Goal: Task Accomplishment & Management: Manage account settings

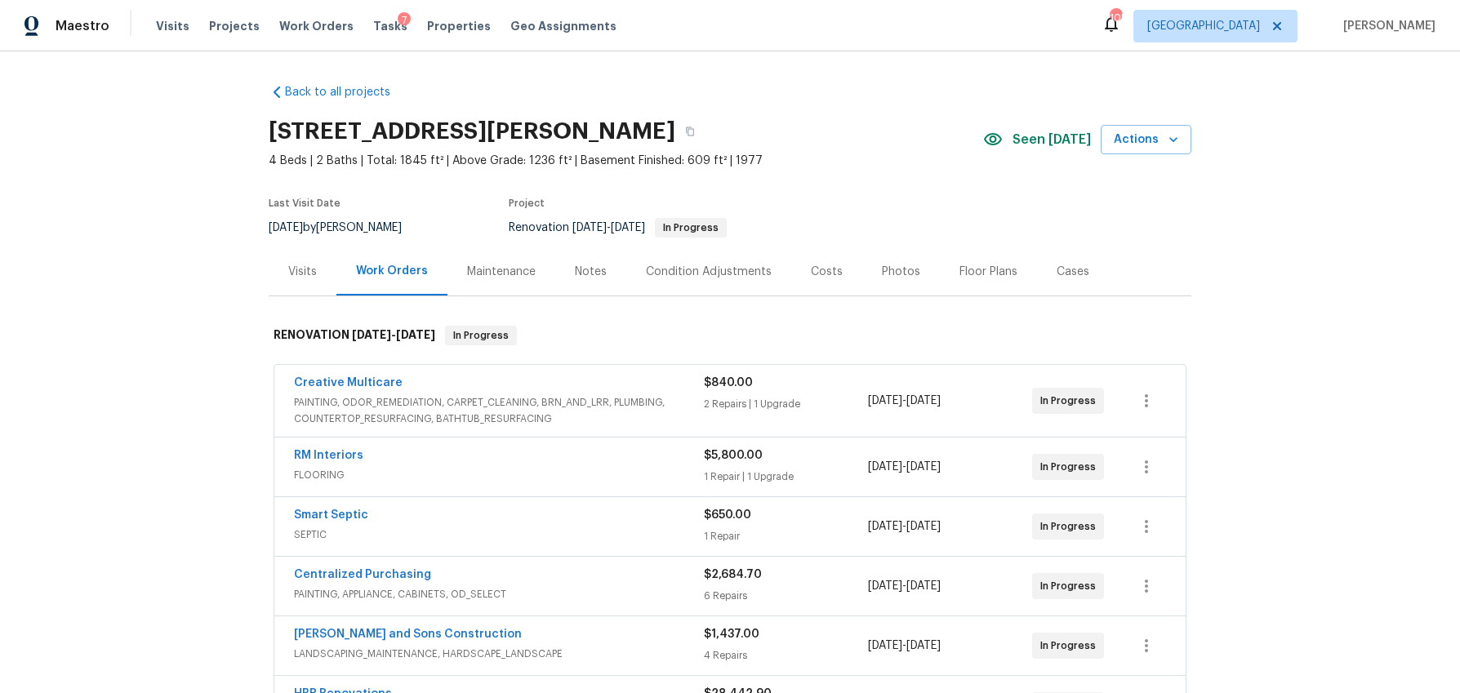
scroll to position [34, 0]
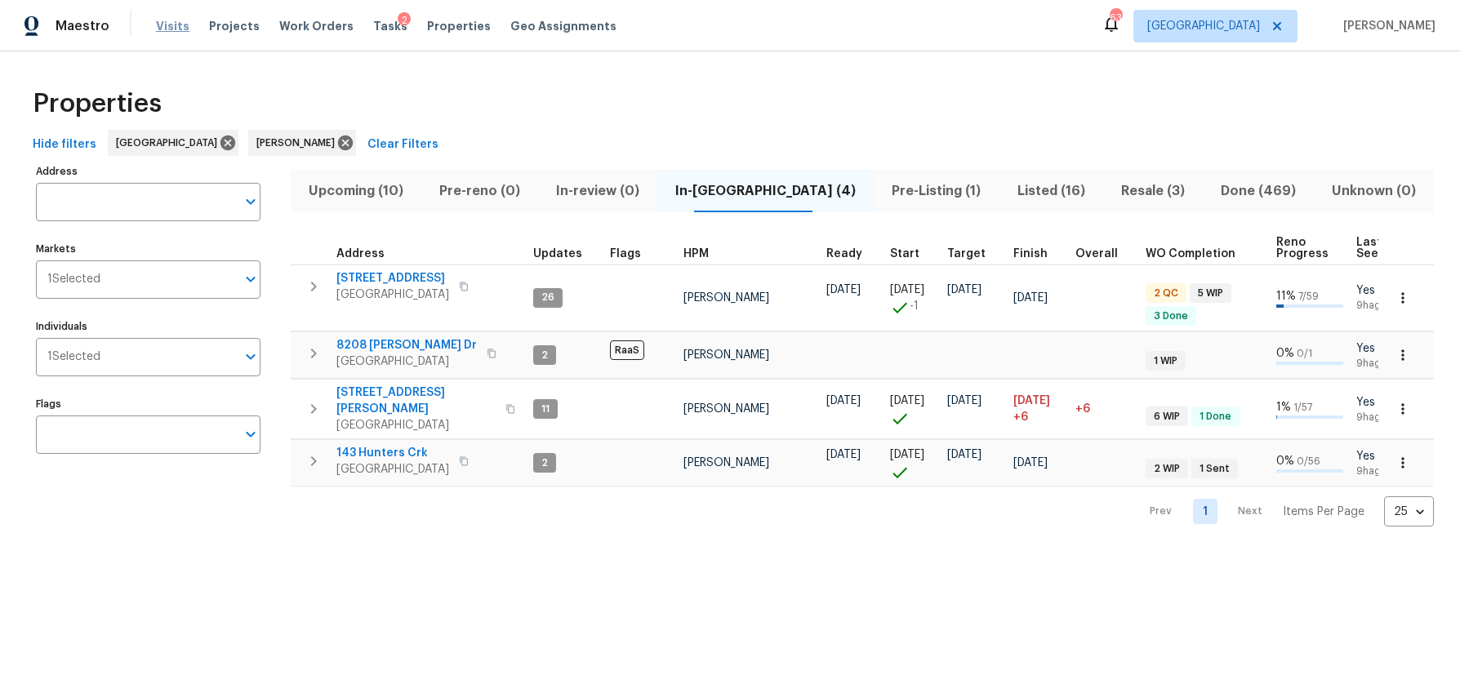
click at [156, 22] on span "Visits" at bounding box center [172, 26] width 33 height 16
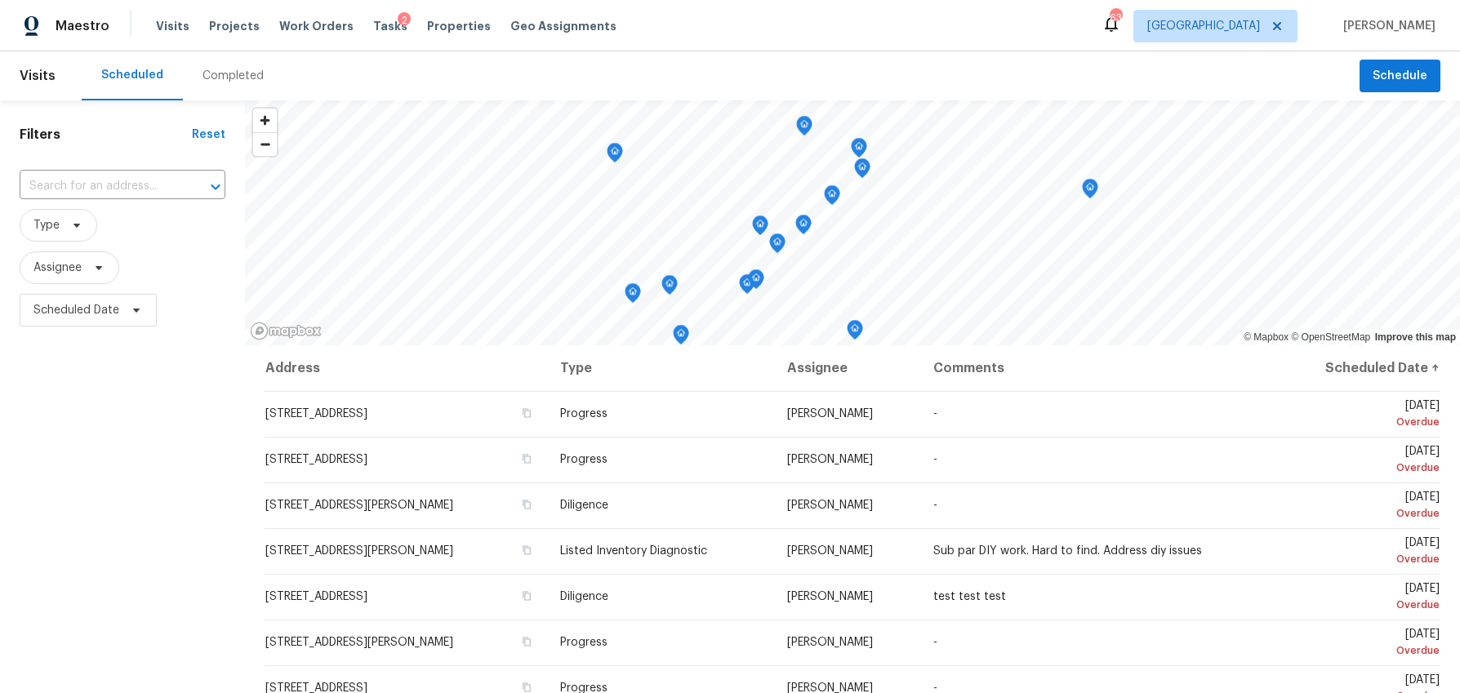
click at [221, 75] on div "Completed" at bounding box center [232, 76] width 61 height 16
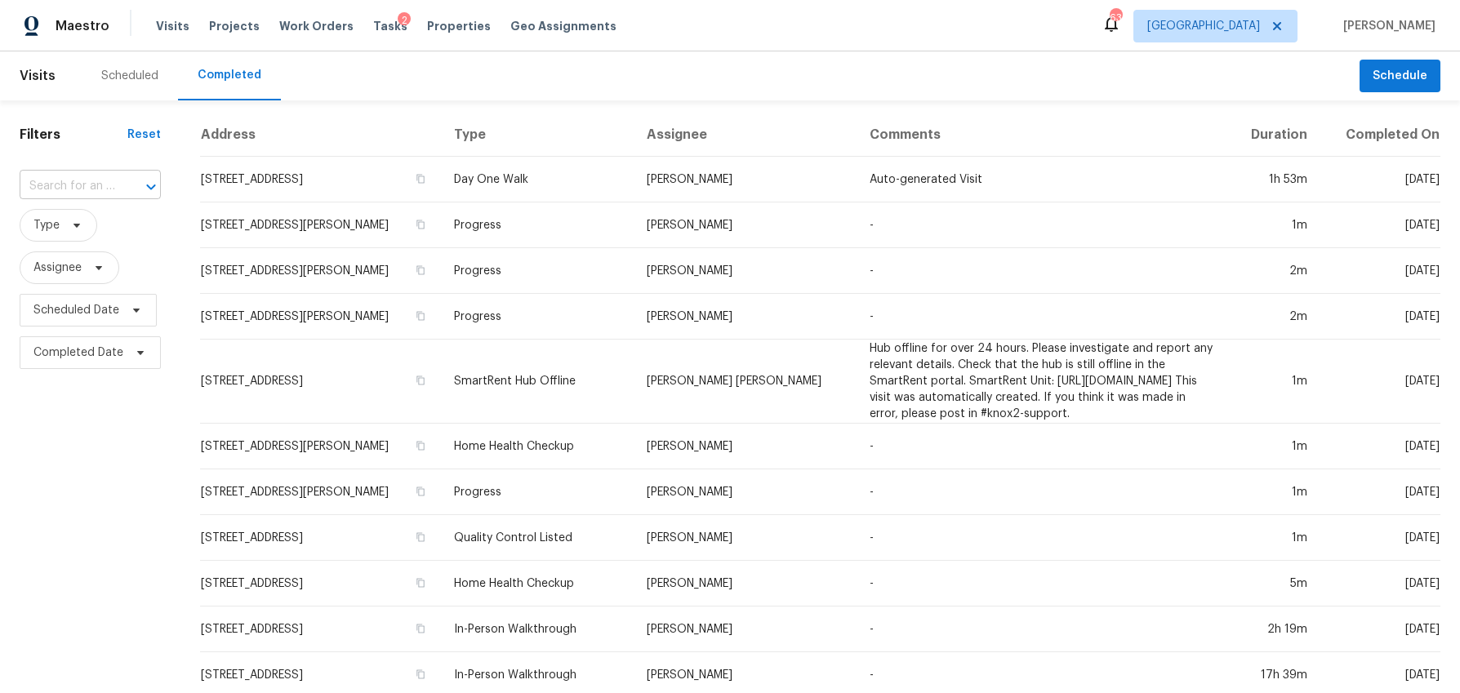
click at [68, 194] on input "text" at bounding box center [68, 186] width 96 height 25
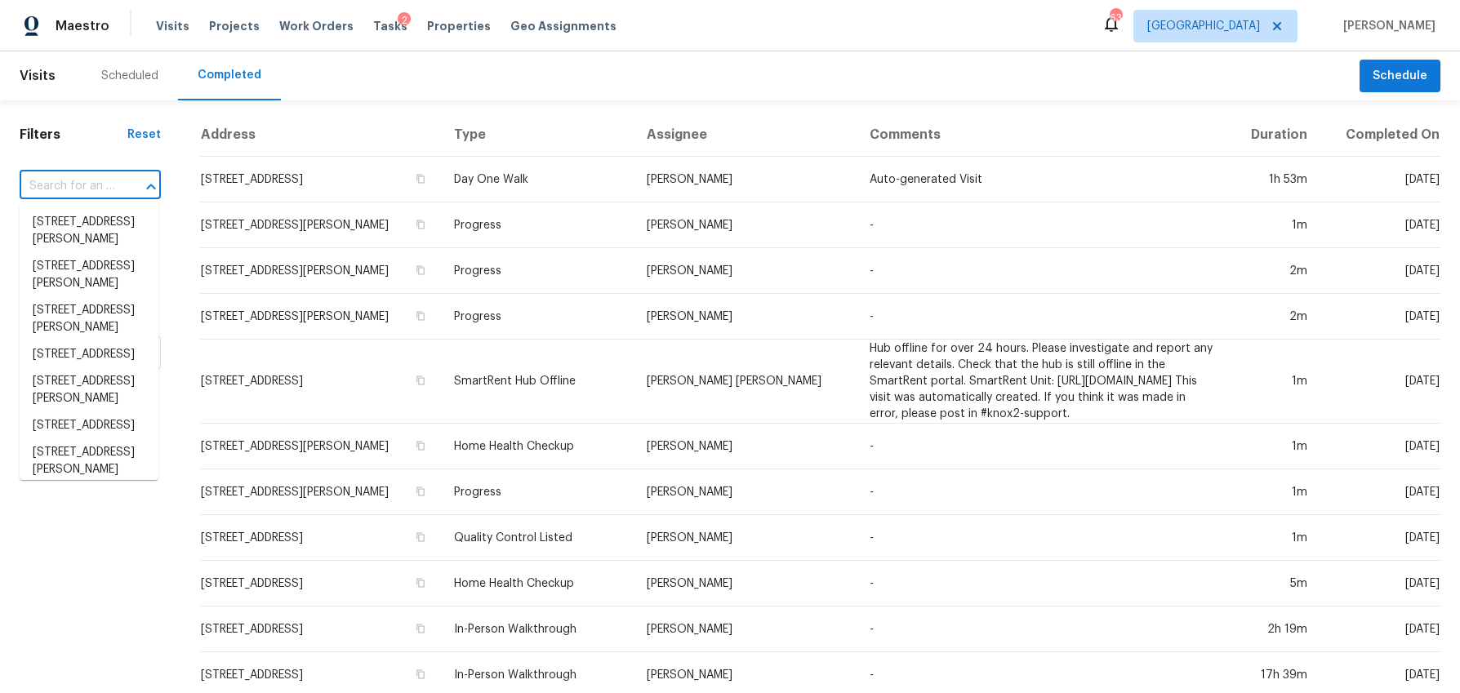
paste input "726 McDaniel Mill Rd SW, Conyers, GA 30094"
type input "726 McDaniel Mill Rd SW, Conyers, GA 30094"
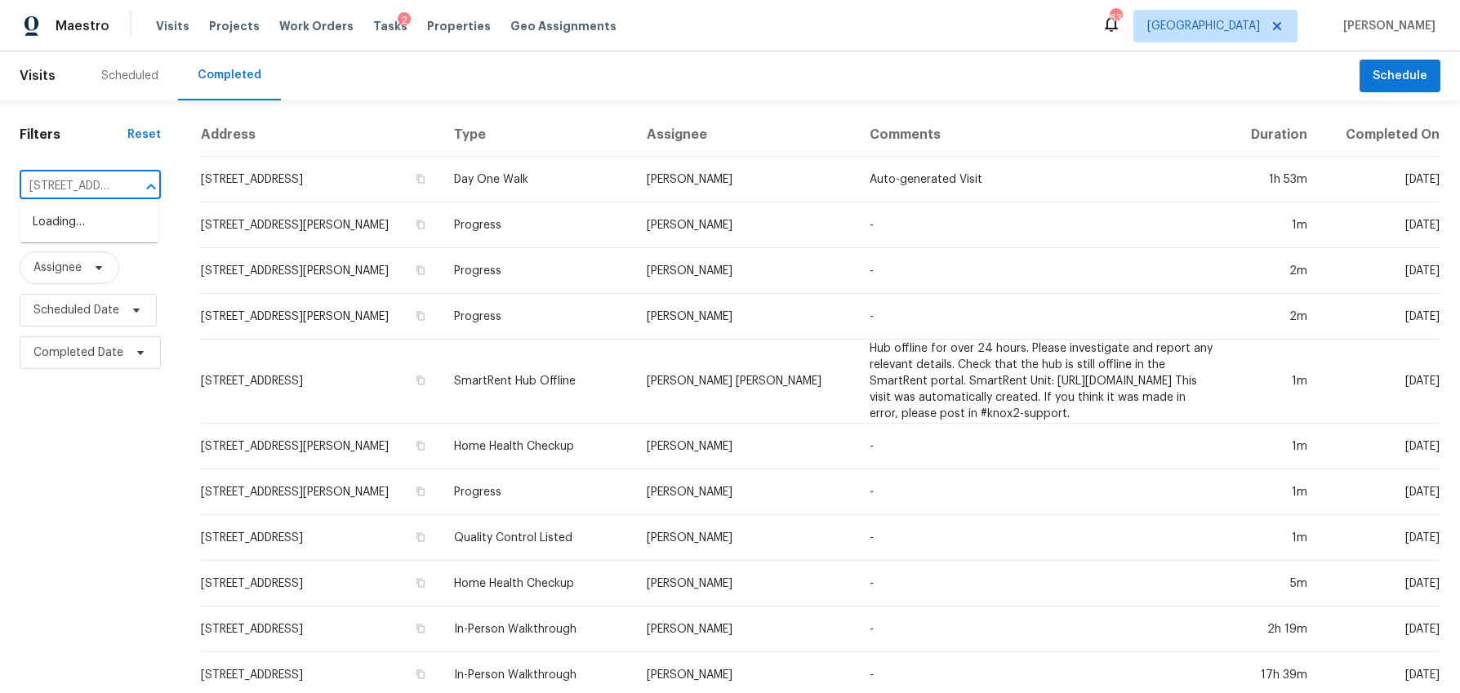
scroll to position [0, 158]
click at [73, 233] on li "726 McDaniel Mill Rd SW, Conyers, GA 30094" at bounding box center [89, 231] width 139 height 44
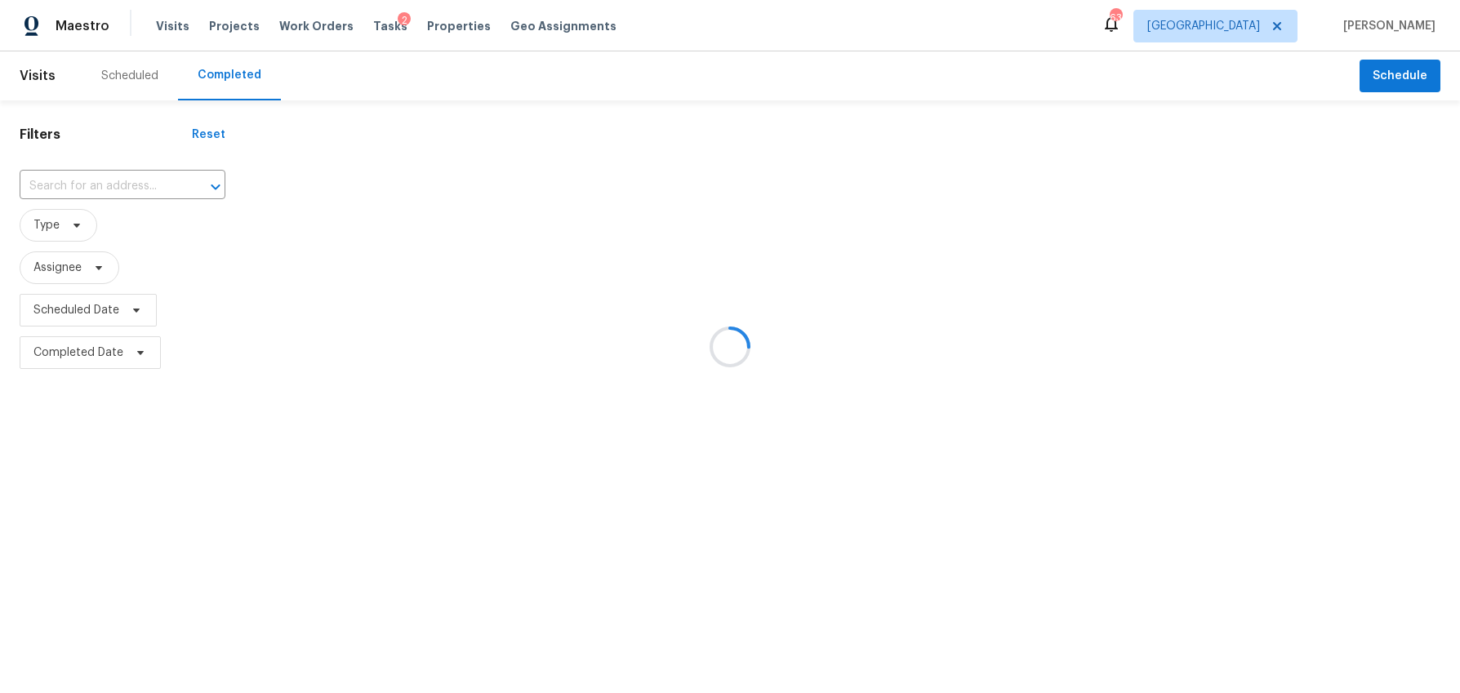
type input "726 McDaniel Mill Rd SW, Conyers, GA 30094"
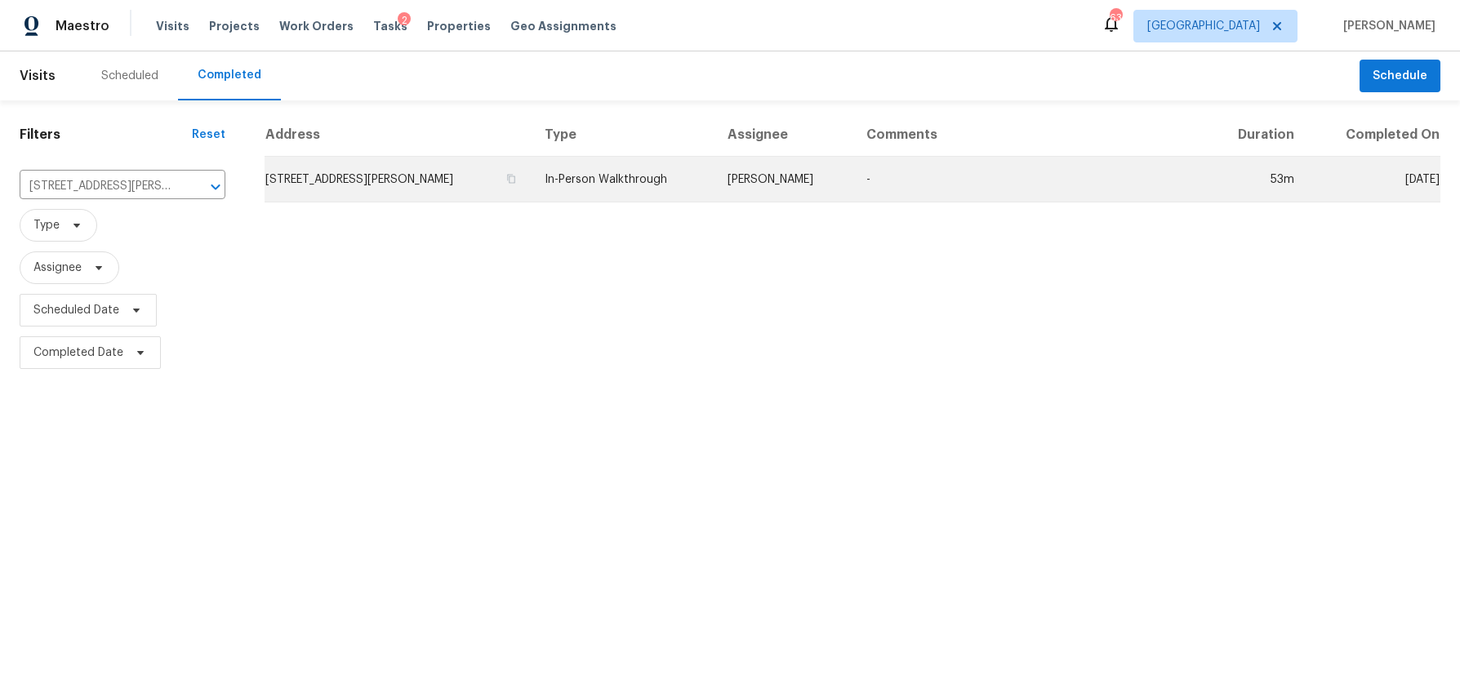
click at [347, 182] on td "726 McDaniel Mill Rd SW, Conyers, GA 30094" at bounding box center [398, 180] width 267 height 46
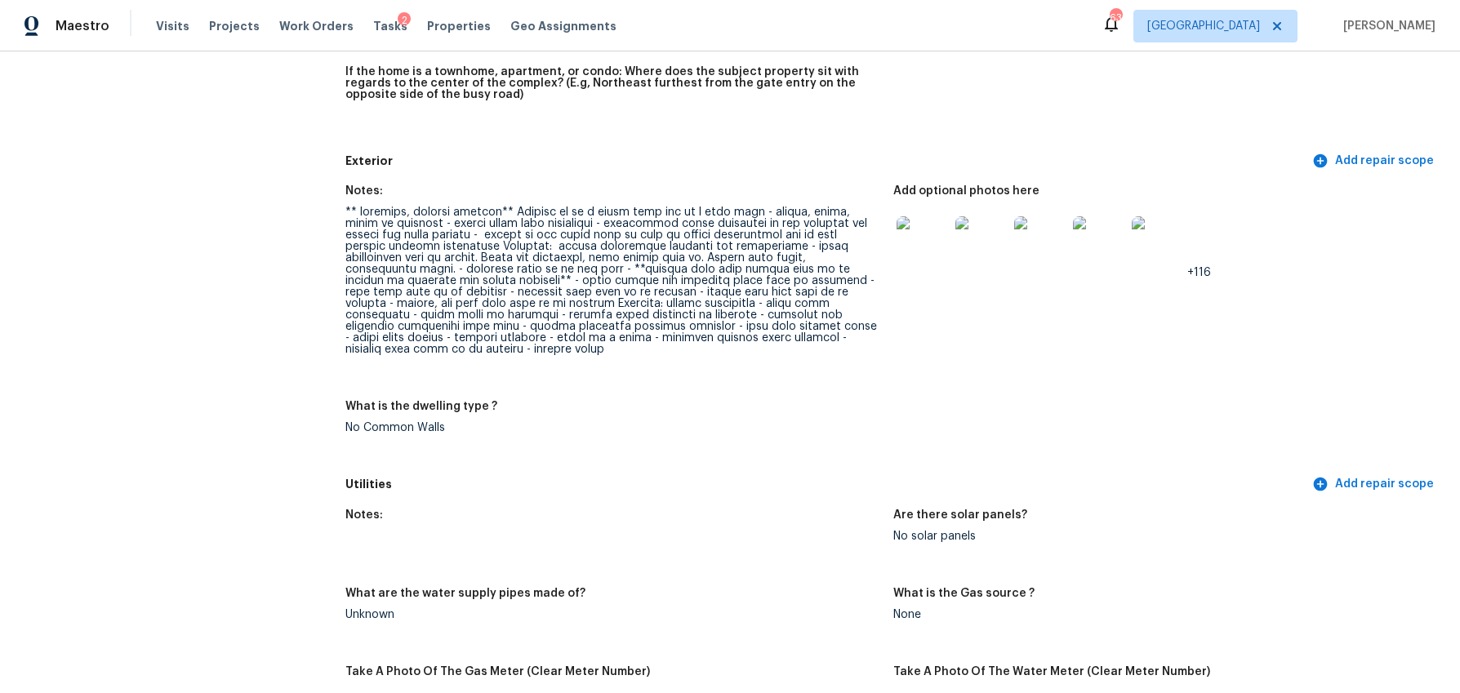
scroll to position [559, 0]
click at [918, 243] on img at bounding box center [922, 244] width 52 height 52
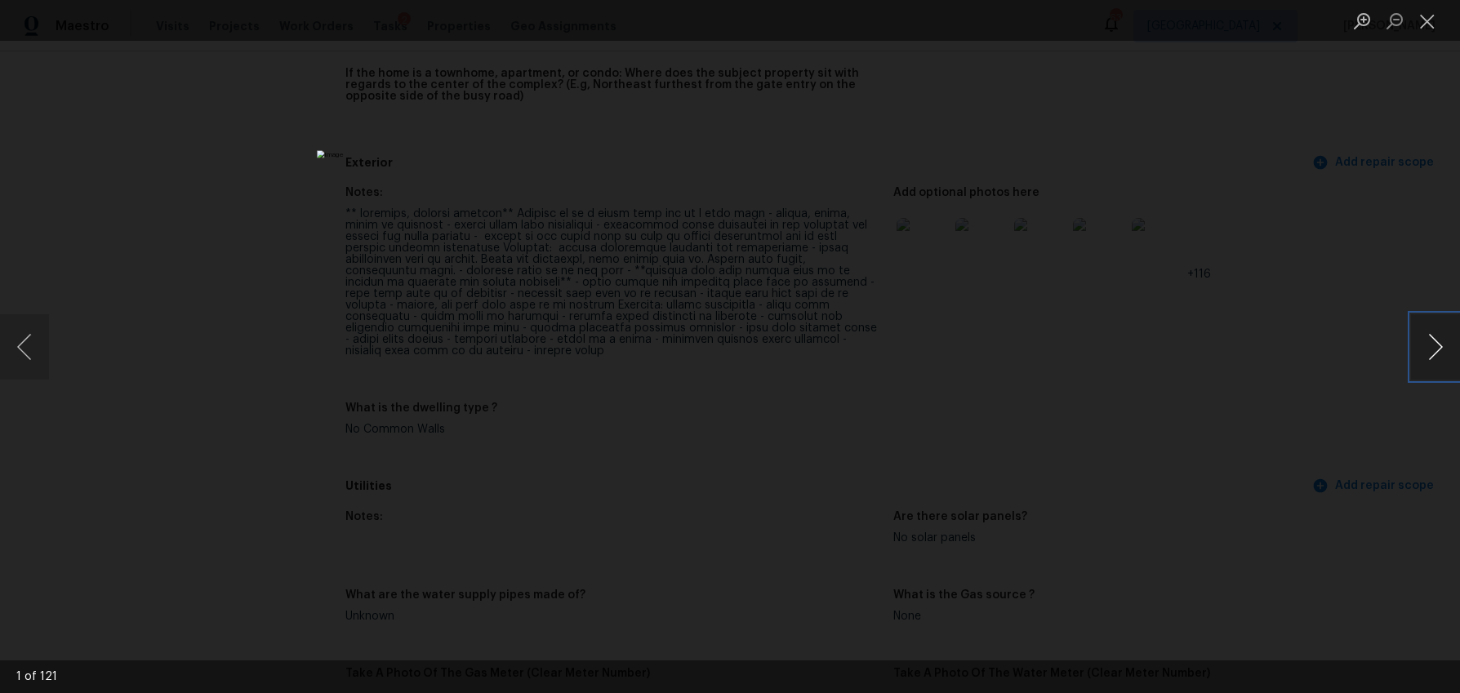
click at [1418, 340] on button "Next image" at bounding box center [1435, 346] width 49 height 65
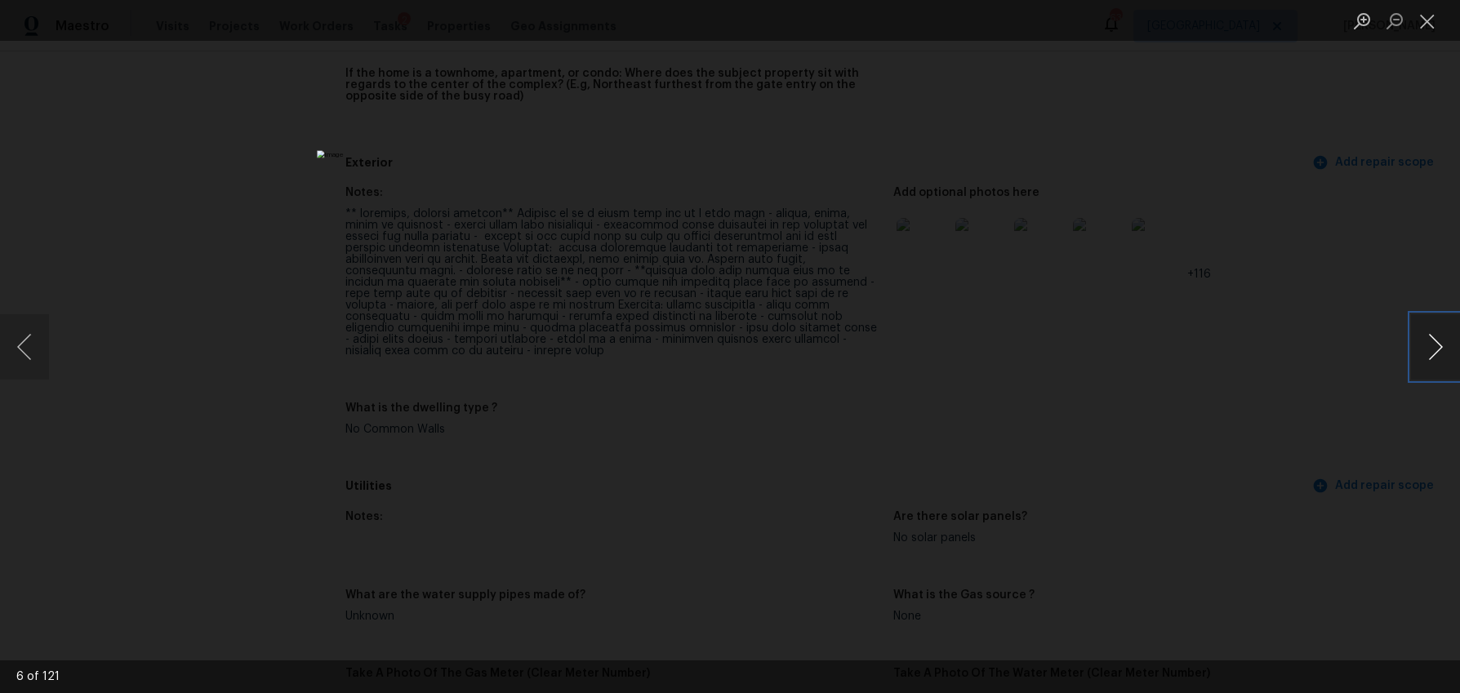
click at [1418, 340] on button "Next image" at bounding box center [1435, 346] width 49 height 65
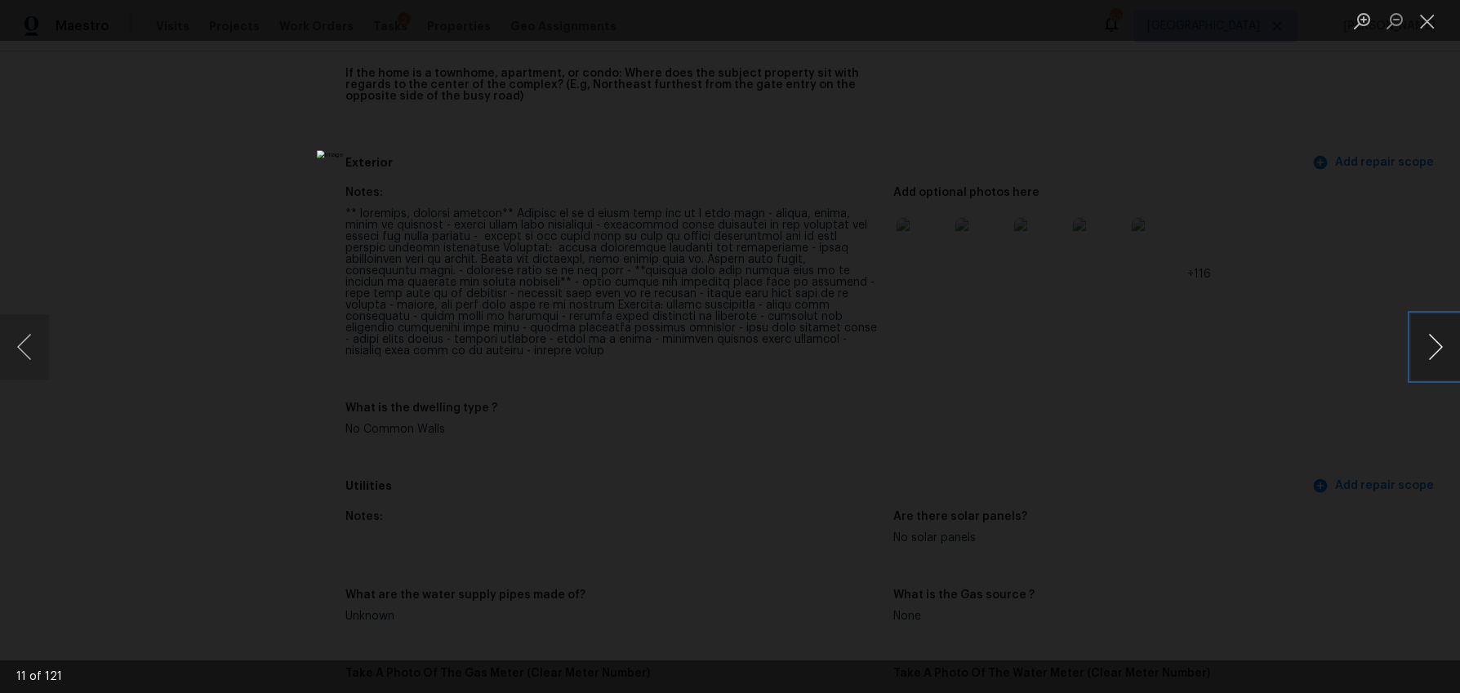
click at [1418, 340] on button "Next image" at bounding box center [1435, 346] width 49 height 65
click at [1435, 345] on button "Next image" at bounding box center [1435, 346] width 49 height 65
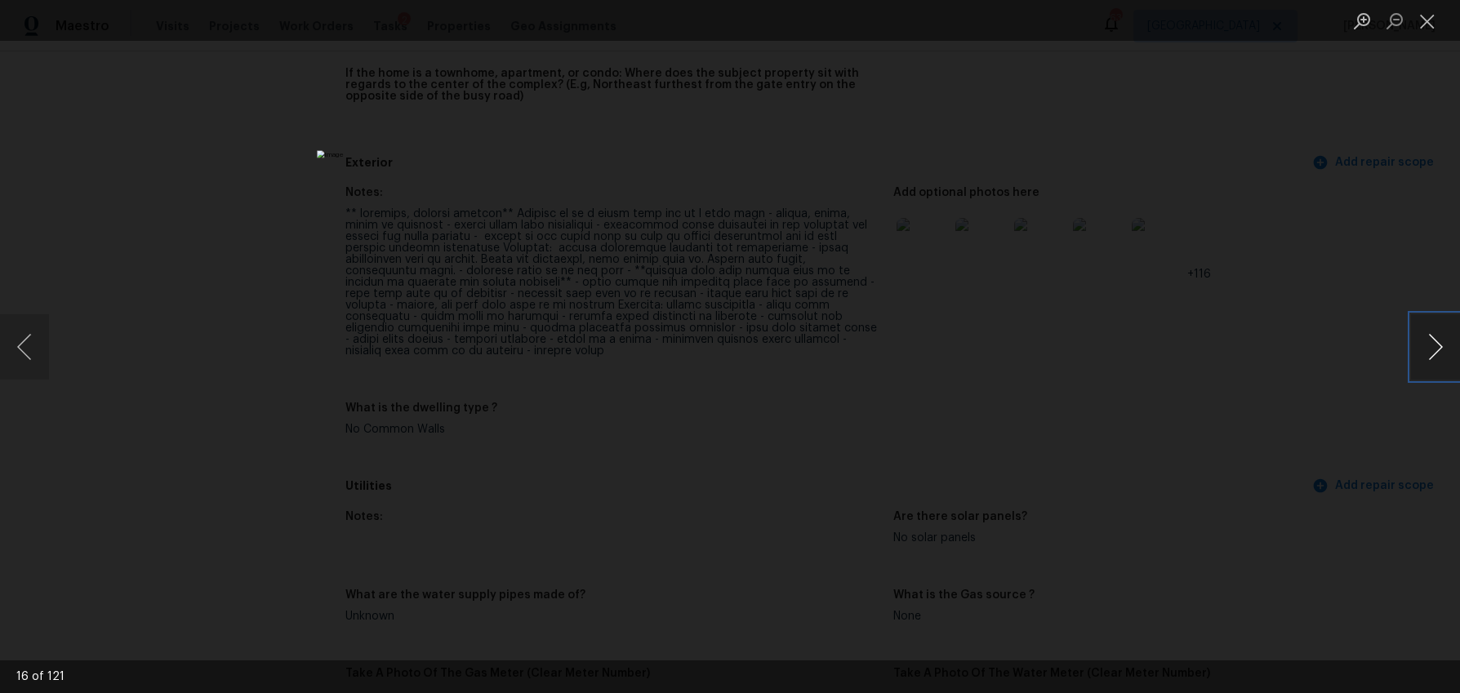
click at [1434, 347] on button "Next image" at bounding box center [1435, 346] width 49 height 65
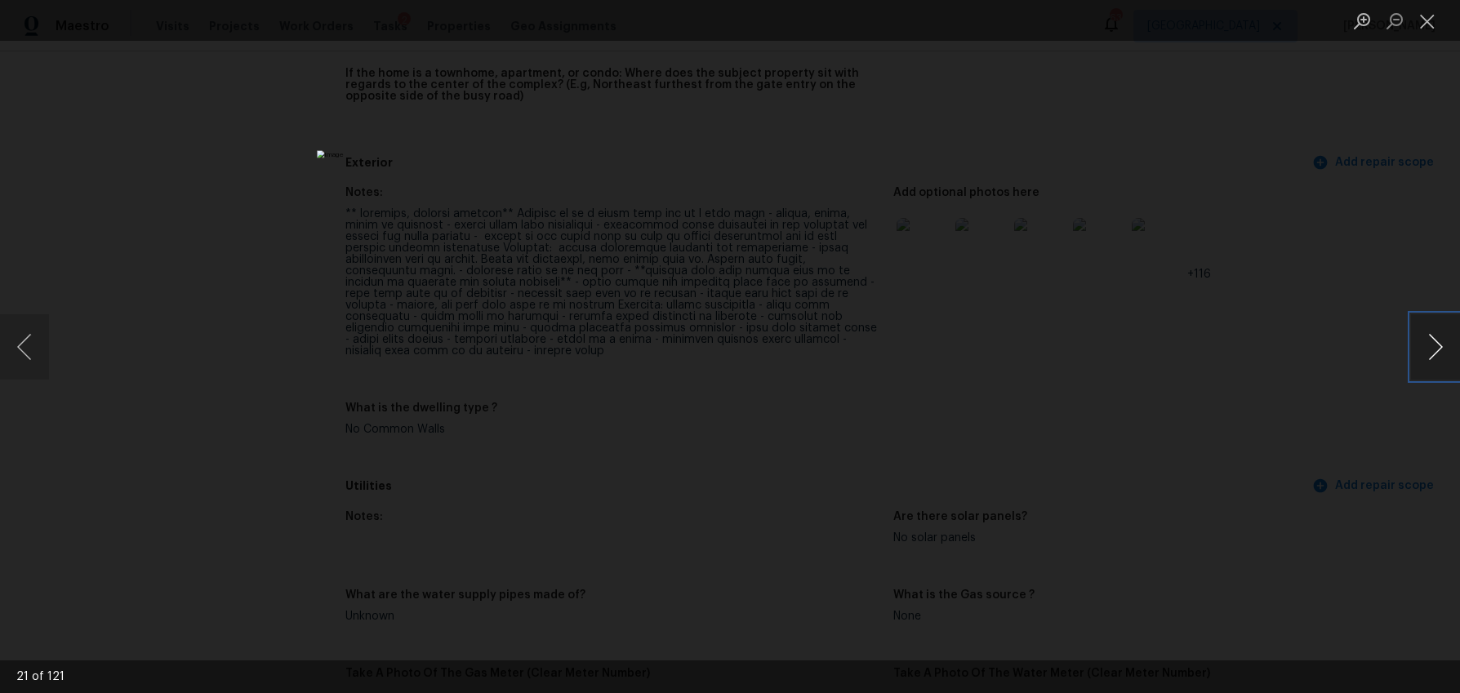
click at [1434, 347] on button "Next image" at bounding box center [1435, 346] width 49 height 65
click at [1436, 351] on button "Next image" at bounding box center [1435, 346] width 49 height 65
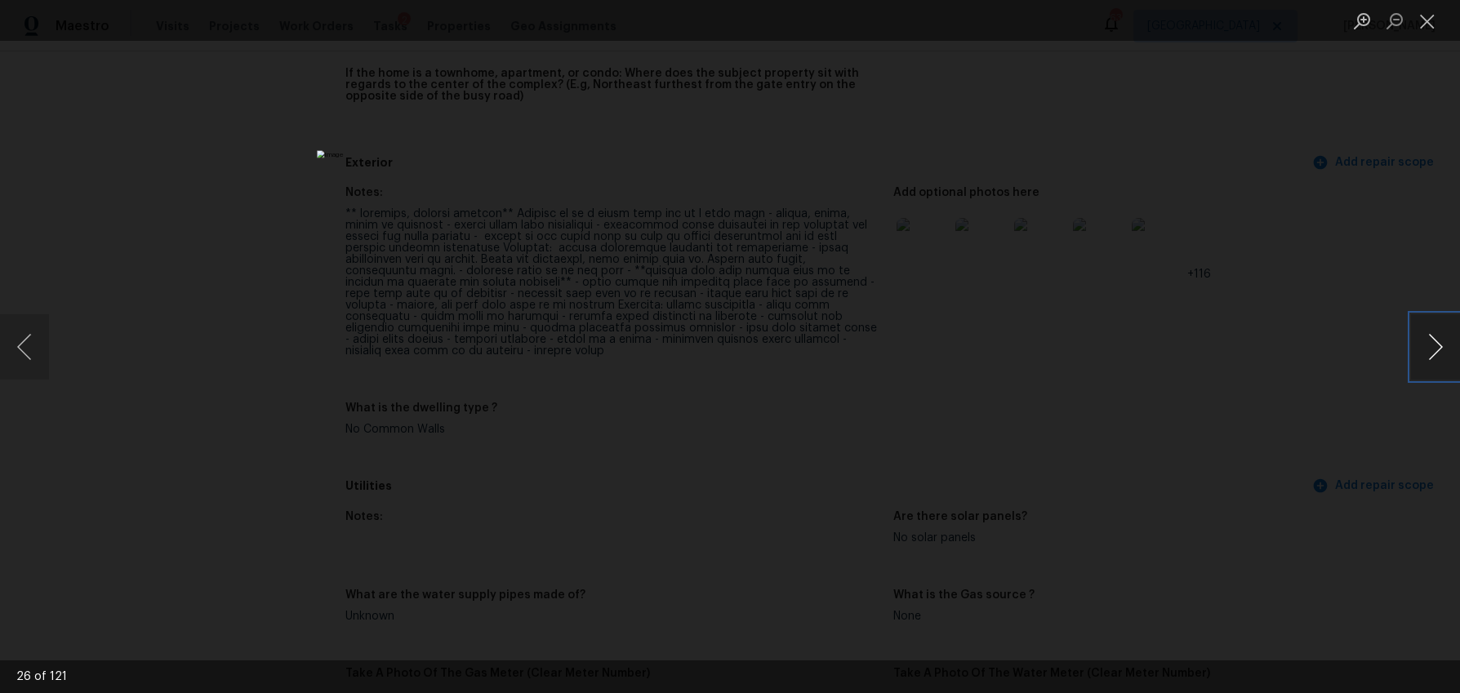
click at [1435, 354] on button "Next image" at bounding box center [1435, 346] width 49 height 65
click at [1443, 354] on button "Next image" at bounding box center [1435, 346] width 49 height 65
click at [1439, 351] on button "Next image" at bounding box center [1435, 346] width 49 height 65
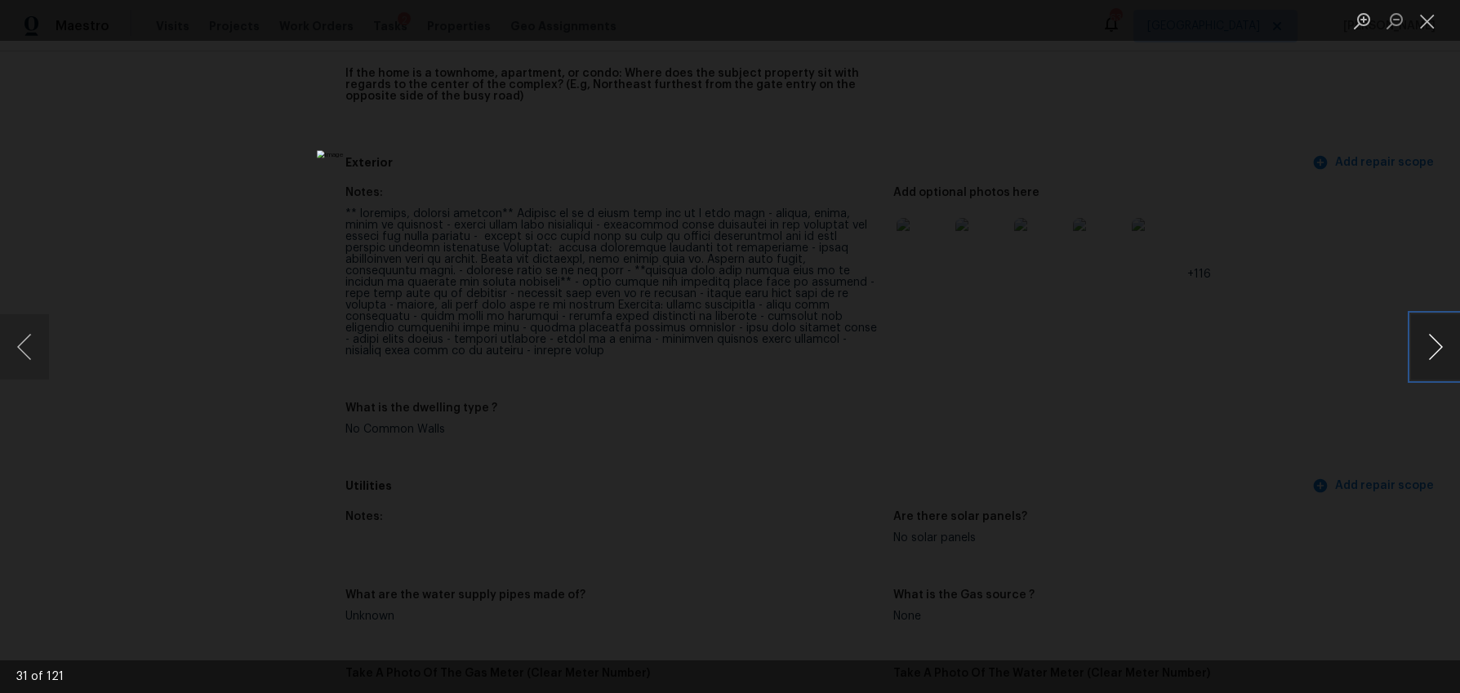
click at [1439, 351] on button "Next image" at bounding box center [1435, 346] width 49 height 65
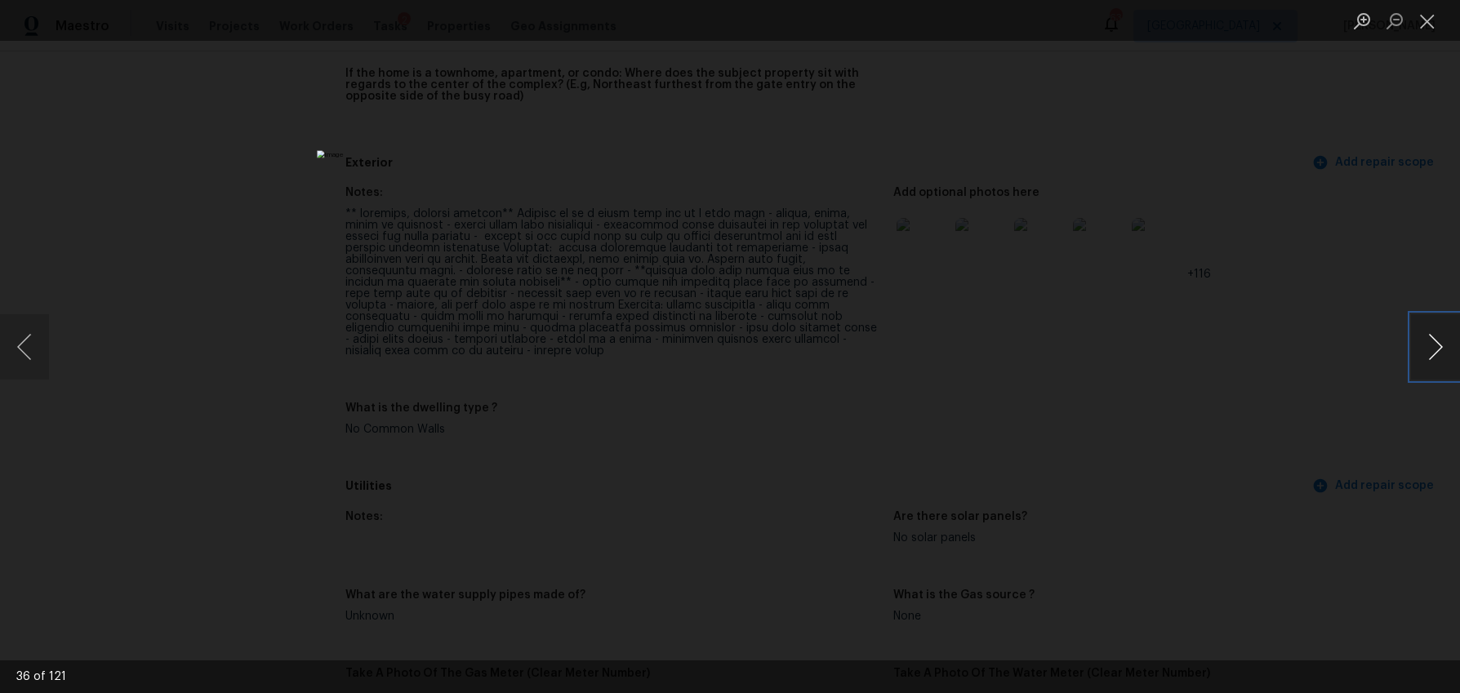
click at [1439, 351] on button "Next image" at bounding box center [1435, 346] width 49 height 65
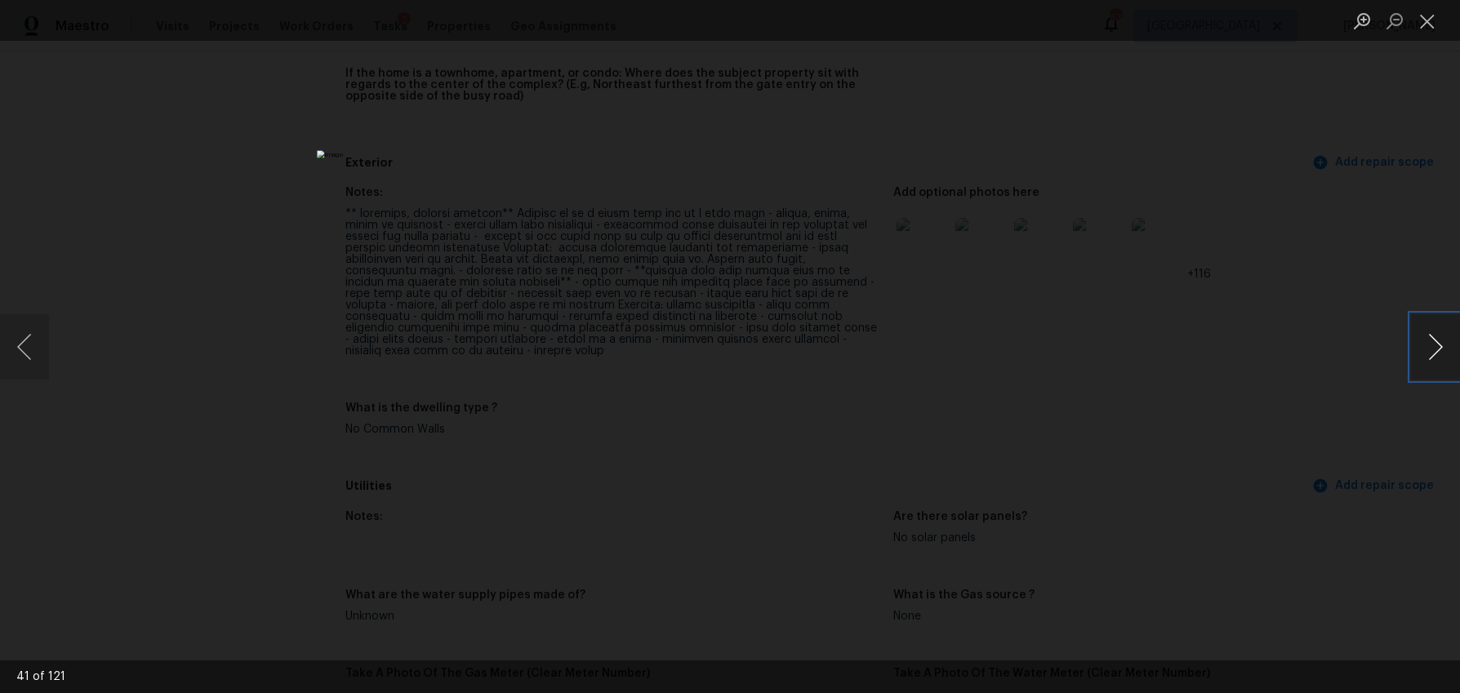
click at [1439, 351] on button "Next image" at bounding box center [1435, 346] width 49 height 65
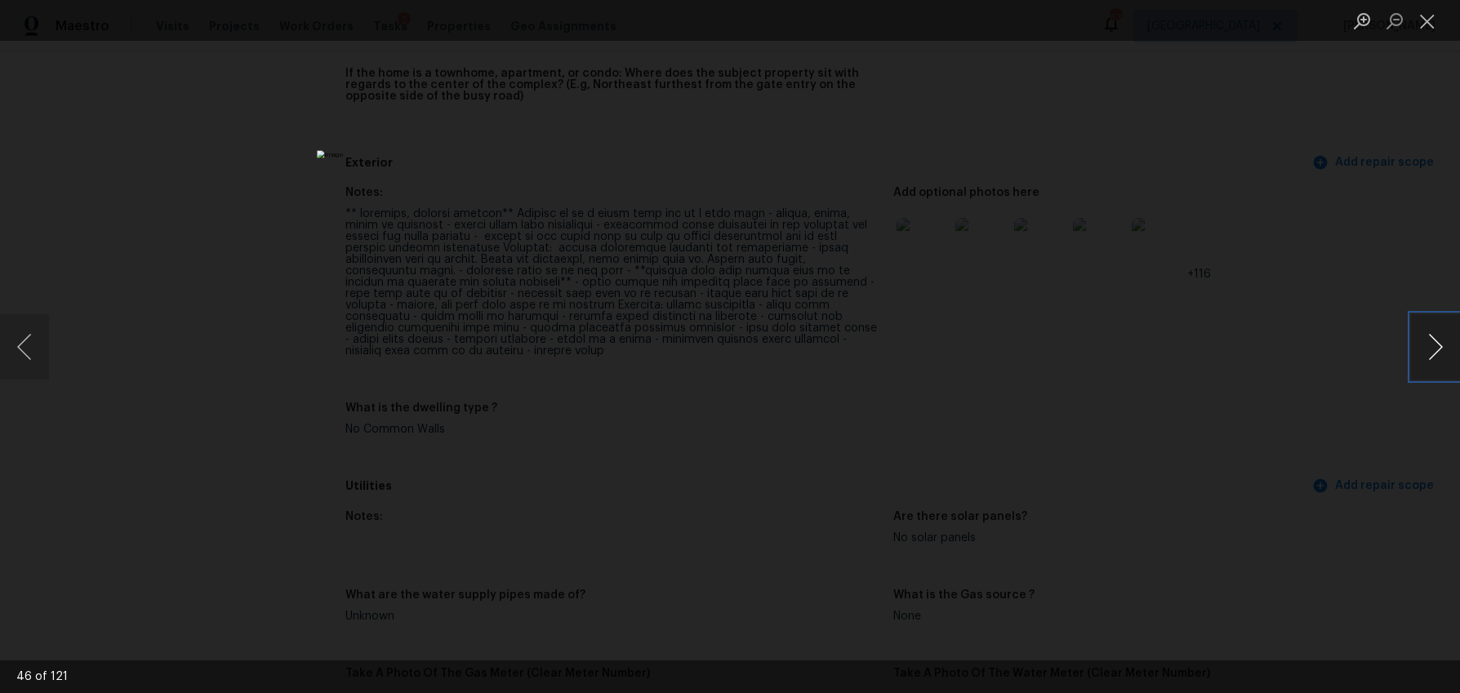
click at [1439, 351] on button "Next image" at bounding box center [1435, 346] width 49 height 65
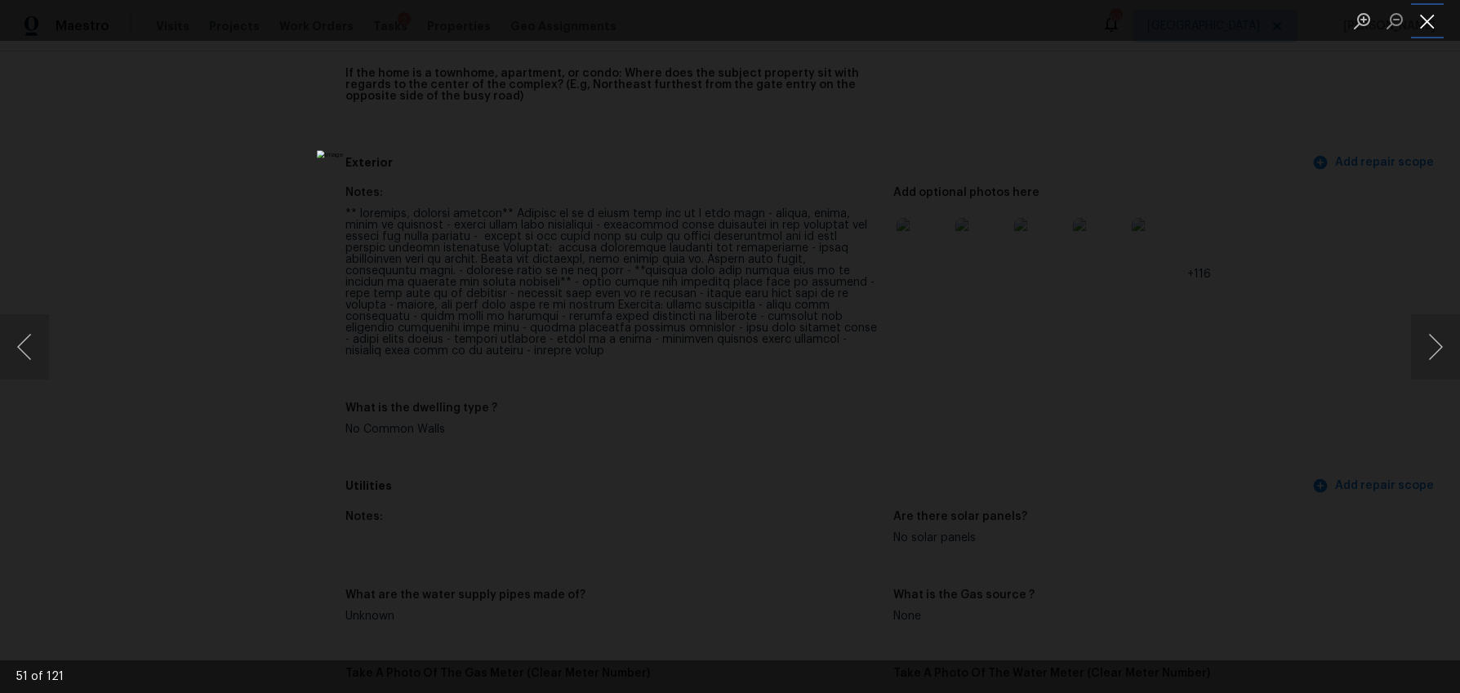
click at [1432, 21] on button "Close lightbox" at bounding box center [1427, 21] width 33 height 29
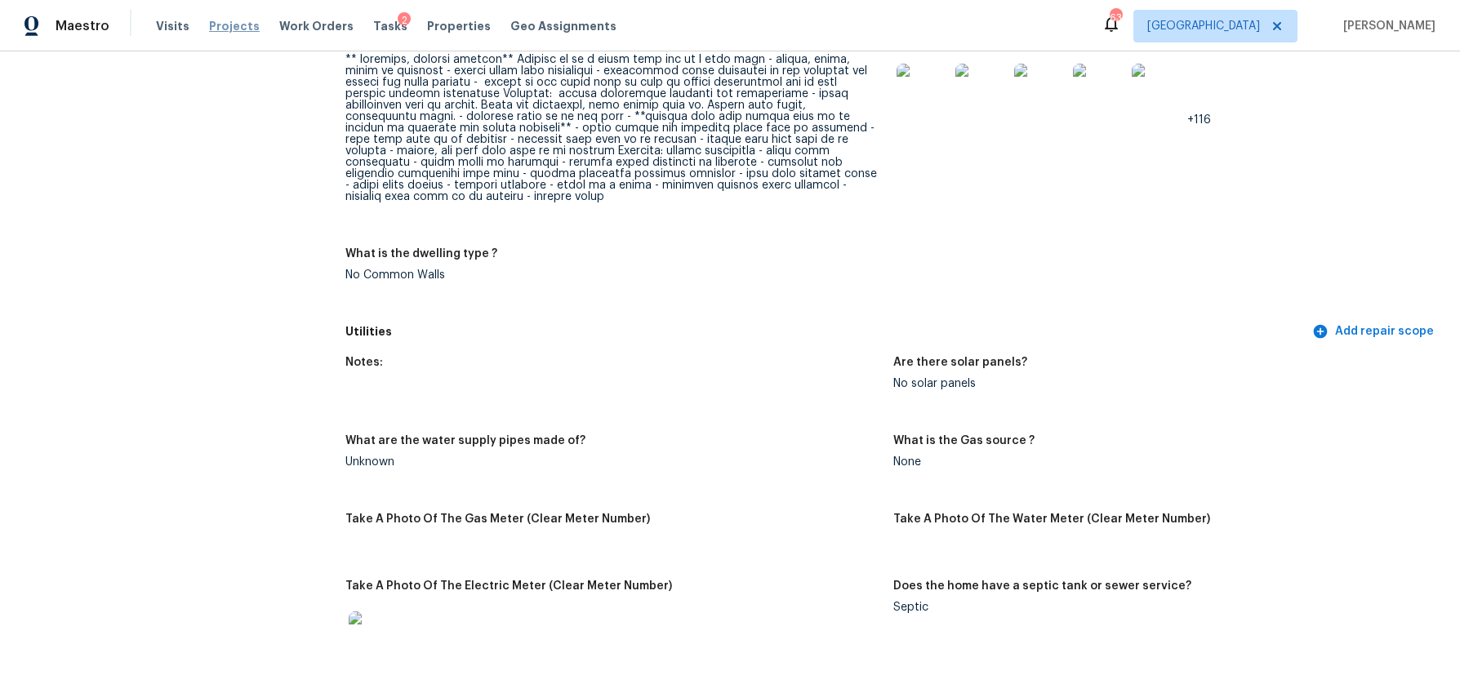
scroll to position [714, 0]
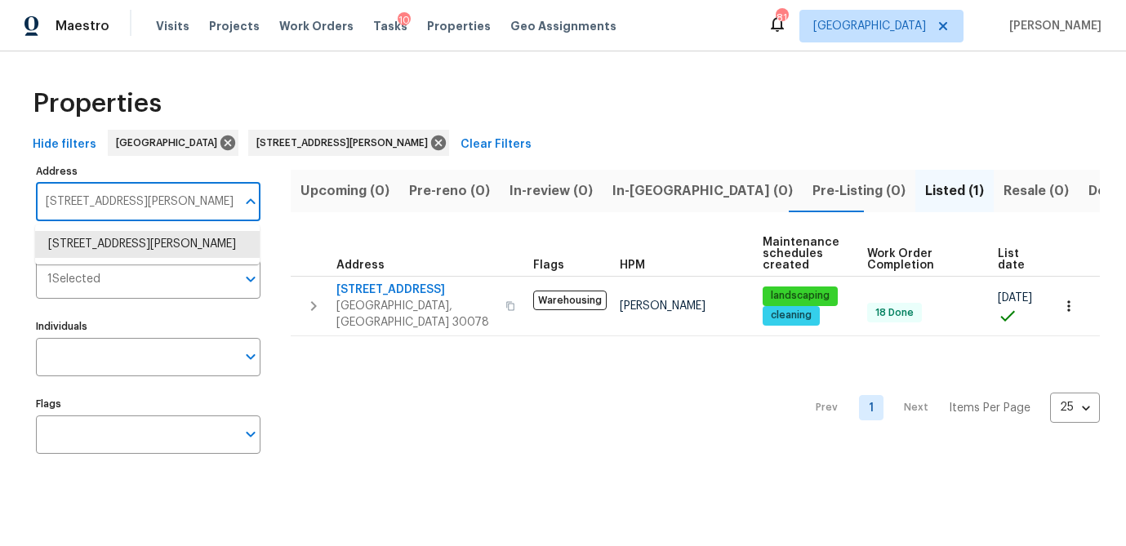
click at [158, 193] on input "2622 Abington Dr Snellville GA 30078" at bounding box center [136, 202] width 200 height 38
paste input "5709 Chisolm Trl, Atlanta, GA 30349"
type input "5709 Chisolm Trl, Atlanta, GA 30349"
click at [143, 242] on li "5709 Chisolm Trl Atlanta GA 30349" at bounding box center [147, 244] width 225 height 27
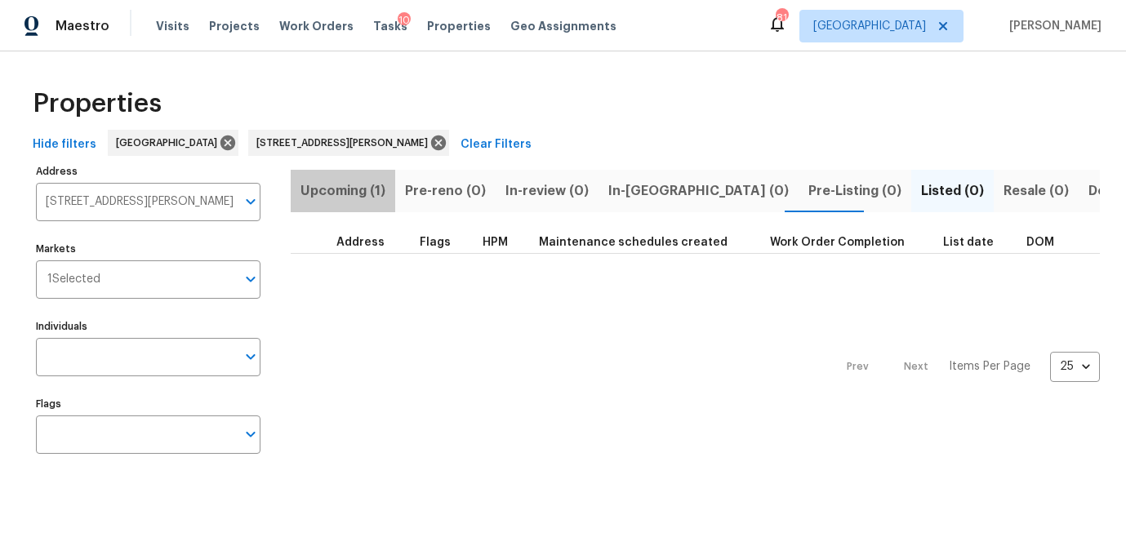
click at [349, 195] on span "Upcoming (1)" at bounding box center [342, 191] width 85 height 23
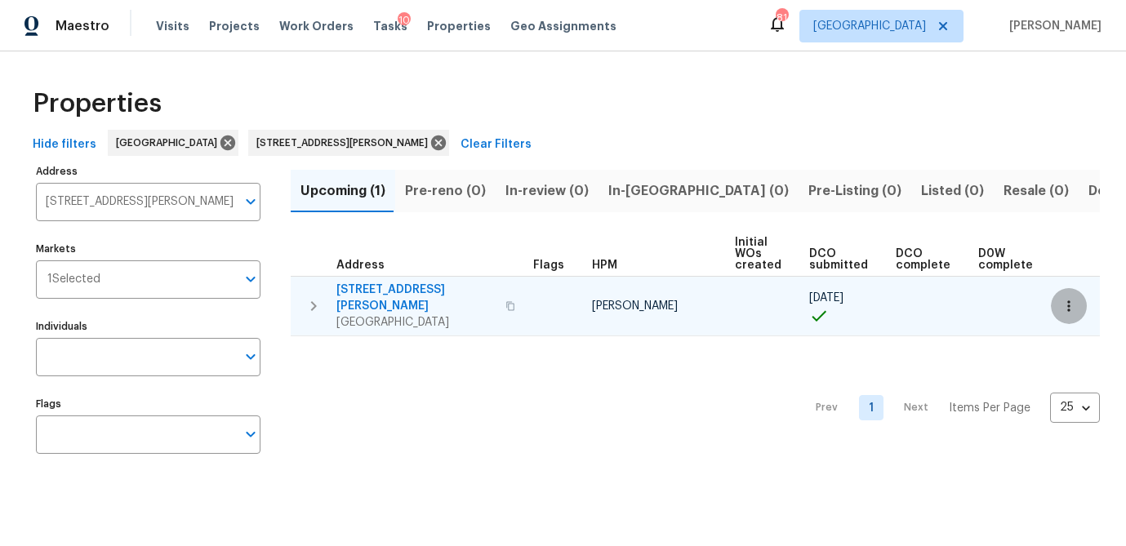
click at [1072, 298] on icon "button" at bounding box center [1069, 306] width 16 height 16
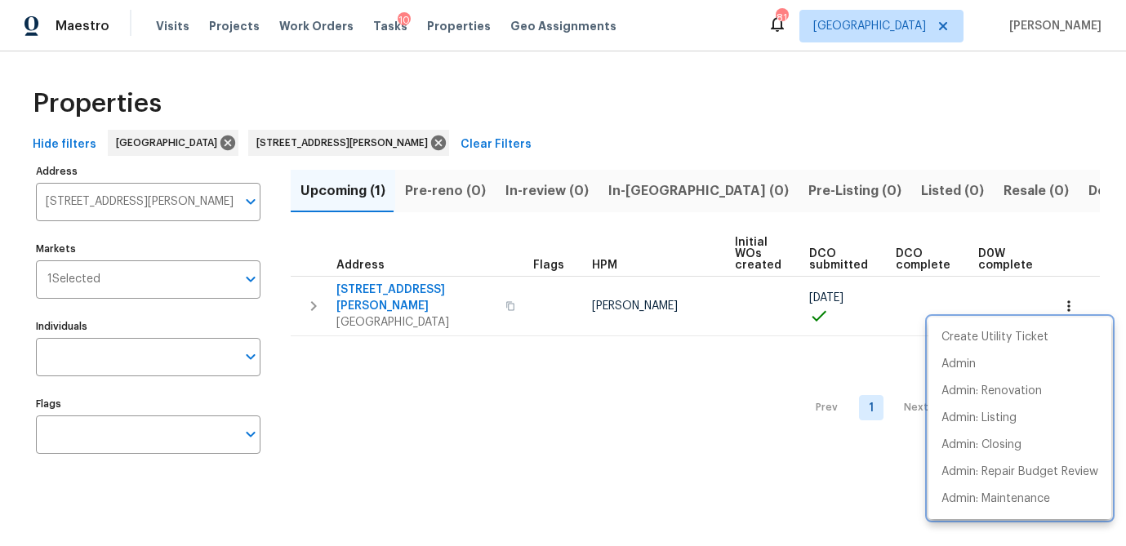
click at [178, 18] on div at bounding box center [563, 273] width 1126 height 546
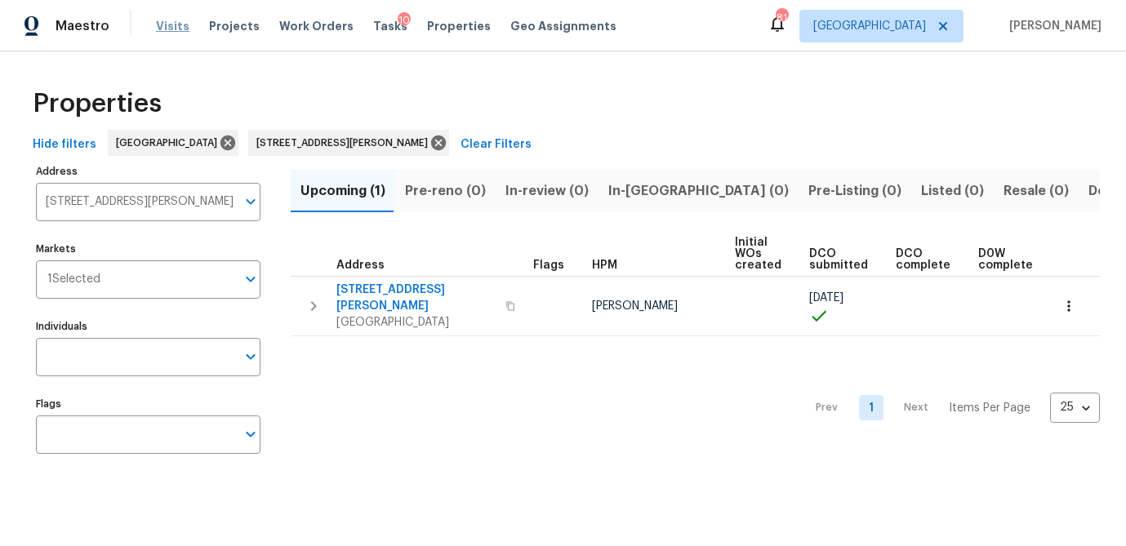
click at [172, 20] on span "Visits" at bounding box center [172, 26] width 33 height 16
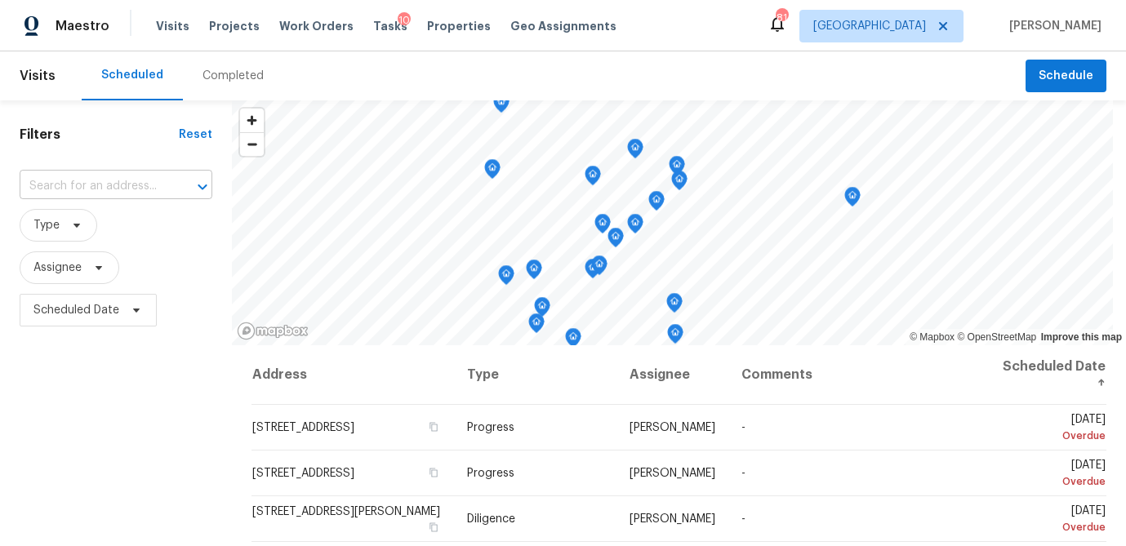
click at [75, 189] on input "text" at bounding box center [93, 186] width 147 height 25
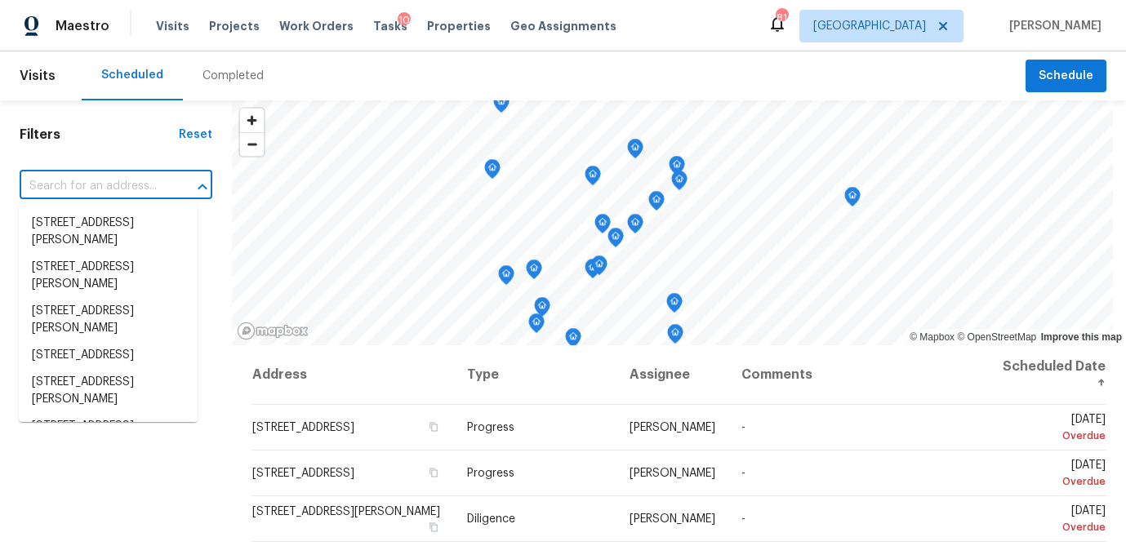
paste input "2190 River Heights Ct SE, Marietta, GA 30067"
type input "2190 River Heights Ct SE, Marietta, GA 30067"
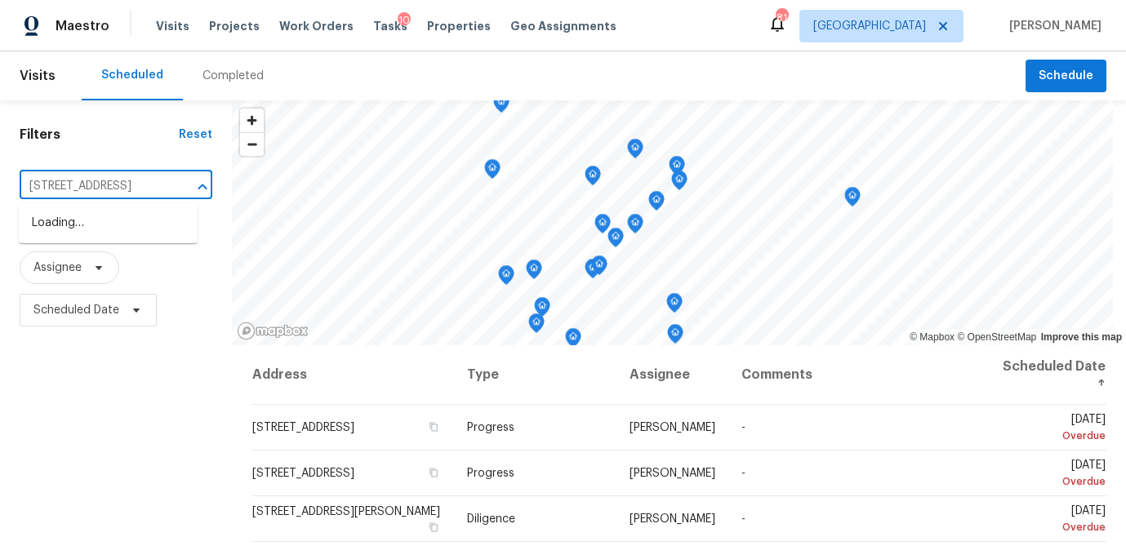
scroll to position [0, 119]
click at [77, 230] on li "2190 River Heights Ct SE, Marietta, GA 30067" at bounding box center [108, 223] width 179 height 27
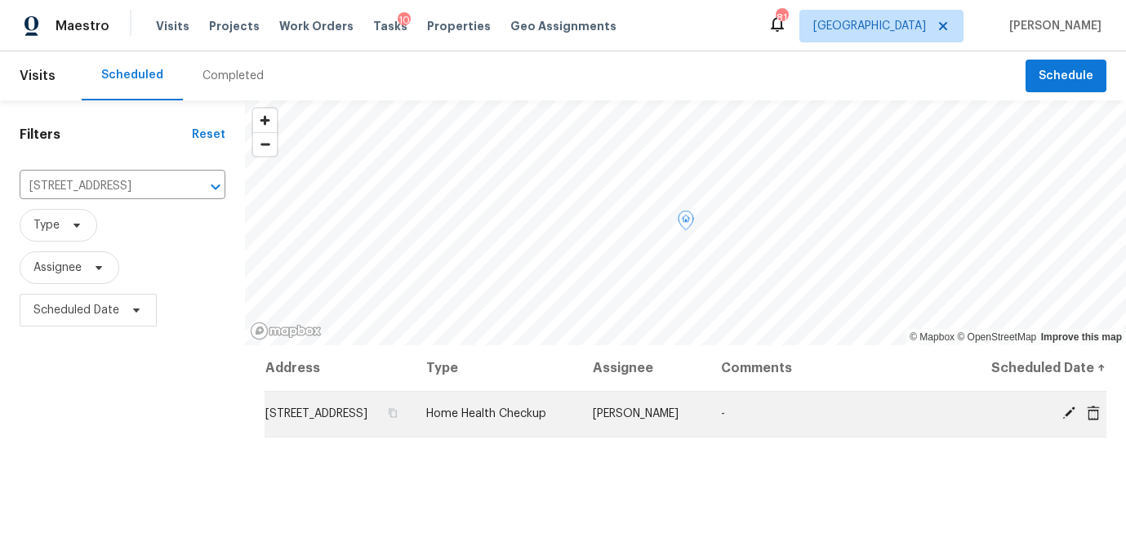
click at [1095, 420] on icon at bounding box center [1093, 412] width 13 height 15
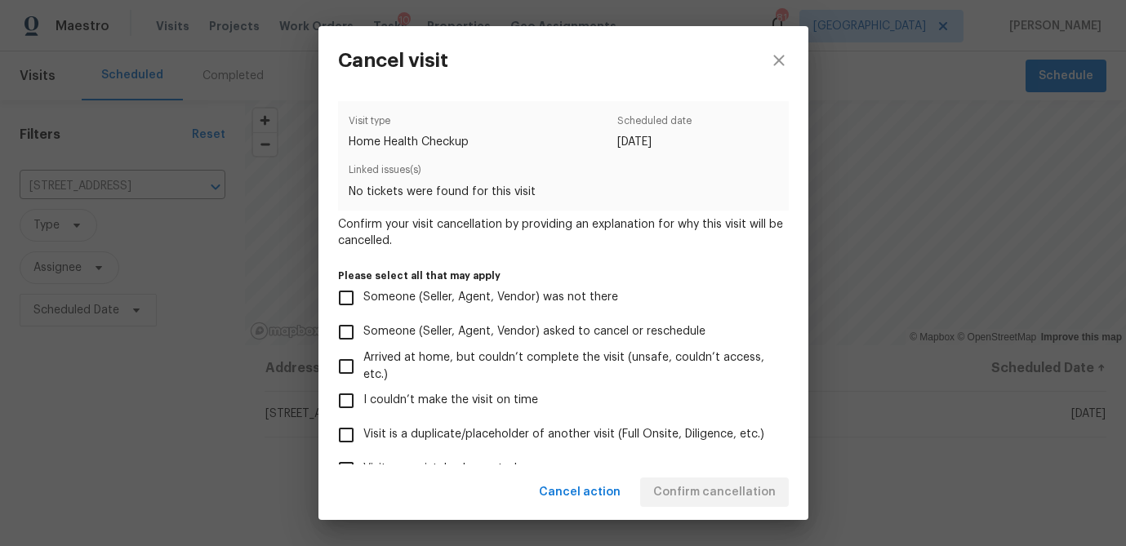
scroll to position [174, 0]
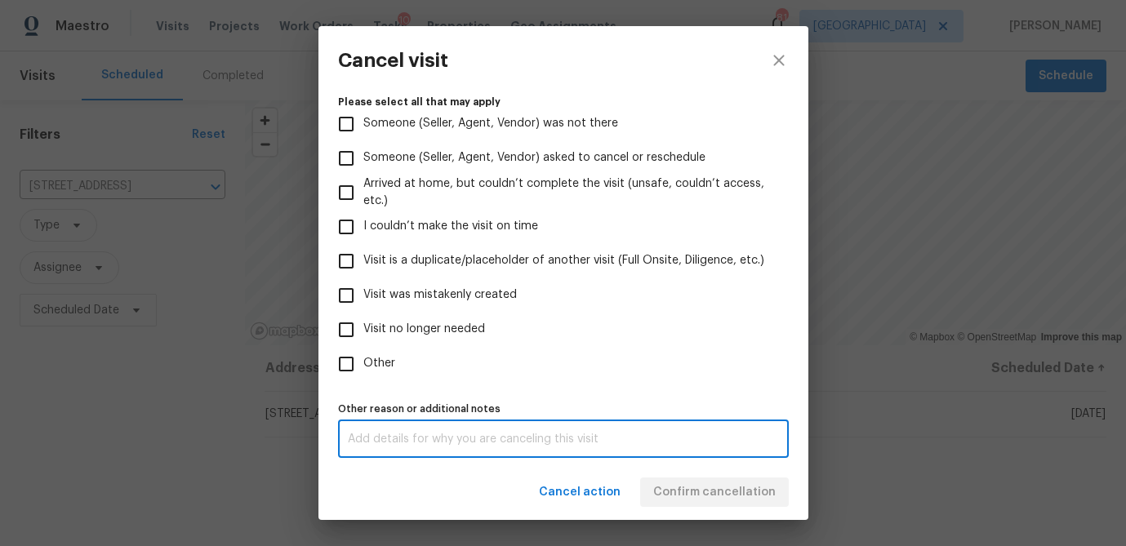
click at [367, 442] on textarea at bounding box center [563, 439] width 431 height 11
type textarea "d"
drag, startPoint x: 341, startPoint y: 368, endPoint x: 376, endPoint y: 366, distance: 35.2
click at [341, 368] on input "Other" at bounding box center [346, 364] width 34 height 34
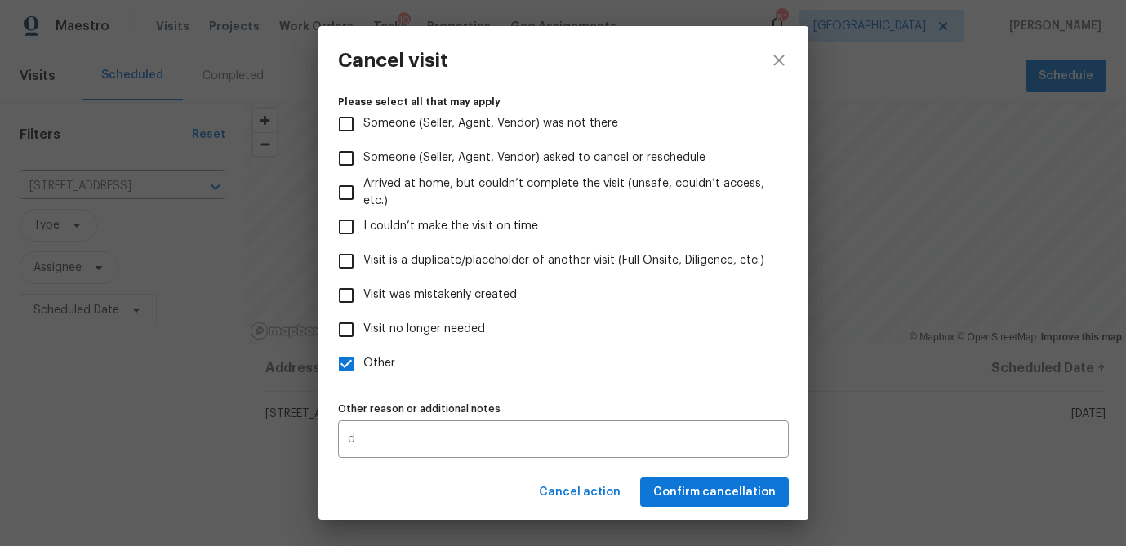
click at [443, 365] on label "Other" at bounding box center [552, 364] width 447 height 34
click at [363, 365] on input "Other" at bounding box center [346, 364] width 34 height 34
click at [347, 370] on input "Other" at bounding box center [346, 364] width 34 height 34
checkbox input "true"
click at [681, 494] on span "Confirm cancellation" at bounding box center [714, 492] width 122 height 20
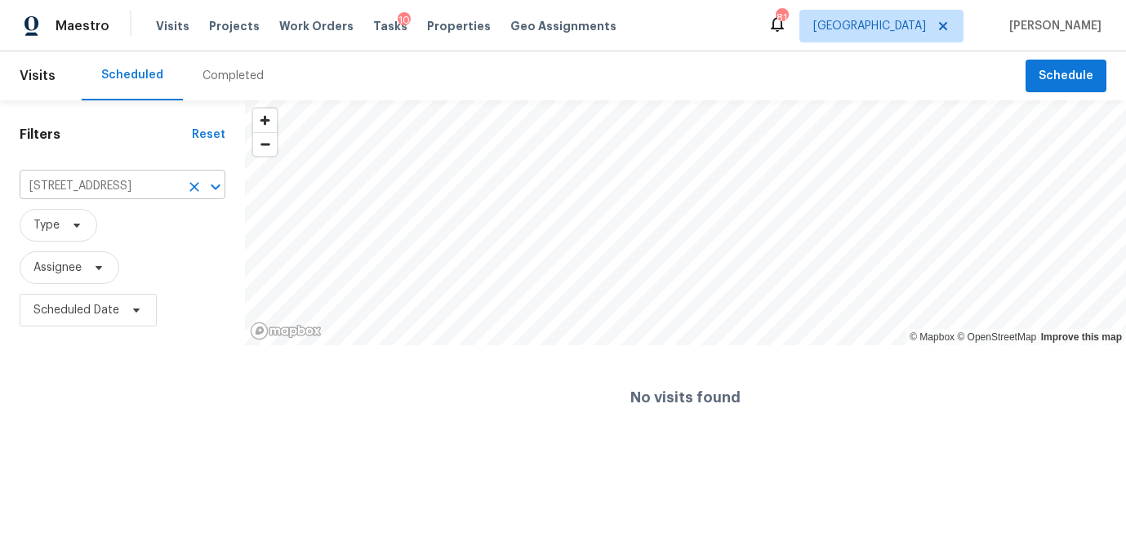
click at [134, 183] on input "2190 River Heights Ct SE, Marietta, GA 30067" at bounding box center [100, 186] width 160 height 25
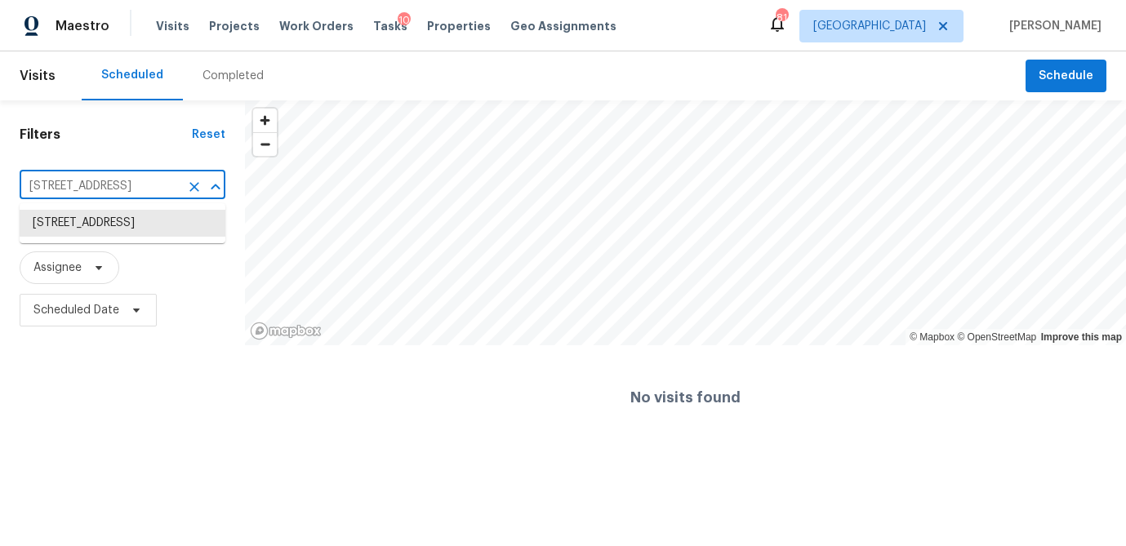
paste input "309 Quail Run, Roswell, GA 30076"
type input "309 Quail Run, Roswell, GA 30076"
click at [113, 214] on li "309 Quail Run, Roswell, GA 30076" at bounding box center [123, 223] width 206 height 27
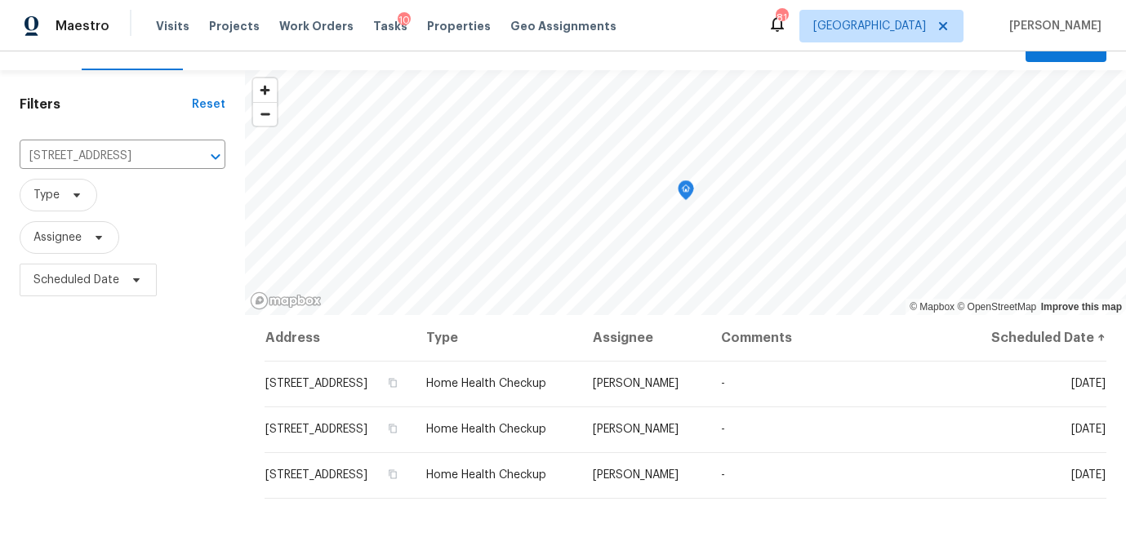
scroll to position [40, 0]
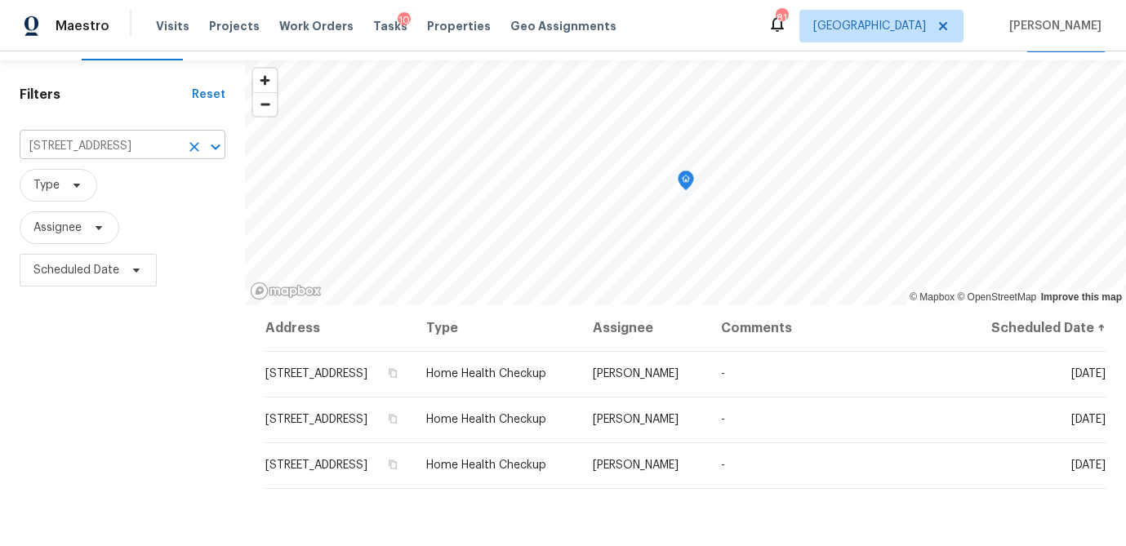
click at [51, 138] on input "309 Quail Run, Roswell, GA 30076" at bounding box center [100, 146] width 160 height 25
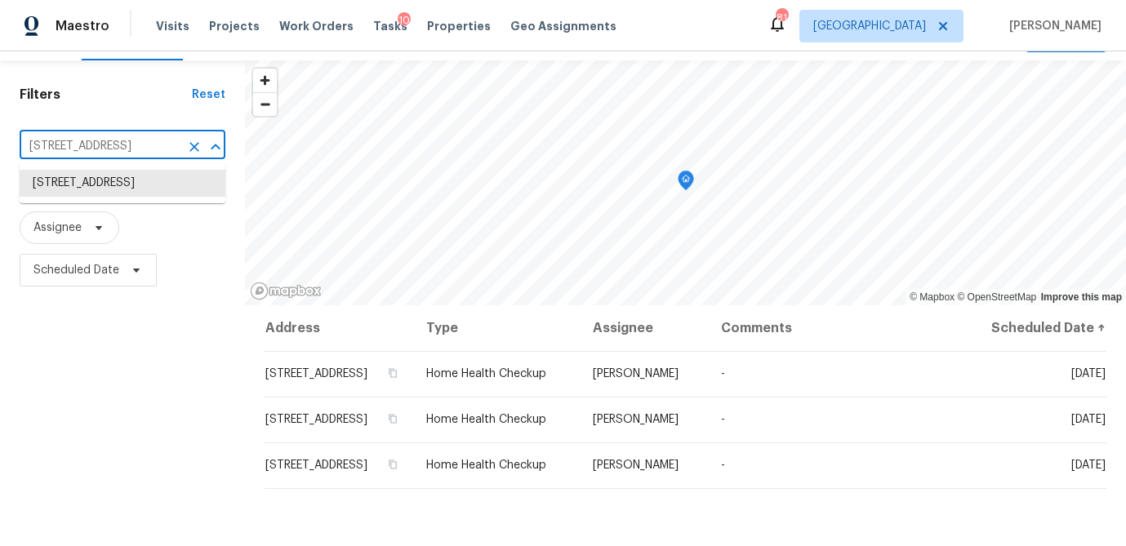
scroll to position [0, 33]
click at [51, 196] on li "[STREET_ADDRESS]" at bounding box center [123, 183] width 206 height 27
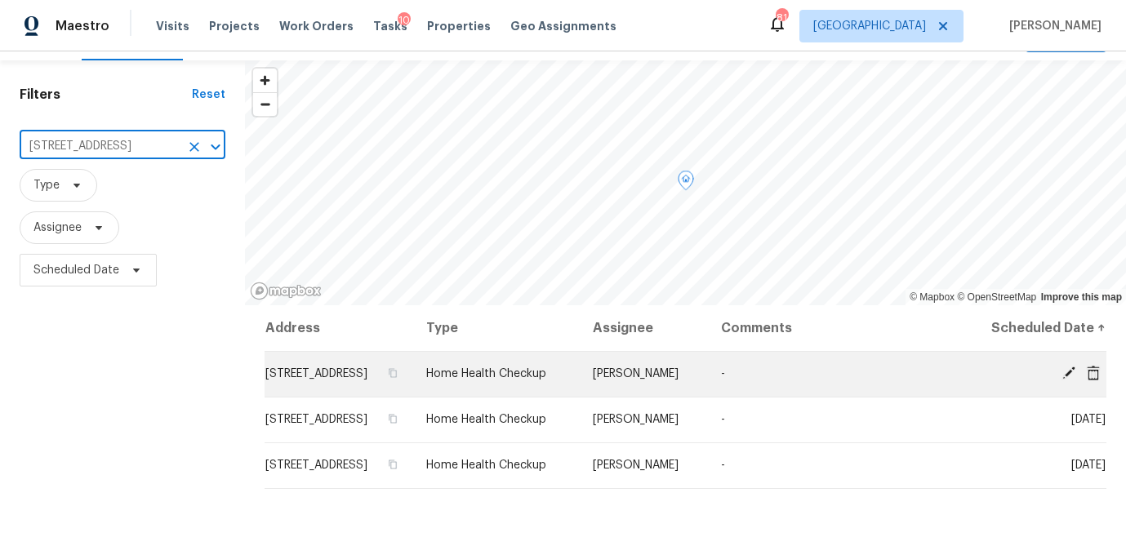
scroll to position [0, 0]
click at [1066, 368] on icon at bounding box center [1068, 373] width 15 height 15
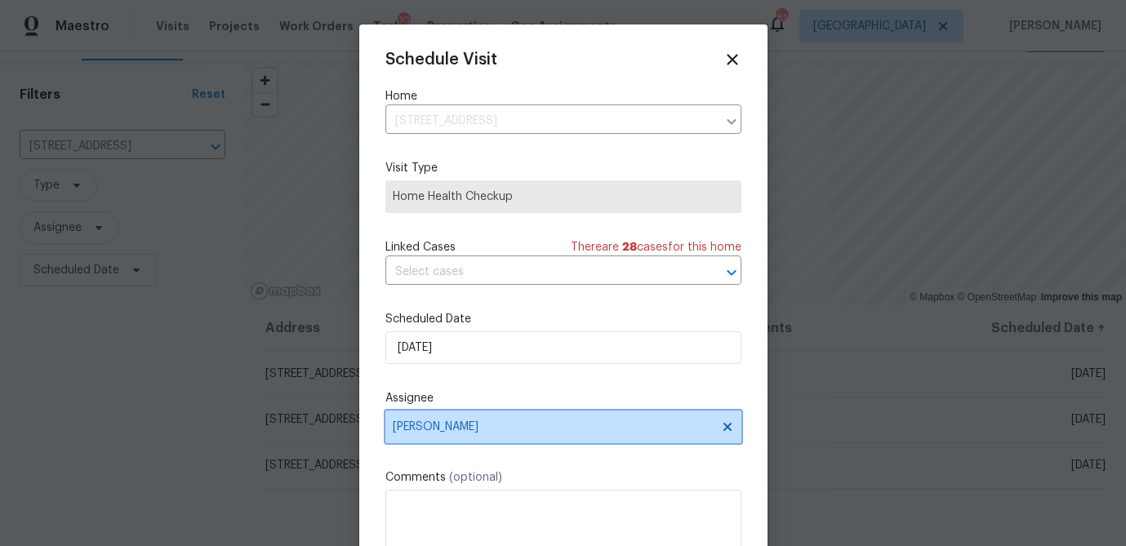
click at [470, 434] on span "Tyler Payne" at bounding box center [553, 426] width 320 height 13
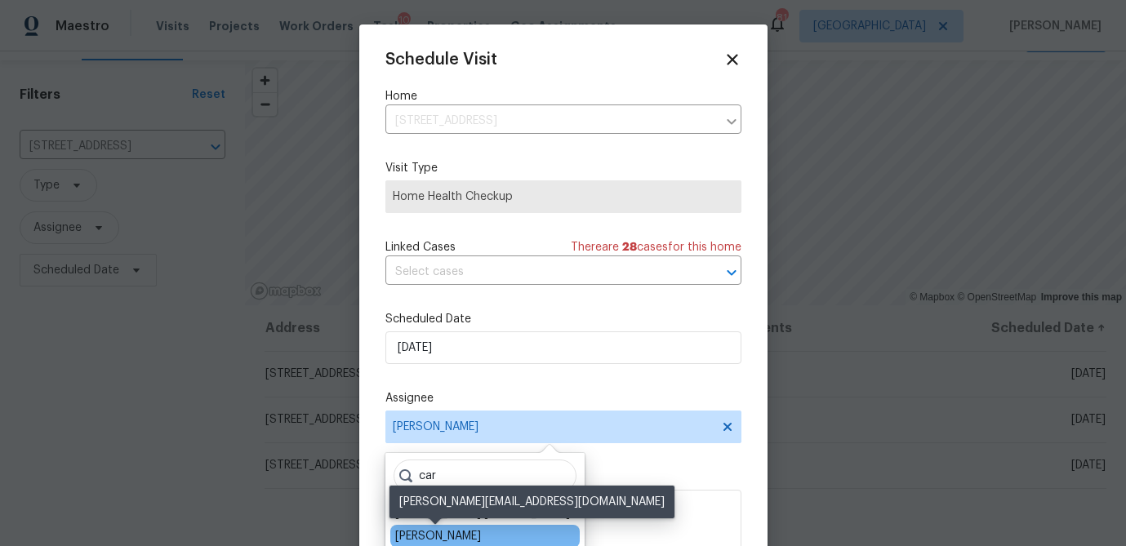
type input "car"
click at [450, 536] on div "Carmen Childs" at bounding box center [438, 536] width 86 height 16
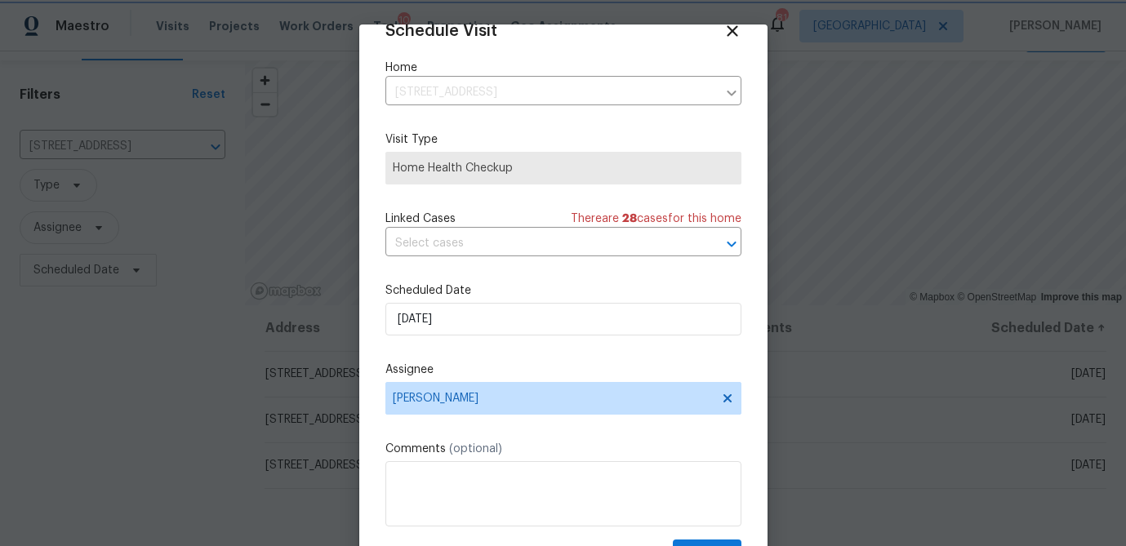
scroll to position [74, 0]
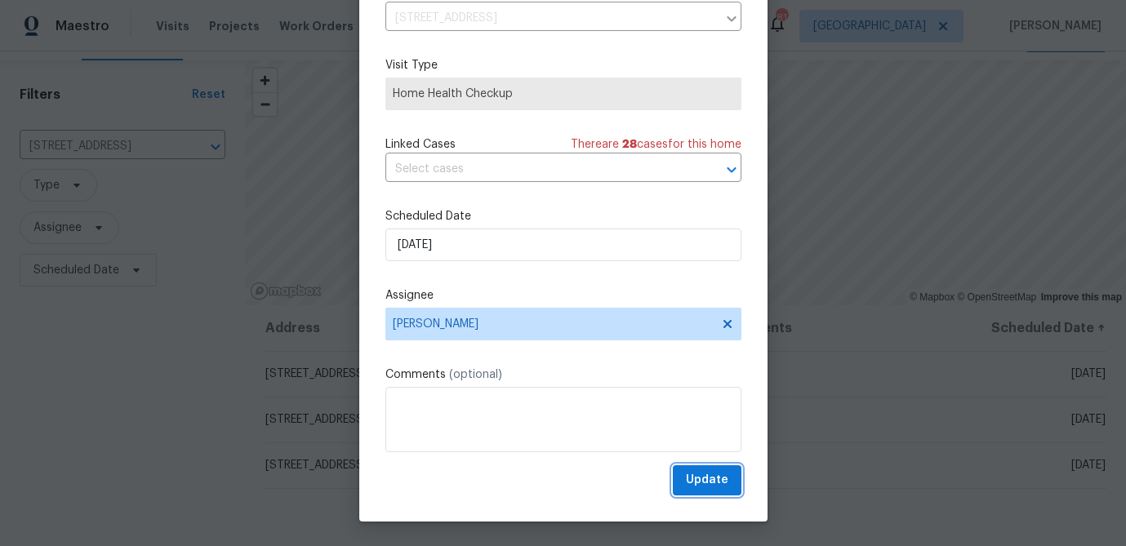
click at [709, 479] on span "Update" at bounding box center [707, 480] width 42 height 20
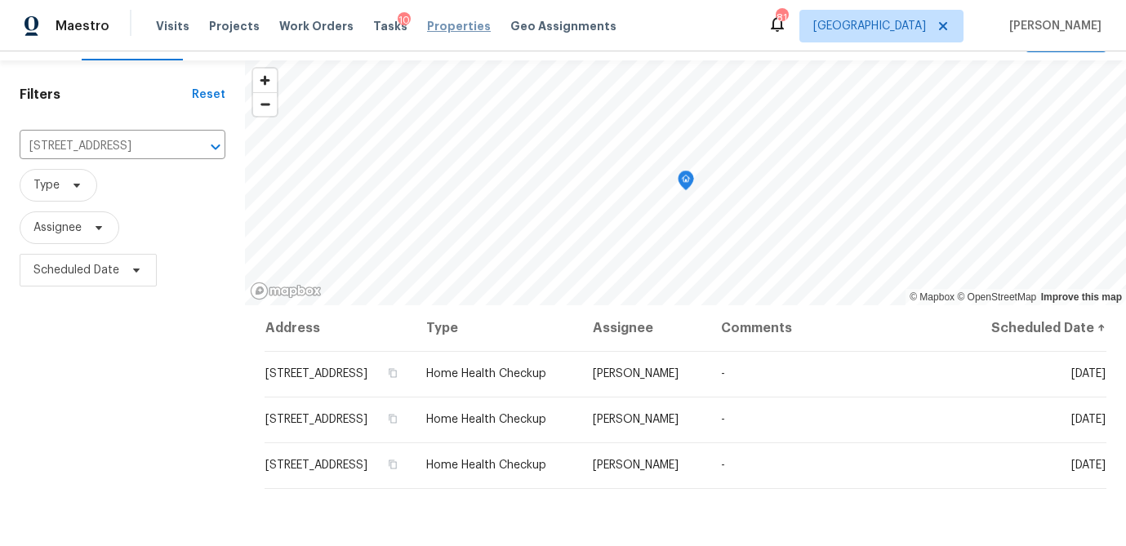
click at [432, 27] on span "Properties" at bounding box center [459, 26] width 64 height 16
click at [432, 28] on span "Properties" at bounding box center [459, 26] width 64 height 16
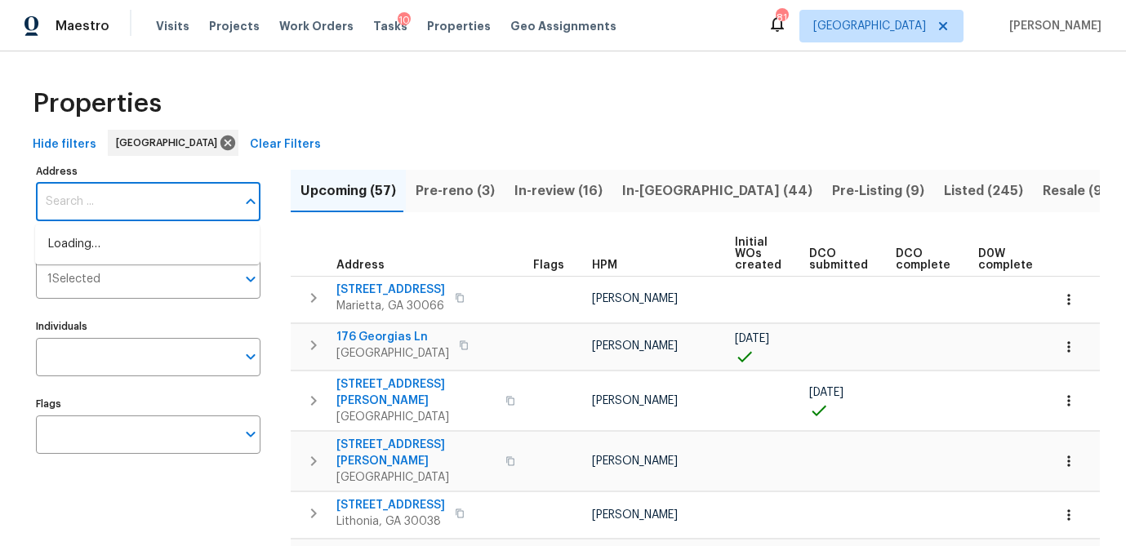
click at [138, 204] on input "Address" at bounding box center [136, 202] width 200 height 38
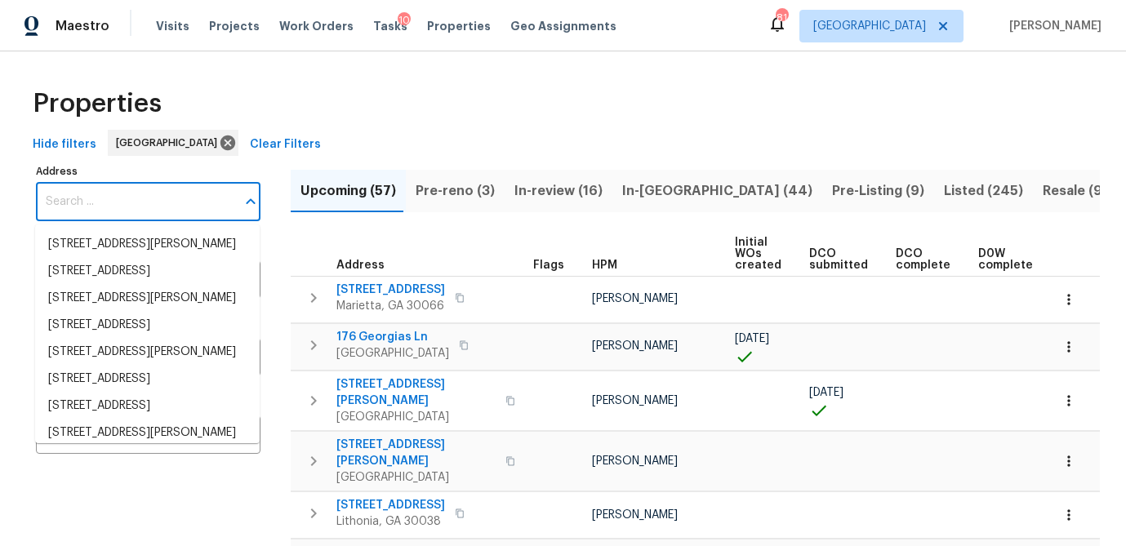
type input "51 Holt Rd NE, Marietta, GA 30068"
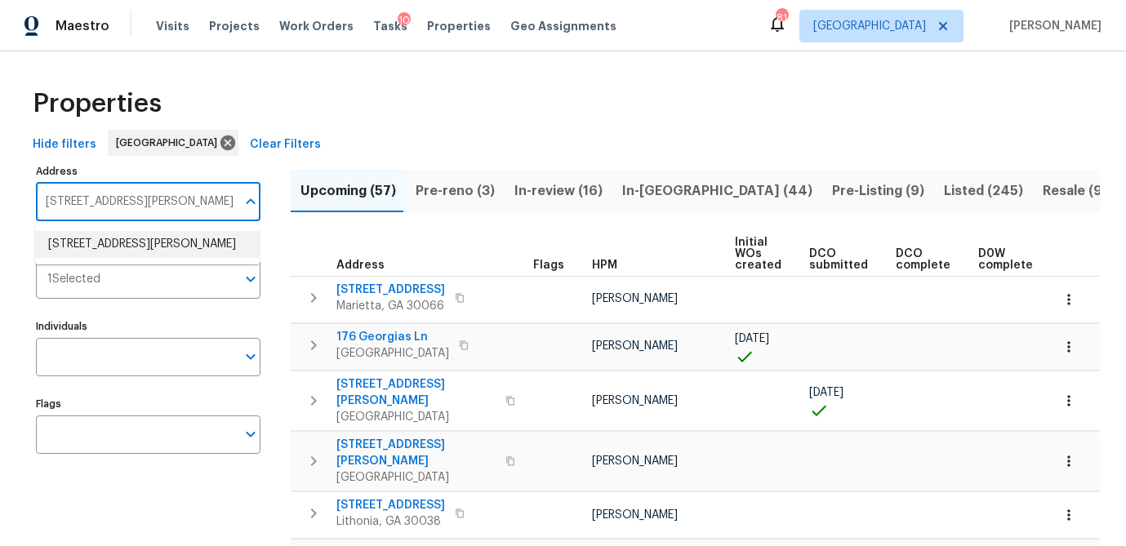
click at [130, 237] on li "51 Holt Rd NE Marietta GA 30068" at bounding box center [147, 244] width 225 height 27
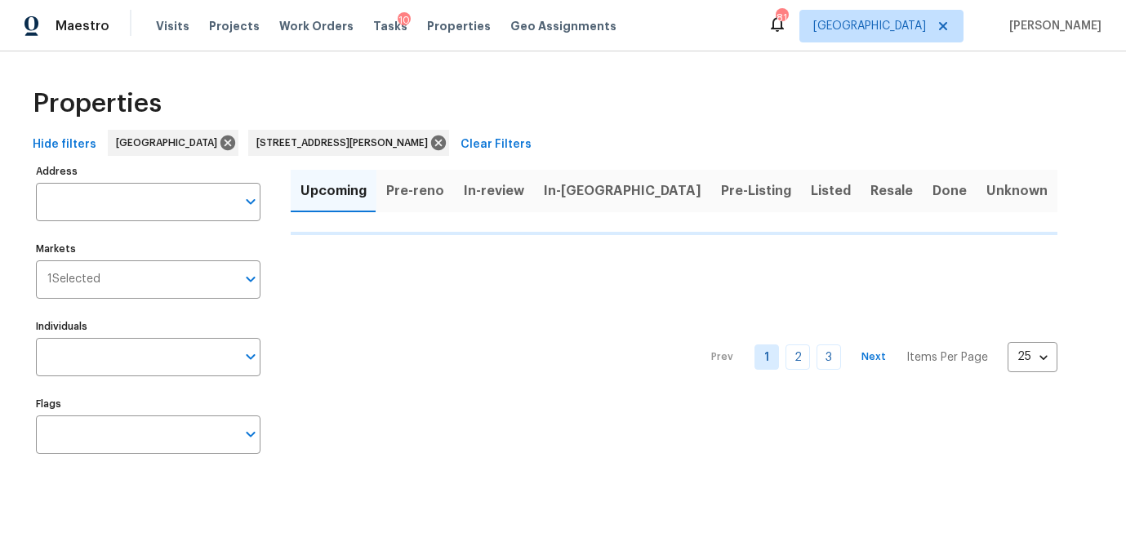
type input "51 Holt Rd NE Marietta GA 30068"
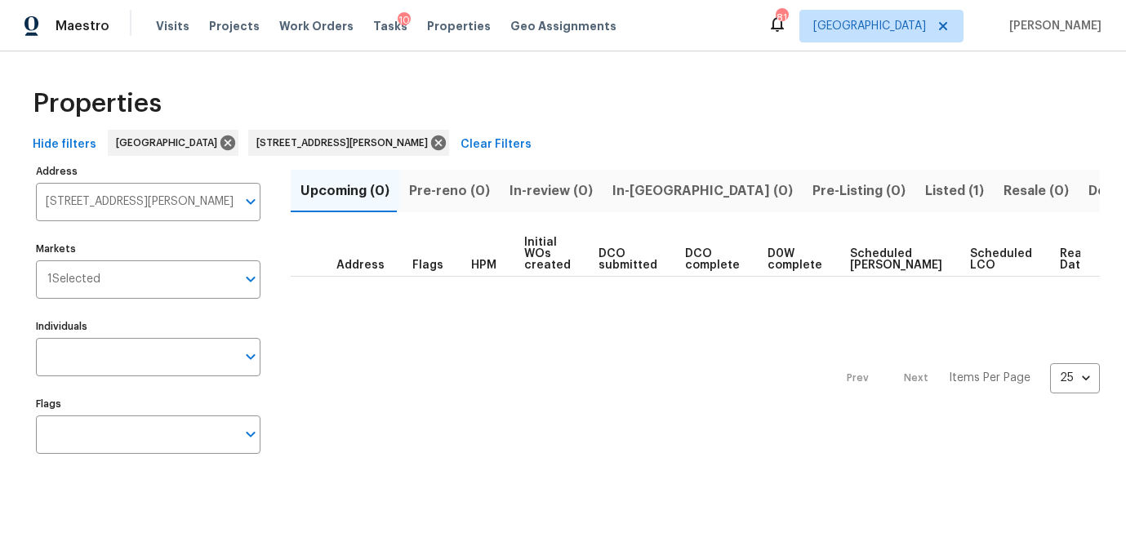
click at [925, 193] on span "Listed (1)" at bounding box center [954, 191] width 59 height 23
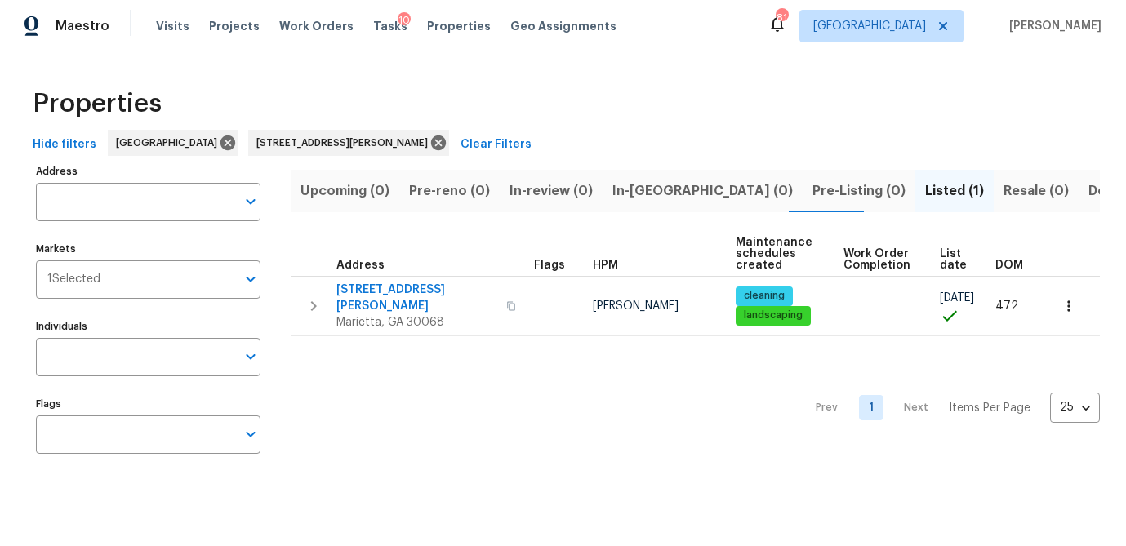
type input "51 Holt Rd NE Marietta GA 30068"
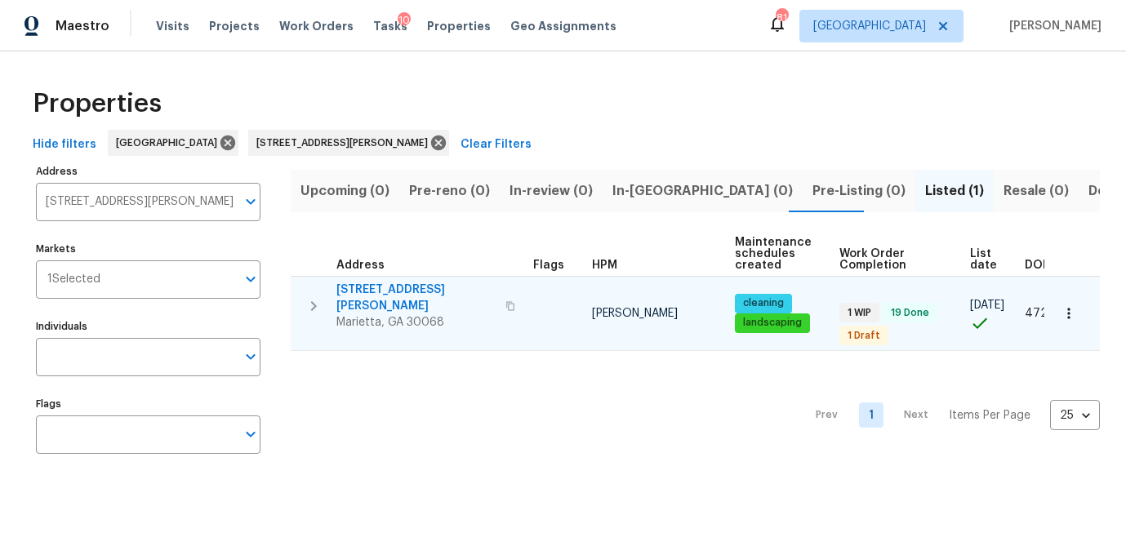
click at [505, 301] on icon "button" at bounding box center [510, 306] width 10 height 10
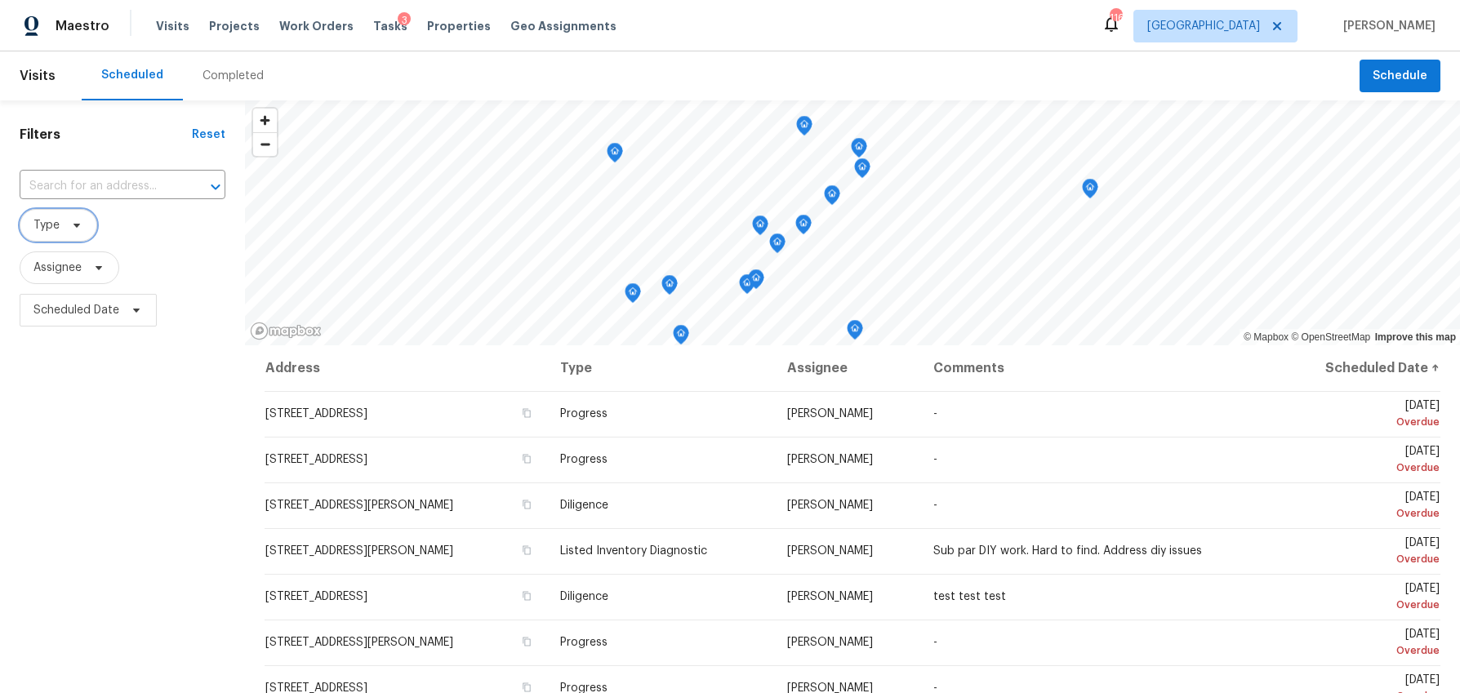
click at [70, 225] on icon at bounding box center [76, 225] width 13 height 13
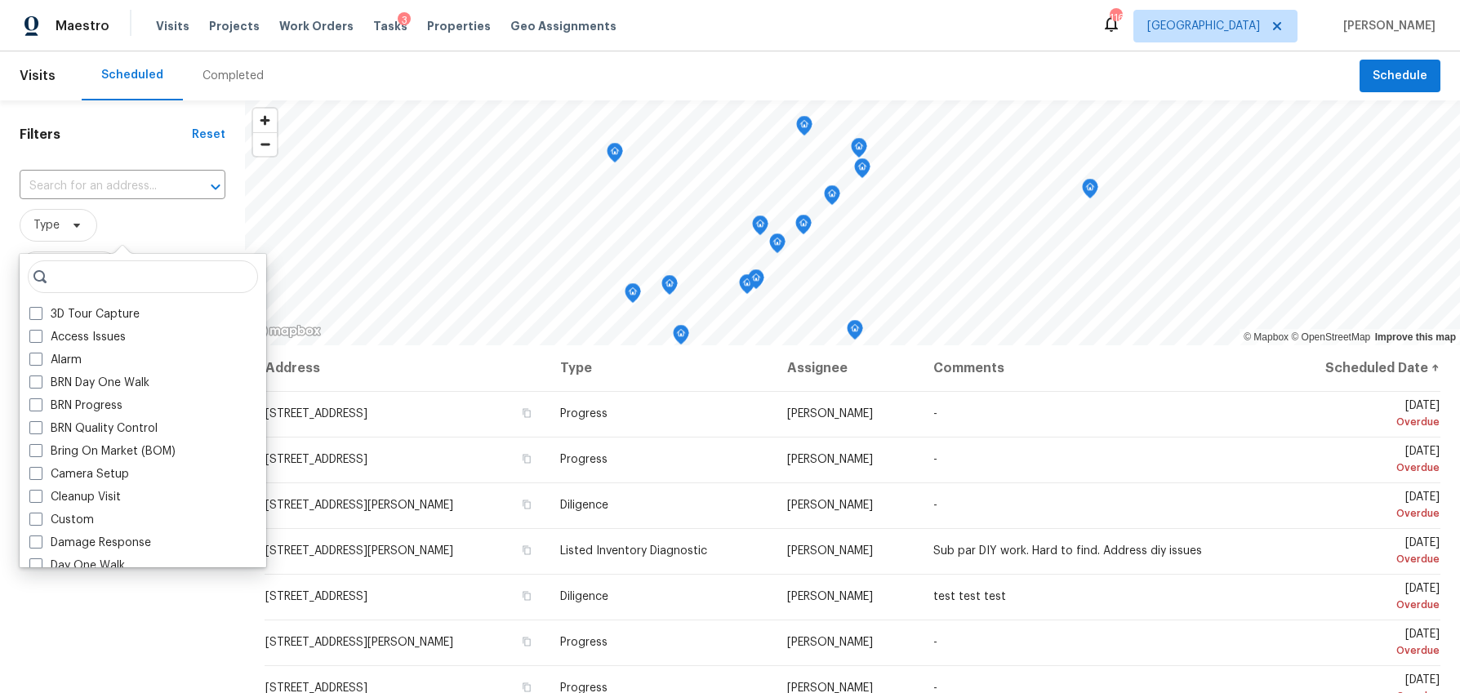
scroll to position [7, 0]
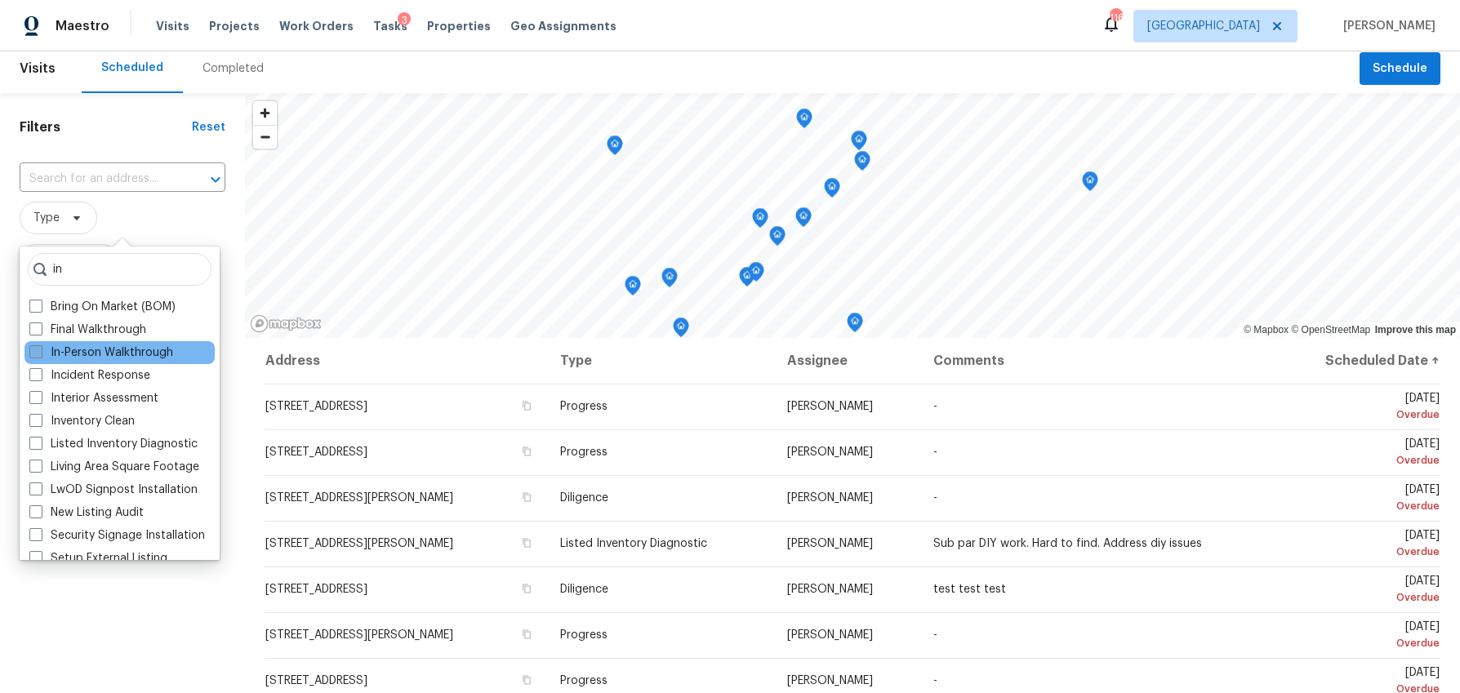
type input "in"
click at [38, 351] on span at bounding box center [35, 351] width 13 height 13
click at [38, 351] on input "In-Person Walkthrough" at bounding box center [34, 350] width 11 height 11
checkbox input "true"
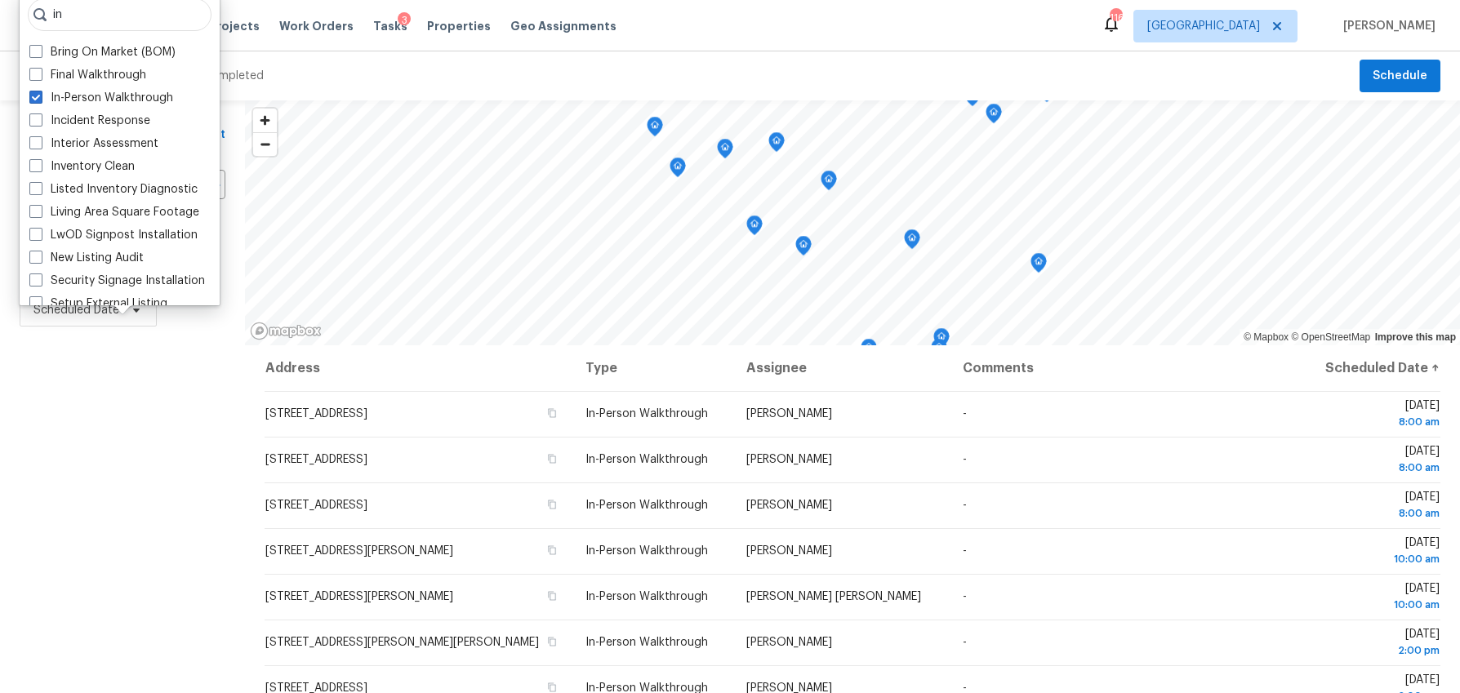
drag, startPoint x: 40, startPoint y: 429, endPoint x: 63, endPoint y: 345, distance: 87.1
click at [40, 429] on div "Filters Reset ​ In-Person Walkthrough Assignee Scheduled Date" at bounding box center [122, 499] width 245 height 799
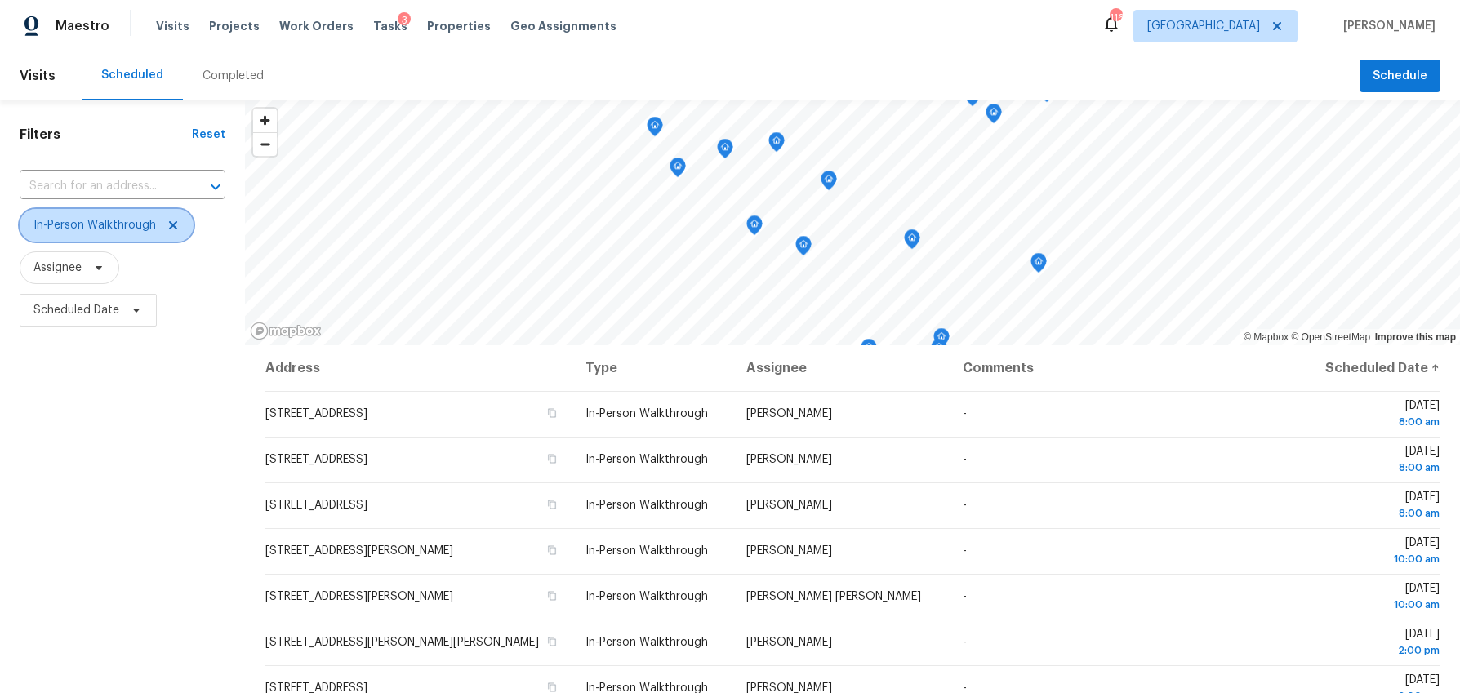
click at [91, 232] on span "In-Person Walkthrough" at bounding box center [94, 225] width 122 height 16
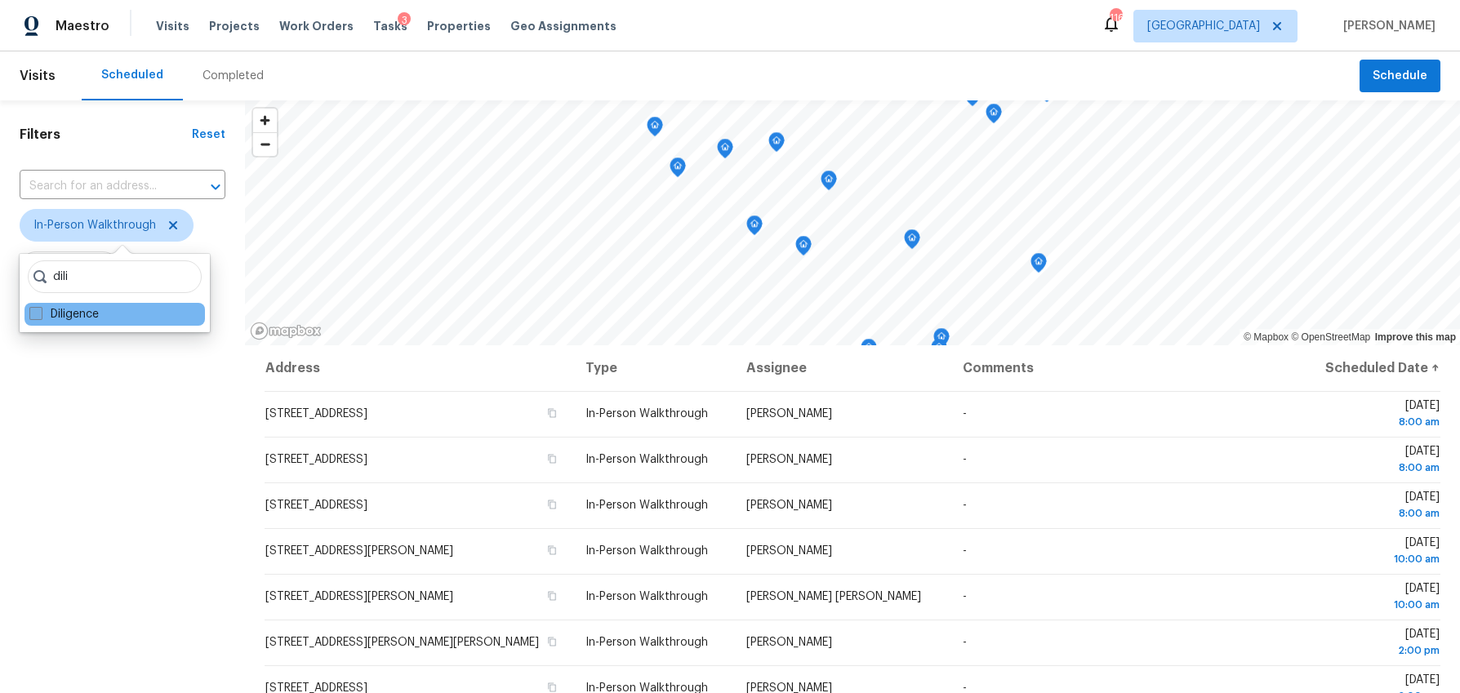
type input "dili"
click at [42, 313] on span at bounding box center [35, 313] width 13 height 13
click at [40, 313] on input "Diligence" at bounding box center [34, 311] width 11 height 11
checkbox input "true"
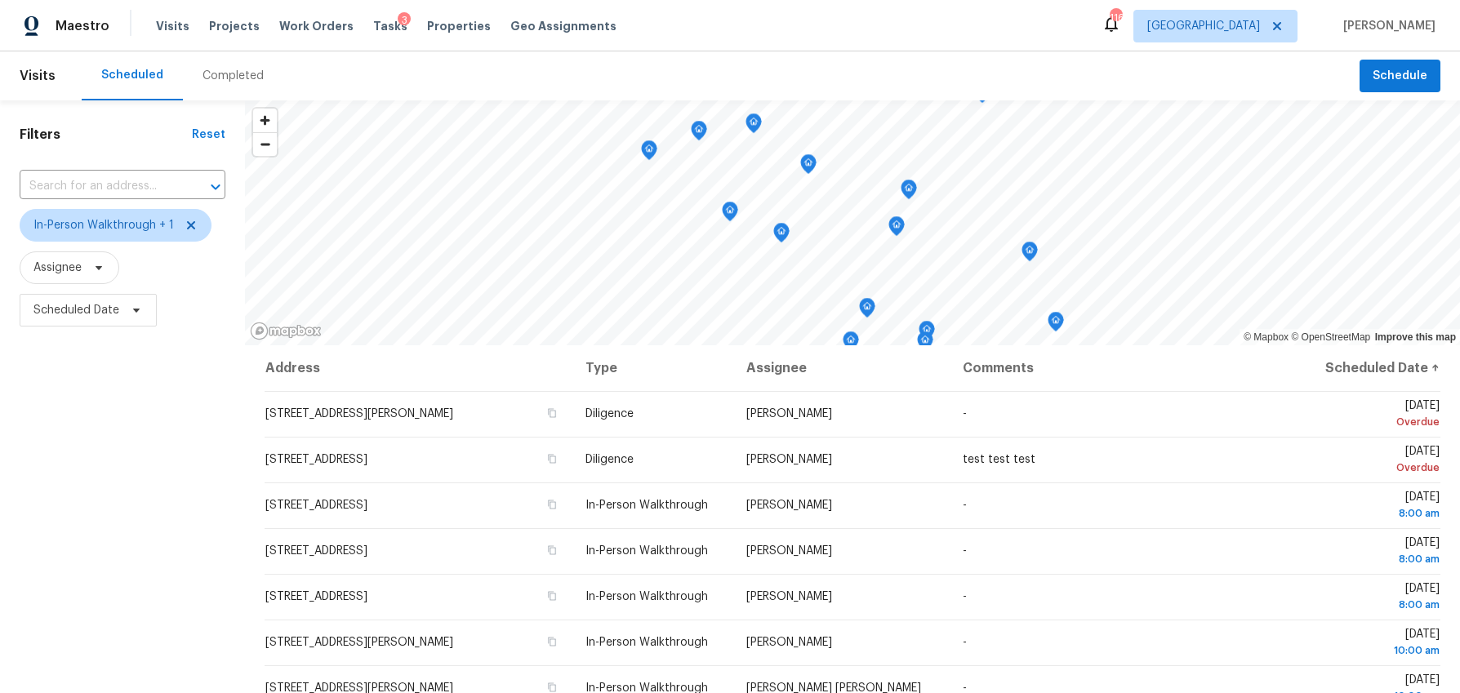
drag, startPoint x: 94, startPoint y: 433, endPoint x: 97, endPoint y: 403, distance: 29.6
click at [94, 432] on div "Filters Reset ​ In-Person Walkthrough + 1 Assignee Scheduled Date" at bounding box center [122, 499] width 245 height 799
click at [96, 307] on span "Scheduled Date" at bounding box center [76, 310] width 86 height 16
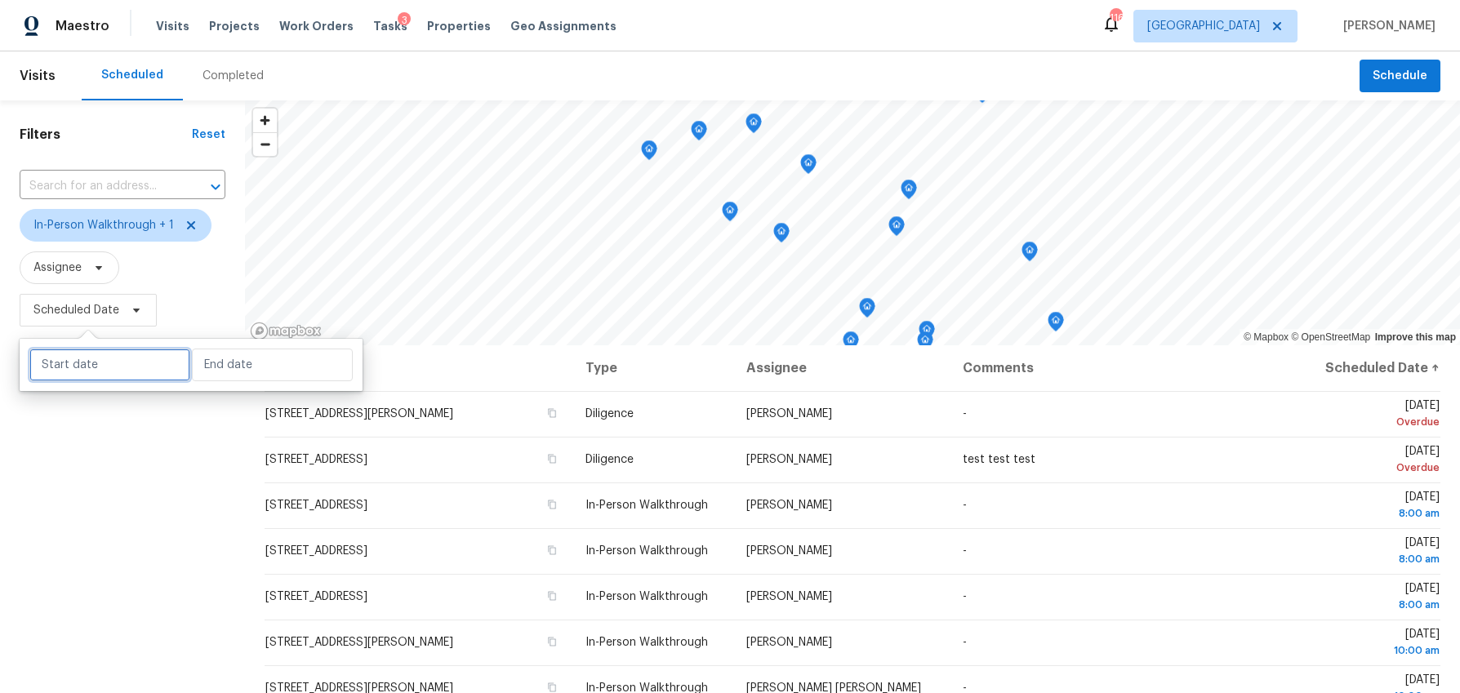
click at [99, 375] on input "text" at bounding box center [109, 365] width 161 height 33
select select "7"
select select "2025"
select select "8"
select select "2025"
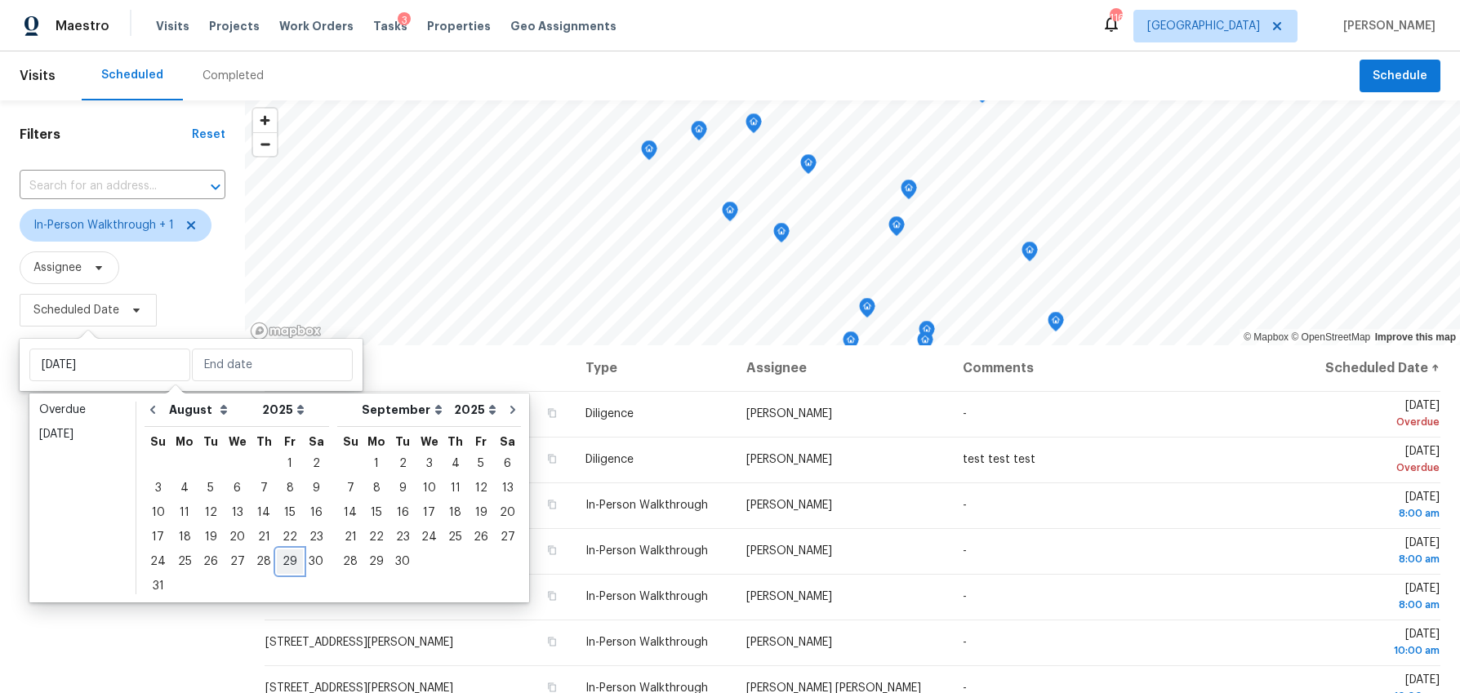
click at [289, 559] on div "29" at bounding box center [290, 561] width 26 height 23
type input "[DATE]"
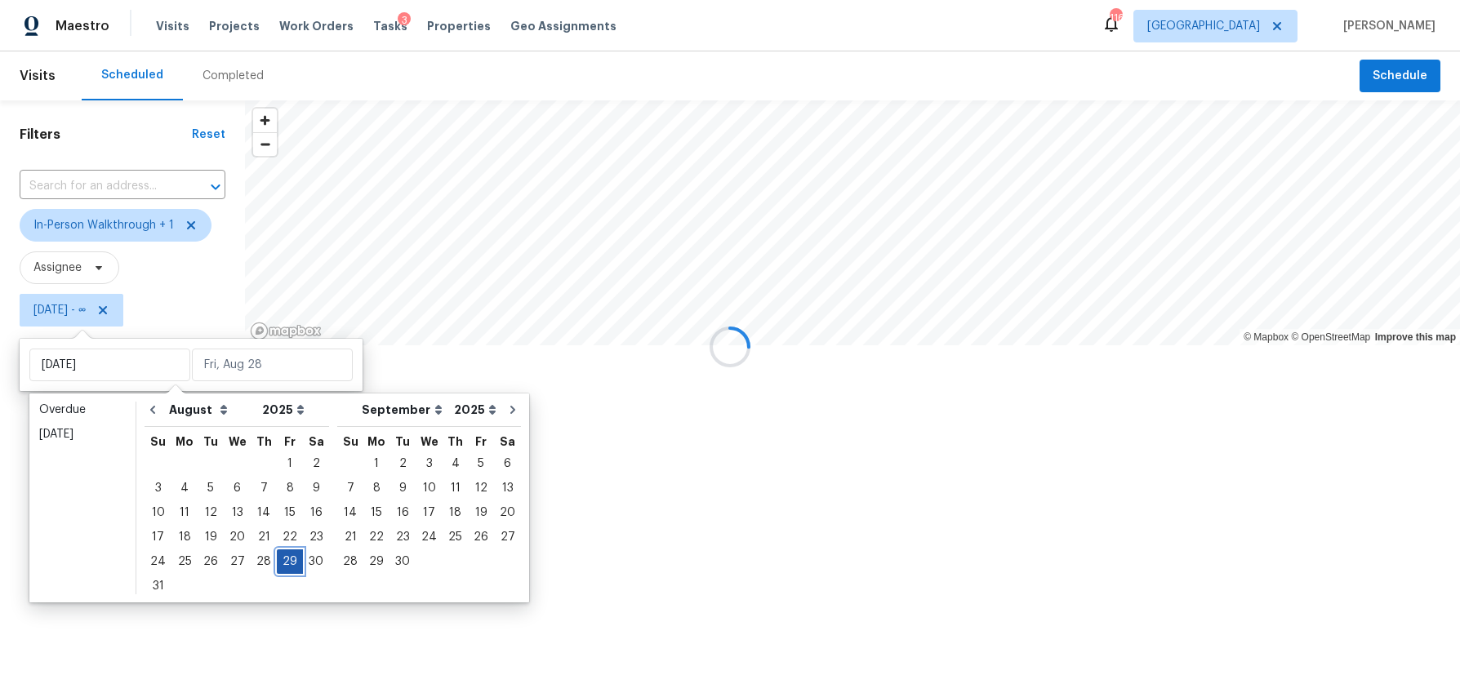
click at [289, 559] on div "29" at bounding box center [290, 561] width 26 height 23
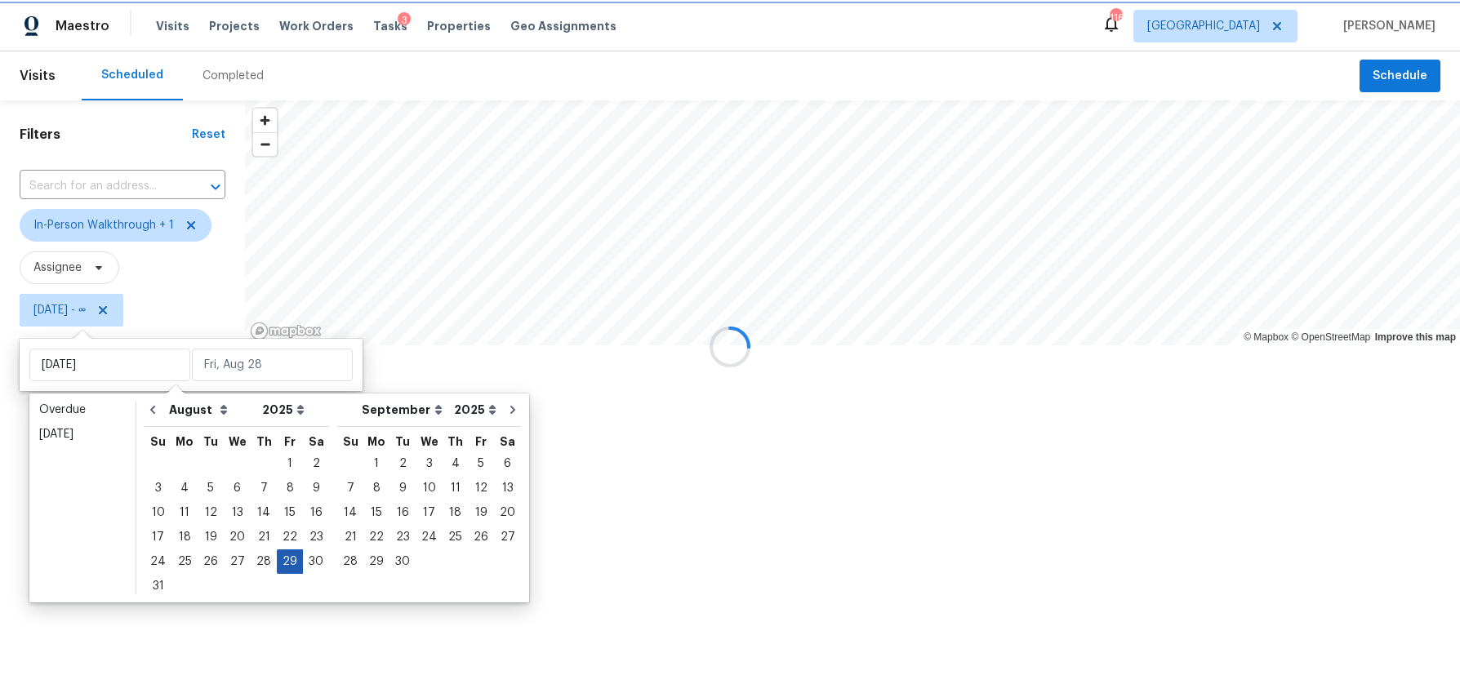
type input "[DATE]"
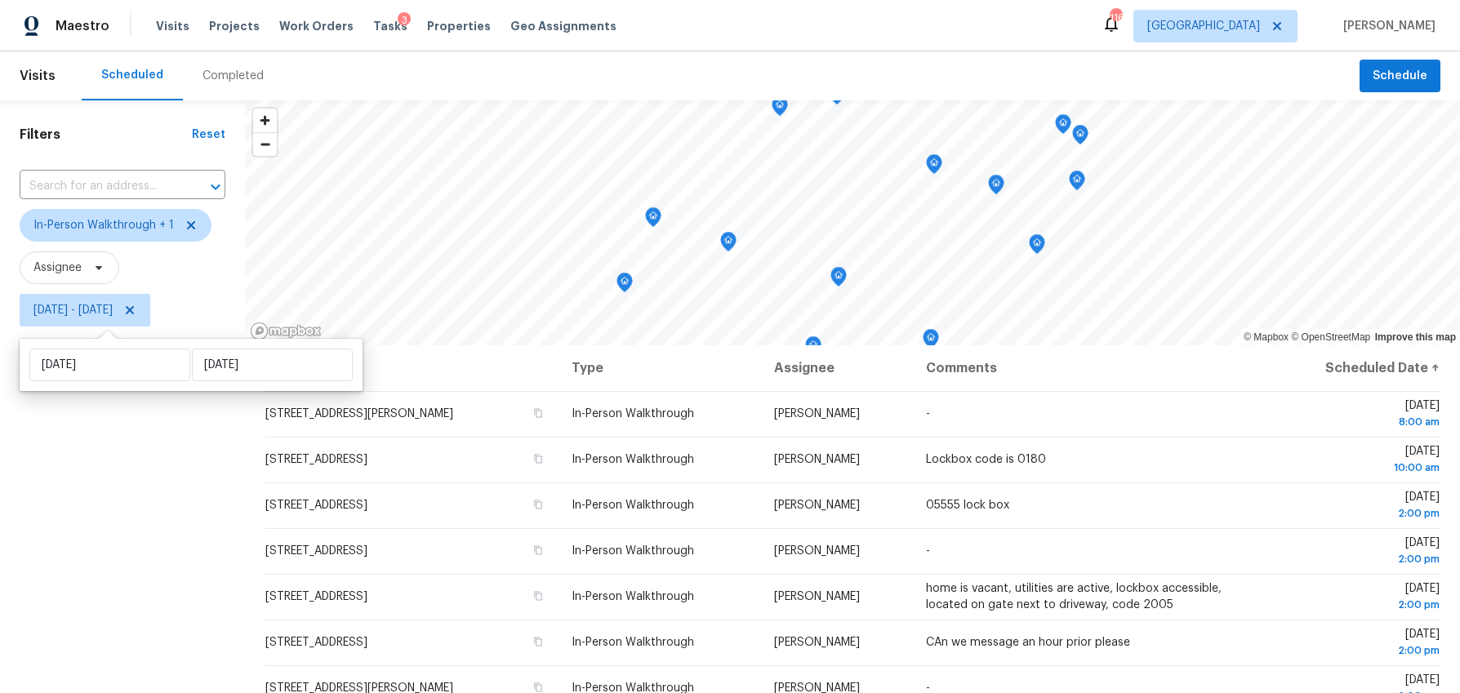
click at [156, 580] on div "Filters Reset ​ In-Person Walkthrough + 1 Assignee Fri, Aug 29 - Fri, Aug 29" at bounding box center [122, 499] width 245 height 799
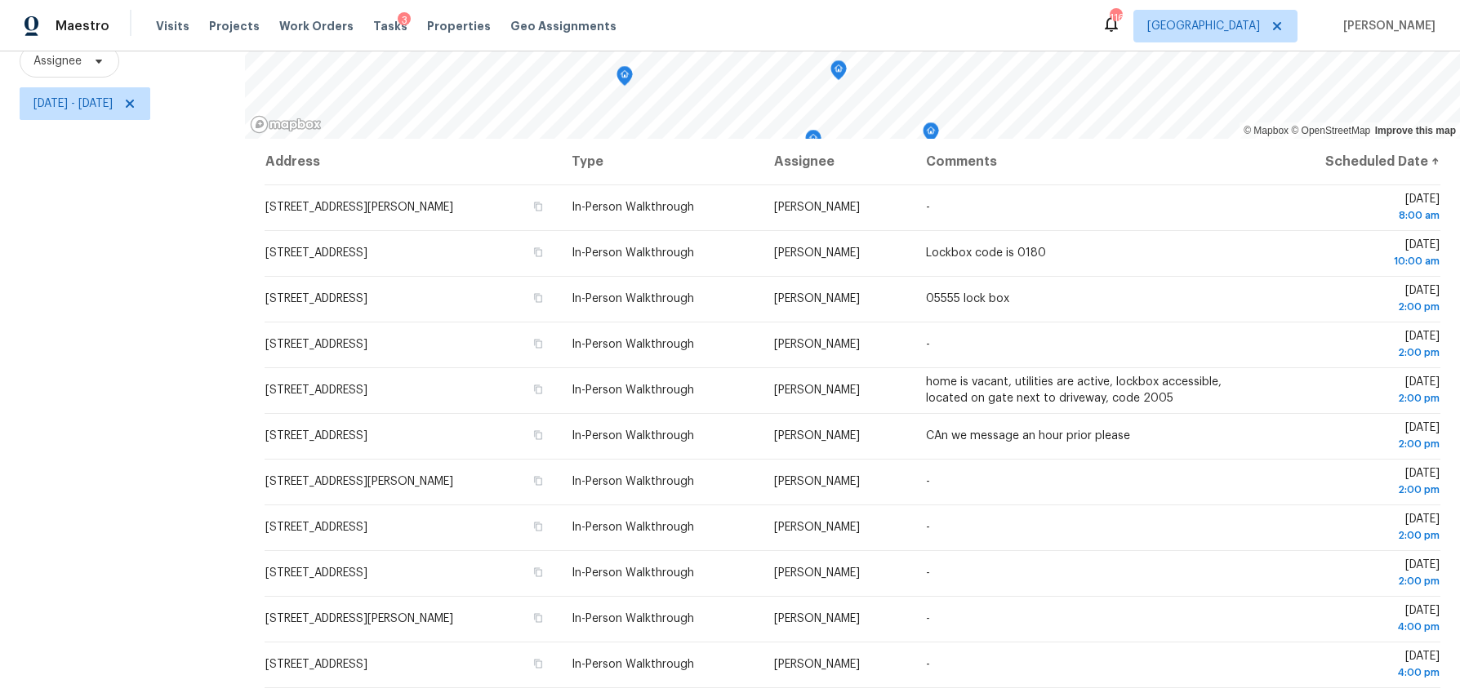
scroll to position [145, 0]
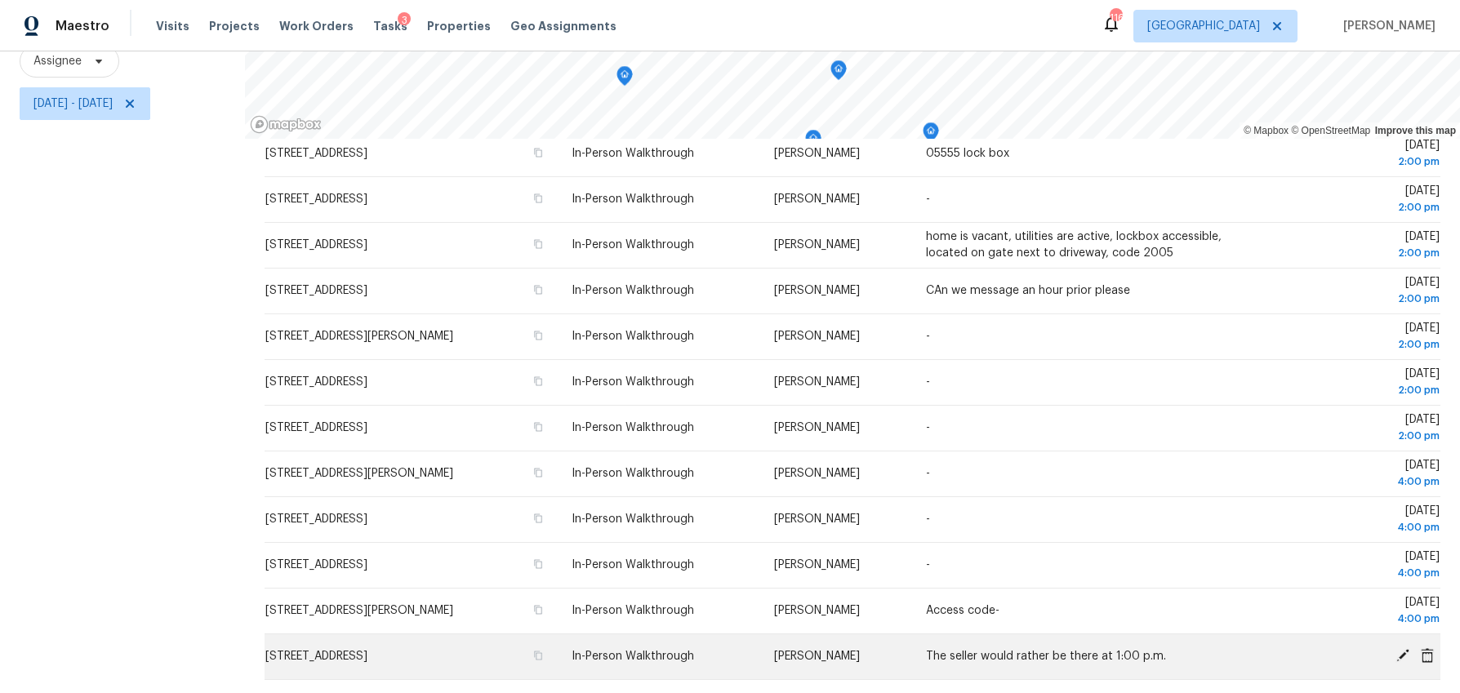
drag, startPoint x: 228, startPoint y: 390, endPoint x: 1107, endPoint y: 673, distance: 923.5
click at [1107, 673] on div "Filters Reset ​ In-Person Walkthrough + 1 Assignee Fri, Aug 29 - Fri, Aug 29 © …" at bounding box center [730, 293] width 1460 height 799
copy div "© Mapbox © OpenStreetMap Improve this map Address Type Assignee Comments Schedu…"
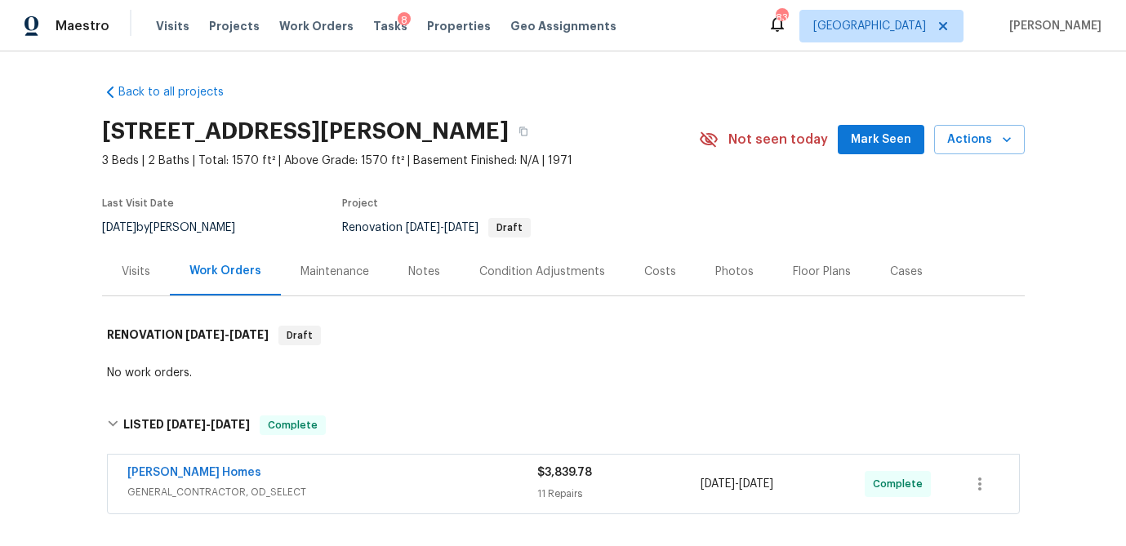
scroll to position [148, 0]
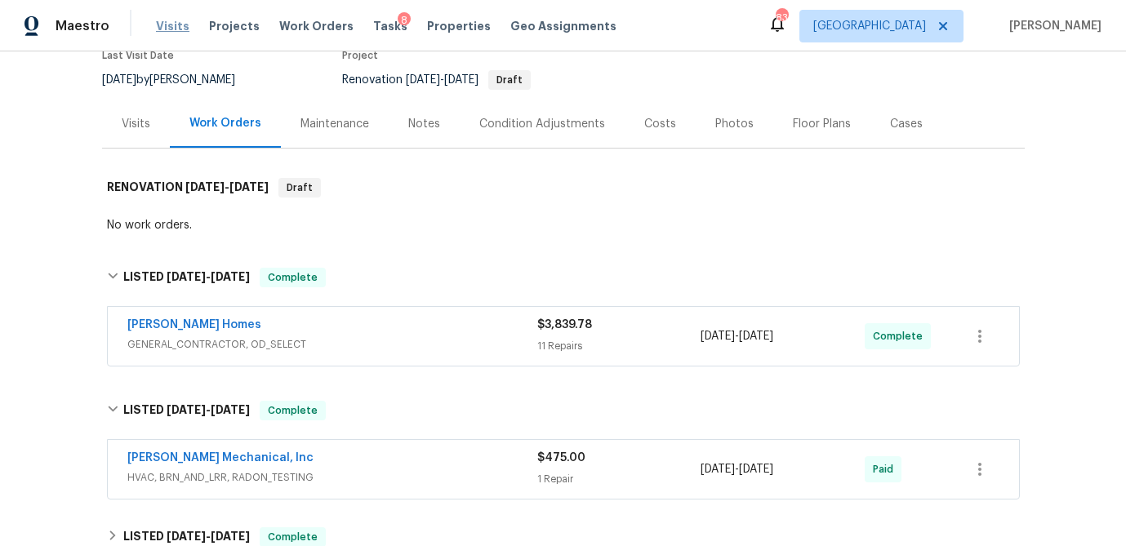
click at [175, 27] on span "Visits" at bounding box center [172, 26] width 33 height 16
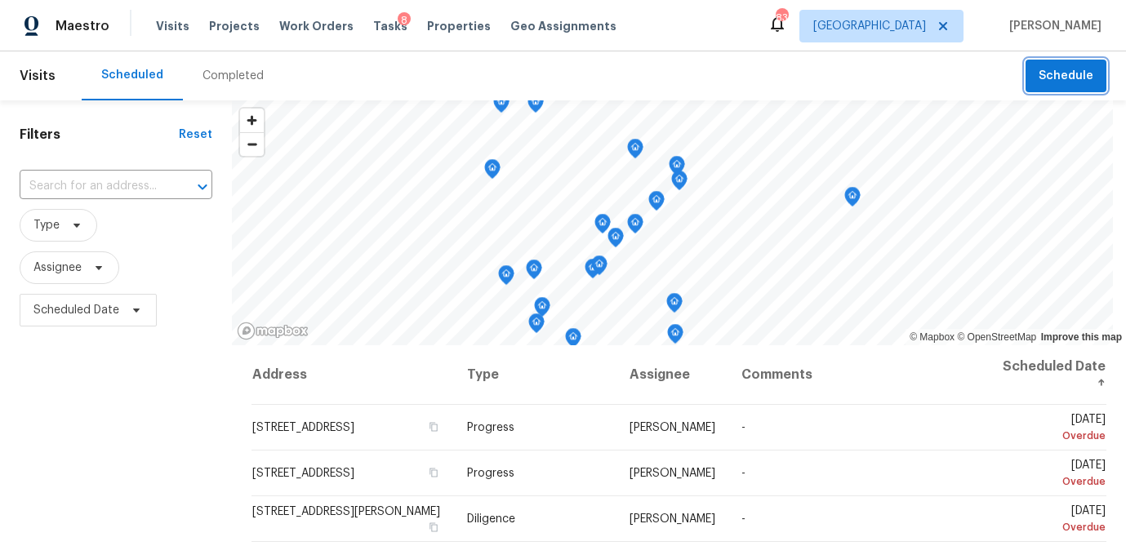
click at [1053, 71] on span "Schedule" at bounding box center [1065, 76] width 55 height 20
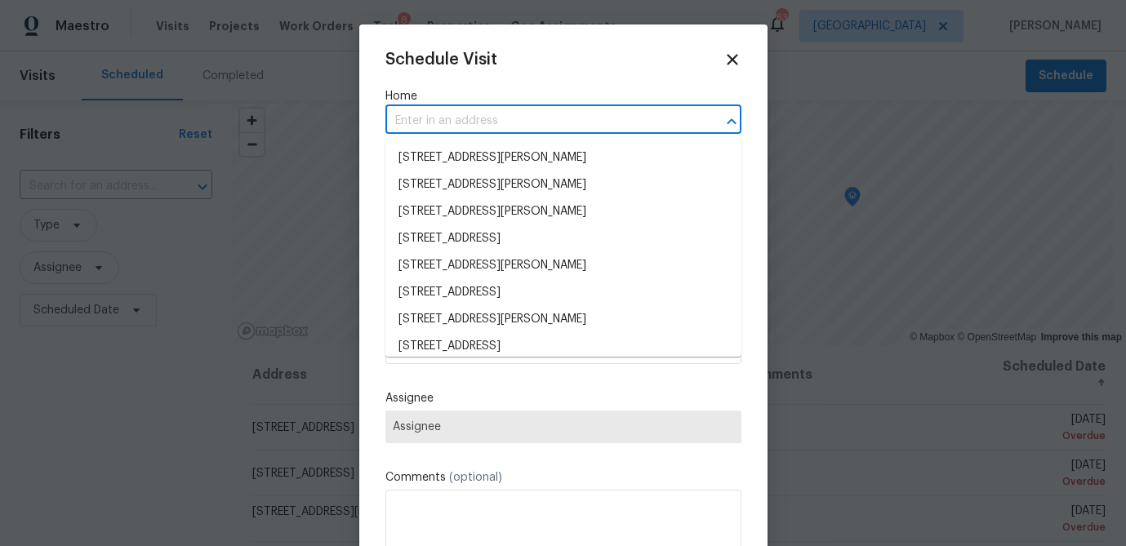
click at [481, 120] on input "text" at bounding box center [540, 121] width 310 height 25
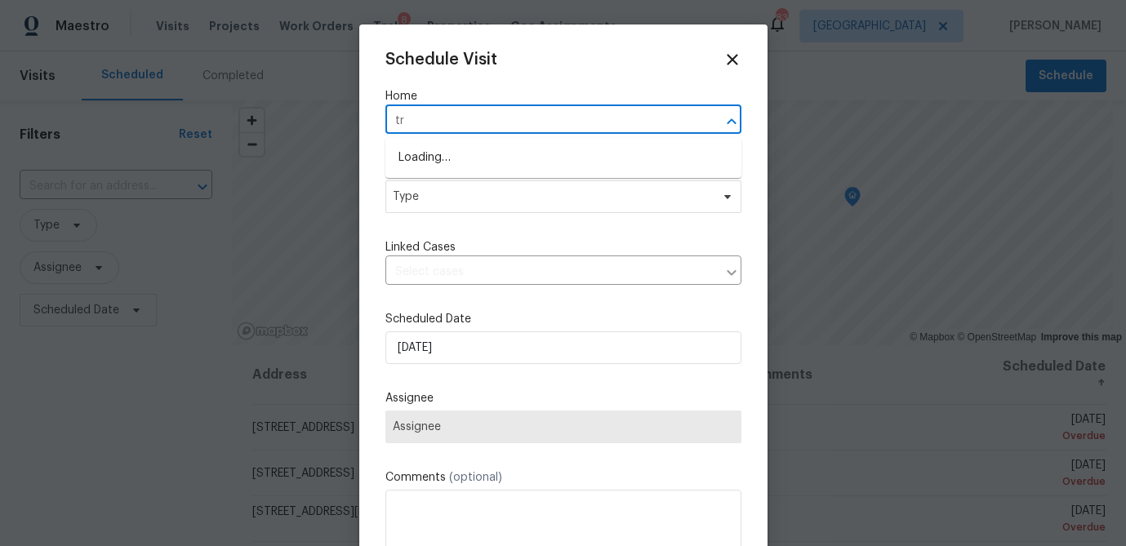
type input "t"
type input "5709 [PERSON_NAME]"
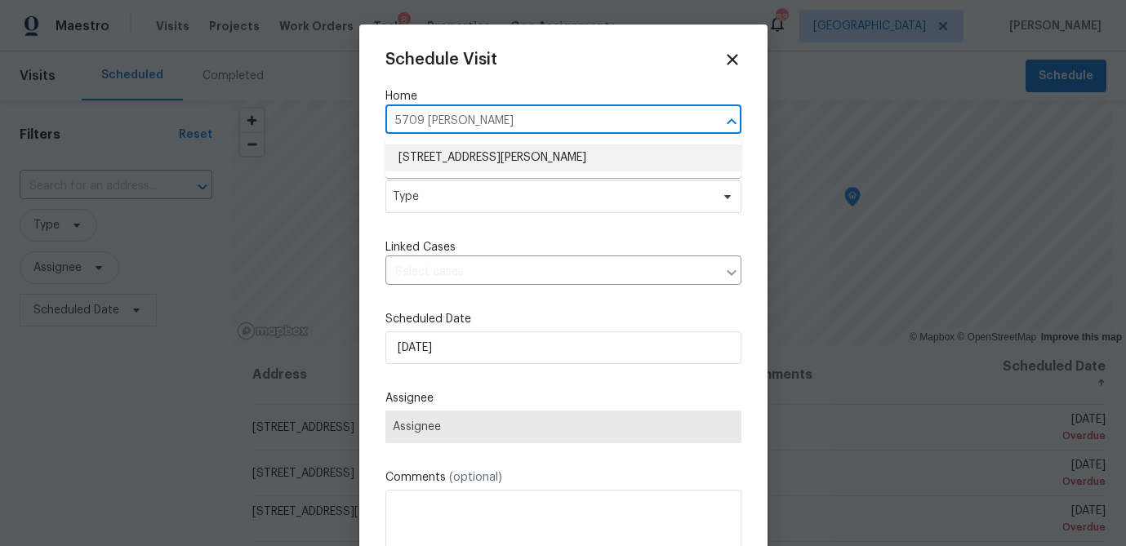
click at [494, 156] on li "[STREET_ADDRESS][PERSON_NAME]" at bounding box center [563, 158] width 356 height 27
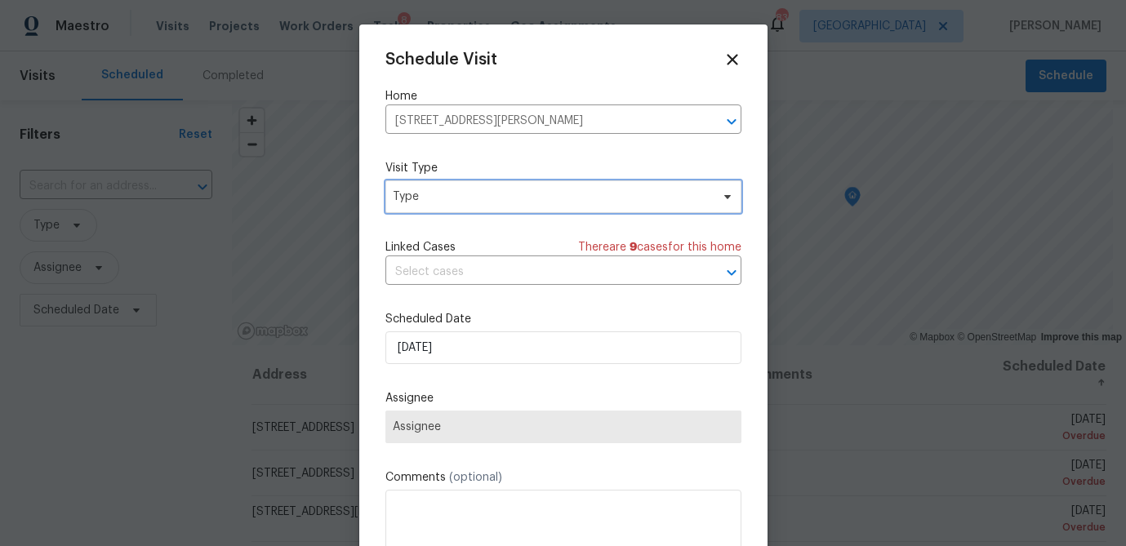
click at [482, 197] on span "Type" at bounding box center [552, 197] width 318 height 16
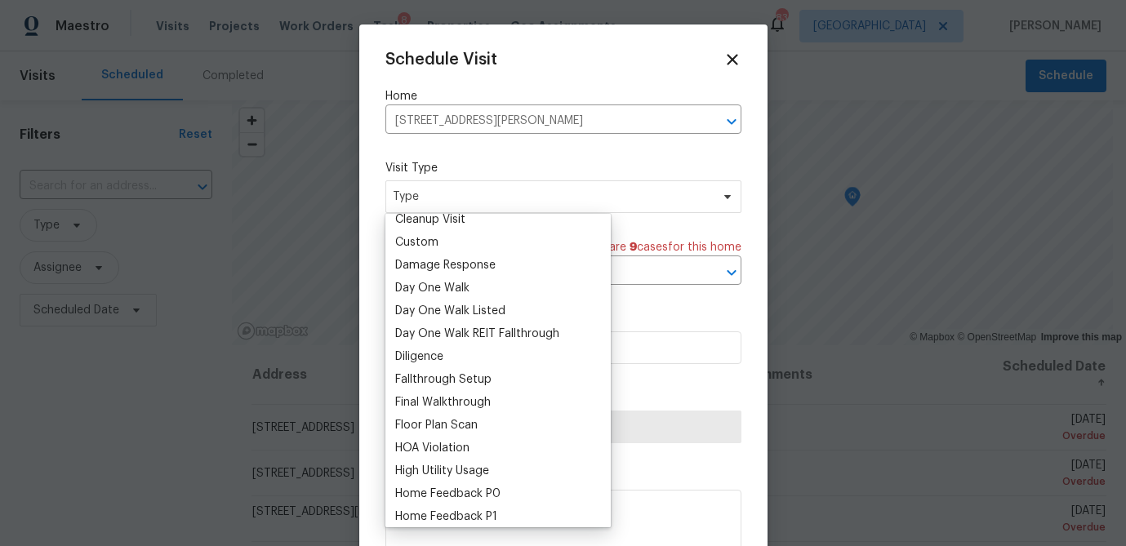
scroll to position [238, 0]
click at [457, 494] on div "Home Feedback P0" at bounding box center [447, 493] width 105 height 16
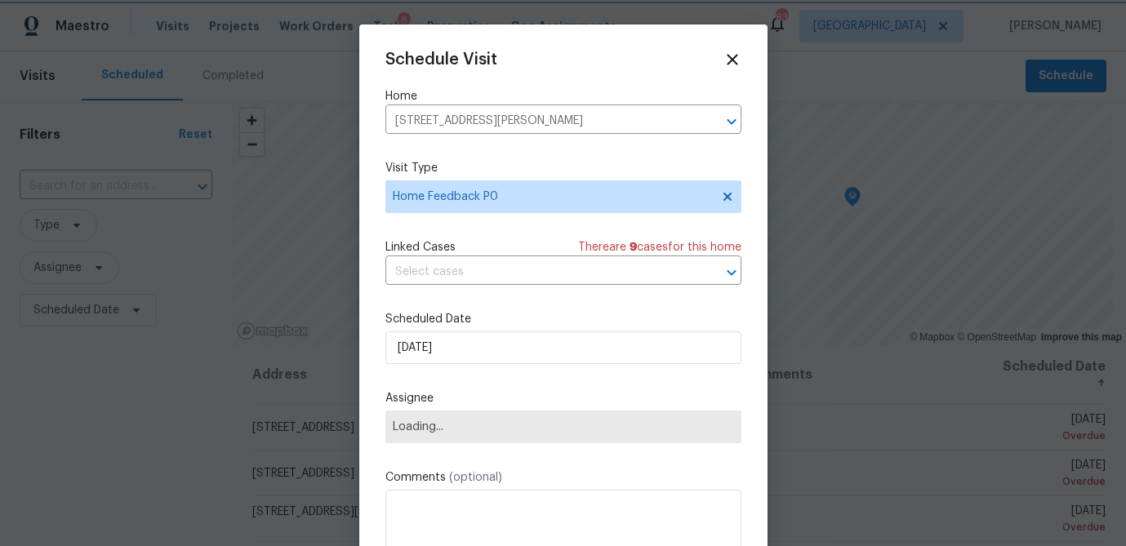
scroll to position [241, 0]
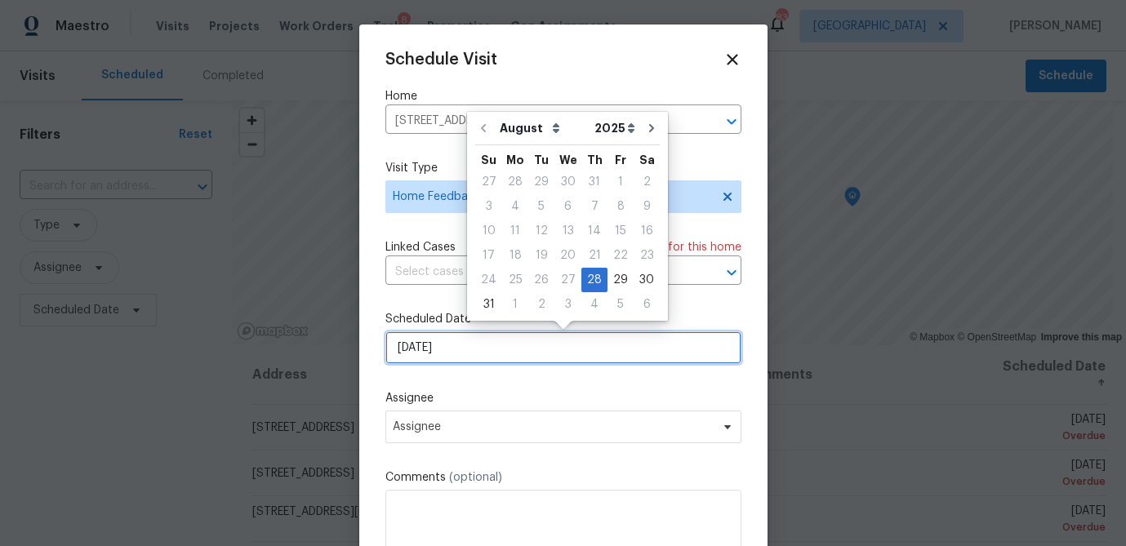
click at [447, 353] on input "8/28/2025" at bounding box center [563, 347] width 356 height 33
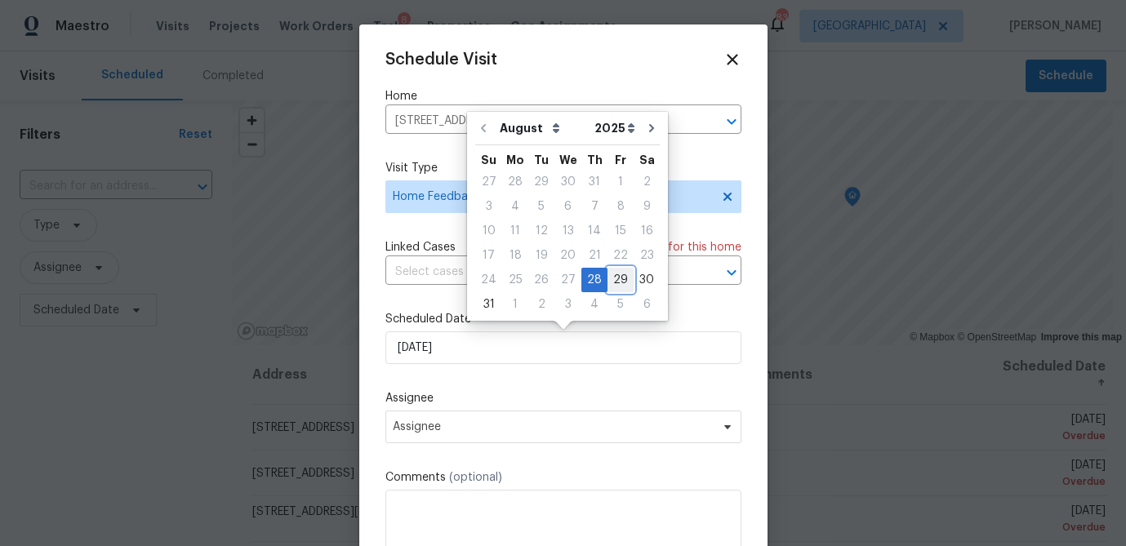
click at [608, 272] on div "29" at bounding box center [620, 280] width 26 height 23
type input "8/29/2025"
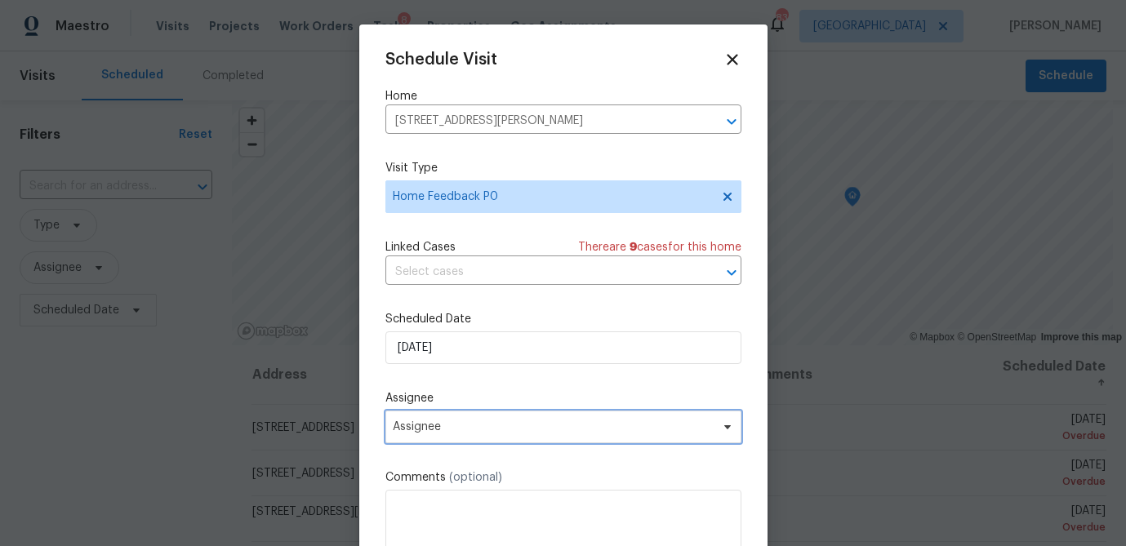
click at [475, 433] on span "Assignee" at bounding box center [553, 426] width 320 height 13
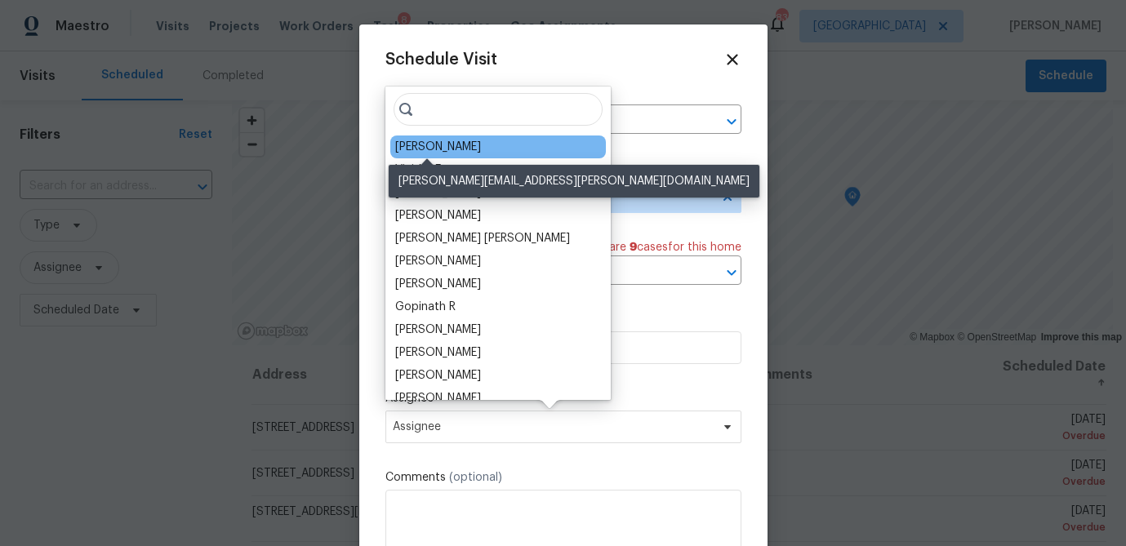
click at [427, 139] on div "Tim Godfrey" at bounding box center [438, 147] width 86 height 16
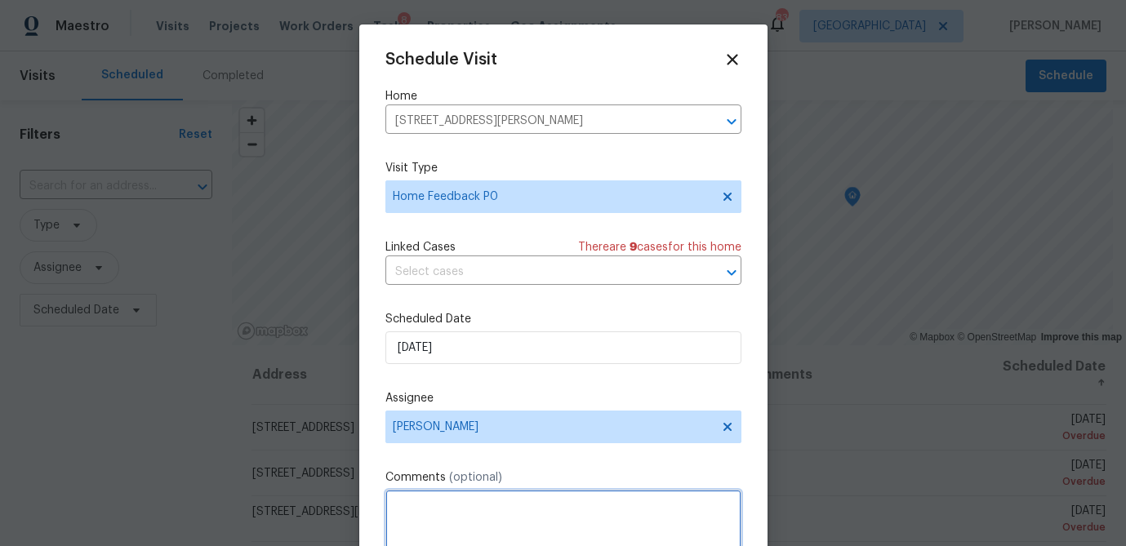
click at [409, 509] on textarea at bounding box center [563, 522] width 356 height 65
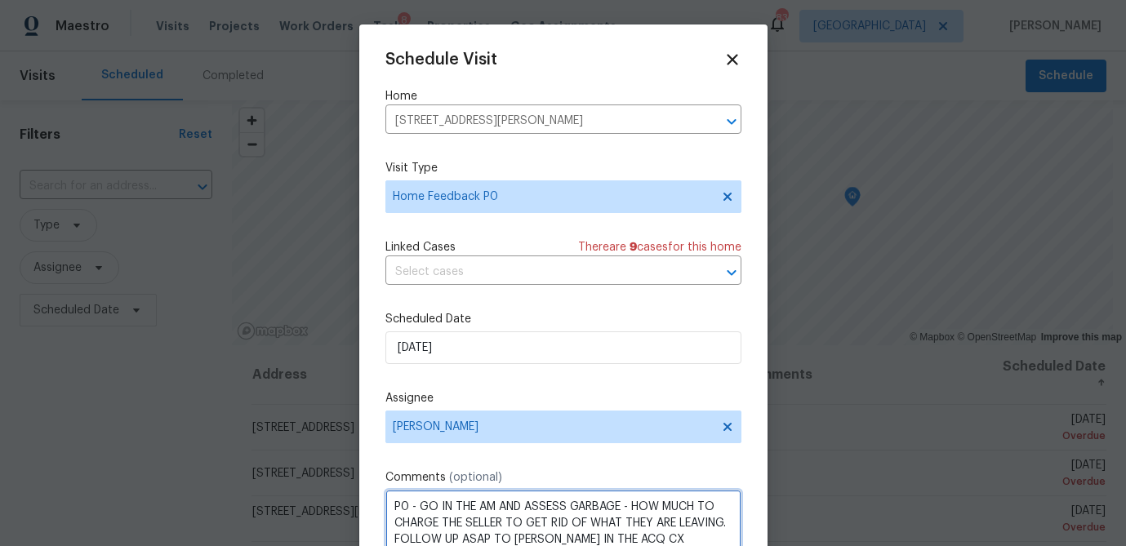
scroll to position [9, 0]
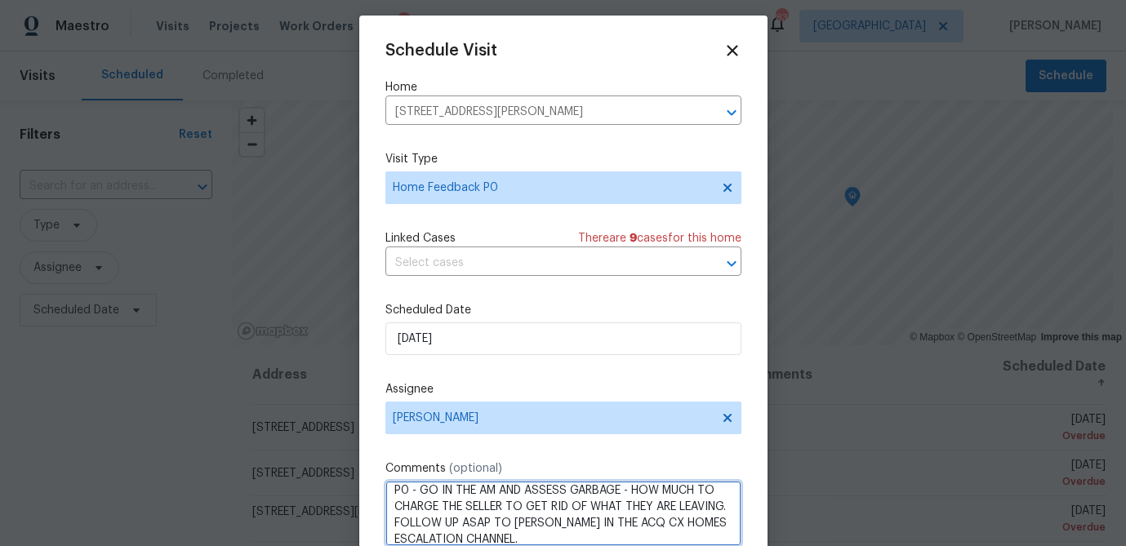
paste textarea "https://opendoor.enterprise.slack.com/archives/C013EES7VQB/p1756399860237409"
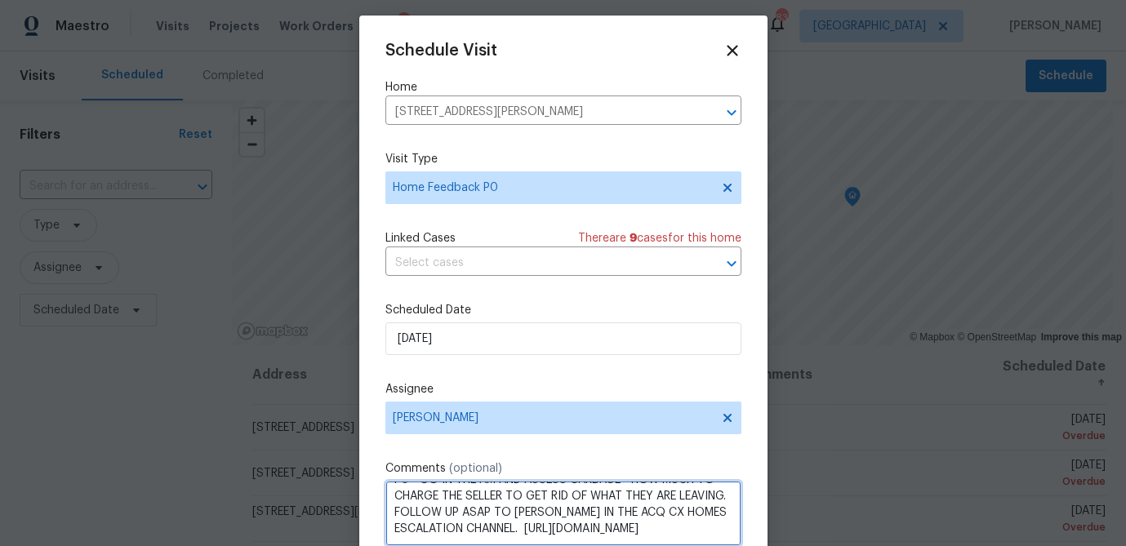
scroll to position [29, 0]
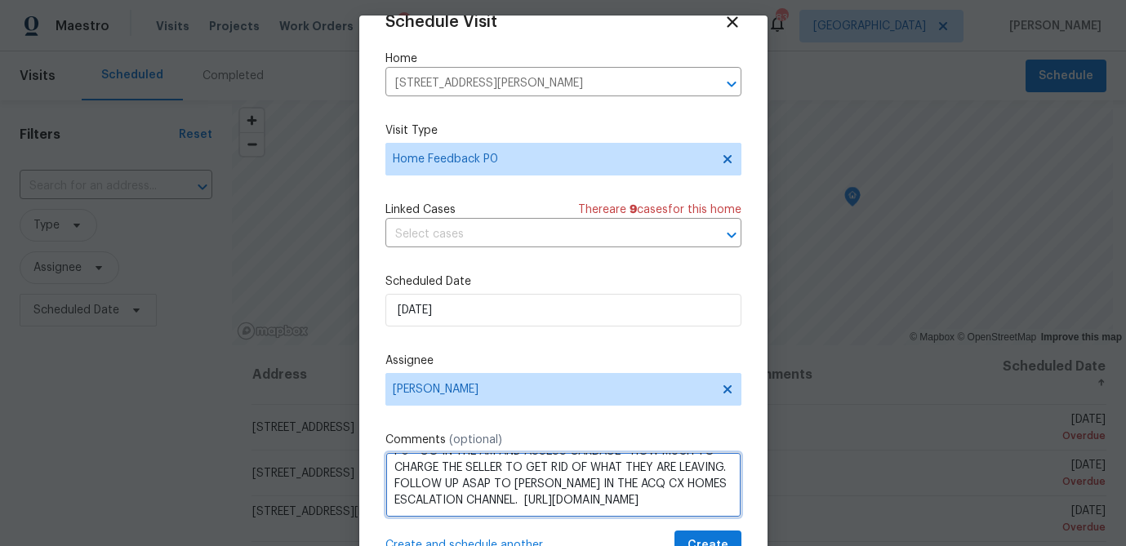
type textarea "P0 - GO IN THE AM AND ASSESS GARBAGE - HOW MUCH TO CHARGE THE SELLER TO GET RID…"
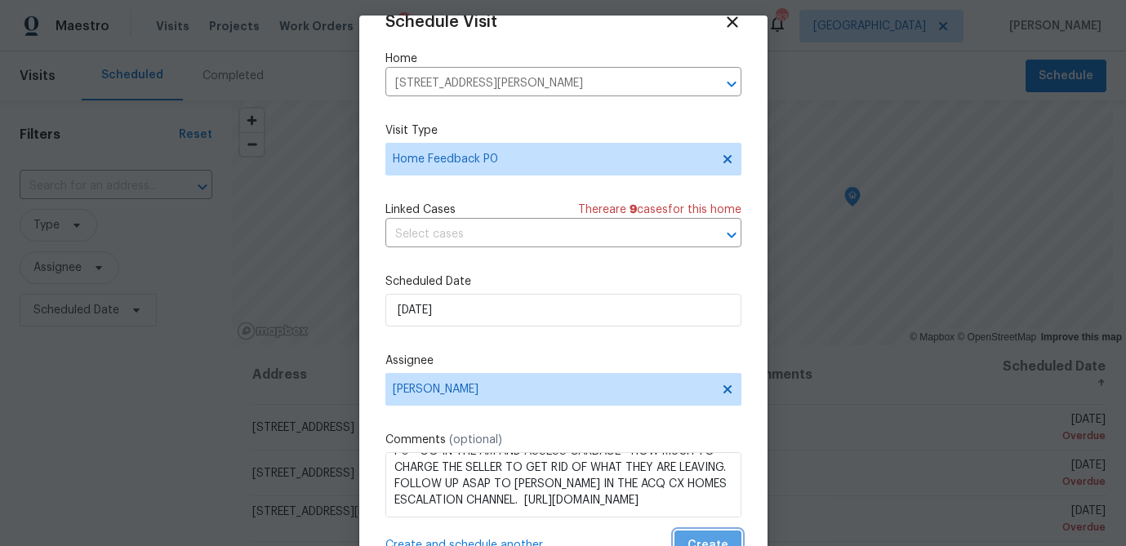
click at [706, 537] on span "Create" at bounding box center [707, 546] width 41 height 20
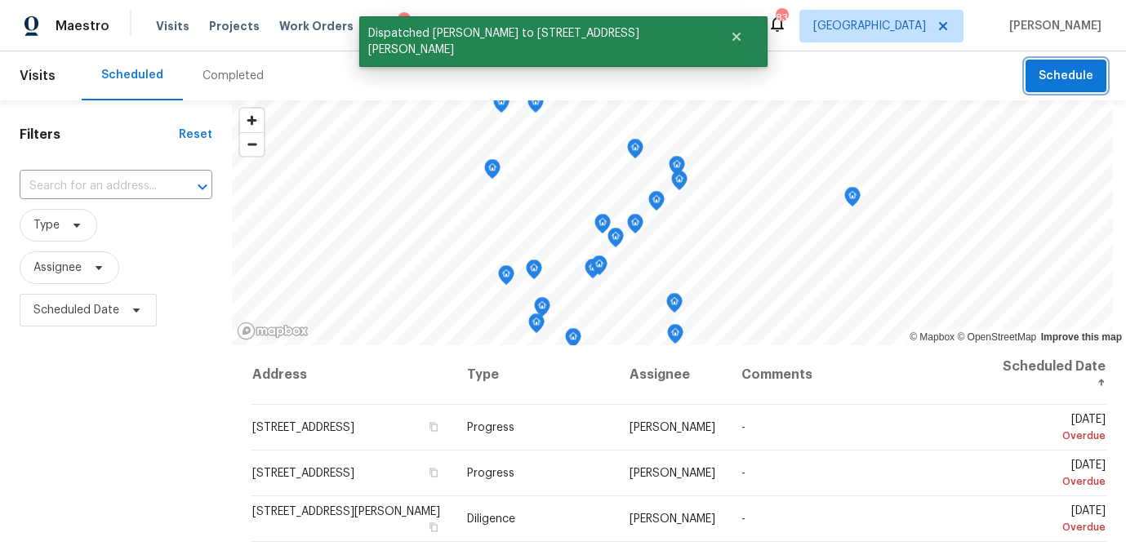
scroll to position [0, 0]
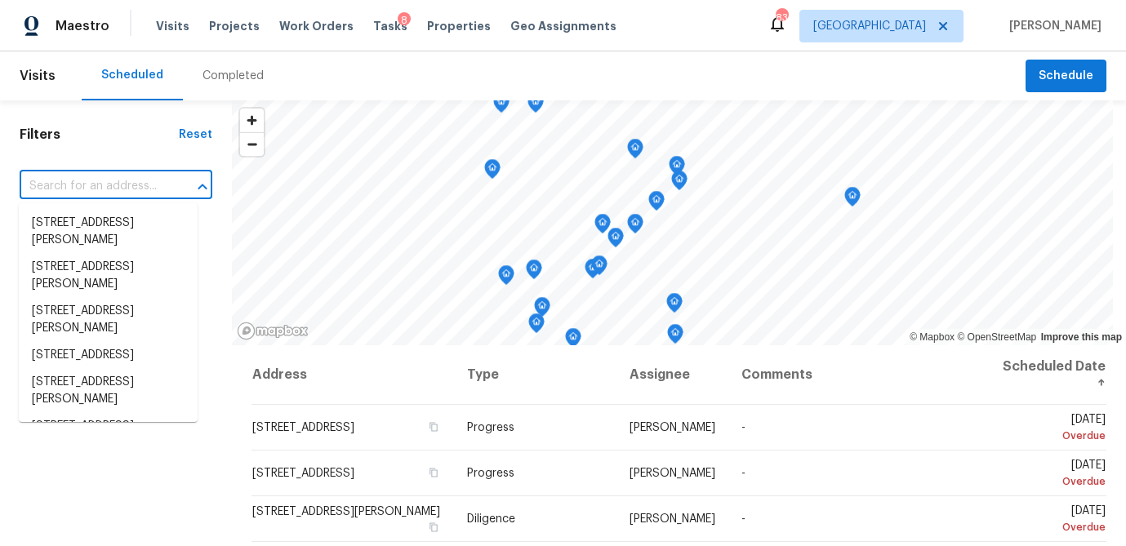
click at [130, 188] on input "text" at bounding box center [93, 186] width 147 height 25
paste input "541 McKenzie Ave, Stockbridge, GA 30281"
type input "541 McKenzie Ave, Stockbridge, GA 30281"
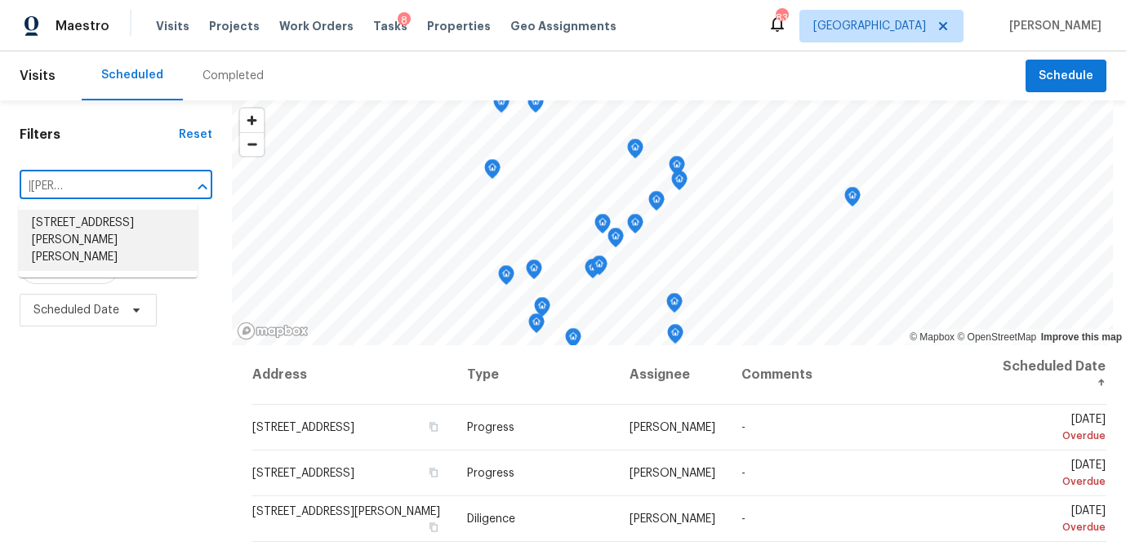
click at [100, 238] on li "541 McKenzie Ave, Stockbridge, GA 30281" at bounding box center [108, 240] width 179 height 61
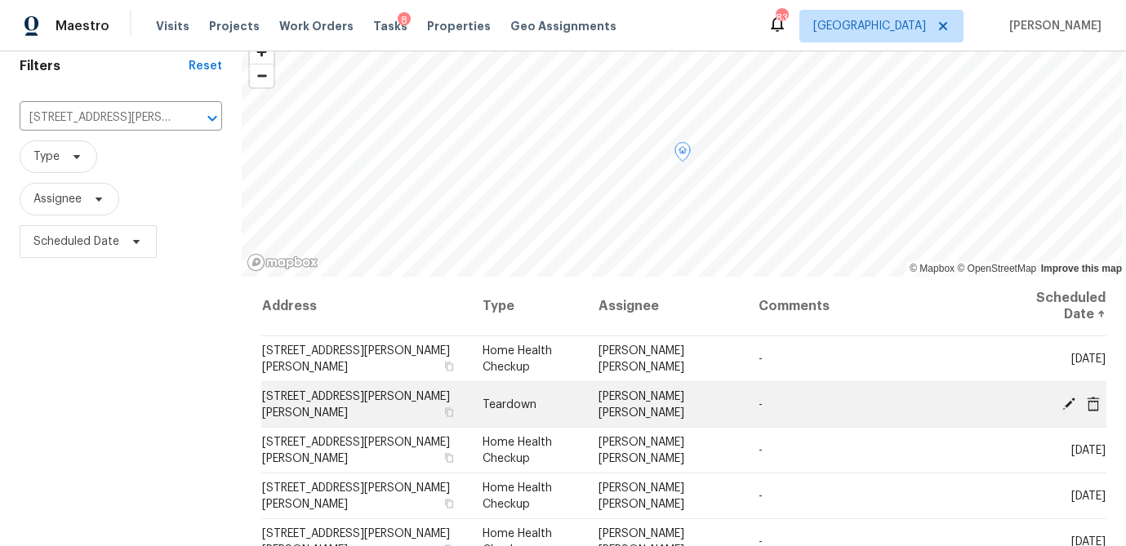
scroll to position [96, 0]
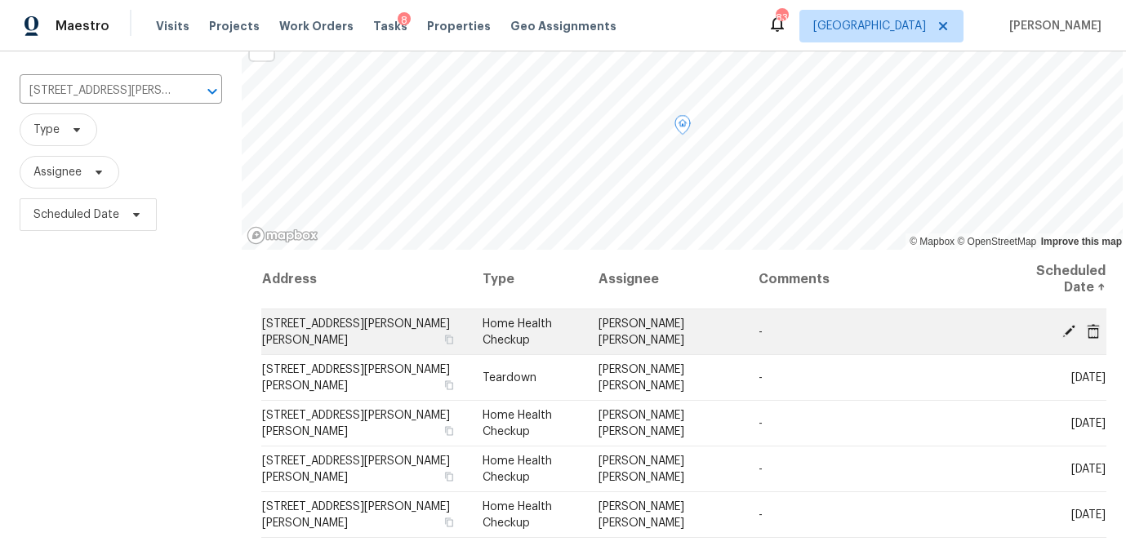
click at [1068, 327] on icon at bounding box center [1068, 330] width 15 height 15
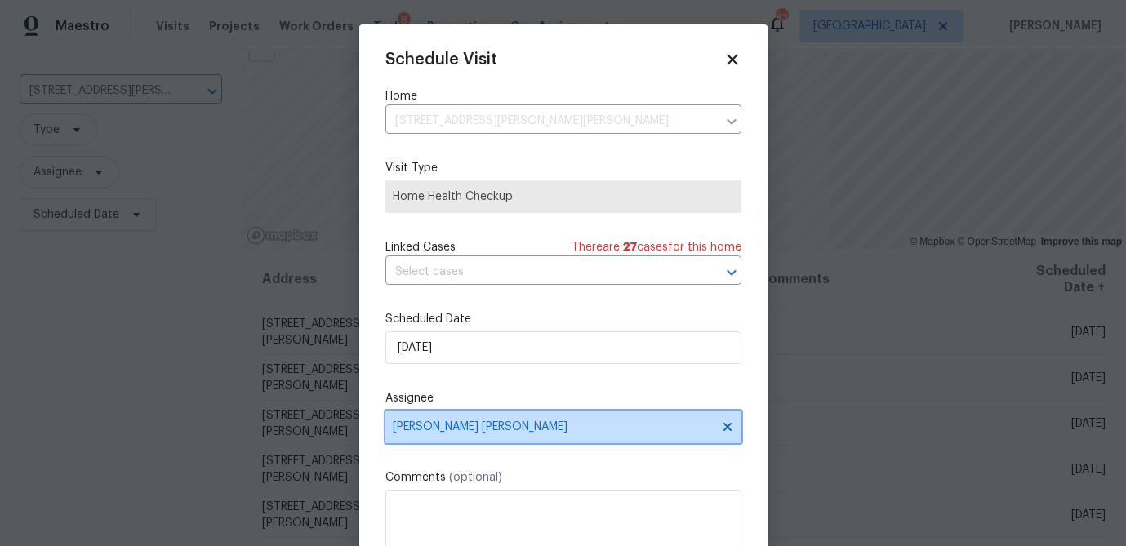
click at [505, 421] on span "[PERSON_NAME] [PERSON_NAME]" at bounding box center [553, 426] width 320 height 13
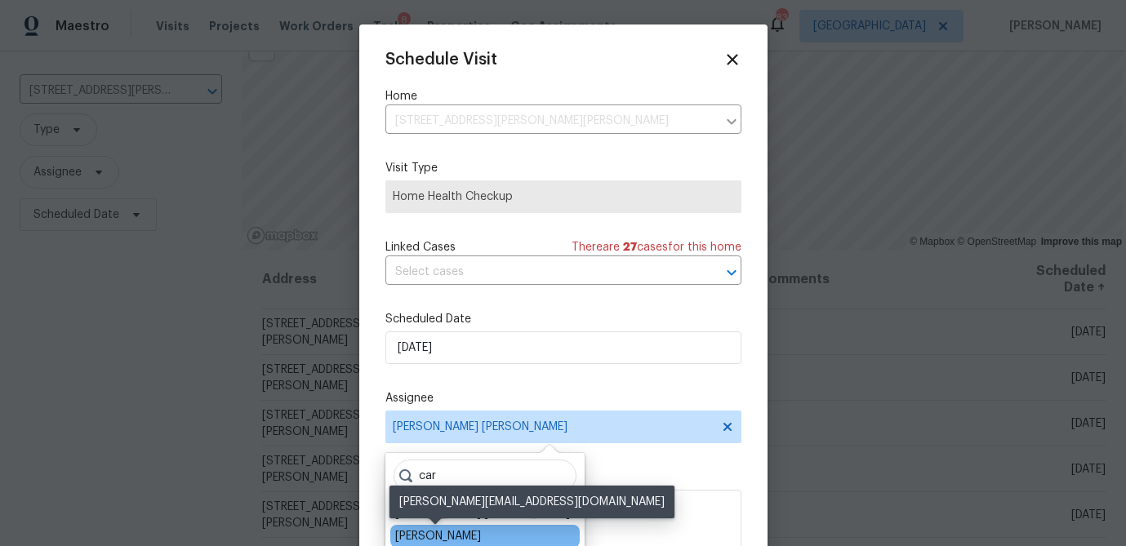
type input "car"
click at [416, 533] on div "Carmen Childs" at bounding box center [438, 536] width 86 height 16
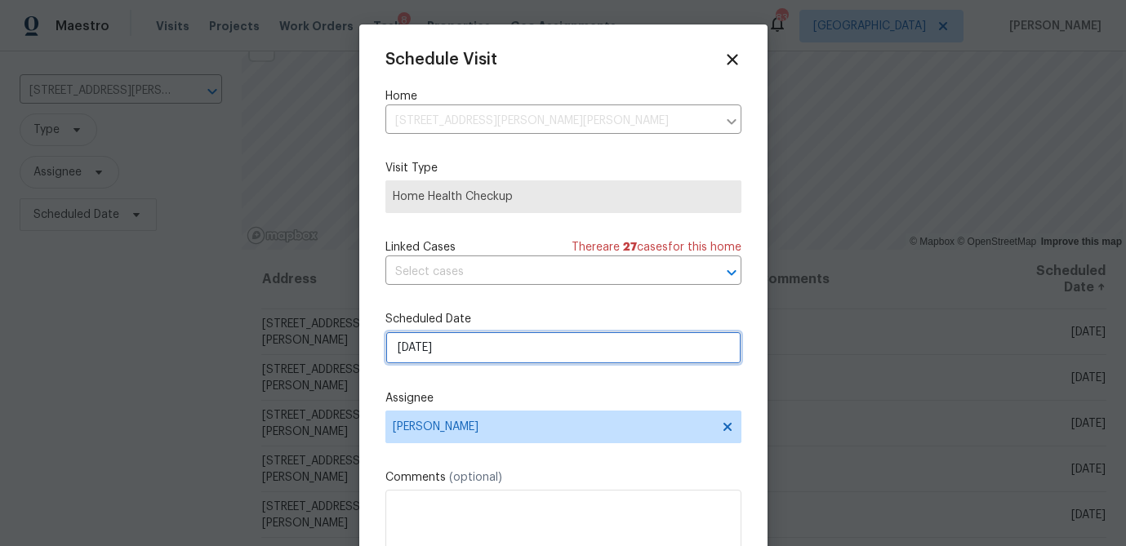
click at [436, 349] on input "8/28/2025" at bounding box center [563, 347] width 356 height 33
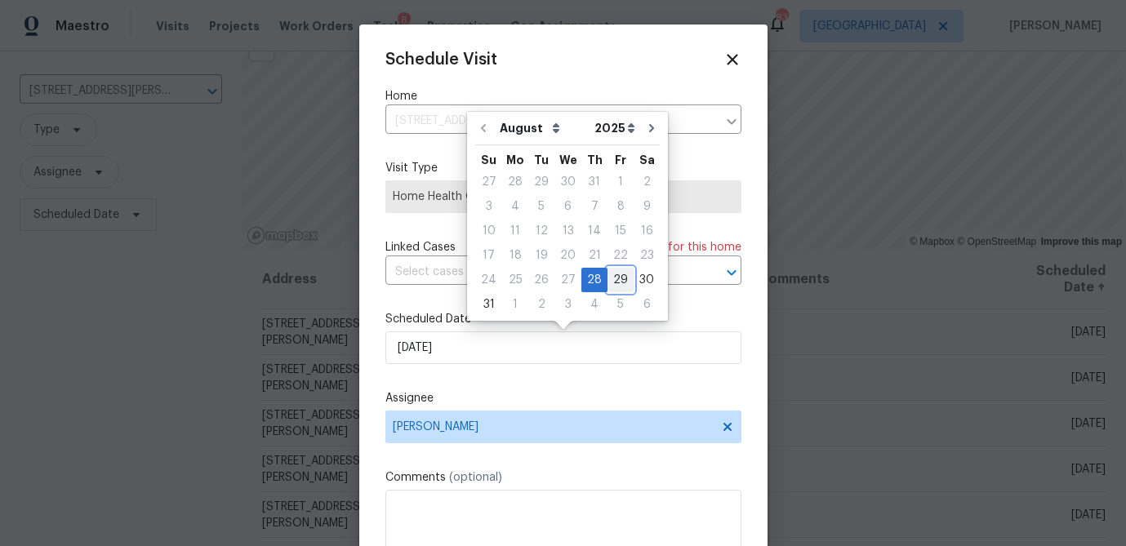
click at [609, 275] on div "29" at bounding box center [620, 280] width 26 height 23
type input "8/29/2025"
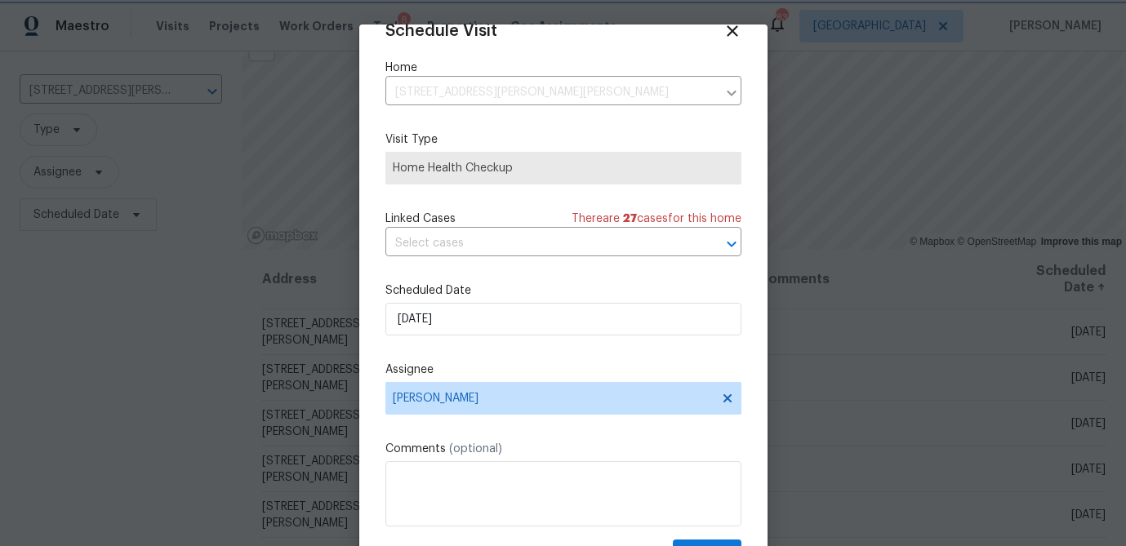
scroll to position [74, 0]
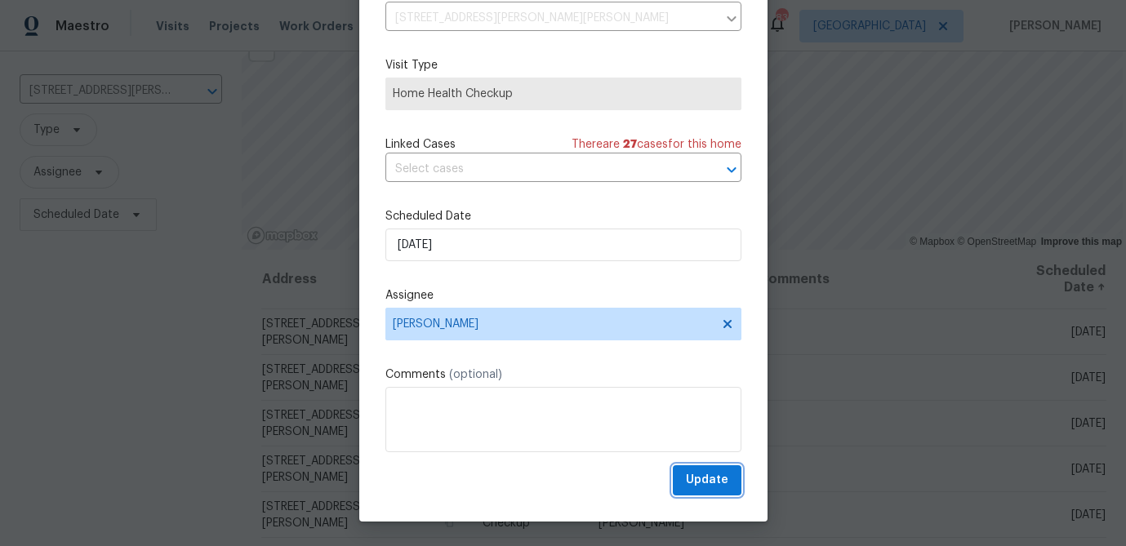
click at [697, 488] on span "Update" at bounding box center [707, 480] width 42 height 20
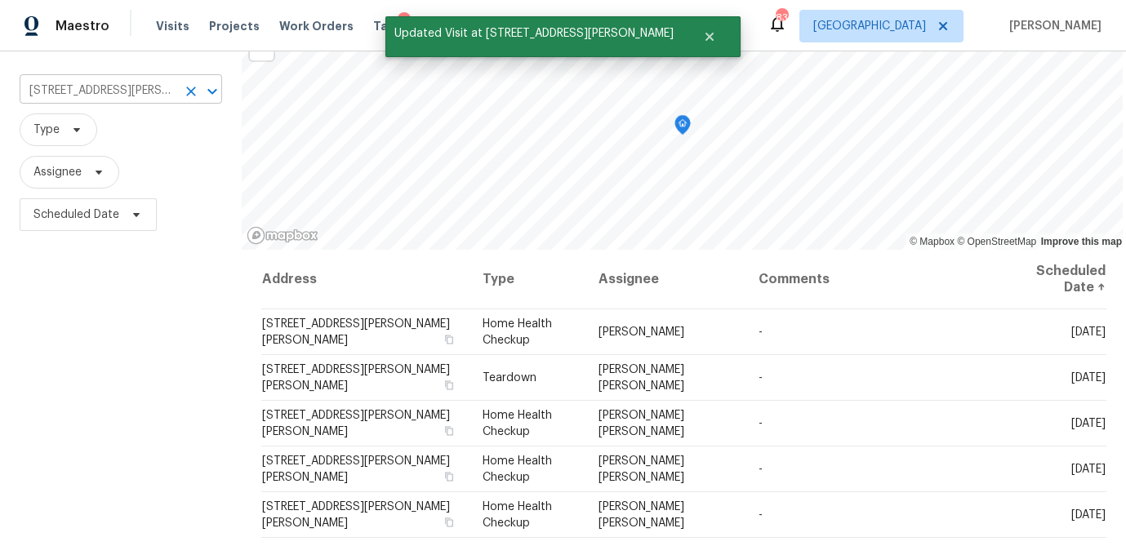
click at [135, 93] on input "[STREET_ADDRESS][PERSON_NAME][PERSON_NAME]" at bounding box center [98, 90] width 157 height 25
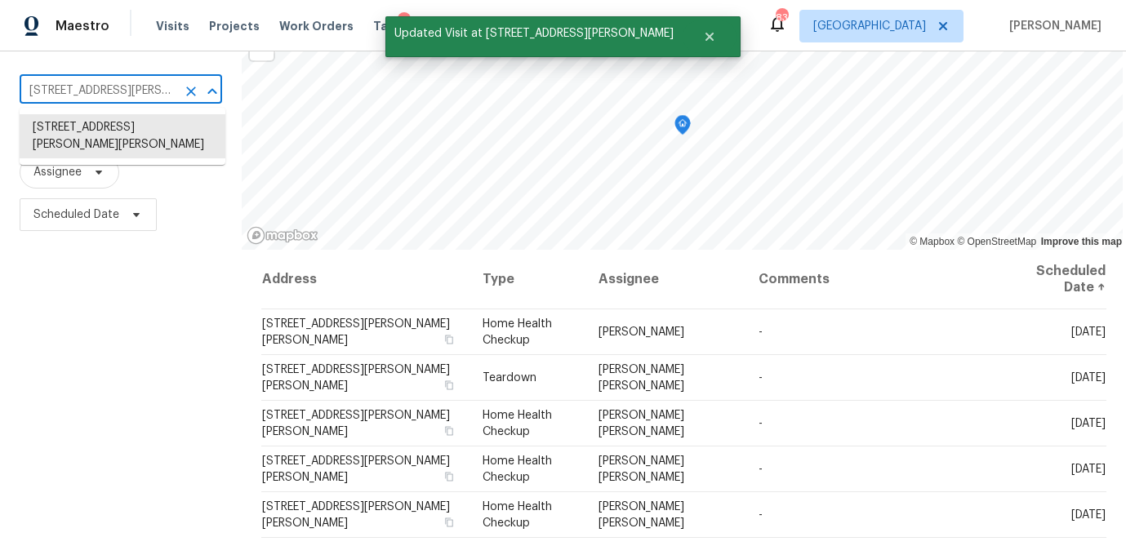
click at [135, 93] on input "541 McKenzie Ave, Stockbridge, GA 30281" at bounding box center [98, 90] width 157 height 25
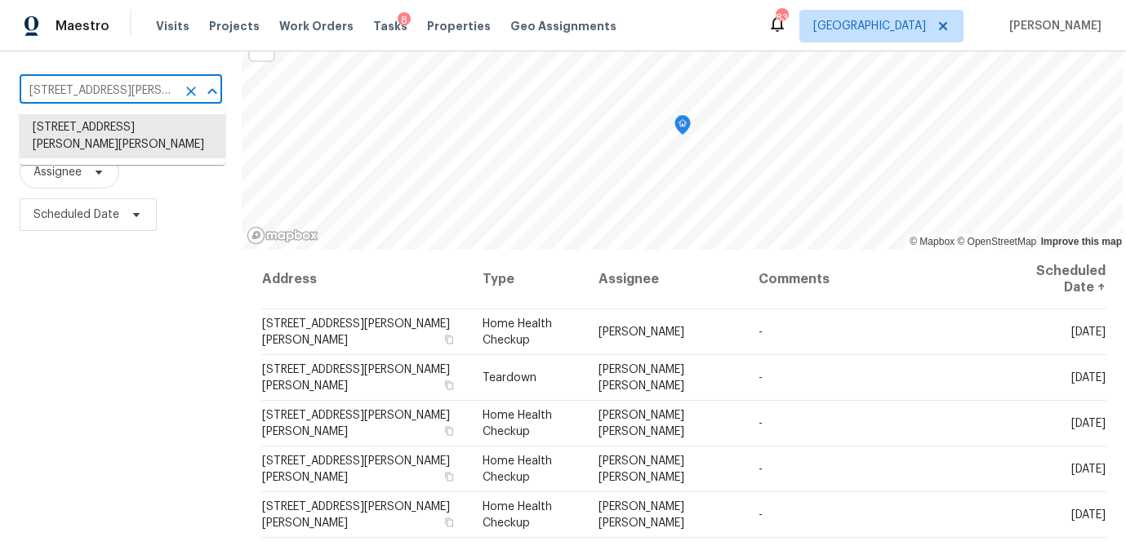
click at [123, 97] on input "541 McKenzie Ave, Stockbridge, GA 30281" at bounding box center [98, 90] width 157 height 25
click at [122, 97] on input "541 McKenzie Ave, Stockbridge, GA 30281" at bounding box center [98, 90] width 157 height 25
paste input "155 Mine Run, Fayetteville, GA 30215"
type input "155 Mine Run, Fayetteville, GA 30215"
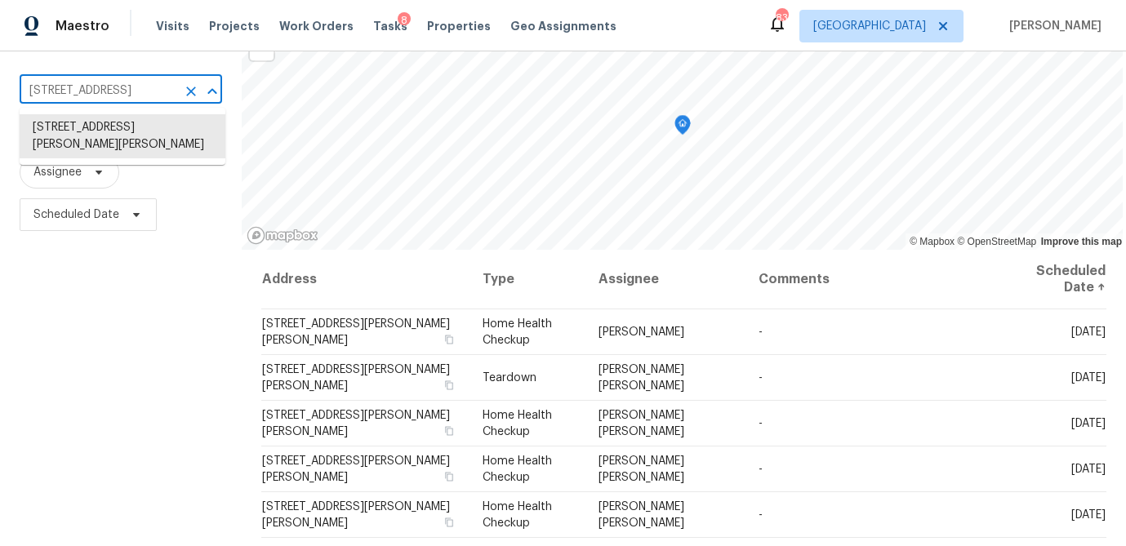
scroll to position [0, 44]
click at [127, 131] on li "155 Mine Run, Fayetteville, GA 30215" at bounding box center [123, 127] width 206 height 27
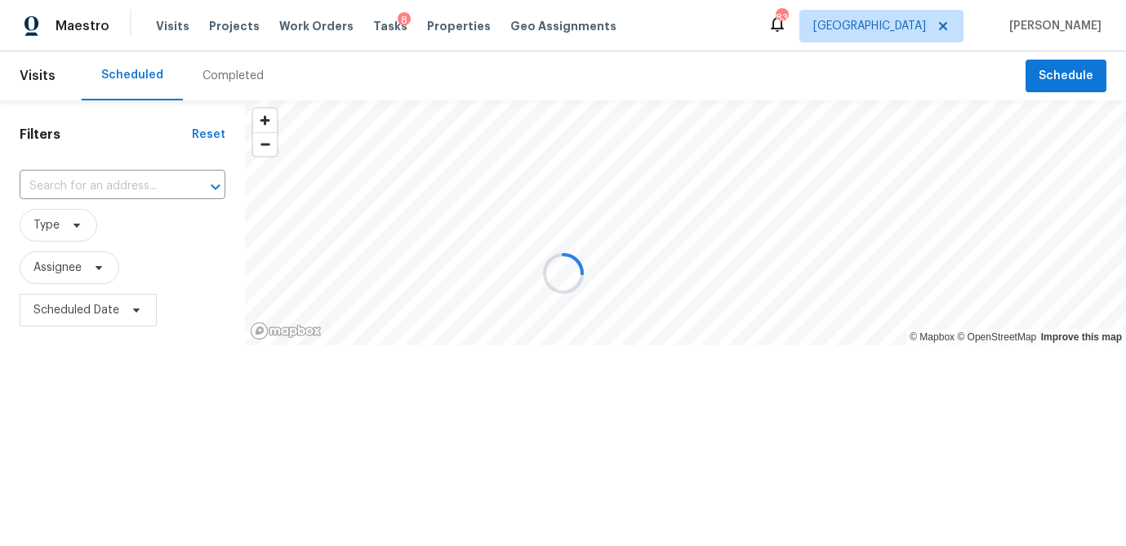
type input "155 Mine Run, Fayetteville, GA 30215"
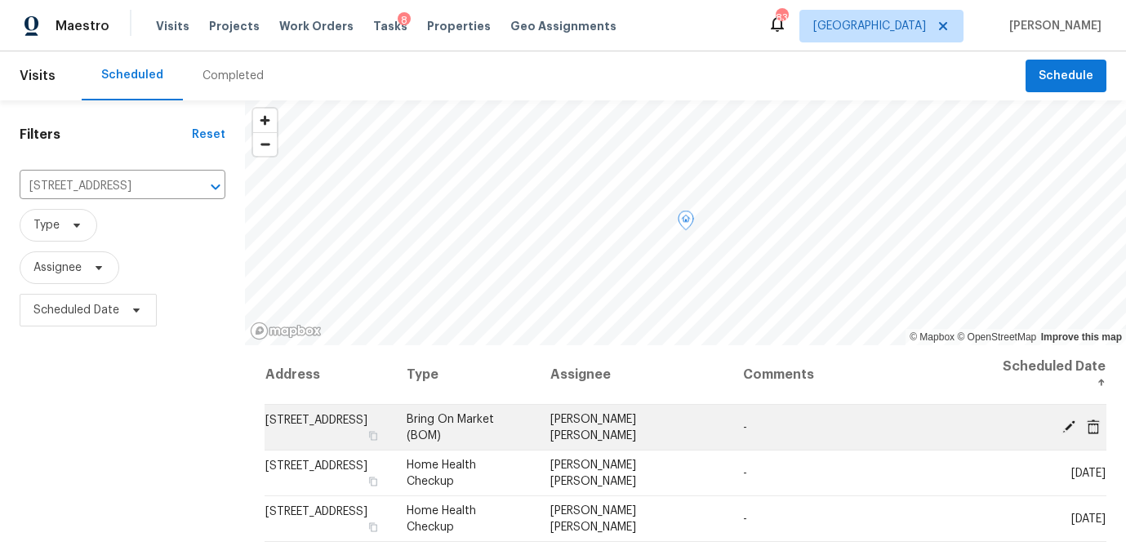
scroll to position [73, 0]
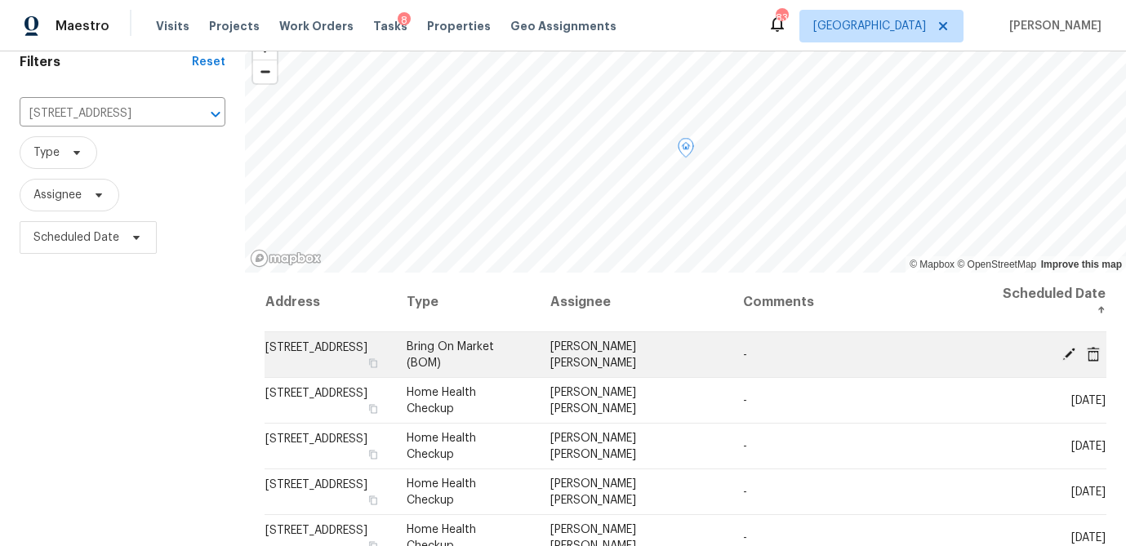
click at [1065, 350] on icon at bounding box center [1068, 353] width 15 height 15
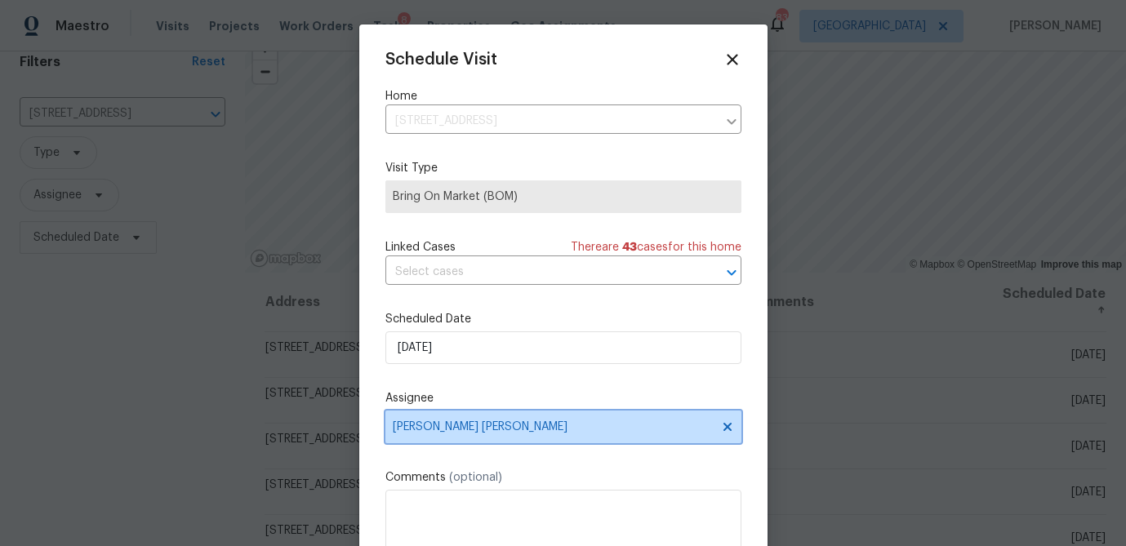
click at [491, 441] on span "Marcos Ricardo Resendiz" at bounding box center [563, 427] width 356 height 33
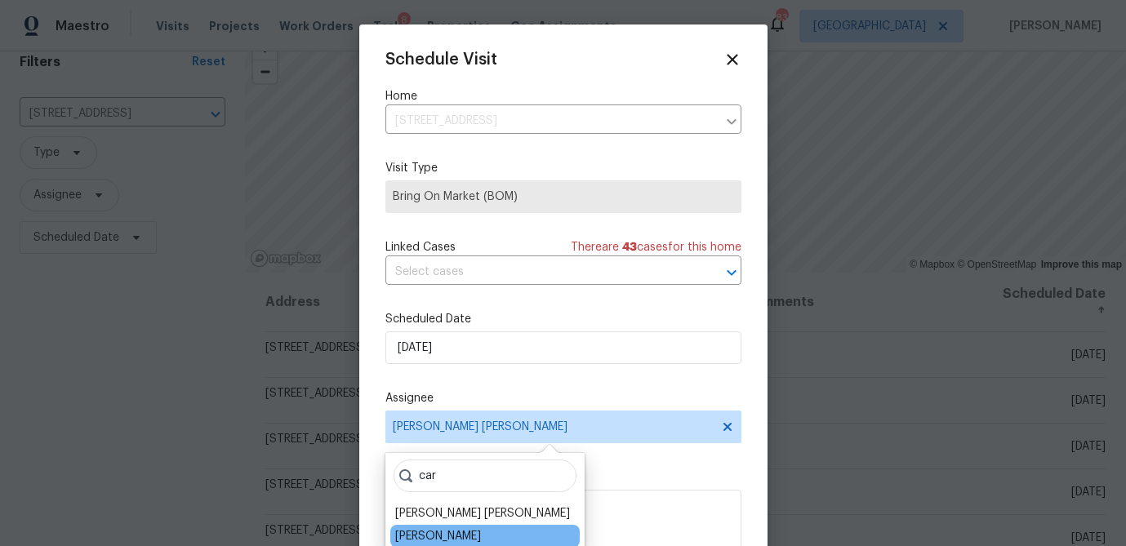
type input "car"
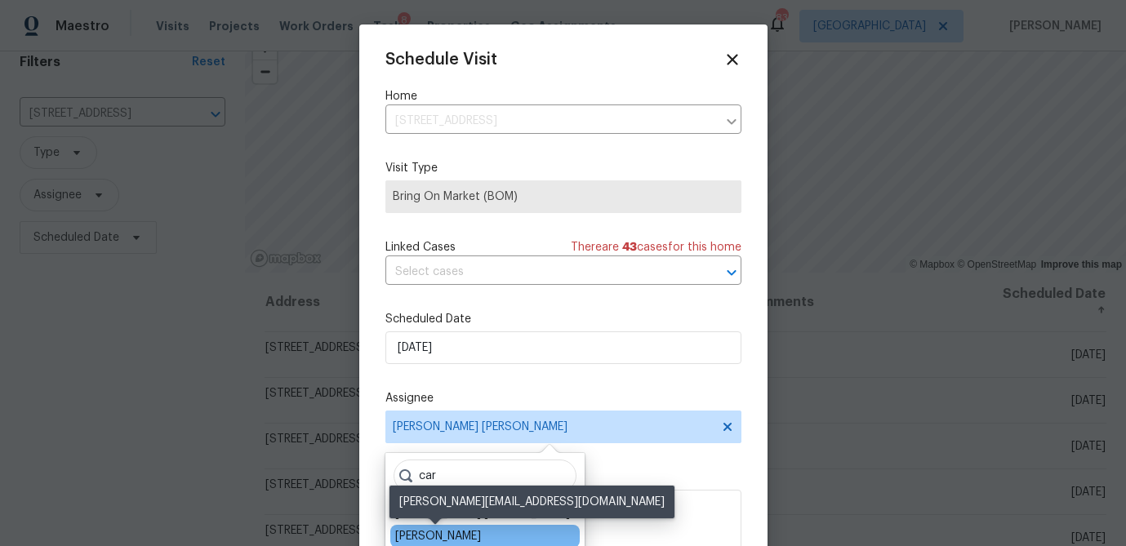
click at [462, 538] on div "Carmen Childs" at bounding box center [438, 536] width 86 height 16
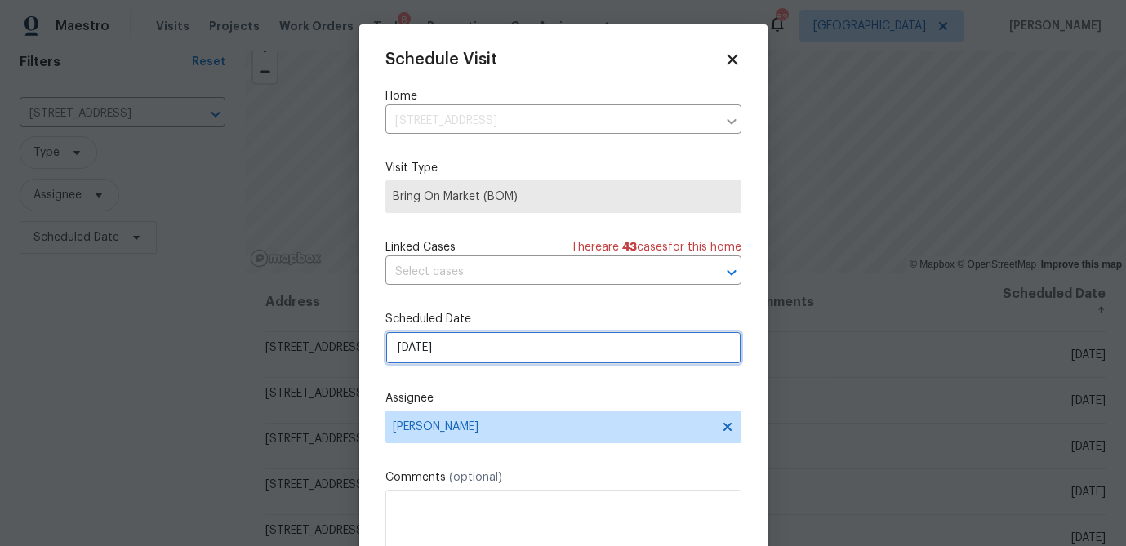
click at [456, 349] on input "8/28/2025" at bounding box center [563, 347] width 356 height 33
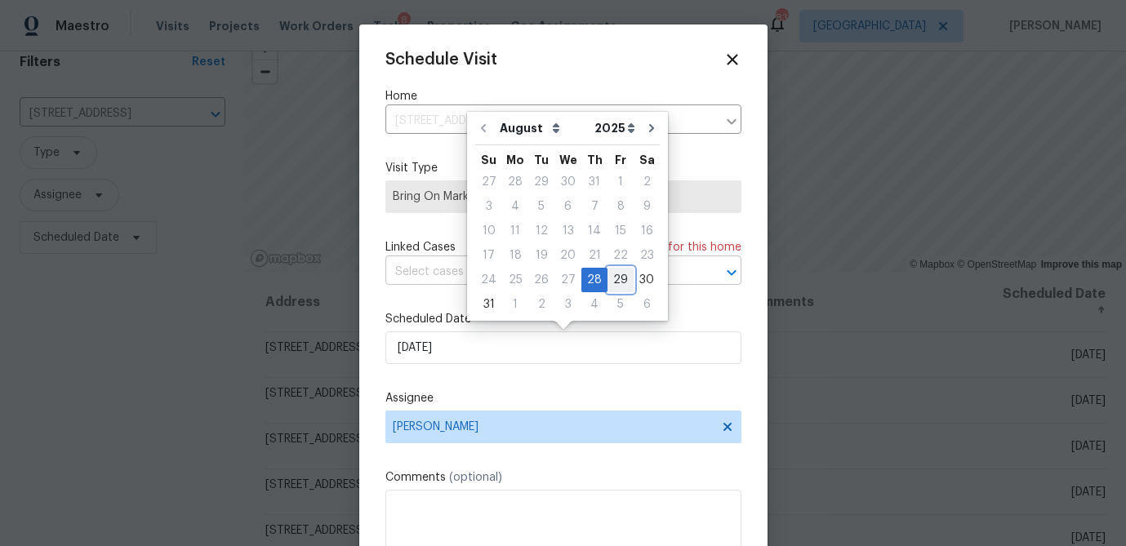
click at [607, 277] on div "29" at bounding box center [620, 280] width 26 height 23
type input "8/29/2025"
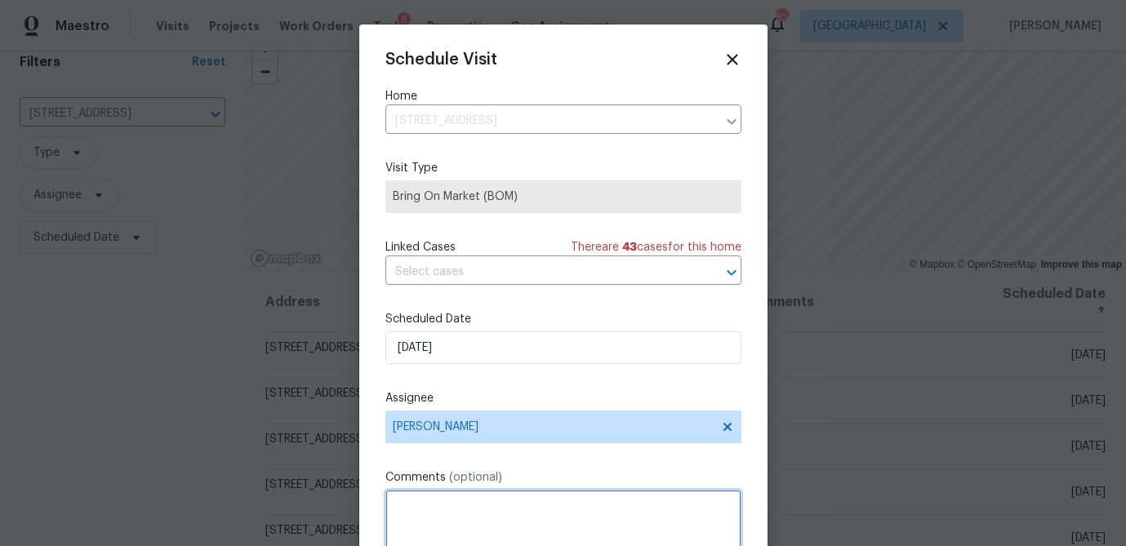
click at [473, 522] on textarea at bounding box center [563, 522] width 356 height 65
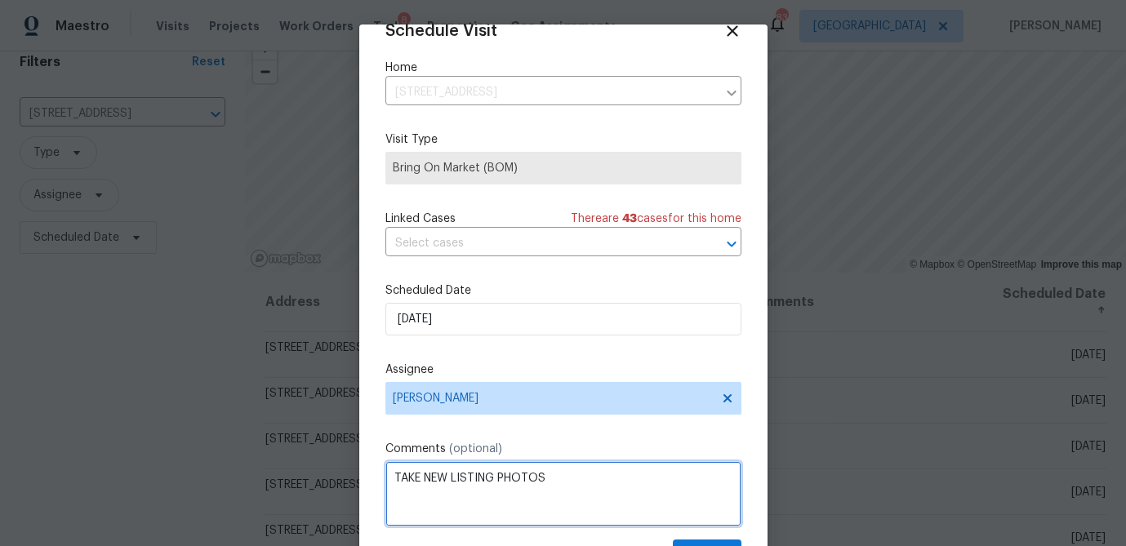
scroll to position [74, 0]
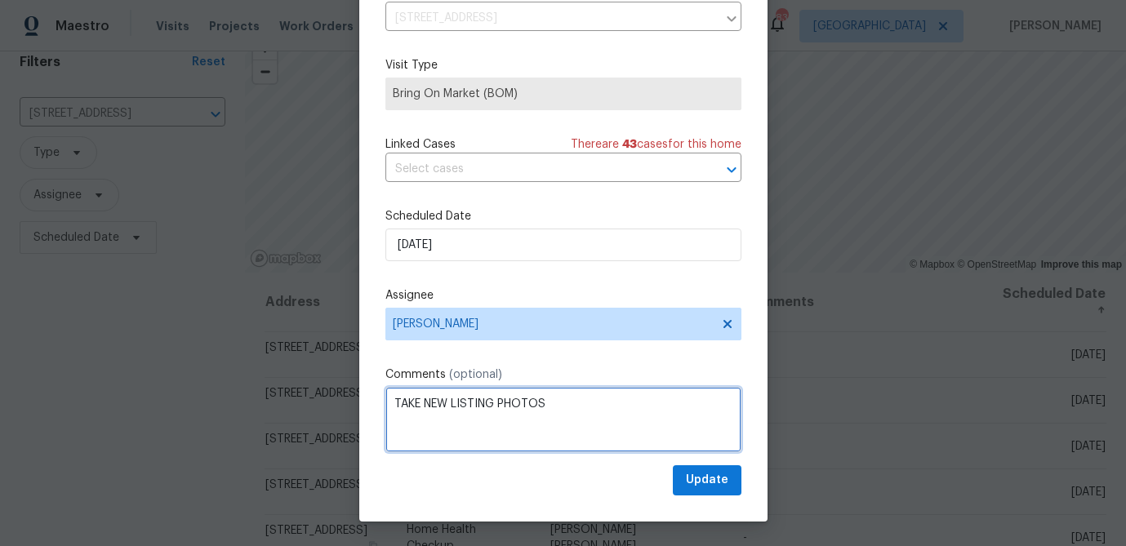
type textarea "TAKE NEW LISTING PHOTOS"
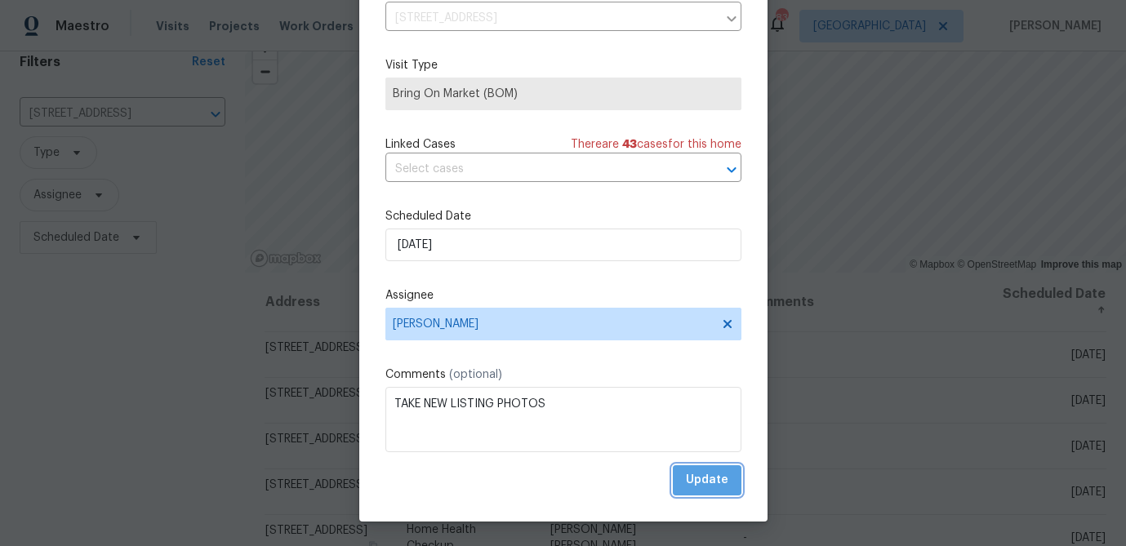
click at [716, 485] on span "Update" at bounding box center [707, 480] width 42 height 20
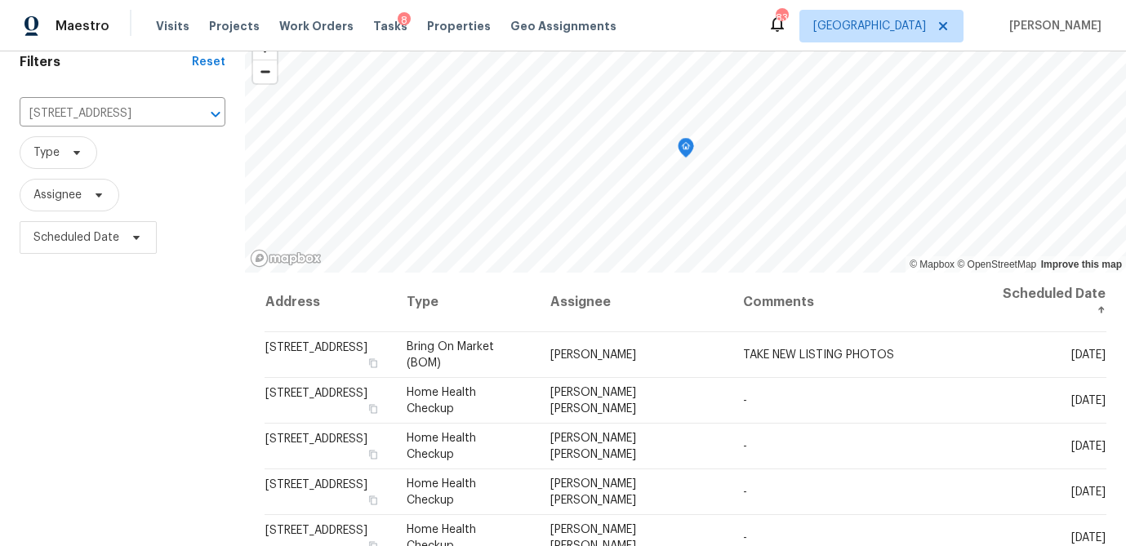
scroll to position [0, 0]
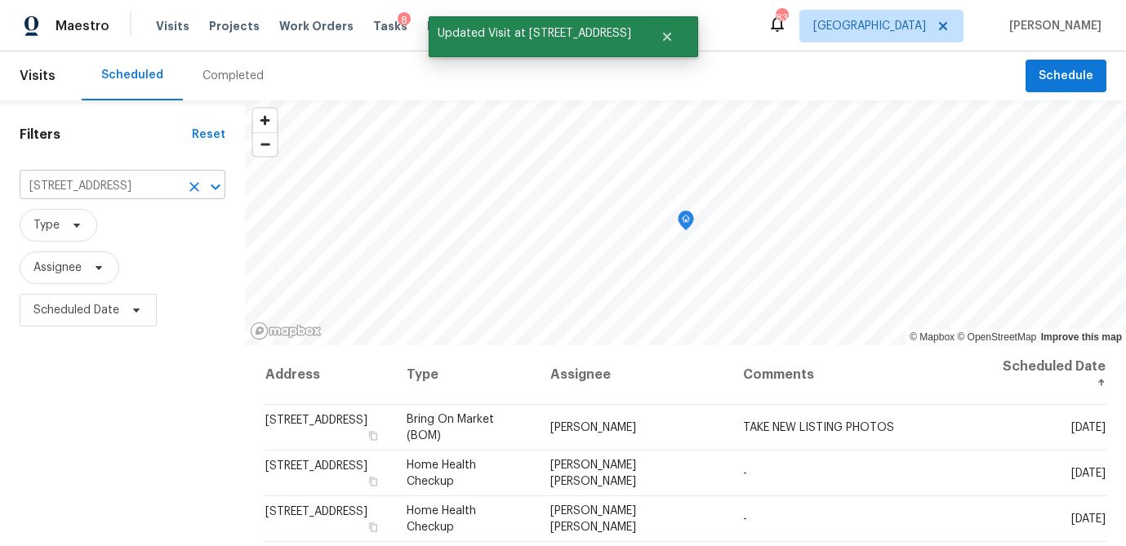
click at [149, 179] on input "155 Mine Run, Fayetteville, GA 30215" at bounding box center [100, 186] width 160 height 25
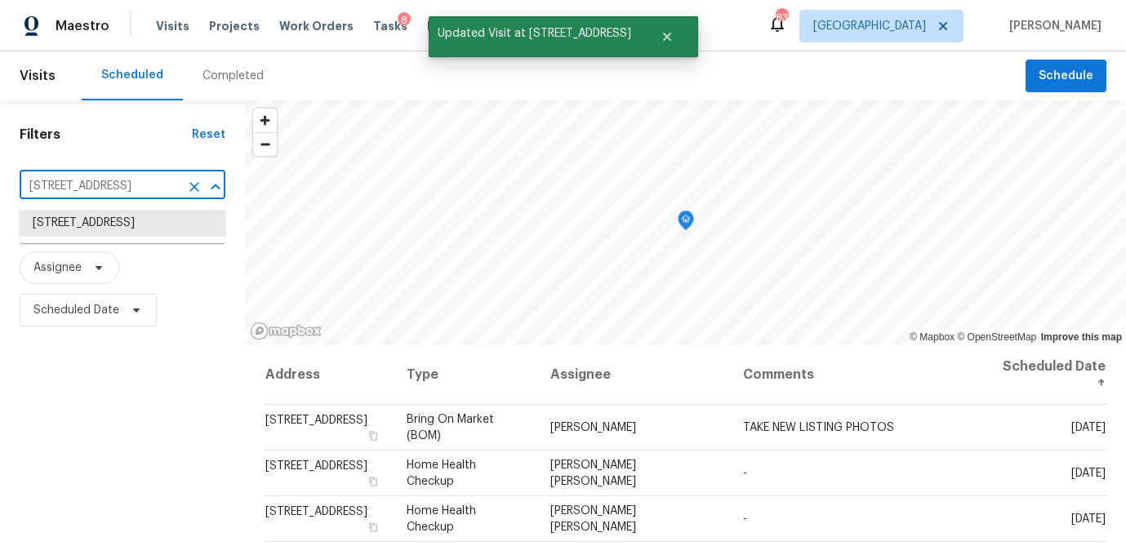
click at [149, 179] on input "155 Mine Run, Fayetteville, GA 30215" at bounding box center [100, 186] width 160 height 25
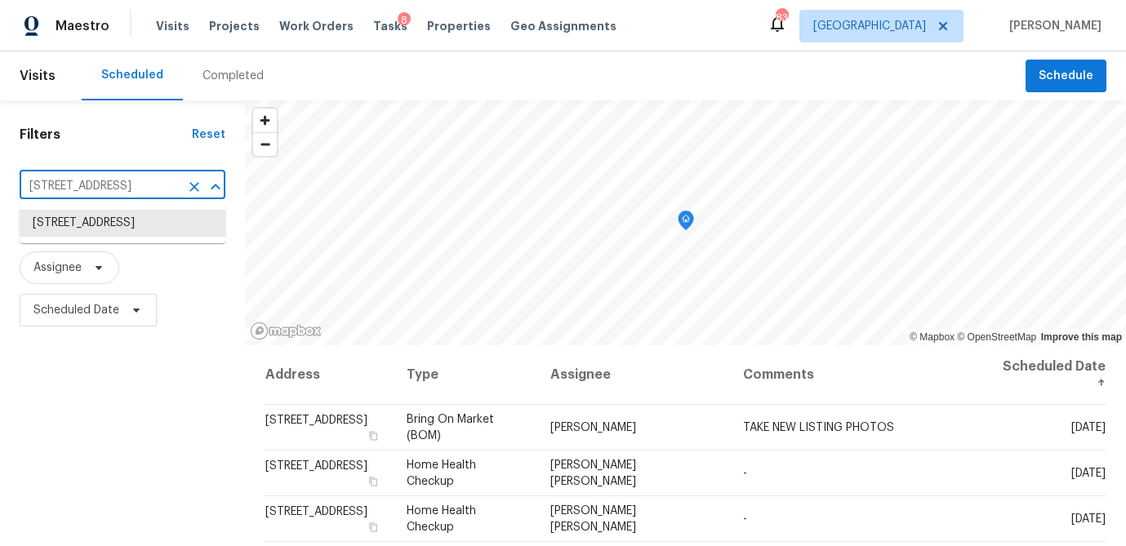
paste input "3384 Brookside Ln, Jonesboro, GA 30236"
type input "3384 Brookside Ln, Jonesboro, GA 30236"
click at [87, 230] on li "3384 Brookside Ln, Jonesboro, GA 30236" at bounding box center [123, 223] width 206 height 27
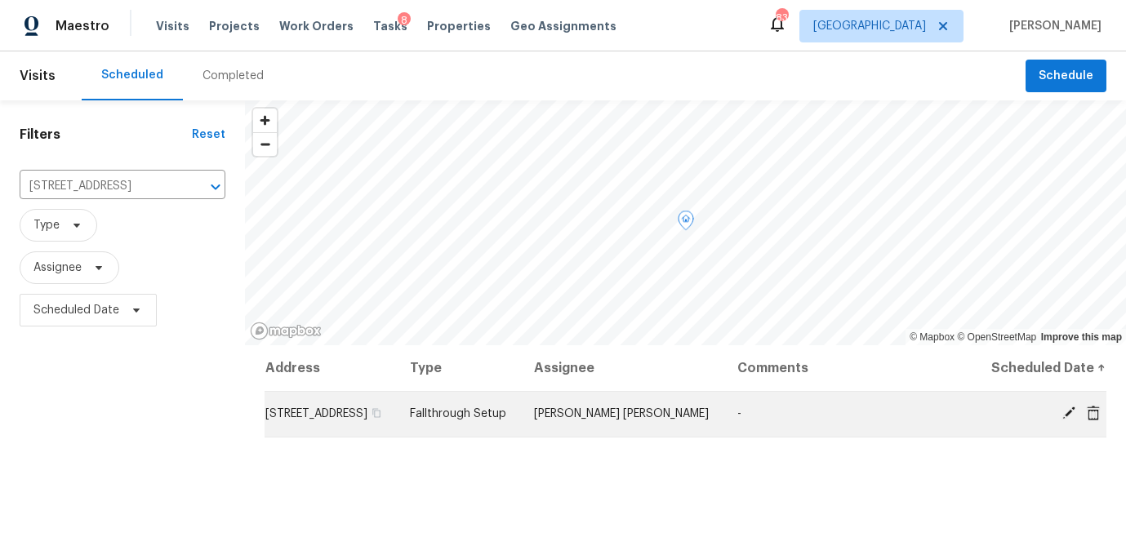
click at [1069, 420] on icon at bounding box center [1068, 413] width 15 height 15
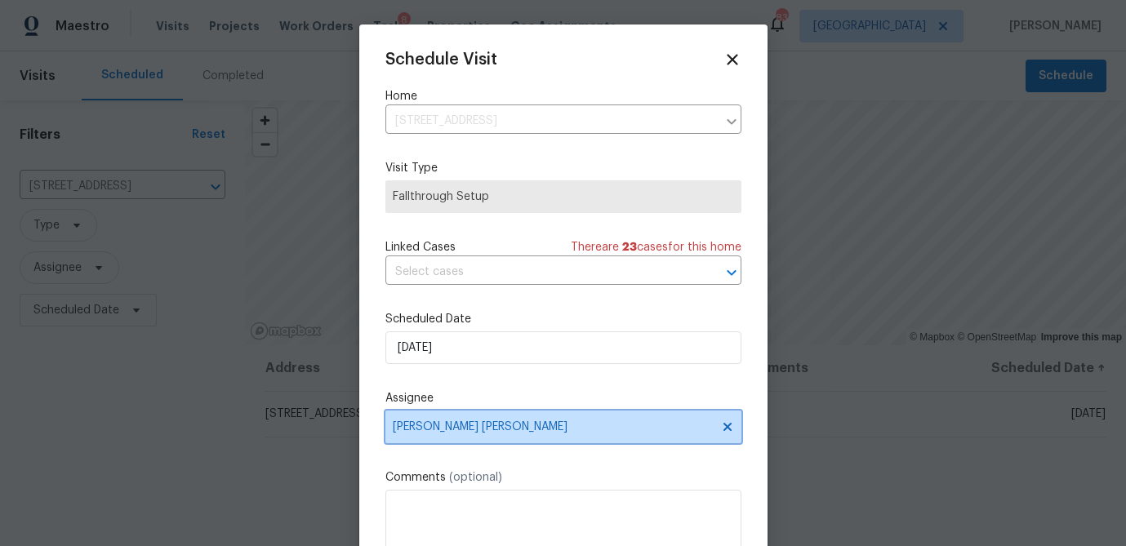
click at [475, 441] on span "[PERSON_NAME] [PERSON_NAME]" at bounding box center [563, 427] width 356 height 33
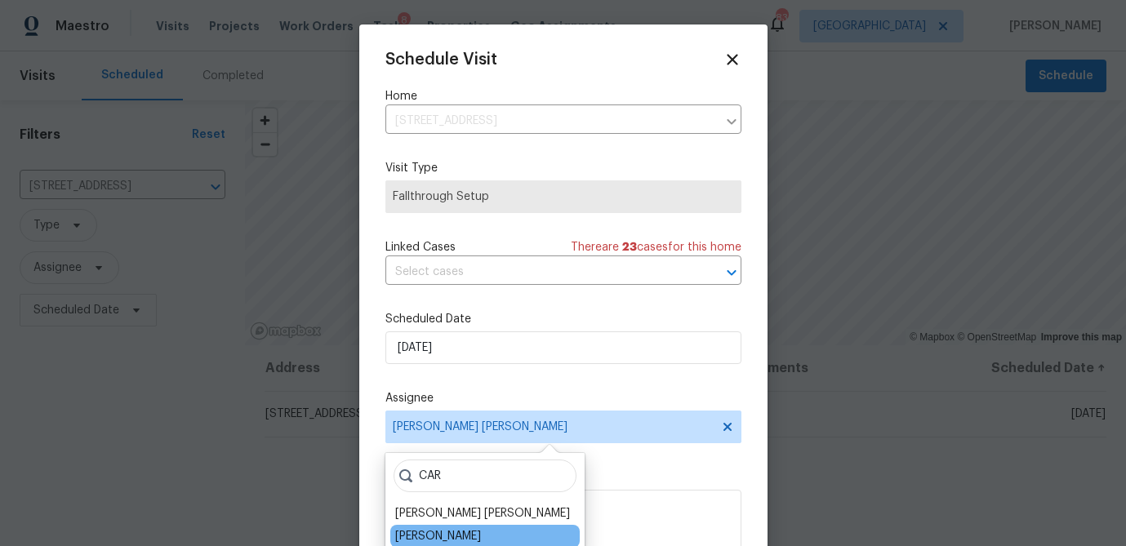
type input "CAR"
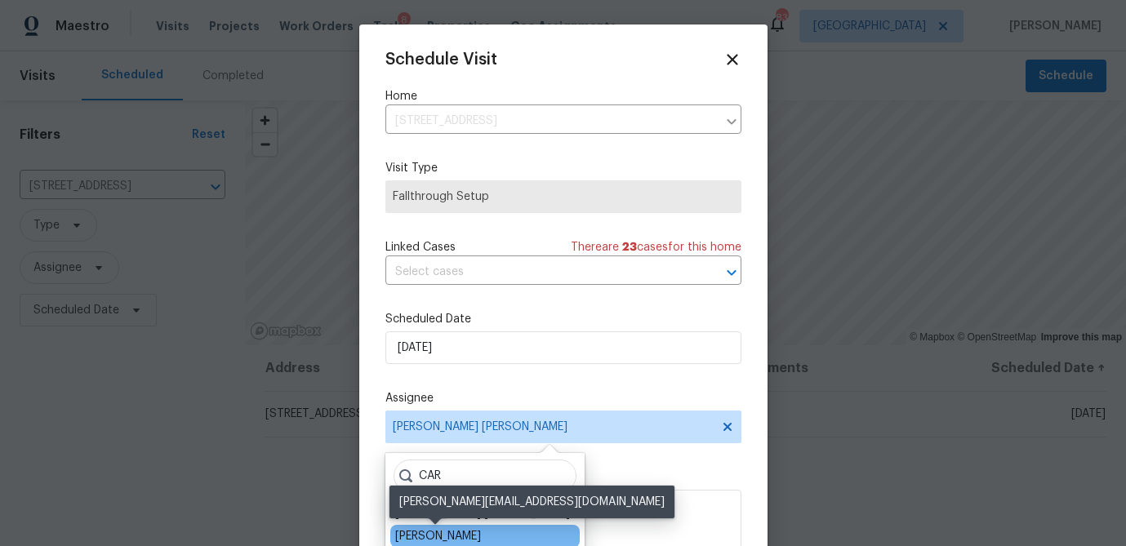
click at [456, 531] on div "Carmen Childs" at bounding box center [438, 536] width 86 height 16
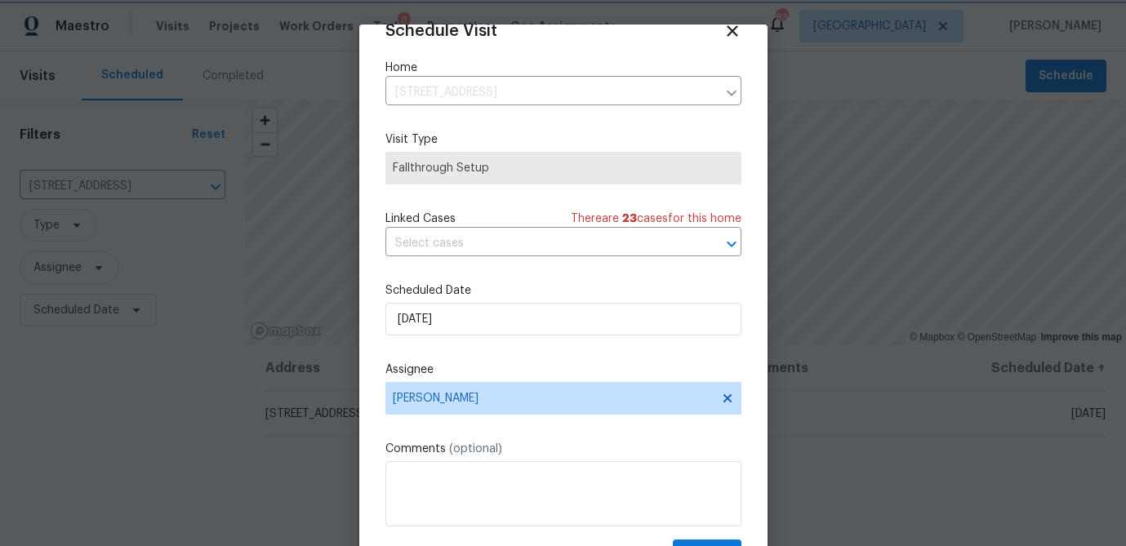
scroll to position [74, 0]
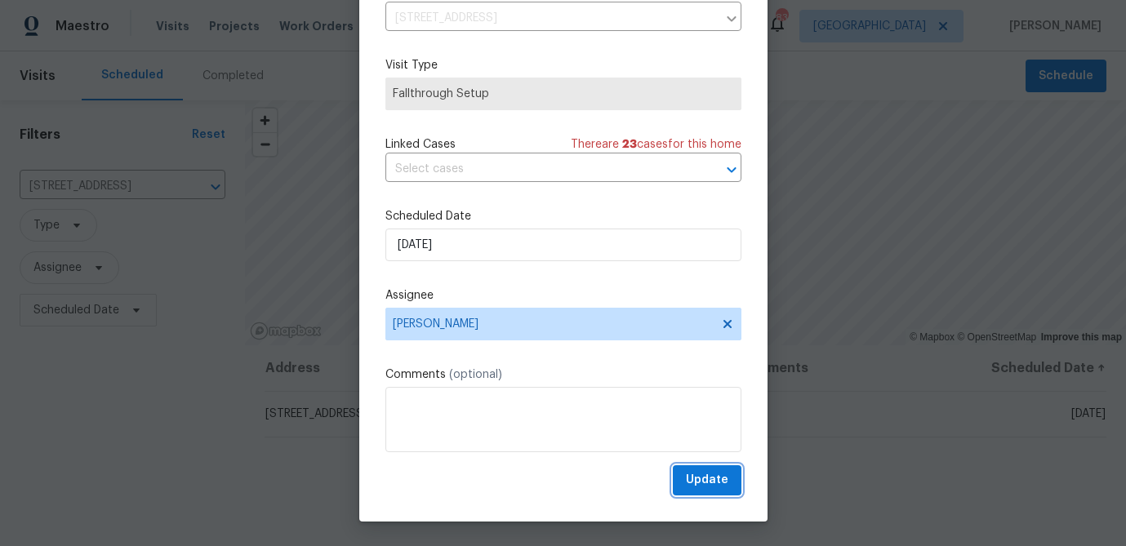
click at [719, 477] on span "Update" at bounding box center [707, 480] width 42 height 20
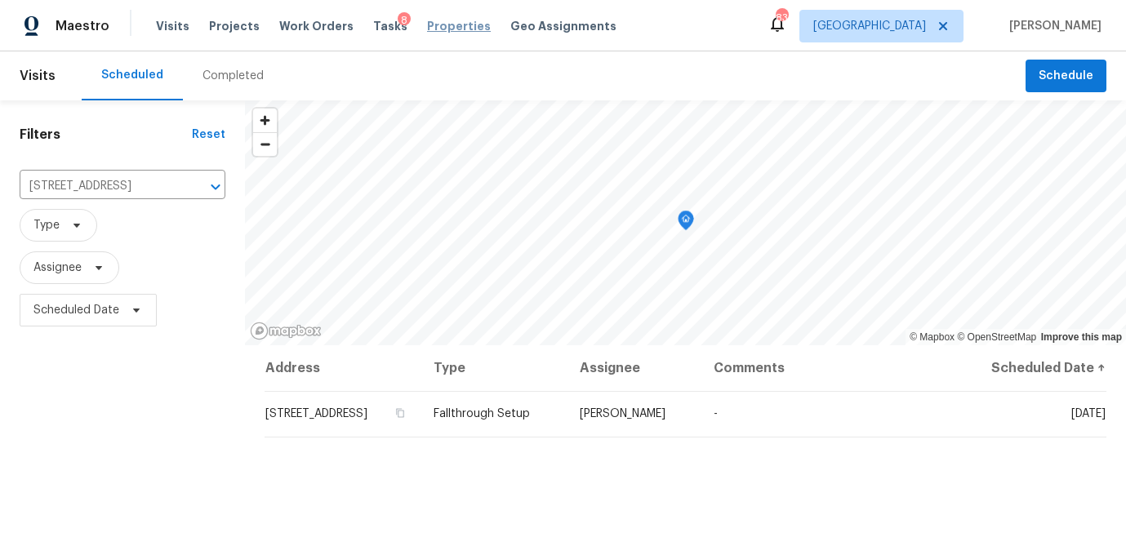
click at [433, 23] on span "Properties" at bounding box center [459, 26] width 64 height 16
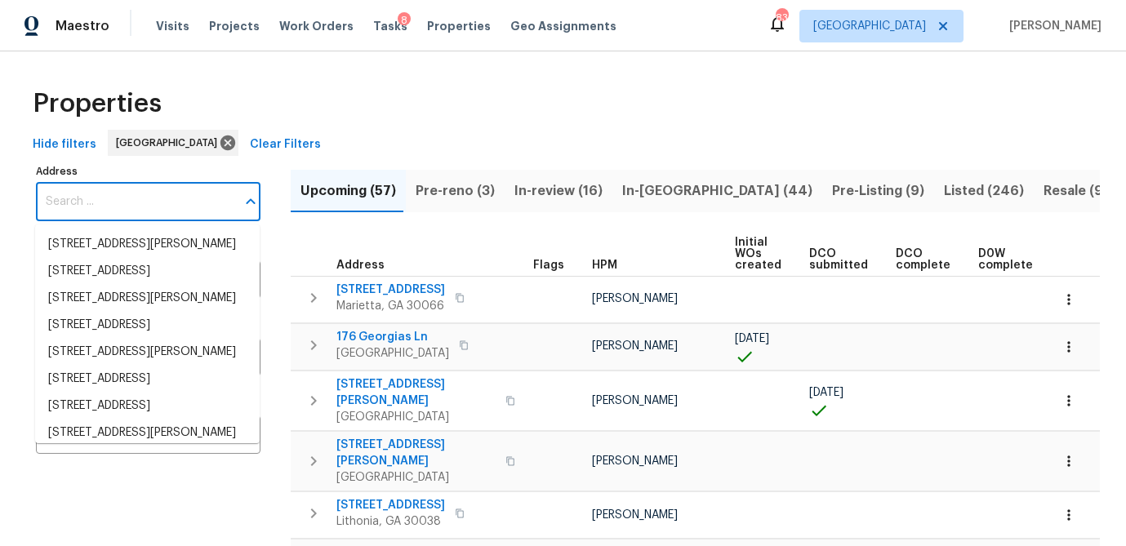
click at [100, 202] on input "Address" at bounding box center [136, 202] width 200 height 38
paste input "9129 Bent Pine Ct NE, Covington, GA 30014"
type input "9129 Bent Pine Ct NE, Covington, GA 30014"
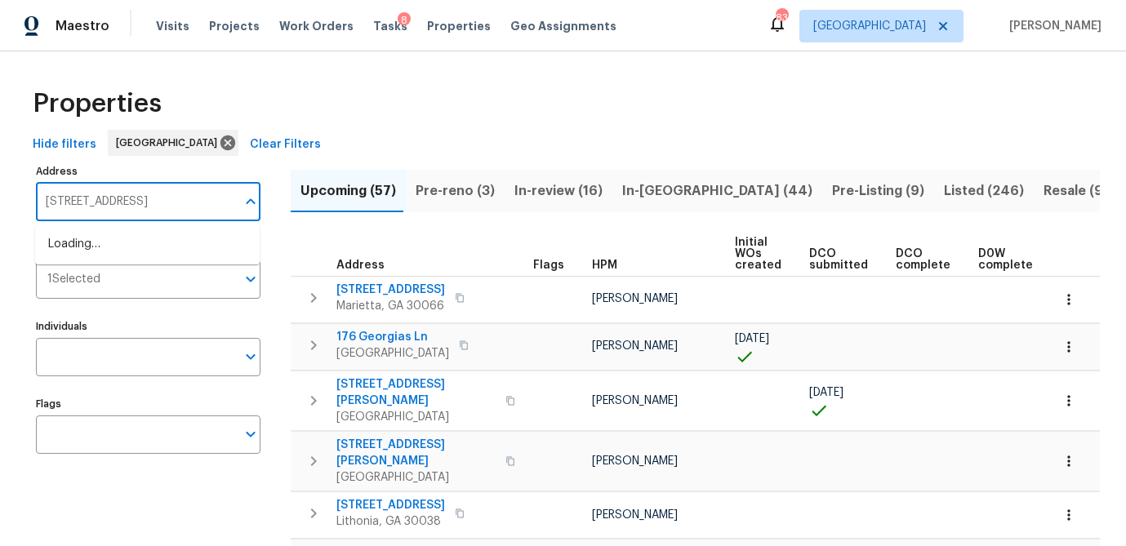
scroll to position [0, 42]
click at [110, 251] on li "9129 Bent Pine Ct NE Covington GA 30014" at bounding box center [147, 244] width 225 height 27
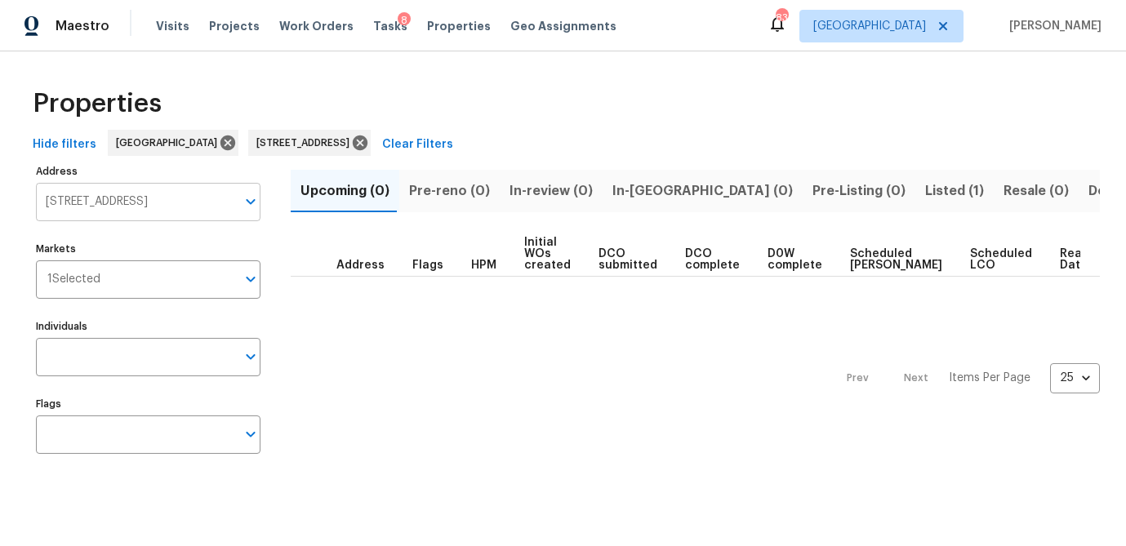
click at [195, 199] on input "9129 Bent Pine Ct NE Covington GA 30014" at bounding box center [136, 202] width 200 height 38
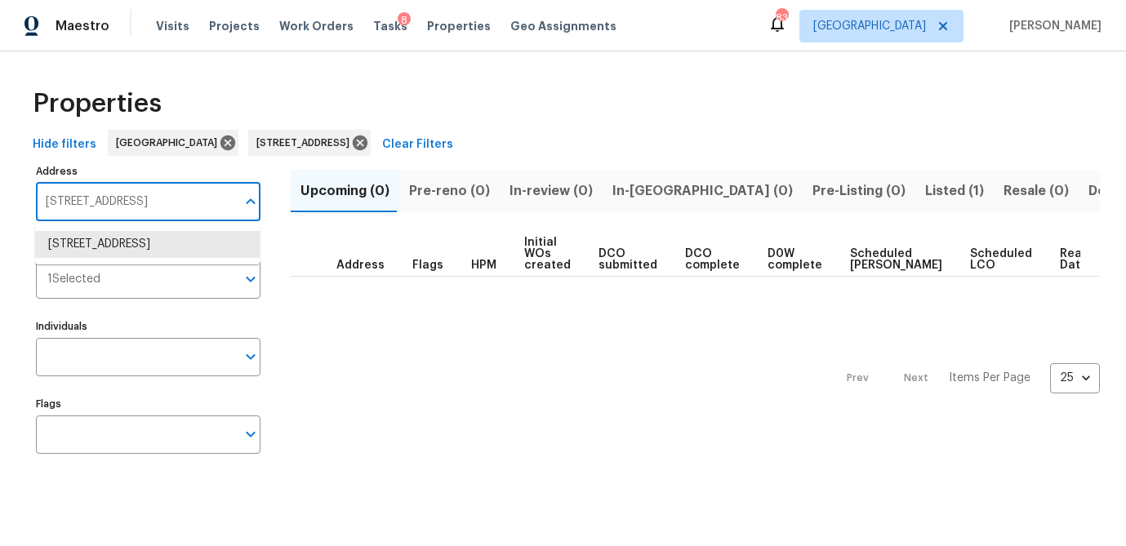
paste input "1005 Magnolia Gardens Walk, McDonough, GA 30253"
type input "1005 Magnolia Gardens Walk, McDonough, GA 30253"
click at [68, 258] on li "1005 Magnolia Gardens Walk McDonough GA 30253" at bounding box center [147, 244] width 225 height 27
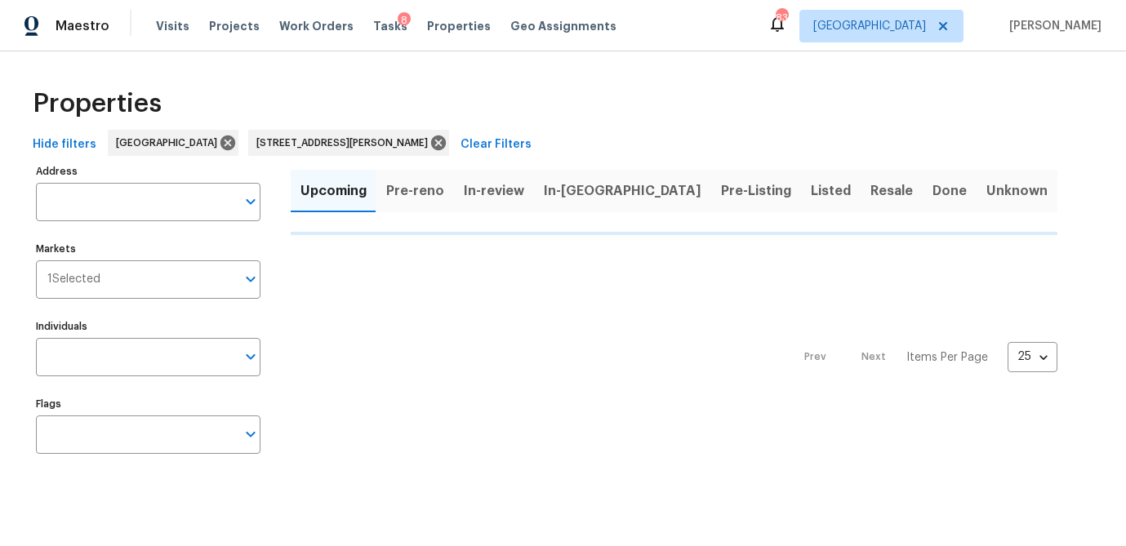
type input "1005 Magnolia Gardens Walk McDonough GA 30253"
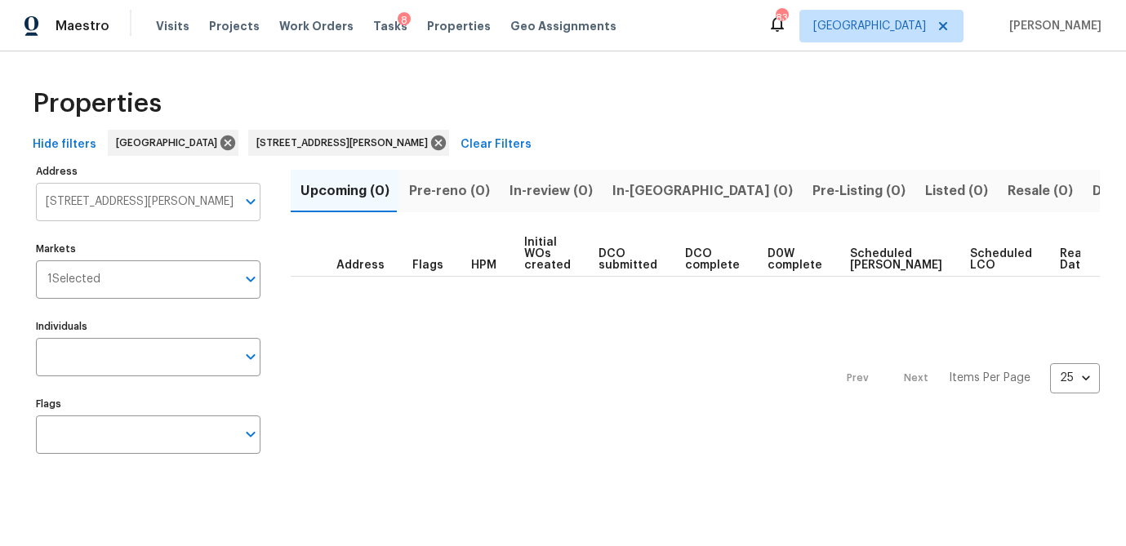
click at [145, 204] on input "1005 Magnolia Gardens Walk McDonough GA 30253" at bounding box center [136, 202] width 200 height 38
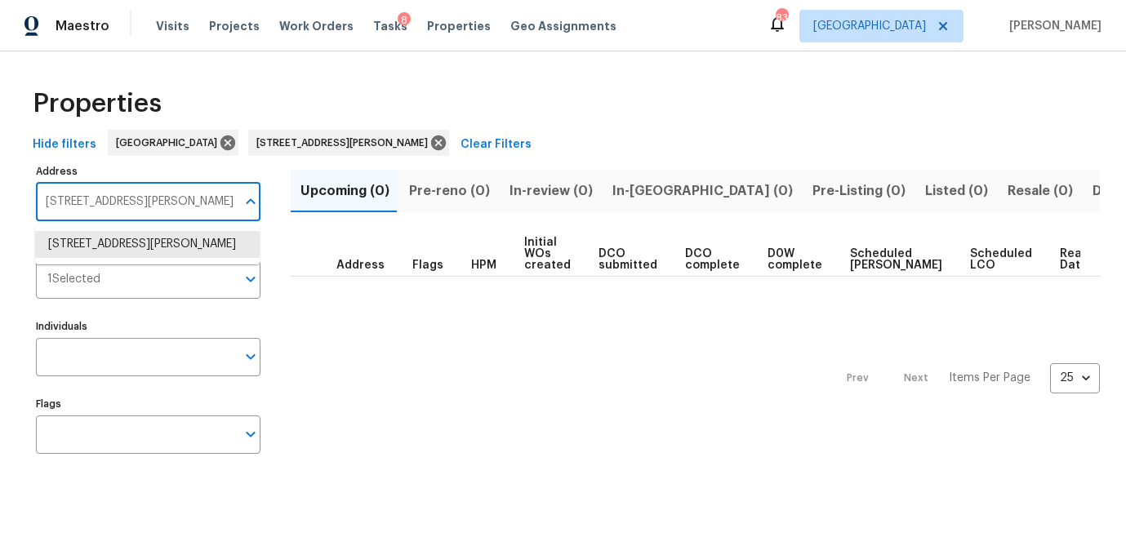
click at [145, 204] on input "1005 Magnolia Gardens Walk McDonough GA 30253" at bounding box center [136, 202] width 200 height 38
paste input "231 Grove Pointe Dr, Locust Grove, GA 30248"
type input "[STREET_ADDRESS]"
click at [134, 244] on li "[STREET_ADDRESS]" at bounding box center [147, 244] width 225 height 27
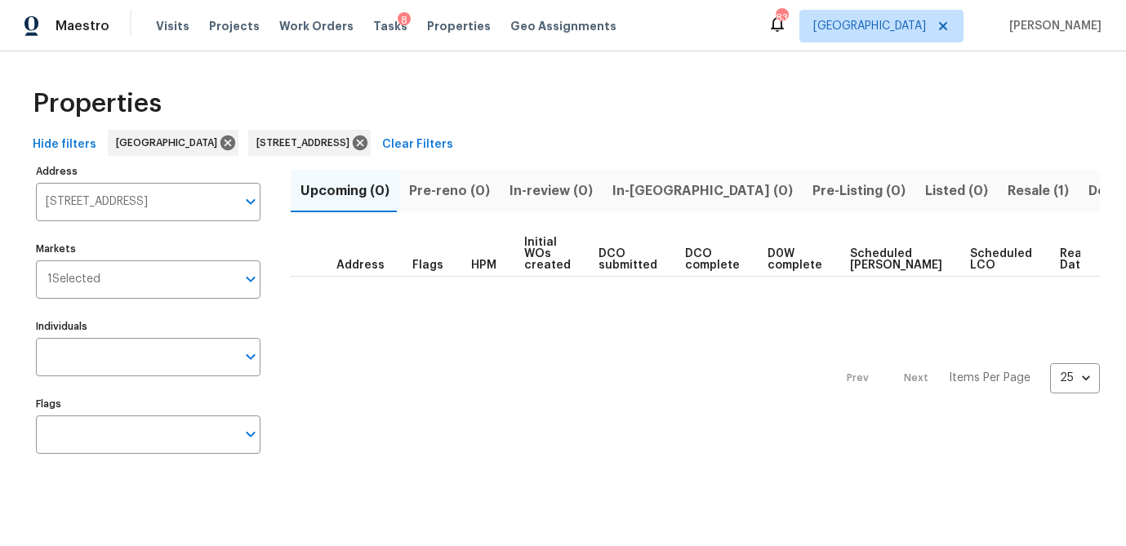
click at [1007, 187] on span "Resale (1)" at bounding box center [1037, 191] width 61 height 23
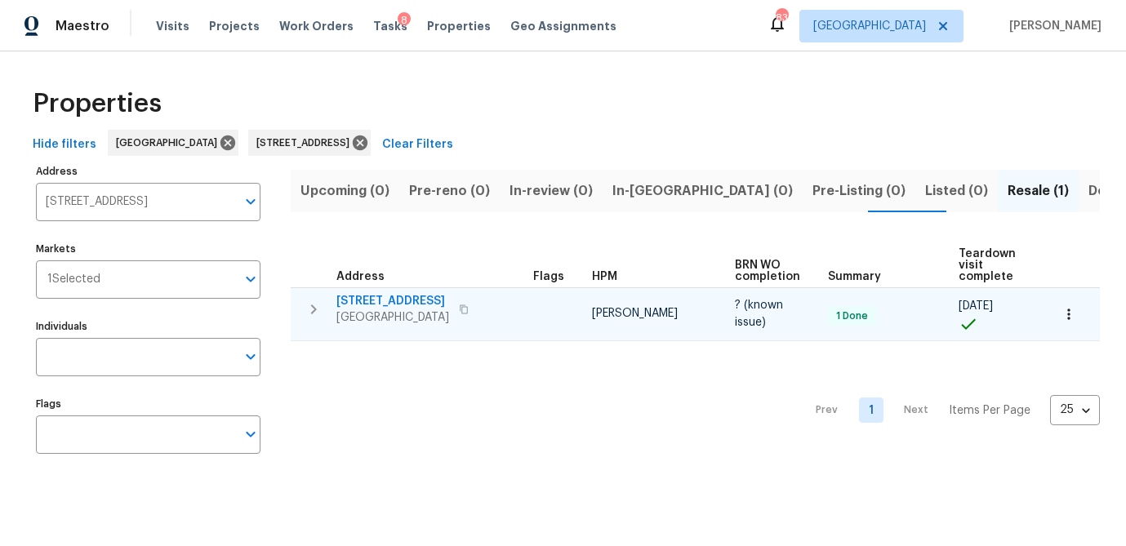
click at [379, 299] on span "[STREET_ADDRESS]" at bounding box center [392, 301] width 113 height 16
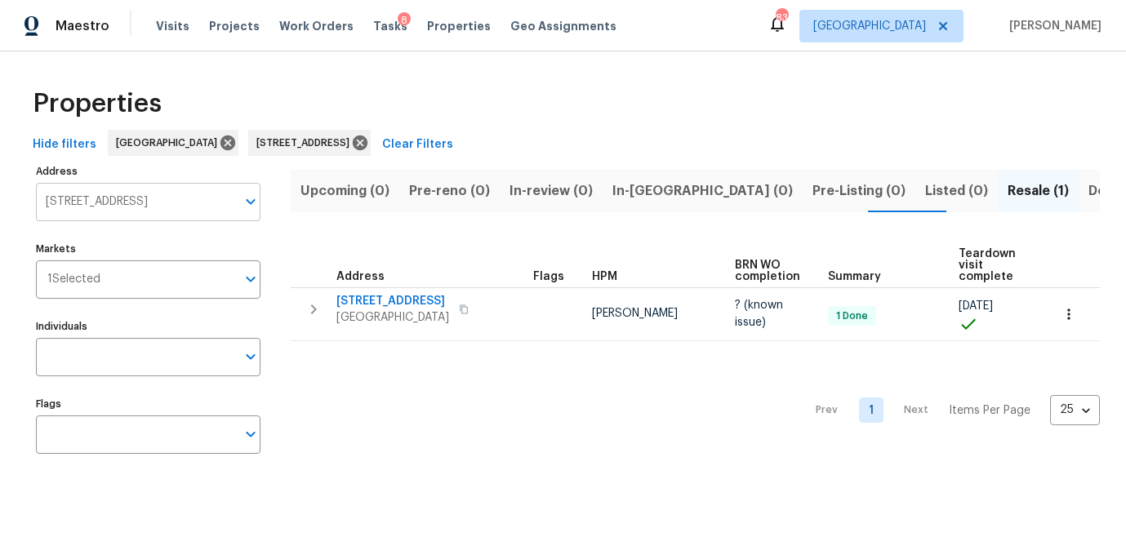
click at [117, 207] on input "[STREET_ADDRESS]" at bounding box center [136, 202] width 200 height 38
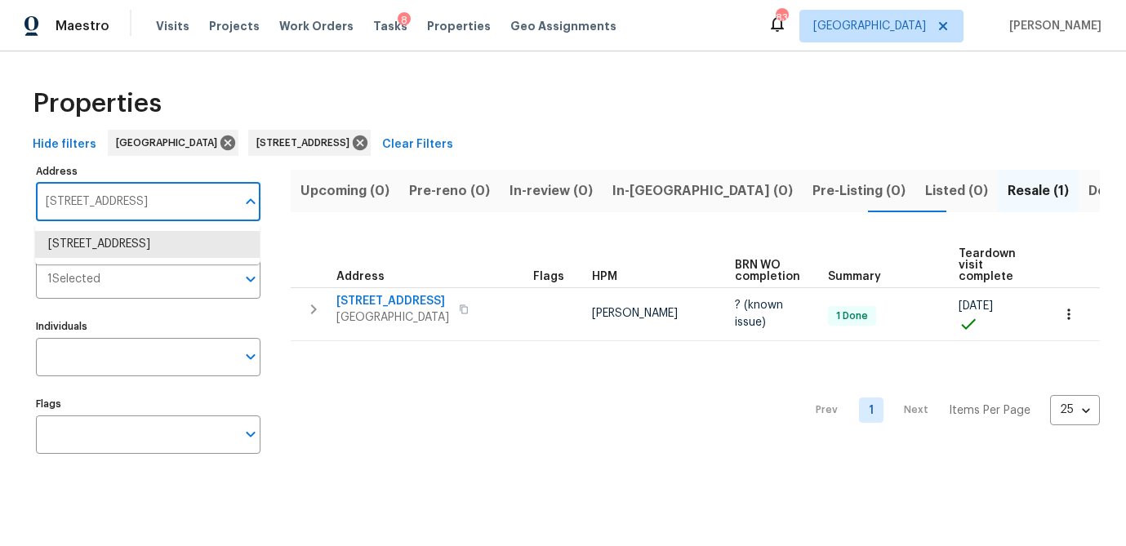
paste input "[STREET_ADDRESS]"
type input "[STREET_ADDRESS]"
click at [113, 258] on li "9129 Bent Pine Ct NE Covington GA 30014" at bounding box center [147, 244] width 225 height 27
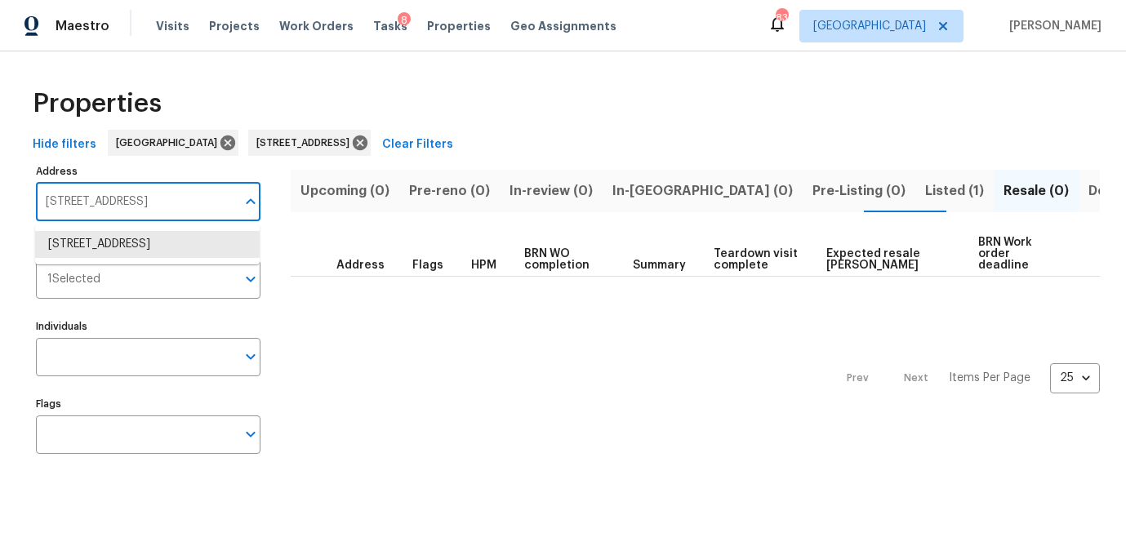
click at [143, 208] on input "9129 Bent Pine Ct NE Covington GA 30014" at bounding box center [136, 202] width 200 height 38
paste input "231 Grove Pointe Dr, Locust Grove, GA 30248"
type input "231 Grove Pointe Dr, Locust Grove, GA 30248"
click at [140, 247] on li "231 Grove Pointe Dr Locust Grove GA 30248" at bounding box center [147, 244] width 225 height 27
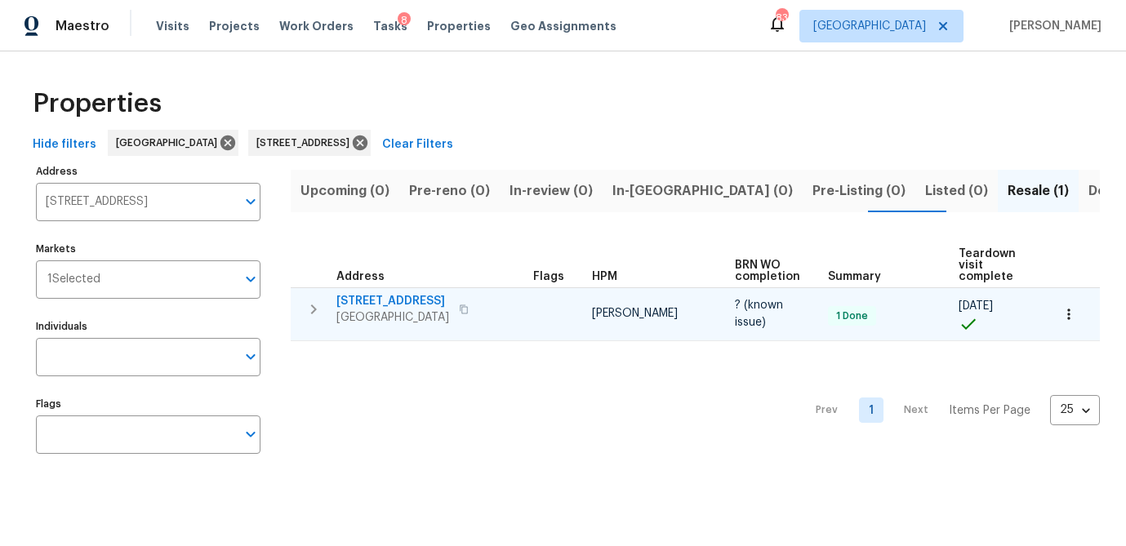
click at [469, 309] on icon "button" at bounding box center [464, 310] width 10 height 10
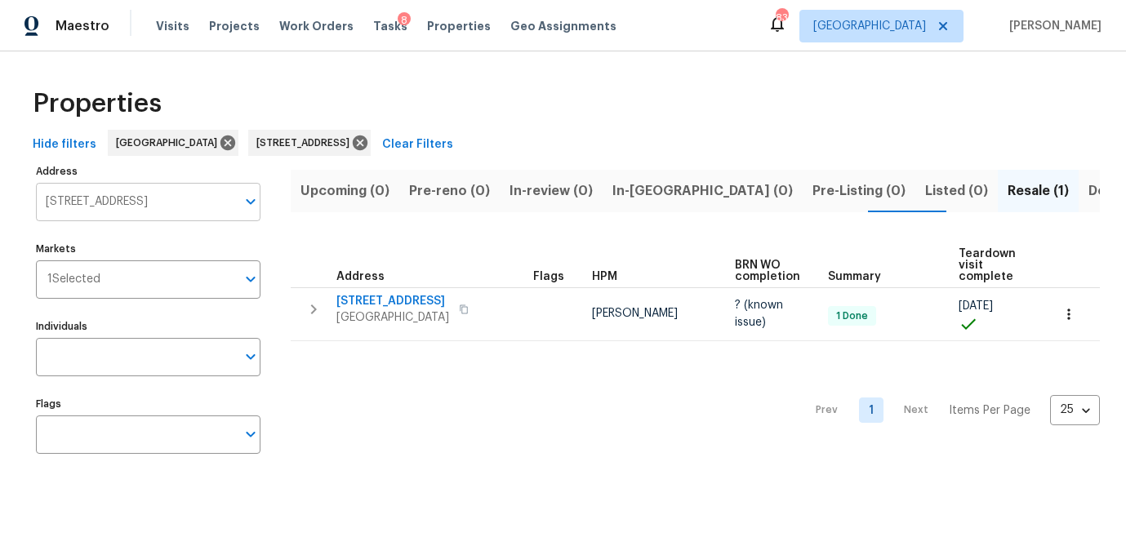
click at [136, 194] on input "231 Grove Pointe Dr Locust Grove GA 30248" at bounding box center [136, 202] width 200 height 38
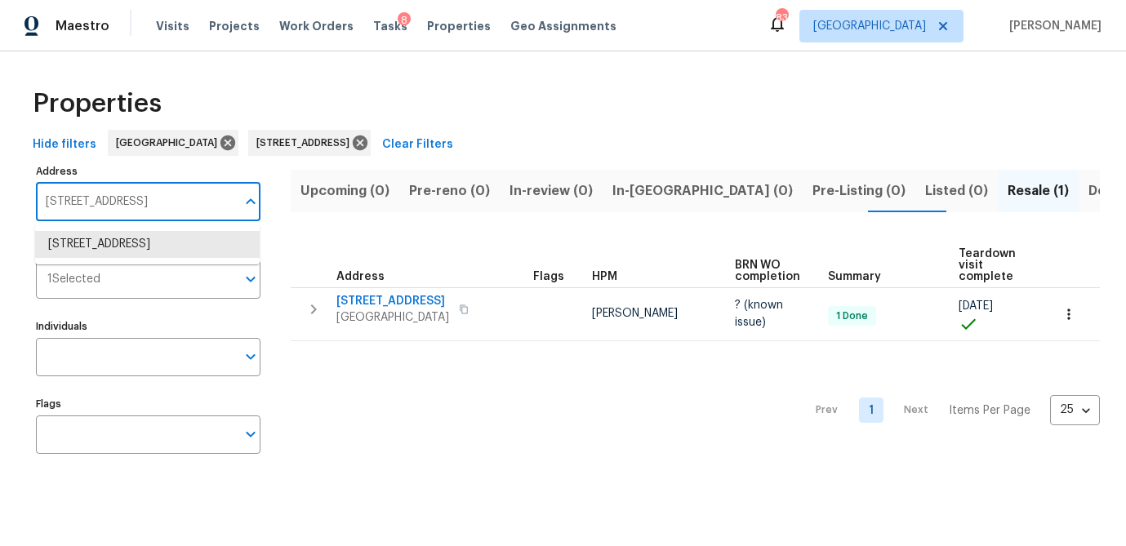
paste input "725 Saint Augustine Trl SE, Marietta, GA 30067"
type input "[STREET_ADDRESS]"
click at [136, 234] on li "2725 Saint Augustine Trl SE Marietta GA 30067" at bounding box center [147, 244] width 225 height 27
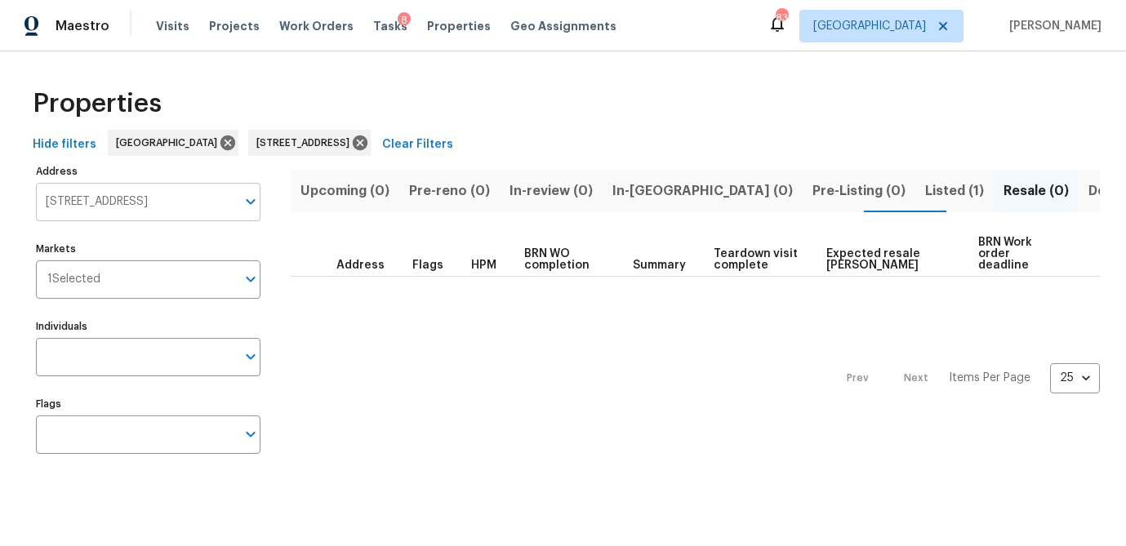
click at [139, 197] on input "2725 Saint Augustine Trl SE Marietta GA 30067" at bounding box center [136, 202] width 200 height 38
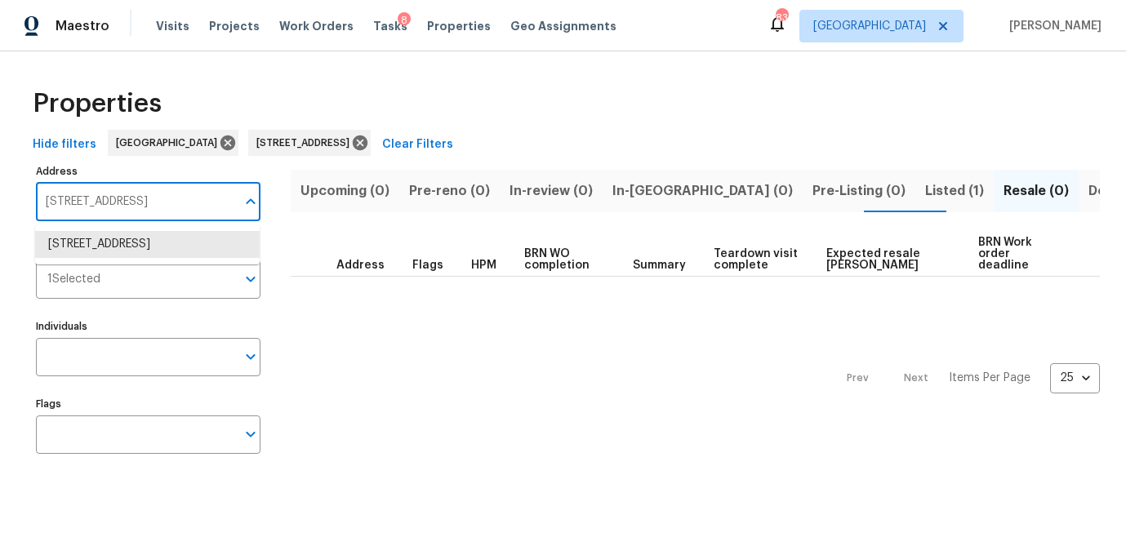
click at [139, 197] on input "2725 Saint Augustine Trl SE Marietta GA 30067" at bounding box center [136, 202] width 200 height 38
paste input "6295 Windsor Trace Dr, Peachtree Corners, GA 30092"
type input "6295 Windsor Trace Dr, Peachtree Corners, GA 30092"
click at [117, 240] on li "6295 Windsor Trace Dr Peachtree Corners GA 30092" at bounding box center [147, 244] width 225 height 27
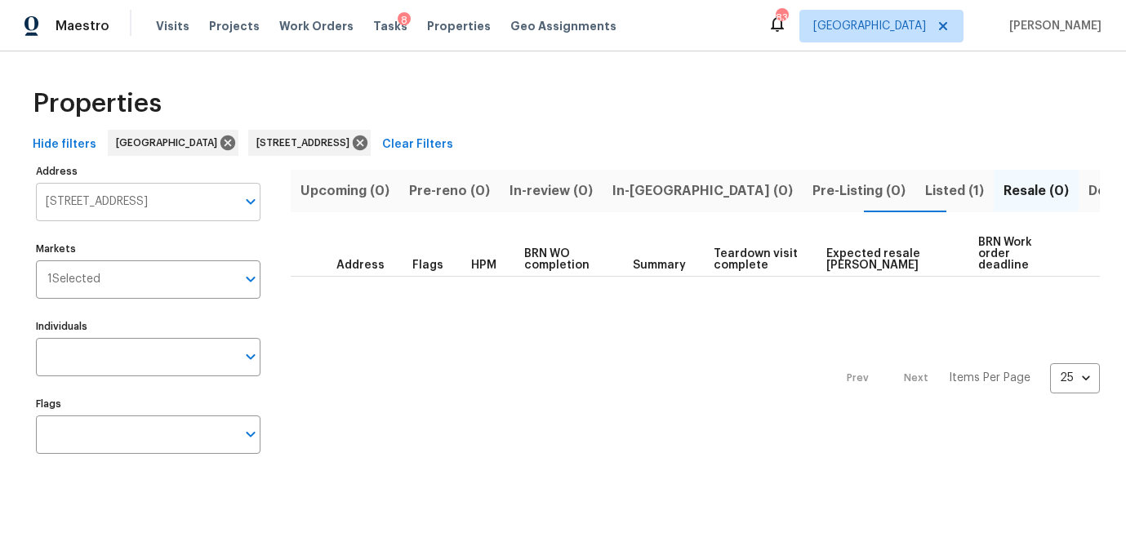
click at [161, 194] on input "6295 Windsor Trace Dr Peachtree Corners GA 30092" at bounding box center [136, 202] width 200 height 38
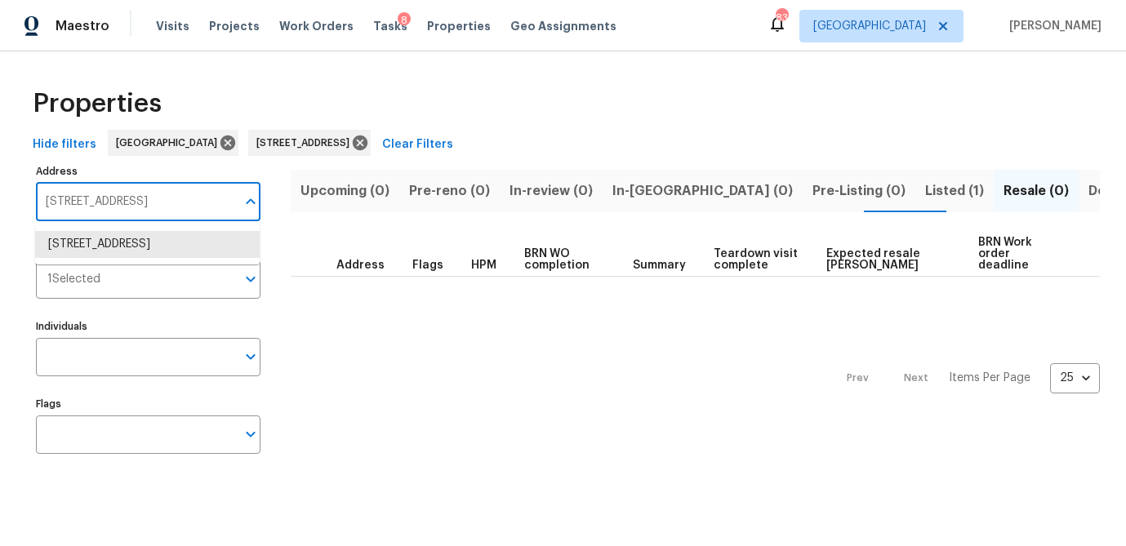
click at [161, 194] on input "6295 Windsor Trace Dr Peachtree Corners GA 30092" at bounding box center [136, 202] width 200 height 38
paste input "4958 Meadow Ln, Marietta, GA 30068"
type input "4958 Meadow Ln, Marietta, GA 30068"
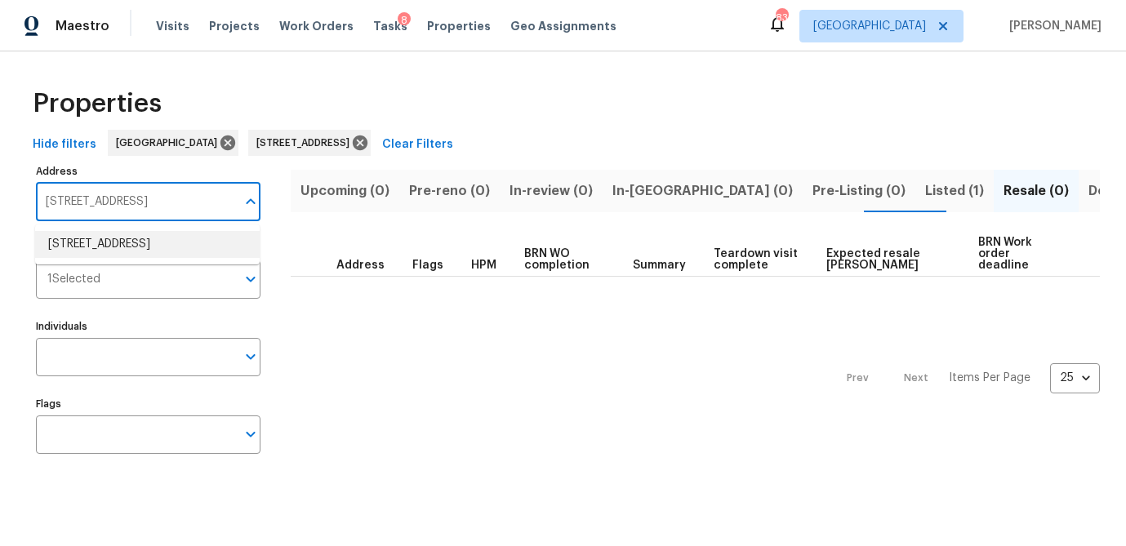
click at [153, 240] on li "4958 Meadow Ln Marietta GA 30068" at bounding box center [147, 244] width 225 height 27
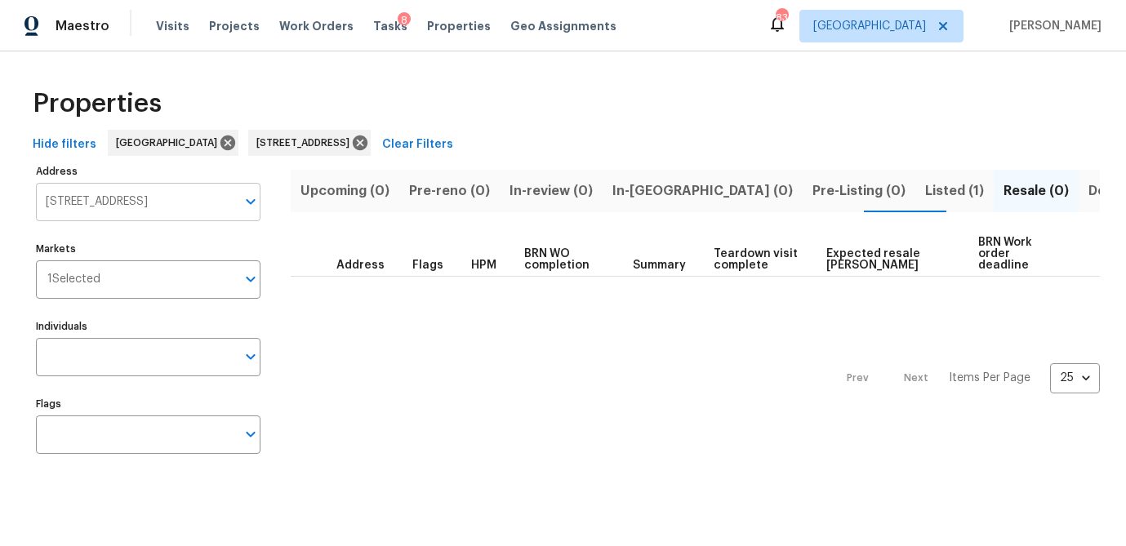
click at [116, 211] on input "4958 Meadow Ln Marietta GA 30068" at bounding box center [136, 202] width 200 height 38
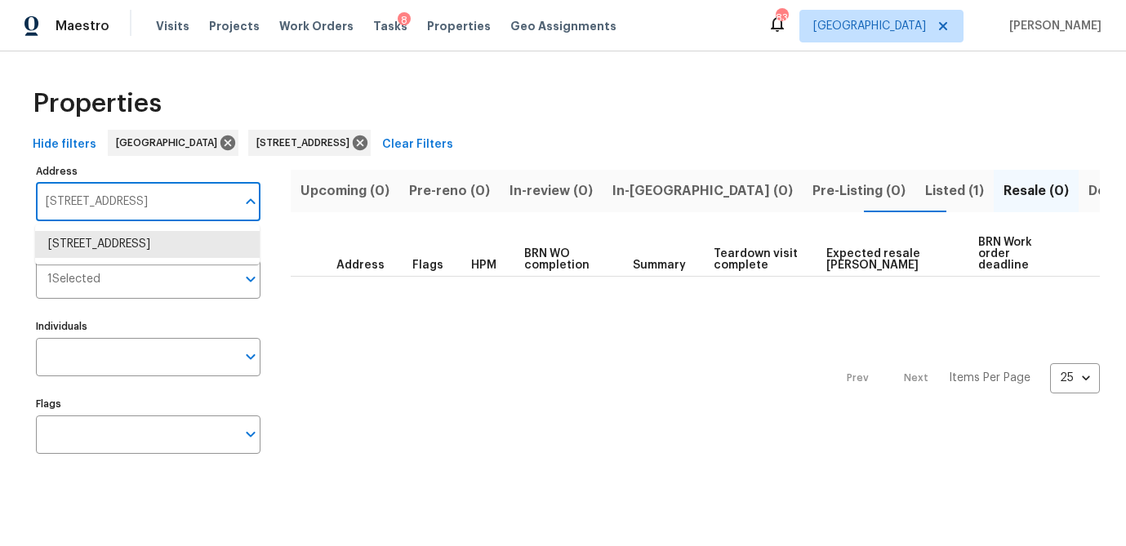
click at [116, 211] on input "4958 Meadow Ln Marietta GA 30068" at bounding box center [136, 202] width 200 height 38
paste input "2190 River Heights Ct SE, Marietta, GA 30067"
type input "2190 River Heights Ct SE, Marietta, GA 30067"
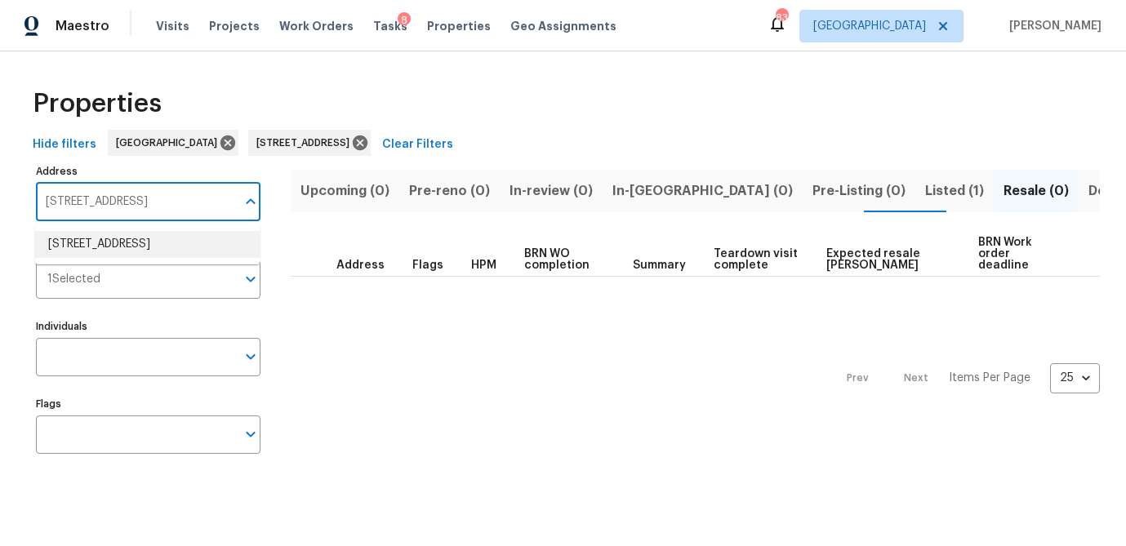
click at [131, 258] on li "2190 River Heights Ct SE Marietta GA 30067" at bounding box center [147, 244] width 225 height 27
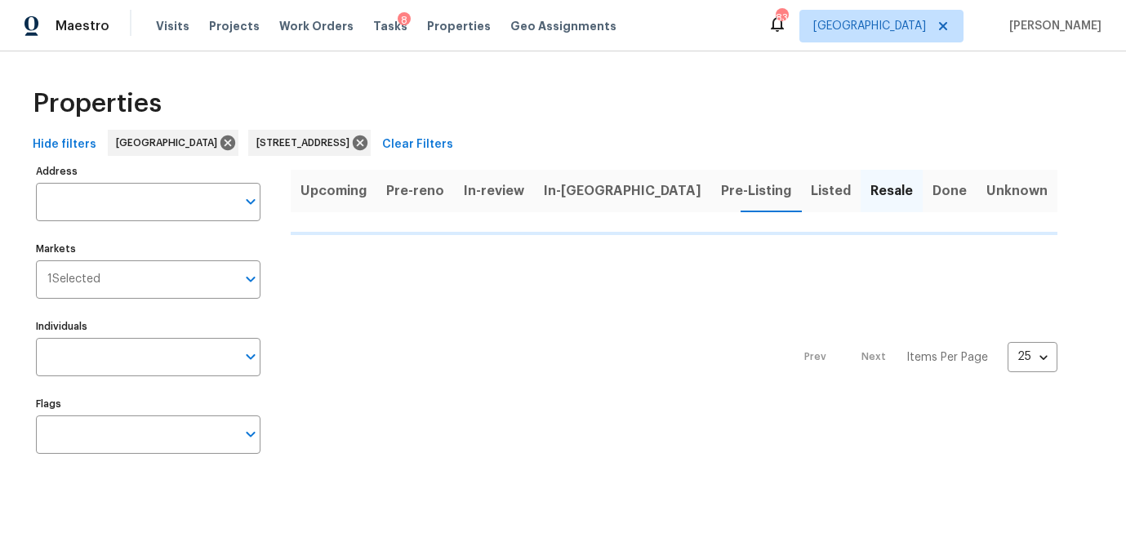
type input "2190 River Heights Ct SE Marietta GA 30067"
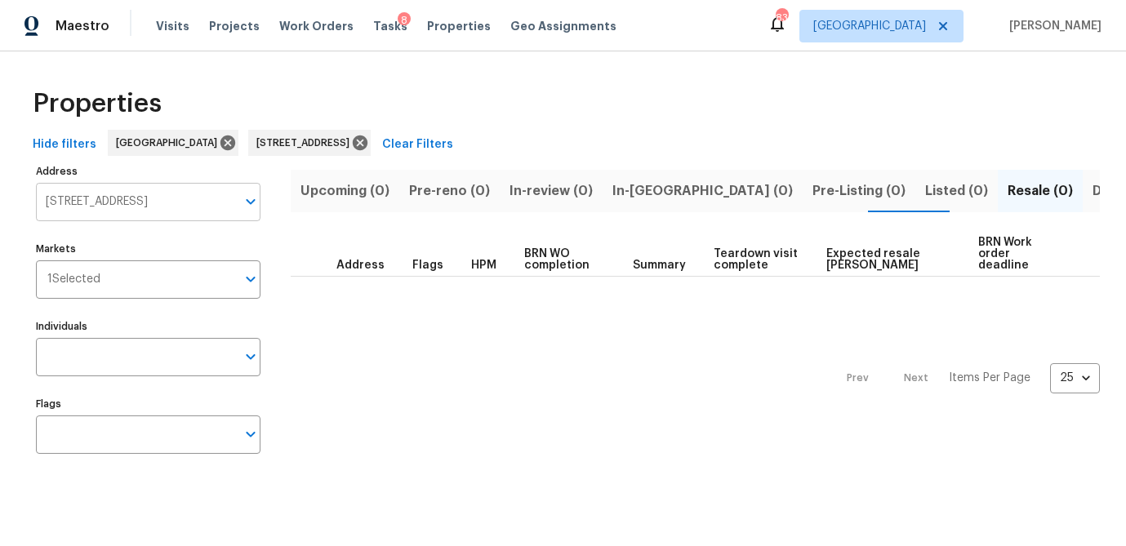
click at [165, 193] on input "2190 River Heights Ct SE Marietta GA 30067" at bounding box center [136, 202] width 200 height 38
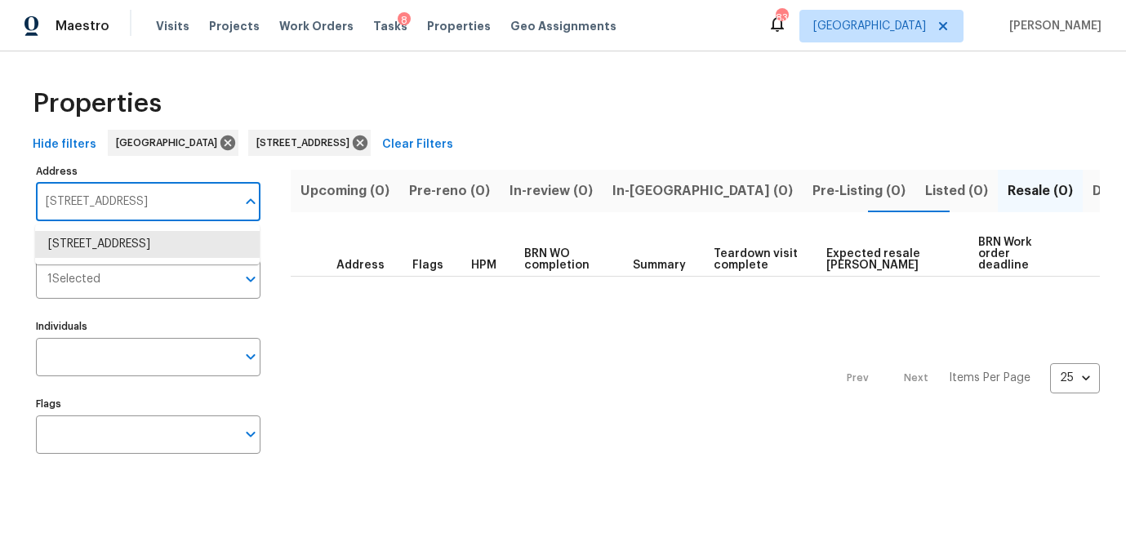
paste input "309 Quail Run, Roswell, GA 30076"
type input "309 Quail Run, Roswell, GA 30076"
click at [141, 242] on li "309 Quail Run Roswell GA 30076" at bounding box center [147, 244] width 225 height 27
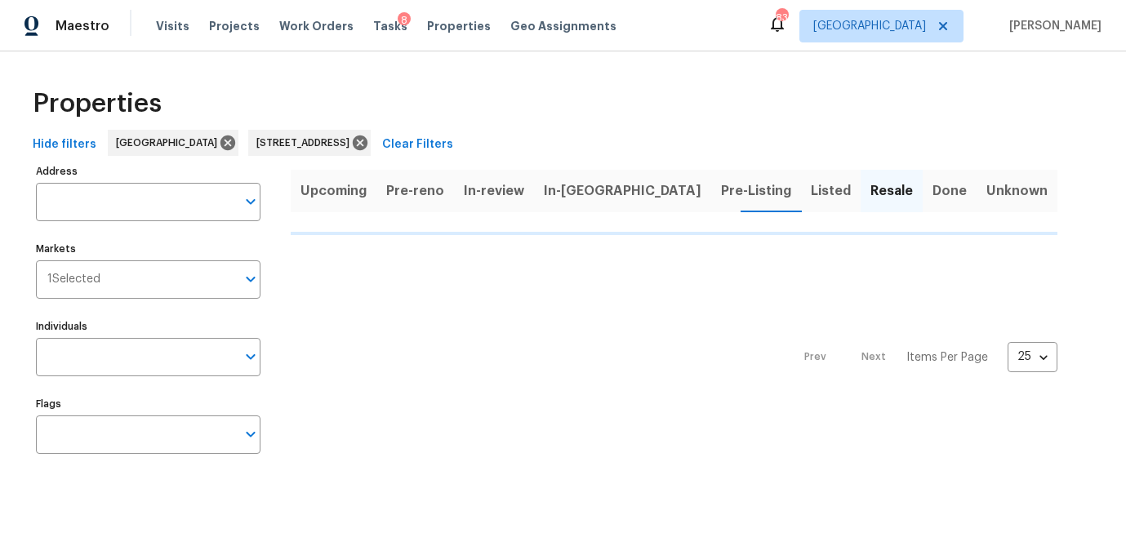
type input "309 Quail Run Roswell GA 30076"
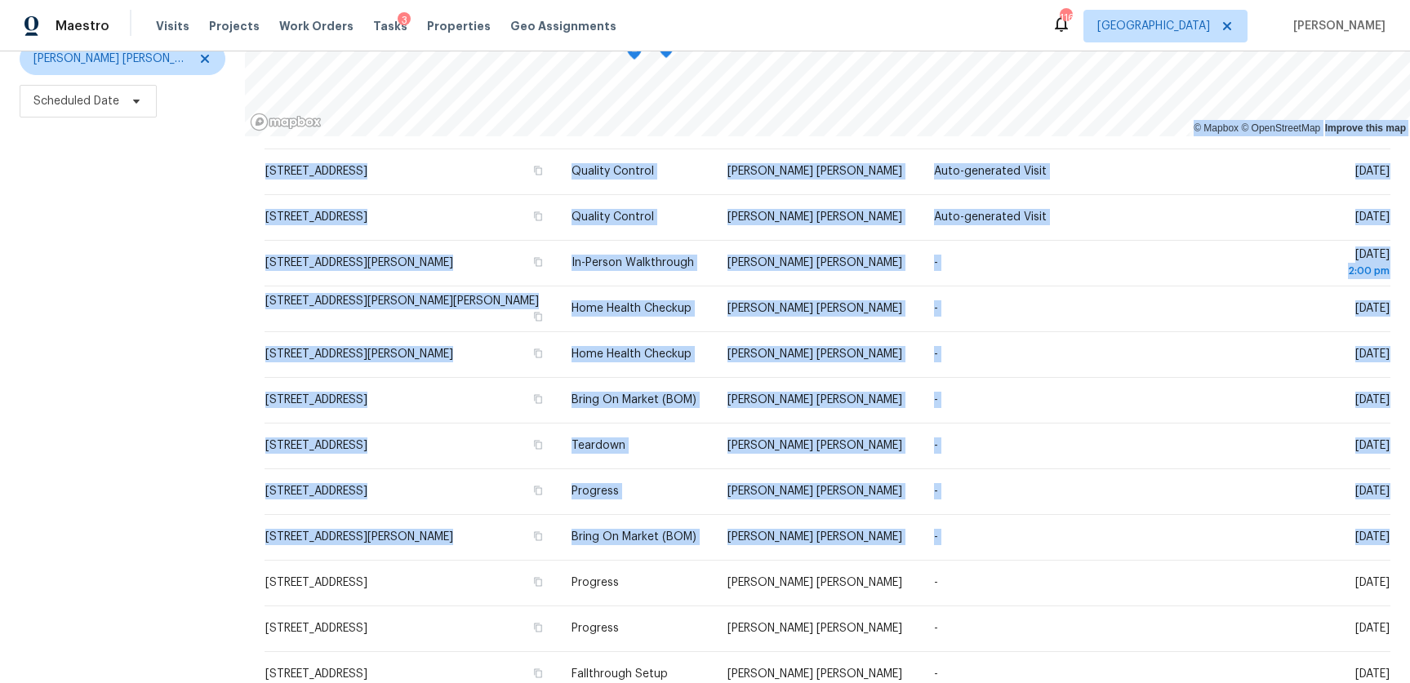
scroll to position [457, 0]
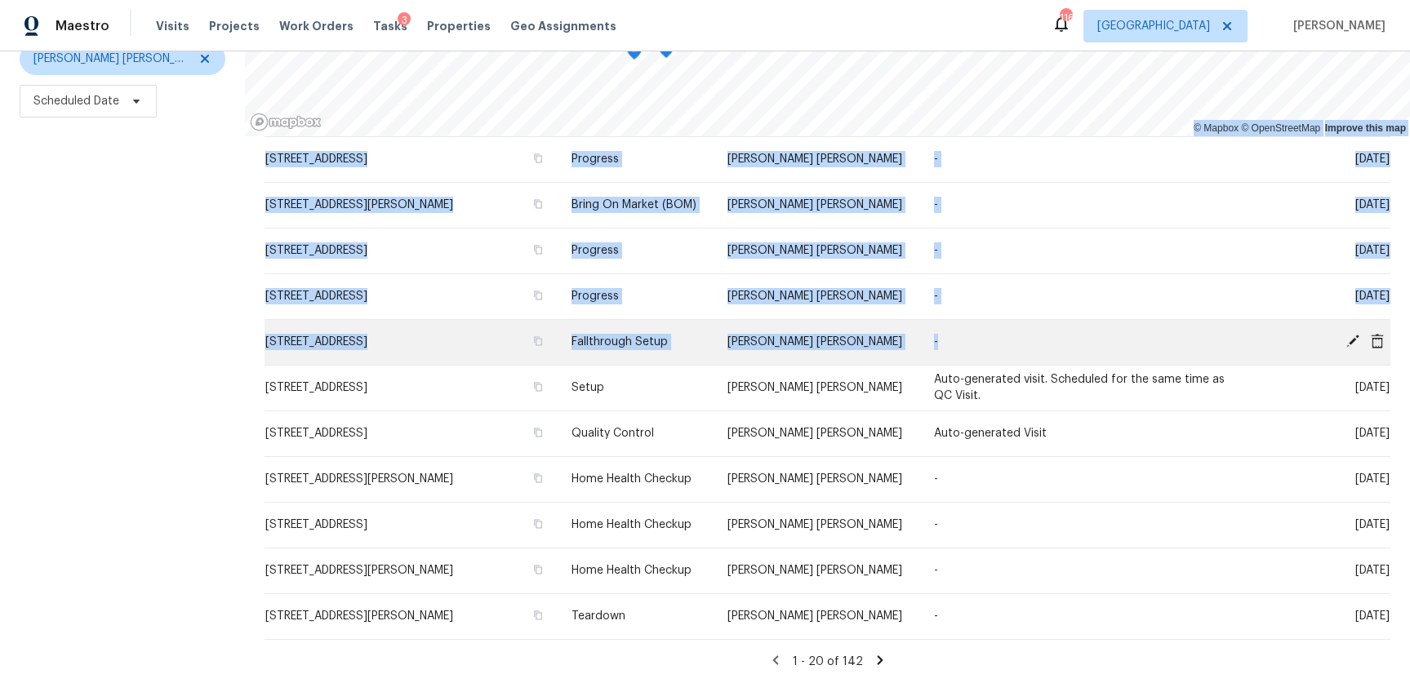
drag, startPoint x: 238, startPoint y: 309, endPoint x: 1205, endPoint y: 357, distance: 968.6
click at [1205, 357] on div "Filters Reset ​ Type [PERSON_NAME] [PERSON_NAME] Scheduled Date © Mapbox © Open…" at bounding box center [705, 287] width 1410 height 792
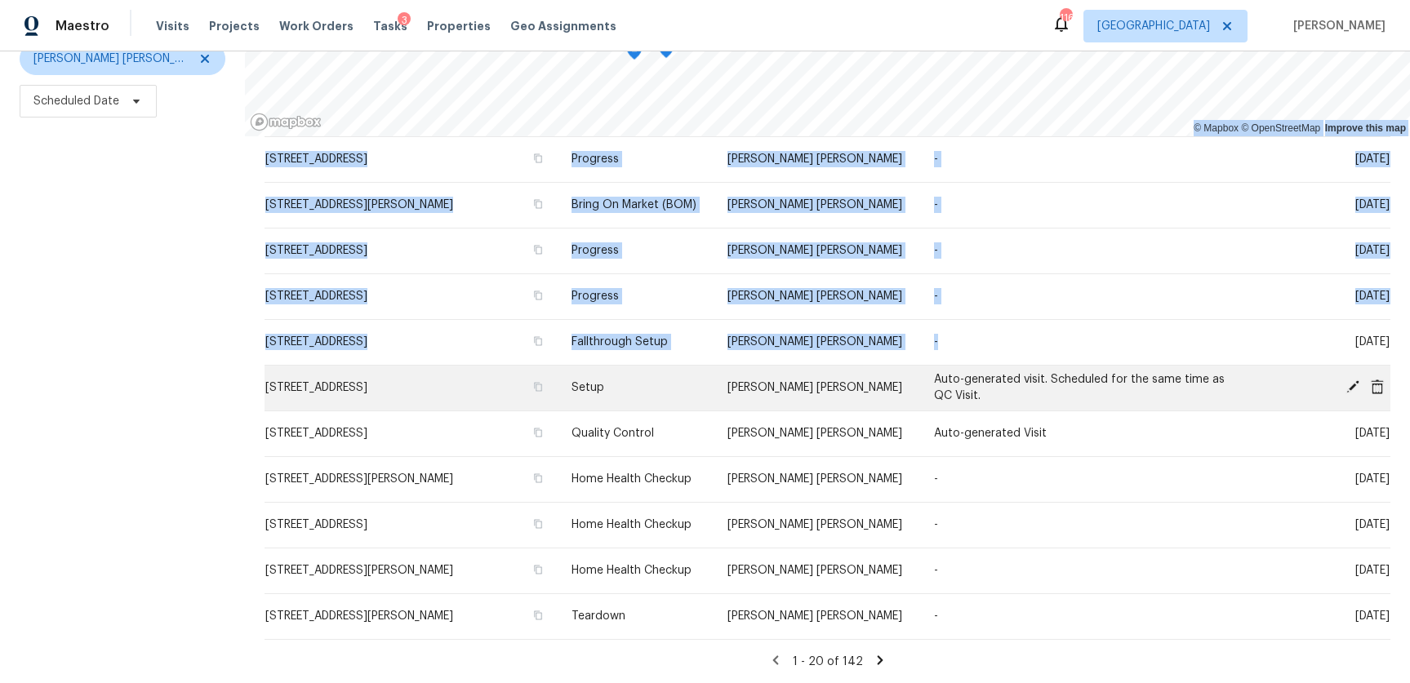
copy div "© Loremi © DoloRsitamEtc Adipisc elit sed Doeiusm Temp Incididu Utlabore Etdolo…"
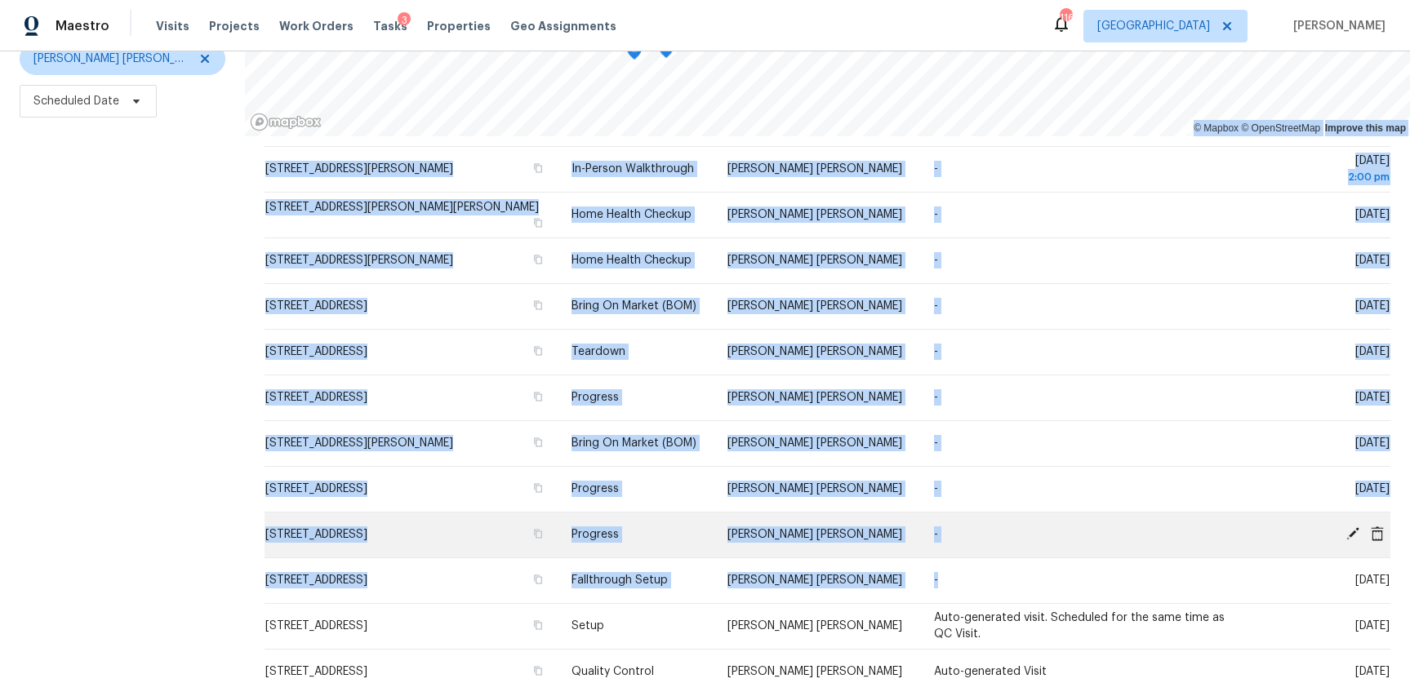
scroll to position [225, 0]
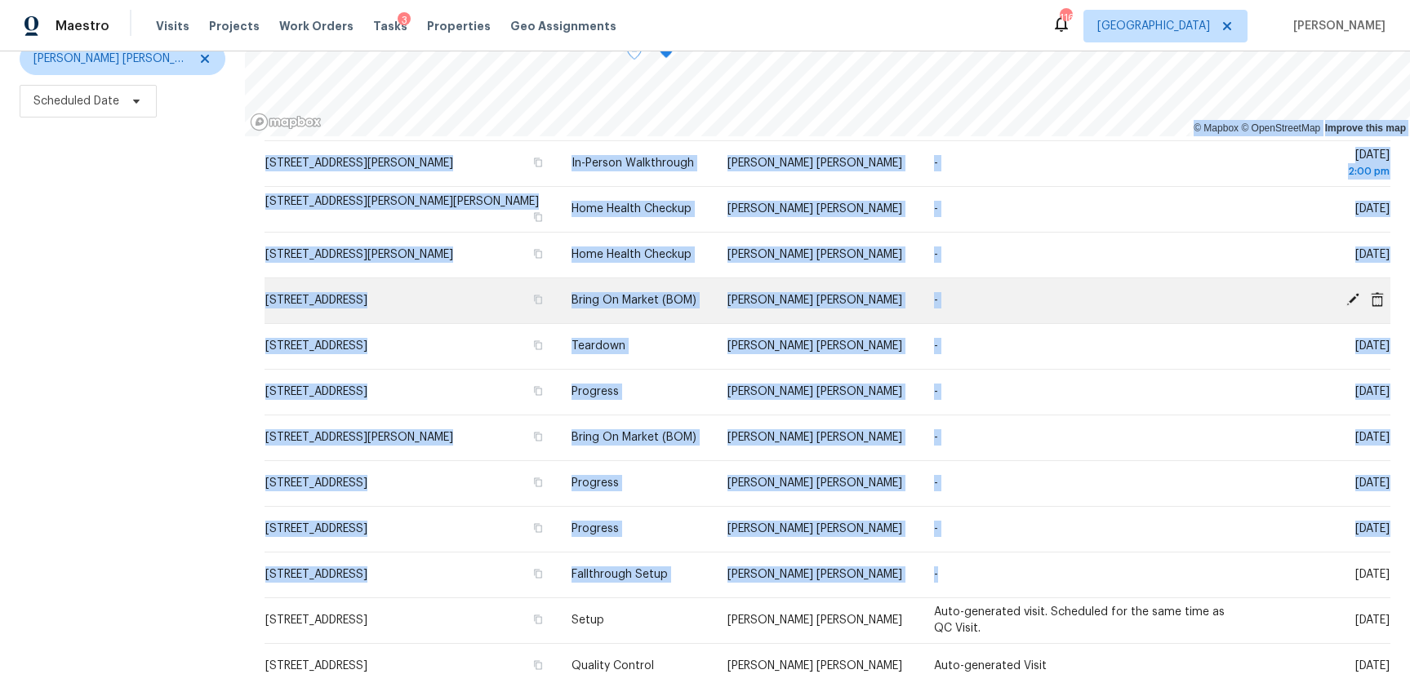
copy div "© Loremi © DoloRsitamEtc Adipisc elit sed Doeiusm Temp Incididu Utlabore Etdolo…"
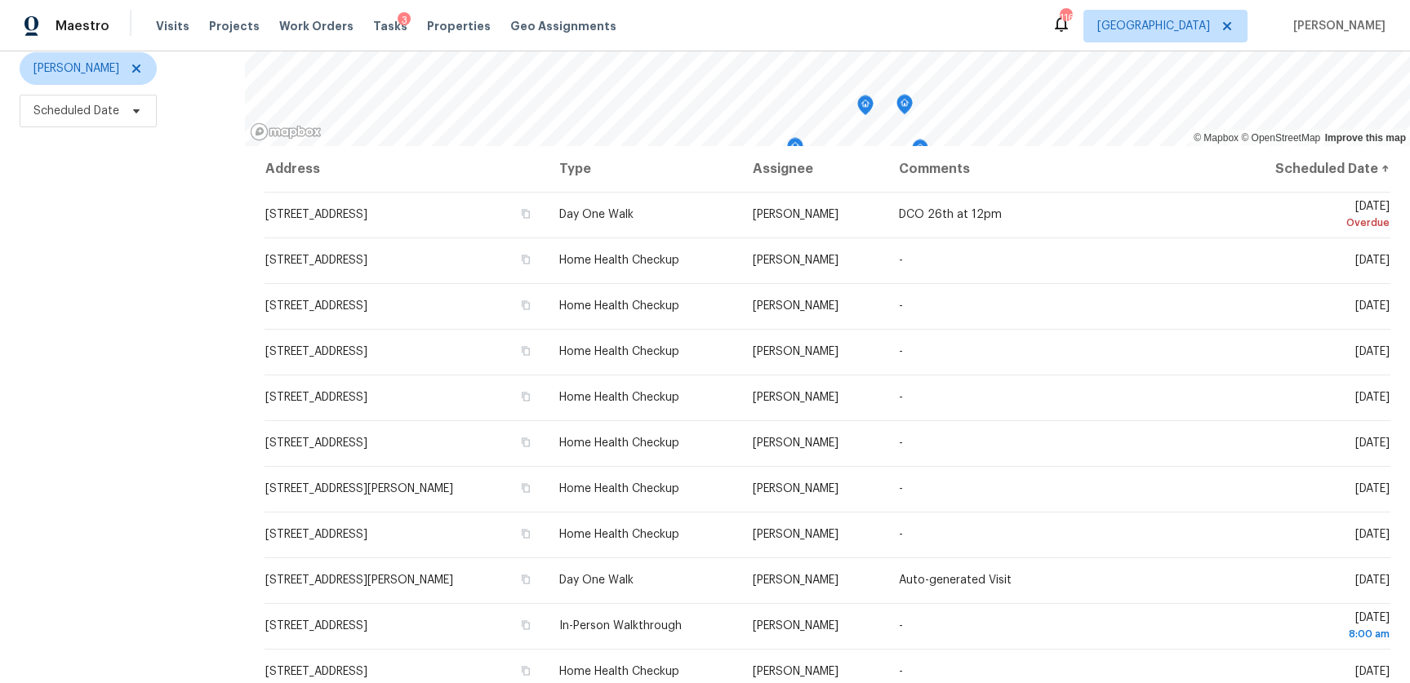
scroll to position [198, 0]
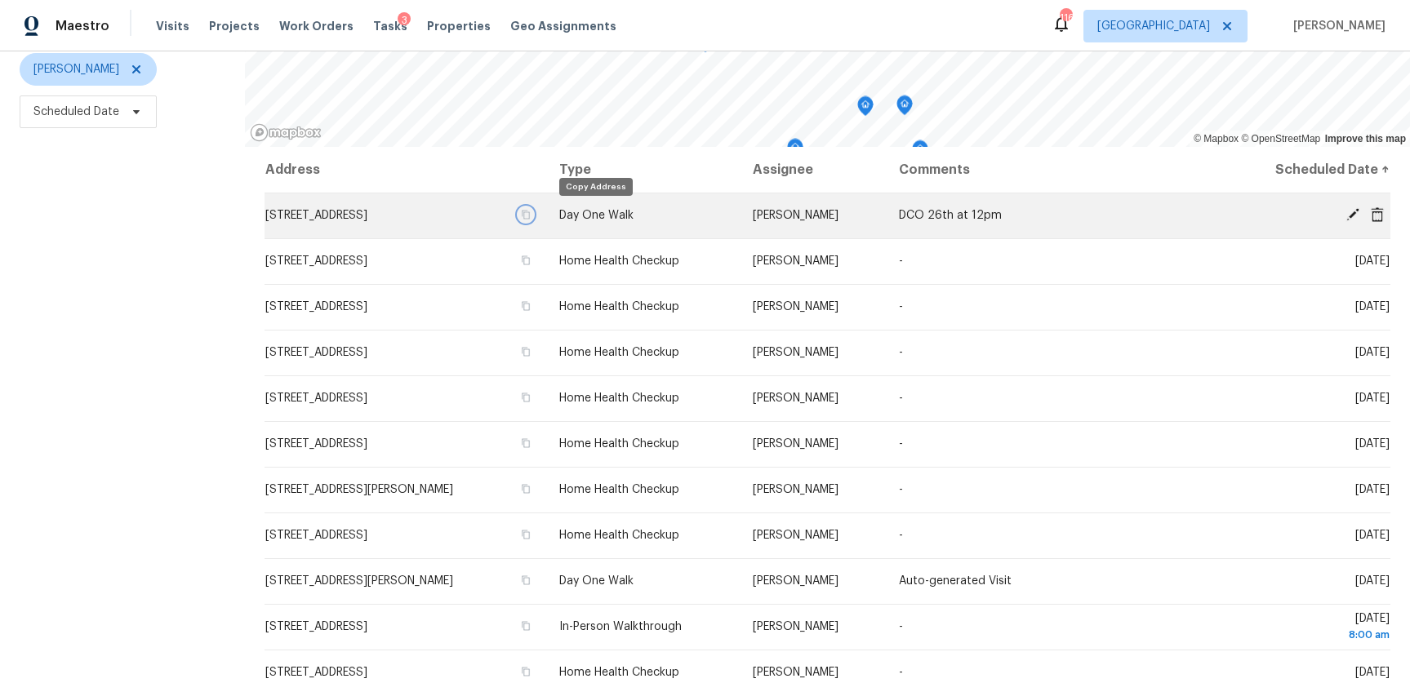
click at [531, 213] on icon "button" at bounding box center [526, 215] width 10 height 10
click at [1347, 210] on icon at bounding box center [1352, 214] width 15 height 15
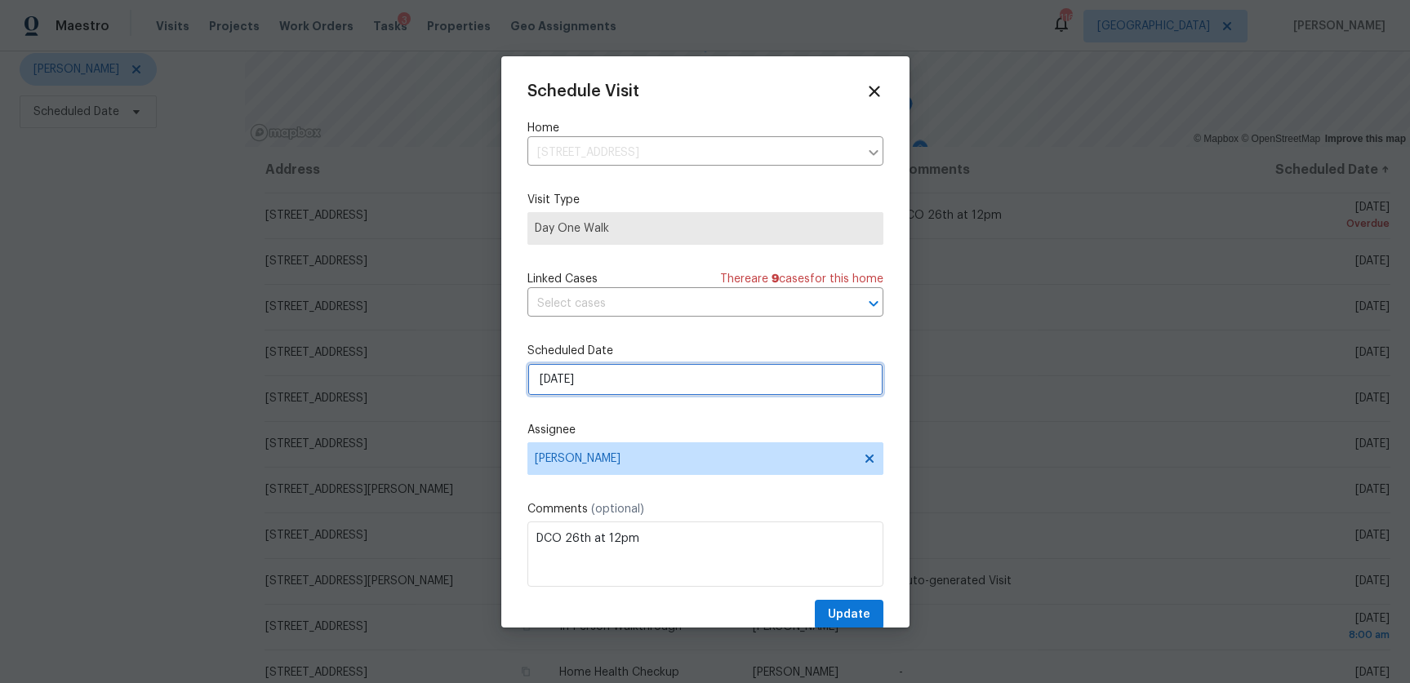
click at [585, 376] on input "8/26/2025" at bounding box center [705, 379] width 356 height 33
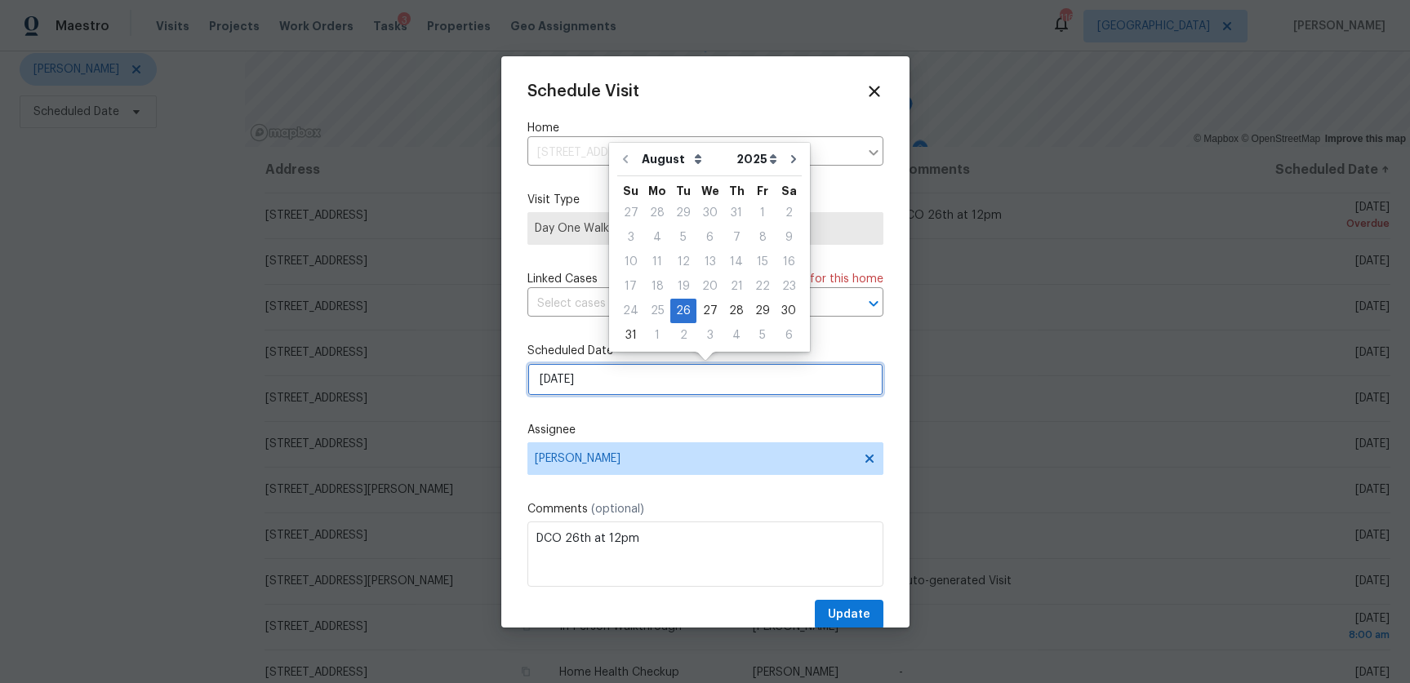
scroll to position [1, 0]
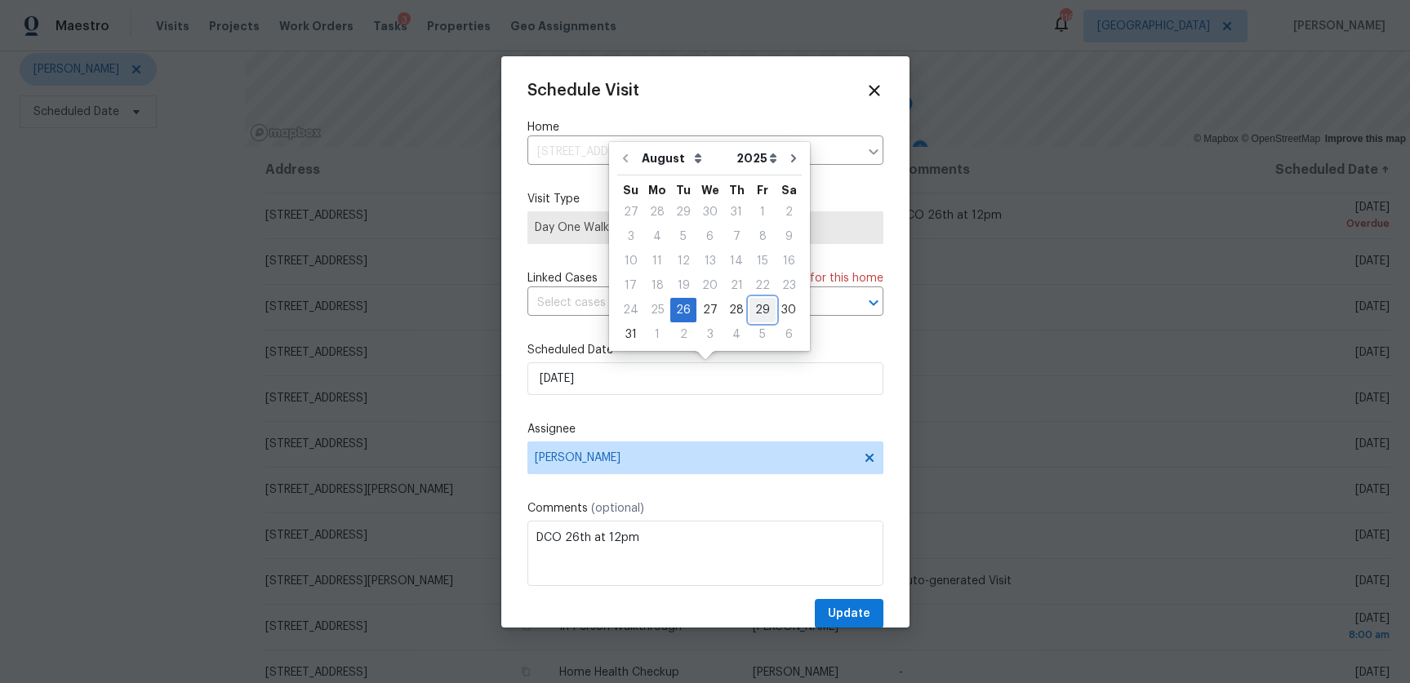
drag, startPoint x: 754, startPoint y: 300, endPoint x: 676, endPoint y: 408, distance: 133.9
click at [755, 300] on div "29" at bounding box center [762, 310] width 26 height 23
type input "8/29/2025"
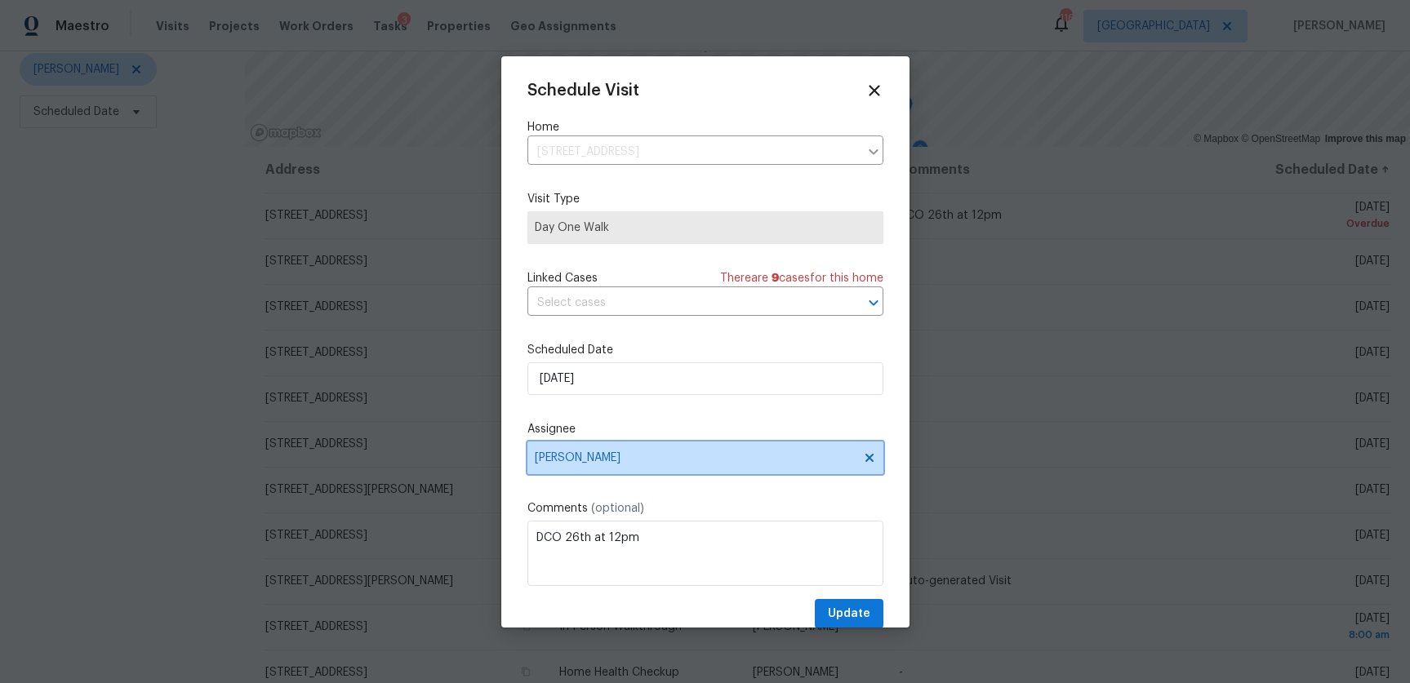
click at [625, 470] on span "Tyler Payne" at bounding box center [705, 458] width 356 height 33
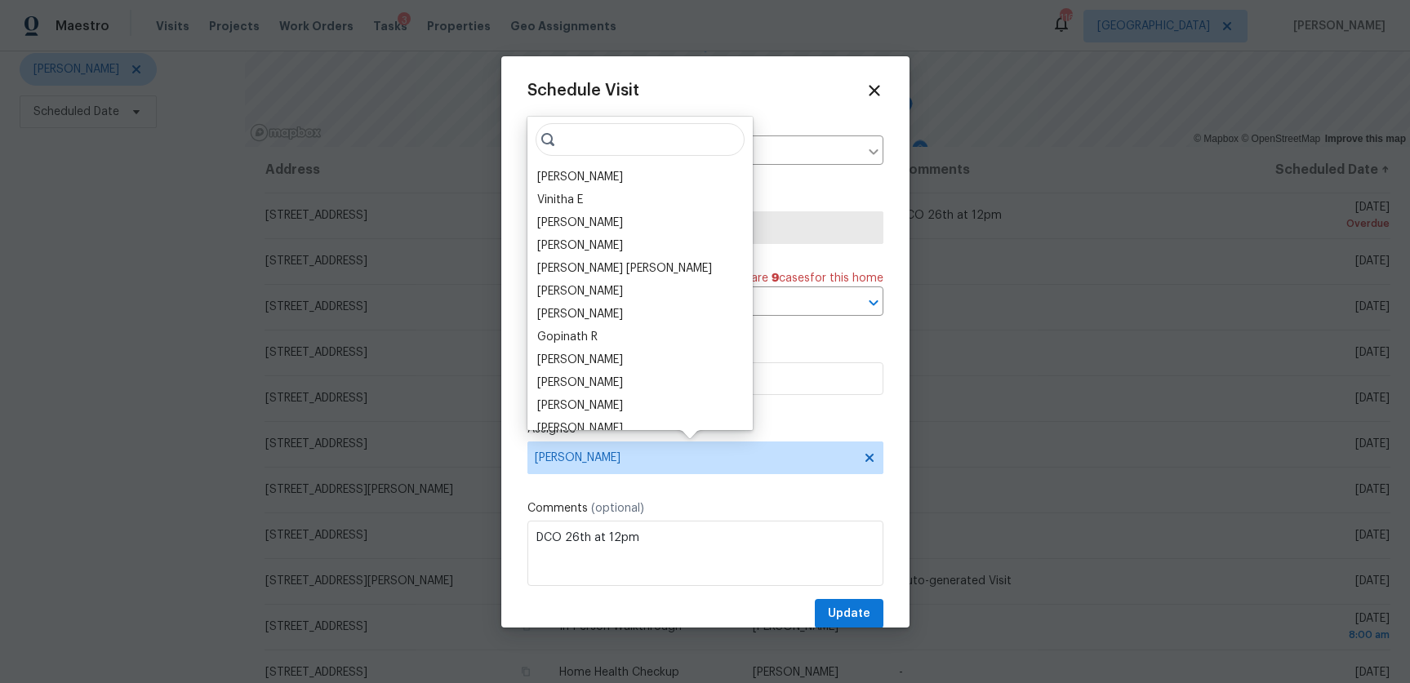
click at [631, 140] on input "search" at bounding box center [640, 139] width 209 height 33
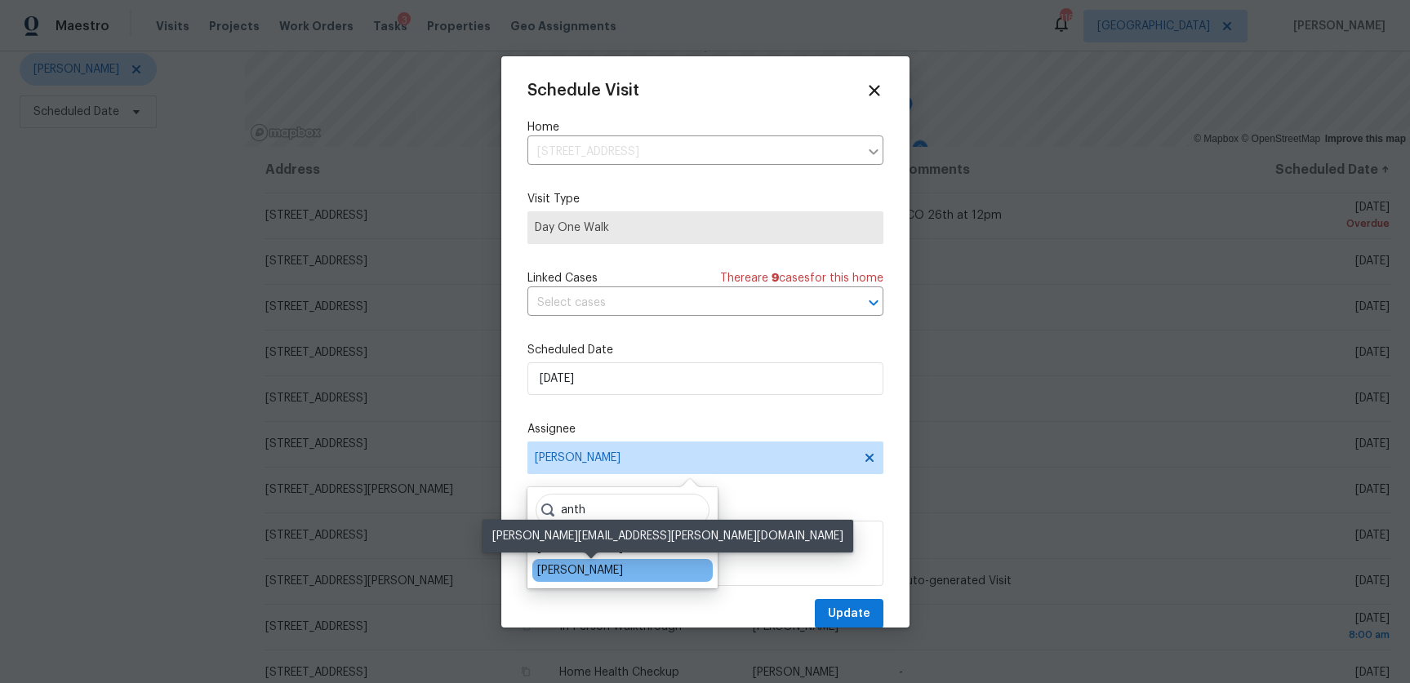
type input "anth"
click at [576, 571] on div "[PERSON_NAME]" at bounding box center [580, 571] width 86 height 16
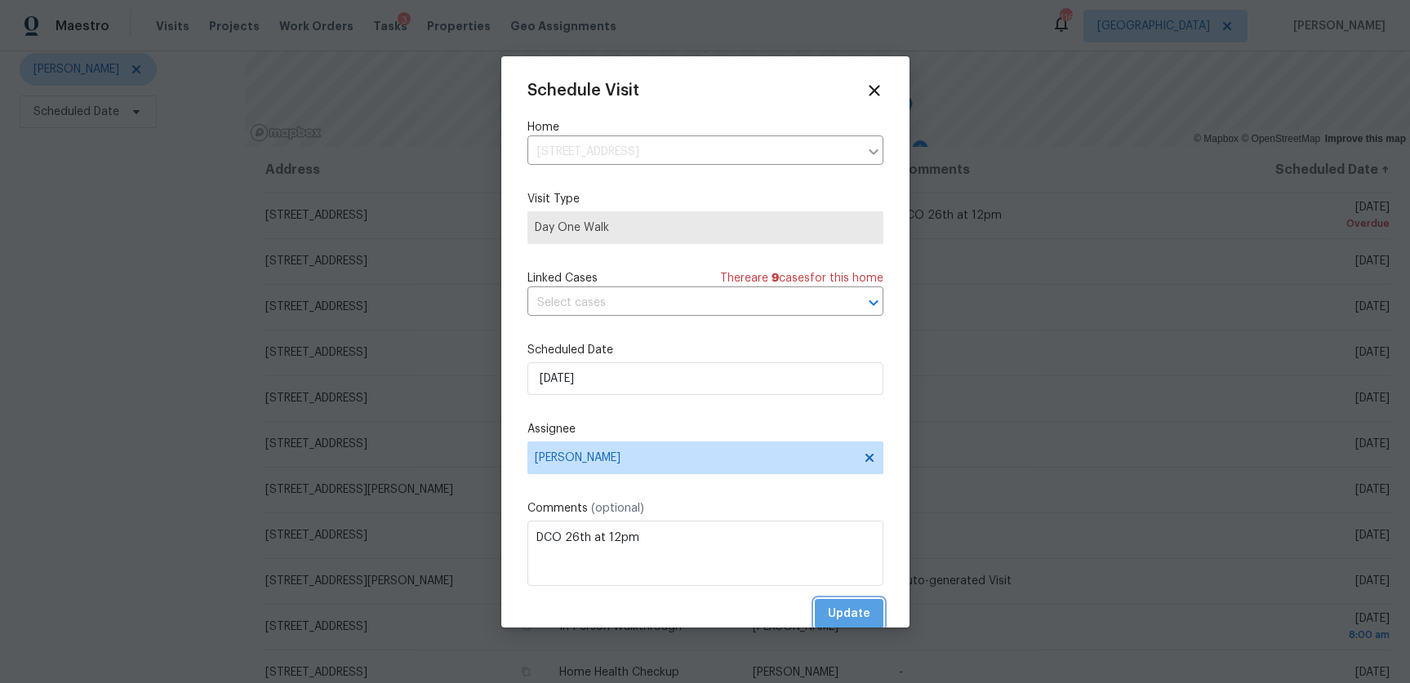
click at [844, 609] on span "Update" at bounding box center [849, 614] width 42 height 20
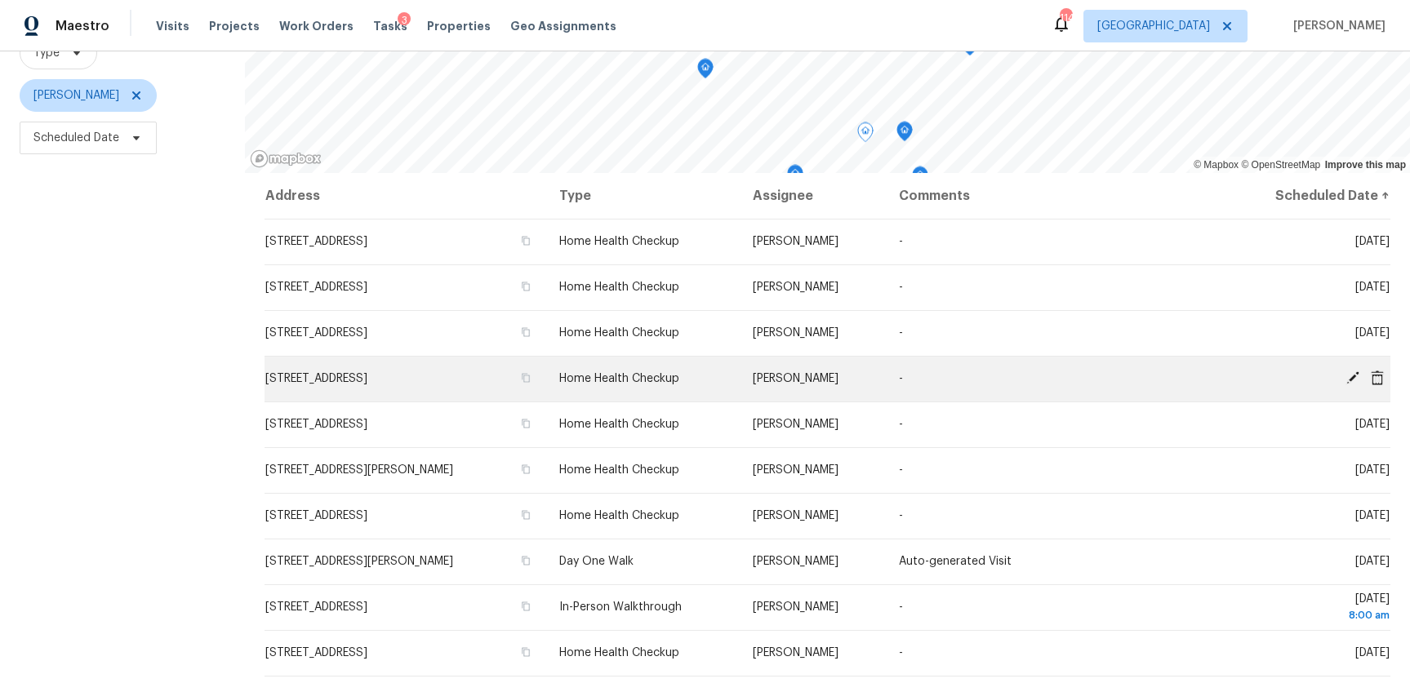
scroll to position [170, 0]
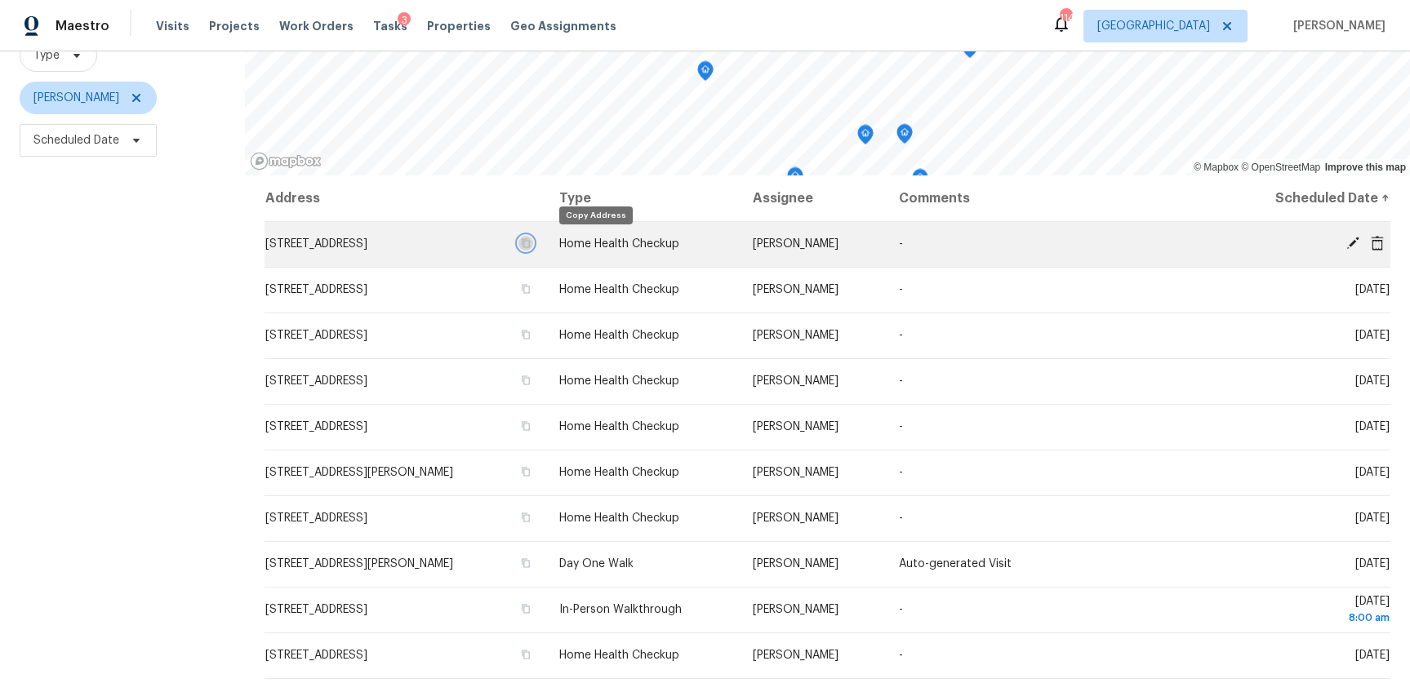
click at [530, 241] on icon "button" at bounding box center [526, 243] width 8 height 9
click at [1354, 242] on icon at bounding box center [1352, 243] width 13 height 13
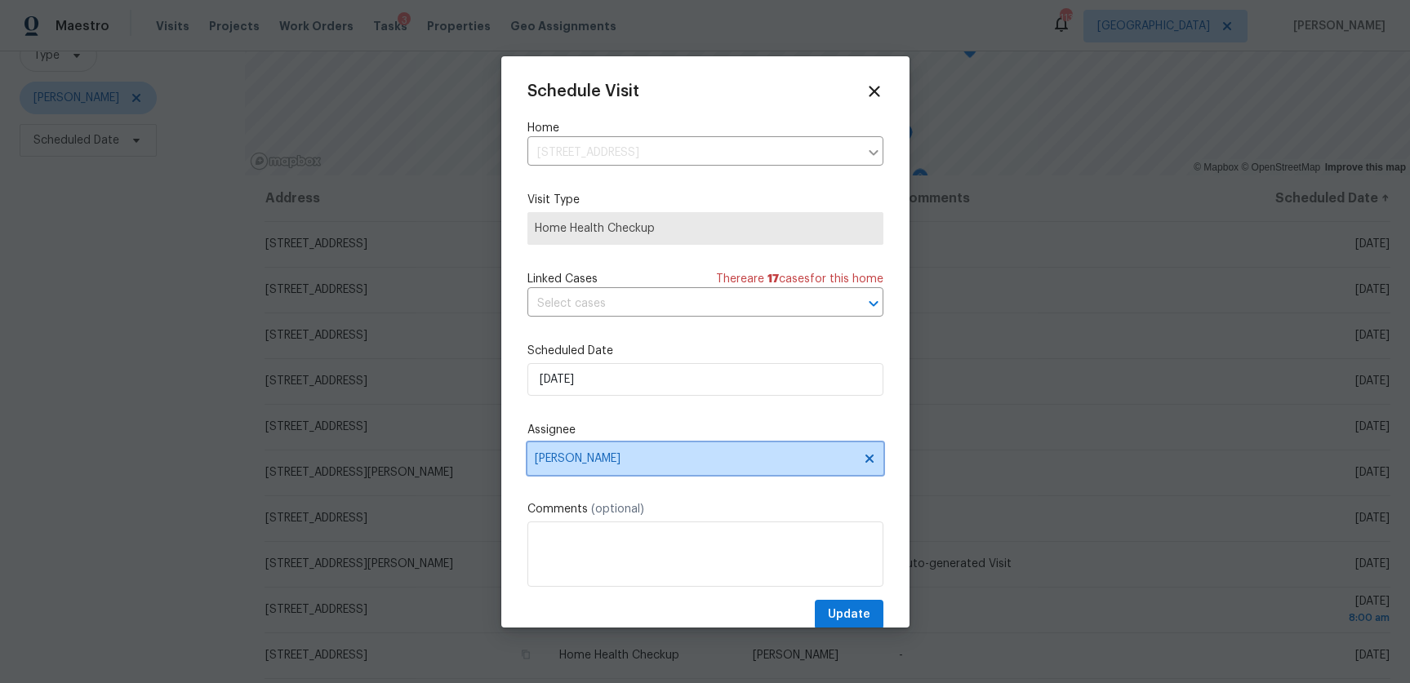
drag, startPoint x: 589, startPoint y: 464, endPoint x: 597, endPoint y: 456, distance: 10.4
click at [589, 464] on span "[PERSON_NAME]" at bounding box center [695, 458] width 320 height 13
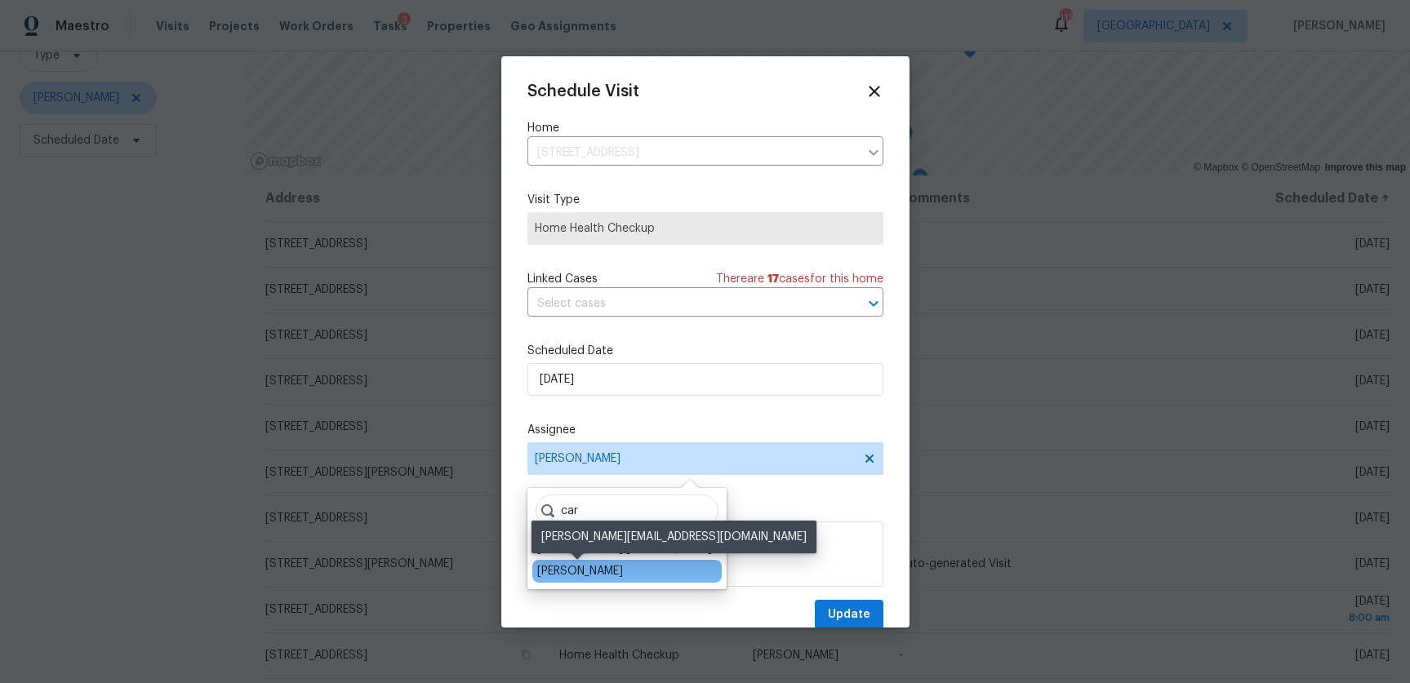
type input "car"
click at [577, 567] on div "Carmen Childs" at bounding box center [580, 571] width 86 height 16
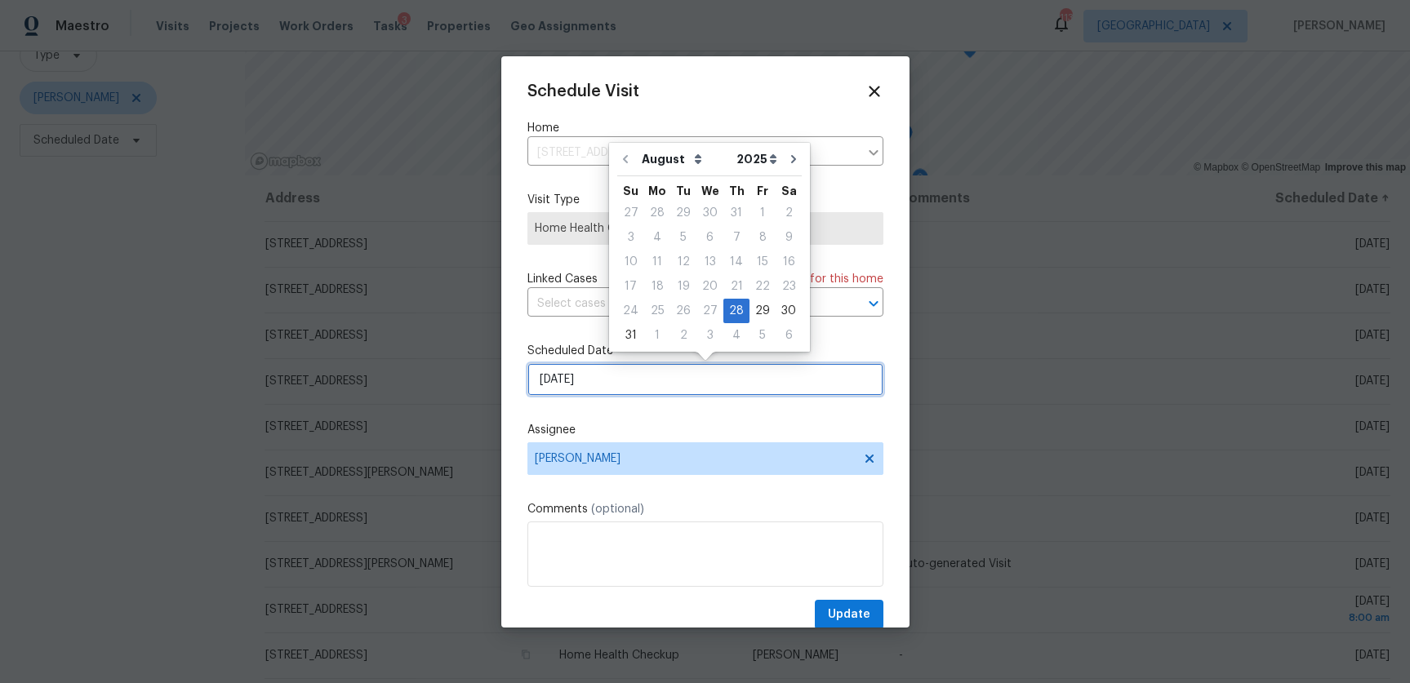
click at [590, 385] on input "8/28/2025" at bounding box center [705, 379] width 356 height 33
click at [751, 300] on div "29" at bounding box center [762, 311] width 26 height 23
type input "8/29/2025"
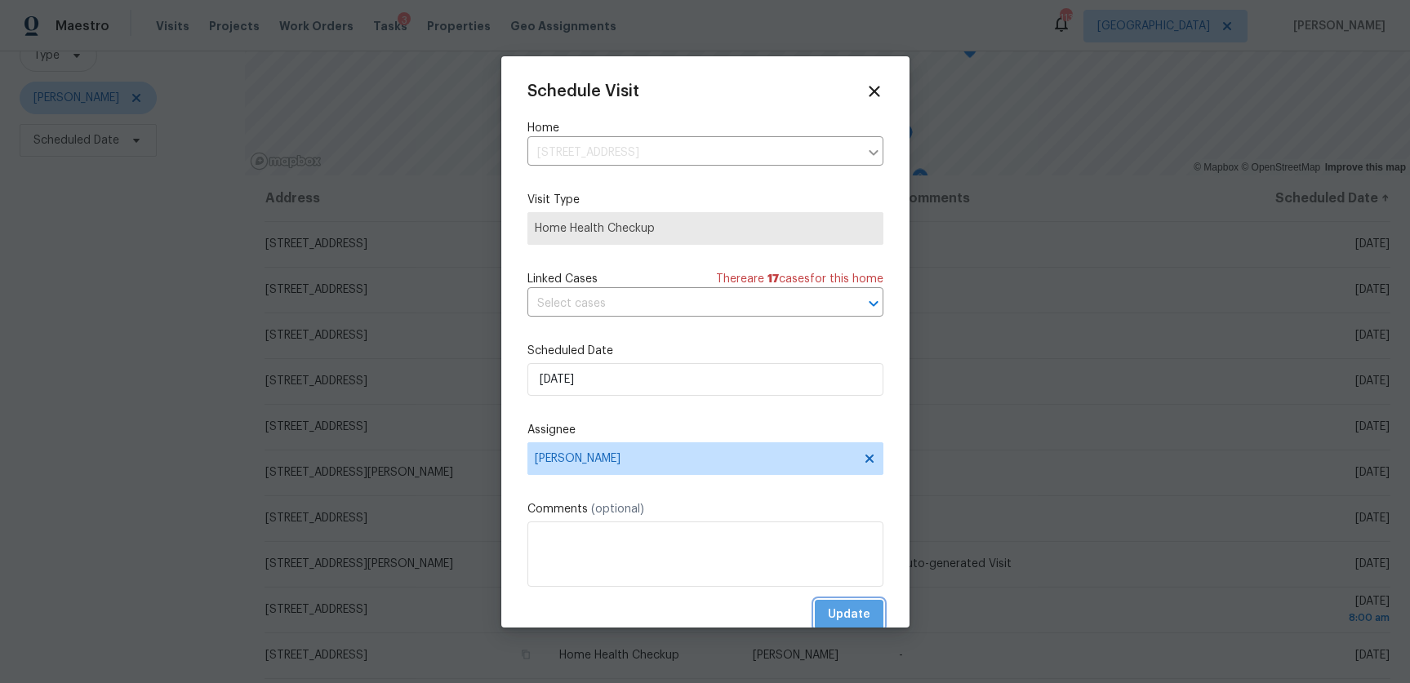
click at [848, 615] on span "Update" at bounding box center [849, 615] width 42 height 20
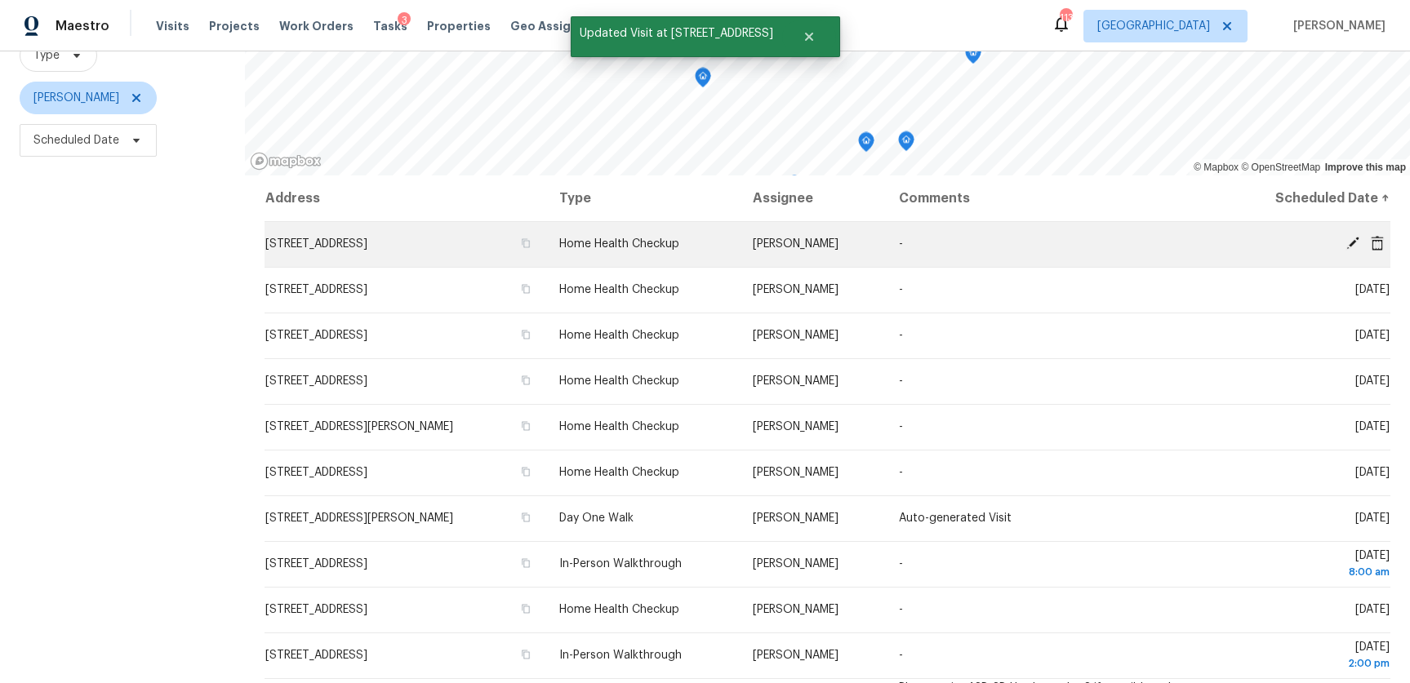
click at [1349, 238] on icon at bounding box center [1352, 243] width 15 height 15
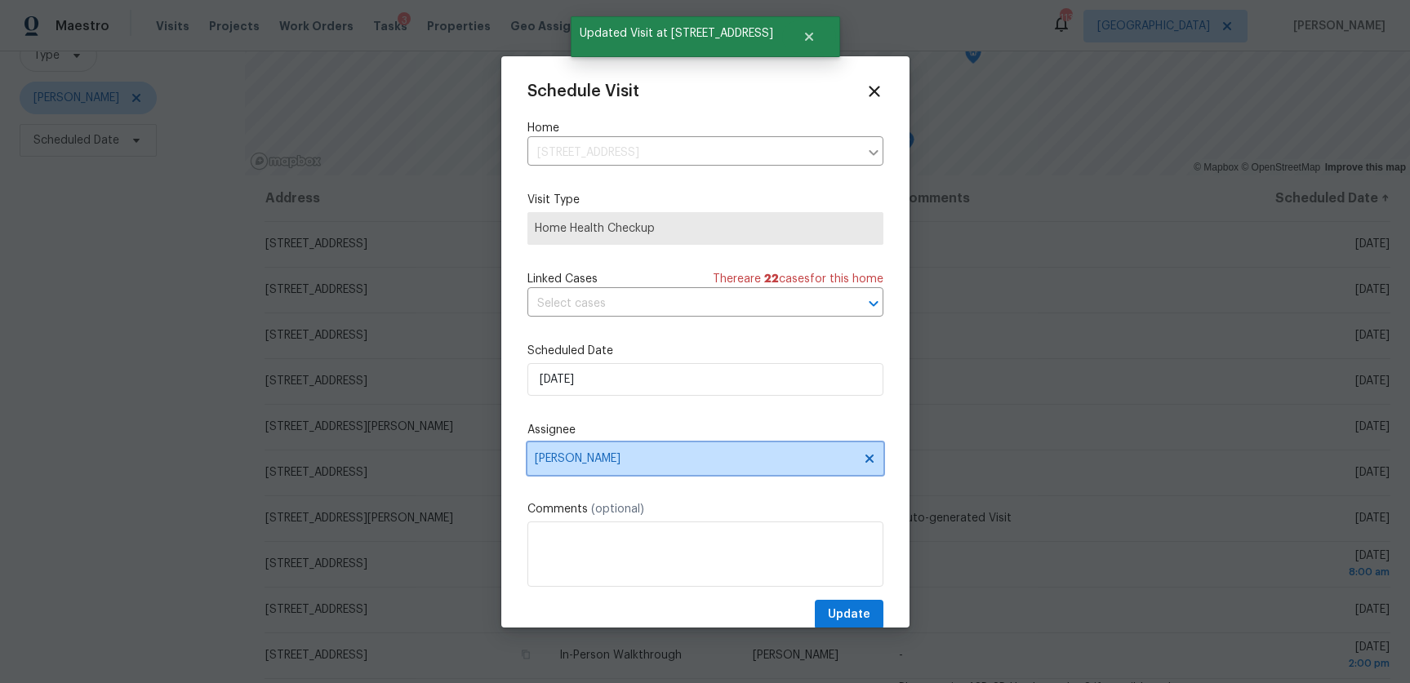
click at [665, 453] on span "[PERSON_NAME]" at bounding box center [695, 458] width 320 height 13
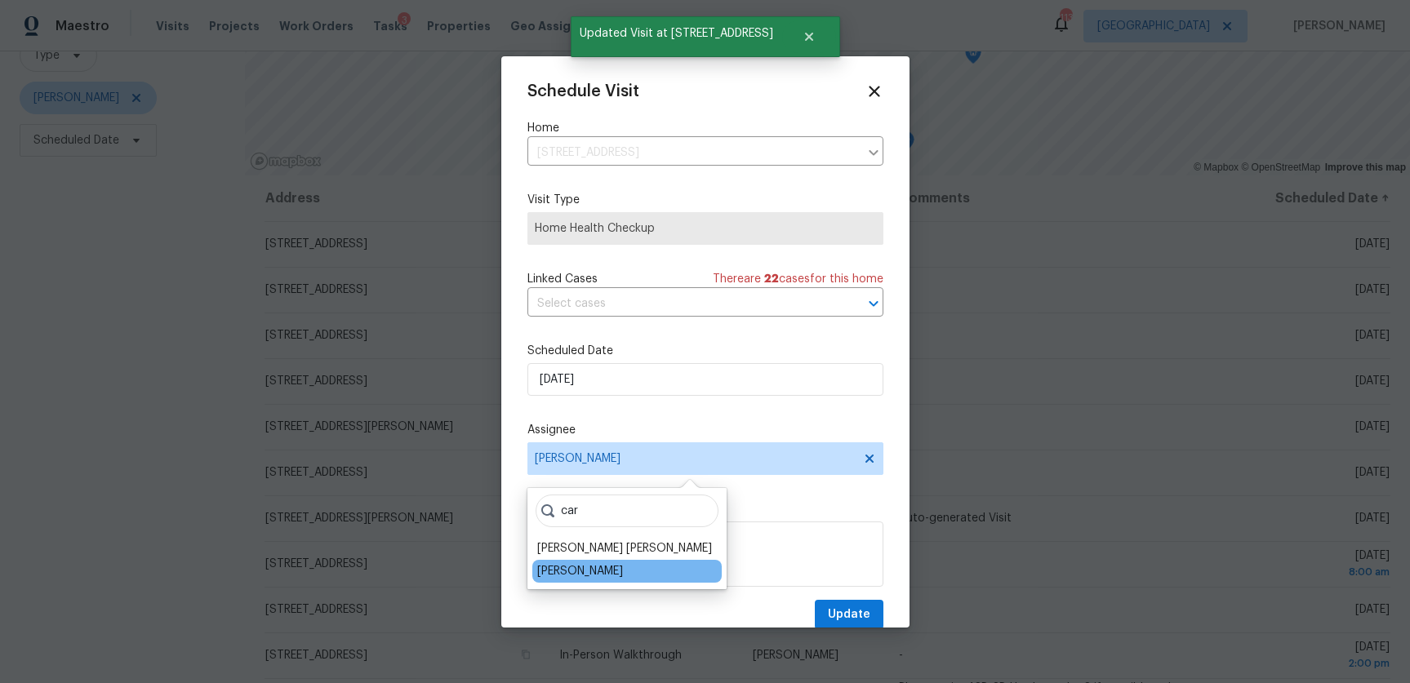
type input "car"
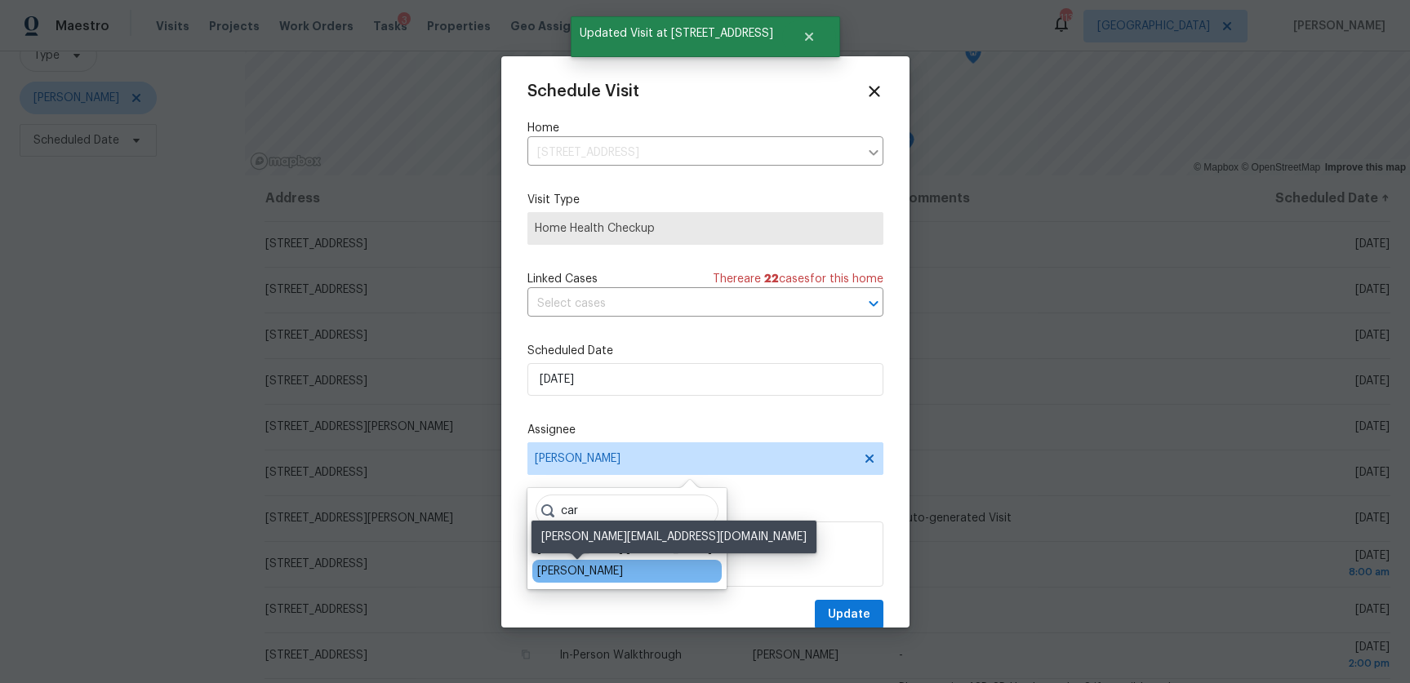
click at [608, 564] on div "Carmen Childs" at bounding box center [580, 571] width 86 height 16
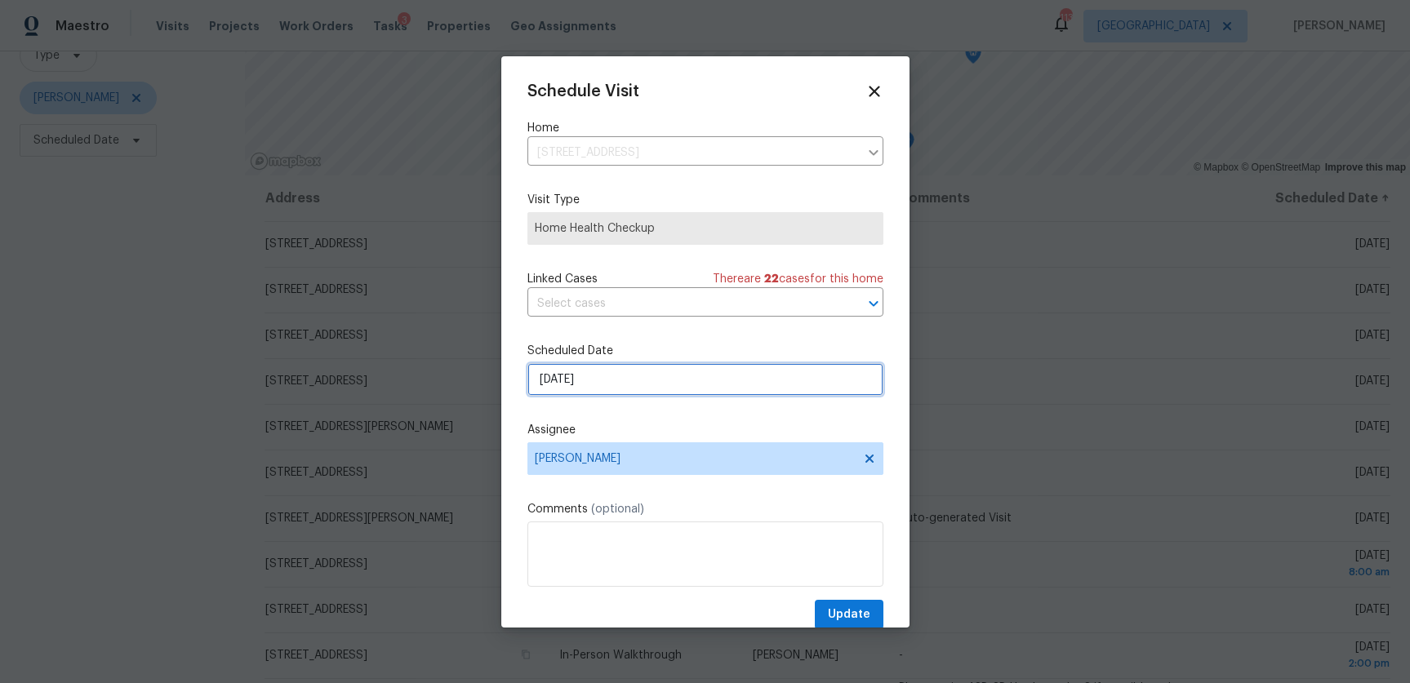
click at [598, 387] on input "8/28/2025" at bounding box center [705, 379] width 356 height 33
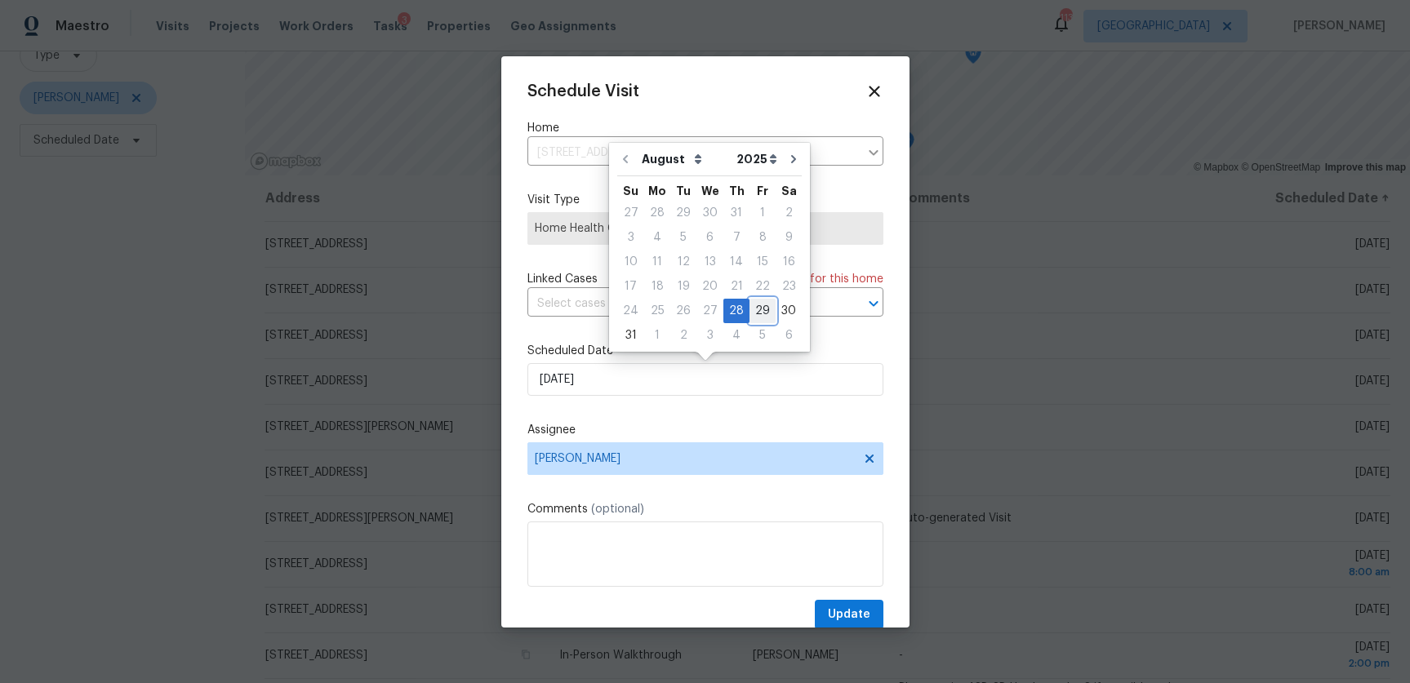
click at [751, 303] on div "29" at bounding box center [762, 311] width 26 height 23
type input "8/29/2025"
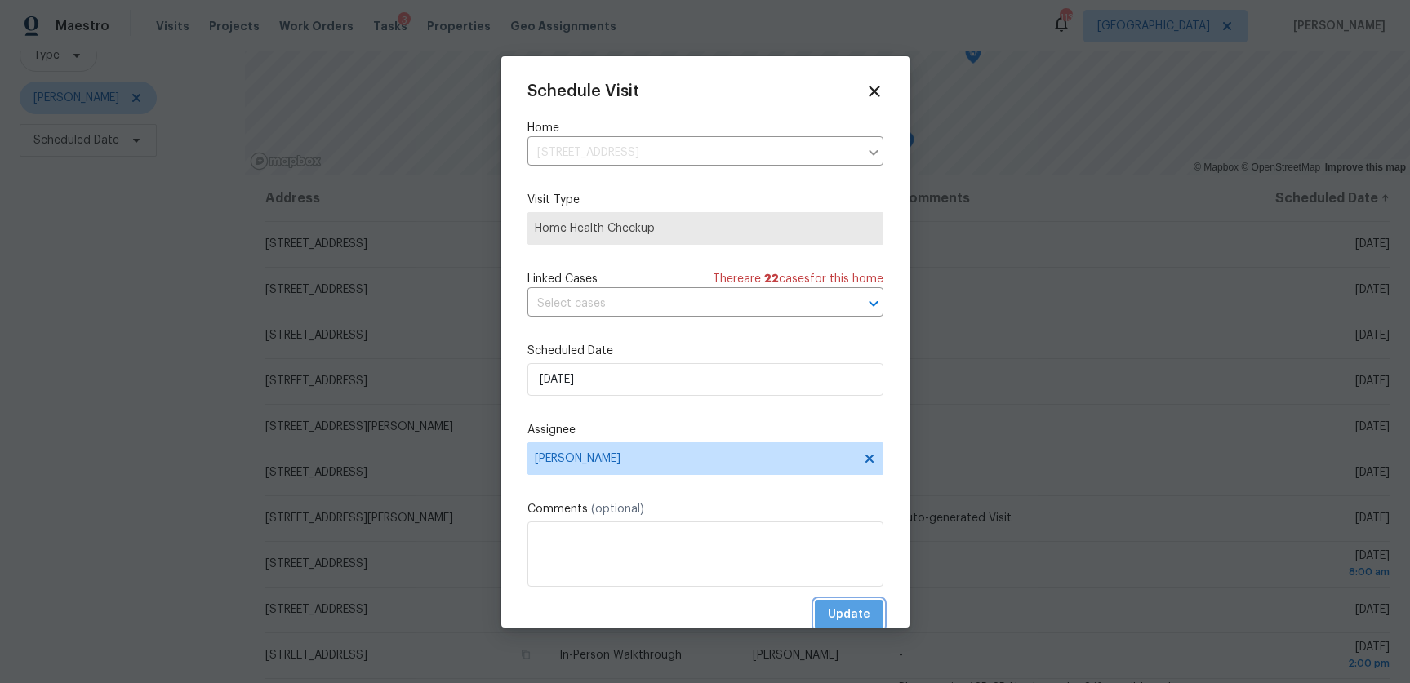
click at [847, 611] on span "Update" at bounding box center [849, 615] width 42 height 20
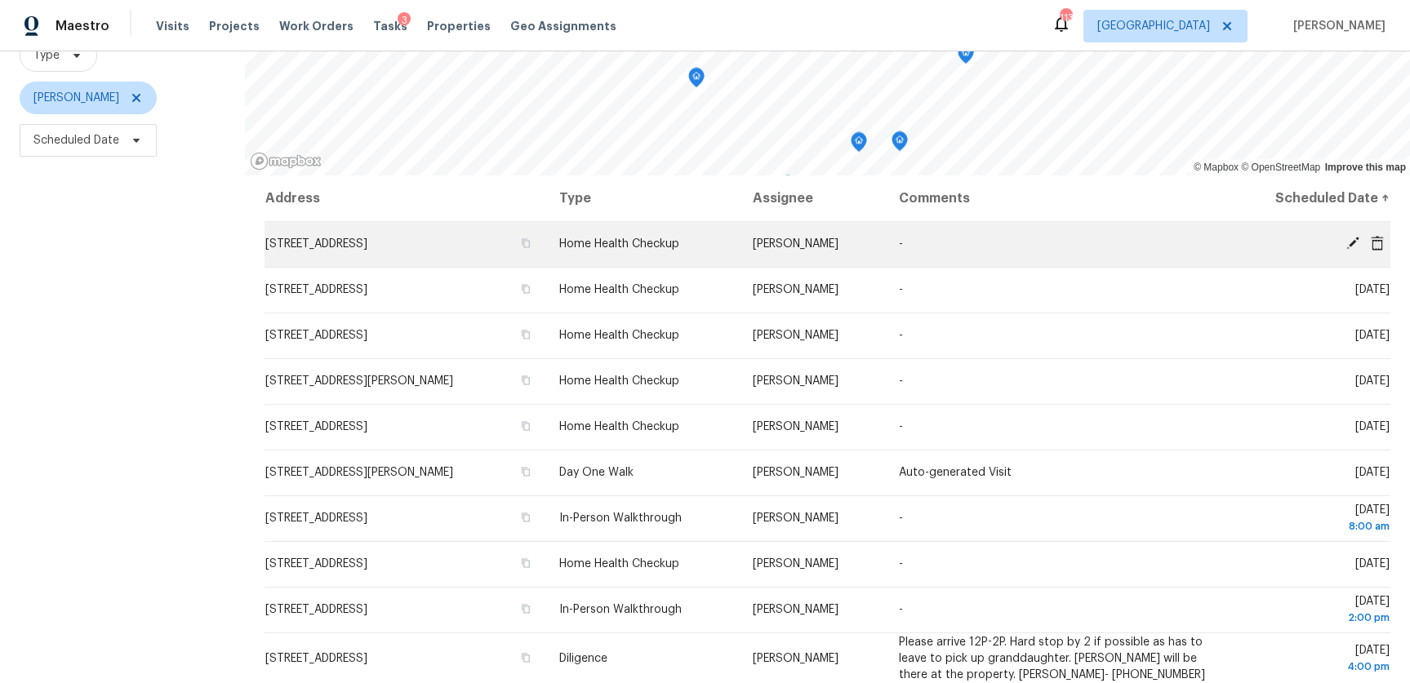
click at [1354, 241] on icon at bounding box center [1352, 243] width 13 height 13
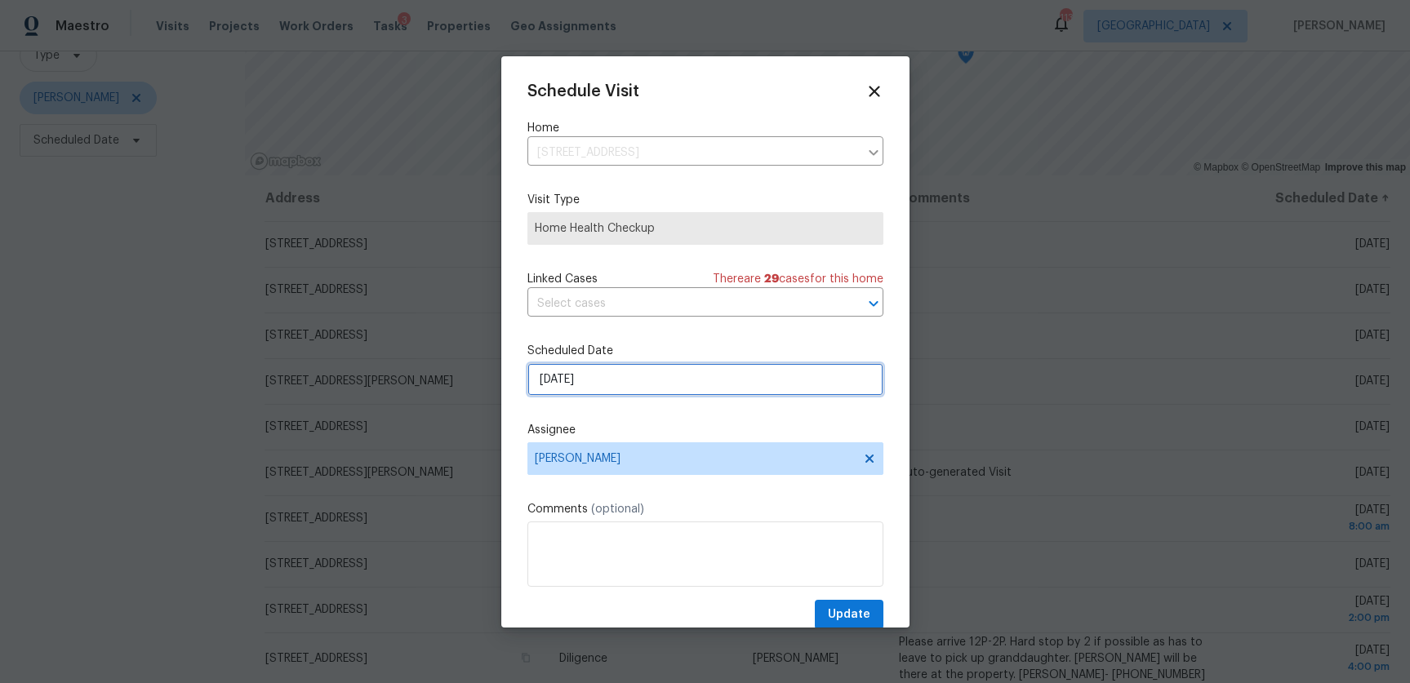
click at [589, 382] on input "[DATE]" at bounding box center [705, 379] width 356 height 33
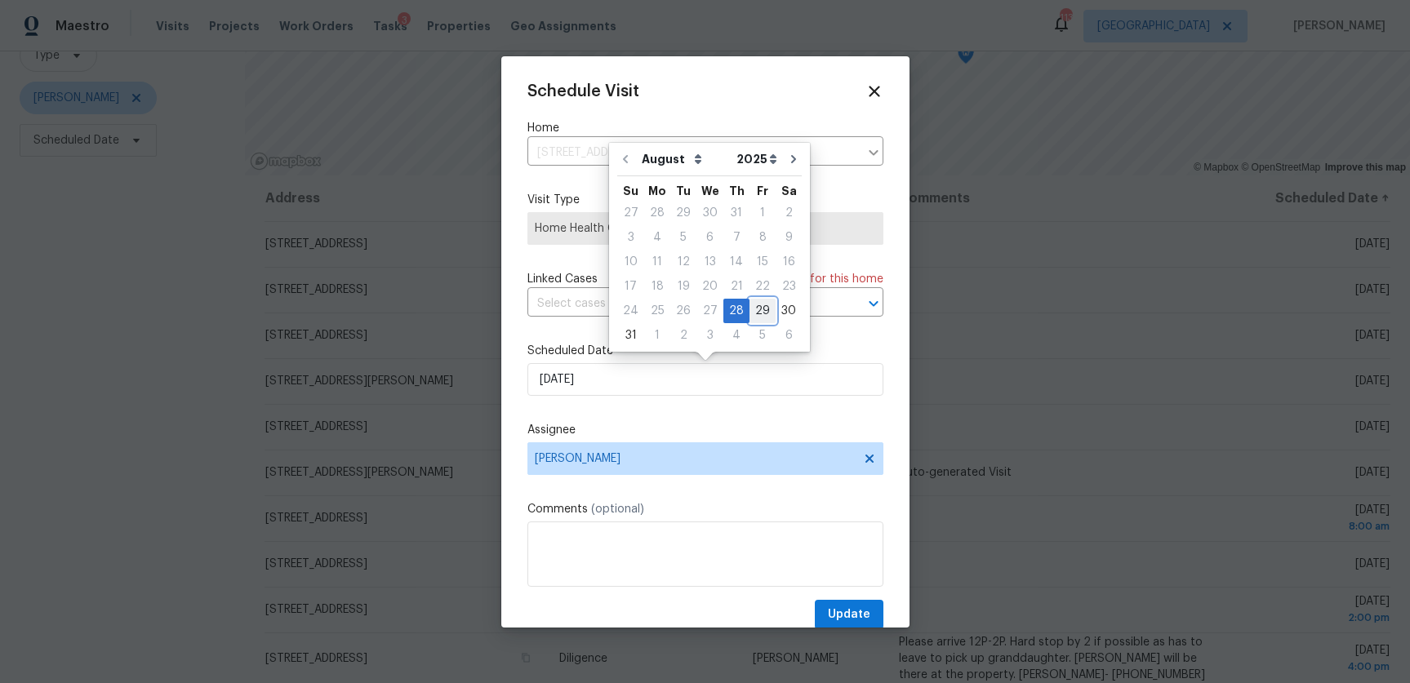
click at [760, 310] on div "29" at bounding box center [762, 311] width 26 height 23
type input "[DATE]"
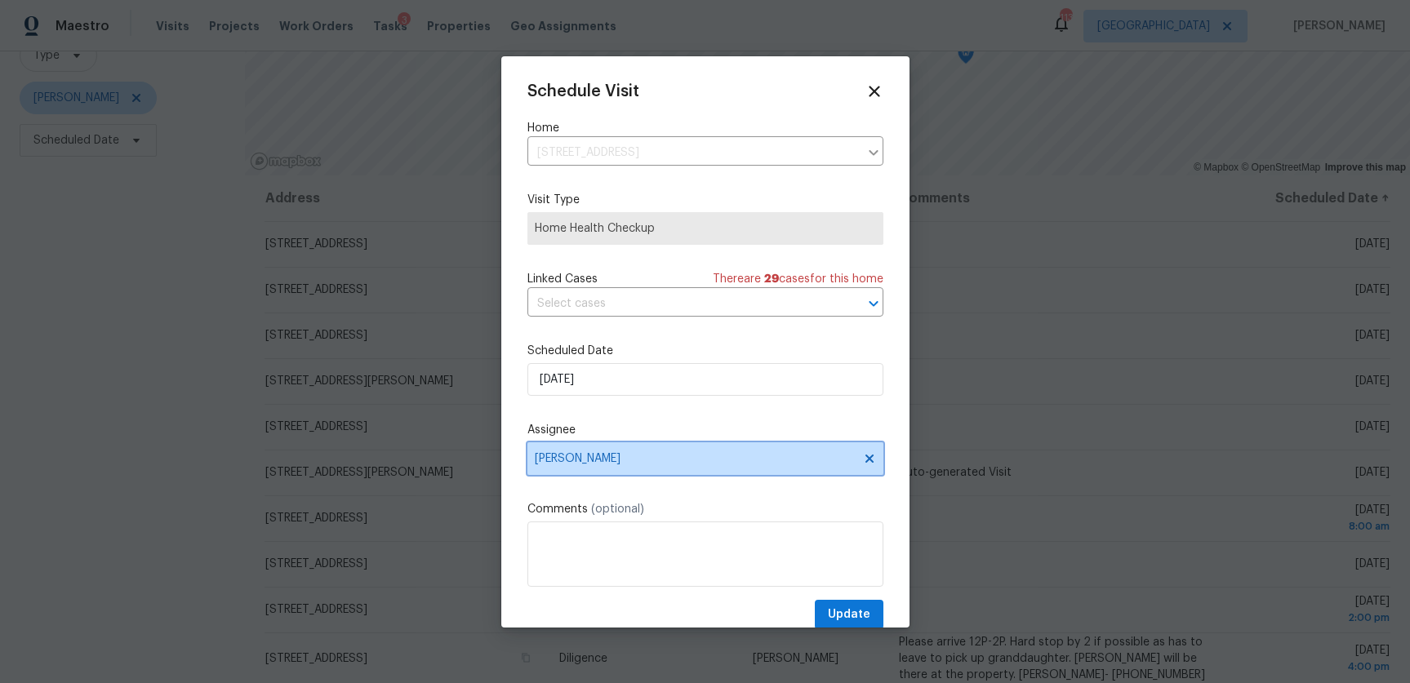
click at [577, 469] on span "[PERSON_NAME]" at bounding box center [705, 458] width 356 height 33
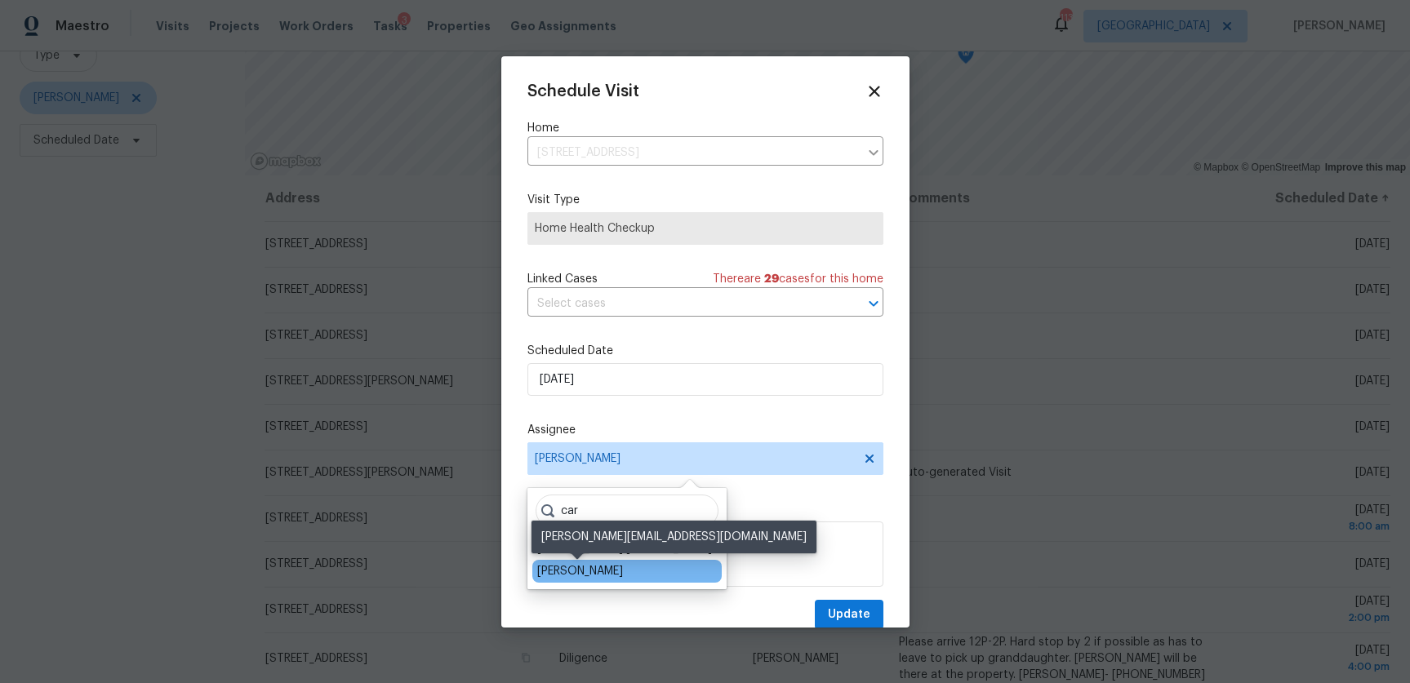
type input "car"
click at [560, 571] on div "[PERSON_NAME]" at bounding box center [580, 571] width 86 height 16
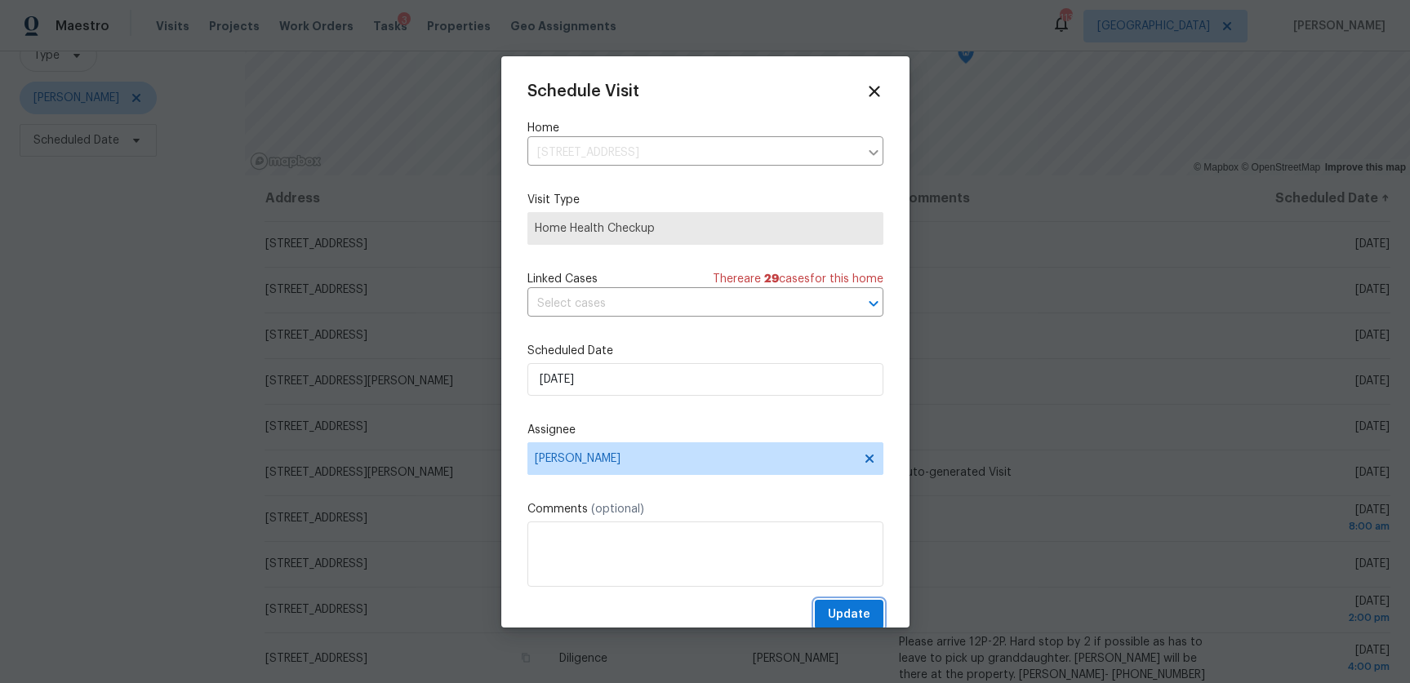
click at [846, 610] on span "Update" at bounding box center [849, 615] width 42 height 20
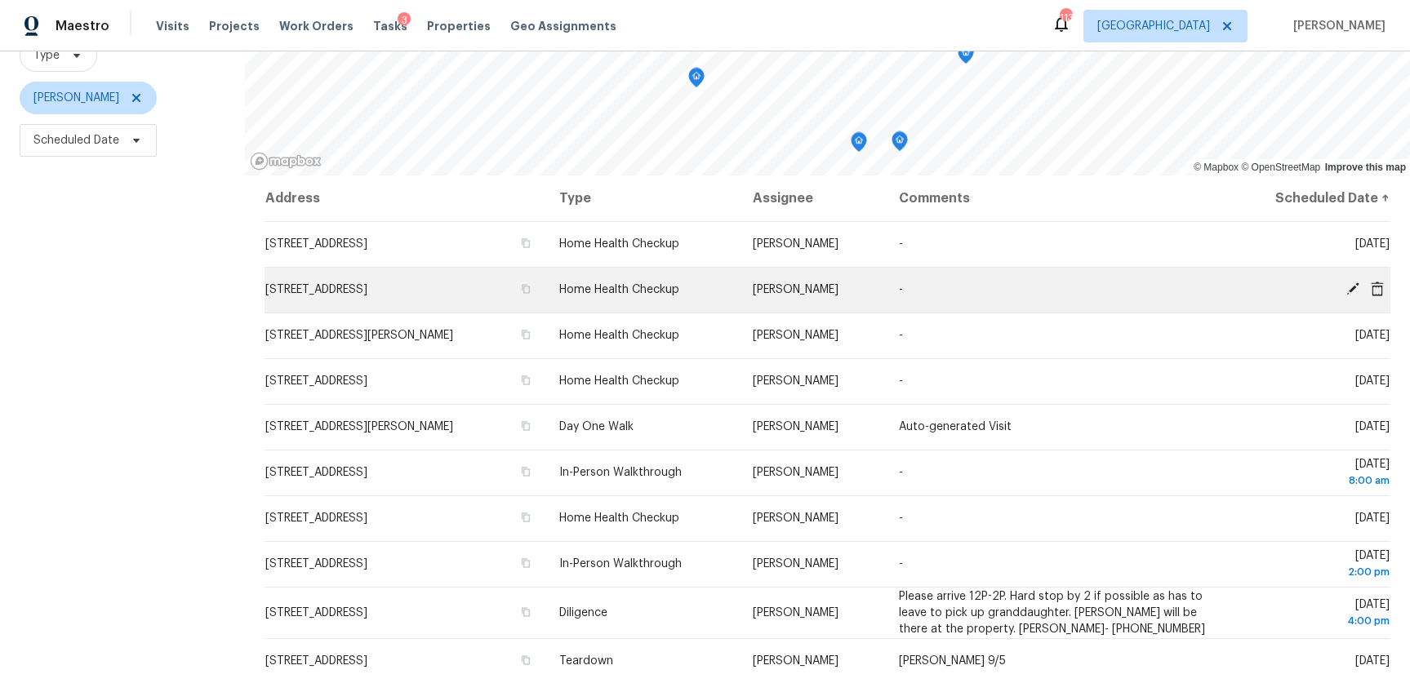
click at [1349, 287] on icon at bounding box center [1352, 289] width 15 height 15
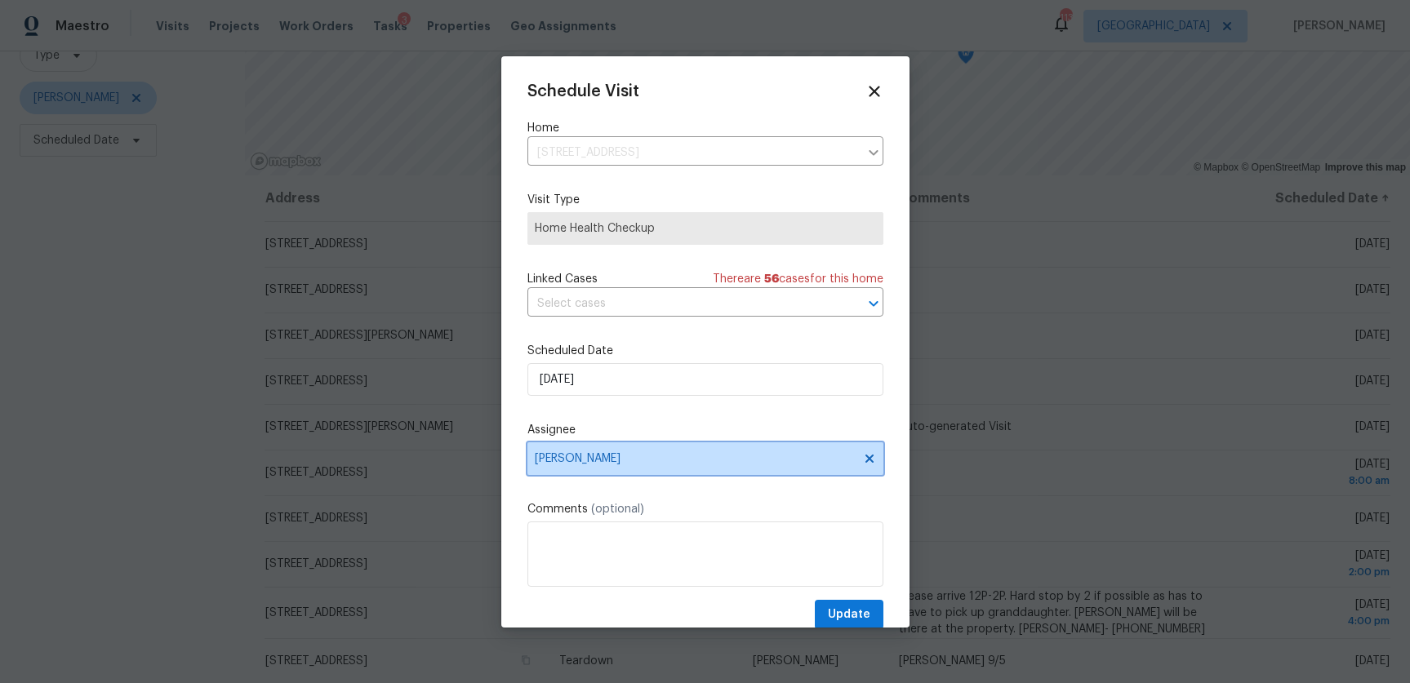
click at [580, 467] on span "[PERSON_NAME]" at bounding box center [705, 458] width 356 height 33
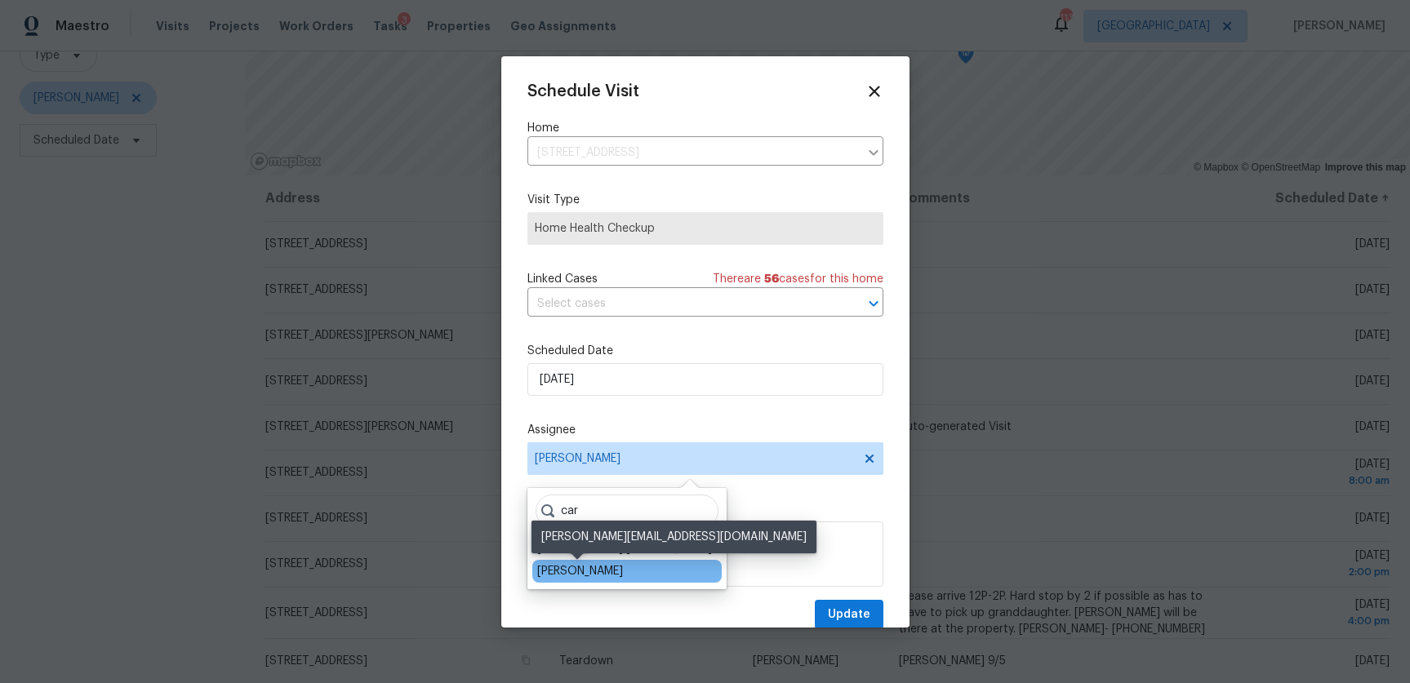
type input "car"
click at [583, 567] on div "[PERSON_NAME]" at bounding box center [580, 571] width 86 height 16
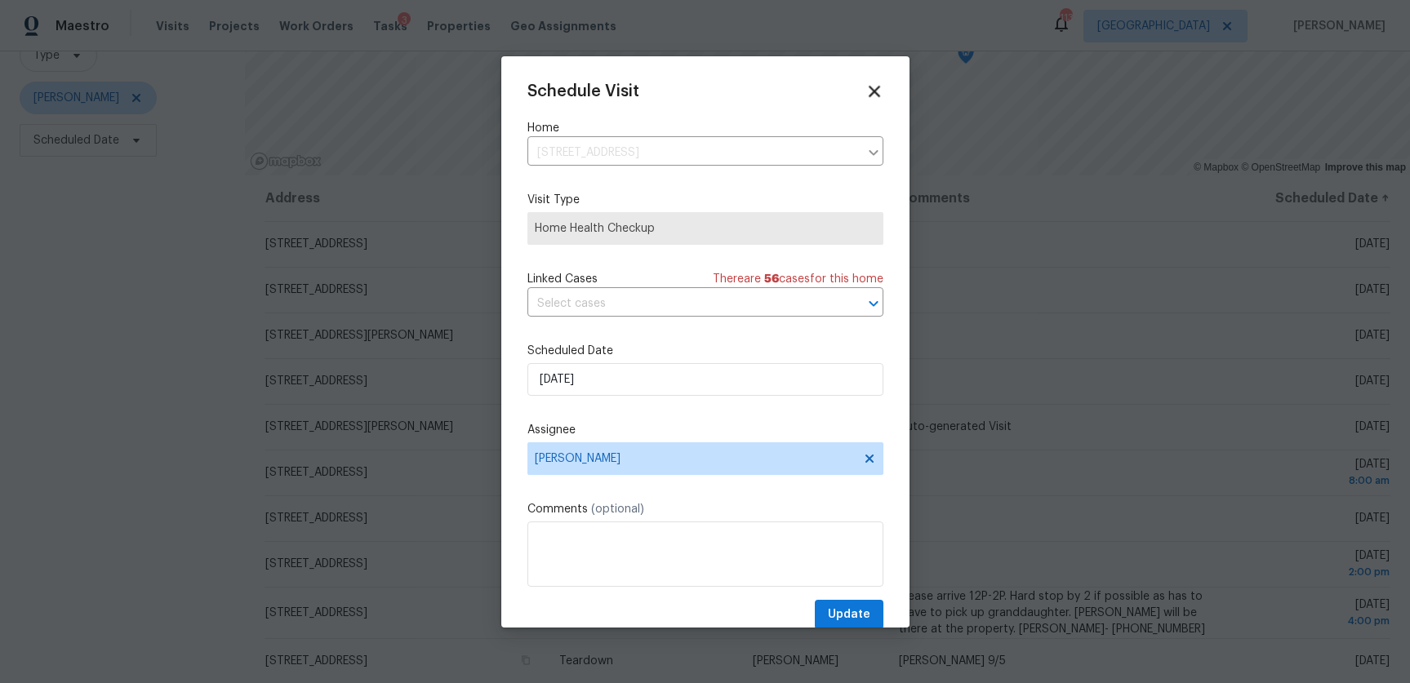
click at [876, 91] on icon at bounding box center [874, 91] width 19 height 19
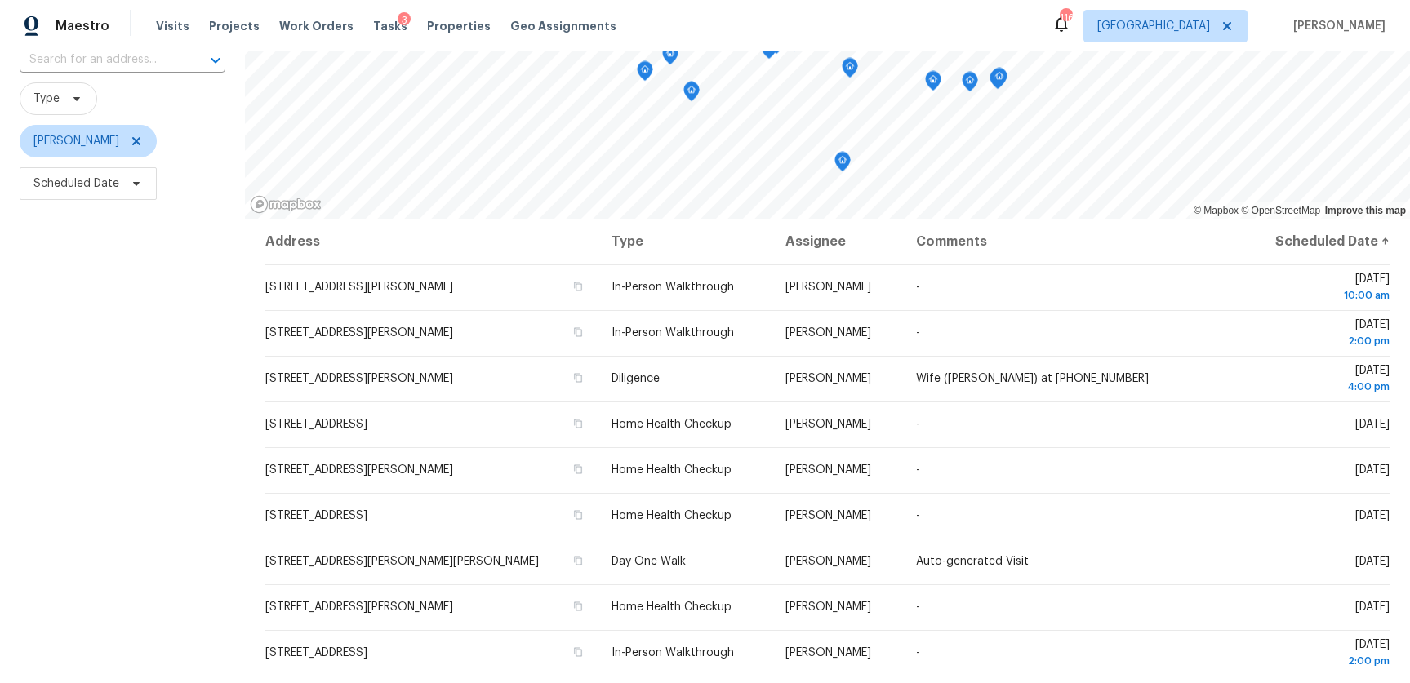
scroll to position [132, 0]
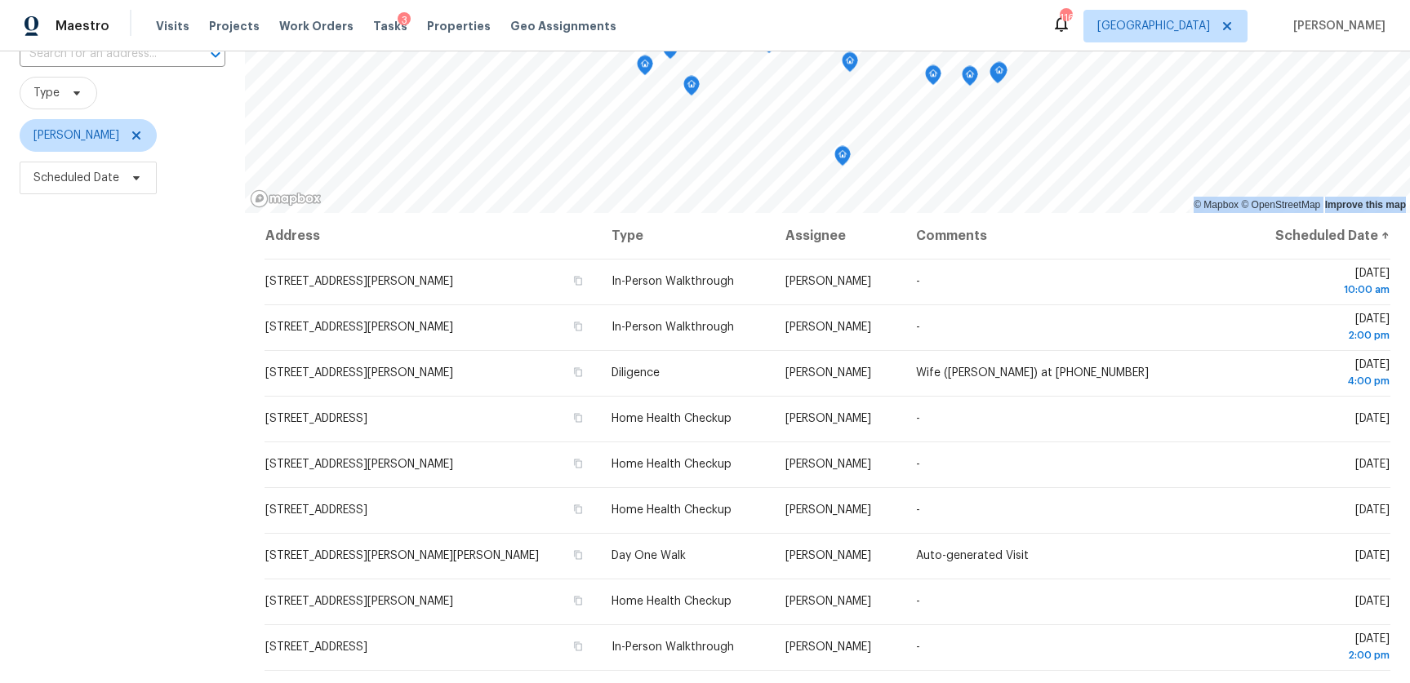
drag, startPoint x: 240, startPoint y: 268, endPoint x: 259, endPoint y: 286, distance: 26.0
click at [259, 286] on div "Filters Reset ​ Type [PERSON_NAME] Scheduled Date © Mapbox © OpenStreetMap Impr…" at bounding box center [705, 364] width 1410 height 792
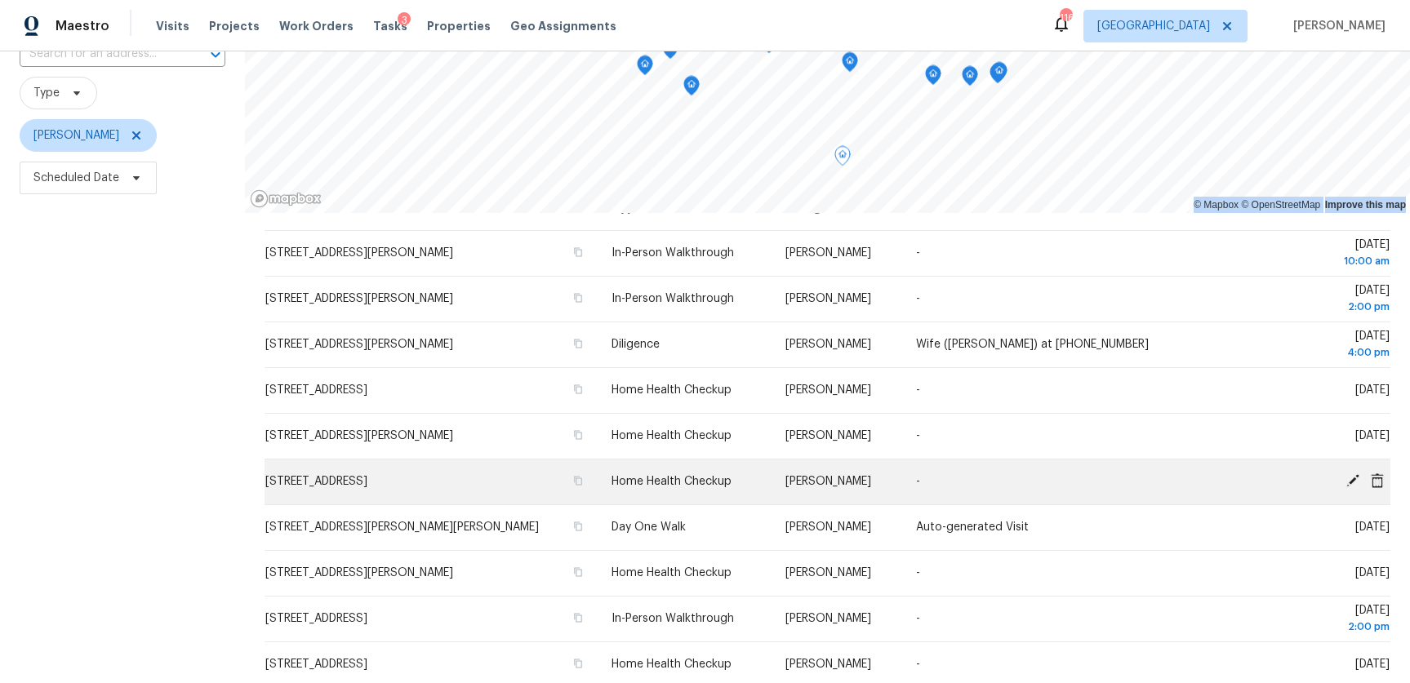
scroll to position [0, 0]
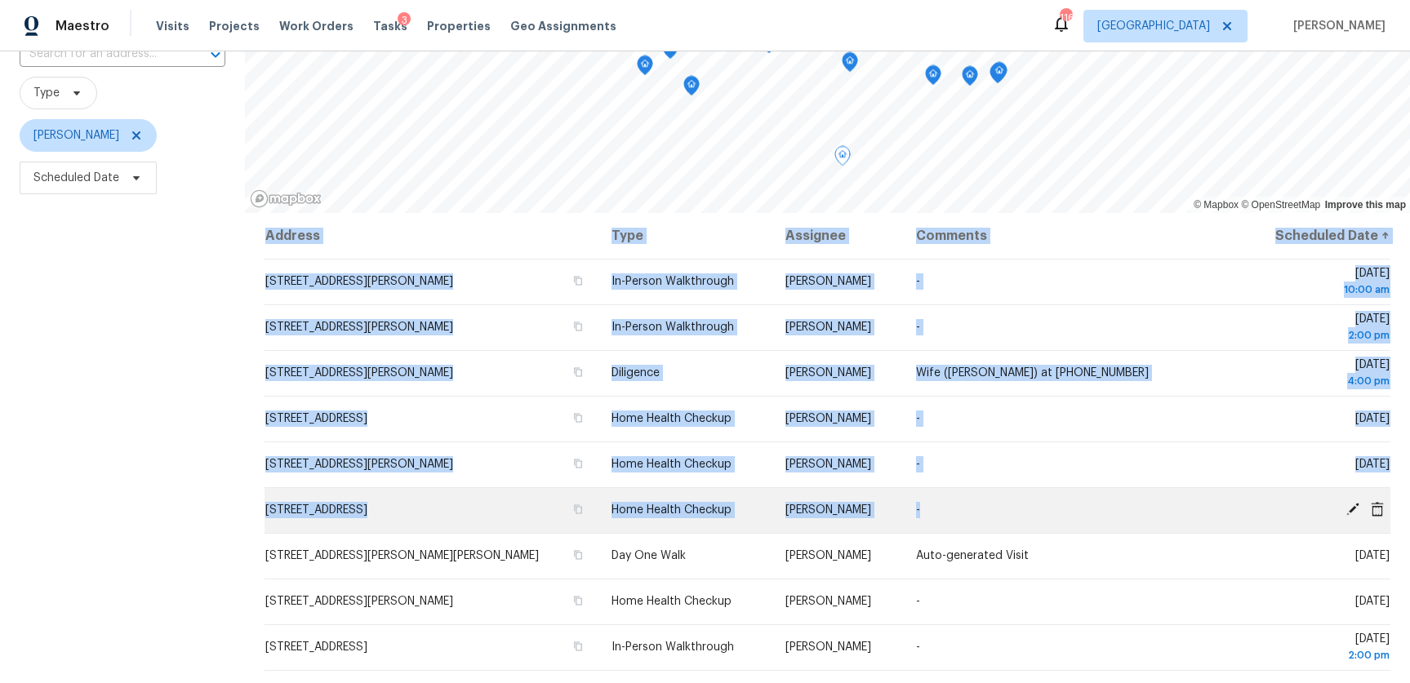
drag, startPoint x: 251, startPoint y: 261, endPoint x: 1220, endPoint y: 512, distance: 1000.2
click at [1220, 512] on div "Address Type Assignee Comments Scheduled Date ↑ [STREET_ADDRESS][PERSON_NAME] I…" at bounding box center [827, 486] width 1165 height 547
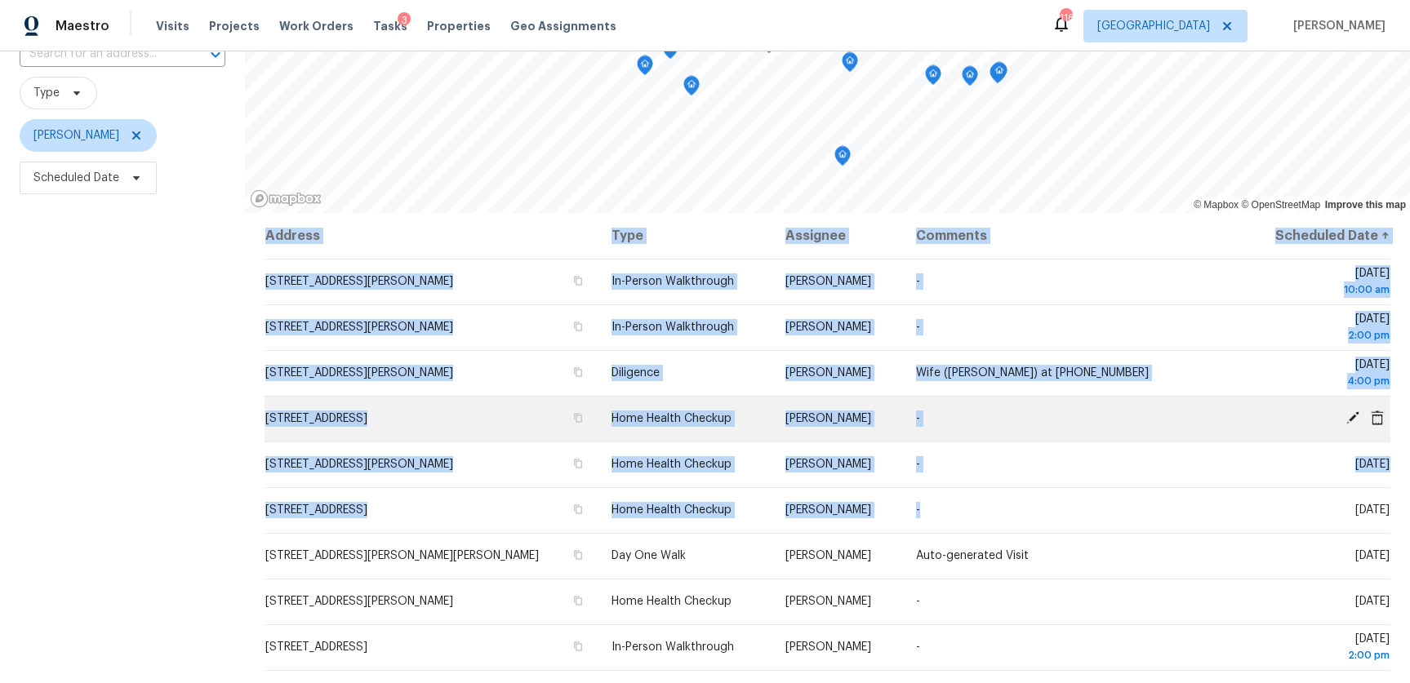
copy table "Address Type Assignee Comments Scheduled Date ↑ [STREET_ADDRESS][PERSON_NAME] I…"
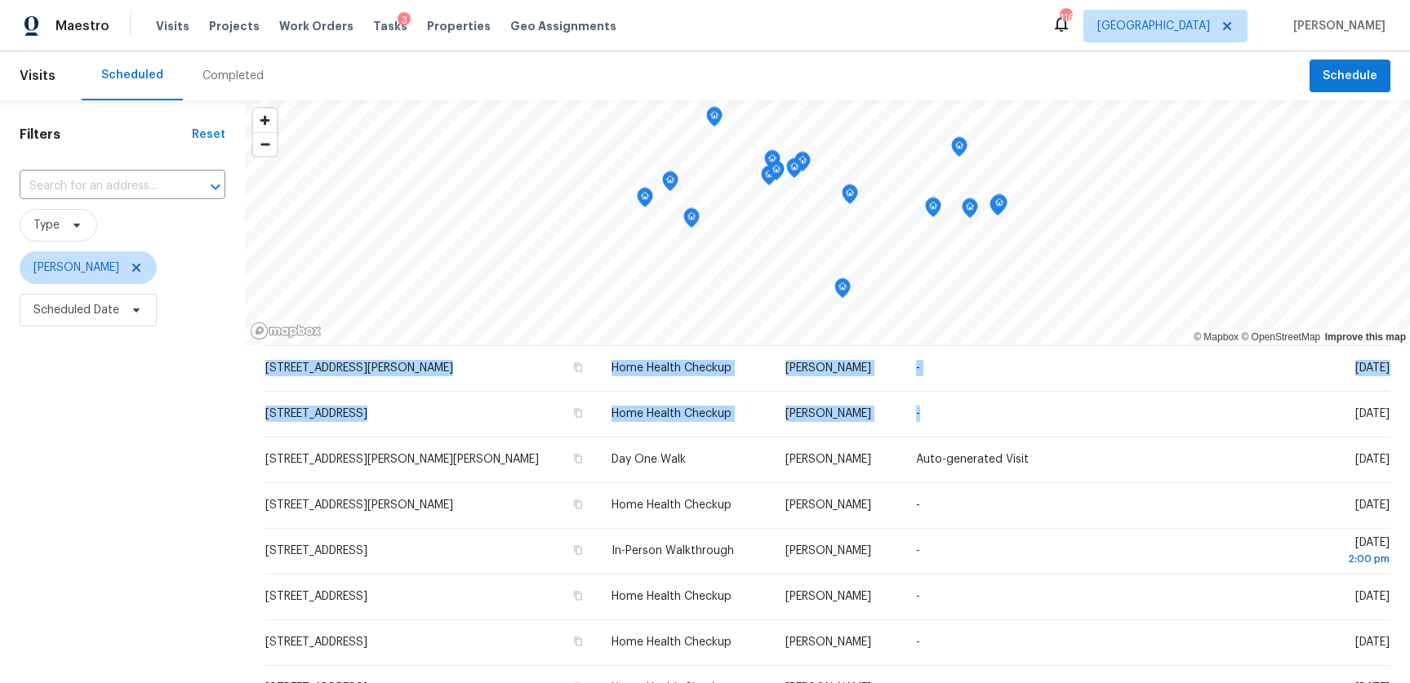
scroll to position [227, 0]
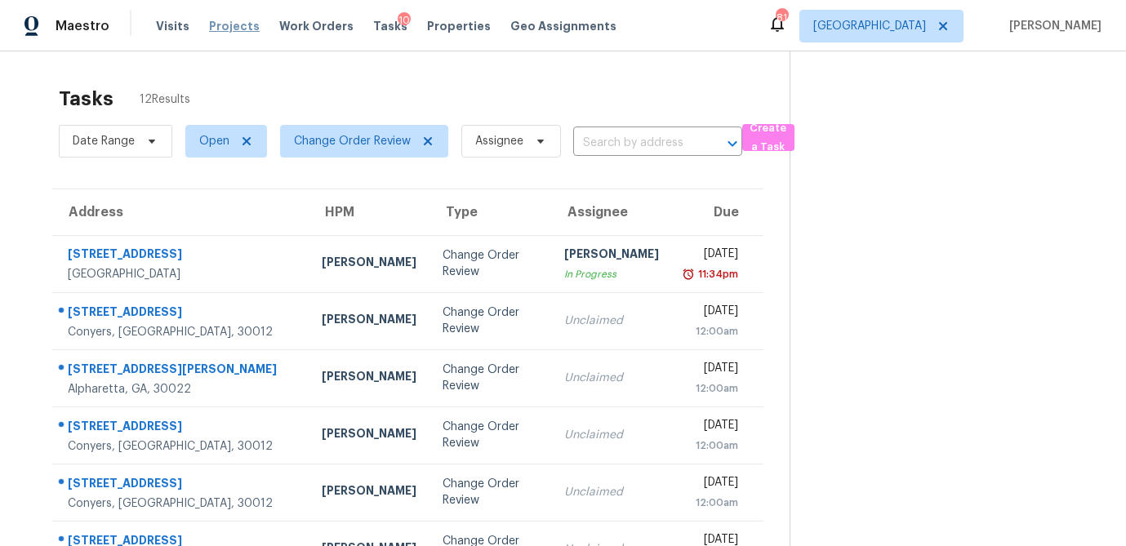
click at [230, 27] on span "Projects" at bounding box center [234, 26] width 51 height 16
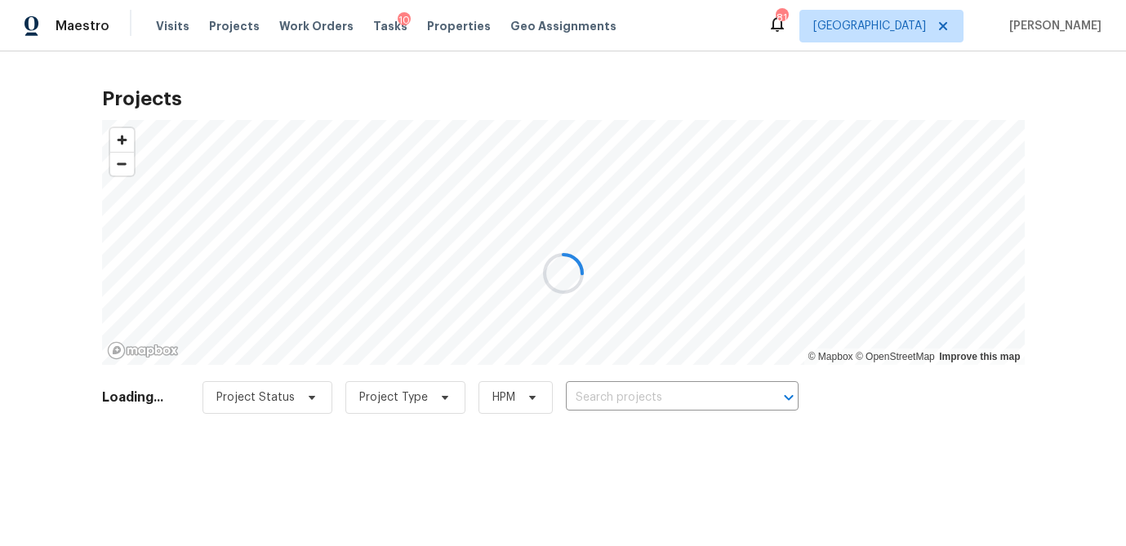
click at [430, 24] on div at bounding box center [563, 273] width 1126 height 546
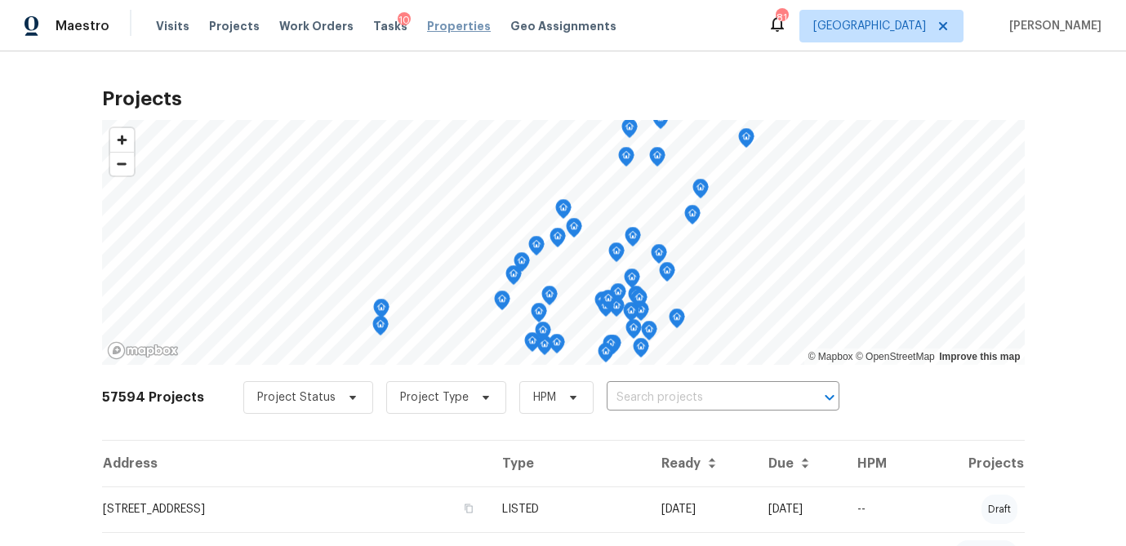
click at [429, 28] on span "Properties" at bounding box center [459, 26] width 64 height 16
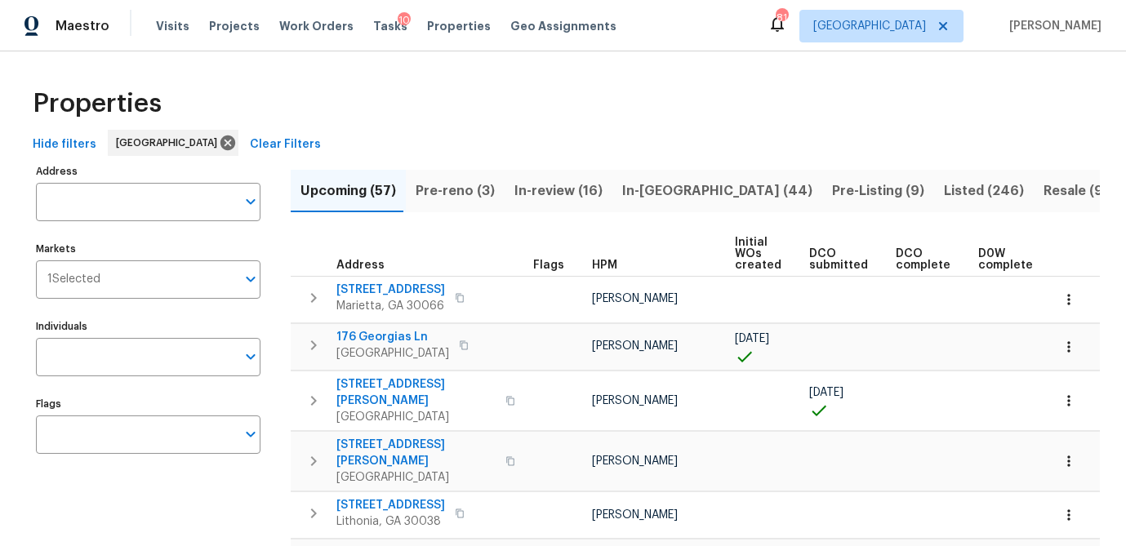
click at [100, 202] on input "Address" at bounding box center [136, 202] width 200 height 38
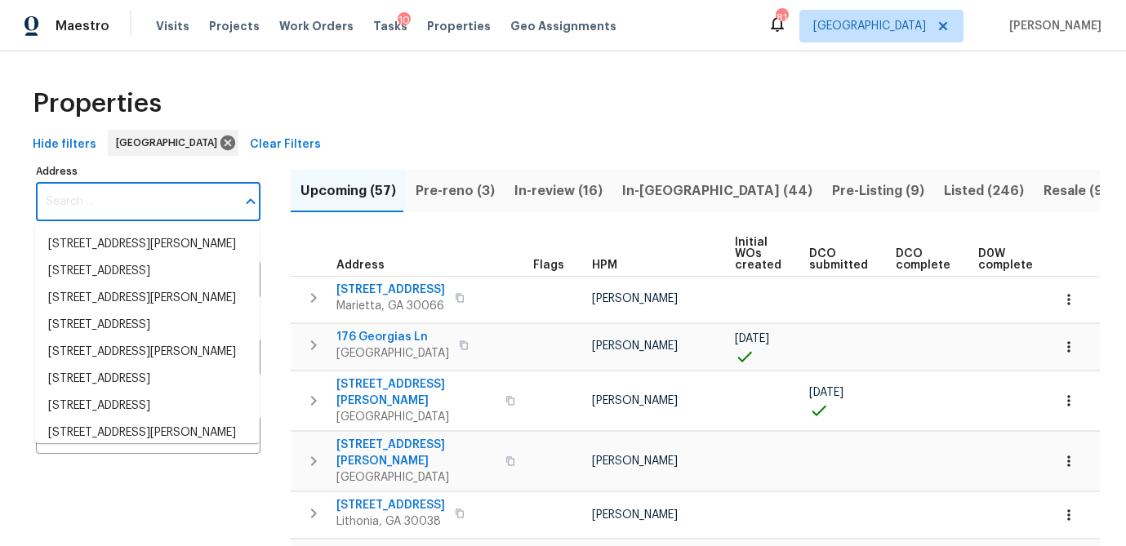
paste input "[STREET_ADDRESS]"
type input "[STREET_ADDRESS]"
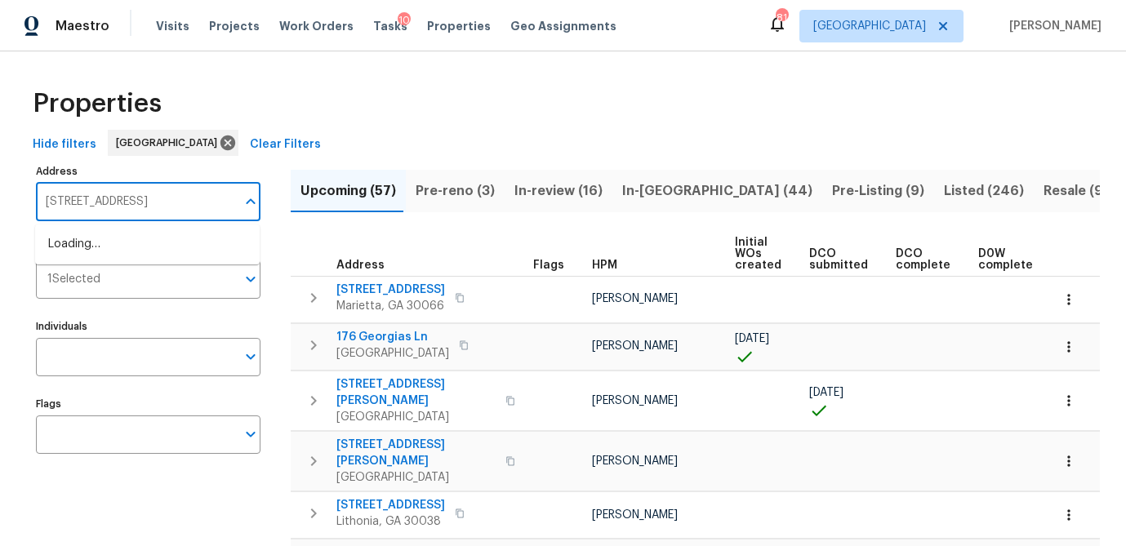
scroll to position [0, 13]
click at [110, 246] on li "[STREET_ADDRESS]" at bounding box center [147, 244] width 225 height 27
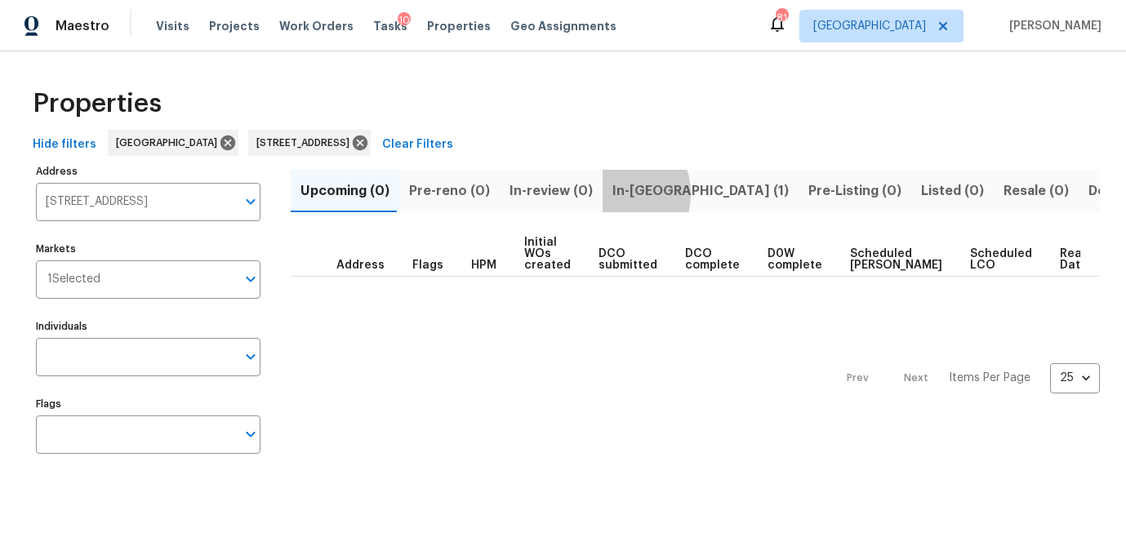
click at [612, 193] on span "In-[GEOGRAPHIC_DATA] (1)" at bounding box center [700, 191] width 176 height 23
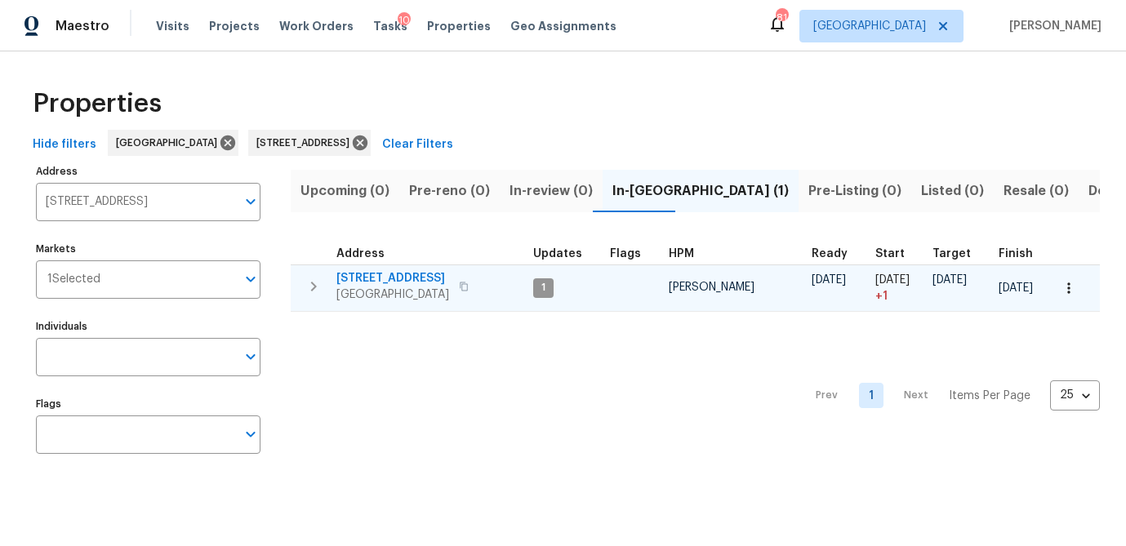
click at [379, 276] on span "[STREET_ADDRESS]" at bounding box center [392, 278] width 113 height 16
click at [454, 282] on button "button" at bounding box center [464, 286] width 20 height 23
click at [459, 282] on icon "button" at bounding box center [464, 287] width 10 height 10
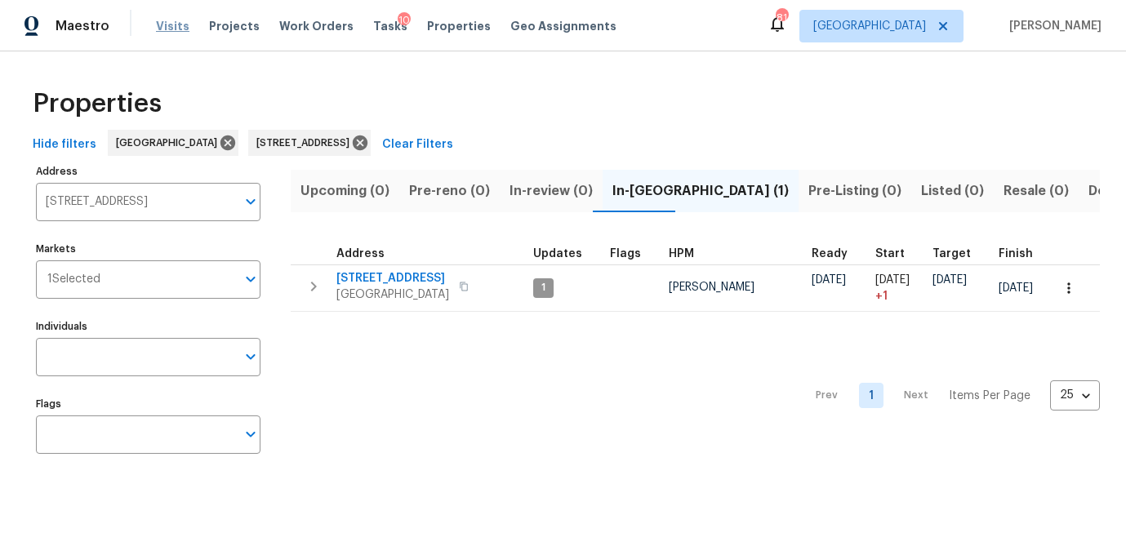
click at [172, 25] on span "Visits" at bounding box center [172, 26] width 33 height 16
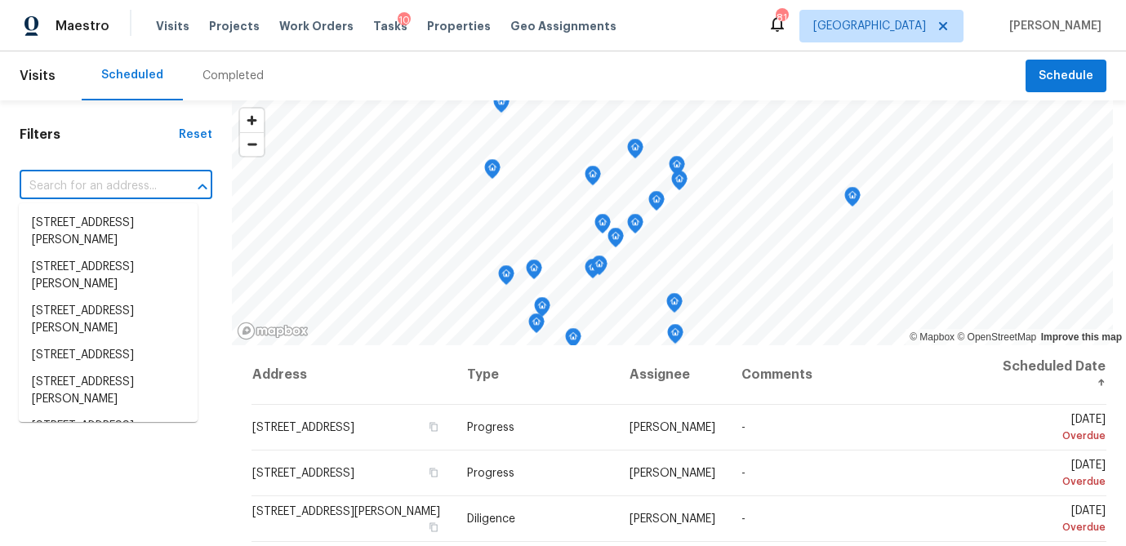
click at [73, 187] on input "text" at bounding box center [93, 186] width 147 height 25
paste input "541 McKenzie Ave, Stockbridge, GA 30281"
type input "541 McKenzie Ave, Stockbridge, GA 30281"
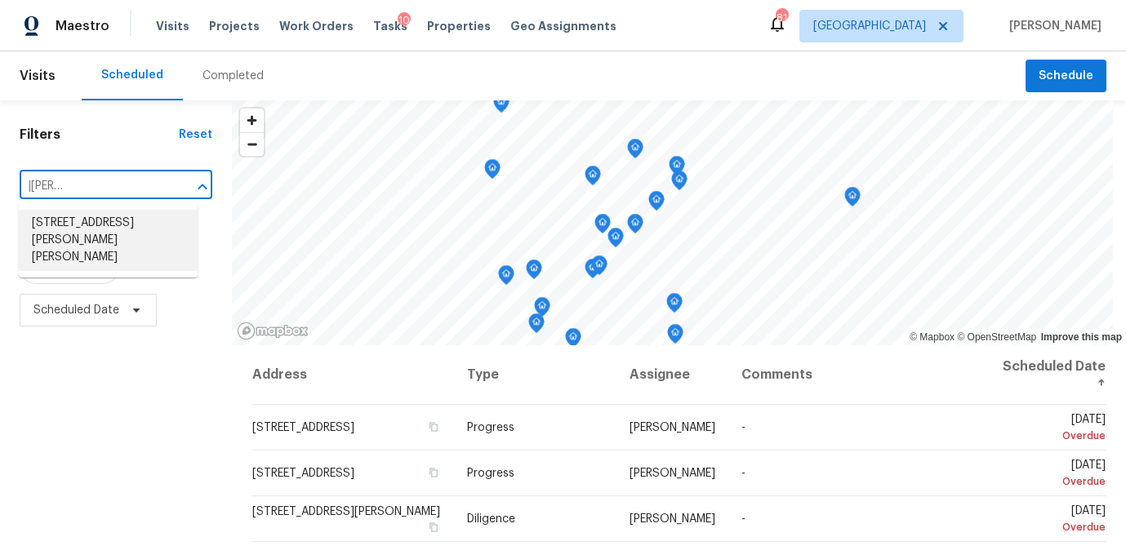
click at [78, 249] on li "541 McKenzie Ave, Stockbridge, GA 30281" at bounding box center [108, 240] width 179 height 61
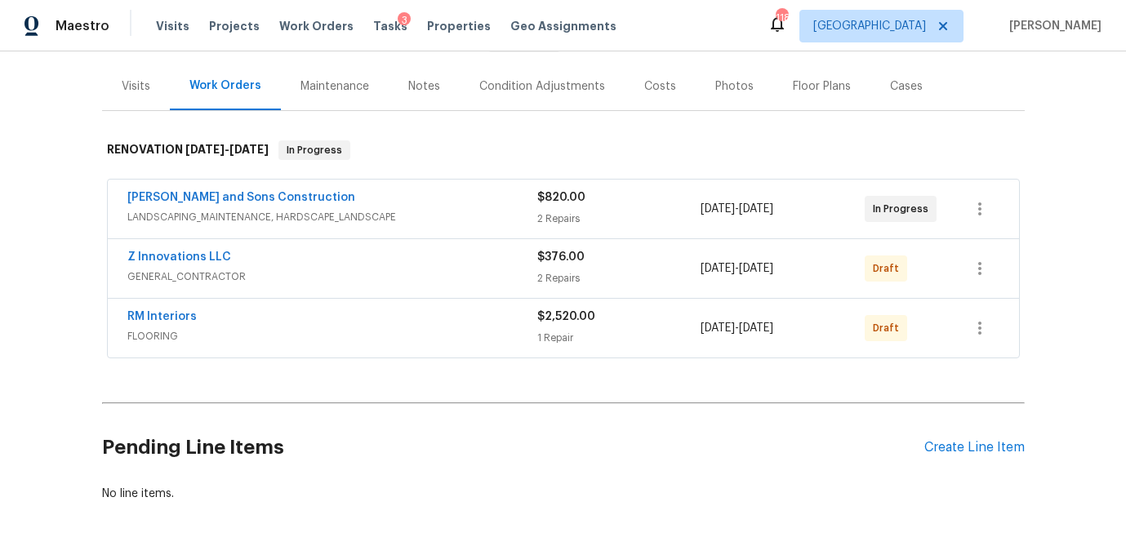
scroll to position [184, 0]
click at [377, 274] on span "GENERAL_CONTRACTOR" at bounding box center [332, 278] width 410 height 16
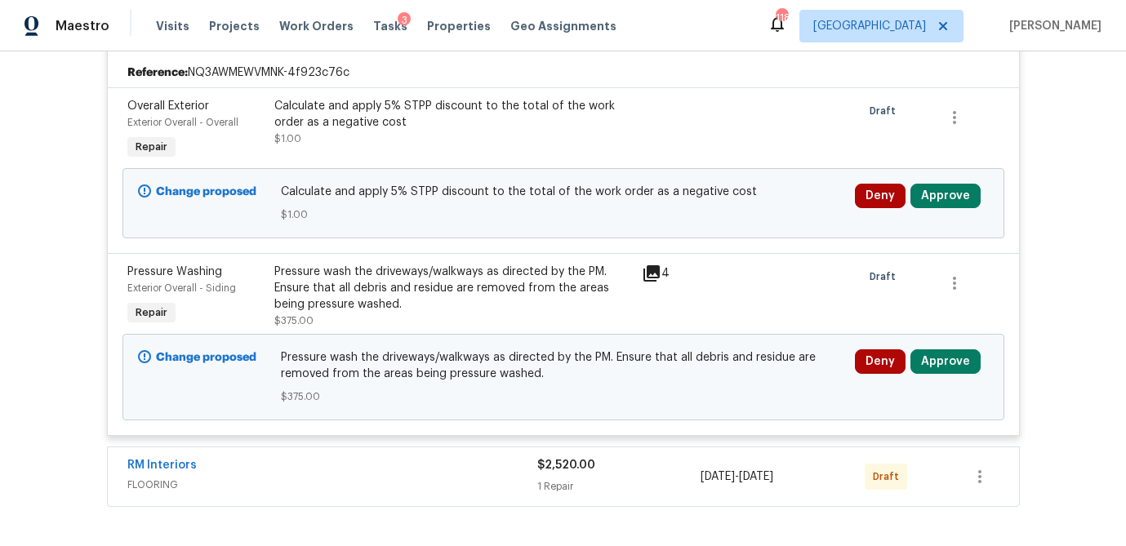
scroll to position [573, 0]
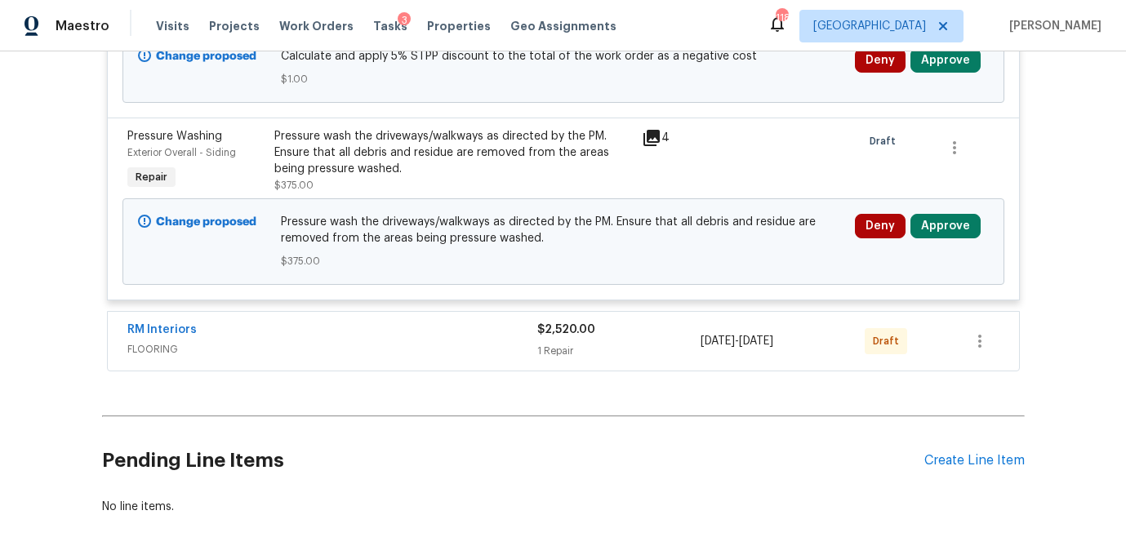
click at [314, 359] on div "RM Interiors FLOORING" at bounding box center [332, 341] width 410 height 39
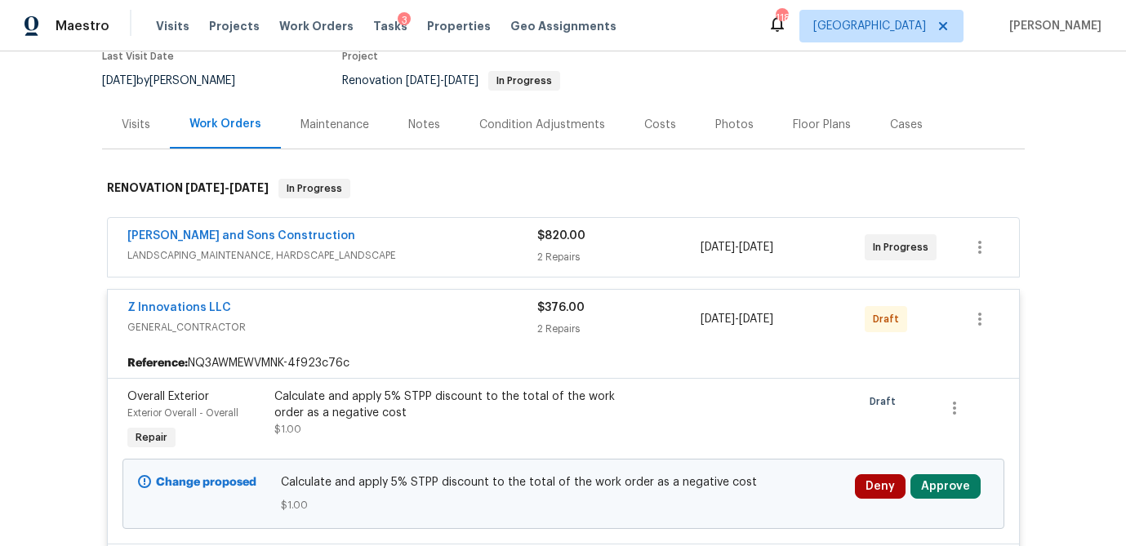
scroll to position [179, 0]
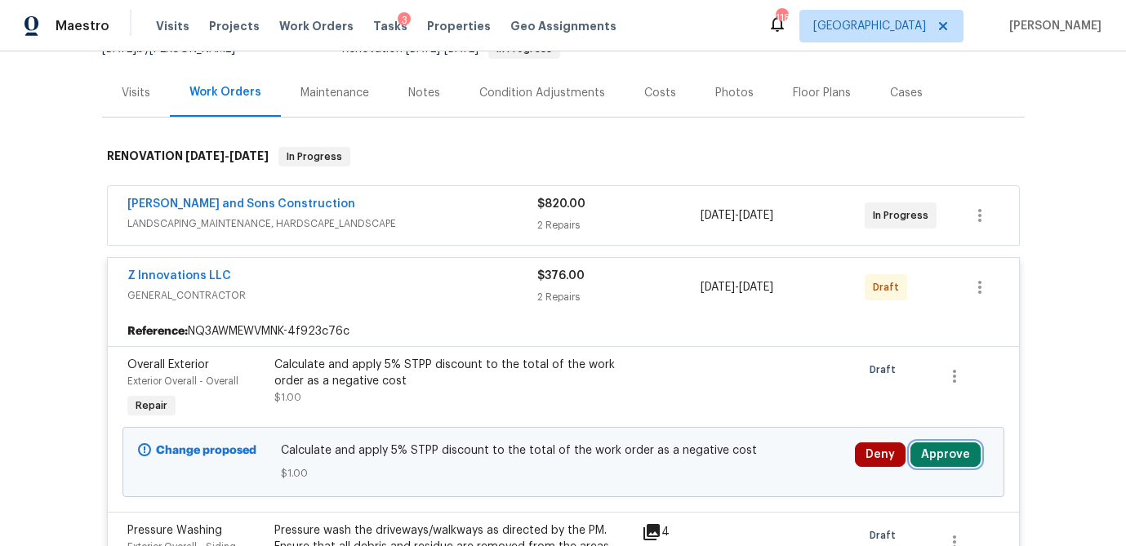
click at [941, 454] on button "Approve" at bounding box center [945, 454] width 70 height 24
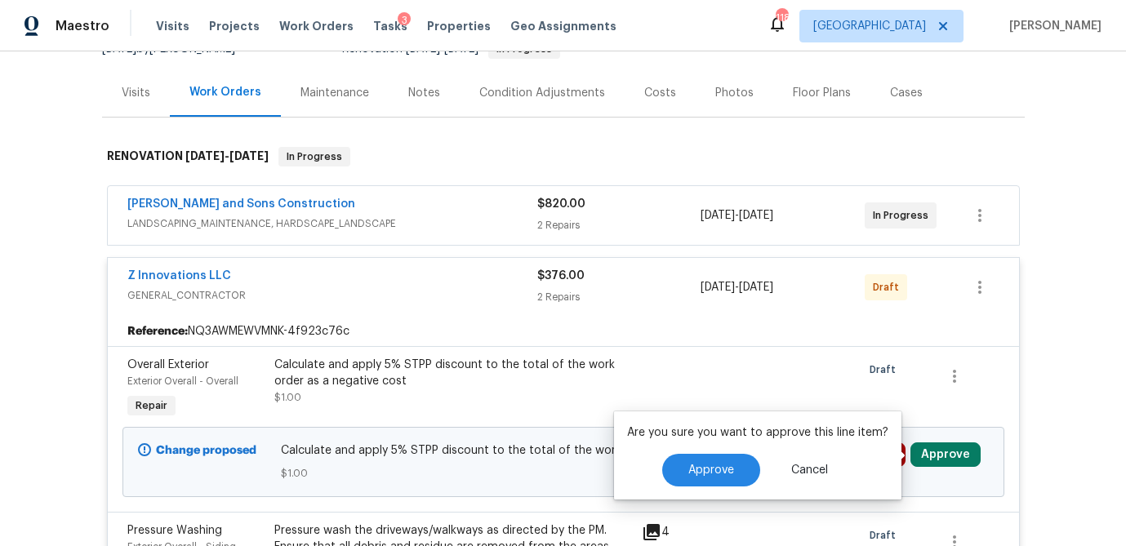
click at [370, 225] on span "LANDSCAPING_MAINTENANCE, HARDSCAPE_LANDSCAPE" at bounding box center [332, 224] width 410 height 16
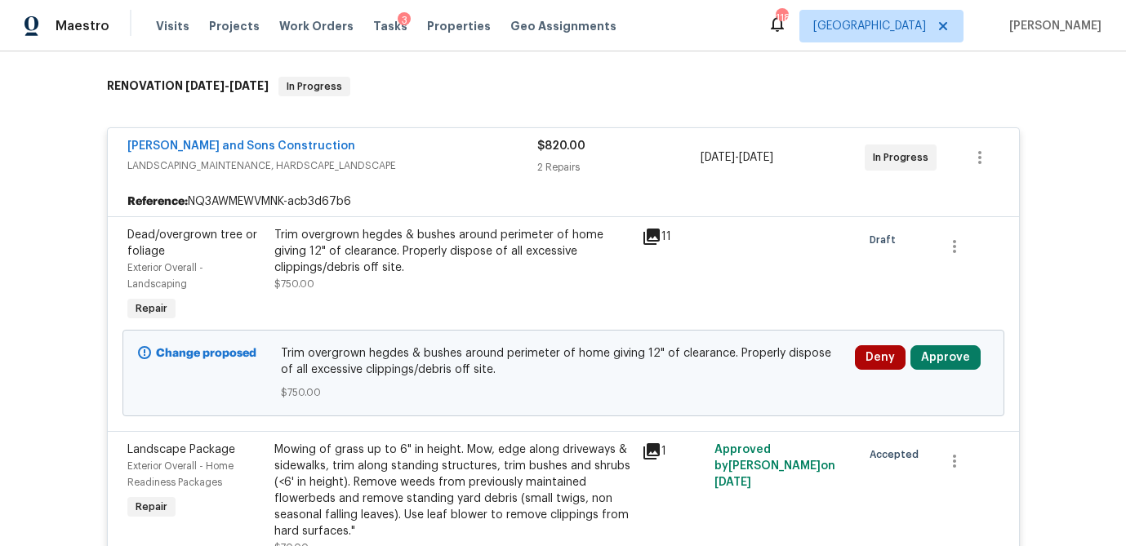
scroll to position [251, 0]
click at [649, 237] on icon at bounding box center [652, 235] width 20 height 20
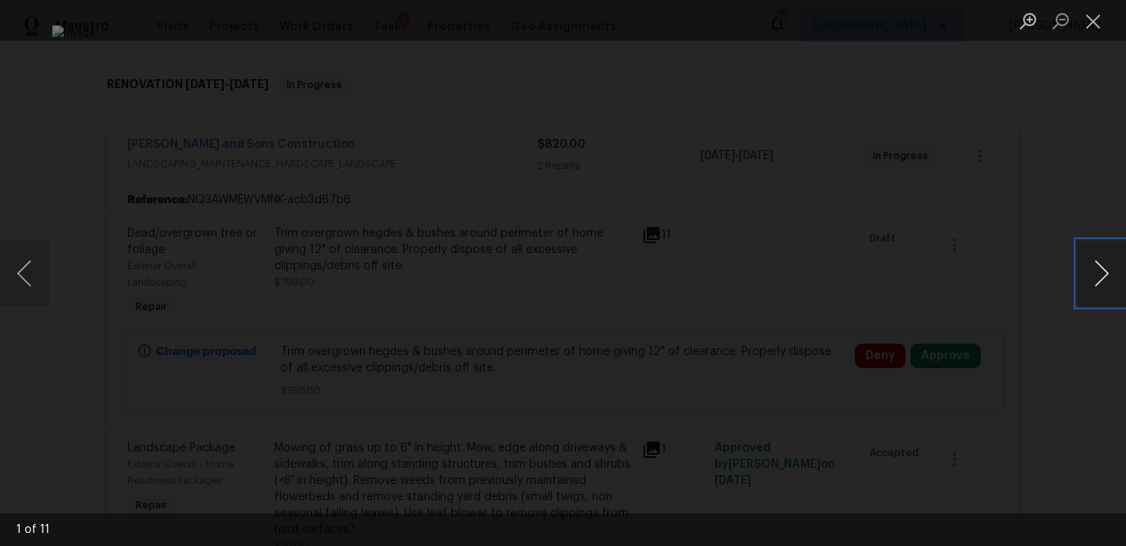
click at [1099, 282] on button "Next image" at bounding box center [1101, 273] width 49 height 65
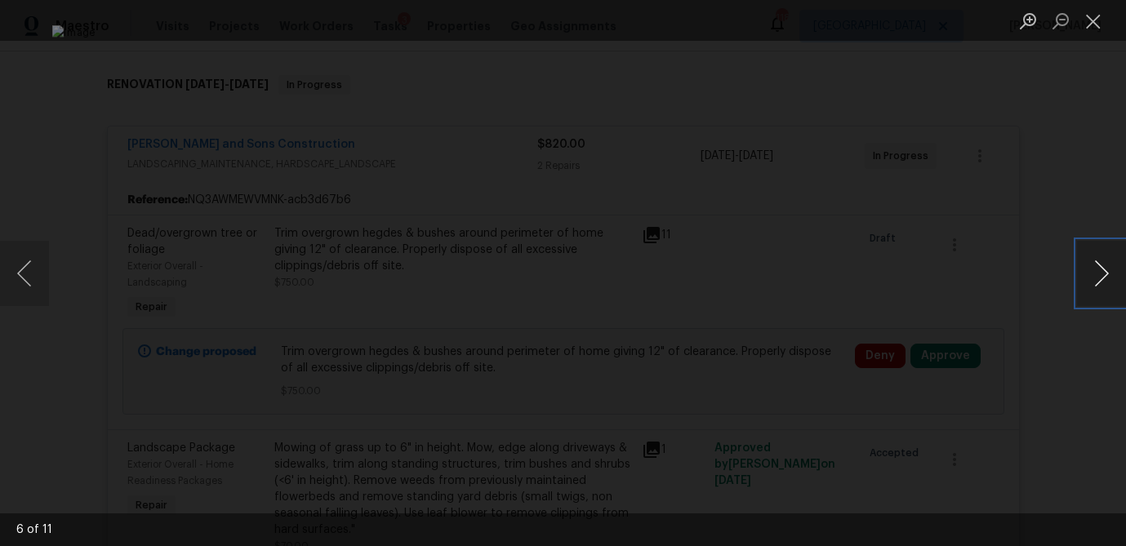
click at [1099, 282] on button "Next image" at bounding box center [1101, 273] width 49 height 65
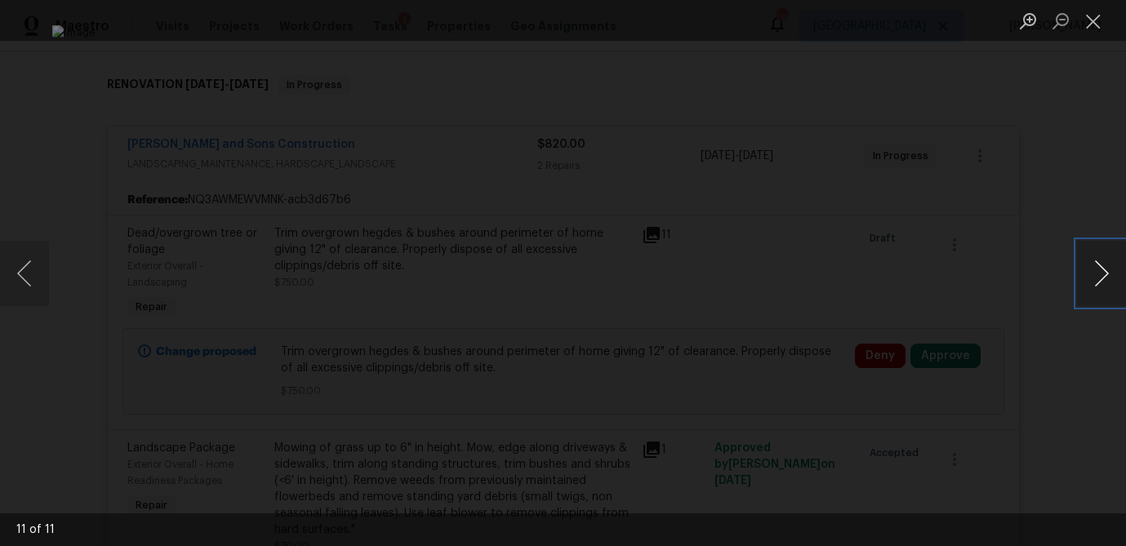
click at [1099, 282] on button "Next image" at bounding box center [1101, 273] width 49 height 65
click at [1105, 273] on button "Next image" at bounding box center [1101, 273] width 49 height 65
click at [1087, 20] on button "Close lightbox" at bounding box center [1093, 21] width 33 height 29
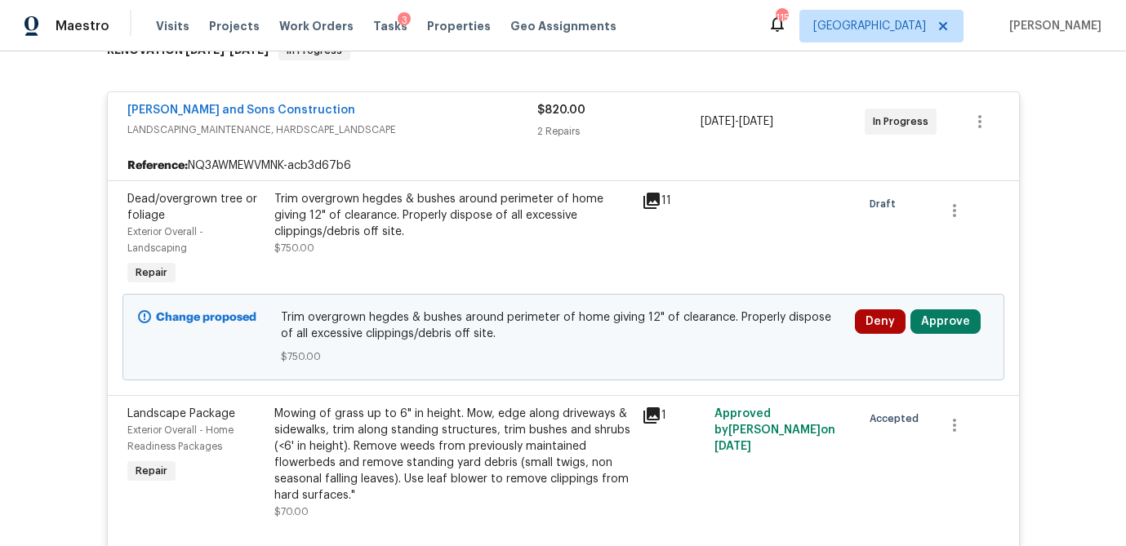
scroll to position [0, 0]
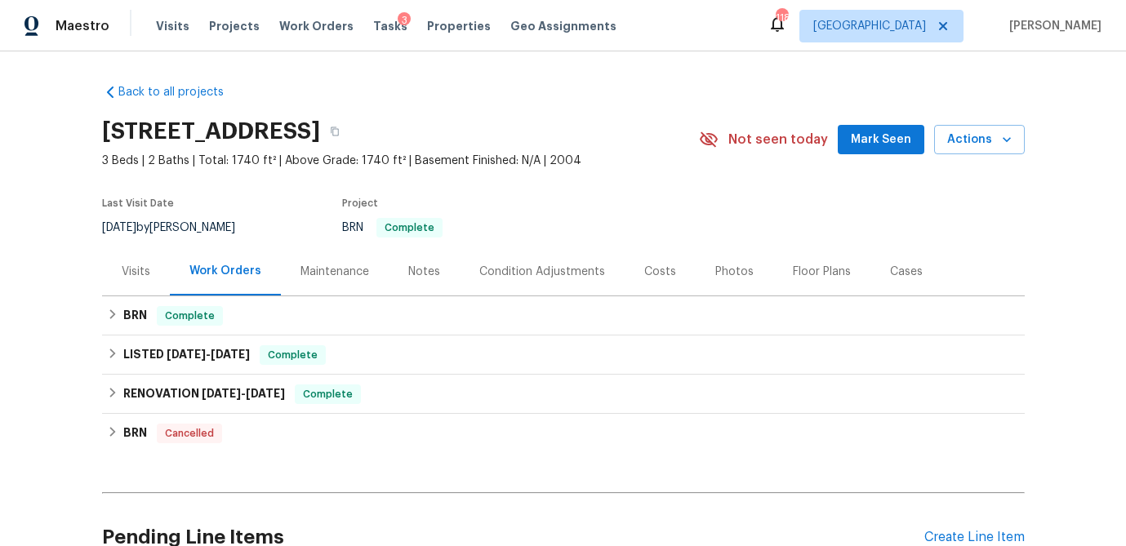
click at [731, 275] on div "Photos" at bounding box center [734, 272] width 38 height 16
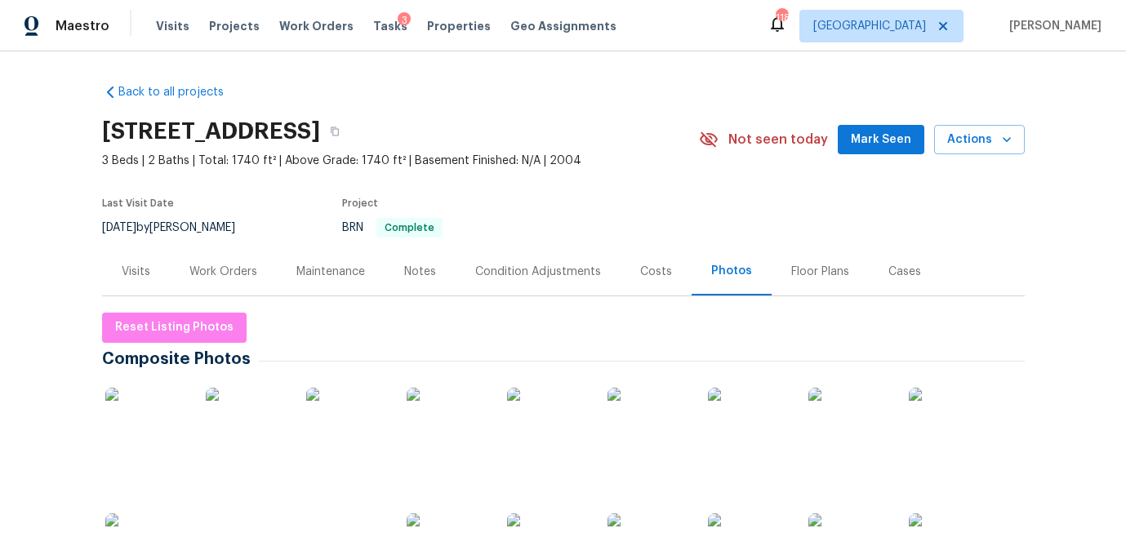
scroll to position [220, 0]
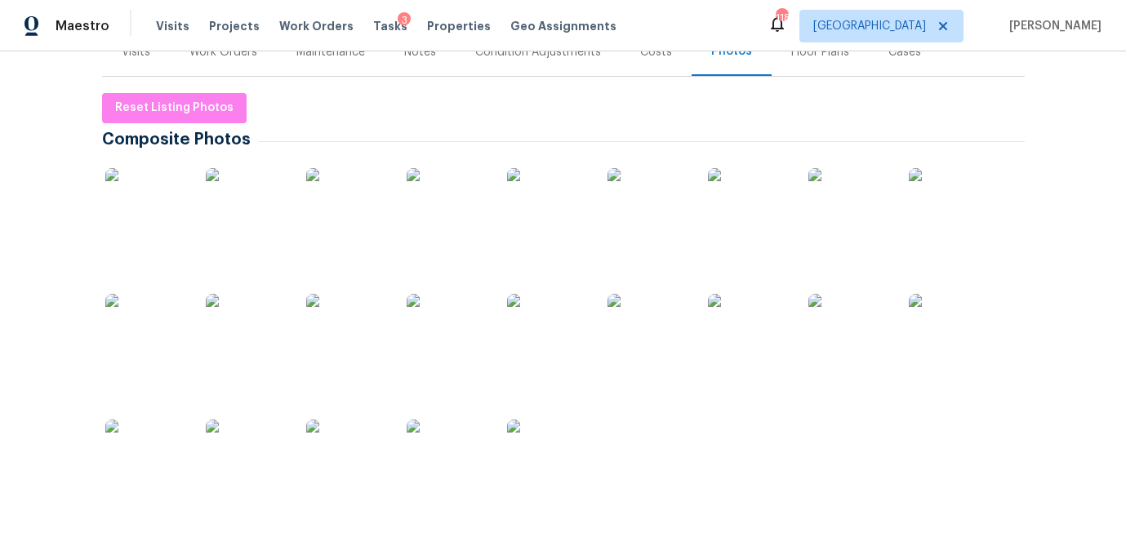
click at [185, 226] on img at bounding box center [146, 209] width 82 height 82
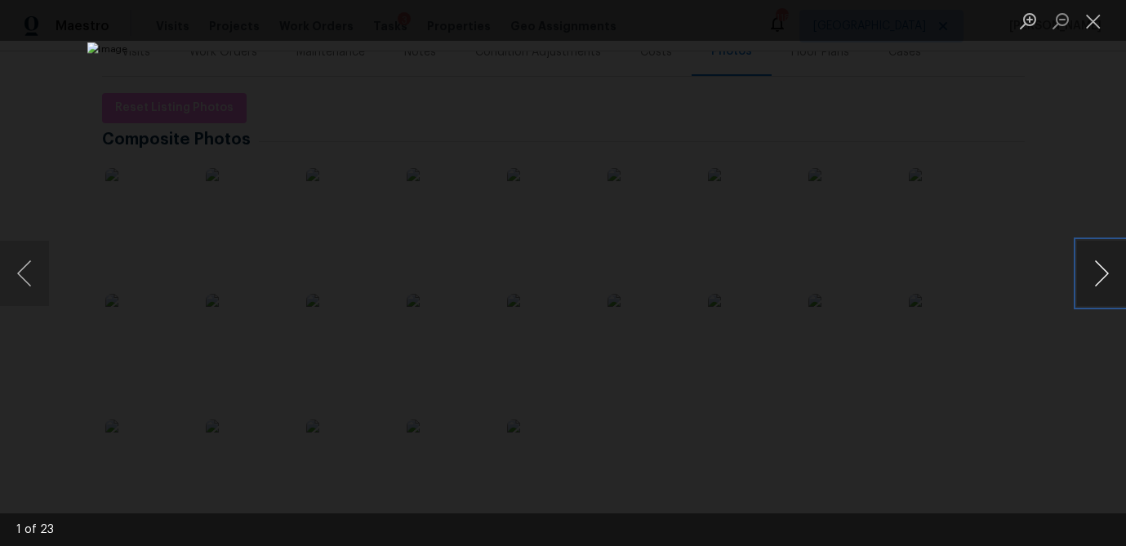
click at [1087, 273] on button "Next image" at bounding box center [1101, 273] width 49 height 65
click at [1087, 272] on button "Next image" at bounding box center [1101, 273] width 49 height 65
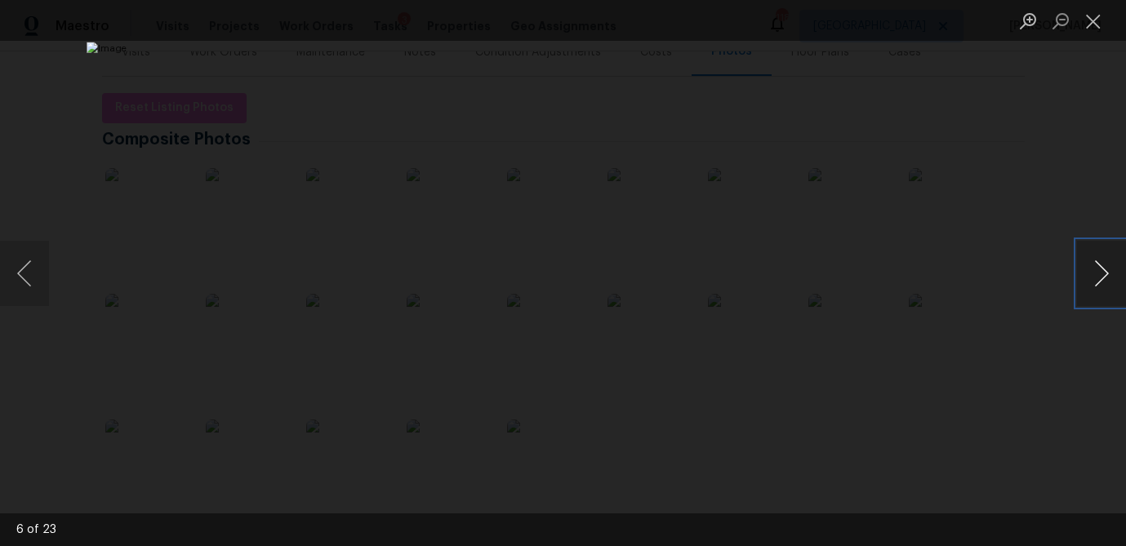
click at [1087, 272] on button "Next image" at bounding box center [1101, 273] width 49 height 65
click at [30, 265] on button "Previous image" at bounding box center [24, 273] width 49 height 65
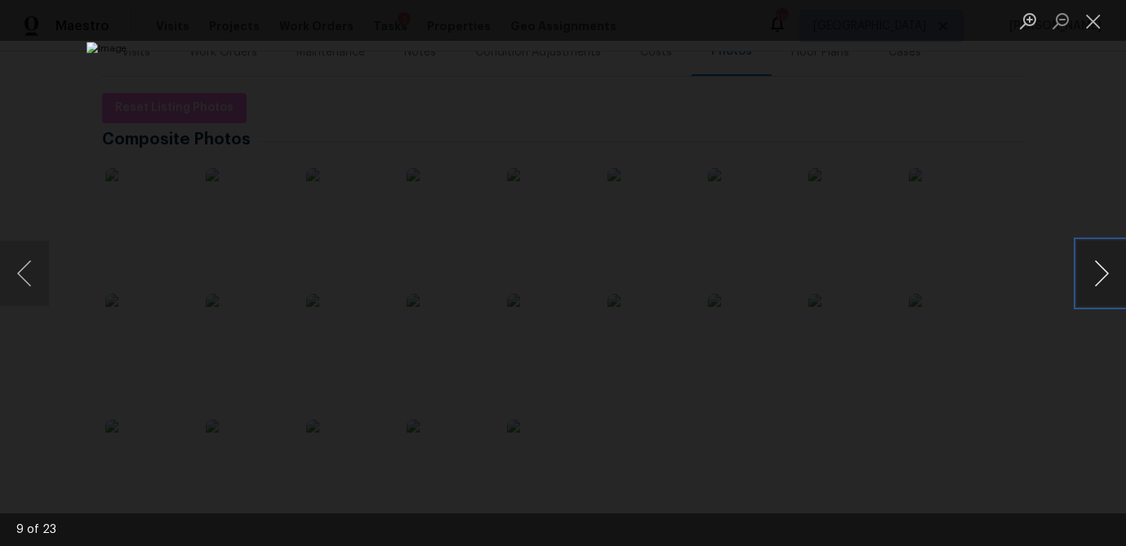
click at [1098, 276] on button "Next image" at bounding box center [1101, 273] width 49 height 65
click at [1096, 27] on button "Close lightbox" at bounding box center [1093, 21] width 33 height 29
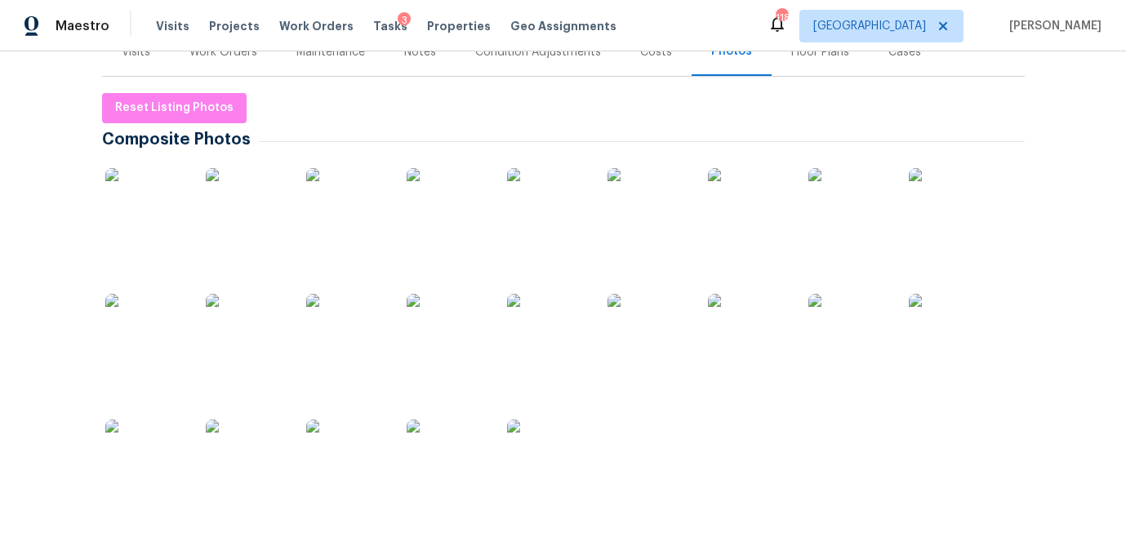
scroll to position [0, 0]
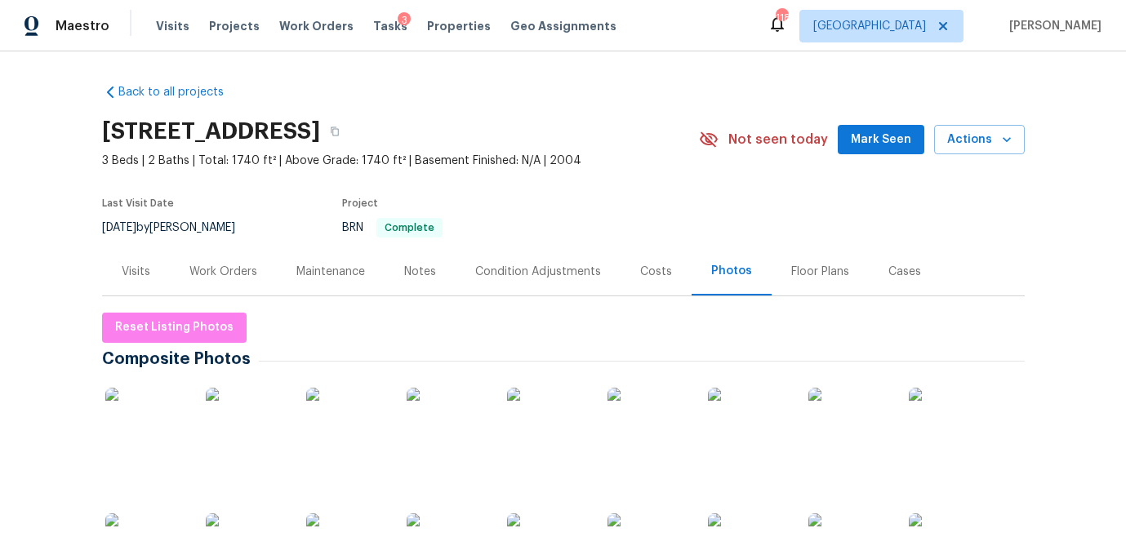
click at [140, 273] on div "Visits" at bounding box center [136, 272] width 29 height 16
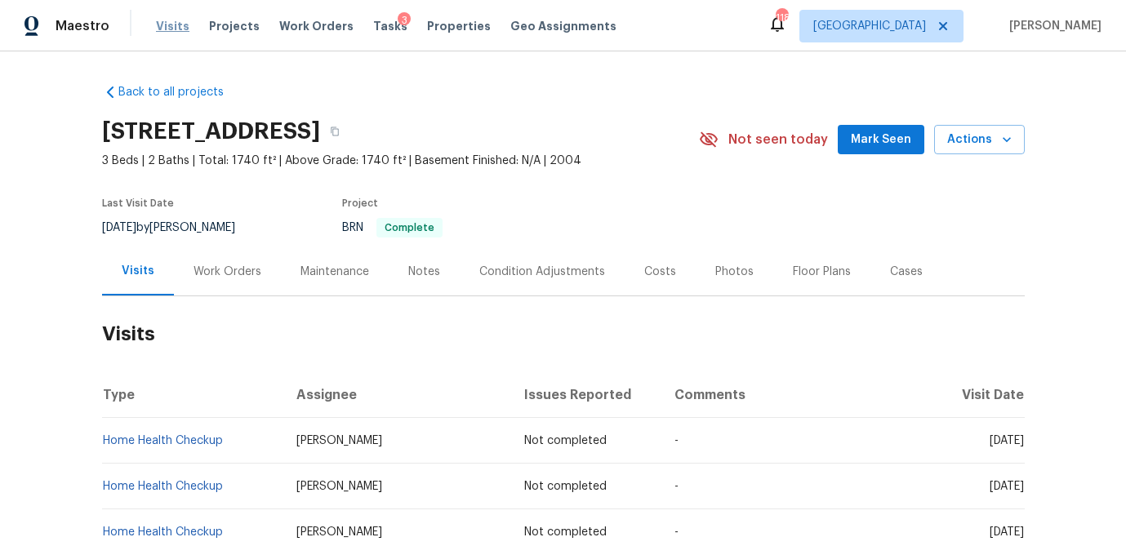
click at [167, 26] on span "Visits" at bounding box center [172, 26] width 33 height 16
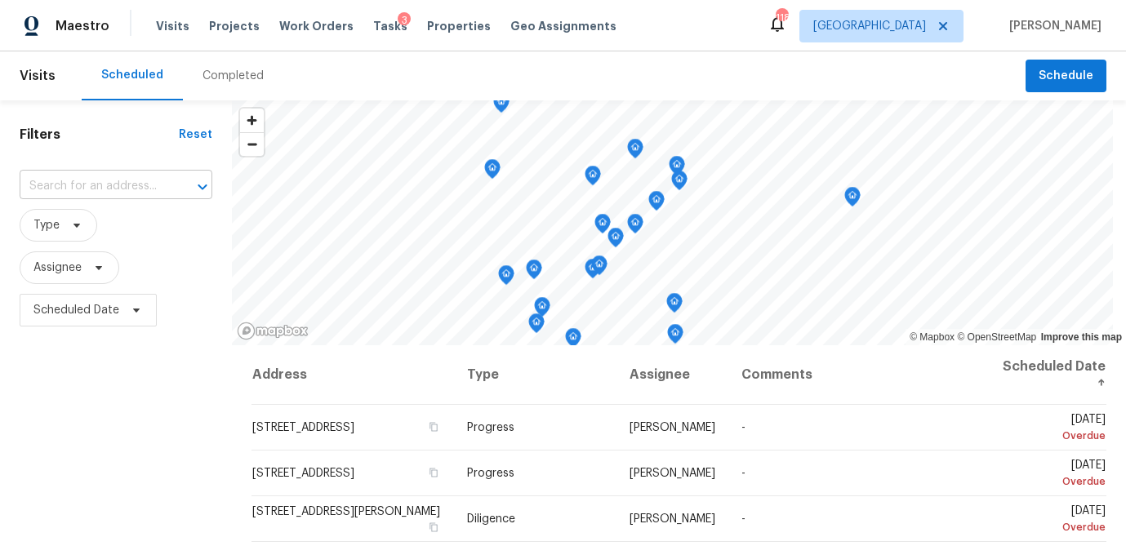
click at [74, 185] on input "text" at bounding box center [93, 186] width 147 height 25
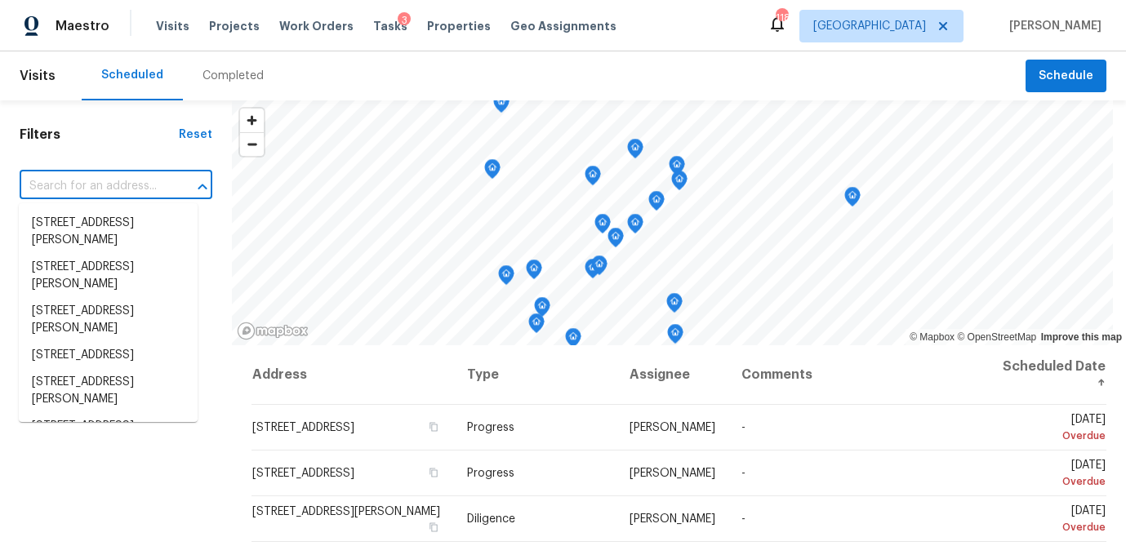
paste input "1005 Magnolia Gardens Walk, McDonough, GA 30253"
type input "1005 Magnolia Gardens Walk, McDonough, GA 30253"
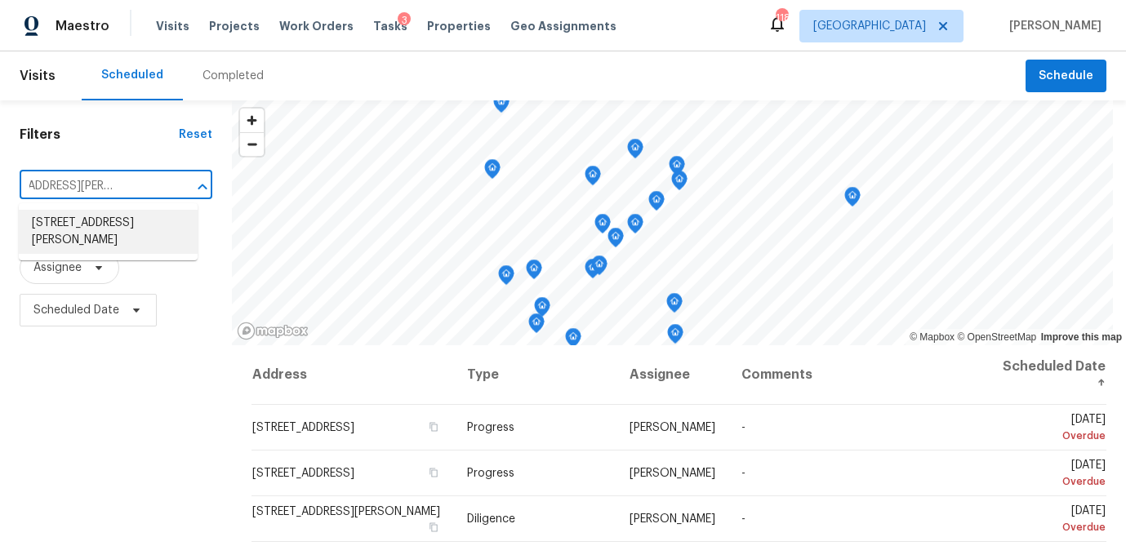
click at [83, 229] on li "1005 Magnolia Gardens Walk, McDonough, GA 30253" at bounding box center [108, 232] width 179 height 44
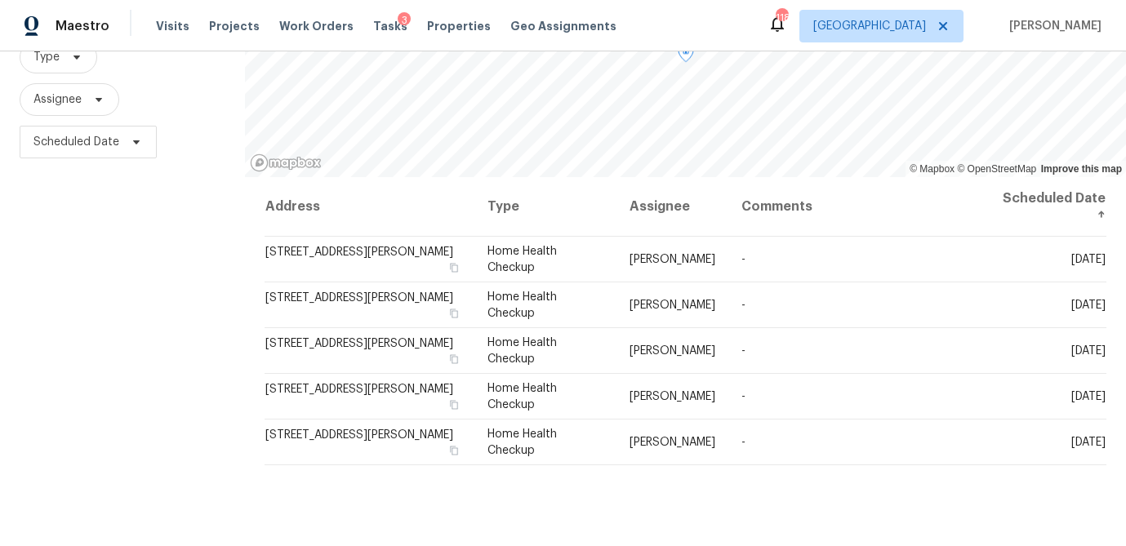
scroll to position [167, 0]
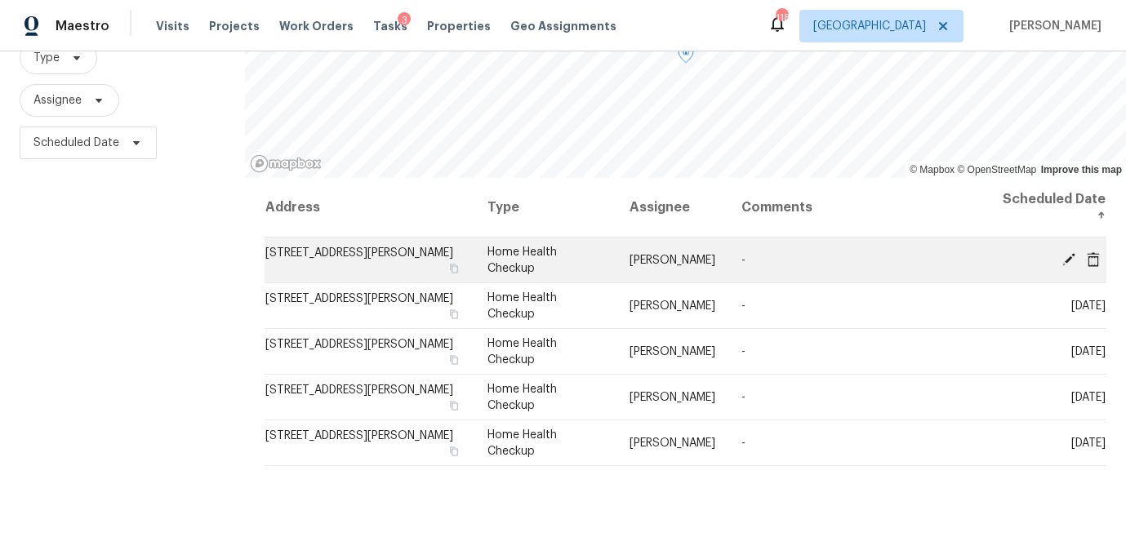
click at [1094, 261] on icon at bounding box center [1093, 258] width 13 height 15
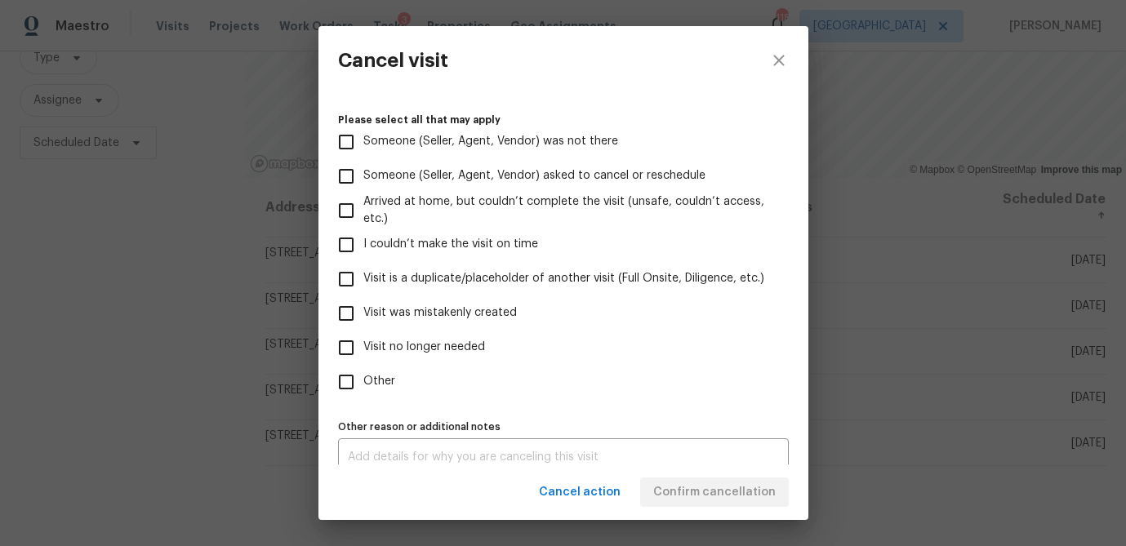
scroll to position [174, 0]
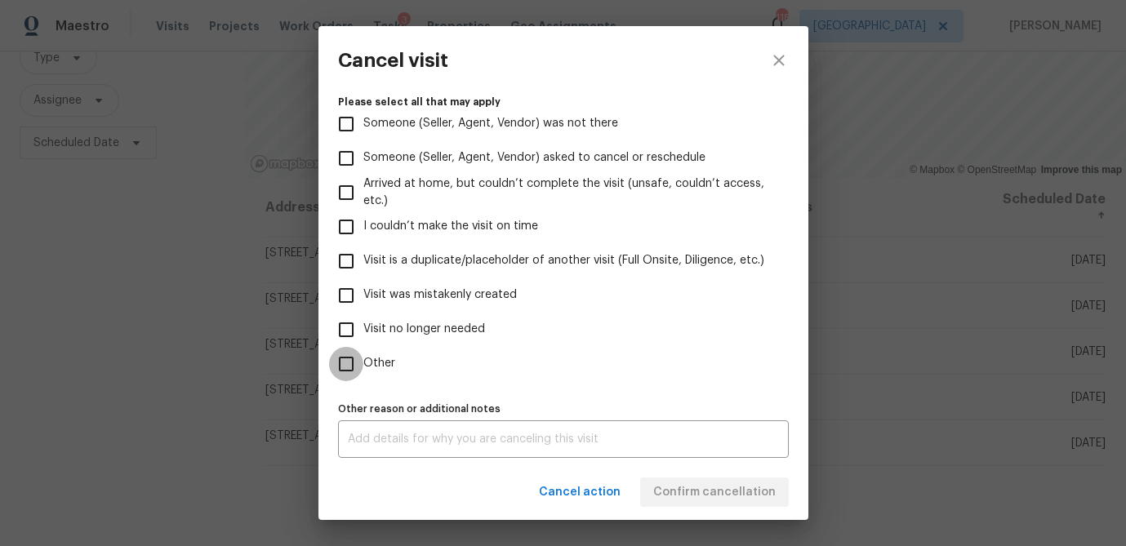
click at [351, 362] on input "Other" at bounding box center [346, 364] width 34 height 34
checkbox input "true"
click at [376, 427] on div "x Other reason or additional notes" at bounding box center [563, 439] width 451 height 38
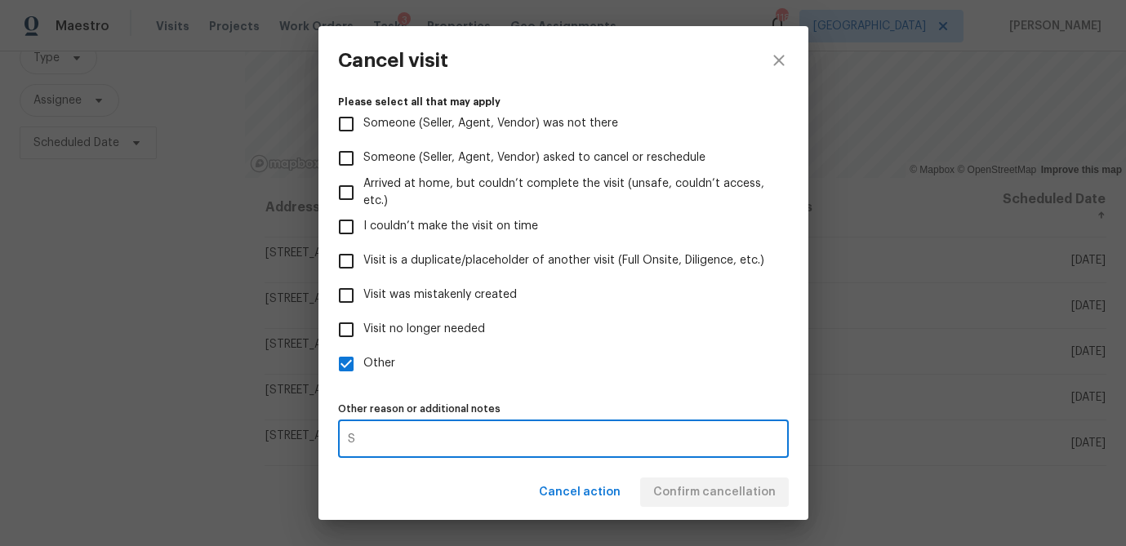
type textarea "S"
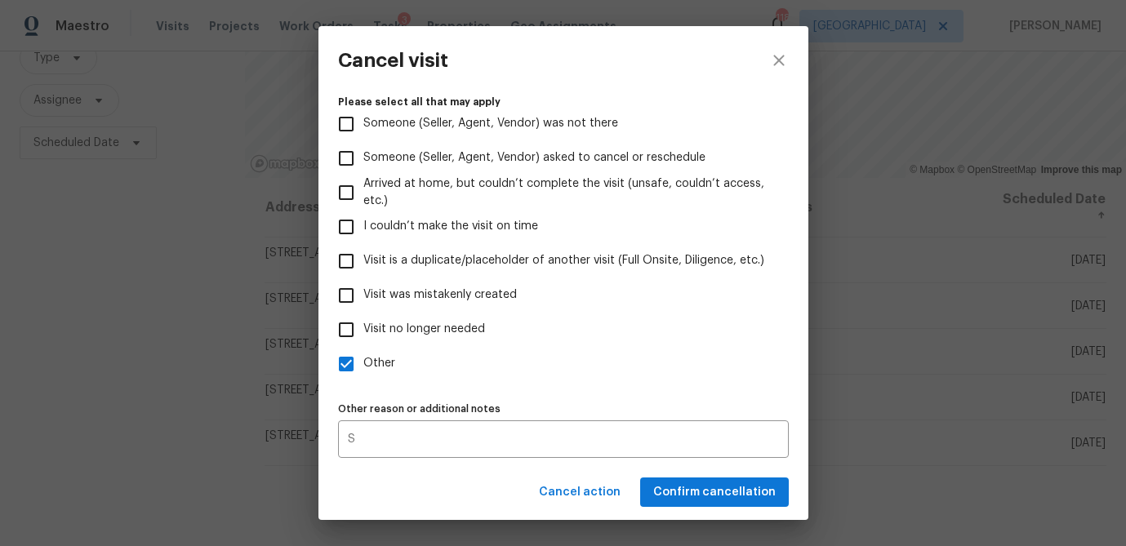
click at [605, 355] on label "Other" at bounding box center [552, 364] width 447 height 34
click at [363, 355] on input "Other" at bounding box center [346, 364] width 34 height 34
drag, startPoint x: 526, startPoint y: 351, endPoint x: 488, endPoint y: 362, distance: 39.0
click at [526, 351] on label "Other" at bounding box center [552, 364] width 447 height 34
click at [363, 351] on input "Other" at bounding box center [346, 364] width 34 height 34
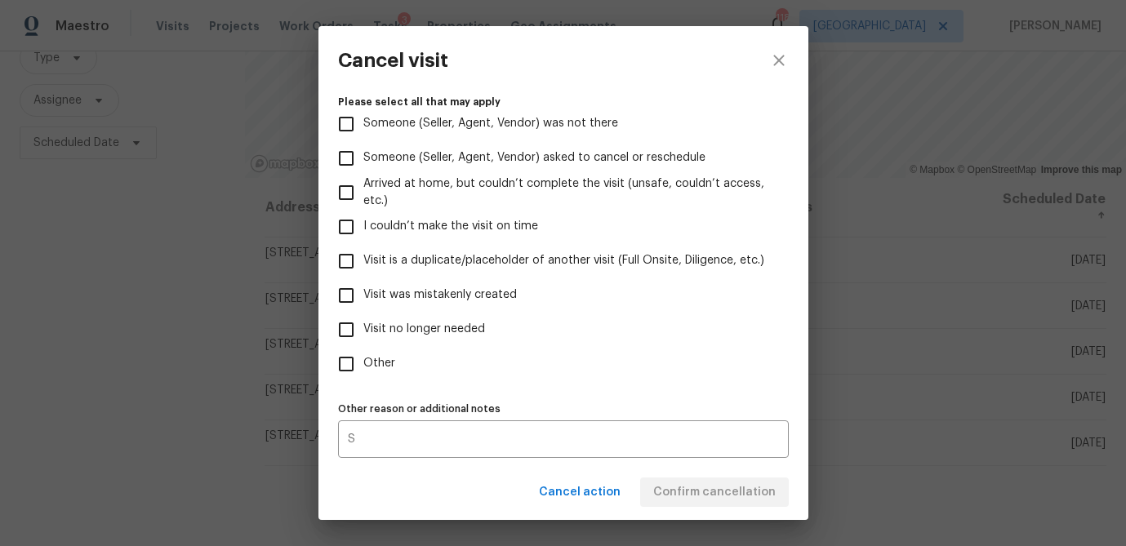
checkbox input "true"
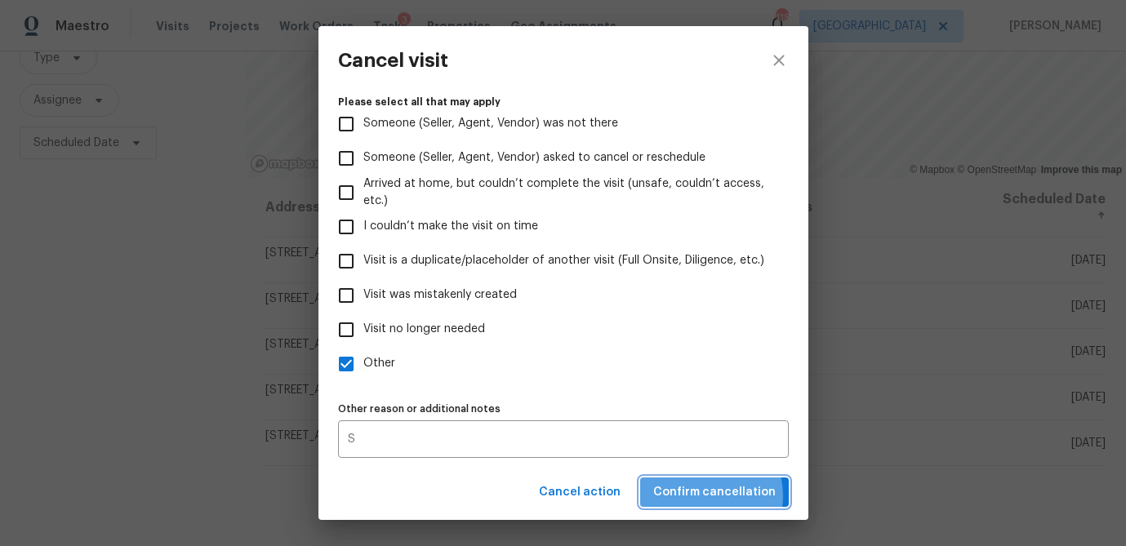
click at [705, 496] on span "Confirm cancellation" at bounding box center [714, 492] width 122 height 20
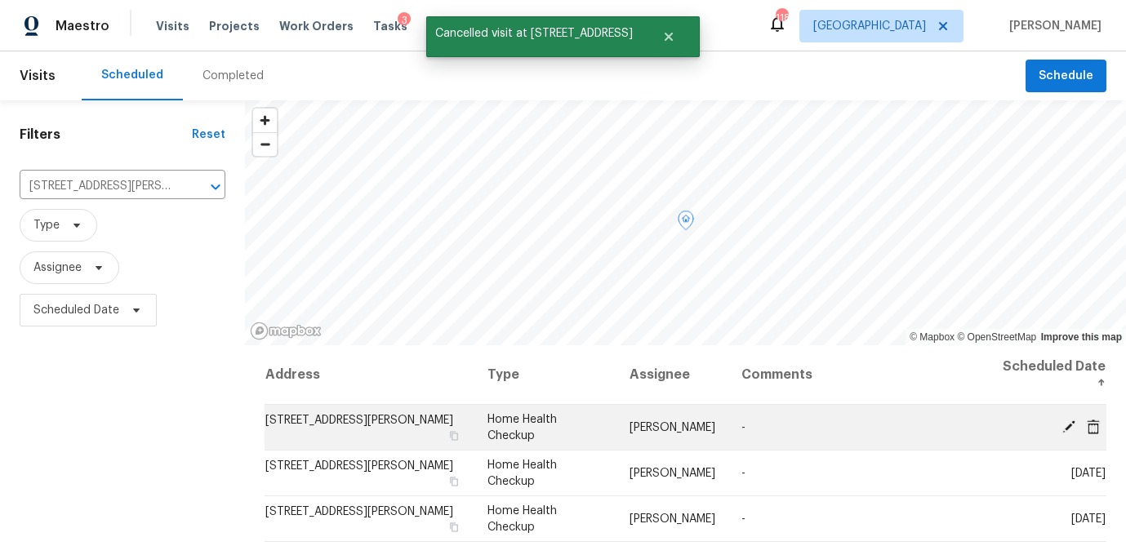
click at [1094, 423] on icon at bounding box center [1093, 426] width 13 height 15
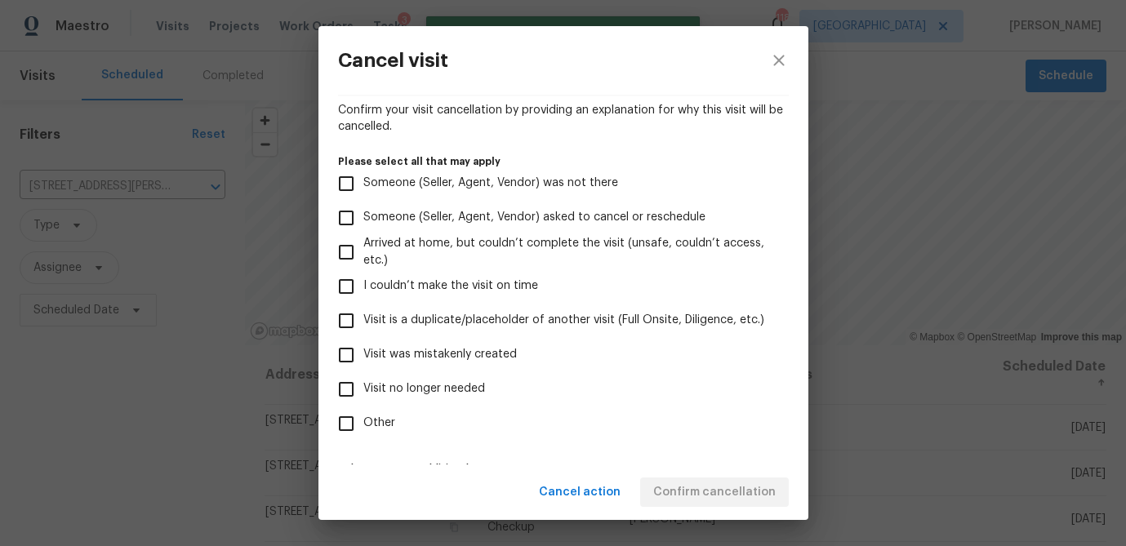
scroll to position [174, 0]
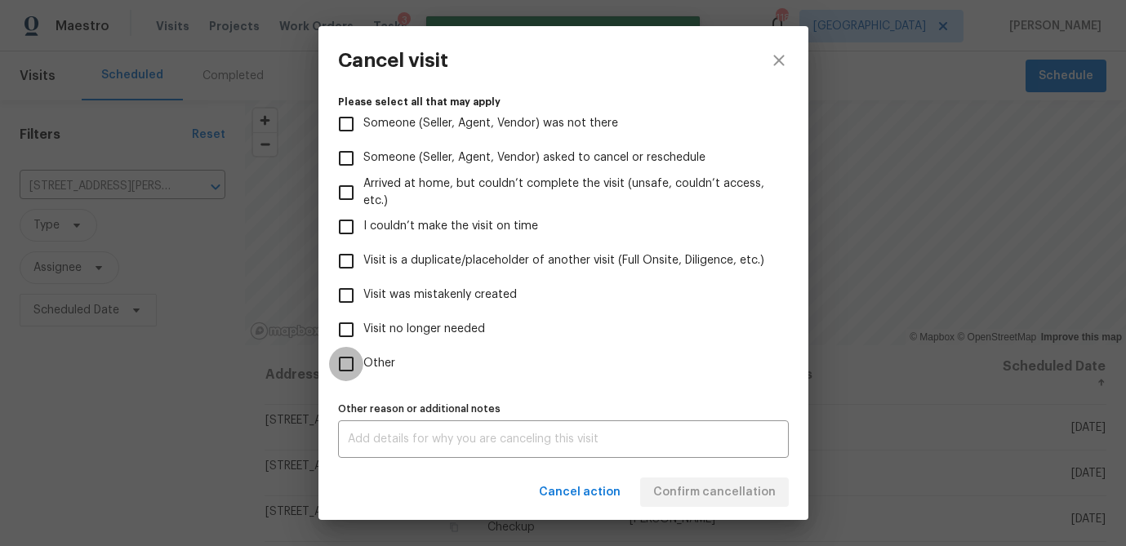
click at [344, 370] on input "Other" at bounding box center [346, 364] width 34 height 34
checkbox input "true"
click at [360, 429] on div "x Other reason or additional notes" at bounding box center [563, 439] width 451 height 38
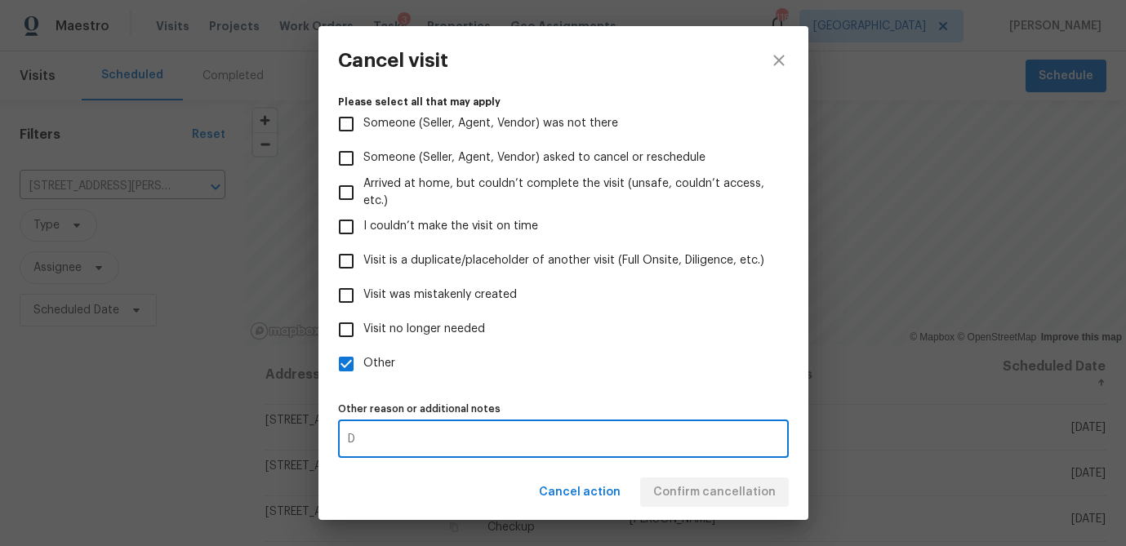
type textarea "D"
click at [505, 366] on label "Other" at bounding box center [552, 364] width 447 height 34
click at [363, 366] on input "Other" at bounding box center [346, 364] width 34 height 34
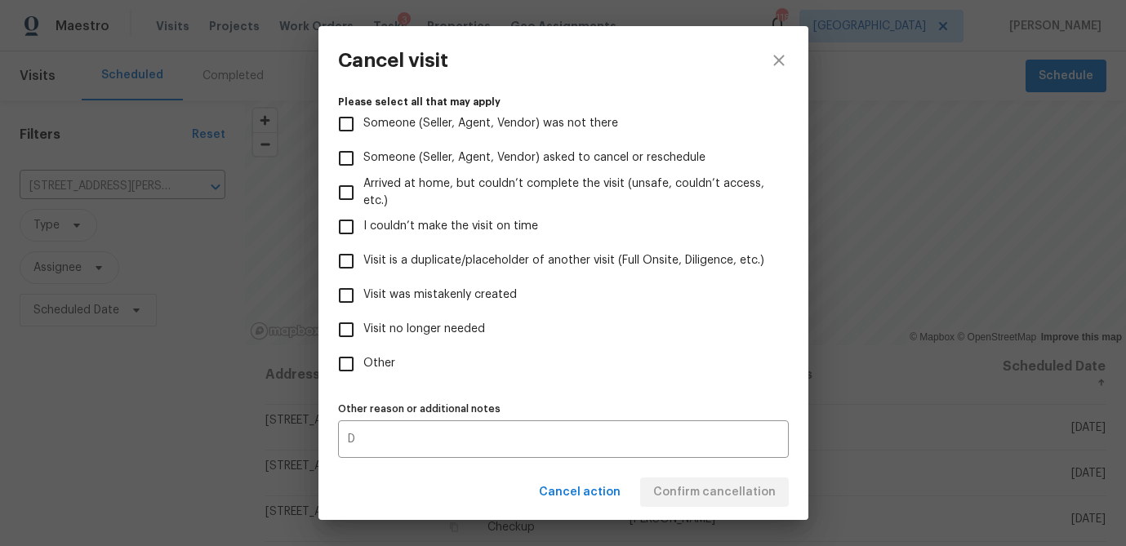
click at [532, 349] on label "Other" at bounding box center [552, 364] width 447 height 34
click at [363, 349] on input "Other" at bounding box center [346, 364] width 34 height 34
checkbox input "true"
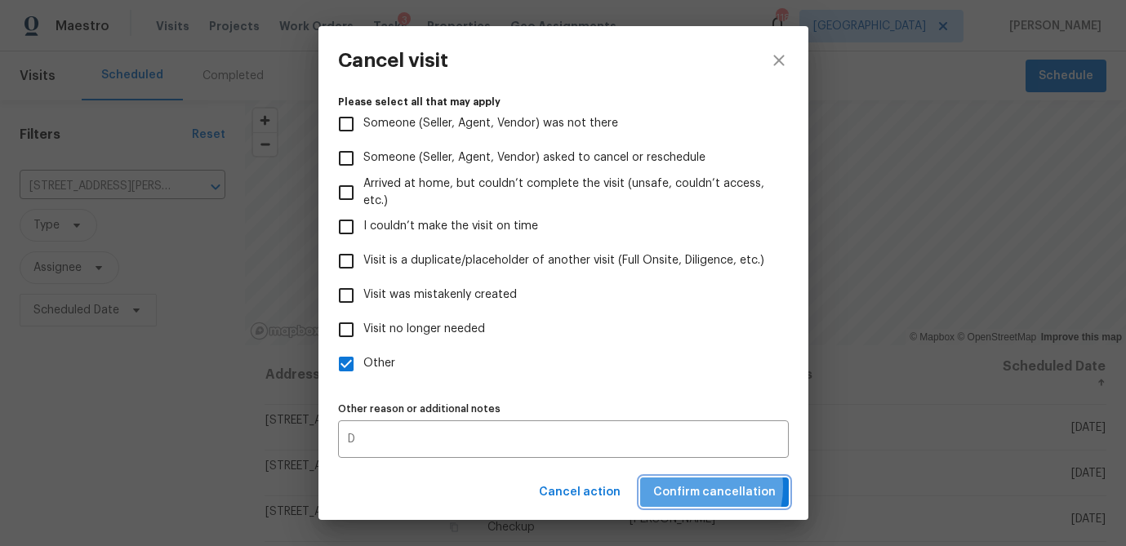
click at [692, 487] on span "Confirm cancellation" at bounding box center [714, 492] width 122 height 20
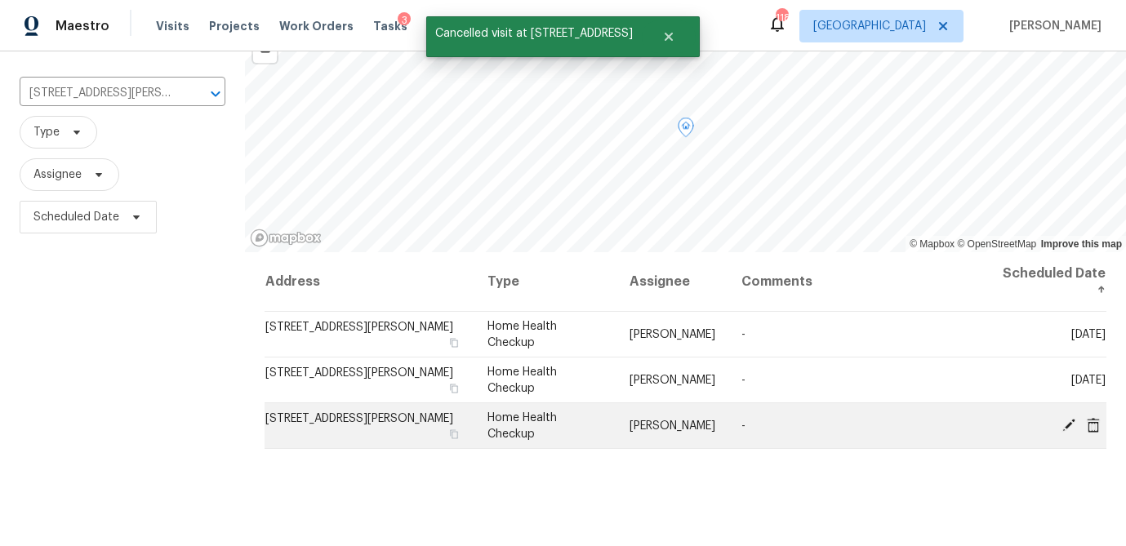
scroll to position [96, 0]
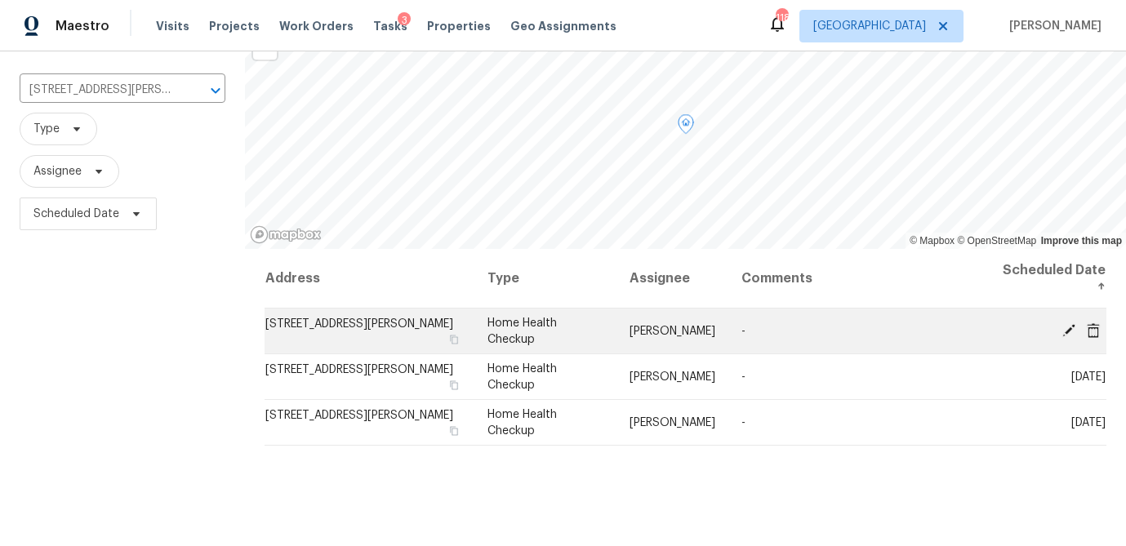
click at [1090, 329] on icon at bounding box center [1093, 329] width 15 height 15
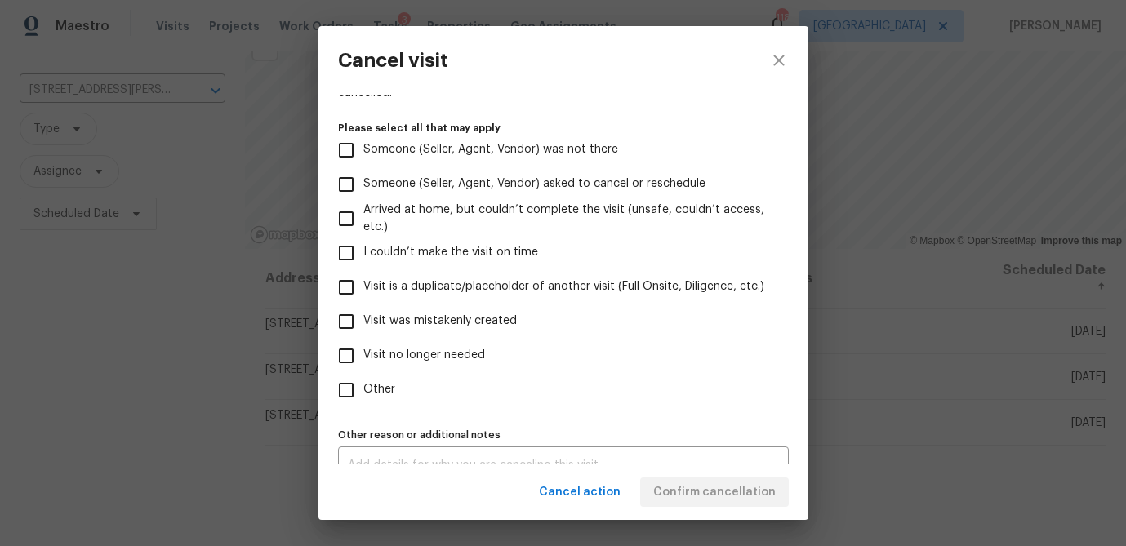
scroll to position [174, 0]
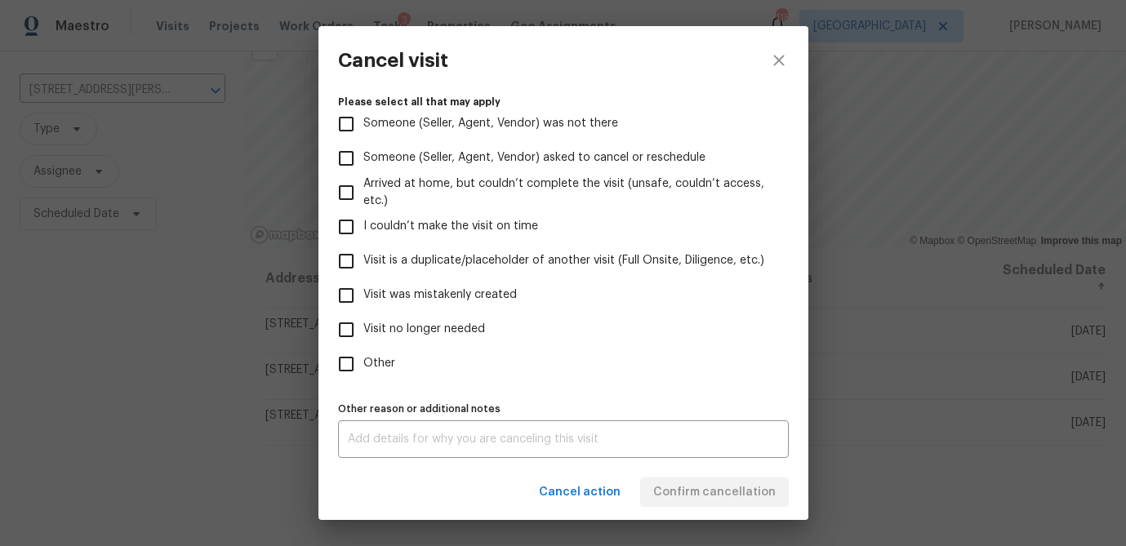
click at [346, 362] on input "Other" at bounding box center [346, 364] width 34 height 34
checkbox input "true"
click at [435, 420] on div "x Other reason or additional notes" at bounding box center [563, 439] width 451 height 38
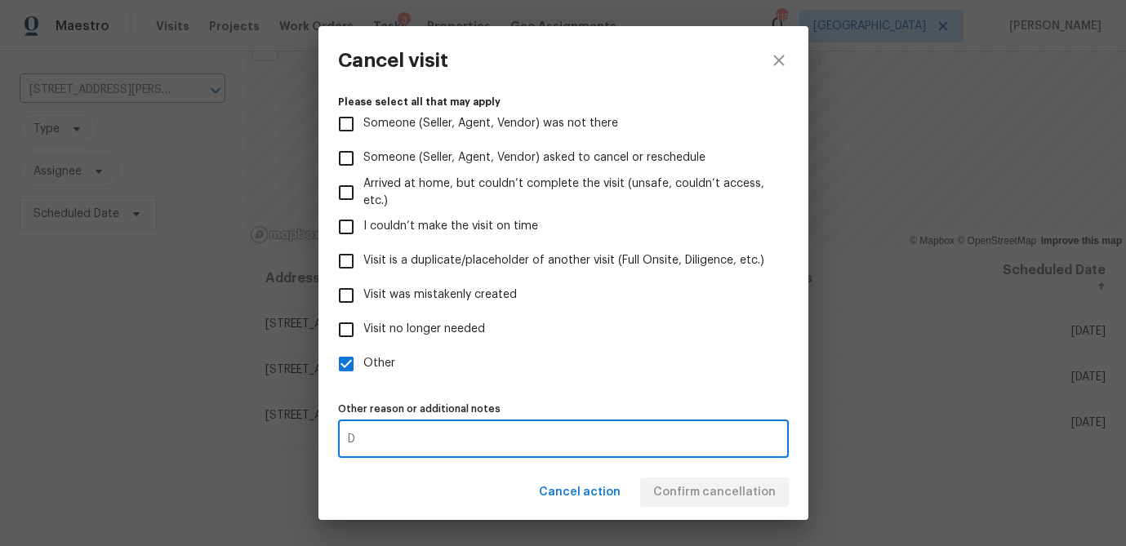
type textarea "D"
click at [528, 382] on div "Visit type Home Health Checkup Scheduled date 10/28/2025 Linked issues(s) No ti…" at bounding box center [563, 192] width 451 height 531
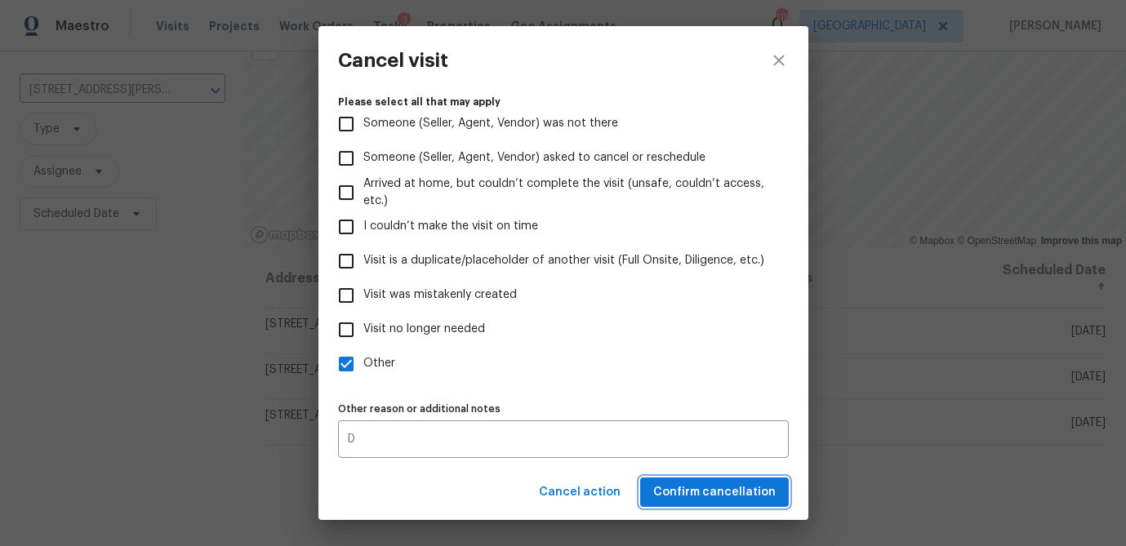
drag, startPoint x: 700, startPoint y: 487, endPoint x: 678, endPoint y: 486, distance: 22.9
click at [700, 487] on span "Confirm cancellation" at bounding box center [714, 492] width 122 height 20
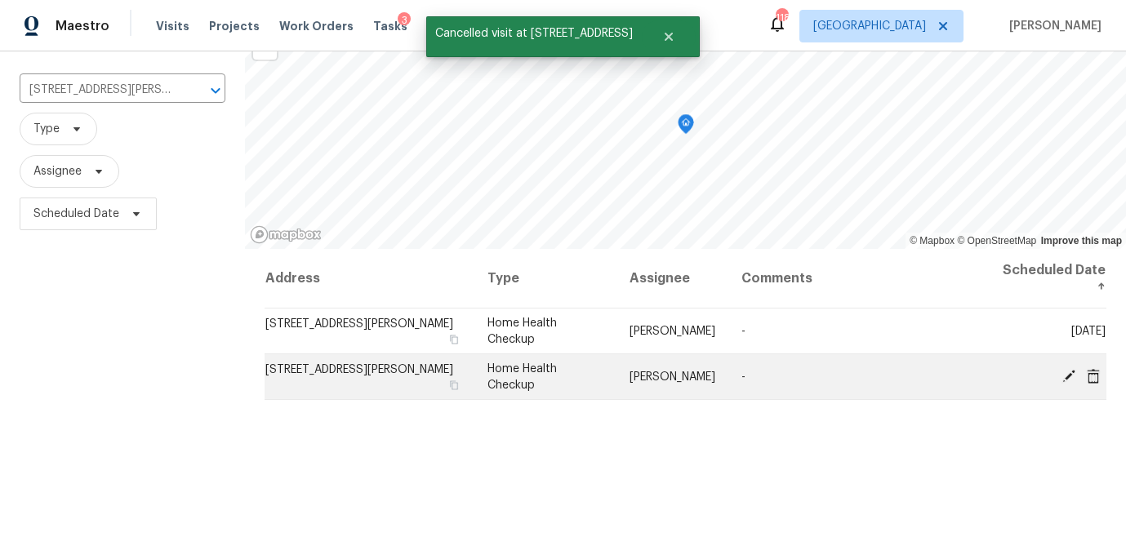
scroll to position [0, 0]
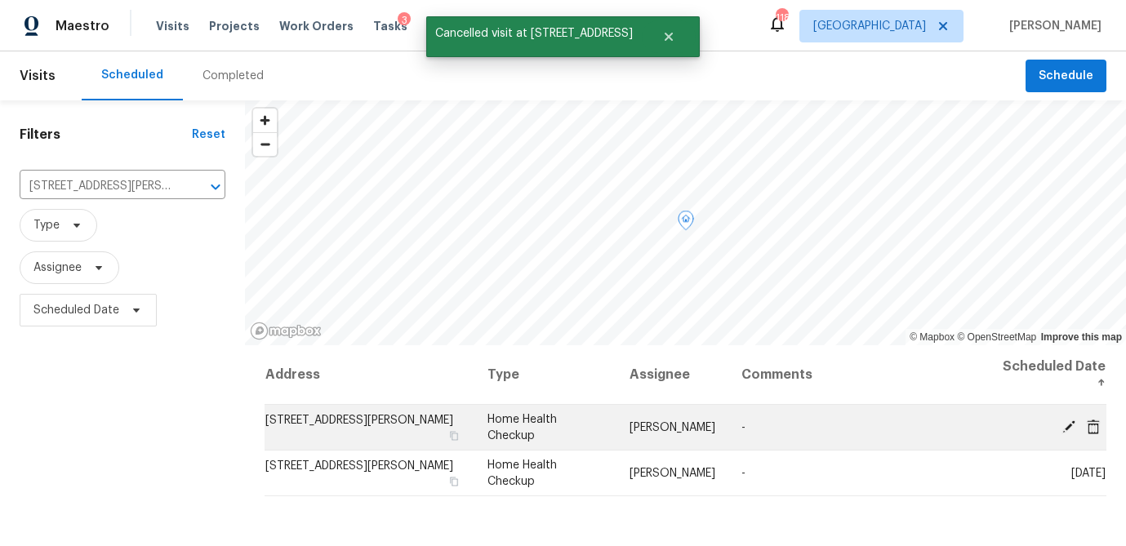
click at [1096, 425] on icon at bounding box center [1093, 426] width 15 height 15
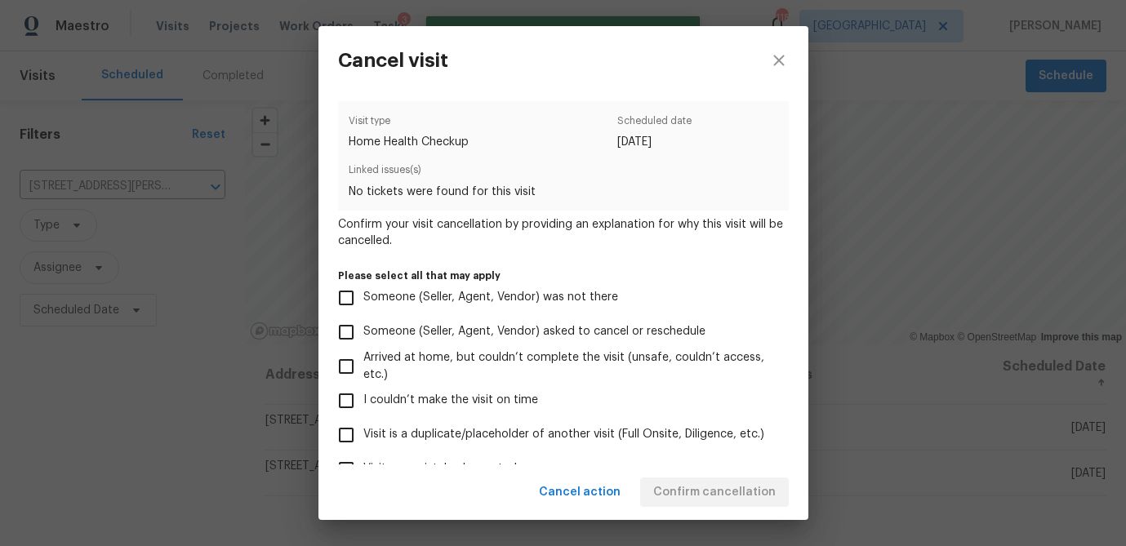
scroll to position [174, 0]
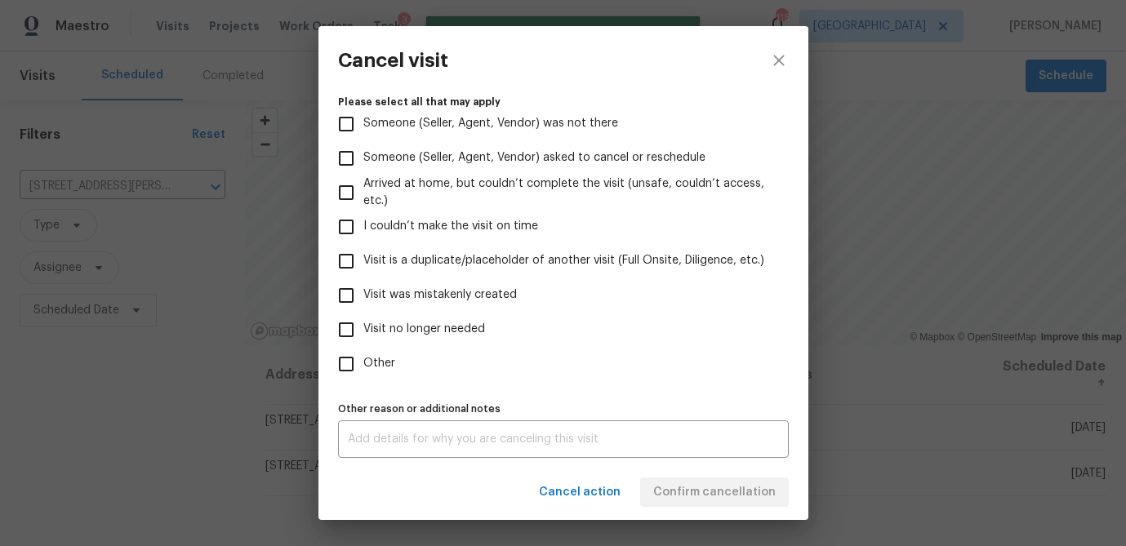
drag, startPoint x: 348, startPoint y: 369, endPoint x: 360, endPoint y: 409, distance: 41.8
click at [348, 369] on input "Other" at bounding box center [346, 364] width 34 height 34
checkbox input "true"
click at [367, 429] on div "x Other reason or additional notes" at bounding box center [563, 439] width 451 height 38
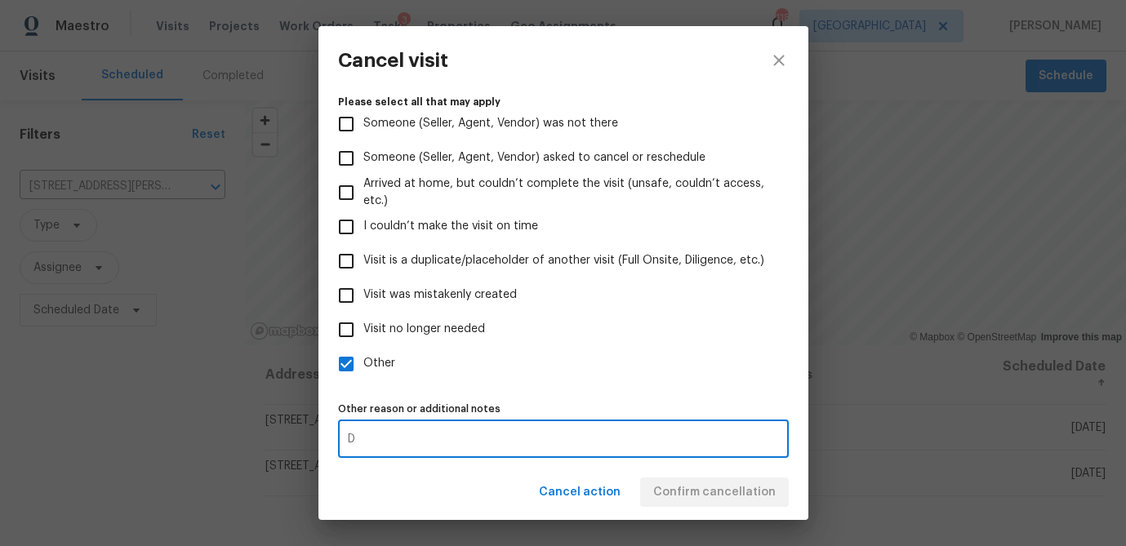
type textarea "D"
click at [535, 398] on div "Other reason or additional notes D x Other reason or additional notes" at bounding box center [563, 428] width 451 height 60
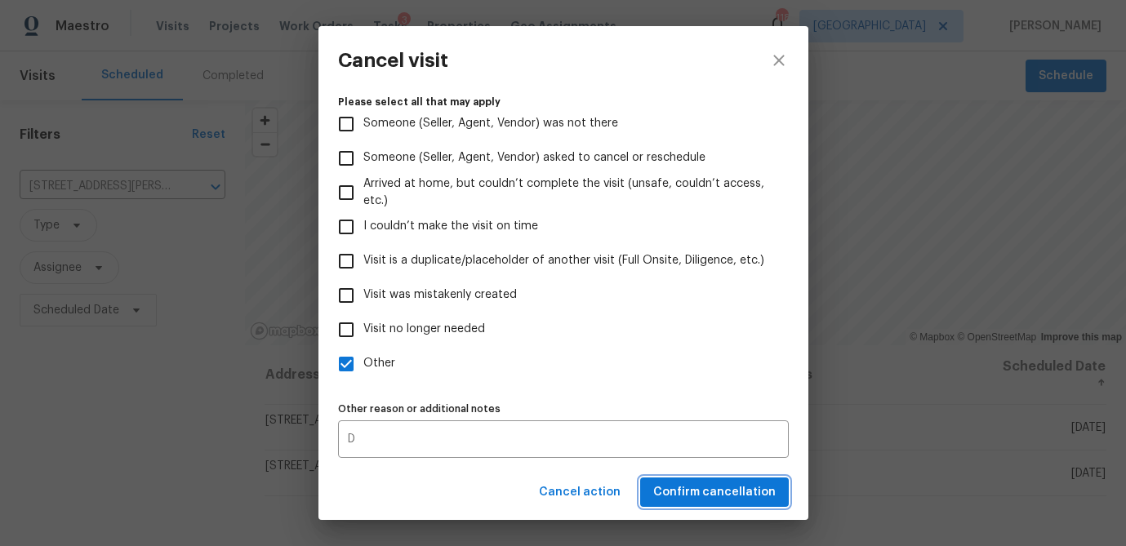
click at [675, 495] on span "Confirm cancellation" at bounding box center [714, 492] width 122 height 20
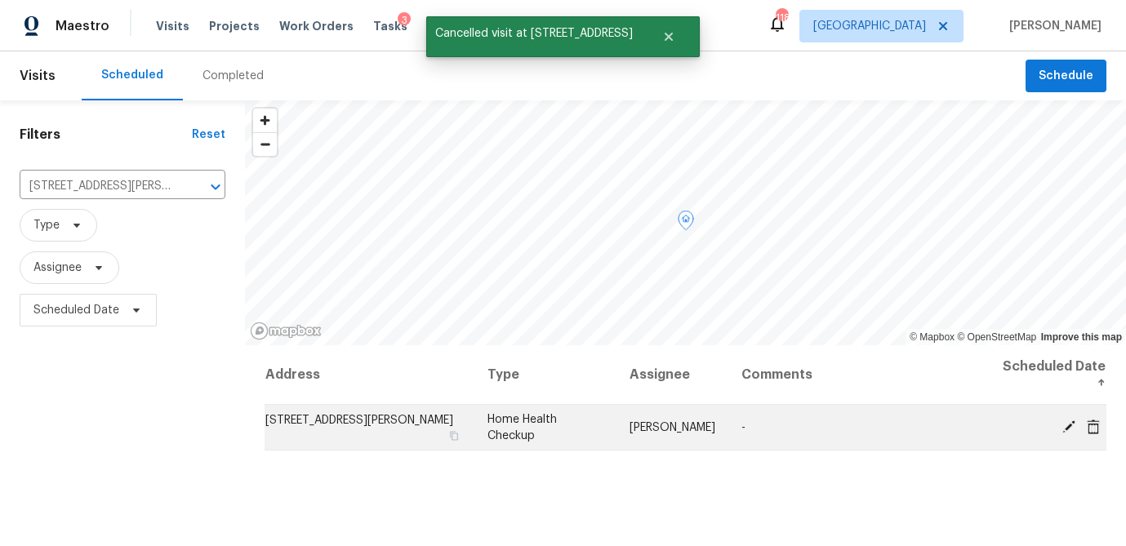
click at [1094, 421] on icon at bounding box center [1093, 426] width 13 height 15
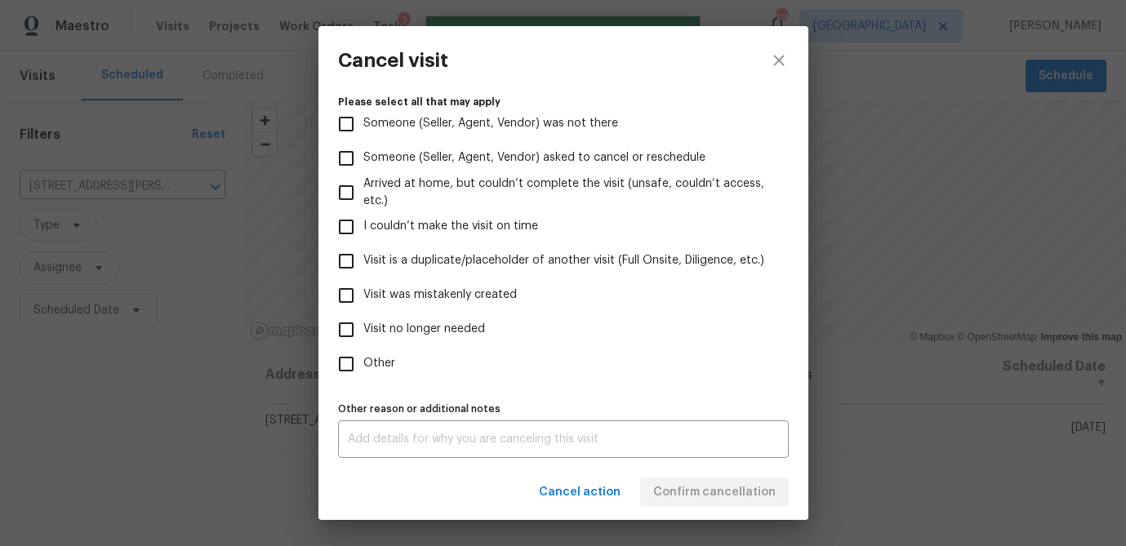
drag, startPoint x: 349, startPoint y: 365, endPoint x: 354, endPoint y: 407, distance: 41.8
click at [349, 365] on input "Other" at bounding box center [346, 364] width 34 height 34
checkbox input "true"
click at [362, 425] on div "x Other reason or additional notes" at bounding box center [563, 439] width 451 height 38
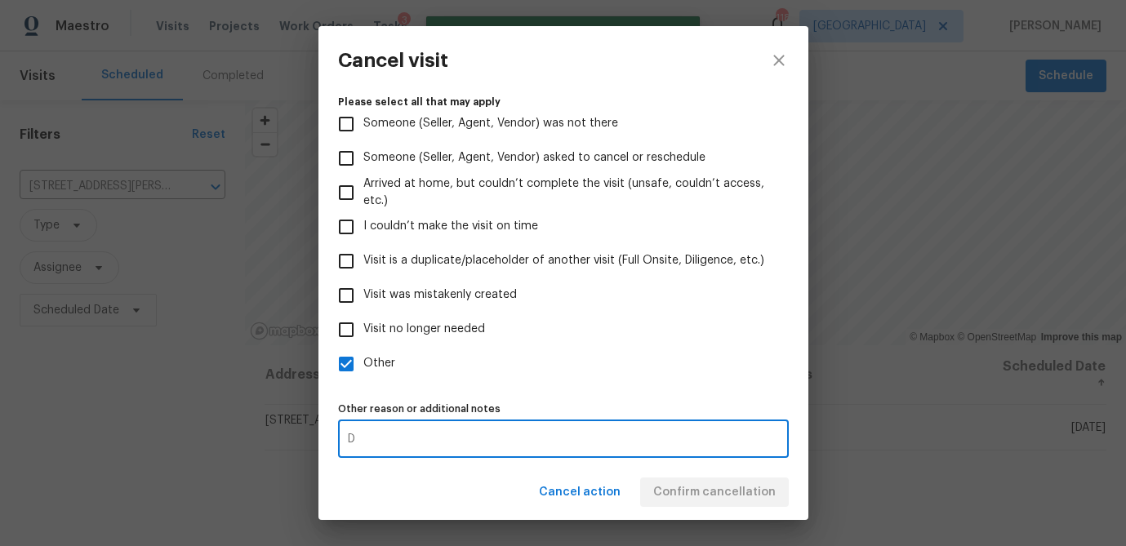
type textarea "D"
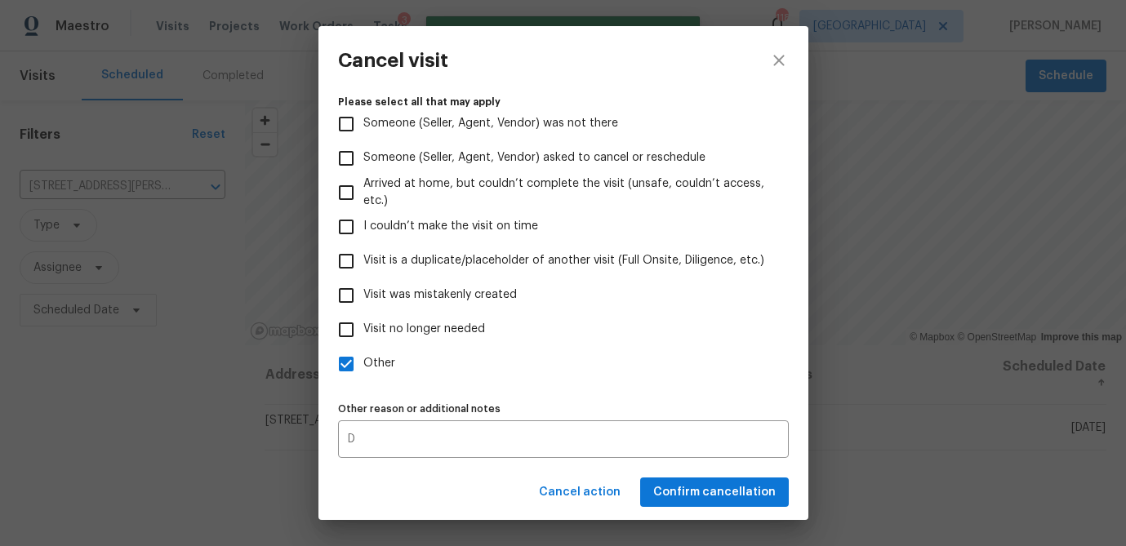
drag, startPoint x: 457, startPoint y: 377, endPoint x: 508, endPoint y: 415, distance: 63.0
click at [457, 377] on label "Other" at bounding box center [552, 364] width 447 height 34
click at [363, 377] on input "Other" at bounding box center [346, 364] width 34 height 34
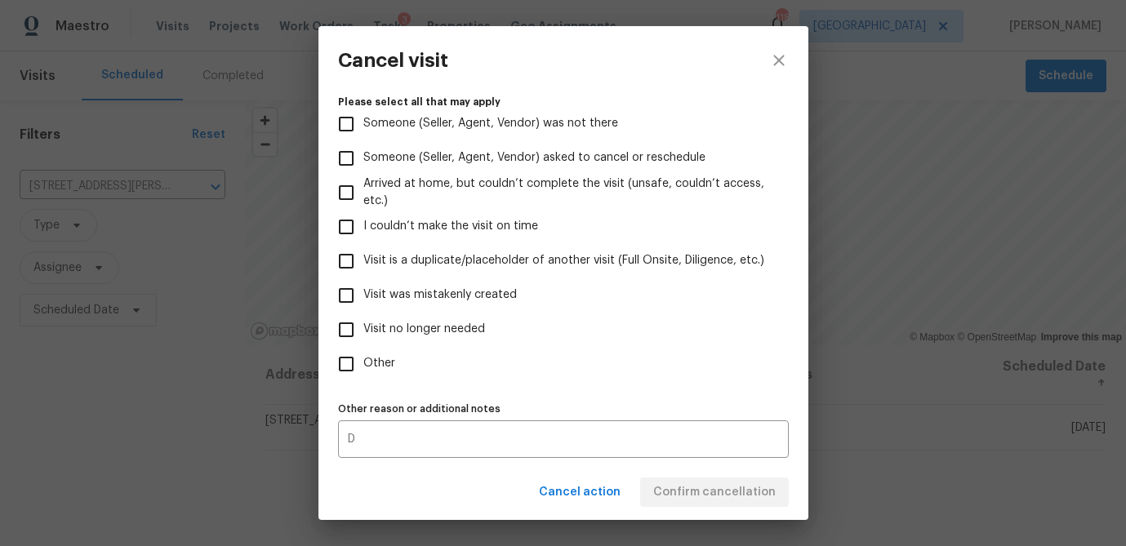
click at [671, 391] on div "Visit type Home Health Checkup Scheduled date 12/28/2025 Linked issues(s) No ti…" at bounding box center [563, 192] width 451 height 531
click at [678, 452] on div "D x Other reason or additional notes" at bounding box center [563, 439] width 451 height 38
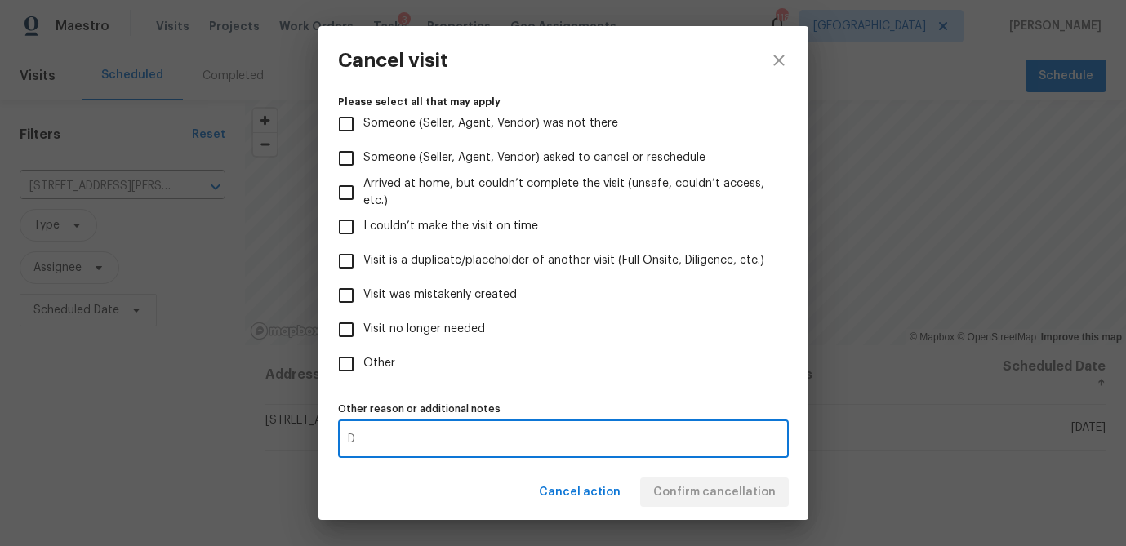
click at [345, 361] on input "Other" at bounding box center [346, 364] width 34 height 34
checkbox input "true"
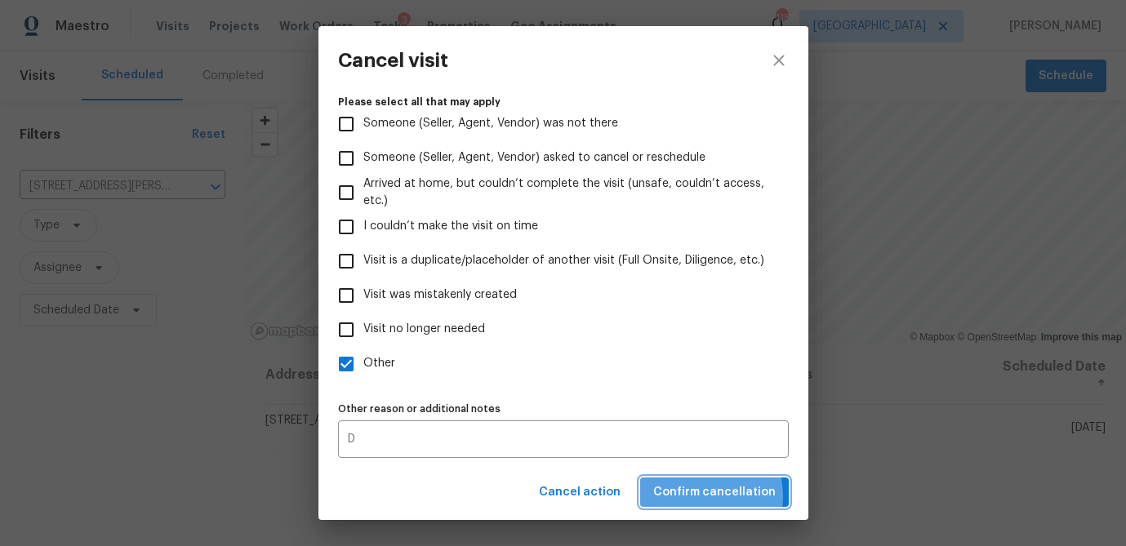
click at [698, 496] on span "Confirm cancellation" at bounding box center [714, 492] width 122 height 20
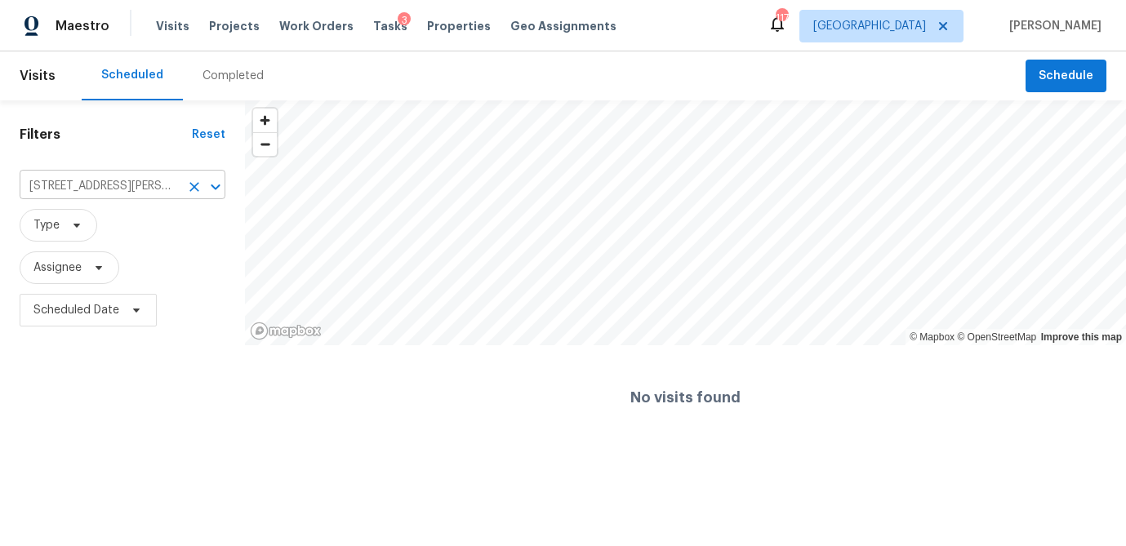
click at [127, 189] on input "1005 Magnolia Gardens Walk, McDonough, GA 30253" at bounding box center [100, 186] width 160 height 25
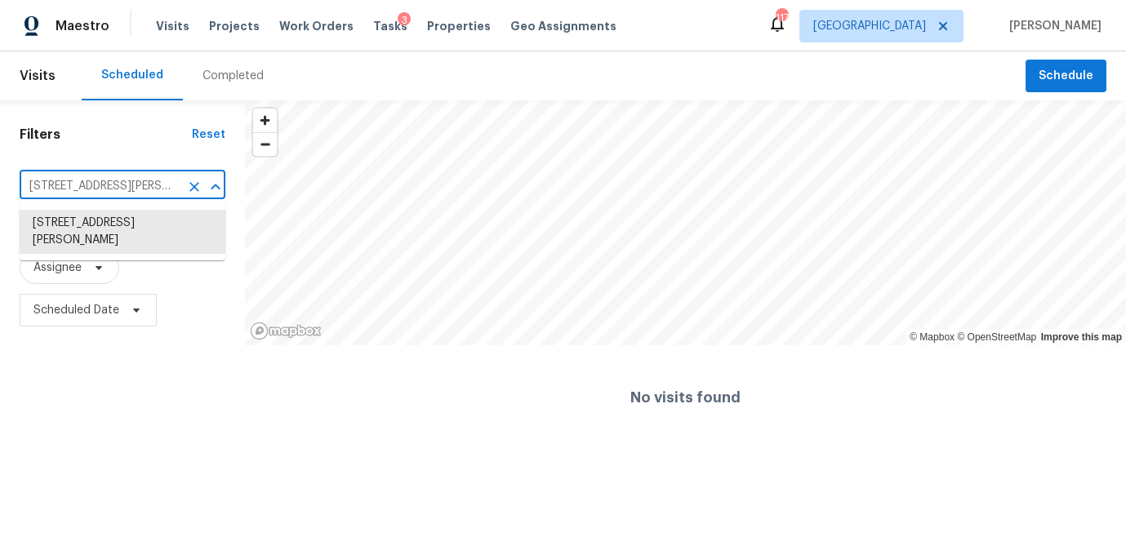
paste input "9129 Bent Pine Ct NE, Covington, GA 30014"
type input "9129 Bent Pine Ct NE, Covington, GA 30014"
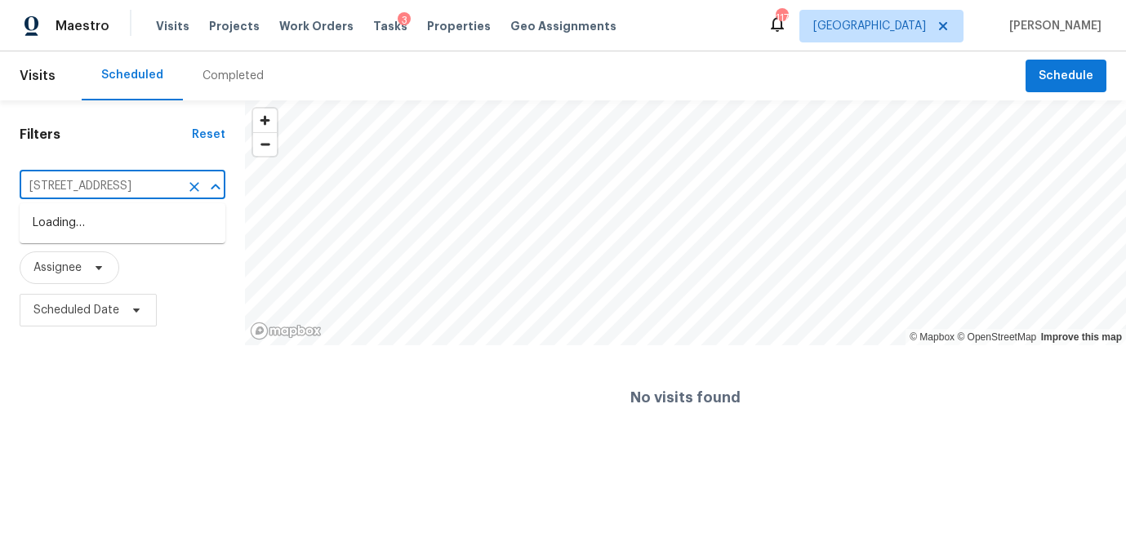
scroll to position [0, 82]
click at [115, 207] on ul "9129 Bent Pine Ct NE, Covington, GA 30014" at bounding box center [123, 223] width 206 height 40
click at [114, 214] on li "9129 Bent Pine Ct NE, Covington, GA 30014" at bounding box center [123, 223] width 206 height 27
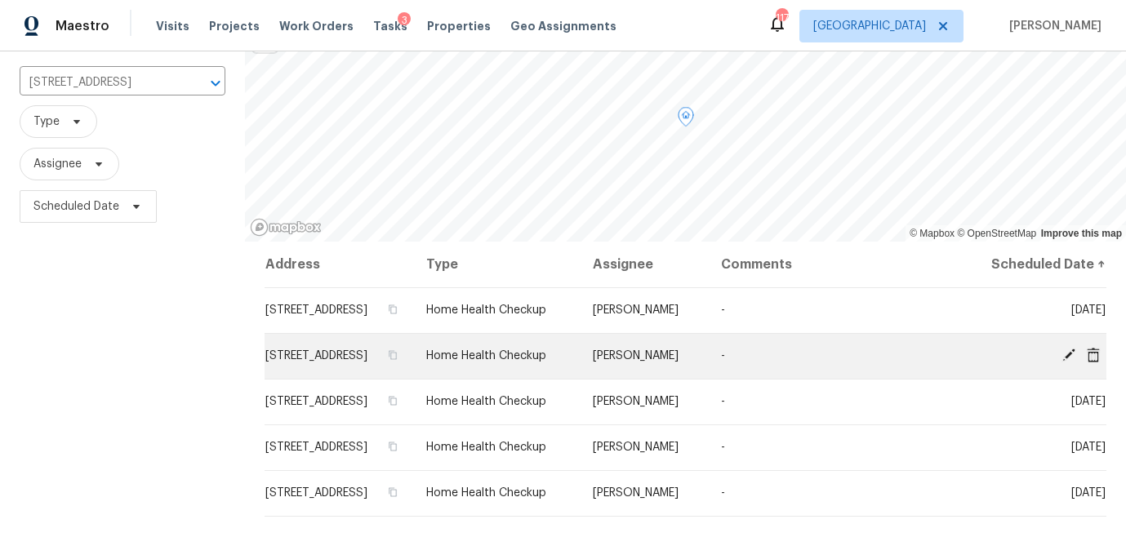
scroll to position [125, 0]
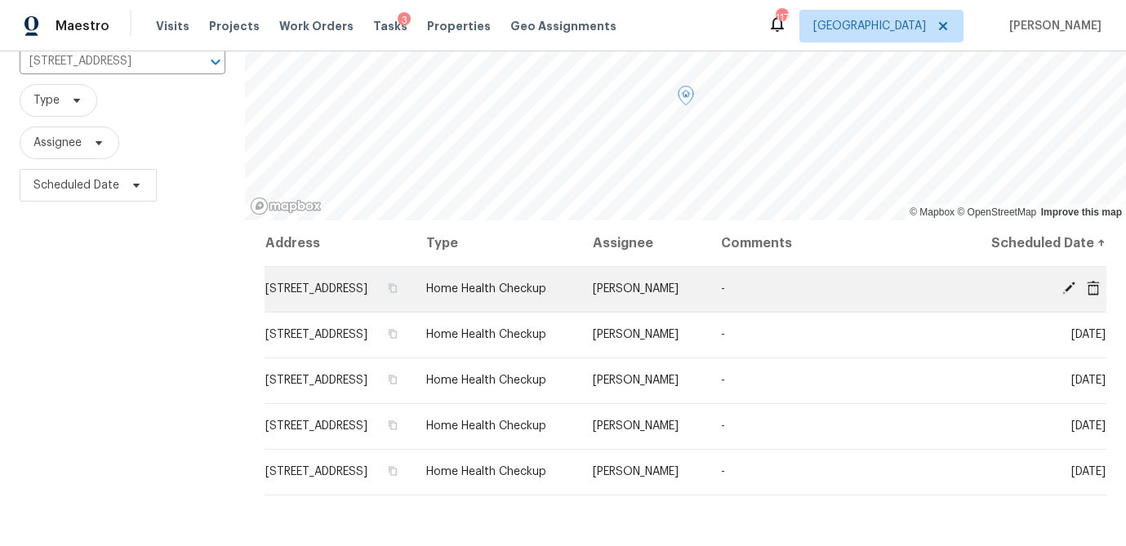
click at [1062, 296] on icon at bounding box center [1068, 288] width 15 height 15
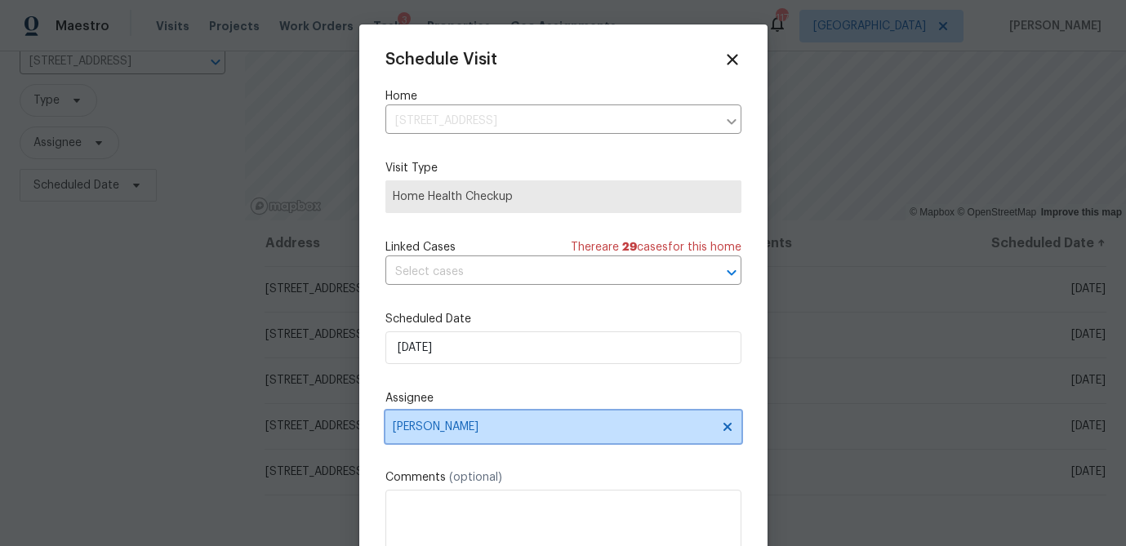
click at [467, 434] on span "Wesley Brooks" at bounding box center [563, 427] width 356 height 33
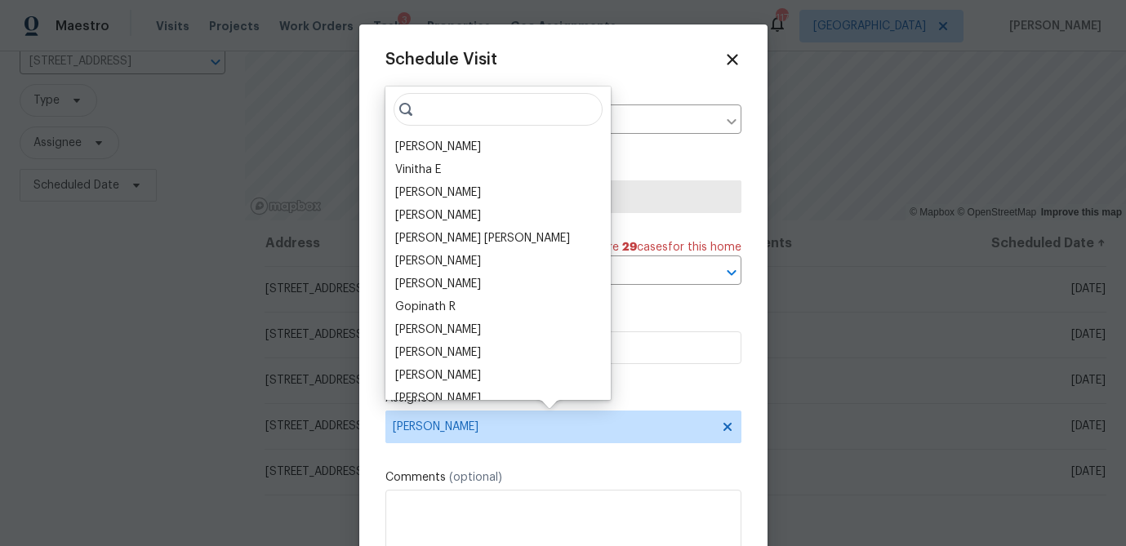
click at [457, 110] on input "search" at bounding box center [498, 109] width 209 height 33
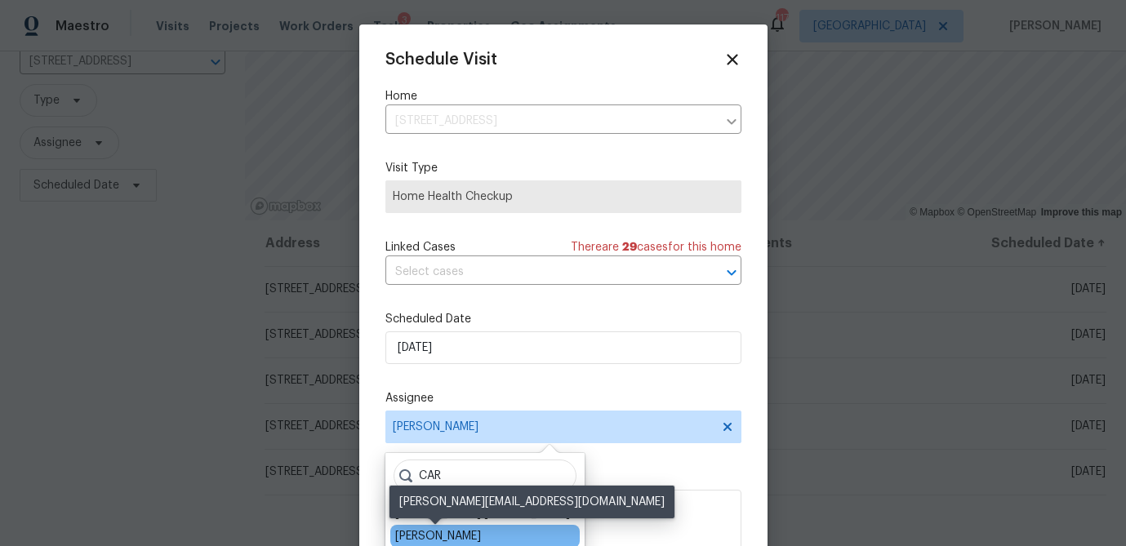
type input "CAR"
click at [412, 540] on div "Carmen Childs" at bounding box center [438, 536] width 86 height 16
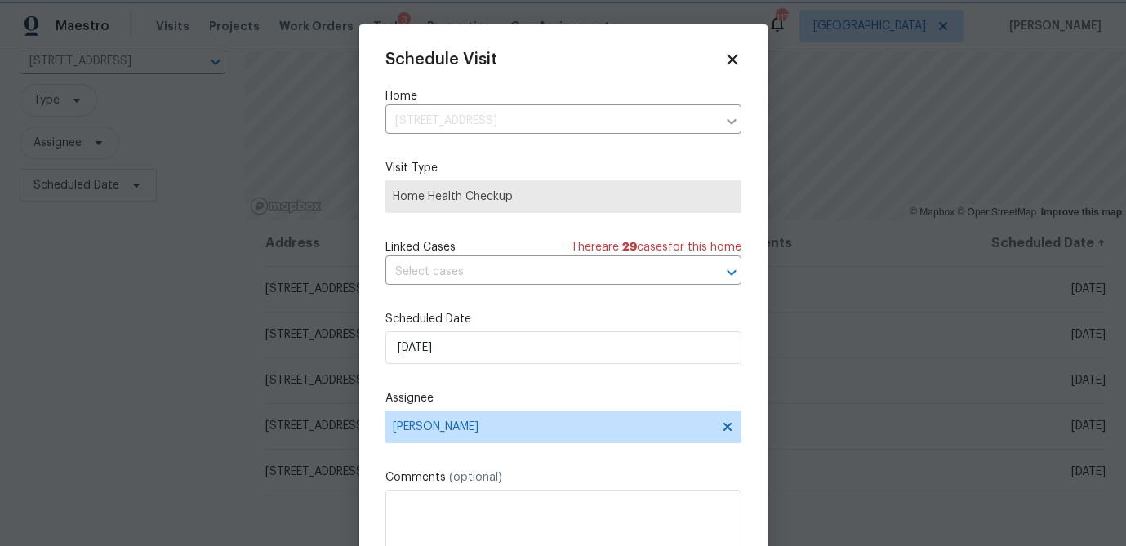
scroll to position [29, 0]
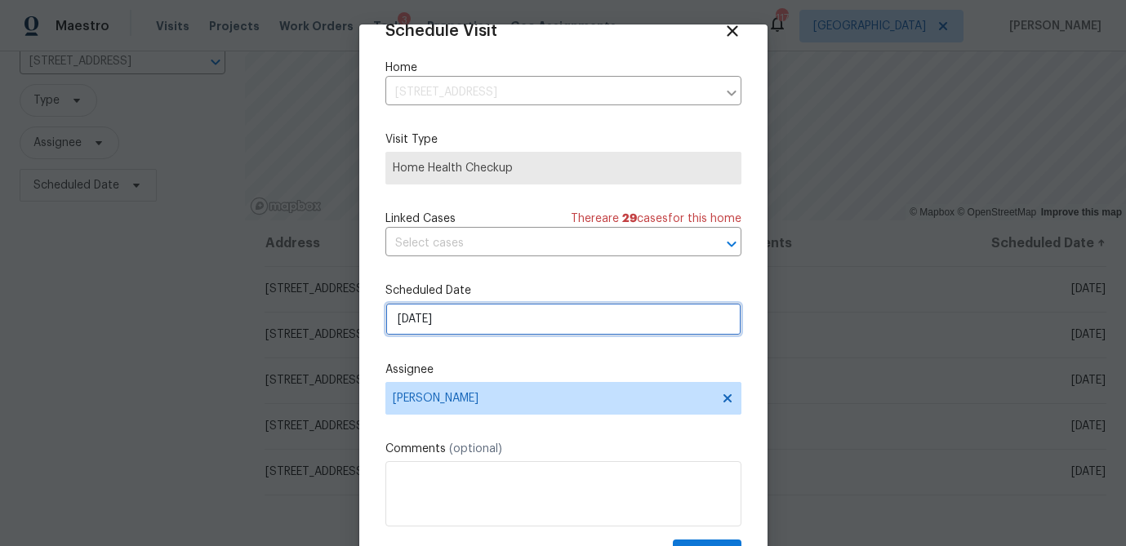
click at [439, 320] on input "[DATE]" at bounding box center [563, 319] width 356 height 33
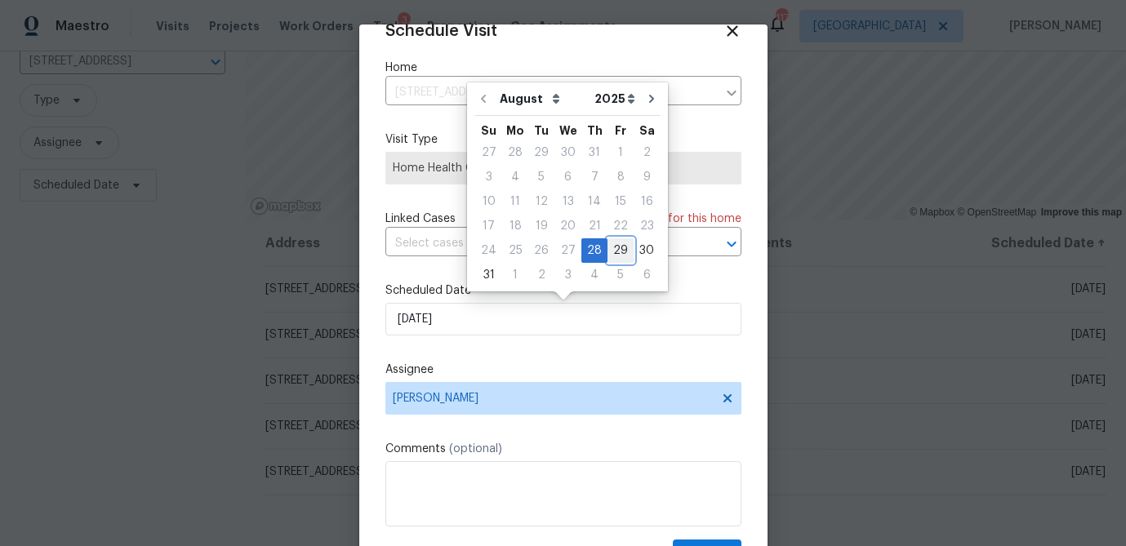
click at [612, 252] on div "29" at bounding box center [620, 250] width 26 height 23
type input "8/29/2025"
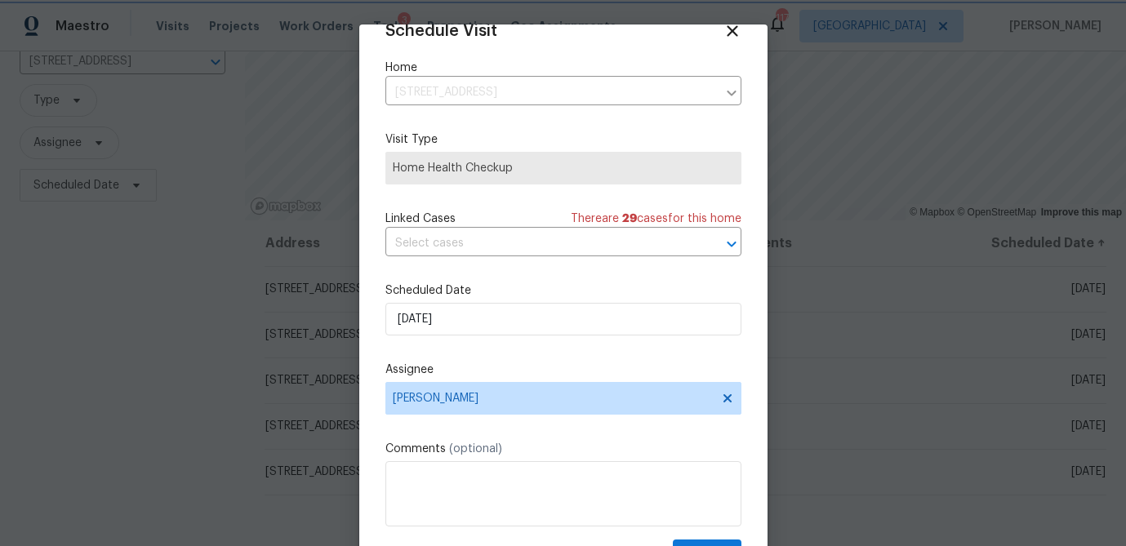
scroll to position [74, 0]
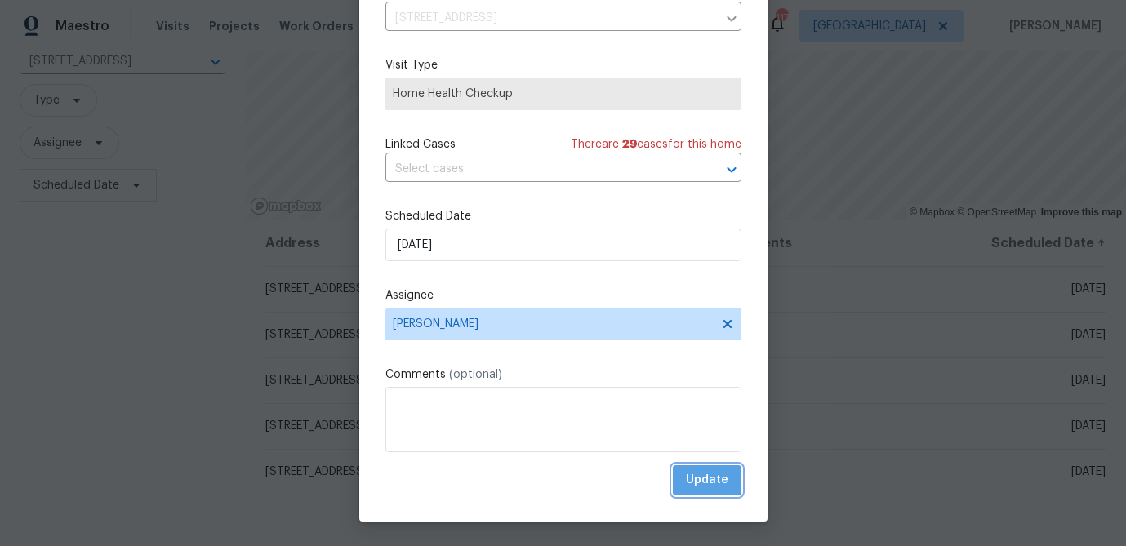
click at [707, 479] on span "Update" at bounding box center [707, 480] width 42 height 20
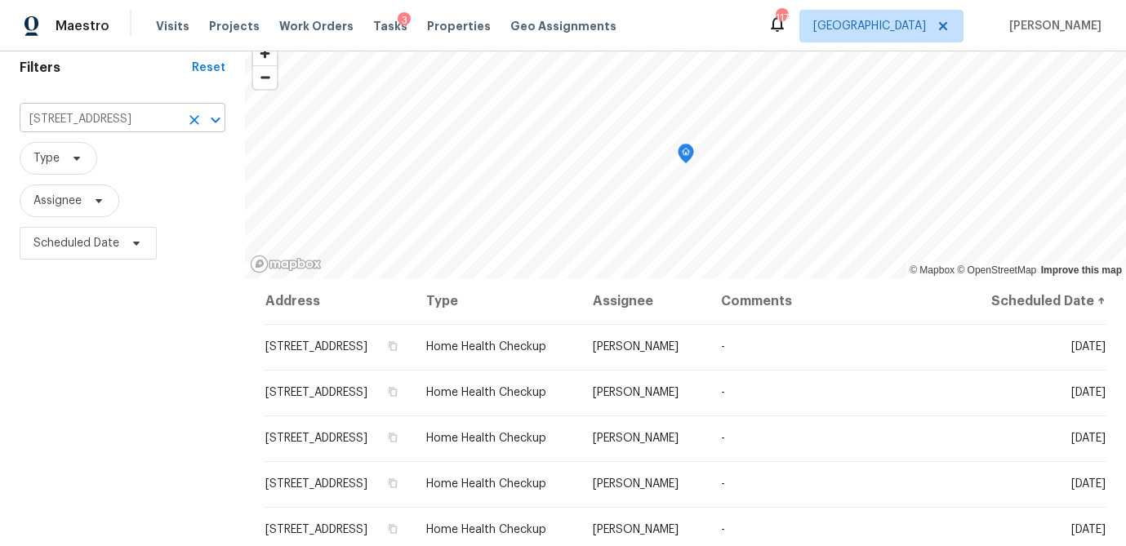
scroll to position [64, 0]
click at [121, 123] on input "9129 Bent Pine Ct NE, Covington, GA 30014" at bounding box center [100, 121] width 160 height 25
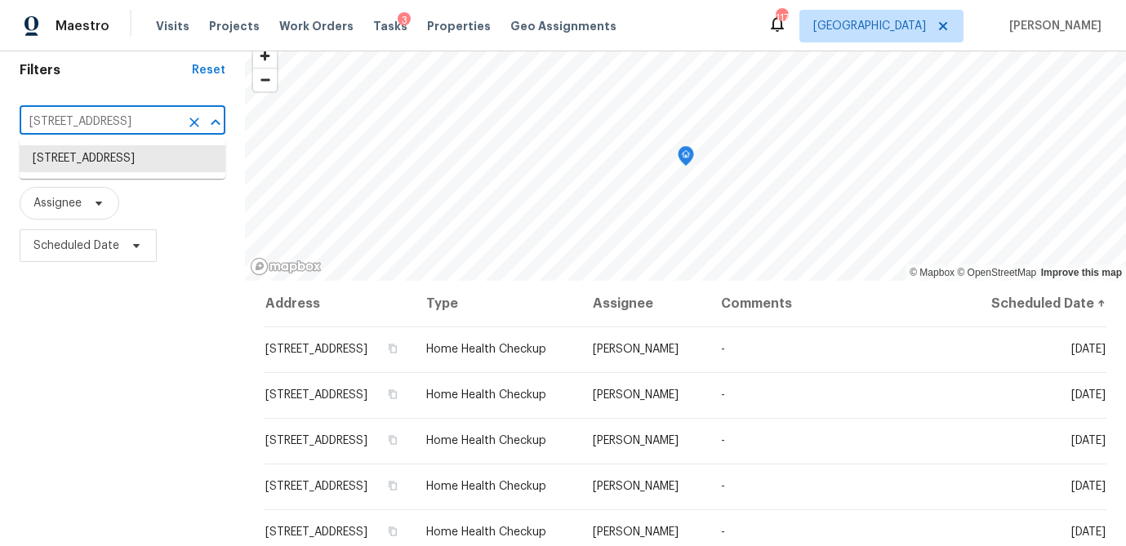
paste input "231 Grove Pointe Dr Locust Grove GA 30248"
type input "231 Grove Pointe Dr Locust Grove GA 30248"
click at [109, 169] on li "231 Grove Pointe Dr, Locust Grove, GA 30248" at bounding box center [123, 158] width 206 height 27
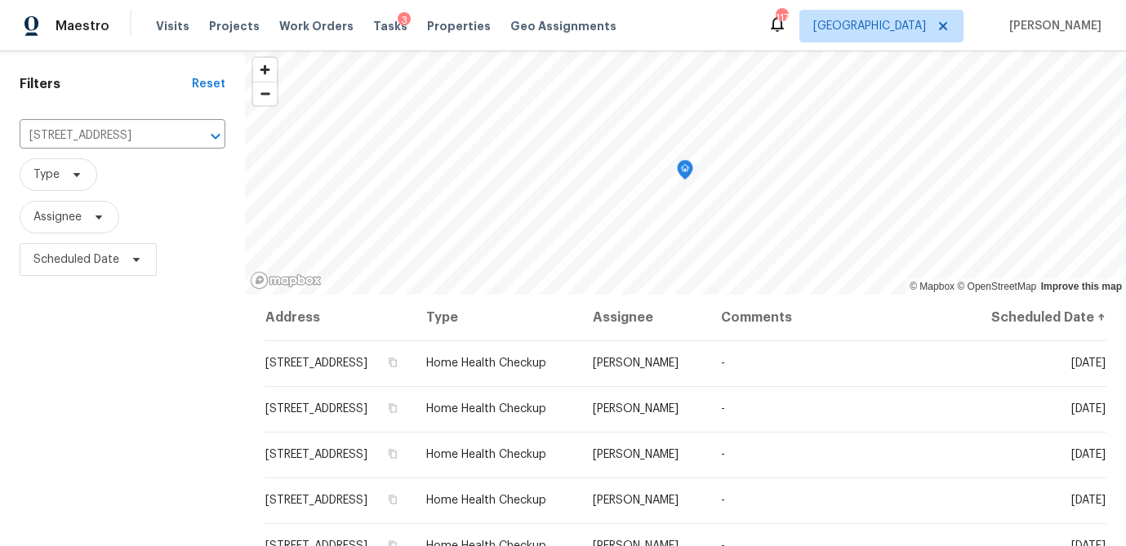
scroll to position [82, 0]
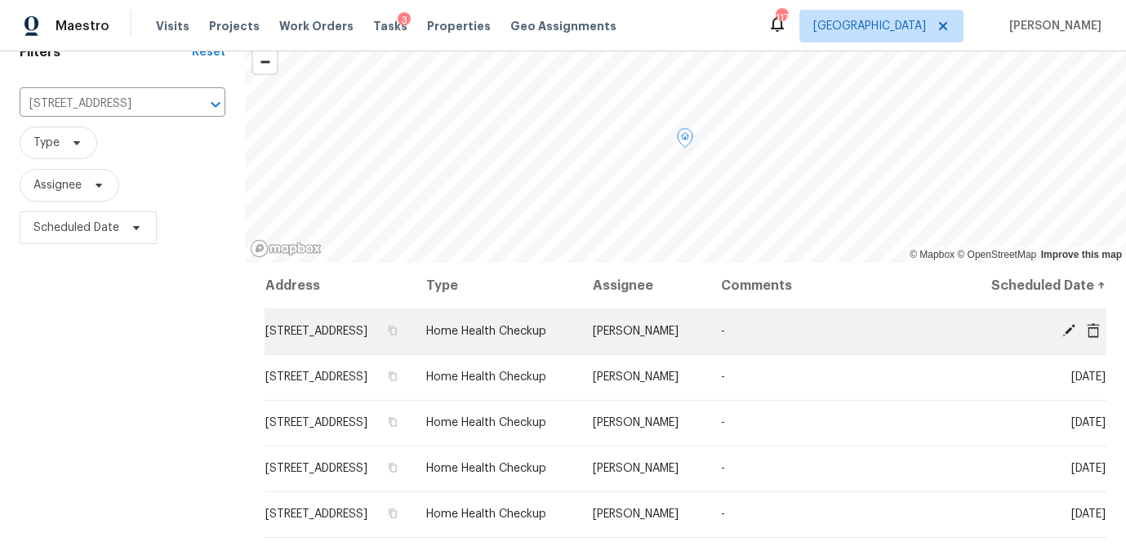
click at [1062, 338] on icon at bounding box center [1068, 330] width 15 height 15
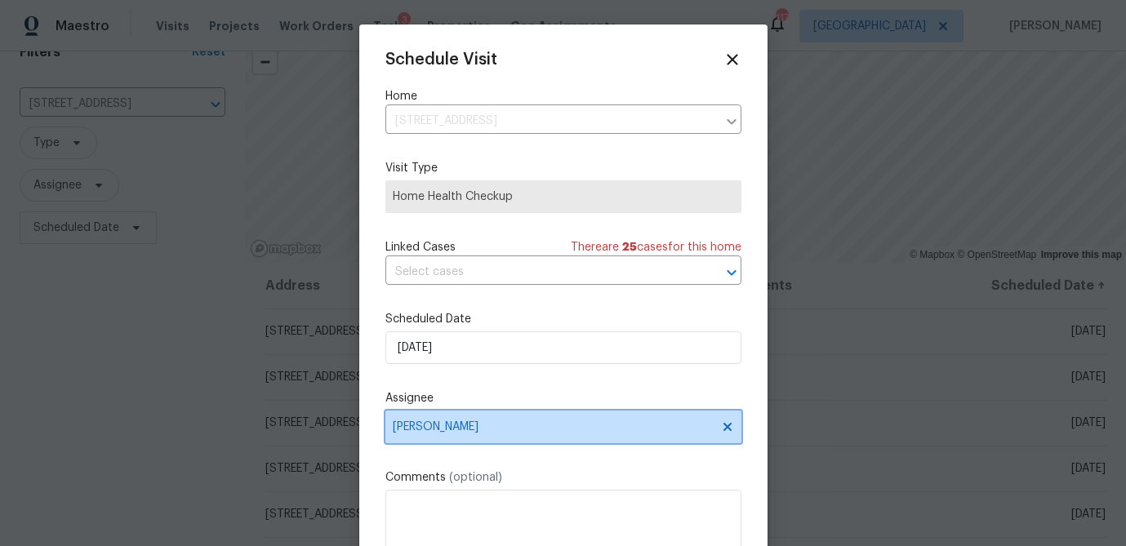
click at [458, 434] on span "Wesley Brooks" at bounding box center [553, 426] width 320 height 13
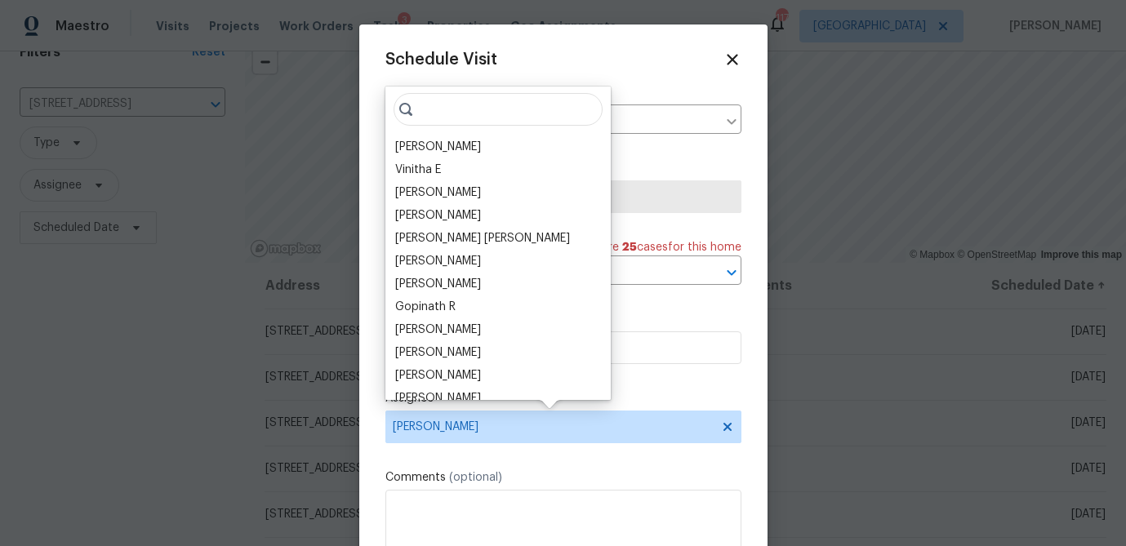
click at [449, 113] on input "search" at bounding box center [498, 109] width 209 height 33
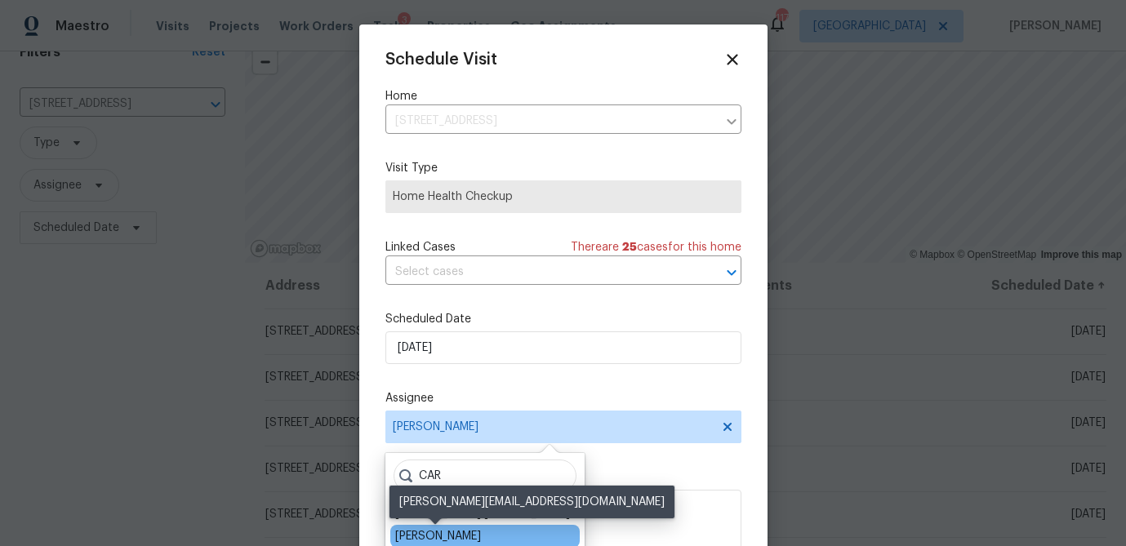
type input "CAR"
click at [438, 539] on div "Carmen Childs" at bounding box center [438, 536] width 86 height 16
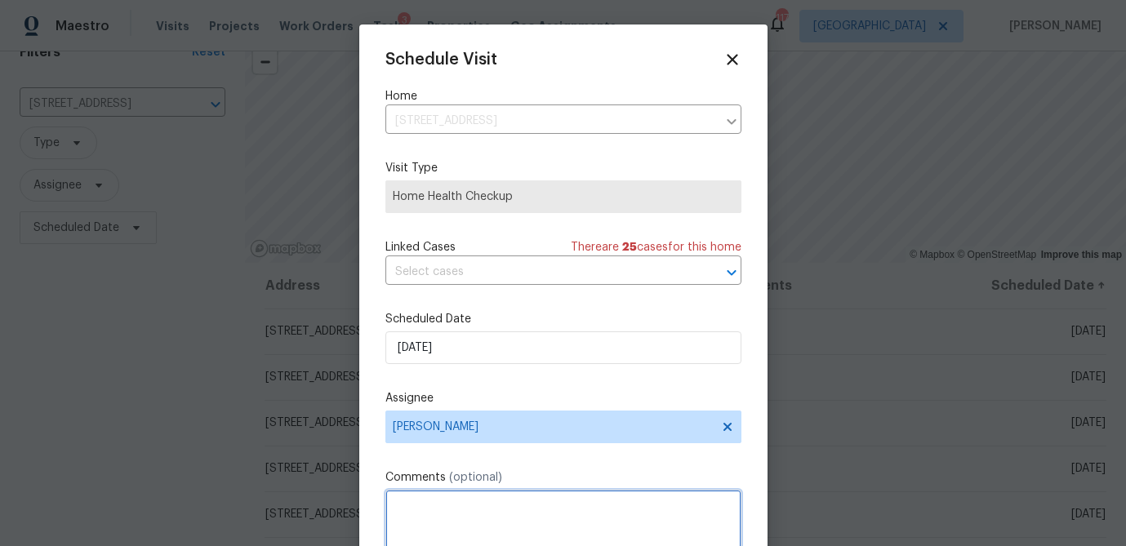
click at [469, 519] on textarea at bounding box center [563, 522] width 356 height 65
type textarea "in resale"
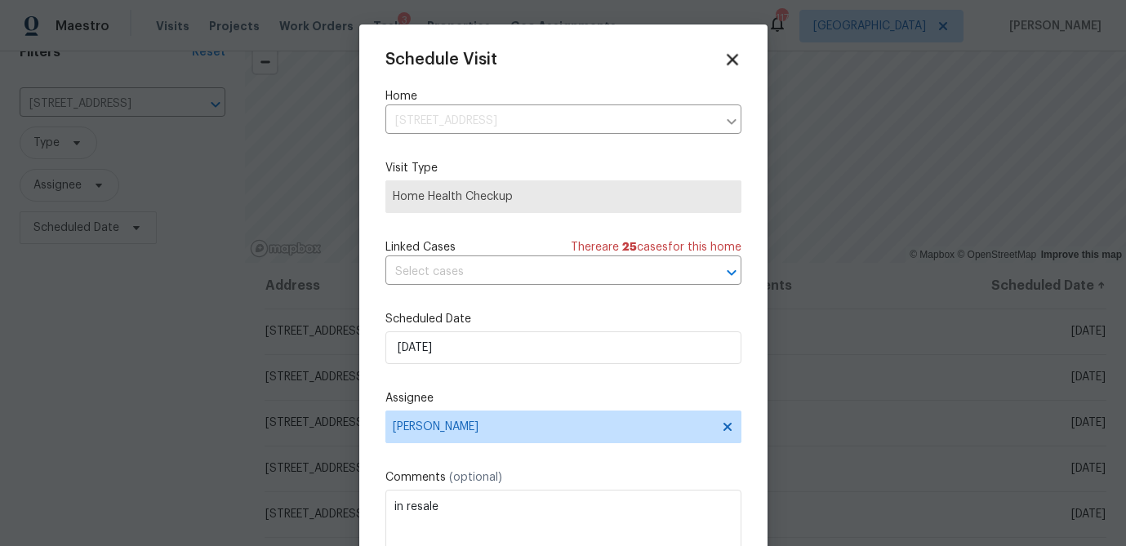
click at [732, 53] on icon at bounding box center [732, 59] width 19 height 19
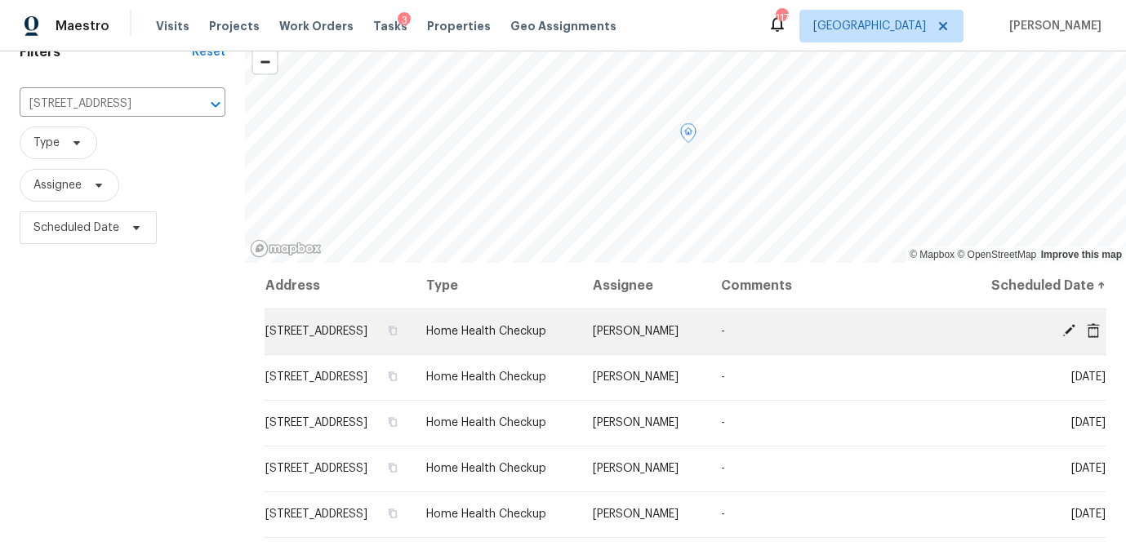
click at [336, 336] on span "231 Grove Pointe Dr, Locust Grove, GA 30248" at bounding box center [316, 331] width 102 height 11
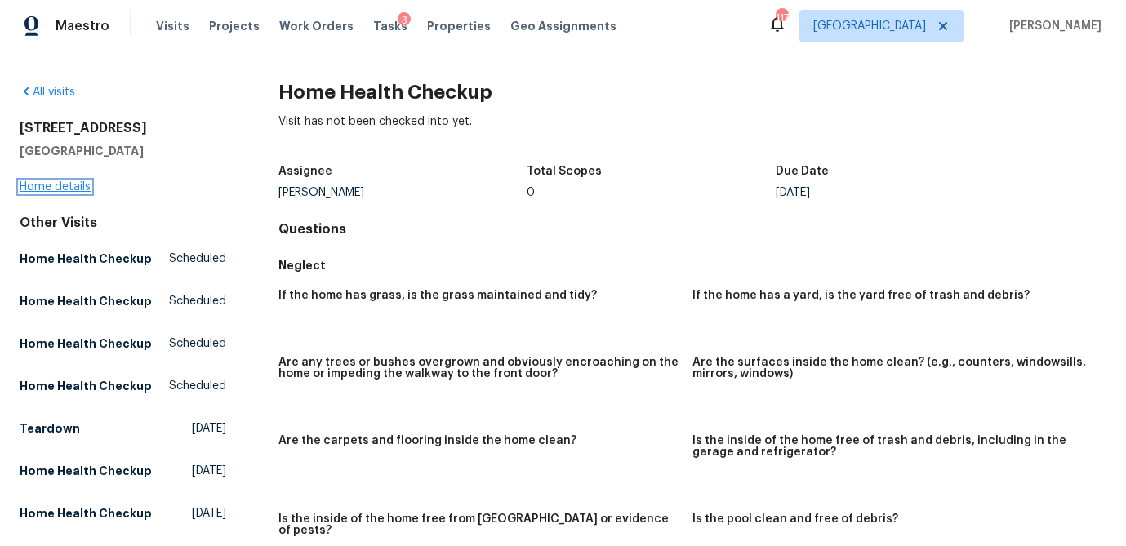
click at [66, 188] on link "Home details" at bounding box center [55, 186] width 71 height 11
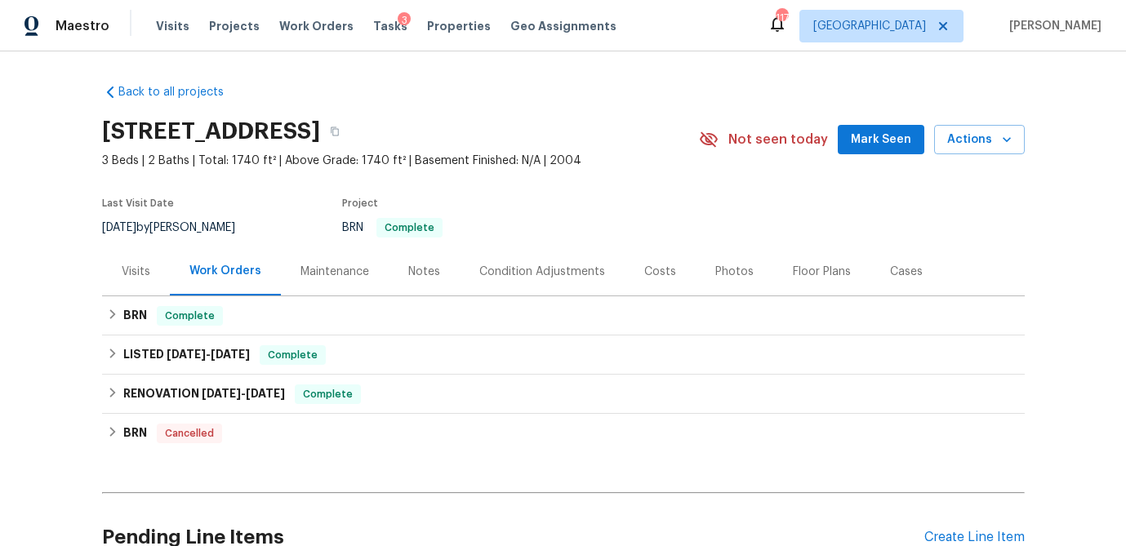
click at [134, 278] on div "Visits" at bounding box center [136, 272] width 29 height 16
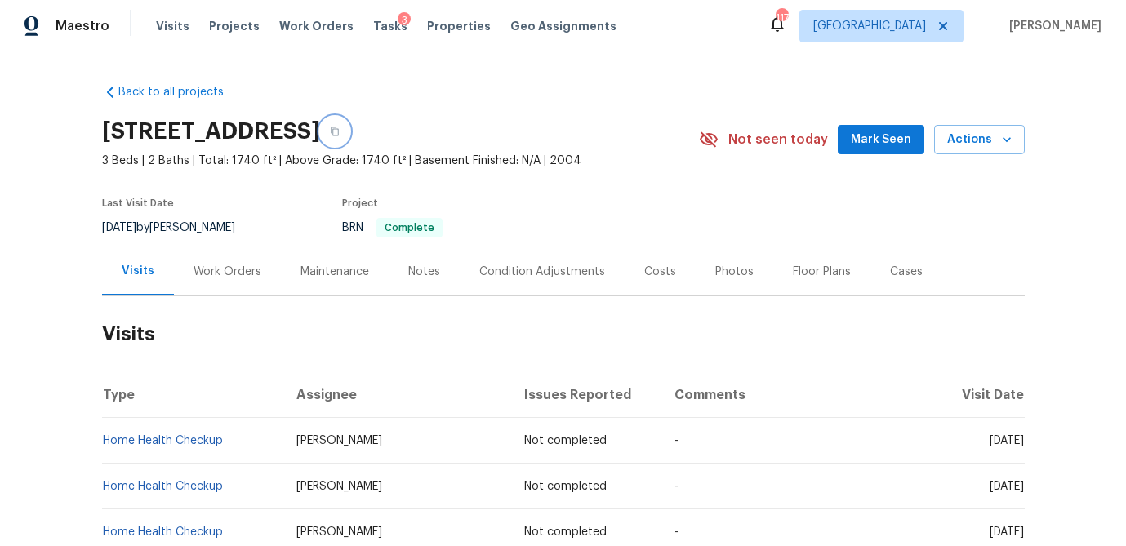
click at [339, 128] on icon "button" at bounding box center [335, 131] width 8 height 9
click at [176, 19] on span "Visits" at bounding box center [172, 26] width 33 height 16
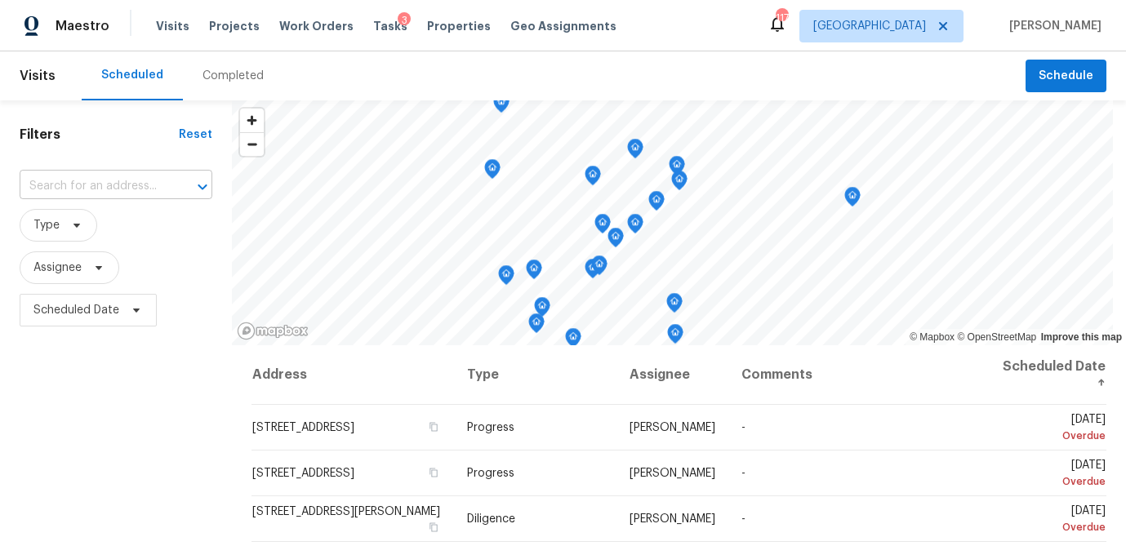
click at [105, 178] on input "text" at bounding box center [93, 186] width 147 height 25
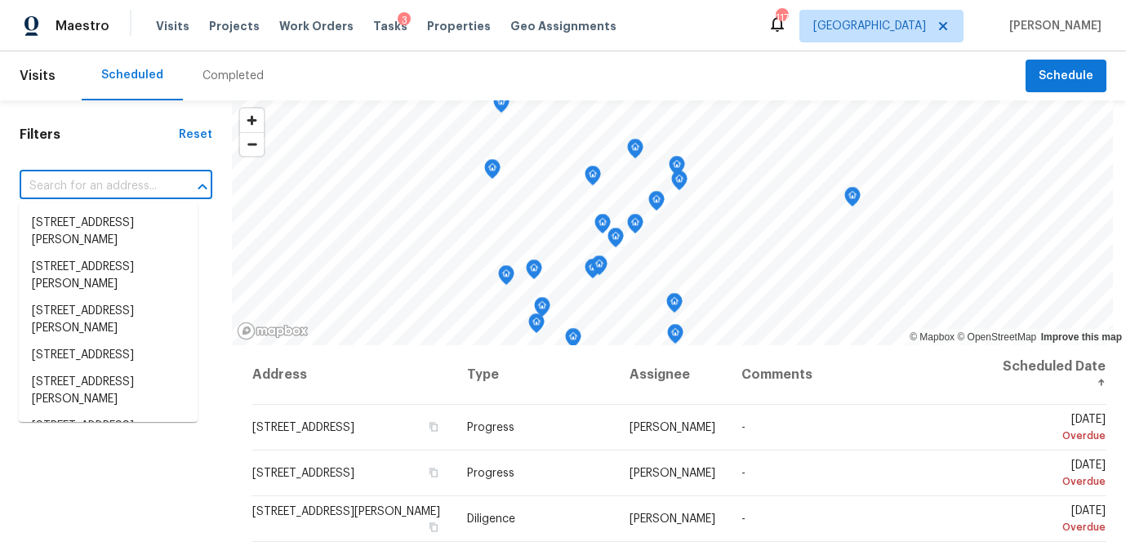
paste input "231 Grove Pointe Dr, Locust Grove, GA 30248"
type input "231 Grove Pointe Dr, Locust Grove, GA 30248"
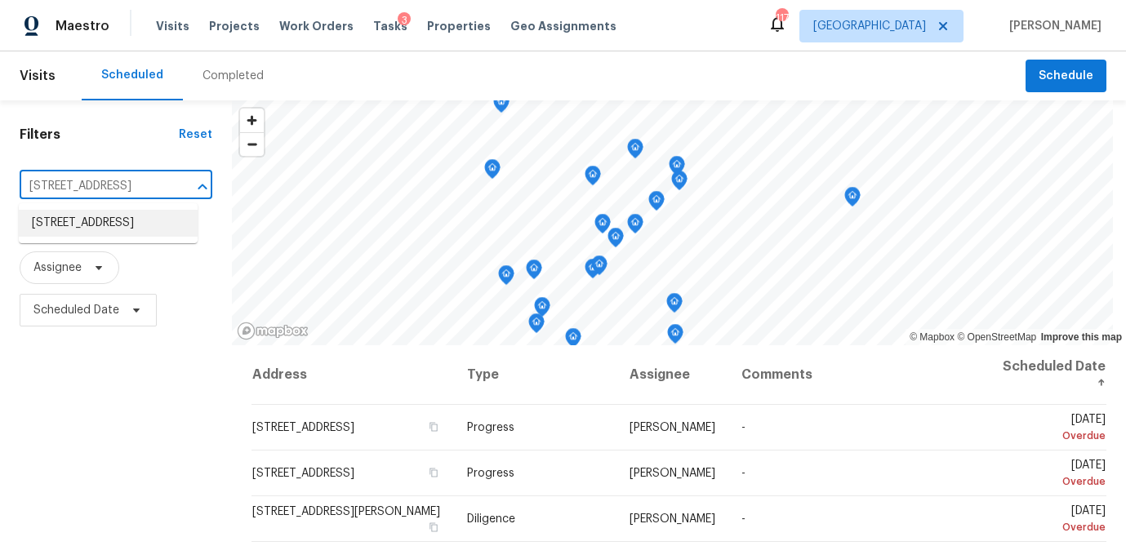
click at [109, 221] on li "231 Grove Pointe Dr, Locust Grove, GA 30248" at bounding box center [108, 223] width 179 height 27
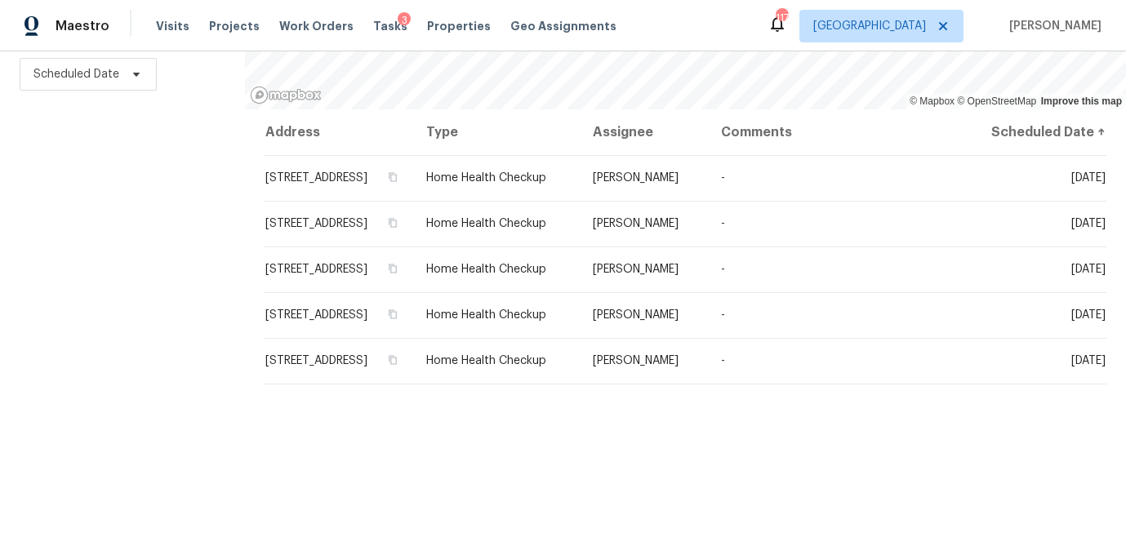
scroll to position [189, 0]
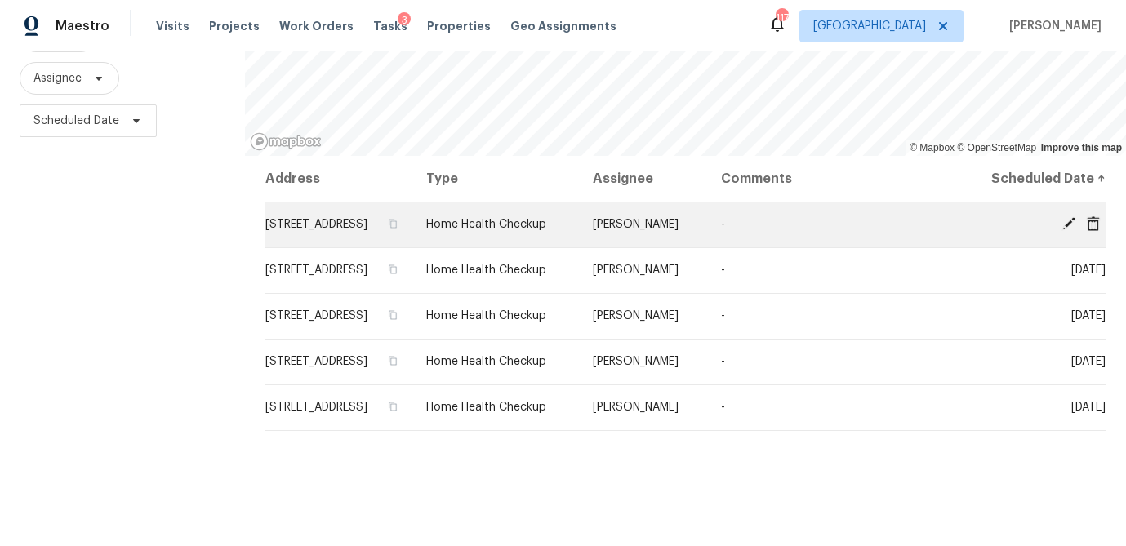
click at [1093, 230] on icon at bounding box center [1093, 223] width 13 height 15
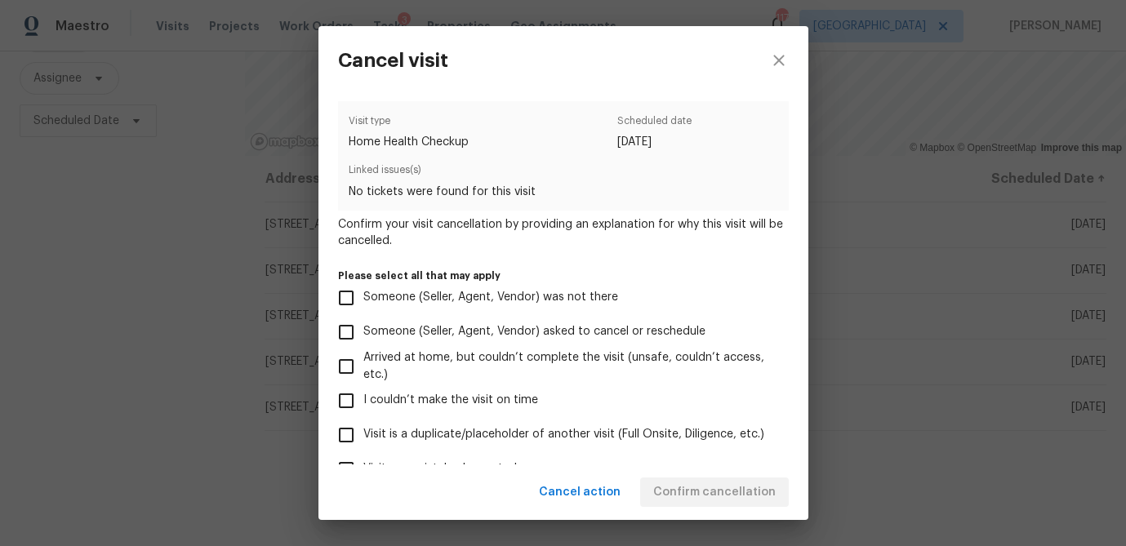
scroll to position [174, 0]
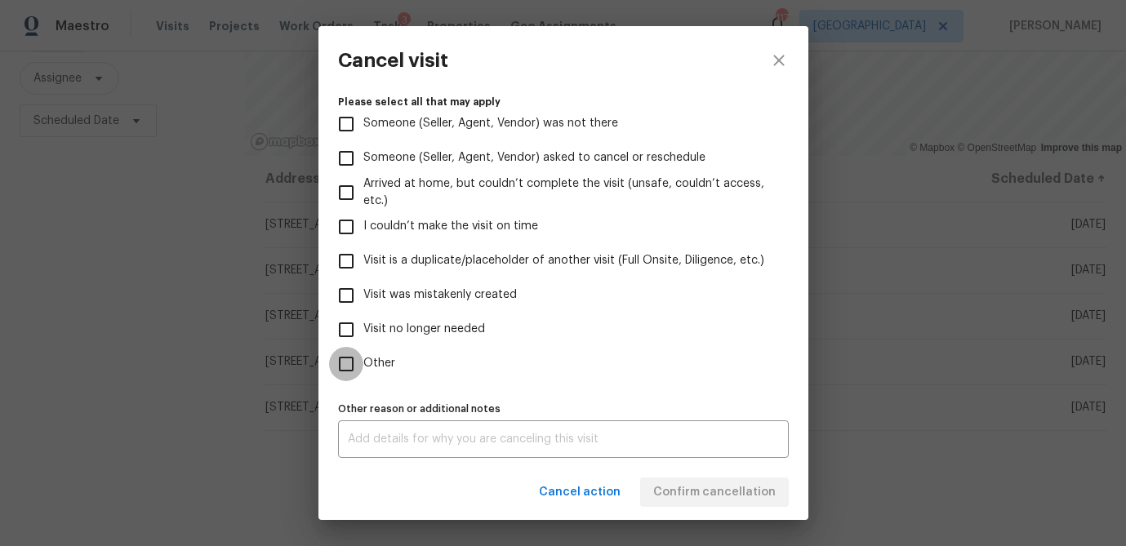
click at [351, 368] on input "Other" at bounding box center [346, 364] width 34 height 34
checkbox input "true"
click at [377, 434] on textarea at bounding box center [563, 439] width 431 height 11
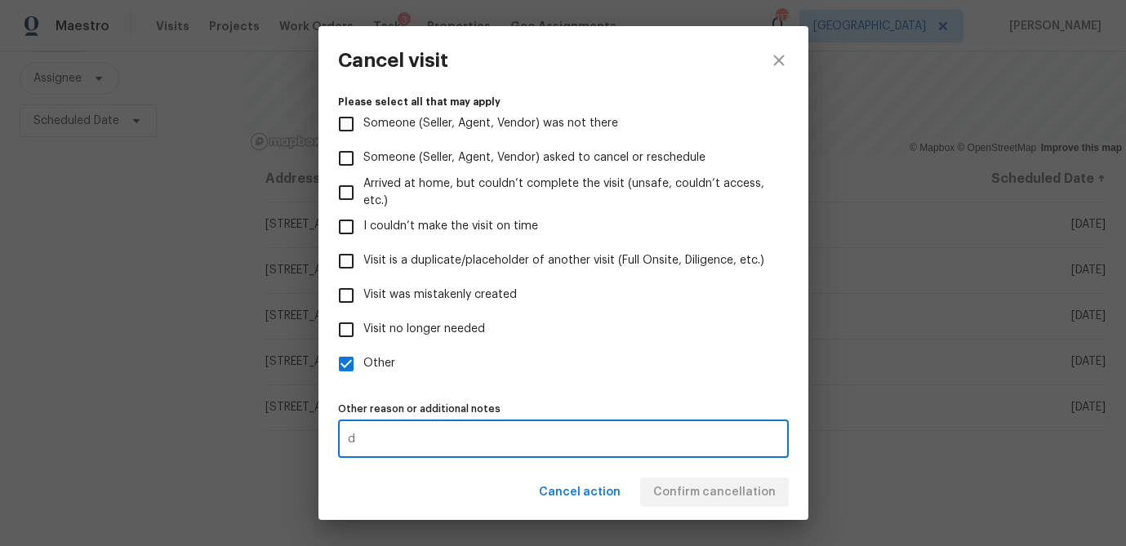
type textarea "d"
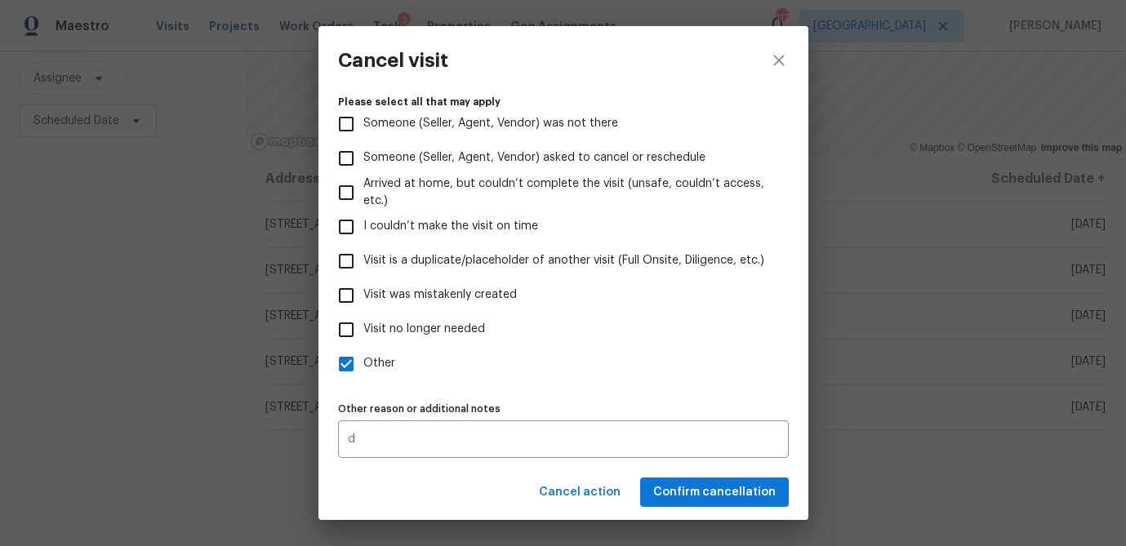
click at [472, 380] on label "Other" at bounding box center [552, 364] width 447 height 34
click at [363, 380] on input "Other" at bounding box center [346, 364] width 34 height 34
click at [347, 373] on input "Other" at bounding box center [346, 364] width 34 height 34
checkbox input "true"
click at [712, 494] on span "Confirm cancellation" at bounding box center [714, 492] width 122 height 20
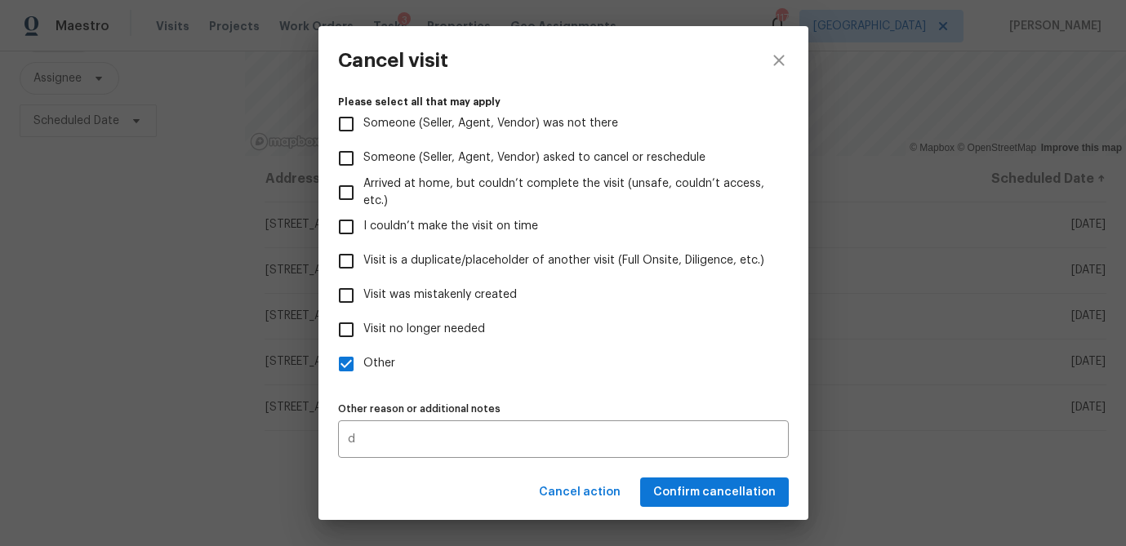
scroll to position [0, 0]
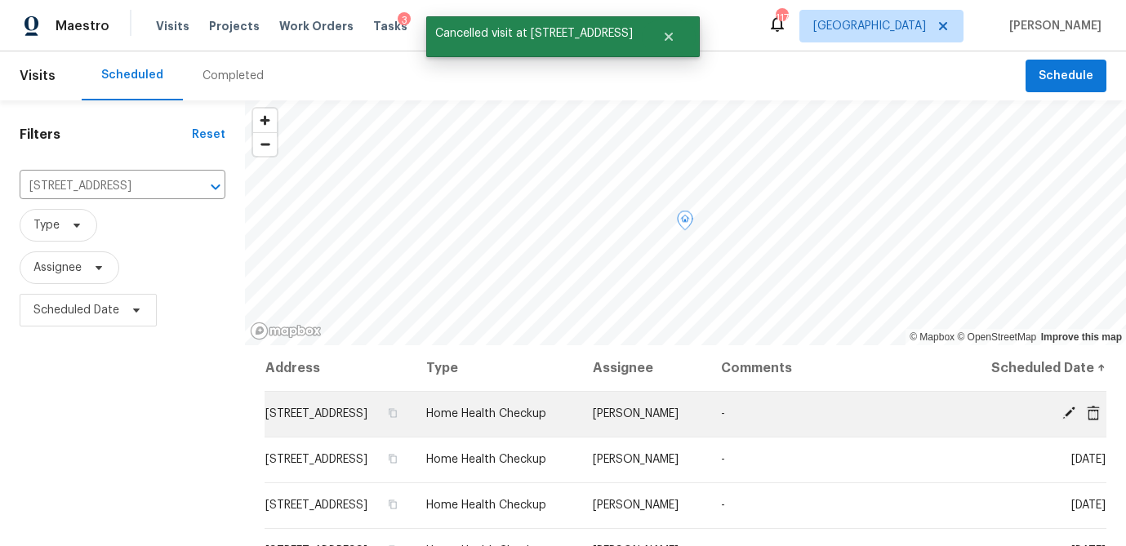
click at [1089, 420] on icon at bounding box center [1093, 412] width 13 height 15
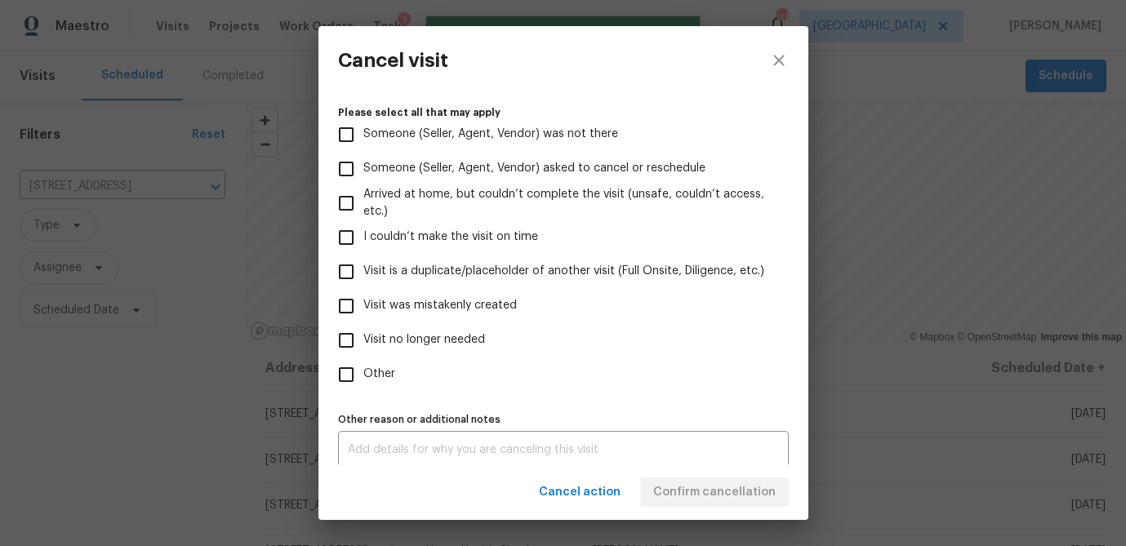
scroll to position [174, 0]
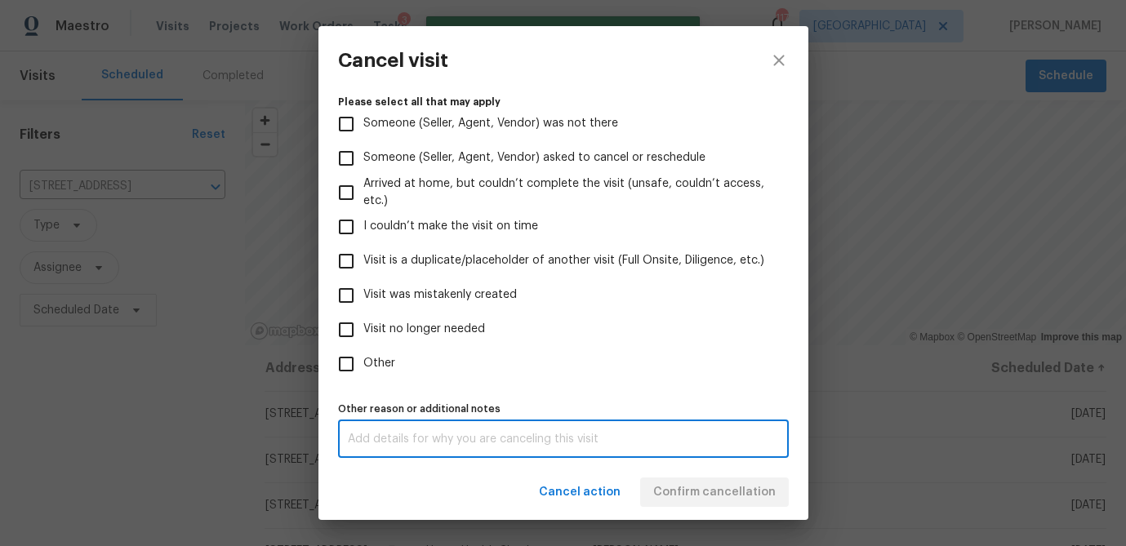
click at [386, 442] on textarea at bounding box center [563, 439] width 431 height 11
type textarea "d"
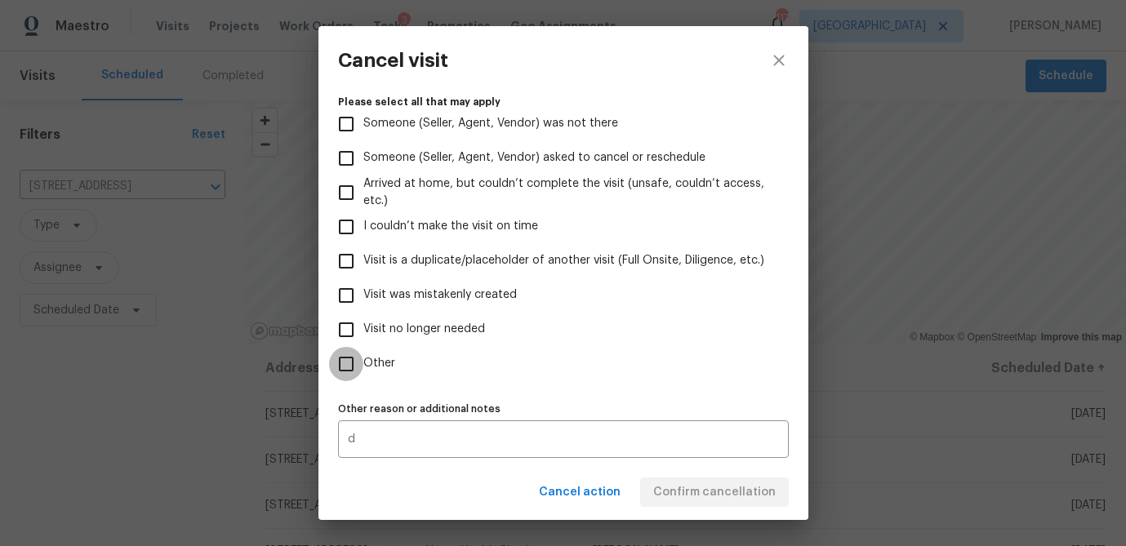
click at [345, 365] on input "Other" at bounding box center [346, 364] width 34 height 34
checkbox input "true"
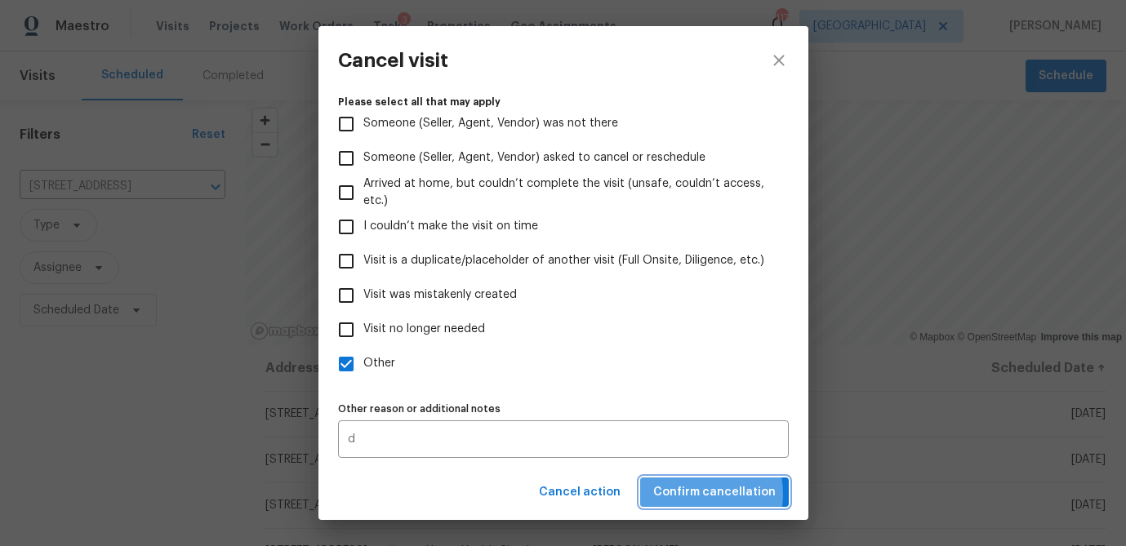
click at [698, 494] on span "Confirm cancellation" at bounding box center [714, 492] width 122 height 20
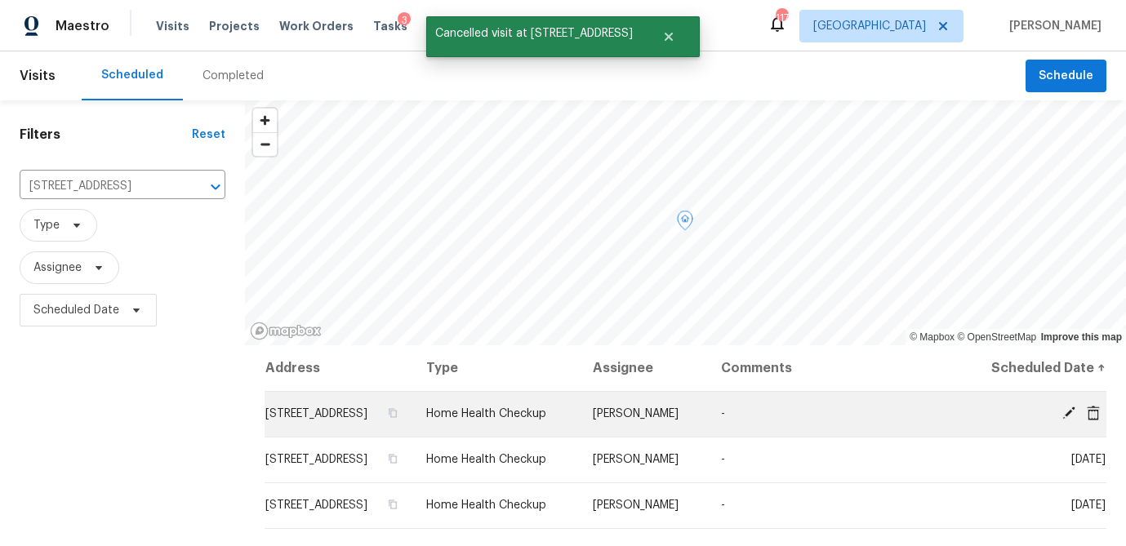
click at [1096, 420] on icon at bounding box center [1093, 412] width 13 height 15
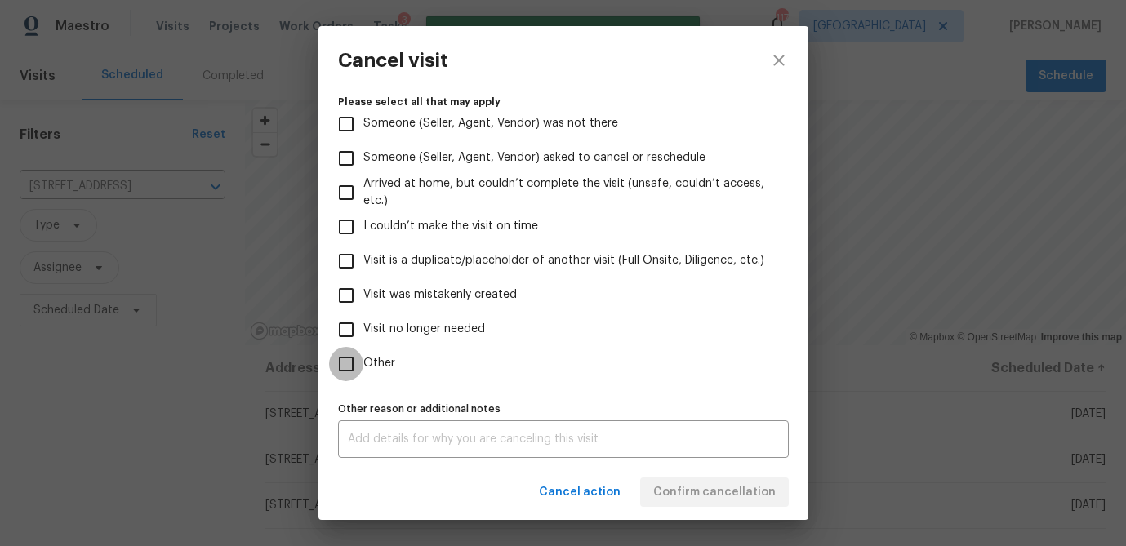
click at [342, 366] on input "Other" at bounding box center [346, 364] width 34 height 34
checkbox input "true"
click at [359, 432] on div "x Other reason or additional notes" at bounding box center [563, 439] width 451 height 38
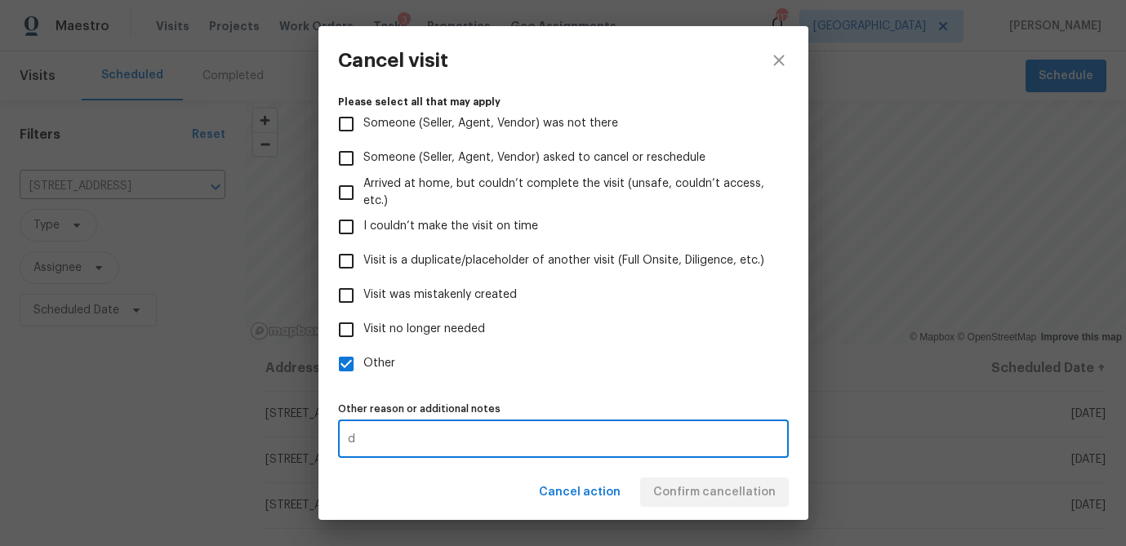
type textarea "d"
click at [535, 395] on div "Visit type Home Health Checkup Scheduled date 10/28/2025 Linked issues(s) No ti…" at bounding box center [563, 192] width 451 height 531
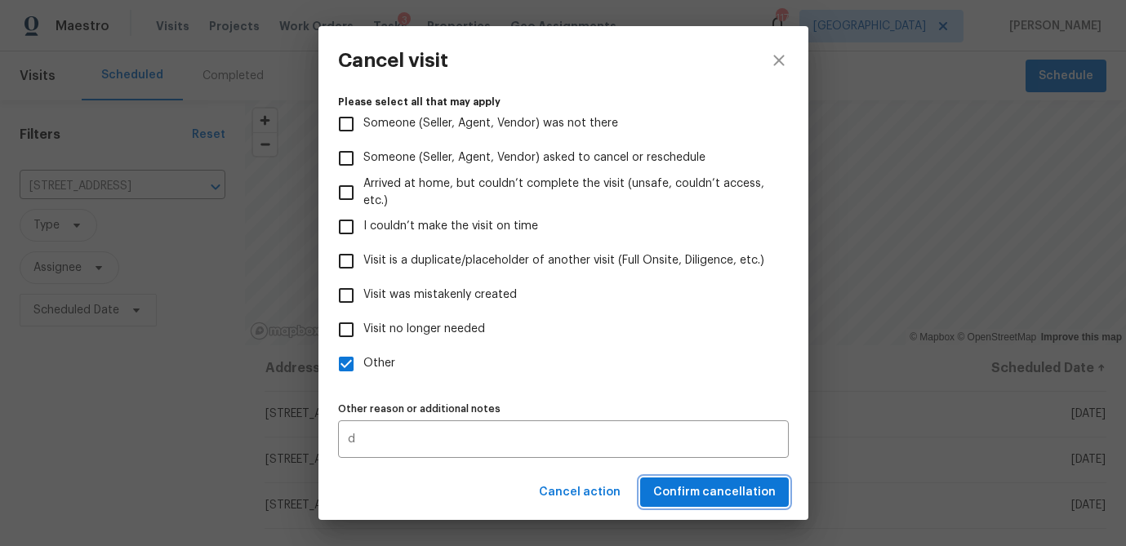
click at [676, 487] on span "Confirm cancellation" at bounding box center [714, 492] width 122 height 20
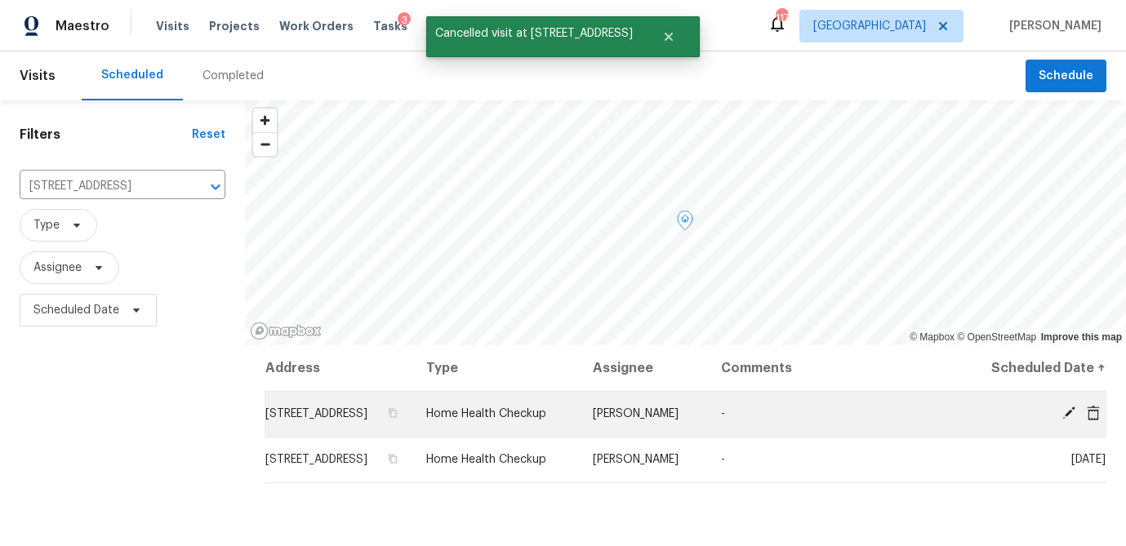
click at [1089, 420] on icon at bounding box center [1093, 412] width 13 height 15
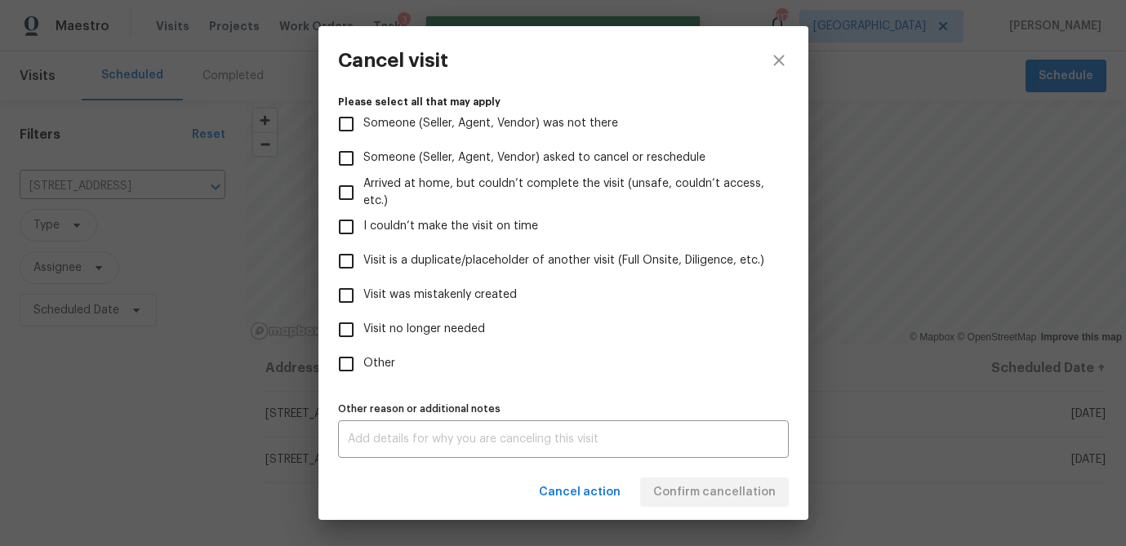
click at [345, 368] on input "Other" at bounding box center [346, 364] width 34 height 34
checkbox input "true"
click at [391, 447] on div "x Other reason or additional notes" at bounding box center [563, 439] width 451 height 38
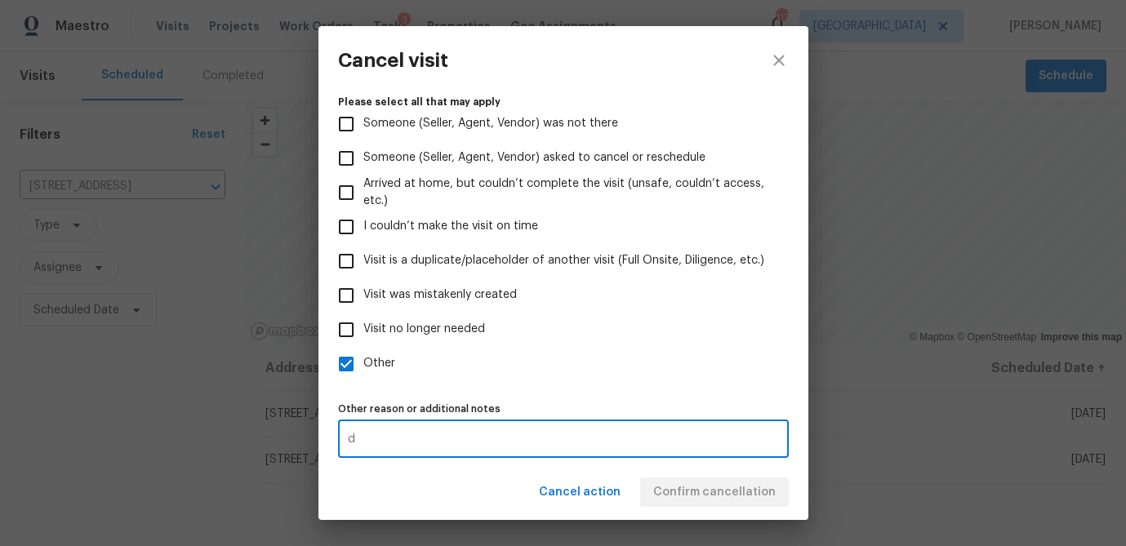
type textarea "d"
click at [569, 395] on div "Visit type Home Health Checkup Scheduled date 11/28/2025 Linked issues(s) No ti…" at bounding box center [563, 192] width 451 height 531
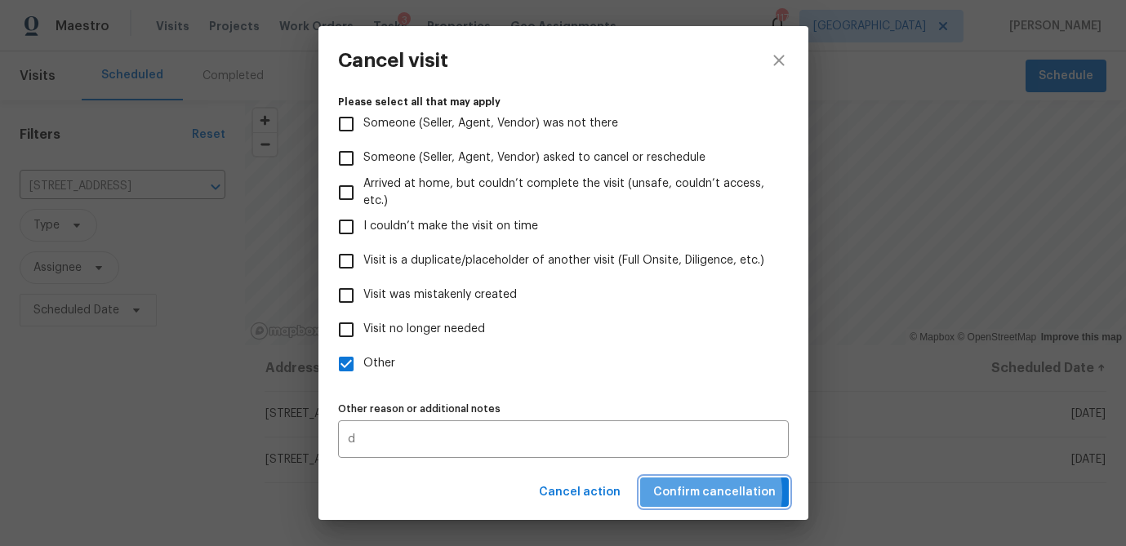
click at [699, 492] on span "Confirm cancellation" at bounding box center [714, 492] width 122 height 20
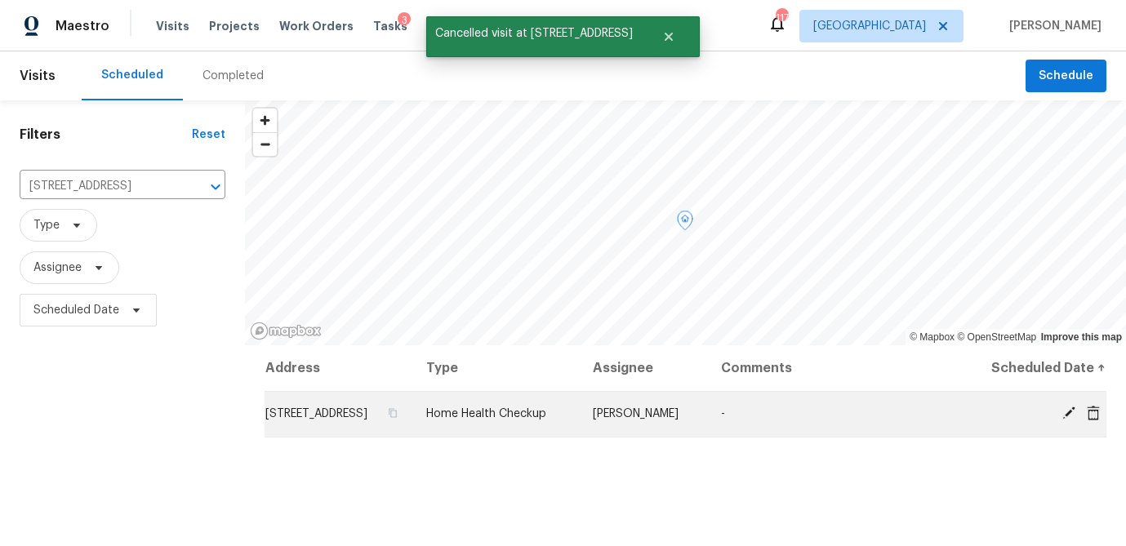
click at [1093, 420] on icon at bounding box center [1093, 413] width 15 height 15
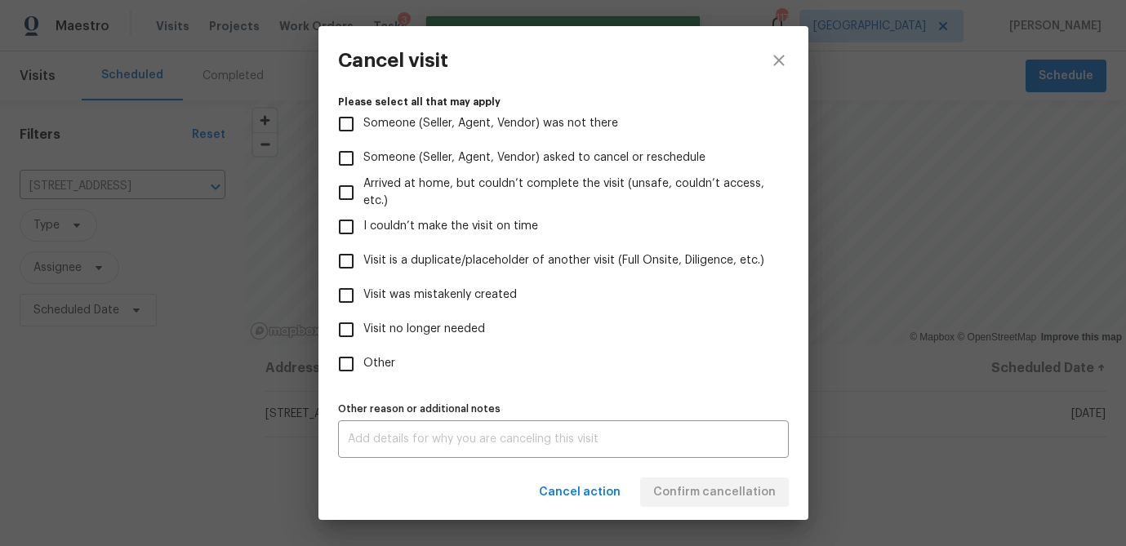
click at [343, 362] on input "Other" at bounding box center [346, 364] width 34 height 34
checkbox input "true"
click at [452, 434] on textarea at bounding box center [563, 439] width 431 height 11
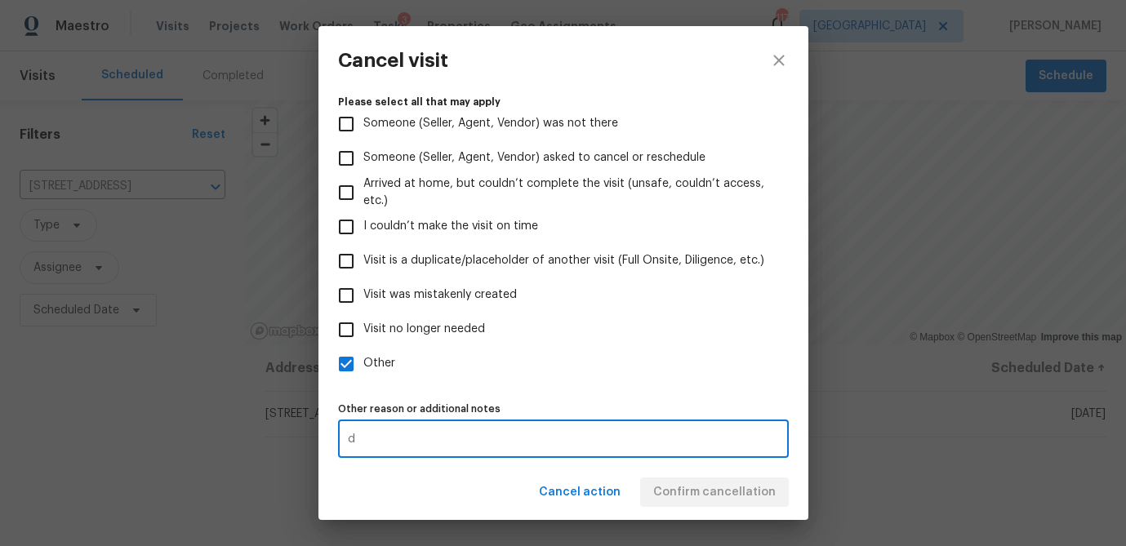
type textarea "d"
click at [514, 370] on label "Other" at bounding box center [552, 364] width 447 height 34
click at [363, 370] on input "Other" at bounding box center [346, 364] width 34 height 34
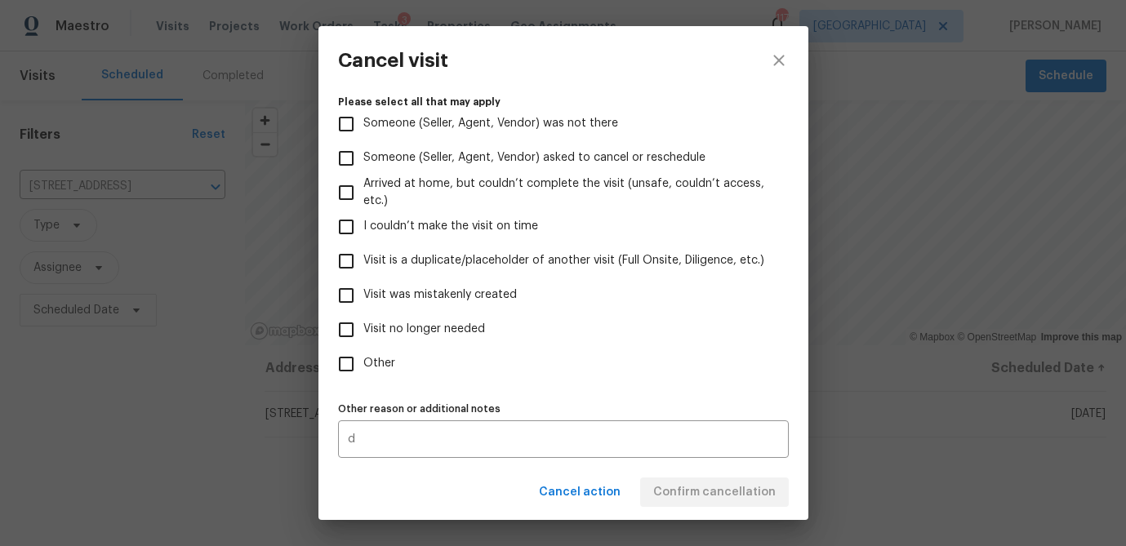
click at [606, 382] on div "Visit type Home Health Checkup Scheduled date 12/28/2025 Linked issues(s) No ti…" at bounding box center [563, 192] width 451 height 531
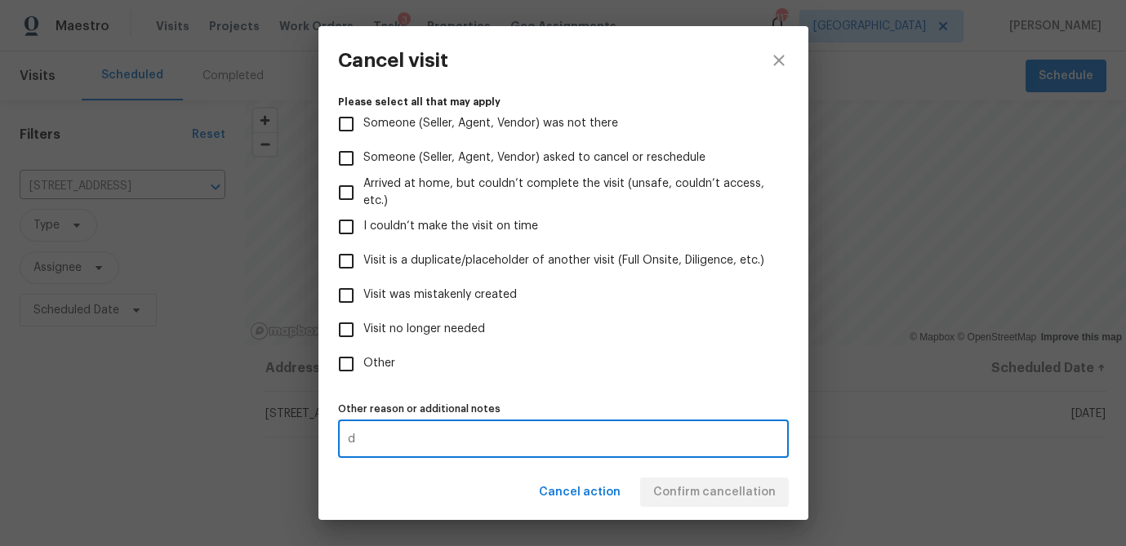
click at [449, 441] on textarea "d" at bounding box center [563, 439] width 431 height 11
click at [669, 354] on label "Other" at bounding box center [552, 364] width 447 height 34
click at [363, 354] on input "Other" at bounding box center [346, 364] width 34 height 34
checkbox input "true"
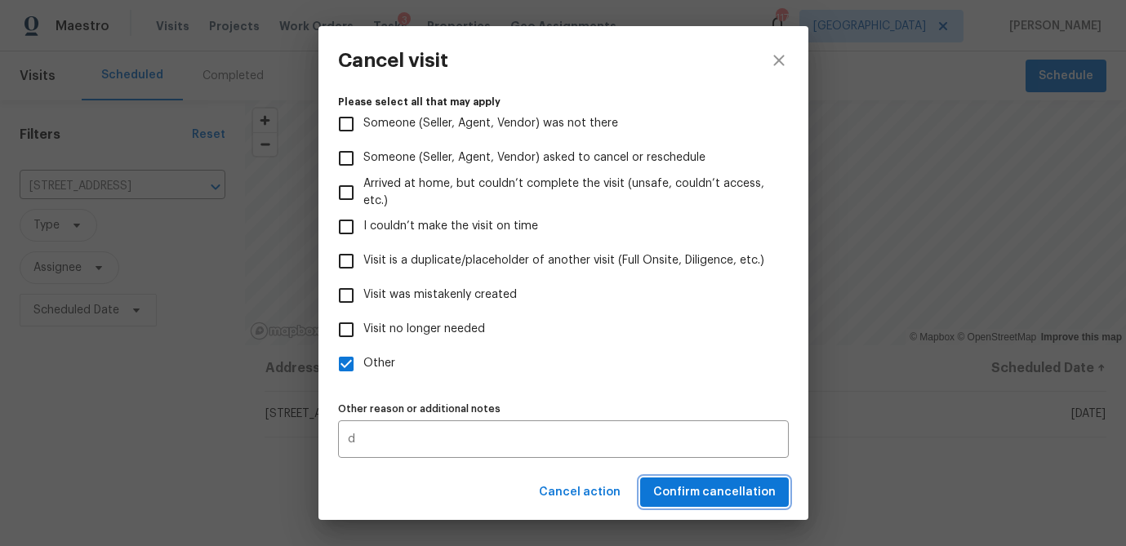
click at [698, 489] on span "Confirm cancellation" at bounding box center [714, 492] width 122 height 20
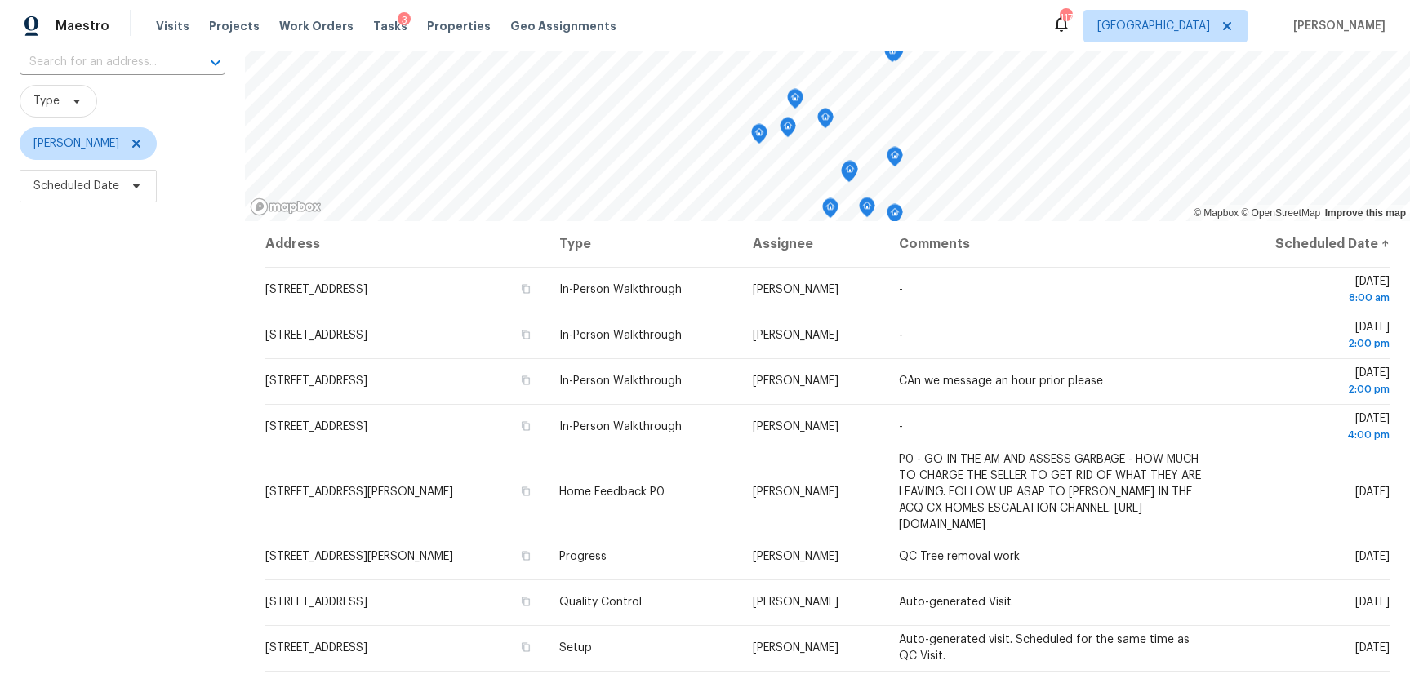
scroll to position [117, 0]
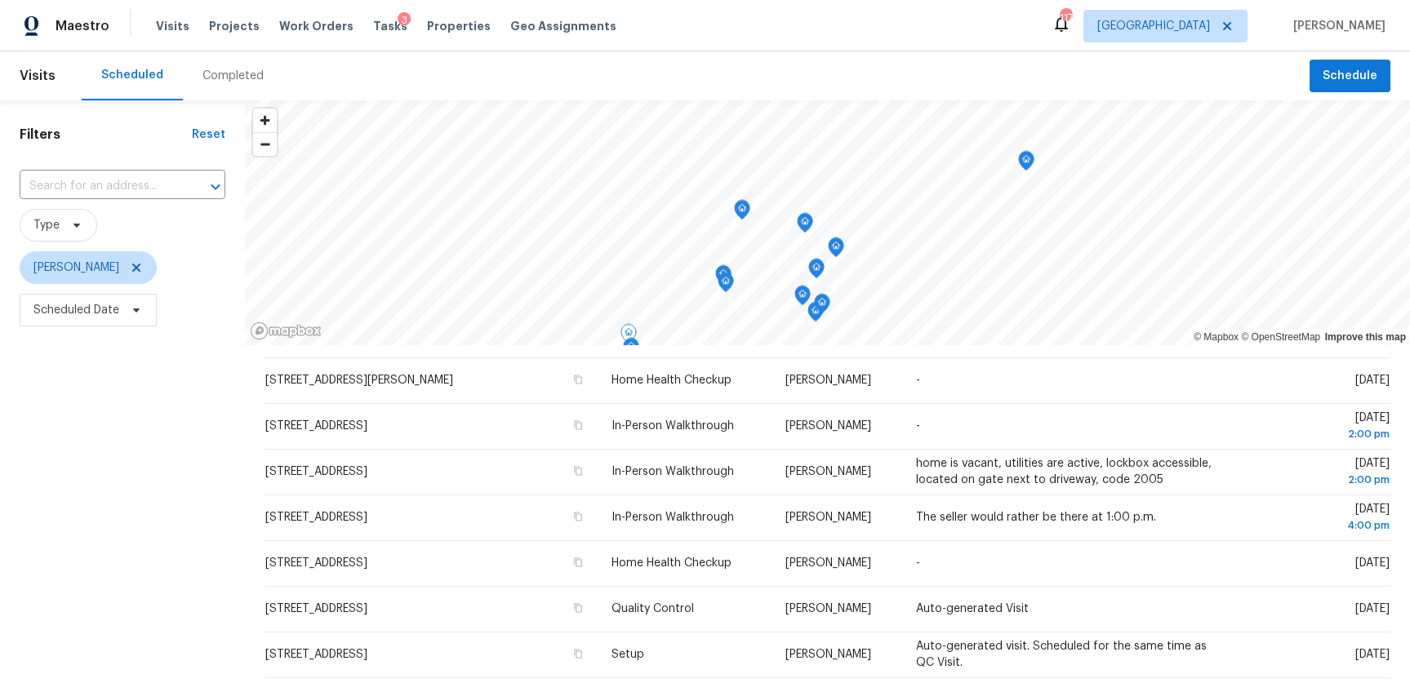
scroll to position [217, 0]
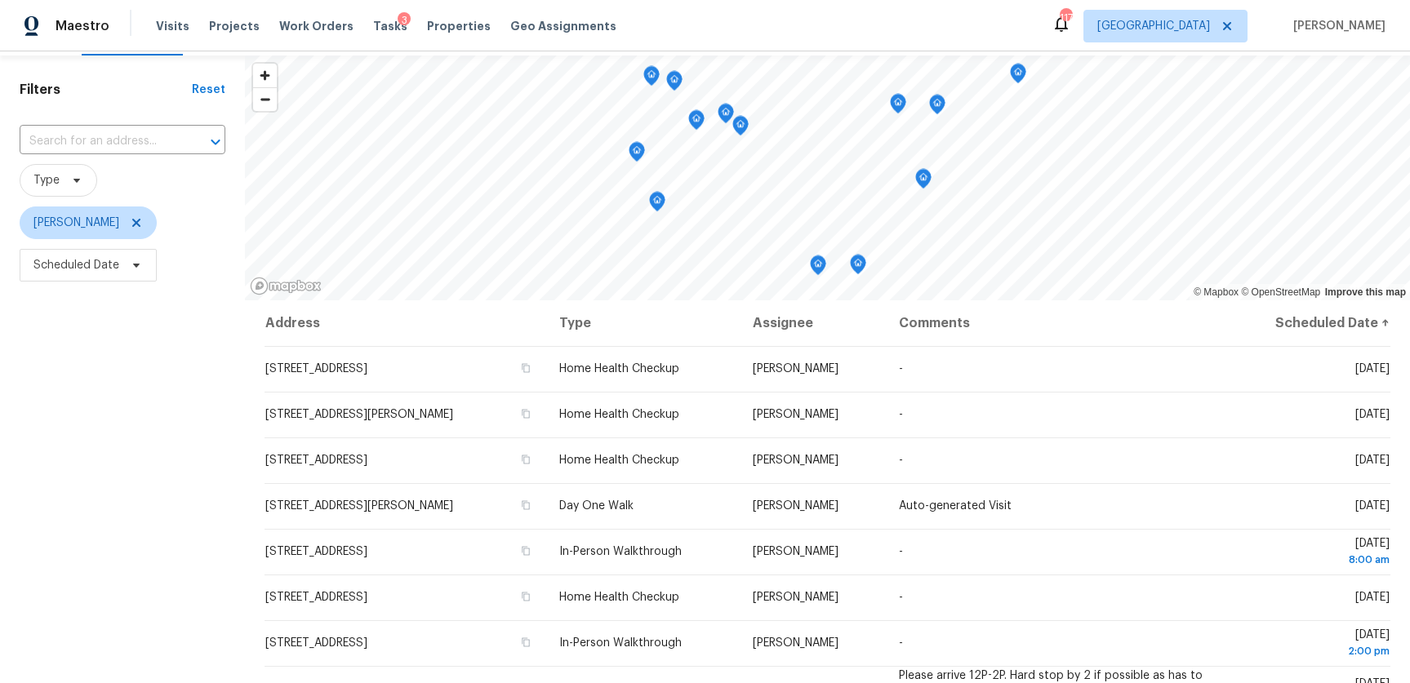
scroll to position [48, 0]
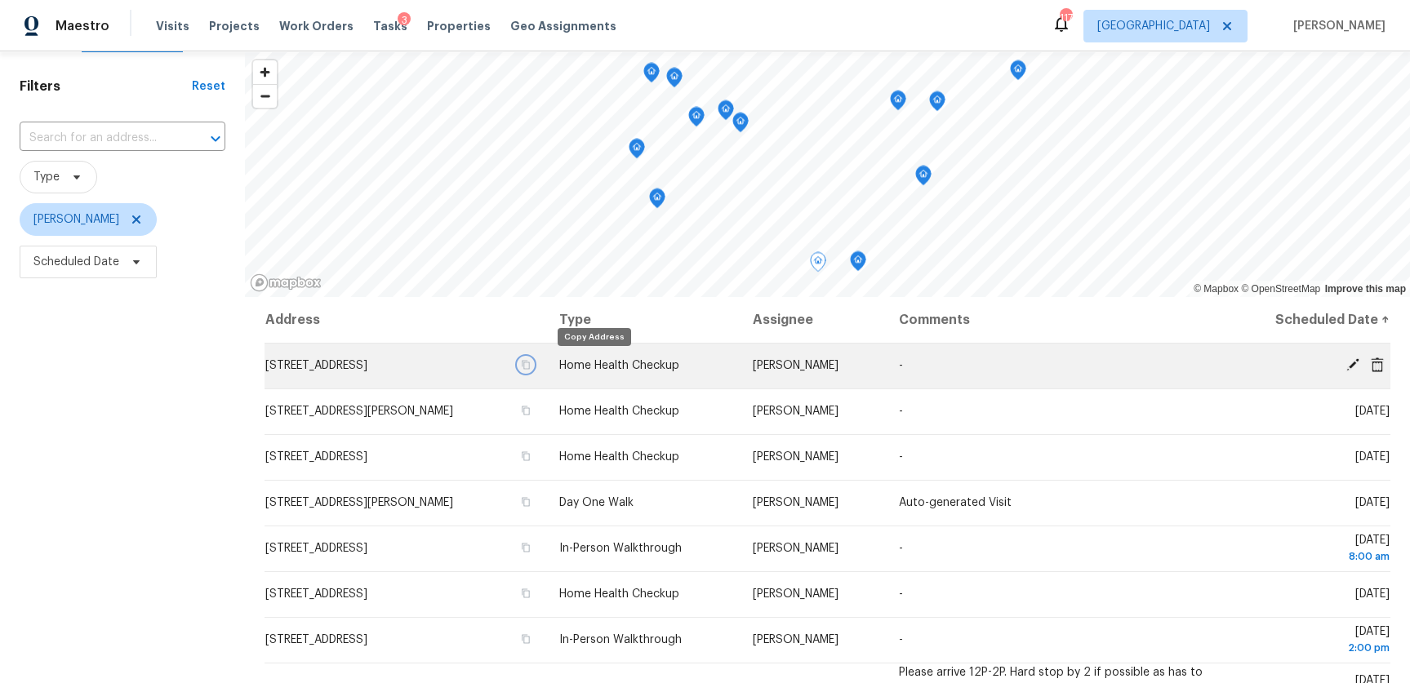
click at [531, 367] on icon "button" at bounding box center [526, 365] width 10 height 10
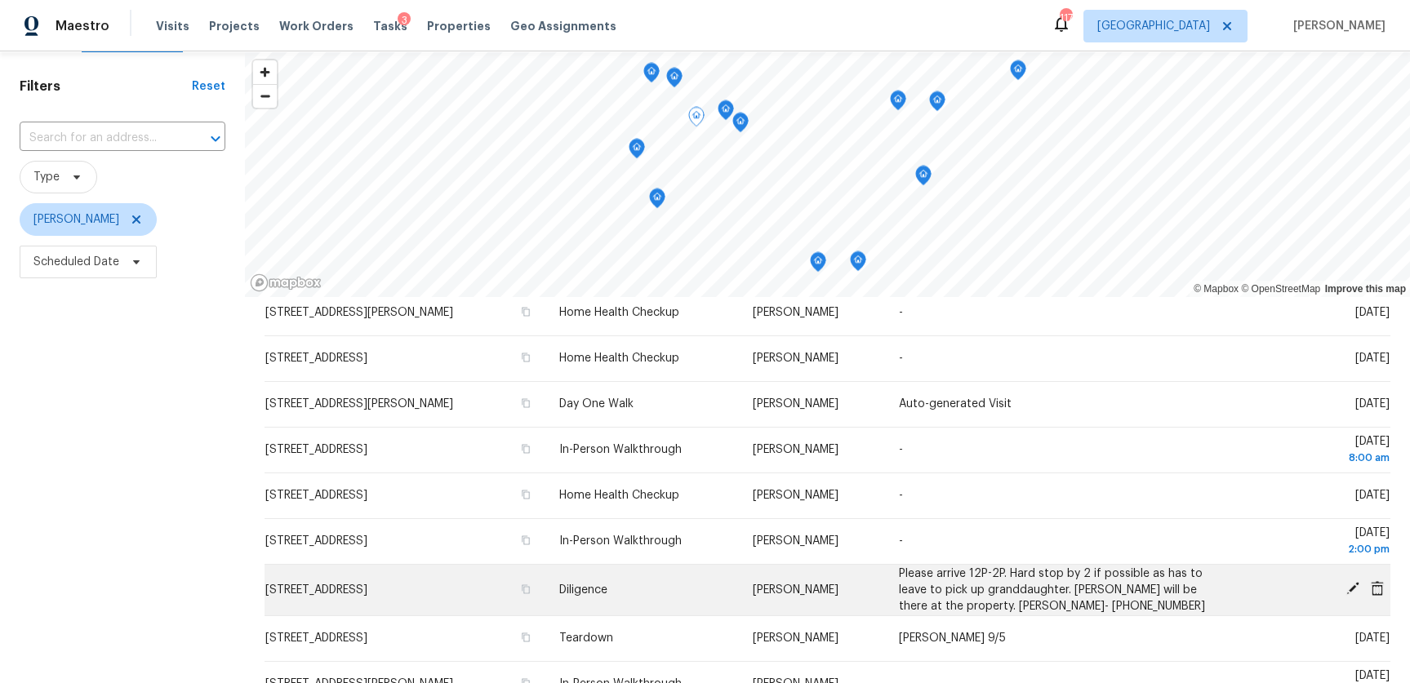
scroll to position [0, 0]
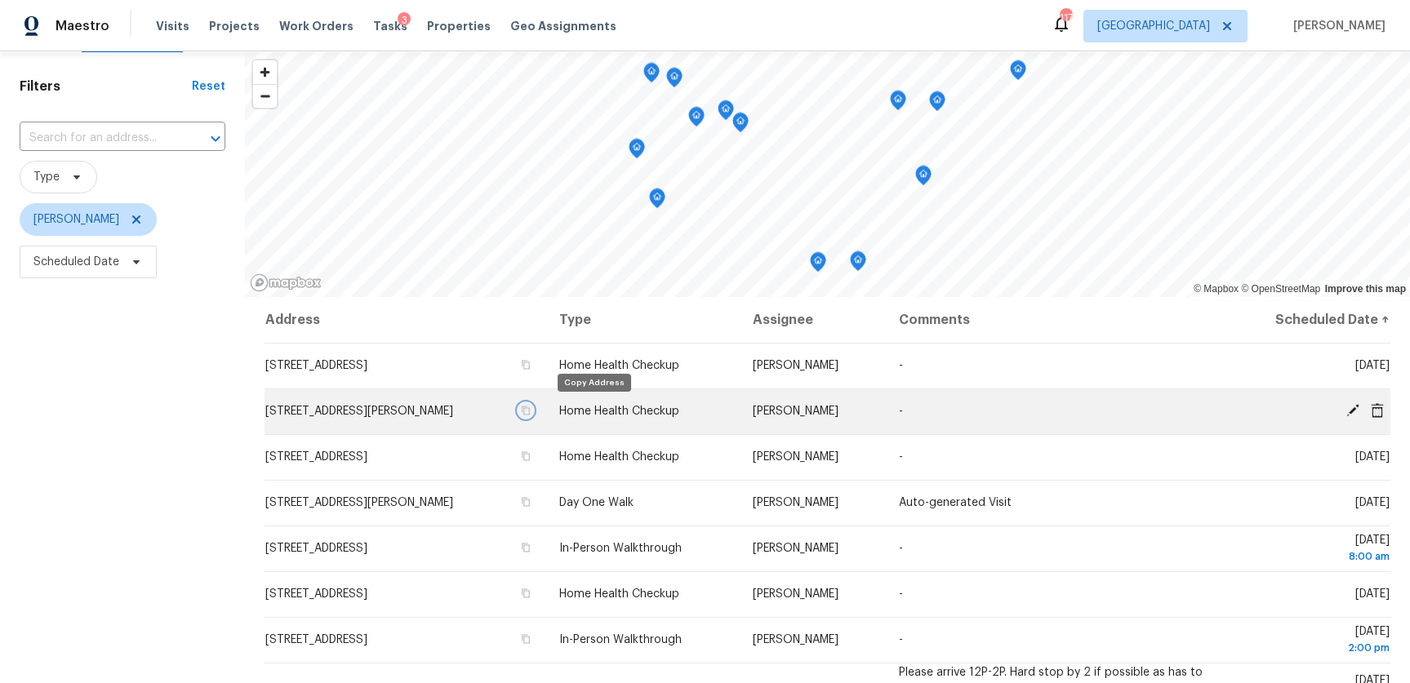
click at [531, 411] on icon "button" at bounding box center [526, 411] width 10 height 10
click at [1348, 408] on icon at bounding box center [1352, 410] width 15 height 15
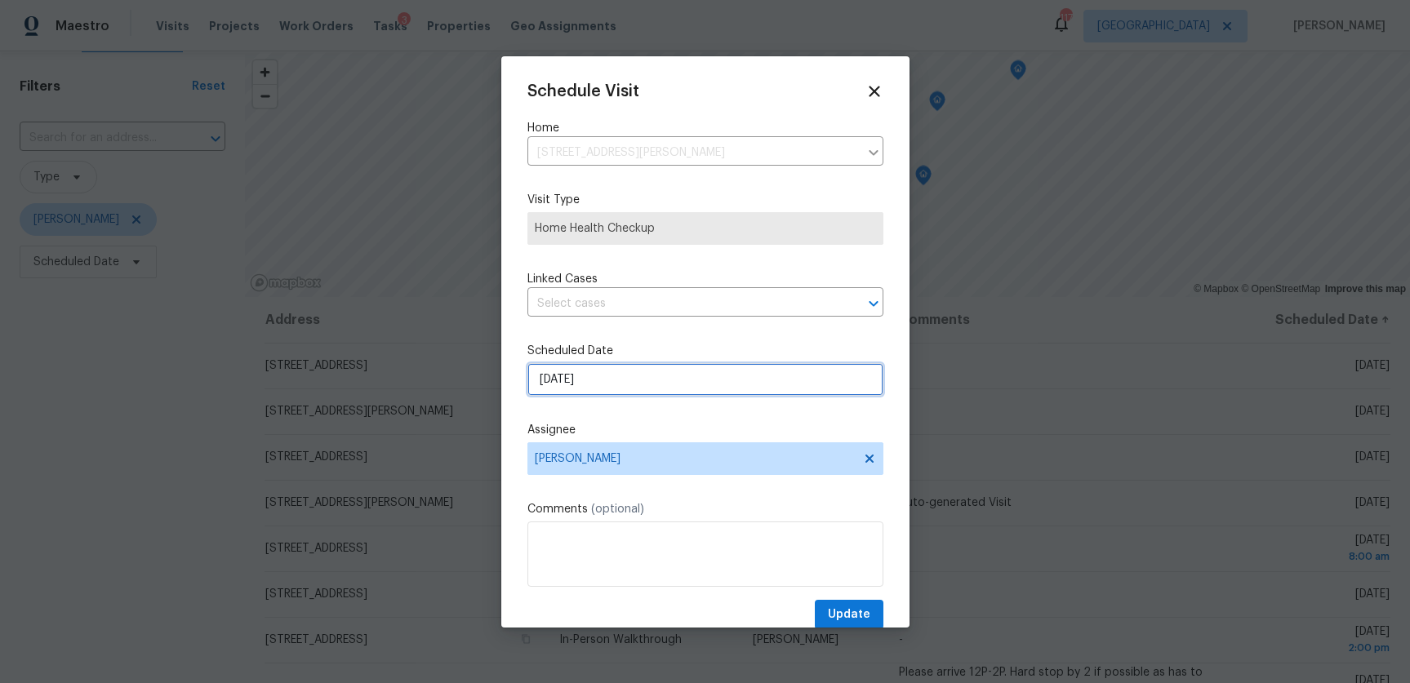
click at [556, 374] on input "8/31/2025" at bounding box center [705, 379] width 356 height 33
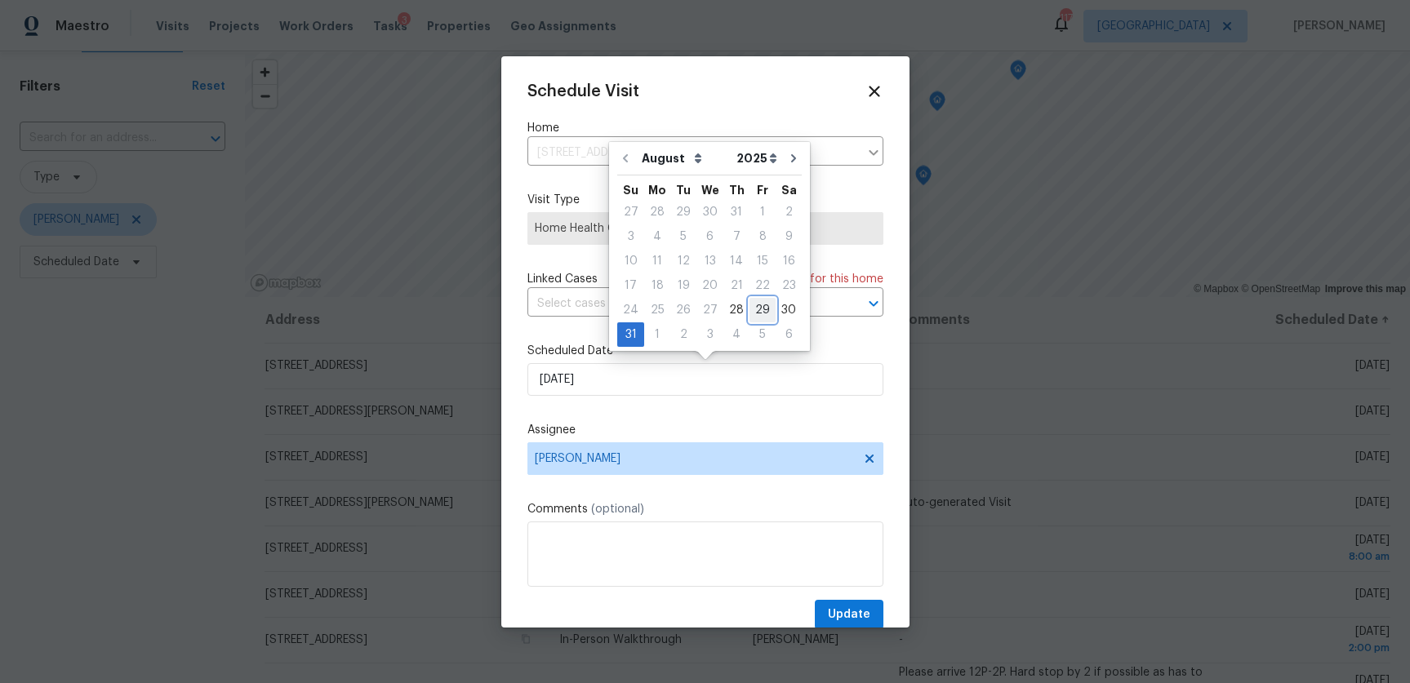
click at [759, 305] on div "29" at bounding box center [762, 310] width 26 height 23
type input "8/29/2025"
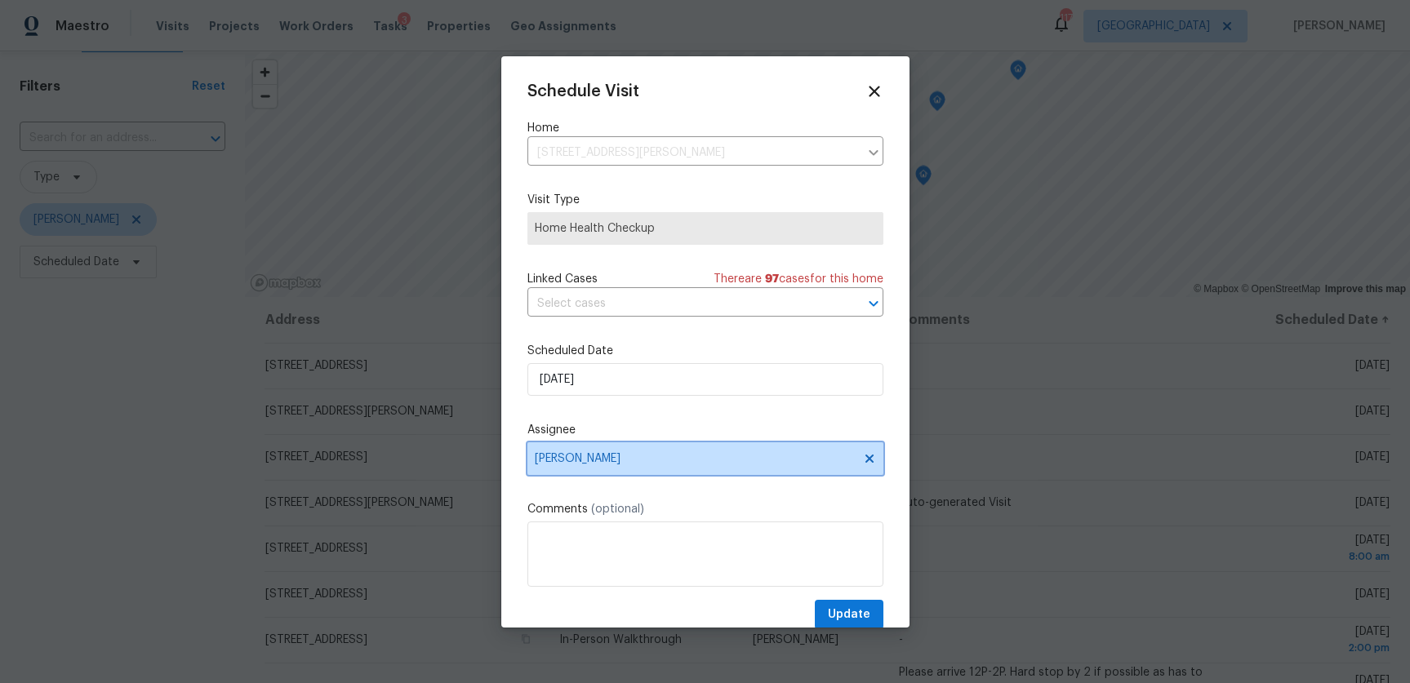
click at [588, 460] on span "Tyler Payne" at bounding box center [695, 458] width 320 height 13
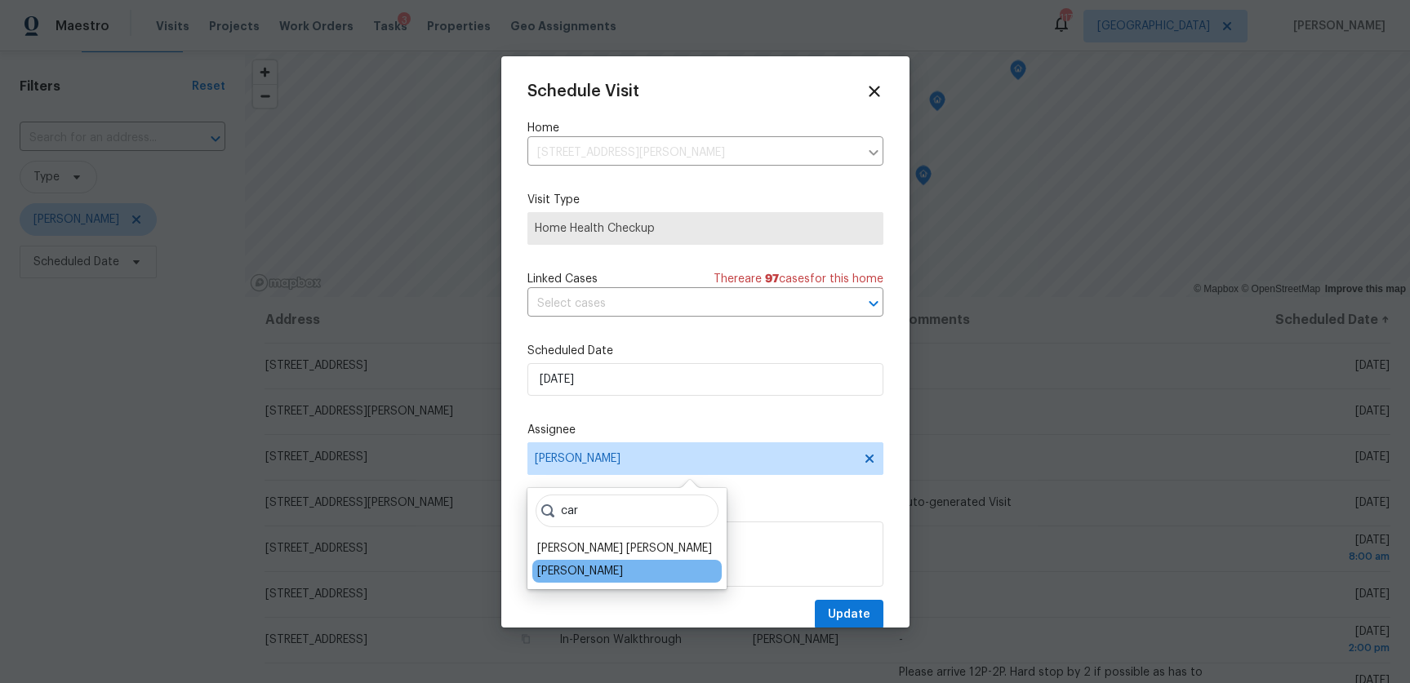
type input "car"
click at [550, 562] on div "Carmen Childs" at bounding box center [626, 571] width 189 height 23
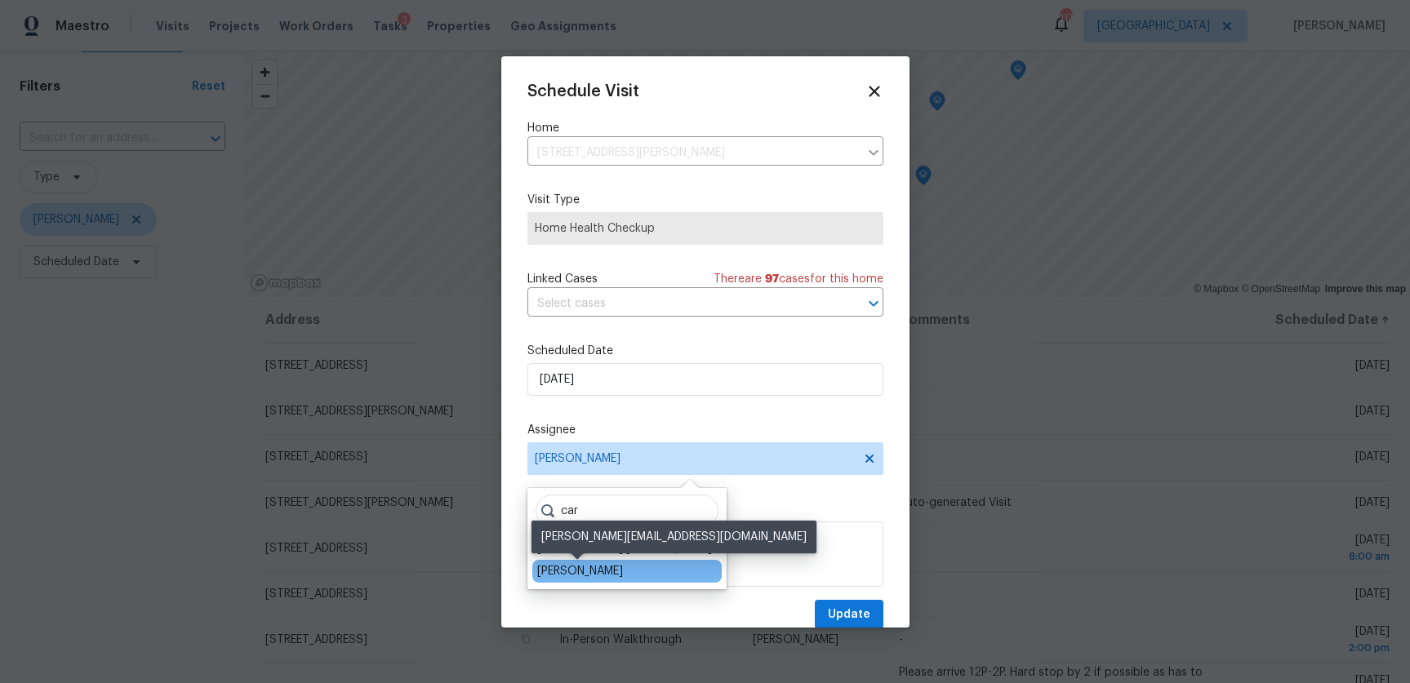
click at [560, 564] on div "Carmen Childs" at bounding box center [580, 571] width 86 height 16
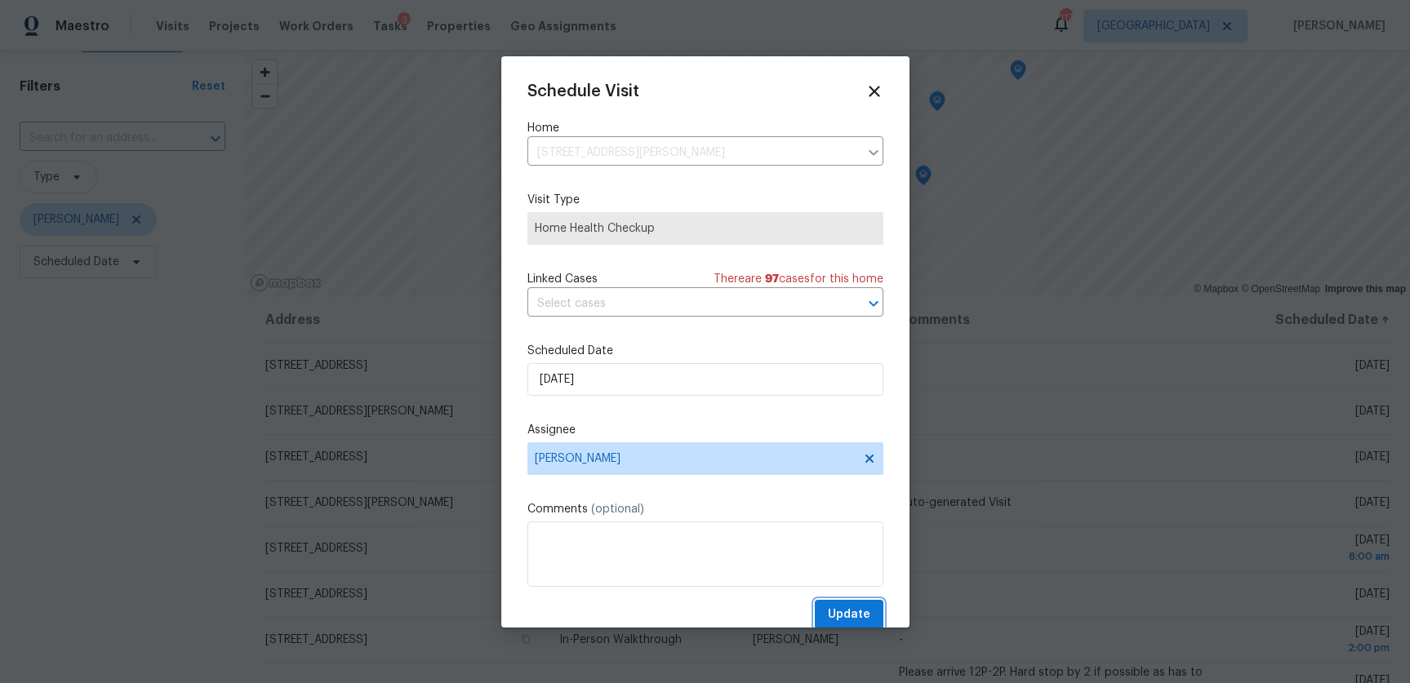
drag, startPoint x: 839, startPoint y: 610, endPoint x: 815, endPoint y: 612, distance: 24.6
click at [838, 610] on span "Update" at bounding box center [849, 615] width 42 height 20
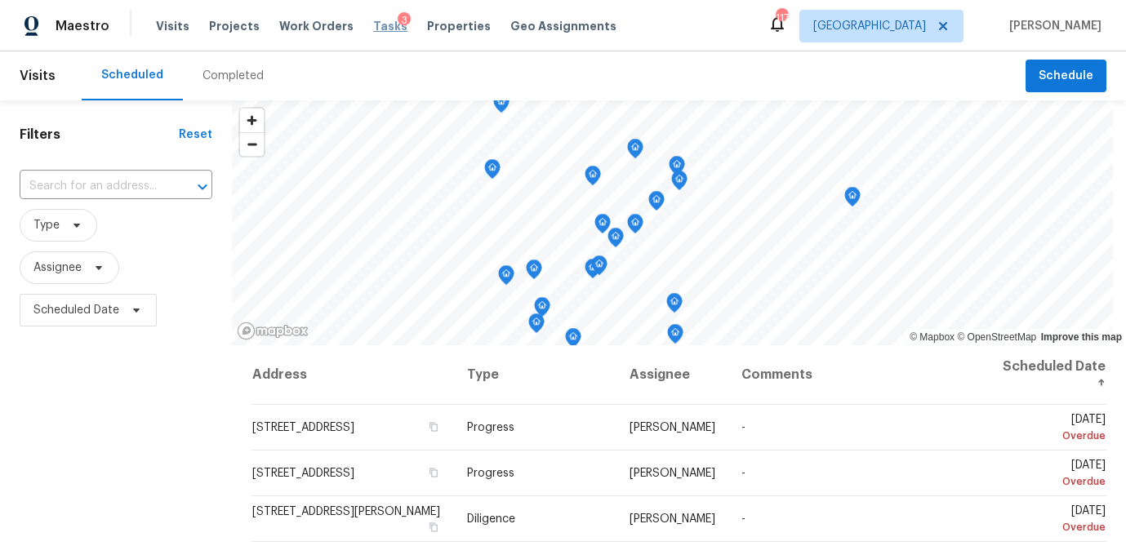
click at [373, 31] on span "Tasks" at bounding box center [390, 25] width 34 height 11
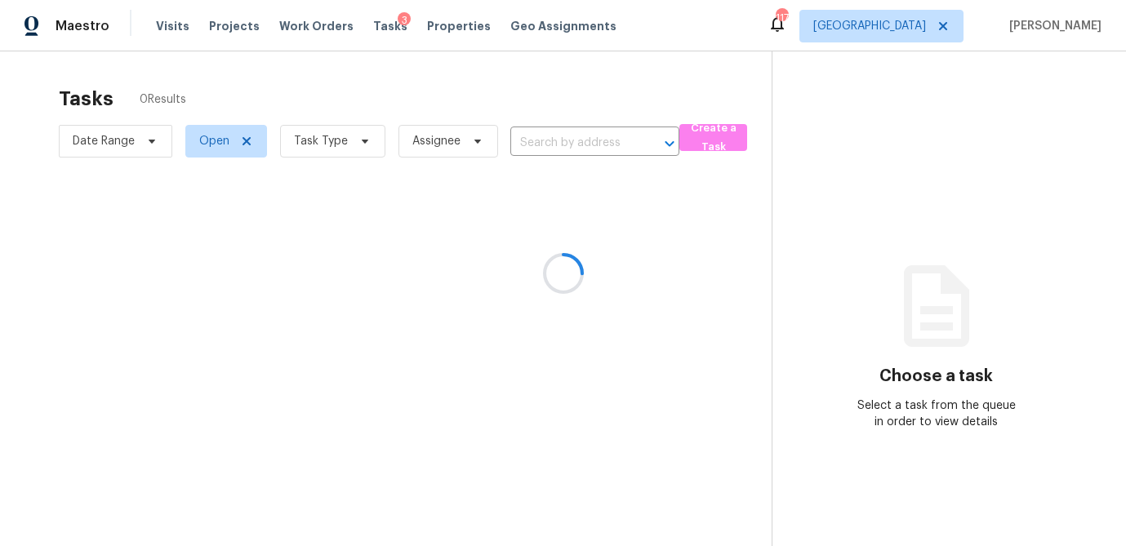
click at [349, 160] on div at bounding box center [563, 273] width 1126 height 546
click at [356, 141] on div at bounding box center [563, 273] width 1126 height 546
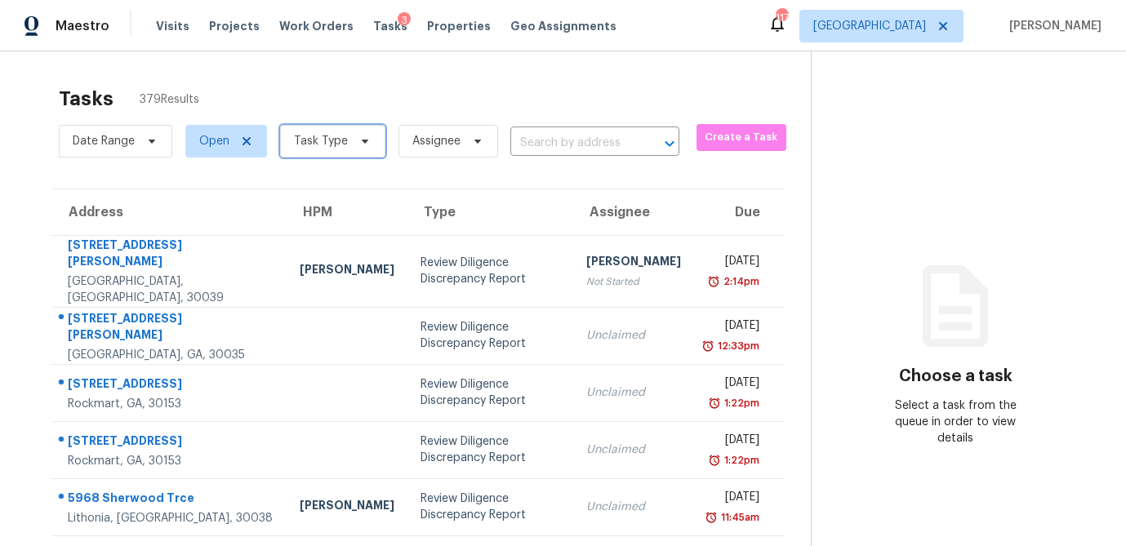
click at [358, 141] on icon at bounding box center [364, 141] width 13 height 13
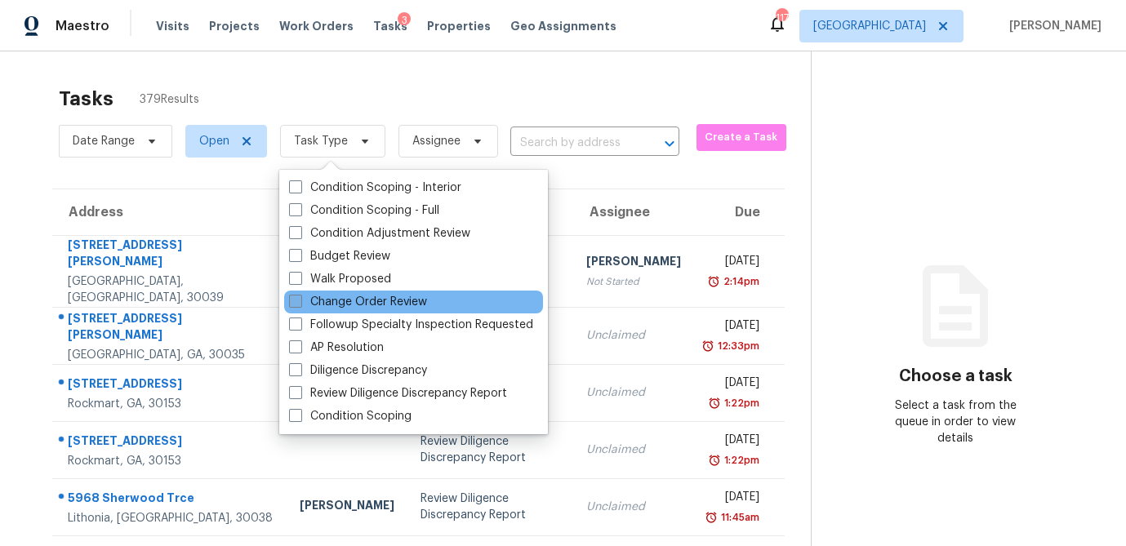
click at [291, 301] on span at bounding box center [295, 301] width 13 height 13
click at [291, 301] on input "Change Order Review" at bounding box center [294, 299] width 11 height 11
checkbox input "true"
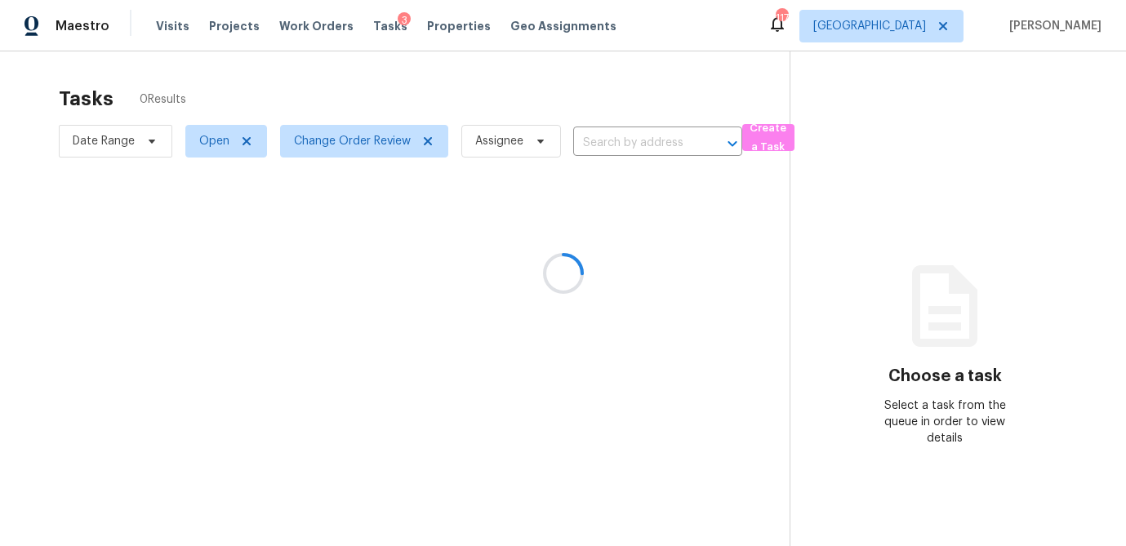
click at [328, 63] on div at bounding box center [563, 273] width 1126 height 546
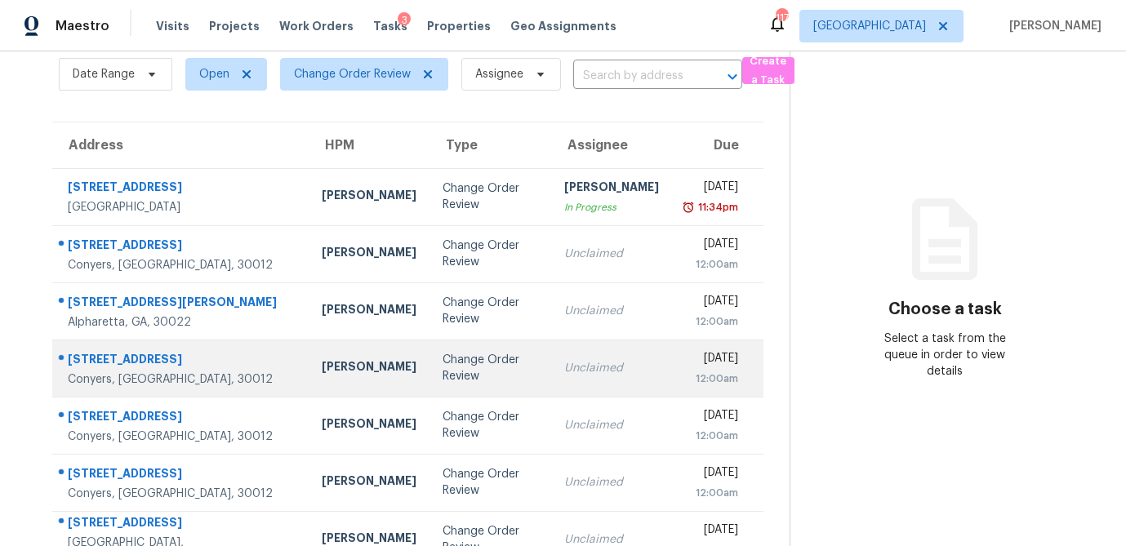
scroll to position [68, 0]
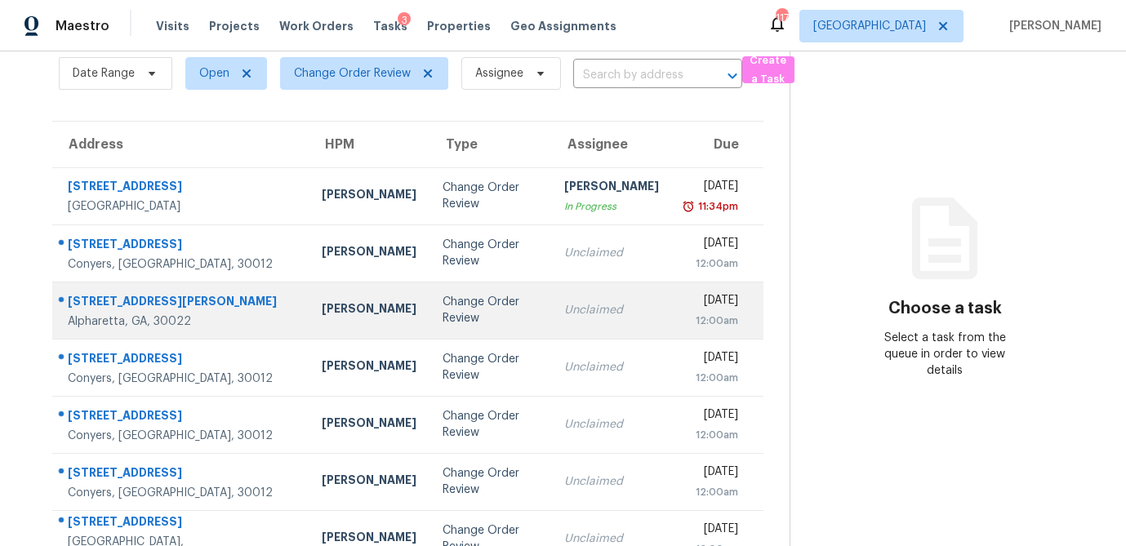
click at [442, 315] on div "Change Order Review" at bounding box center [490, 310] width 96 height 33
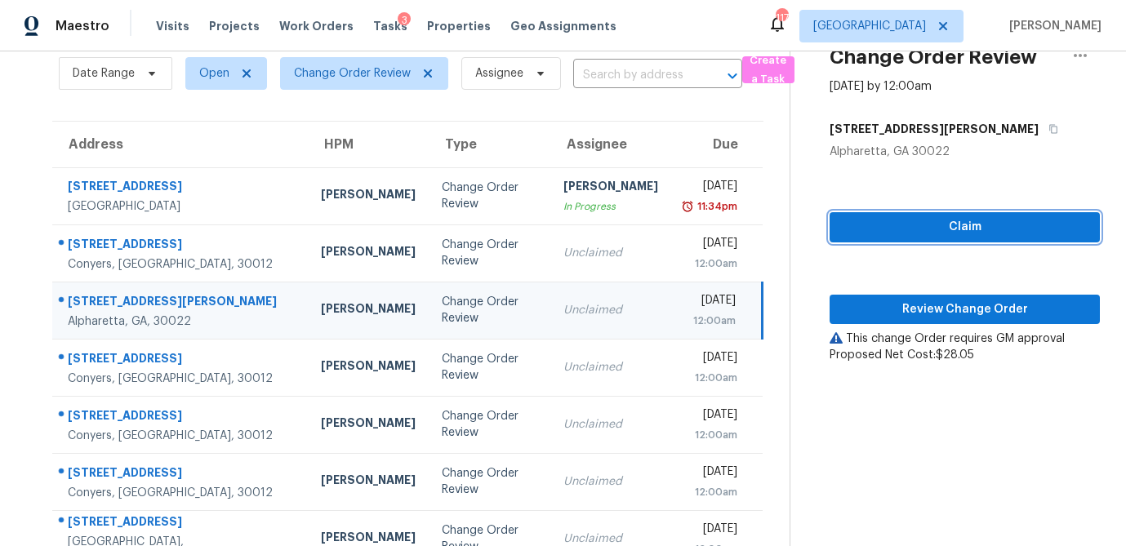
click at [894, 226] on span "Claim" at bounding box center [965, 227] width 244 height 20
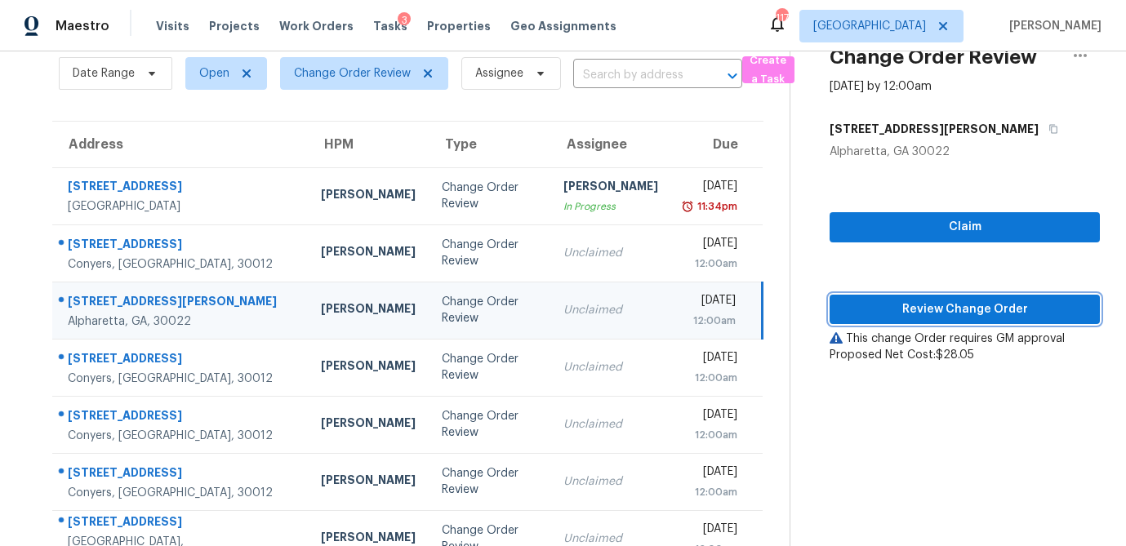
click at [865, 303] on span "Review Change Order" at bounding box center [965, 310] width 244 height 20
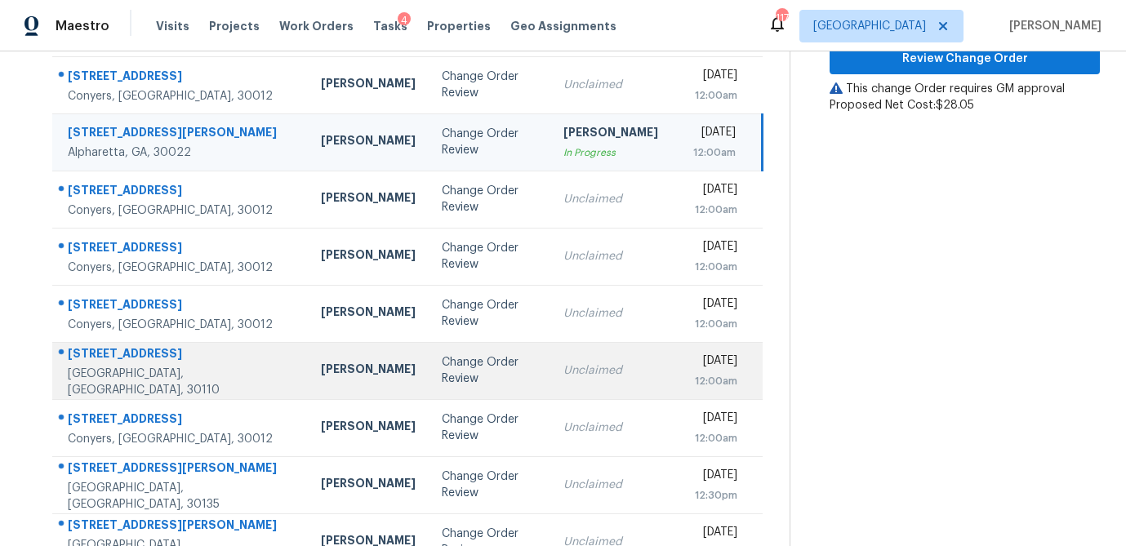
scroll to position [304, 0]
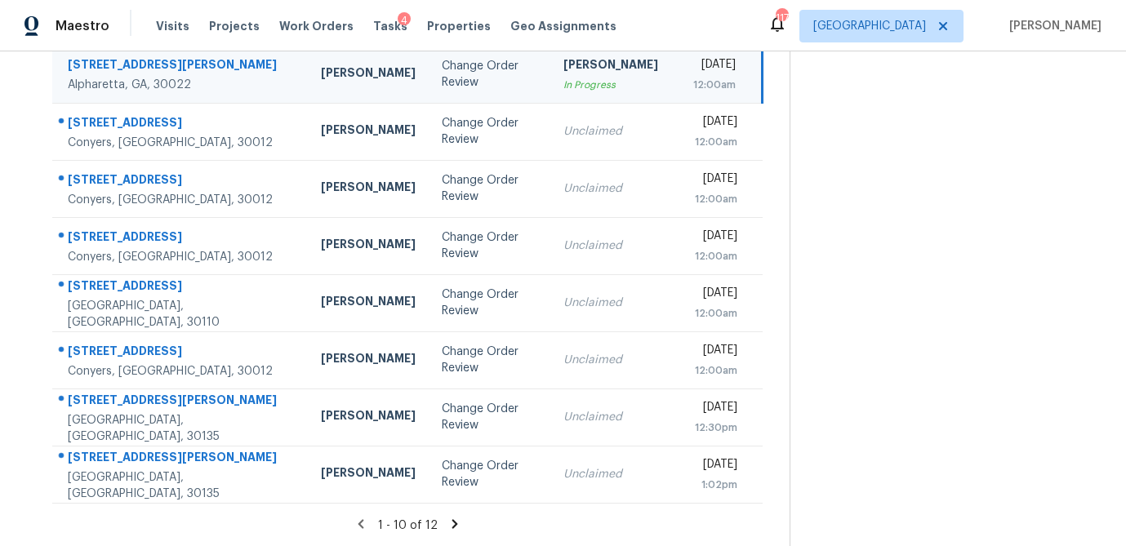
click at [456, 528] on icon at bounding box center [454, 524] width 15 height 15
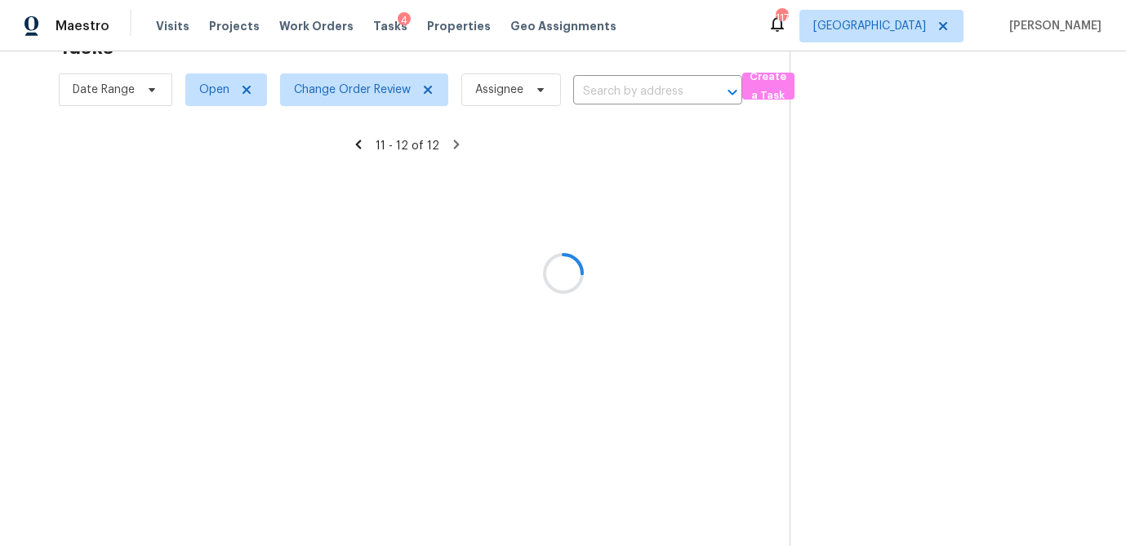
scroll to position [51, 0]
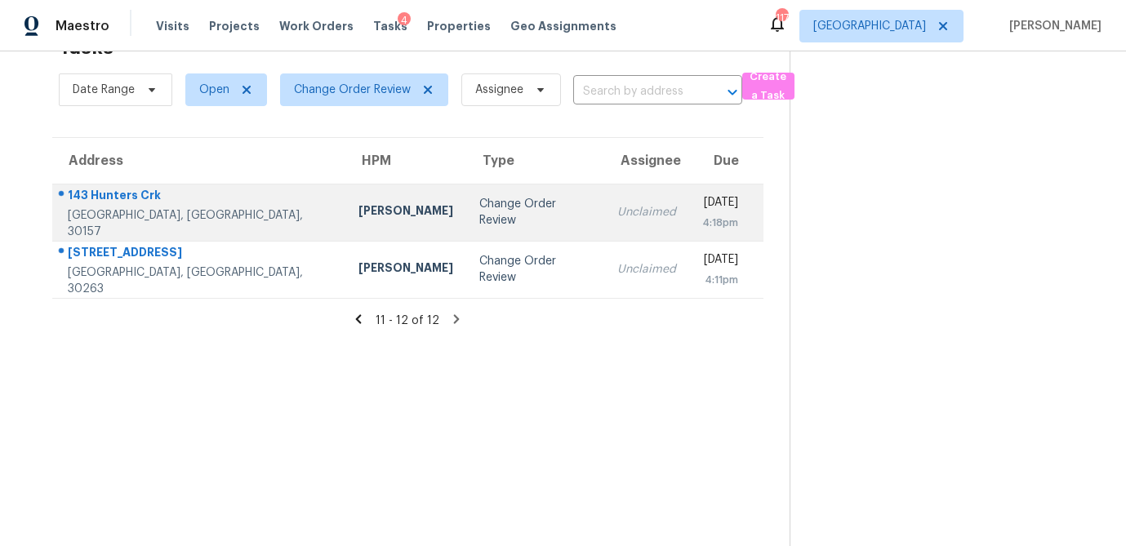
click at [358, 214] on div "Mirsad Srna" at bounding box center [405, 212] width 95 height 20
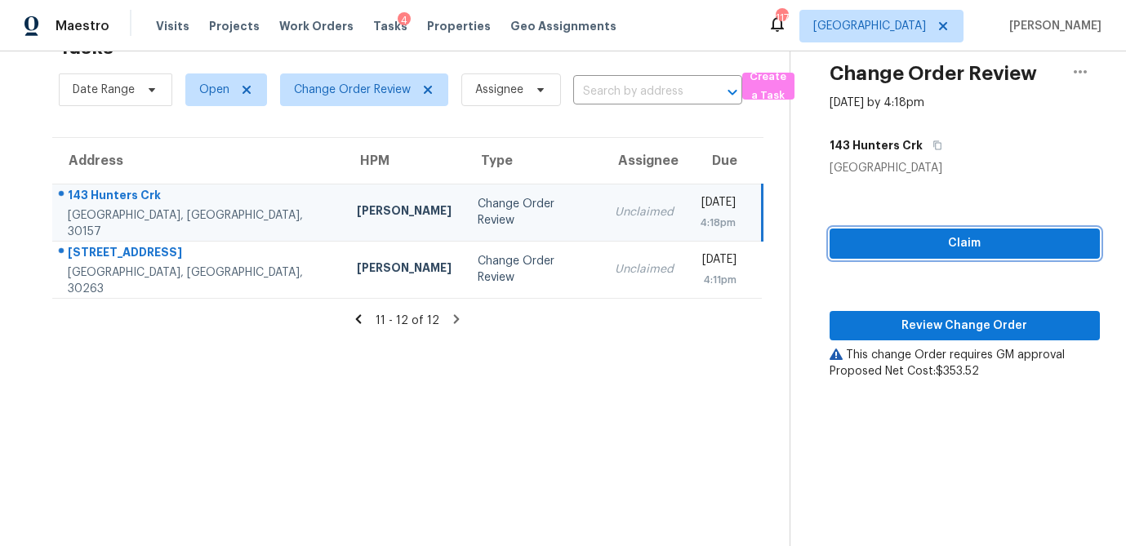
click at [874, 245] on span "Claim" at bounding box center [965, 243] width 244 height 20
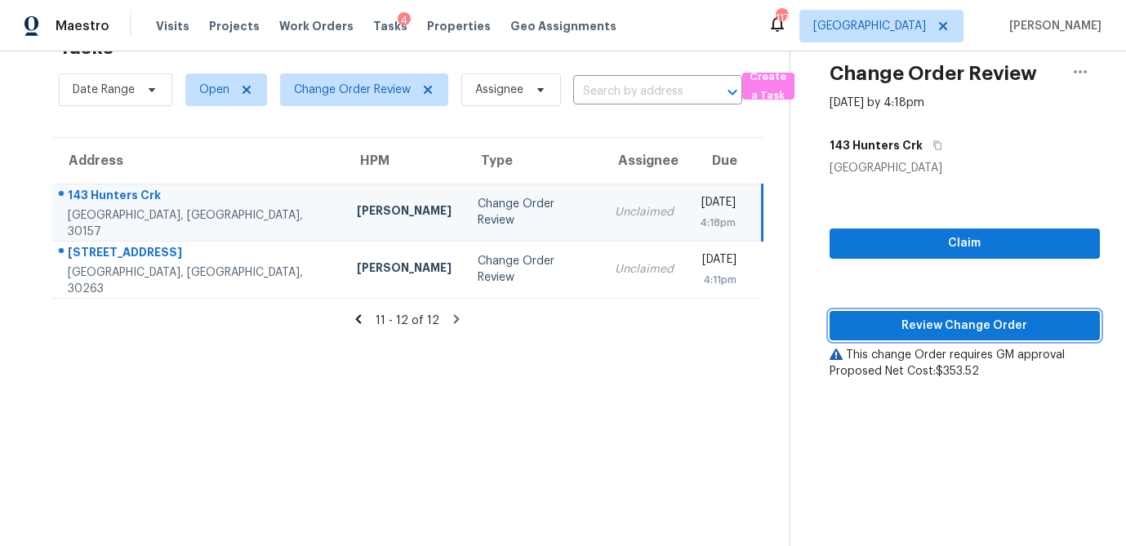
click at [886, 325] on span "Review Change Order" at bounding box center [965, 326] width 244 height 20
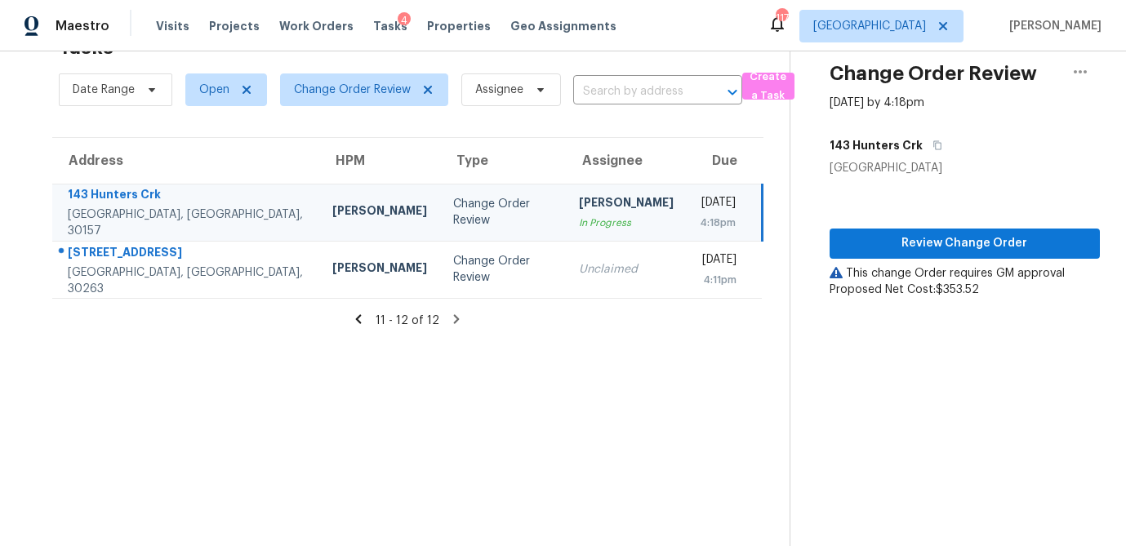
click at [350, 318] on div "11 - 12 of 12" at bounding box center [407, 320] width 763 height 17
click at [357, 317] on icon at bounding box center [358, 319] width 15 height 15
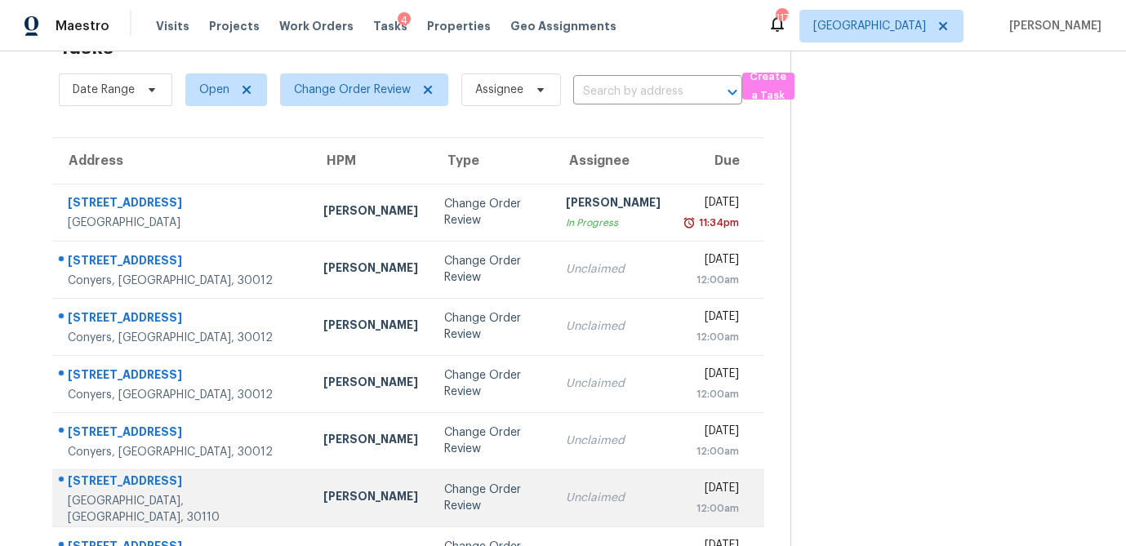
click at [444, 492] on div "Change Order Review" at bounding box center [492, 498] width 96 height 33
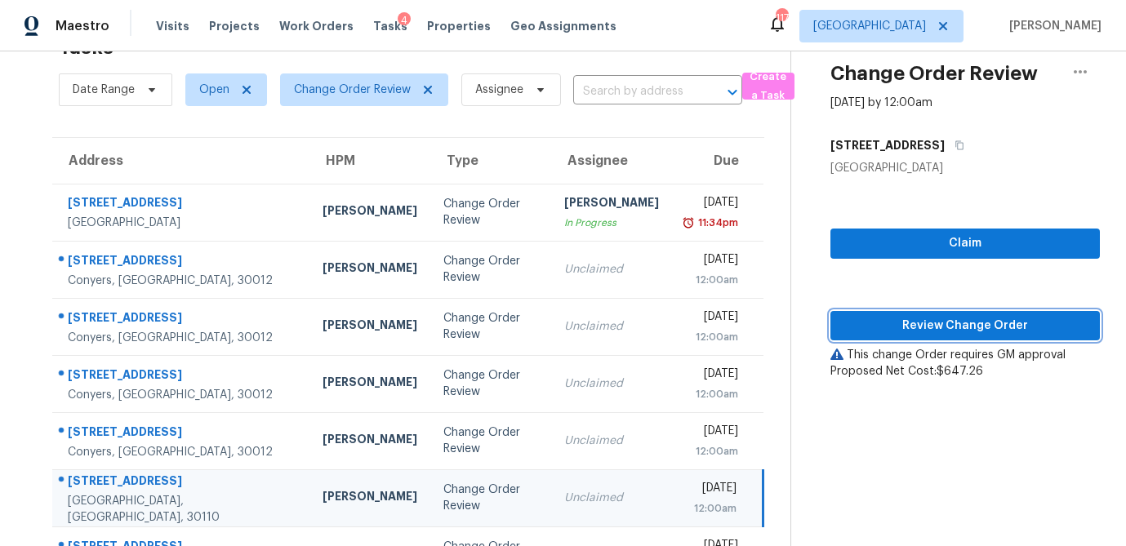
click at [896, 330] on span "Review Change Order" at bounding box center [964, 326] width 243 height 20
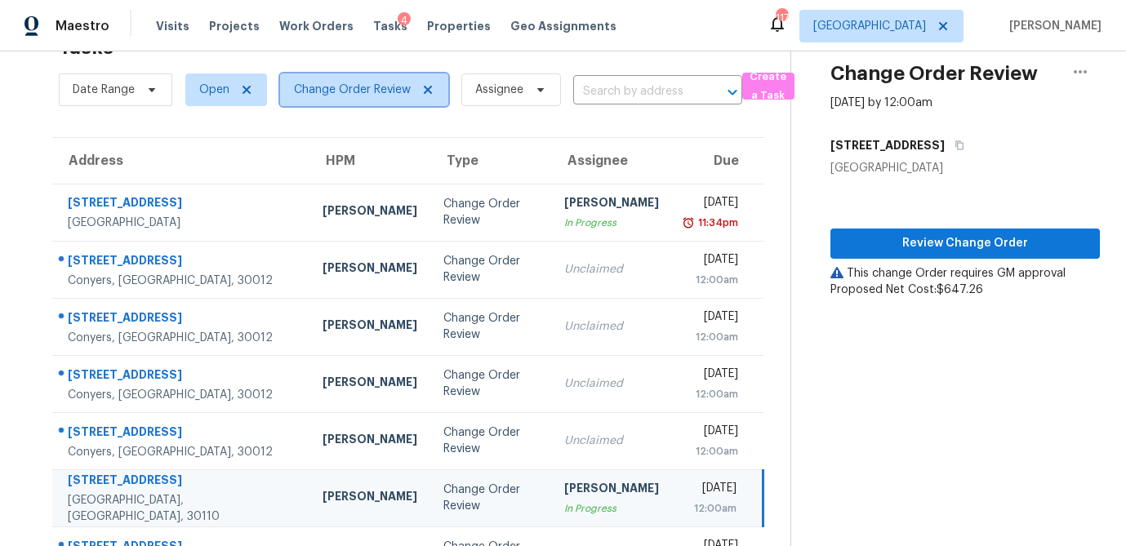
click at [431, 92] on icon at bounding box center [428, 90] width 8 height 8
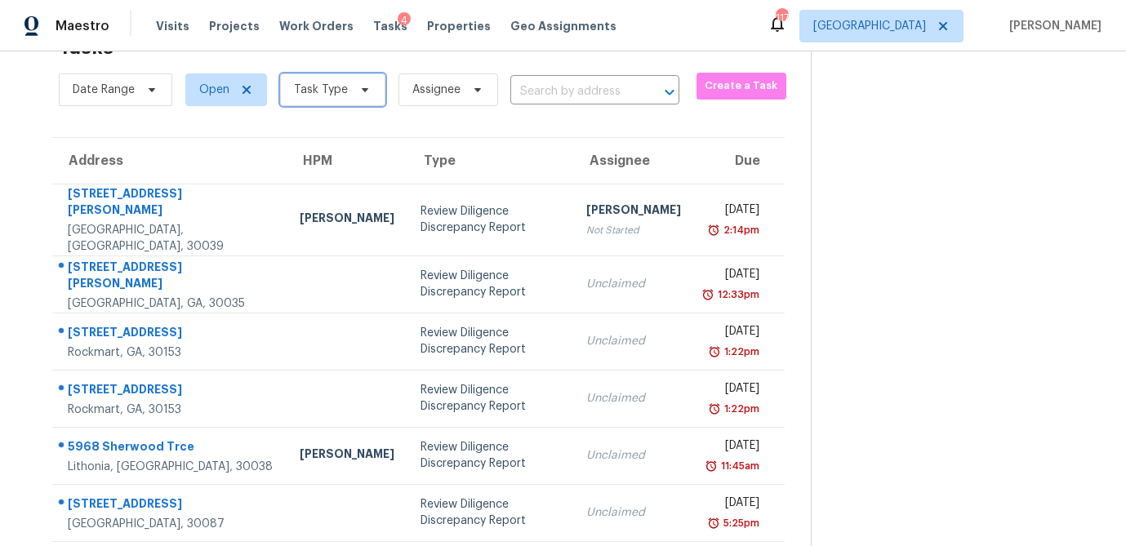
click at [358, 87] on icon at bounding box center [364, 89] width 13 height 13
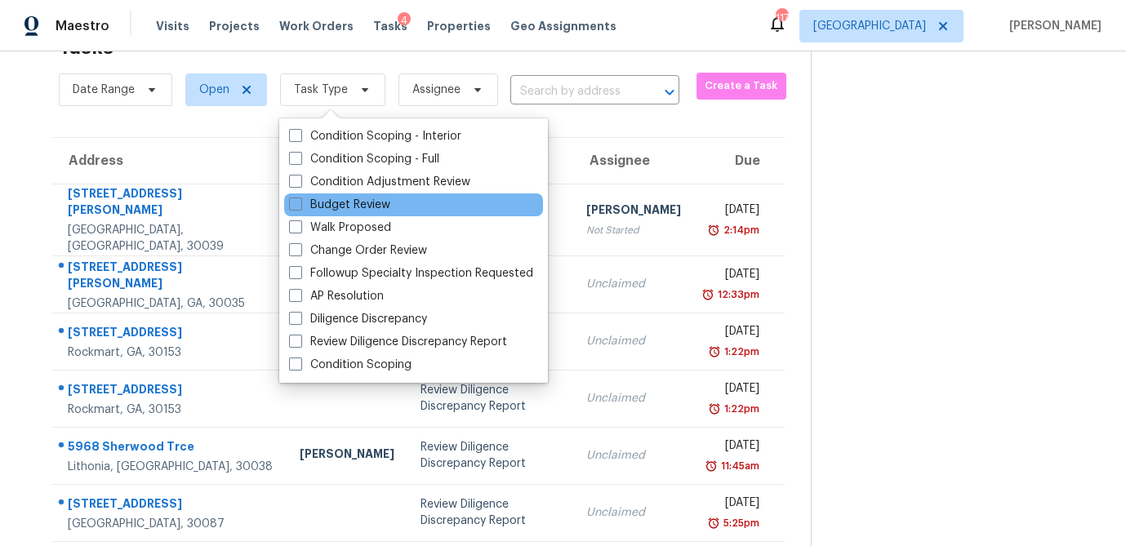
click at [286, 206] on div "Budget Review" at bounding box center [413, 204] width 259 height 23
click at [294, 206] on span at bounding box center [295, 204] width 13 height 13
click at [294, 206] on input "Budget Review" at bounding box center [294, 202] width 11 height 11
checkbox input "true"
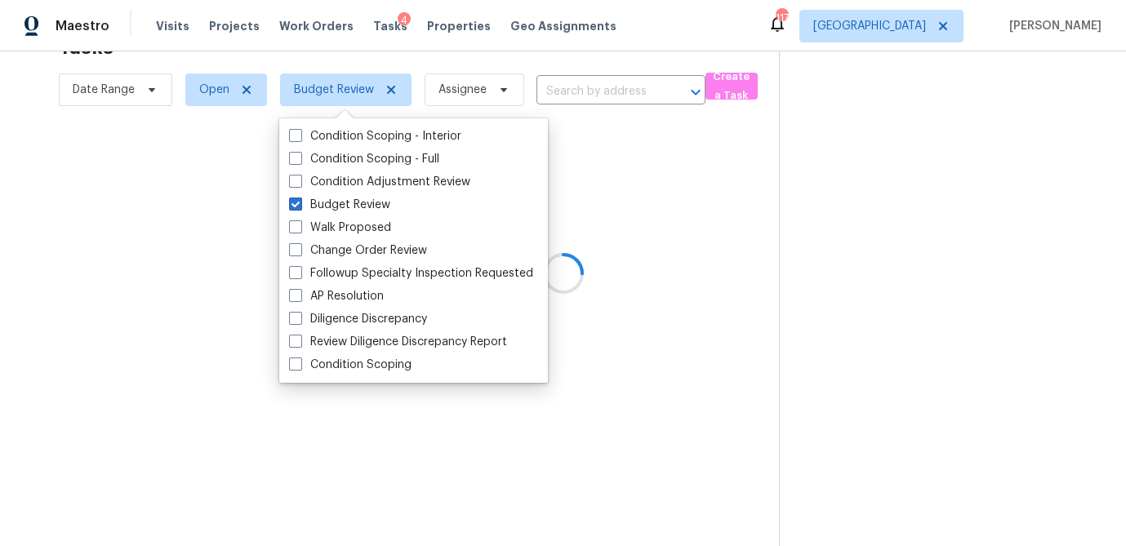
click at [625, 34] on div at bounding box center [563, 273] width 1126 height 546
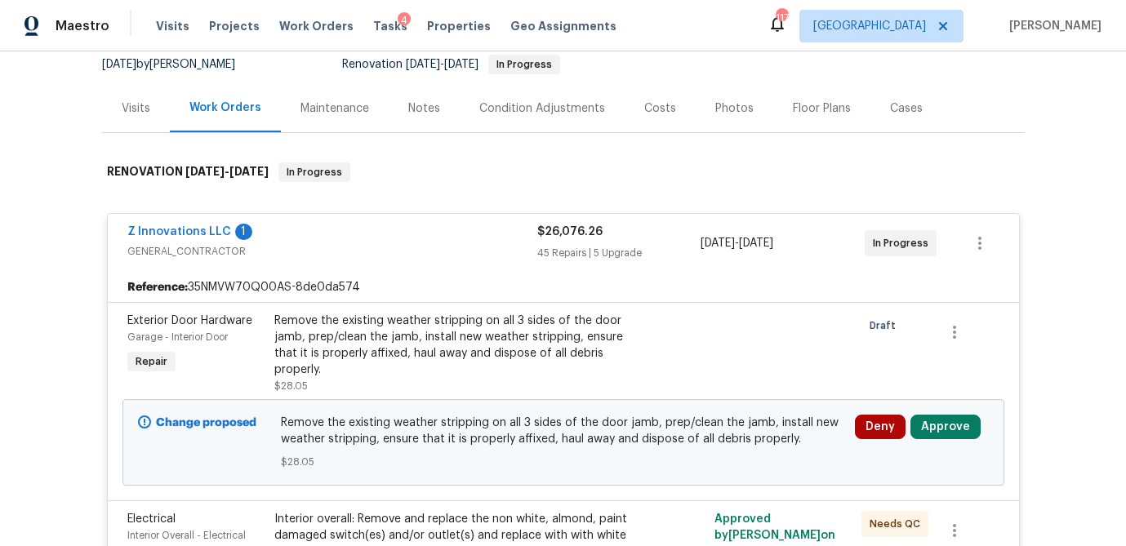
scroll to position [182, 0]
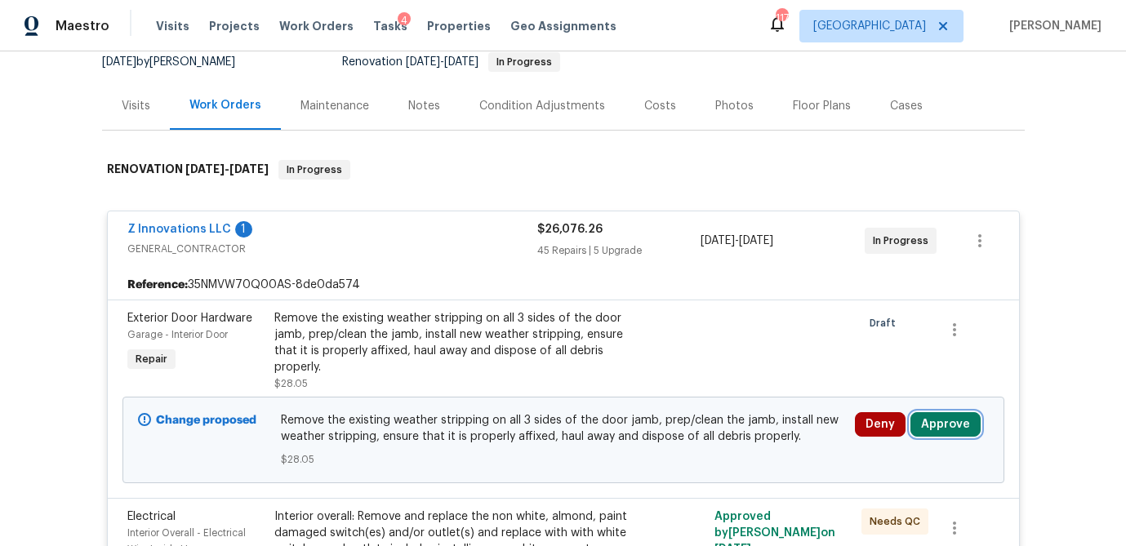
drag, startPoint x: 938, startPoint y: 402, endPoint x: 905, endPoint y: 410, distance: 33.5
click at [938, 412] on button "Approve" at bounding box center [945, 424] width 70 height 24
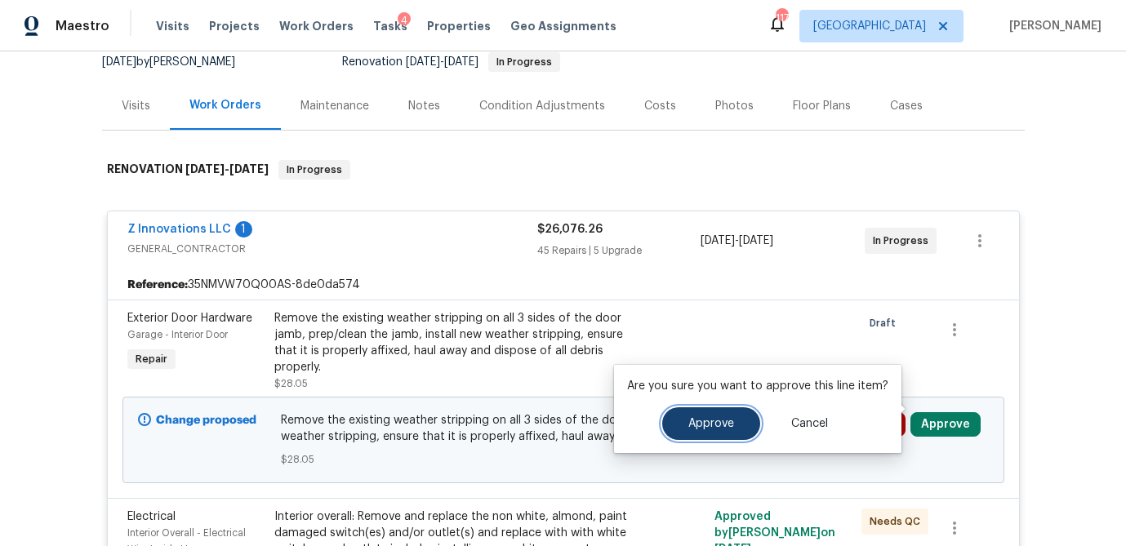
click at [705, 421] on span "Approve" at bounding box center [711, 424] width 46 height 12
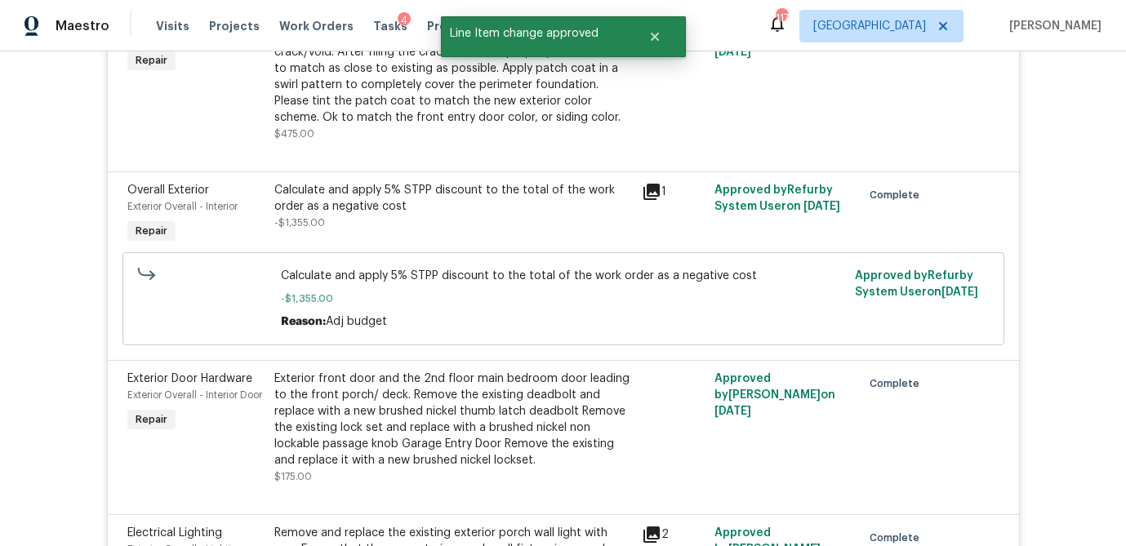
scroll to position [1910, 0]
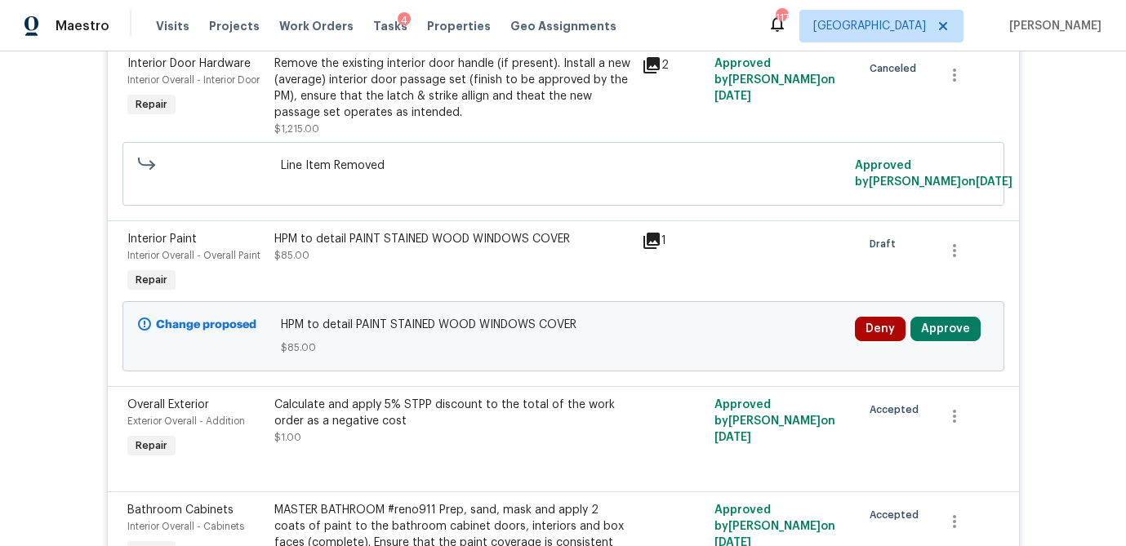
scroll to position [947, 0]
click at [950, 318] on button "Approve" at bounding box center [945, 330] width 70 height 24
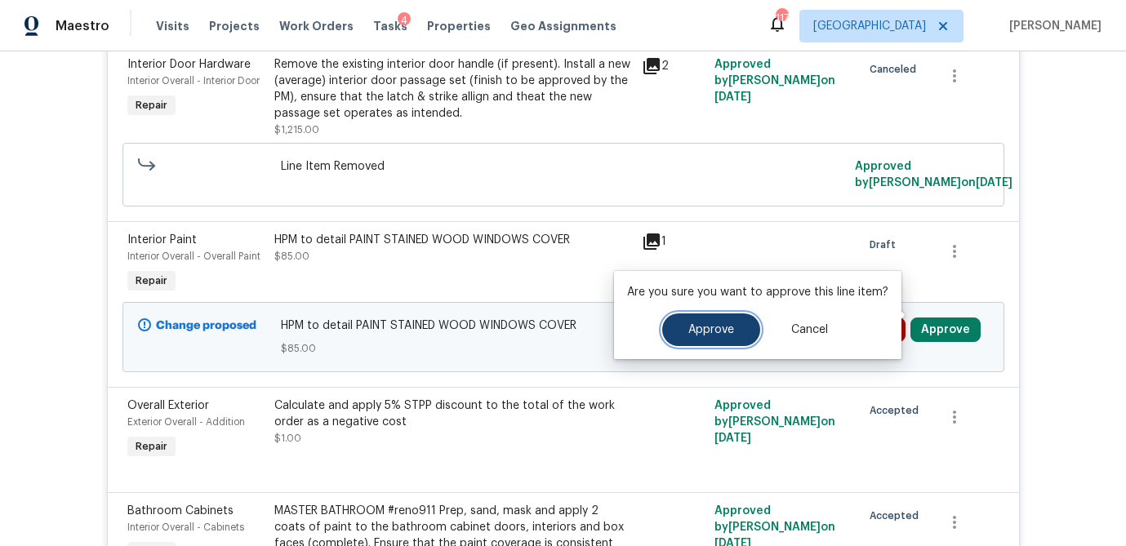
click at [709, 327] on span "Approve" at bounding box center [711, 330] width 46 height 12
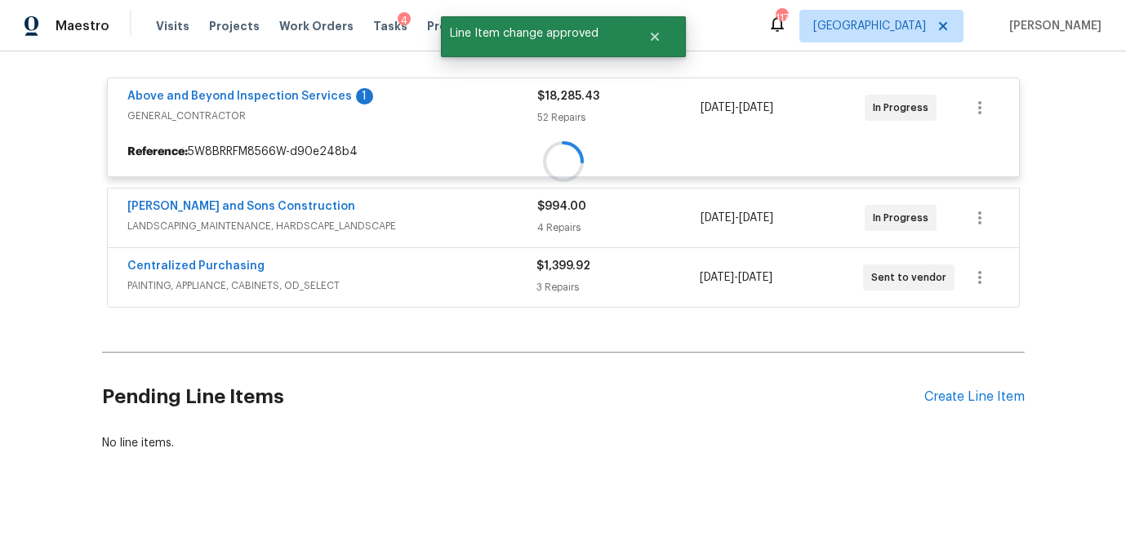
scroll to position [297, 0]
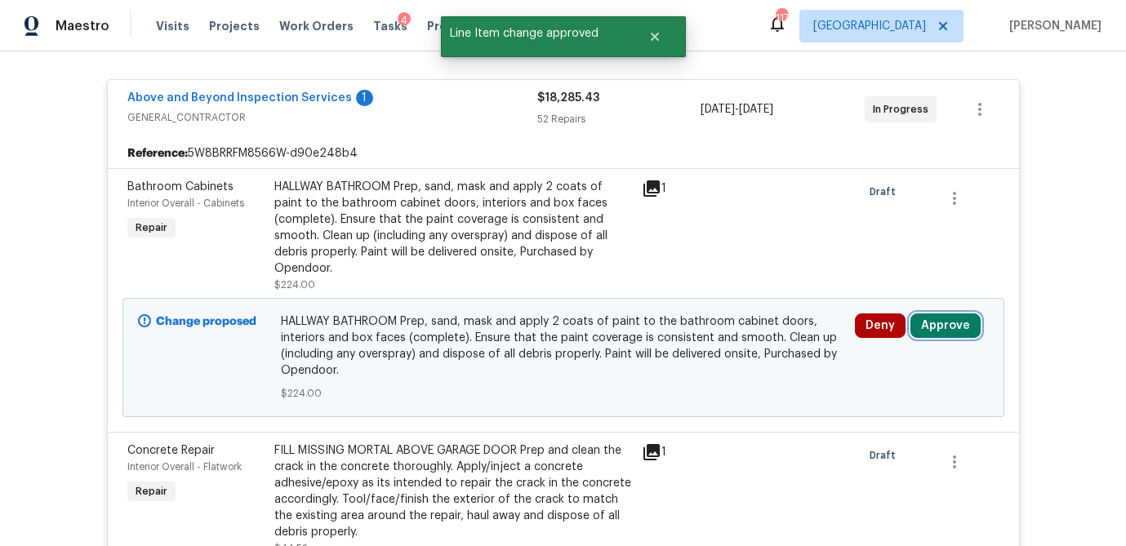
click at [943, 313] on button "Approve" at bounding box center [945, 325] width 70 height 24
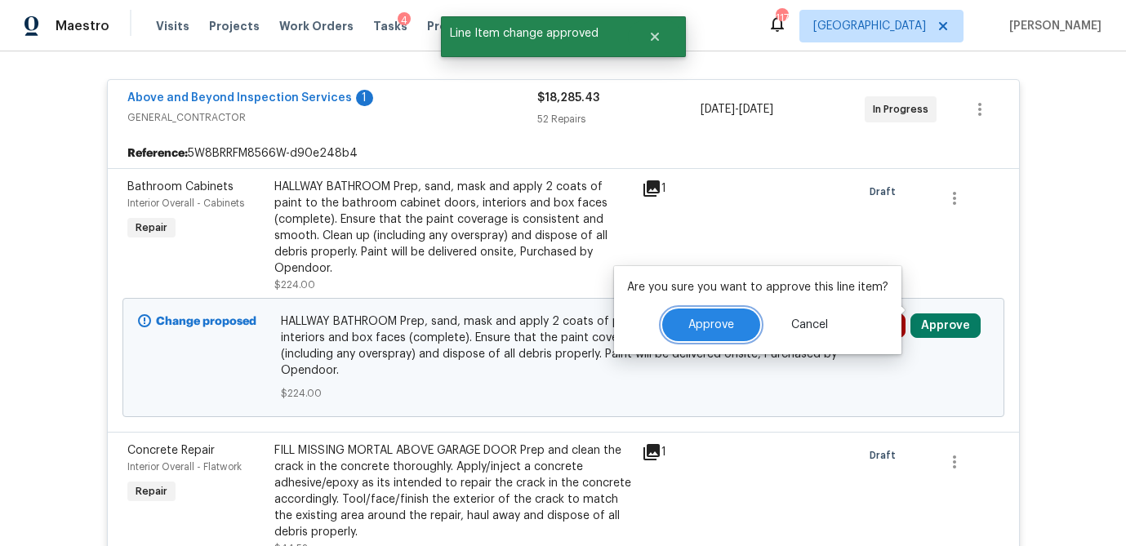
click at [719, 323] on span "Approve" at bounding box center [711, 325] width 46 height 12
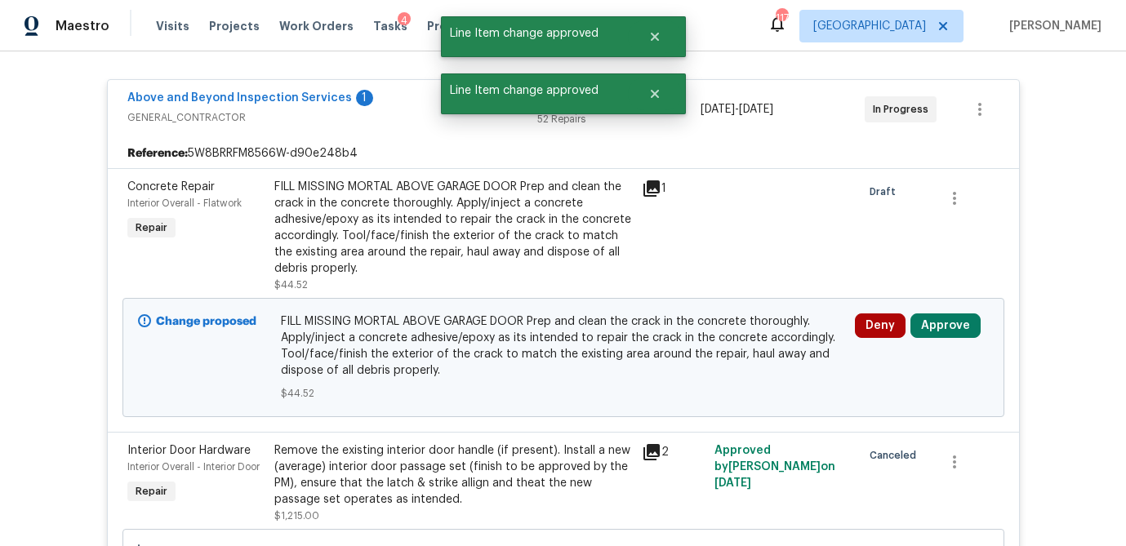
scroll to position [169, 0]
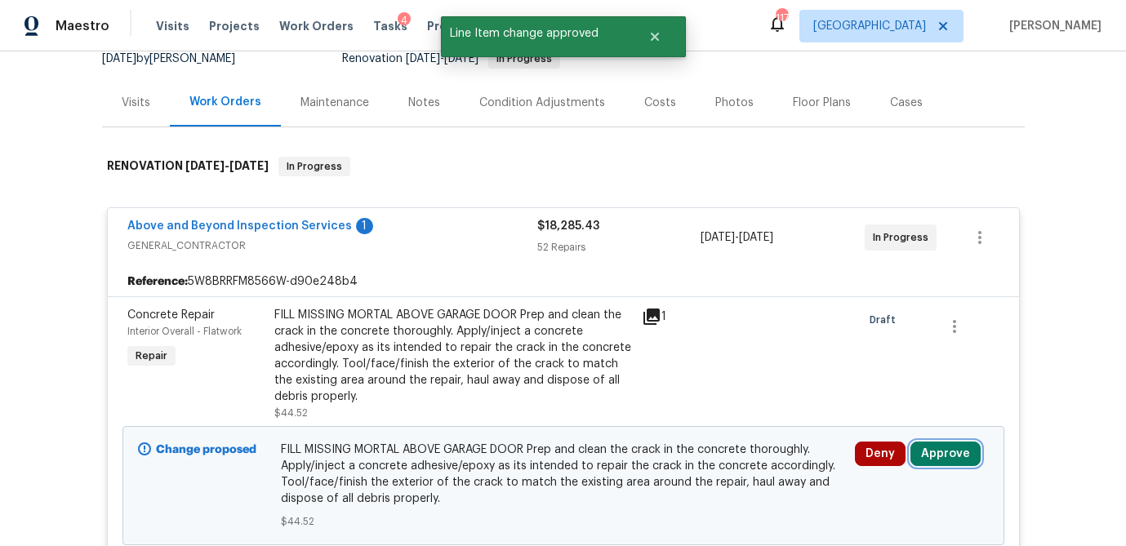
click at [936, 451] on button "Approve" at bounding box center [945, 454] width 70 height 24
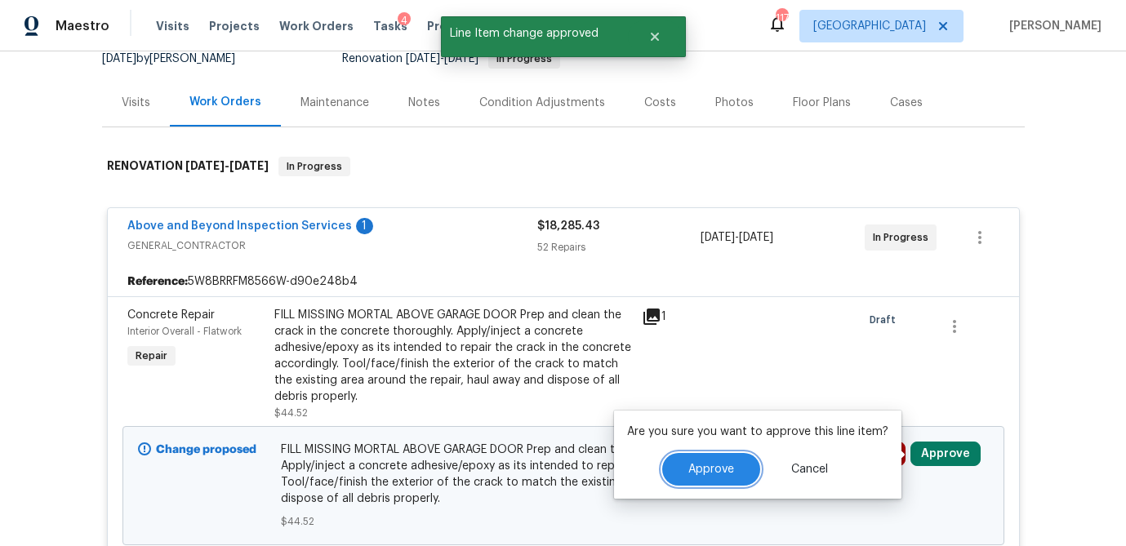
click at [725, 464] on span "Approve" at bounding box center [711, 470] width 46 height 12
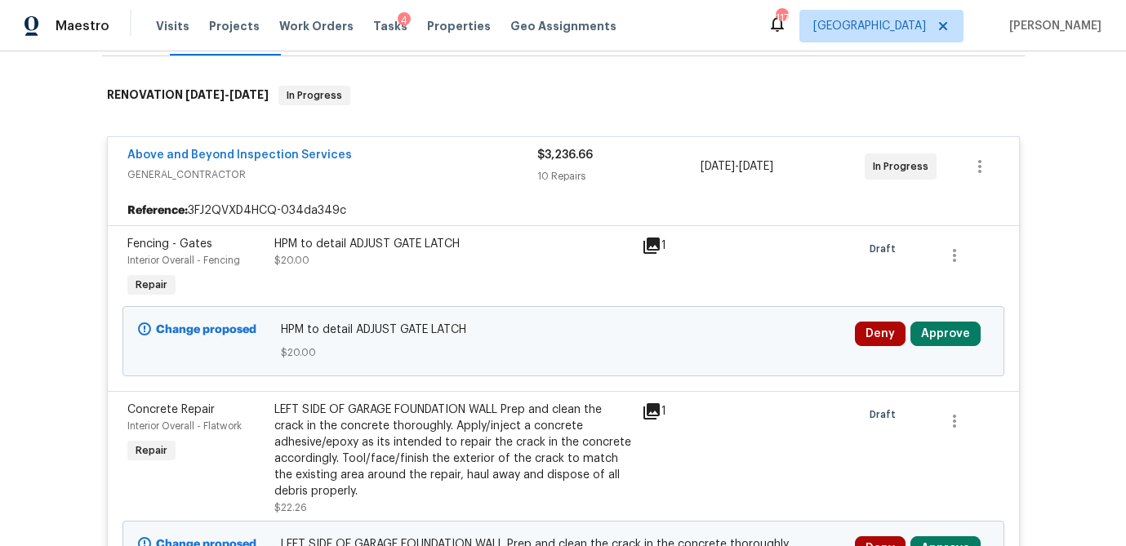
scroll to position [244, 0]
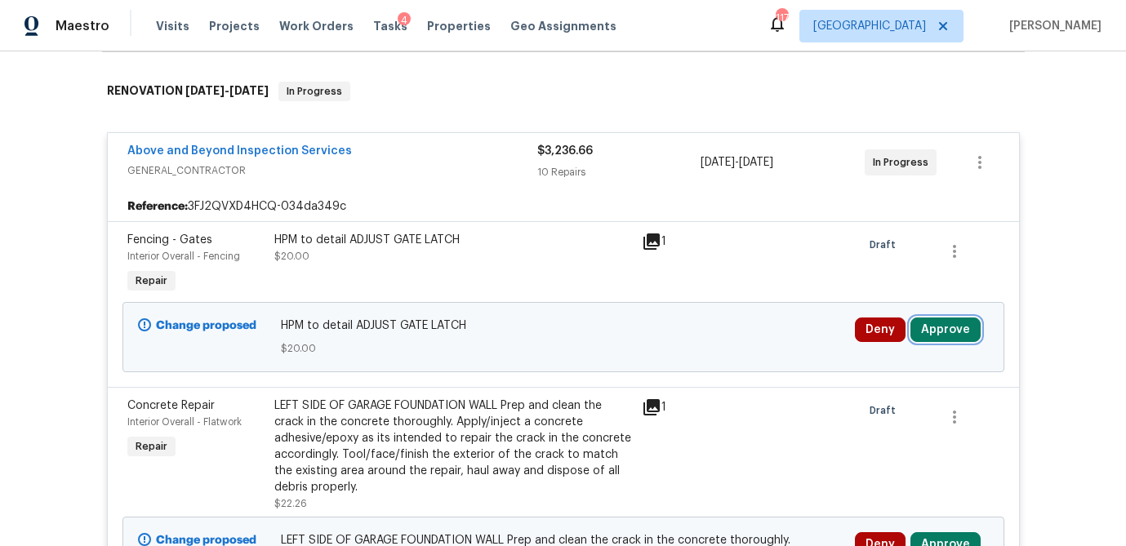
drag, startPoint x: 957, startPoint y: 328, endPoint x: 934, endPoint y: 329, distance: 22.9
click at [957, 328] on button "Approve" at bounding box center [945, 330] width 70 height 24
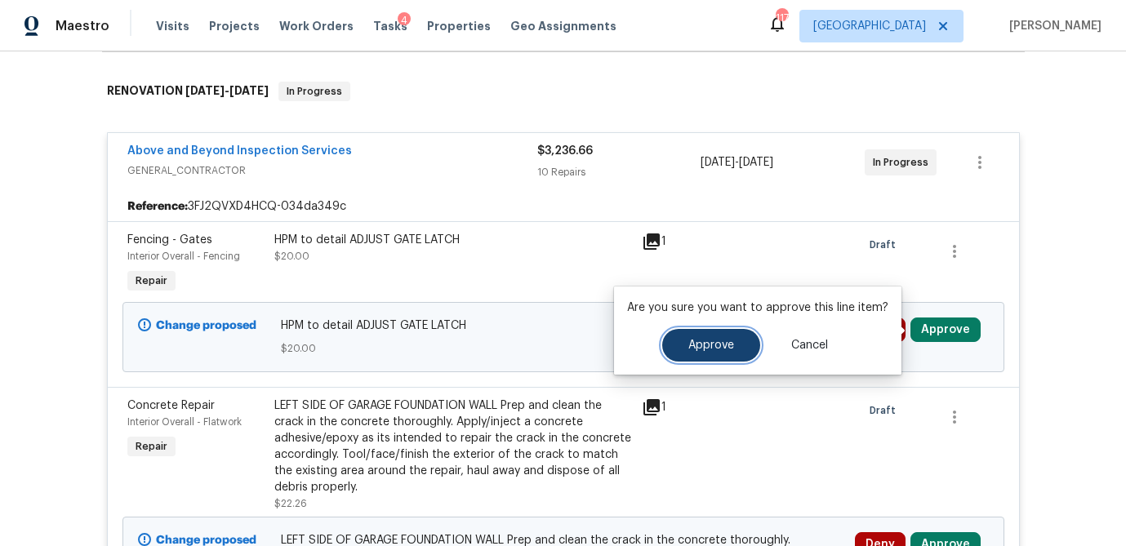
click at [718, 351] on span "Approve" at bounding box center [711, 346] width 46 height 12
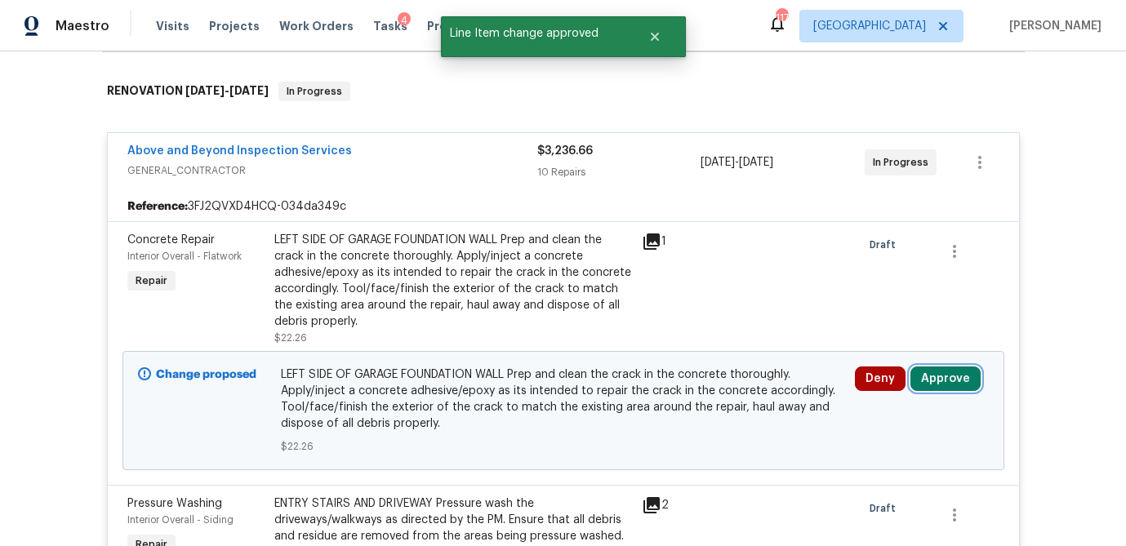
click at [954, 379] on button "Approve" at bounding box center [945, 379] width 70 height 24
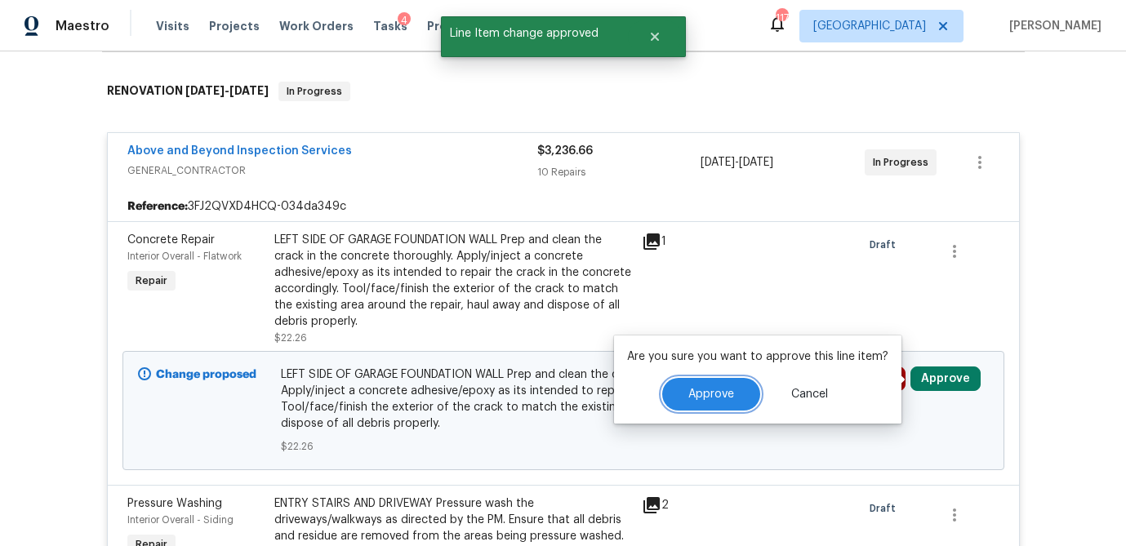
click at [716, 399] on span "Approve" at bounding box center [711, 395] width 46 height 12
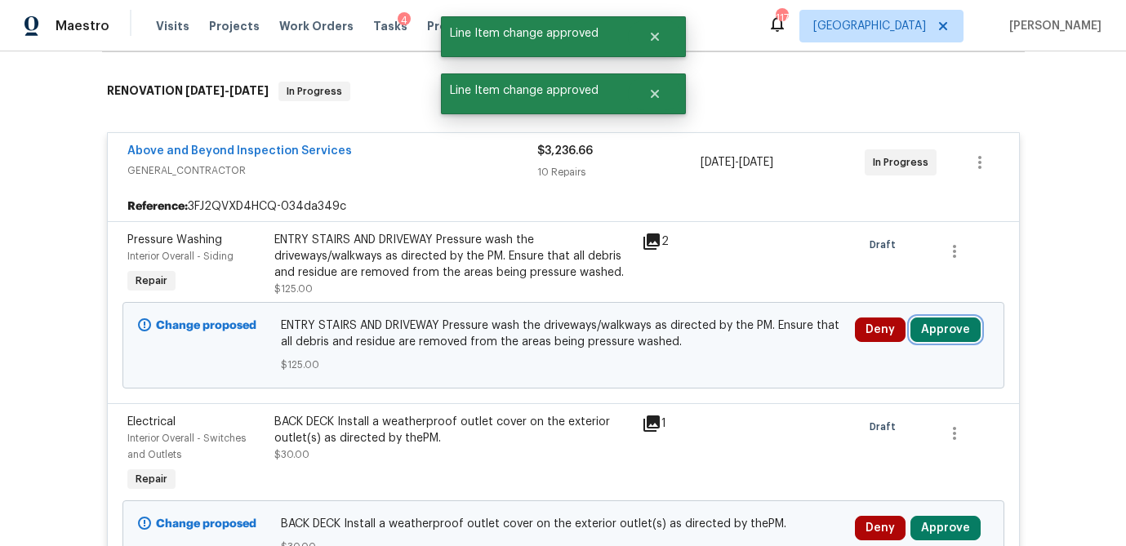
click at [958, 322] on button "Approve" at bounding box center [945, 330] width 70 height 24
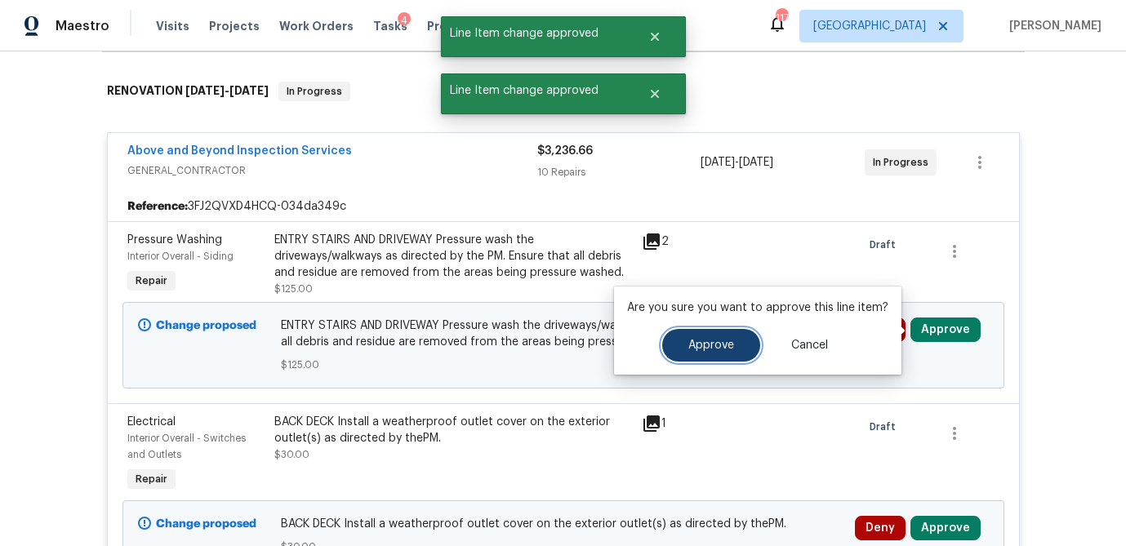
click at [714, 347] on span "Approve" at bounding box center [711, 346] width 46 height 12
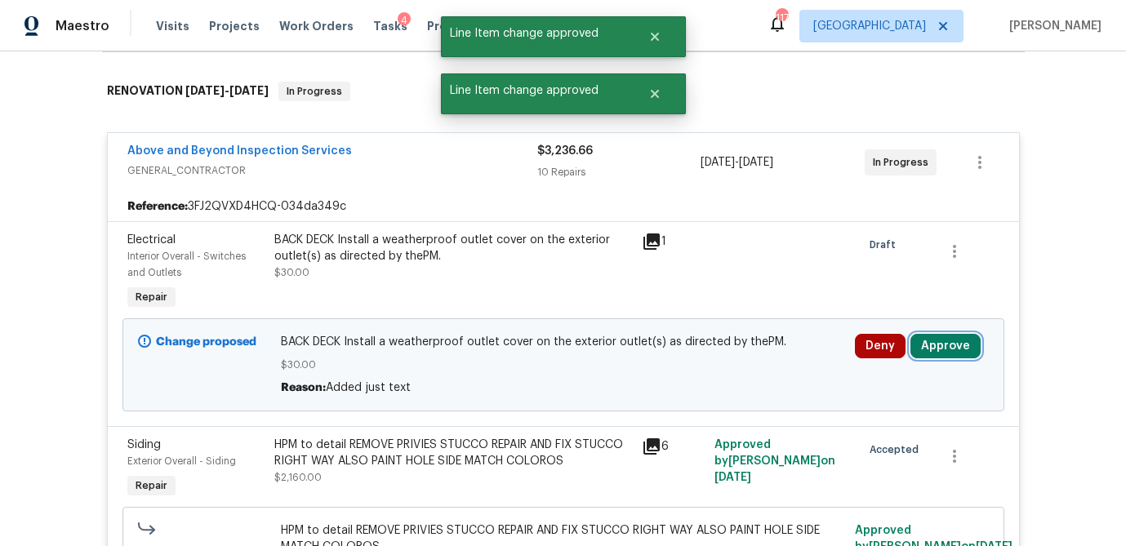
click at [954, 349] on button "Approve" at bounding box center [945, 346] width 70 height 24
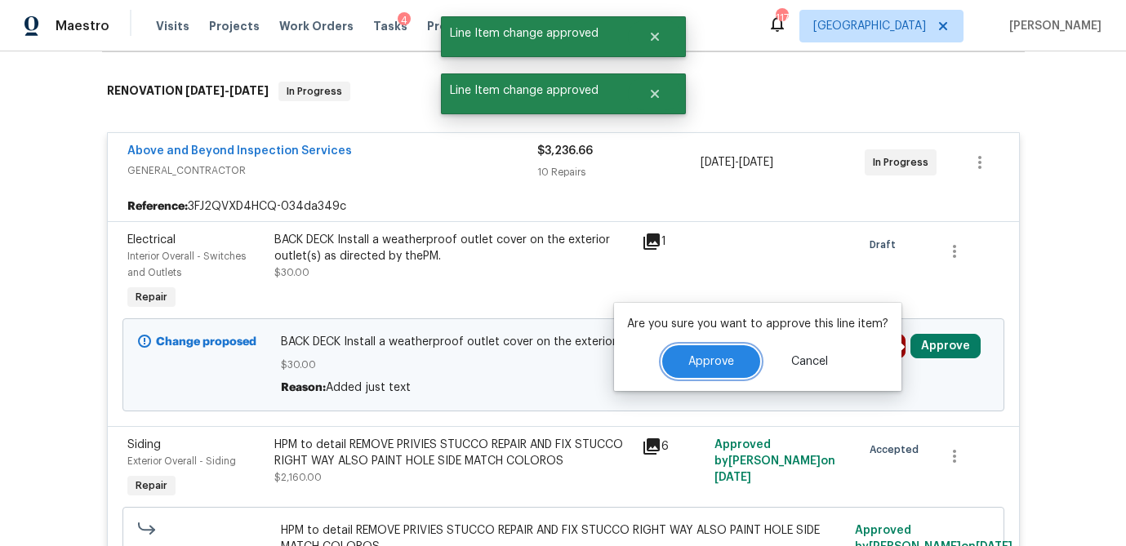
click at [697, 365] on span "Approve" at bounding box center [711, 362] width 46 height 12
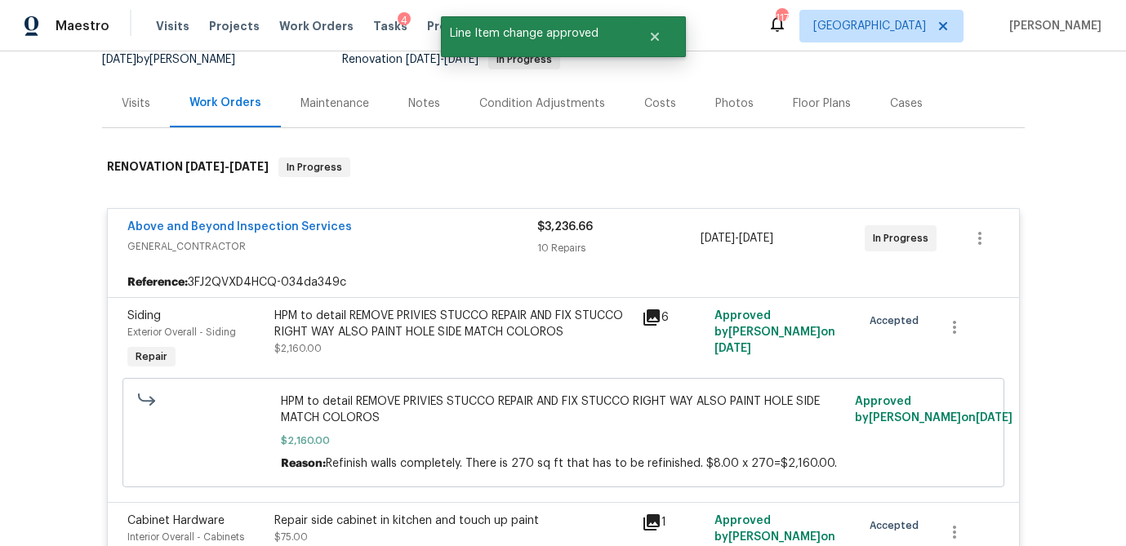
scroll to position [0, 0]
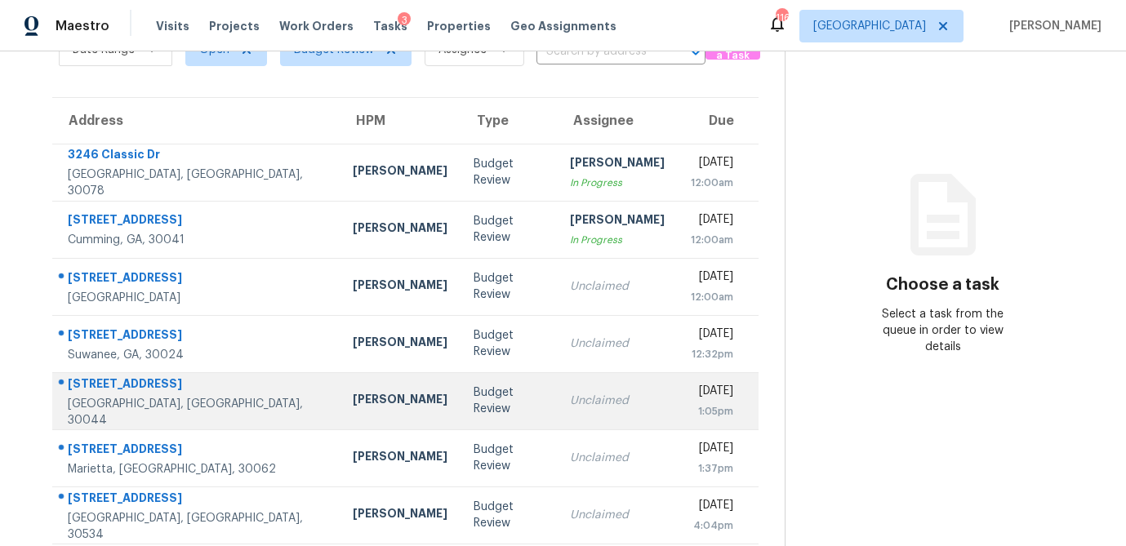
scroll to position [93, 0]
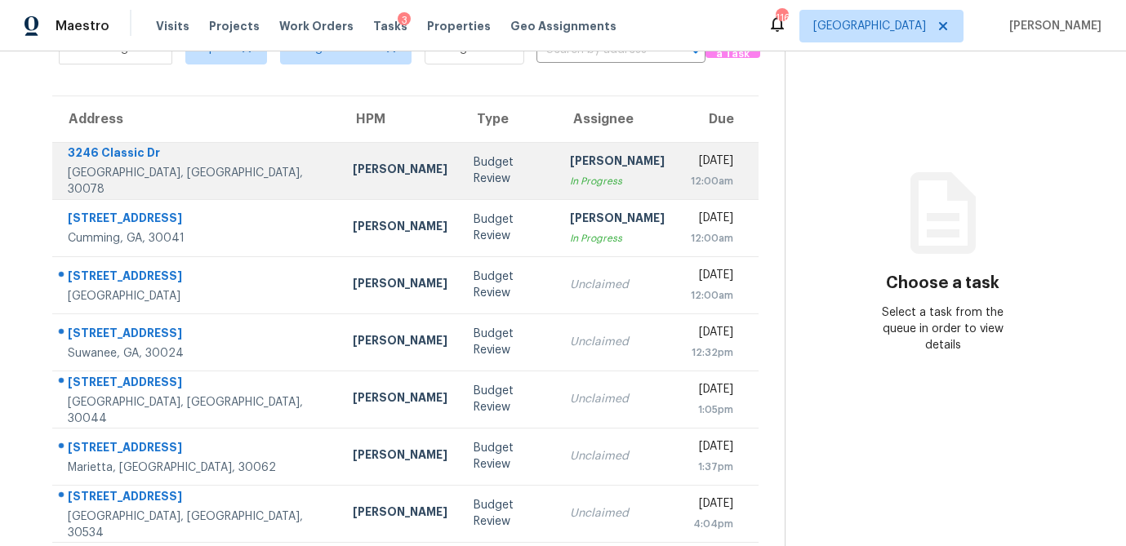
click at [353, 172] on div "Michael Durham" at bounding box center [400, 171] width 95 height 20
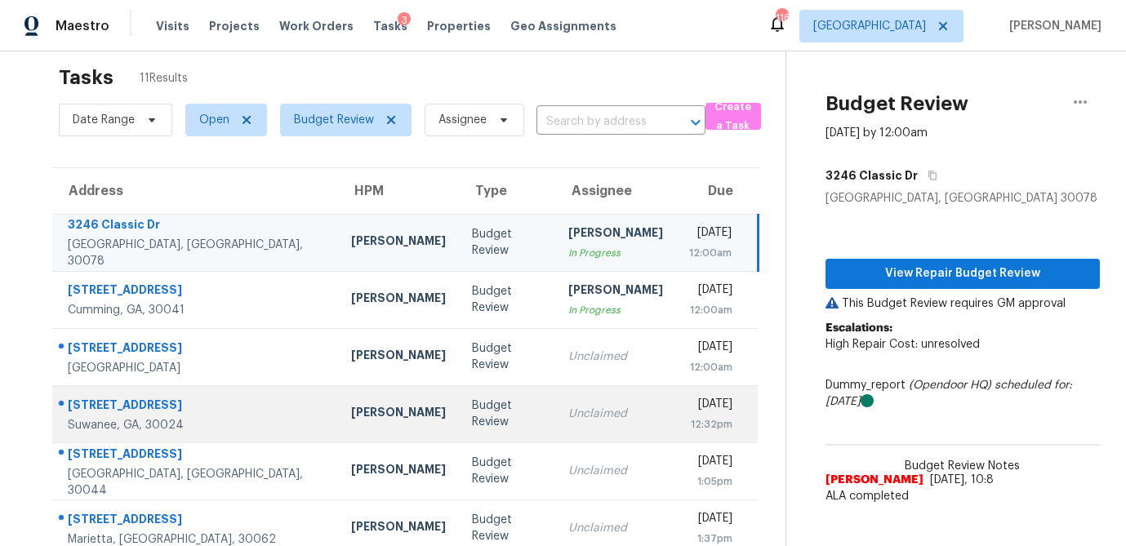
scroll to position [0, 0]
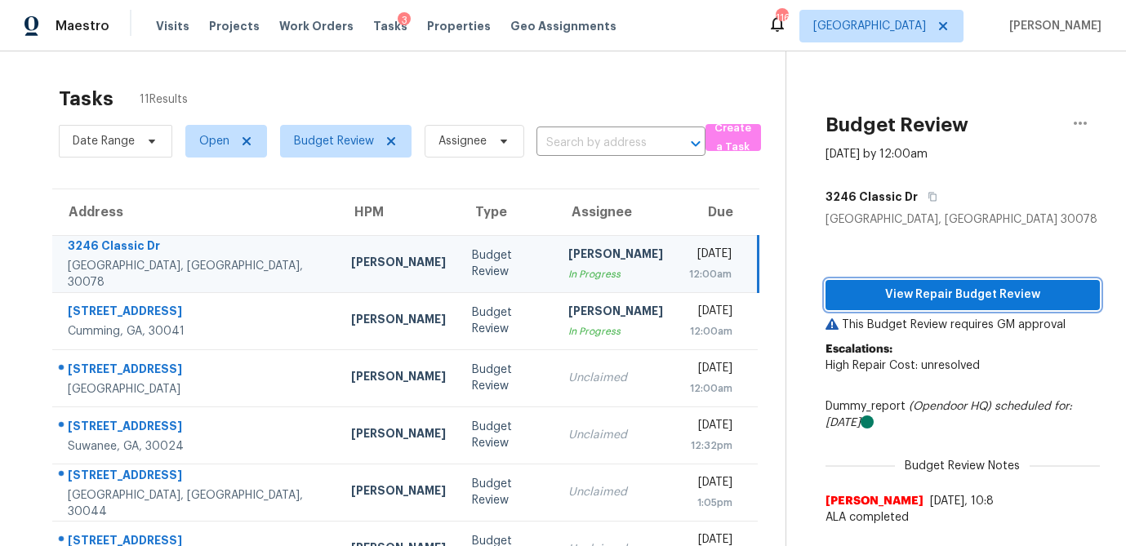
click at [980, 296] on span "View Repair Budget Review" at bounding box center [962, 295] width 248 height 20
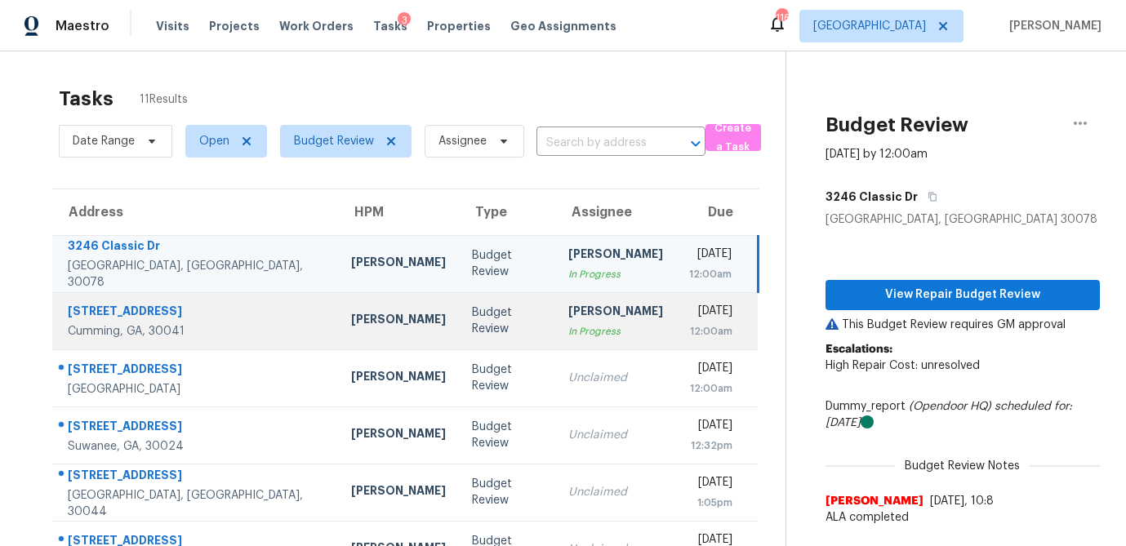
click at [568, 318] on div "[PERSON_NAME]" at bounding box center [615, 313] width 95 height 20
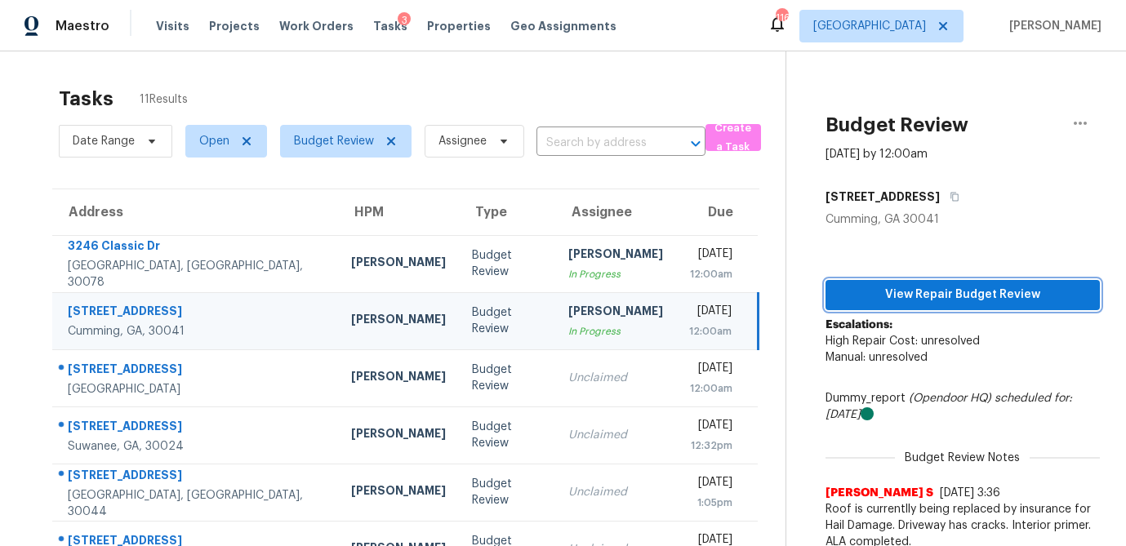
click at [901, 302] on span "View Repair Budget Review" at bounding box center [962, 295] width 248 height 20
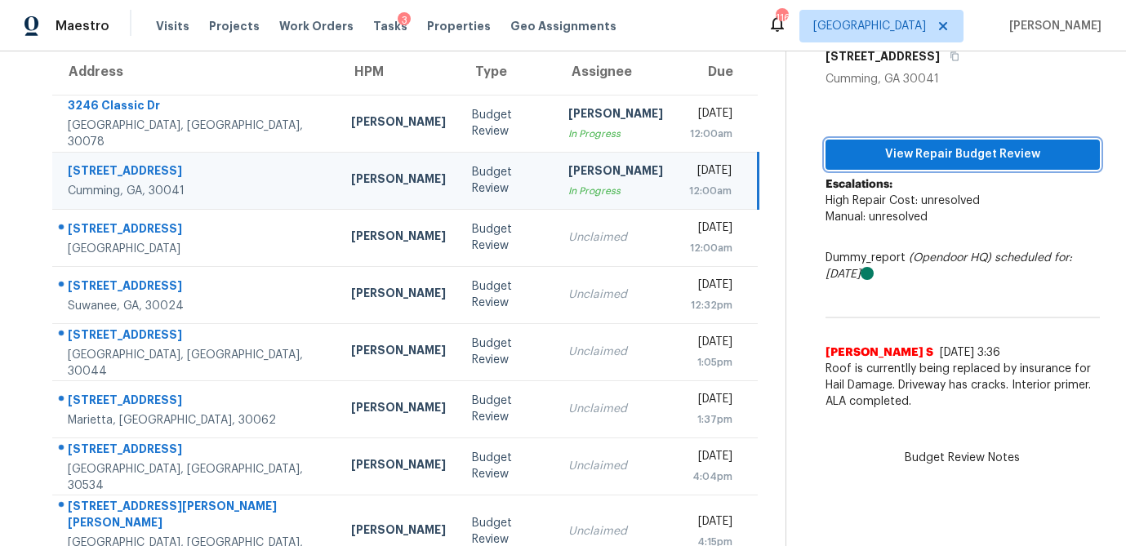
scroll to position [111, 0]
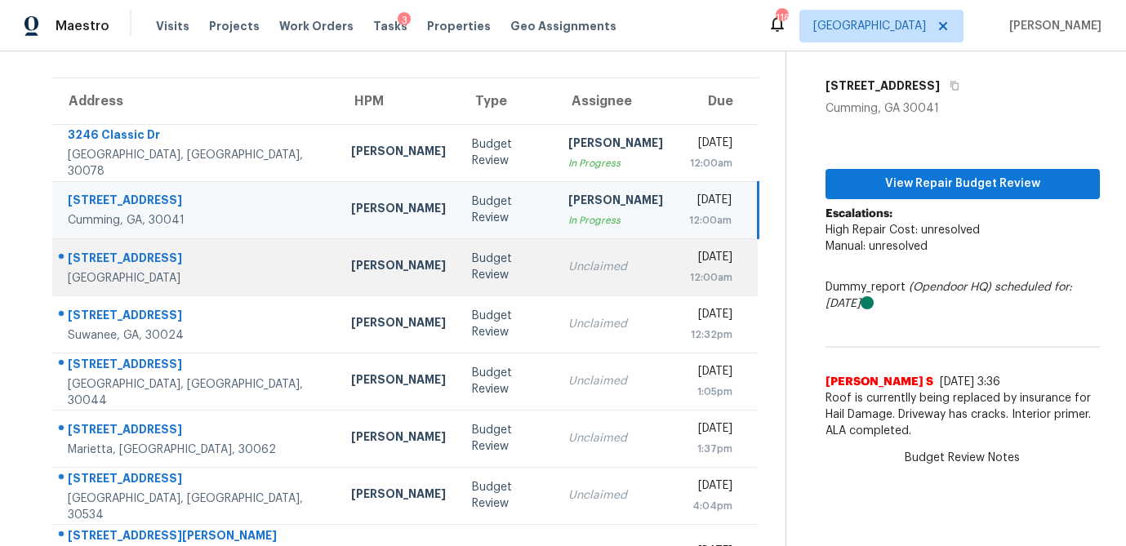
click at [568, 268] on div "Unclaimed" at bounding box center [615, 267] width 95 height 16
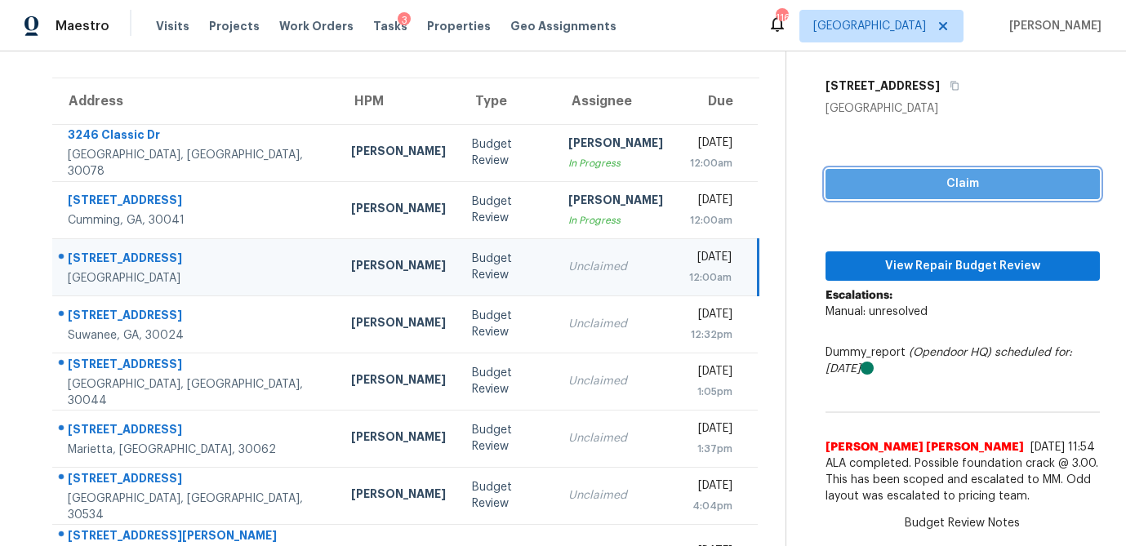
click at [899, 185] on span "Claim" at bounding box center [962, 184] width 248 height 20
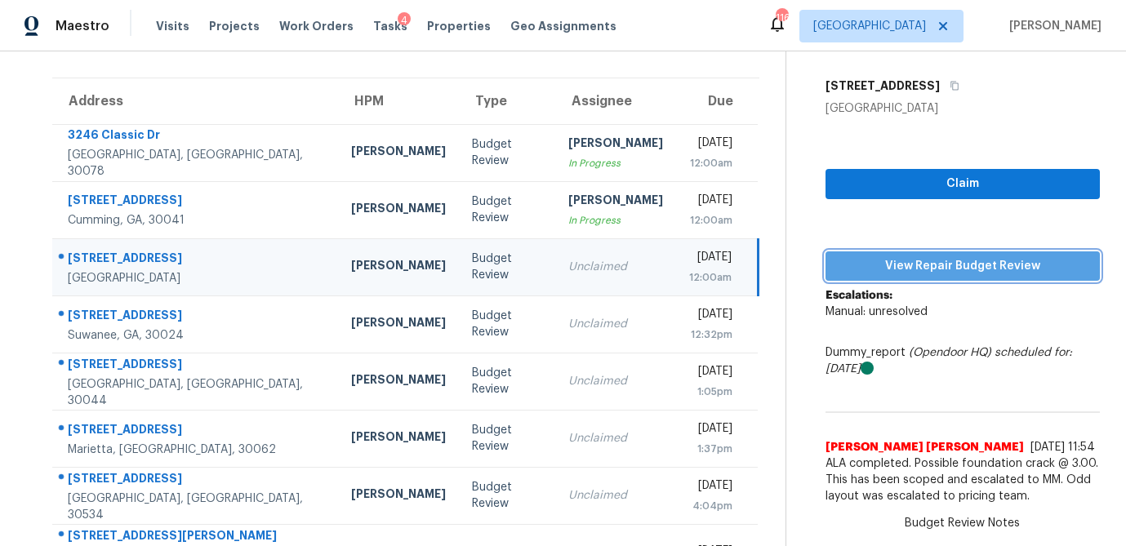
click at [900, 262] on span "View Repair Budget Review" at bounding box center [962, 266] width 248 height 20
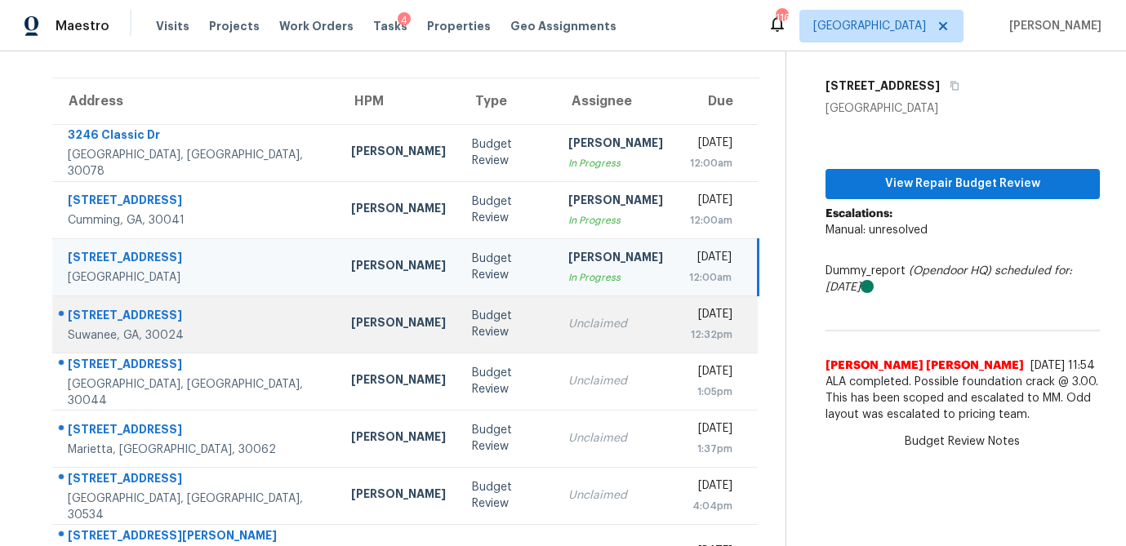
click at [555, 337] on td "Unclaimed" at bounding box center [615, 324] width 121 height 57
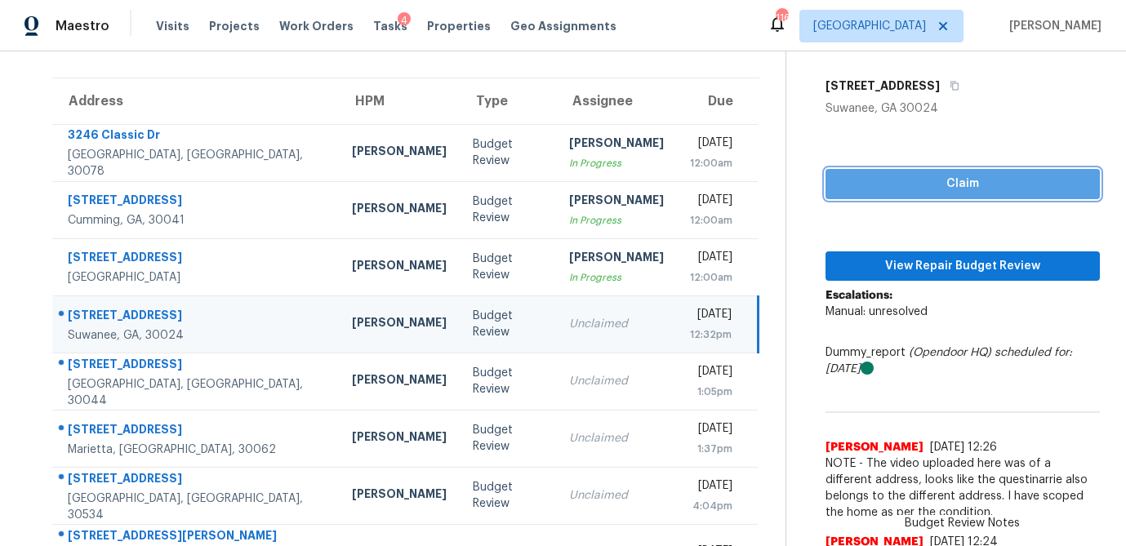
drag, startPoint x: 928, startPoint y: 187, endPoint x: 916, endPoint y: 214, distance: 29.6
click at [928, 187] on span "Claim" at bounding box center [962, 184] width 248 height 20
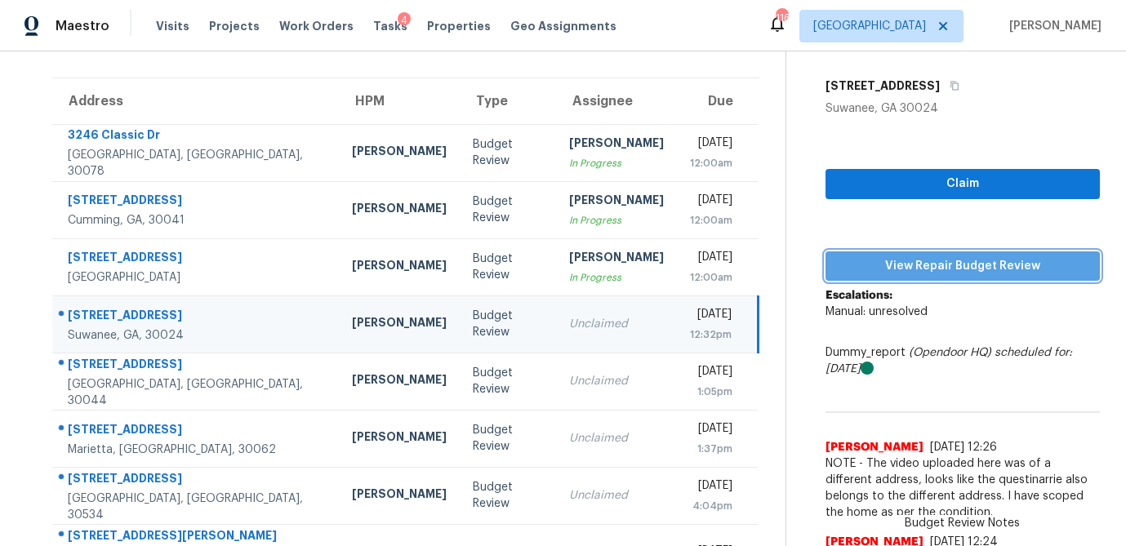
click at [911, 256] on span "View Repair Budget Review" at bounding box center [962, 266] width 248 height 20
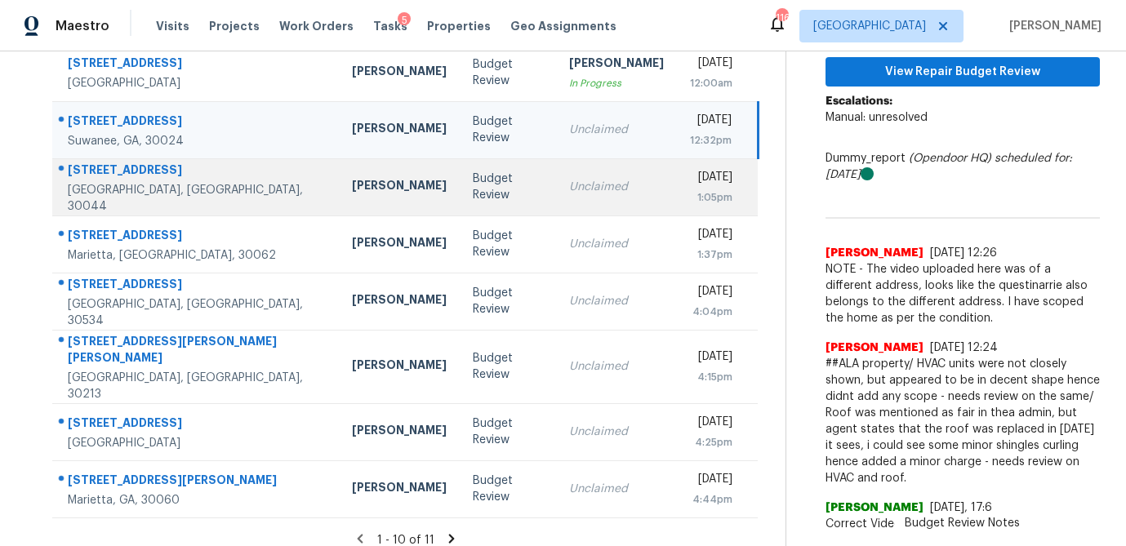
scroll to position [304, 0]
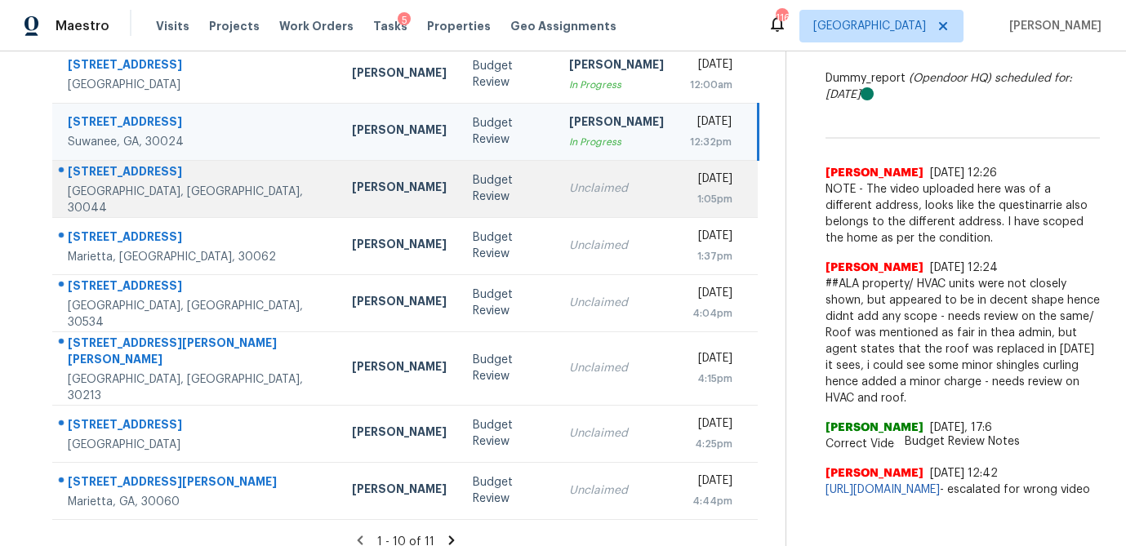
click at [569, 196] on div "Unclaimed" at bounding box center [616, 188] width 95 height 16
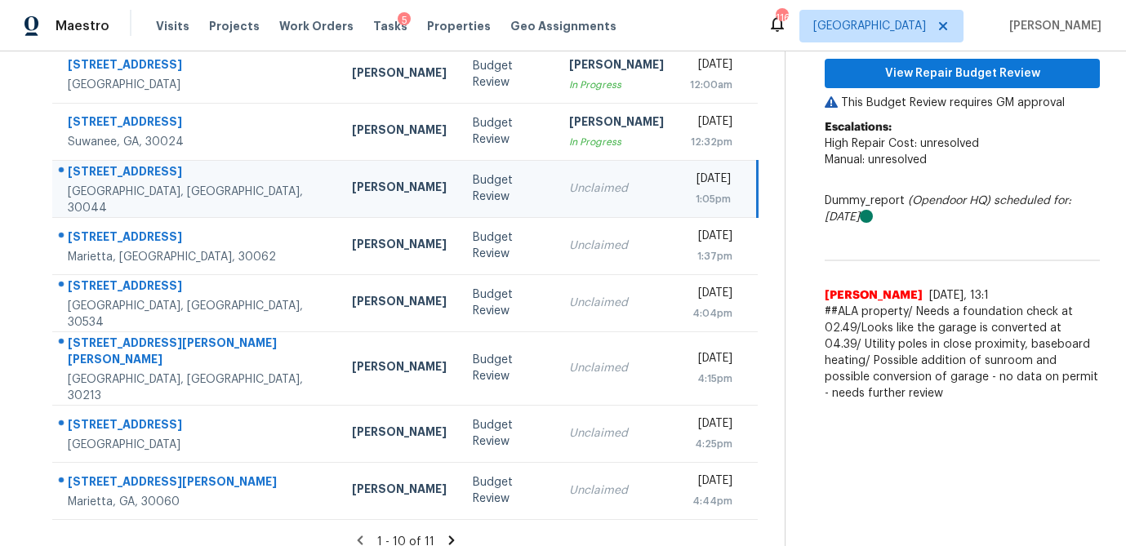
click at [448, 536] on icon at bounding box center [451, 540] width 6 height 9
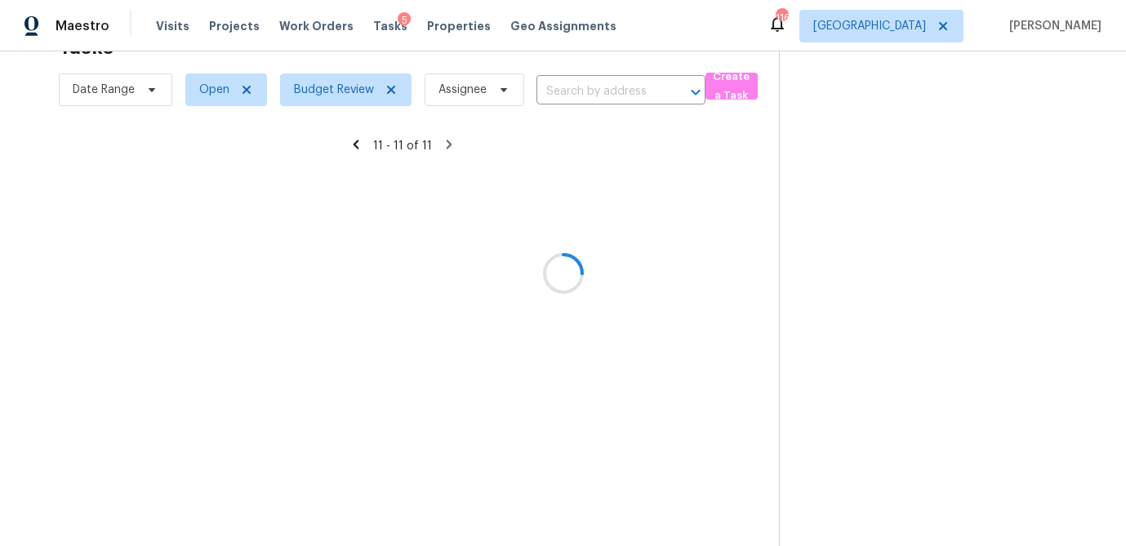
scroll to position [51, 0]
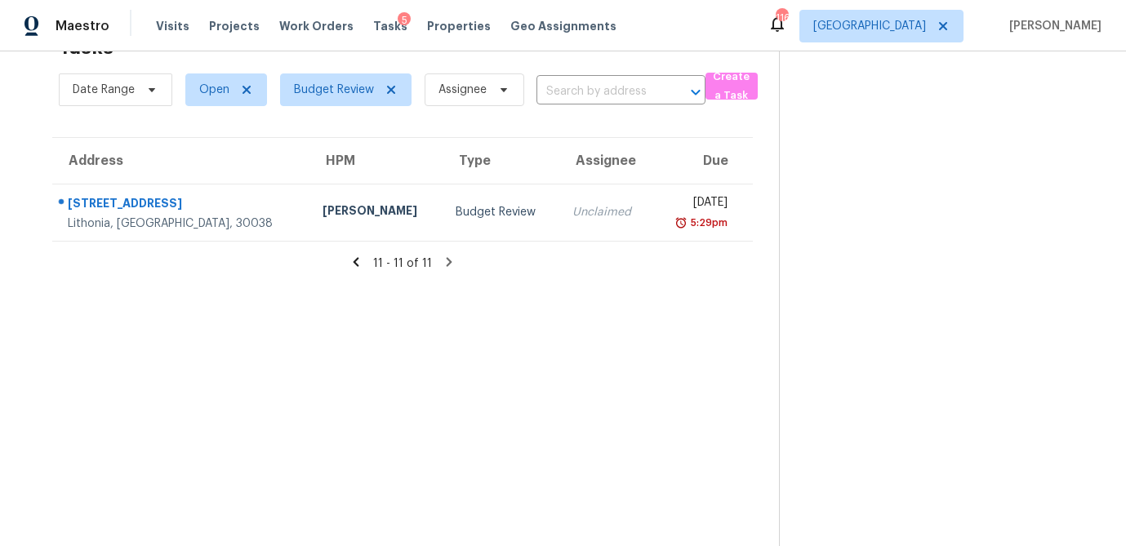
click at [358, 264] on icon at bounding box center [357, 261] width 6 height 9
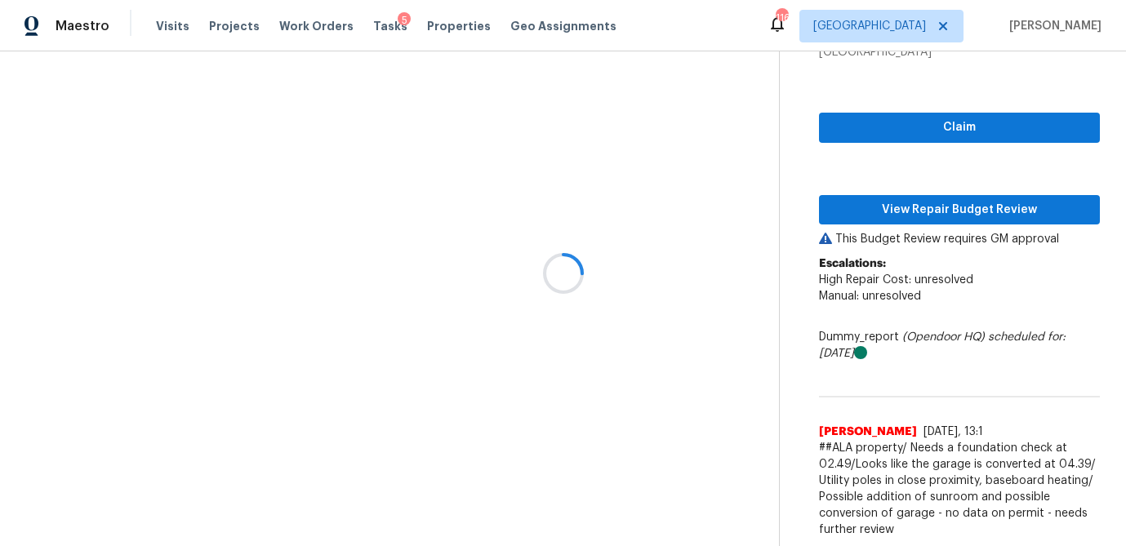
scroll to position [304, 0]
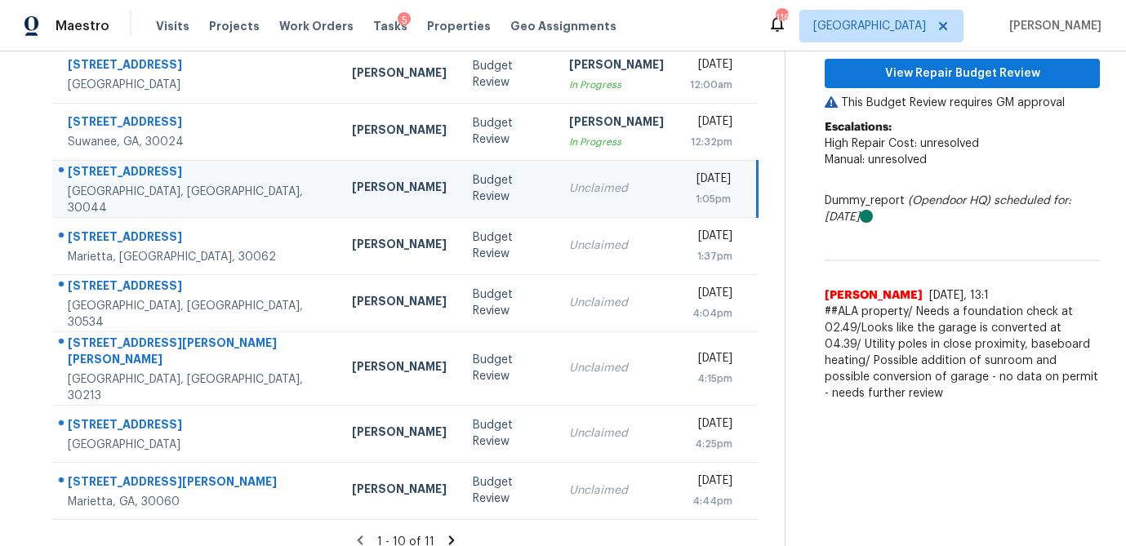
click at [556, 201] on td "Unclaimed" at bounding box center [616, 188] width 121 height 57
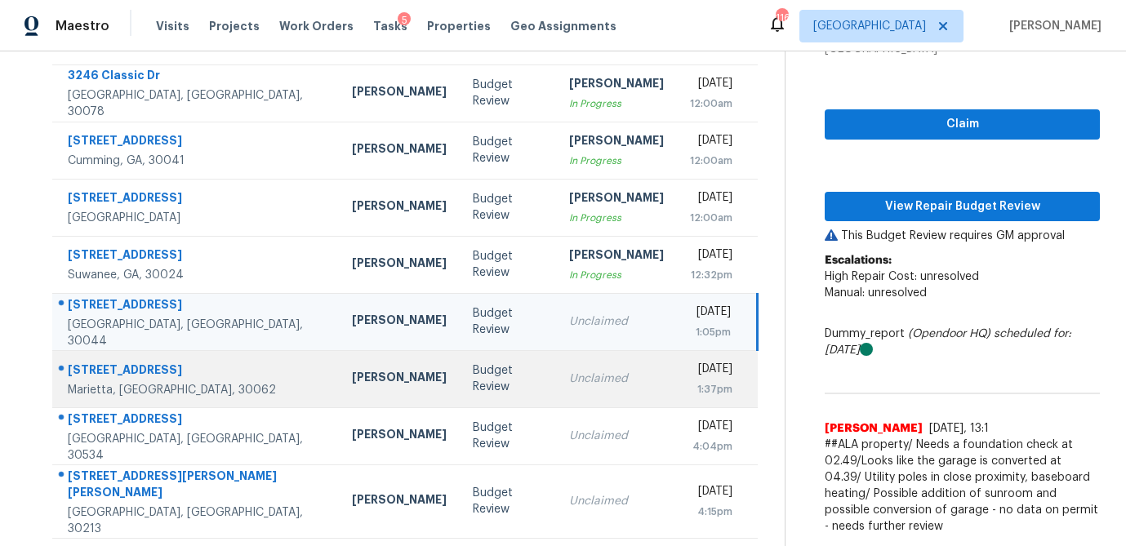
scroll to position [168, 0]
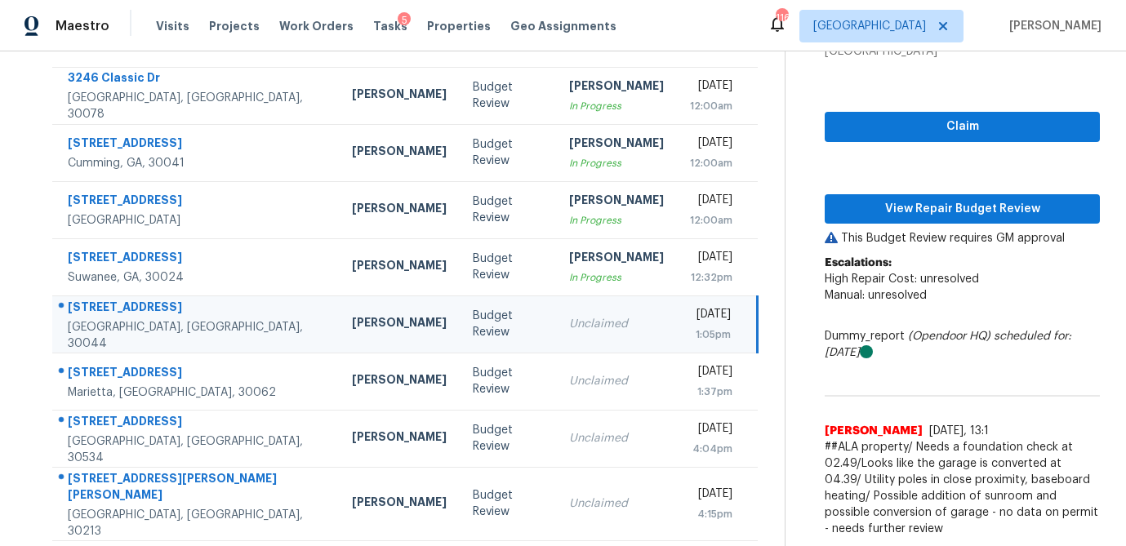
click at [569, 331] on div "Unclaimed" at bounding box center [616, 324] width 95 height 16
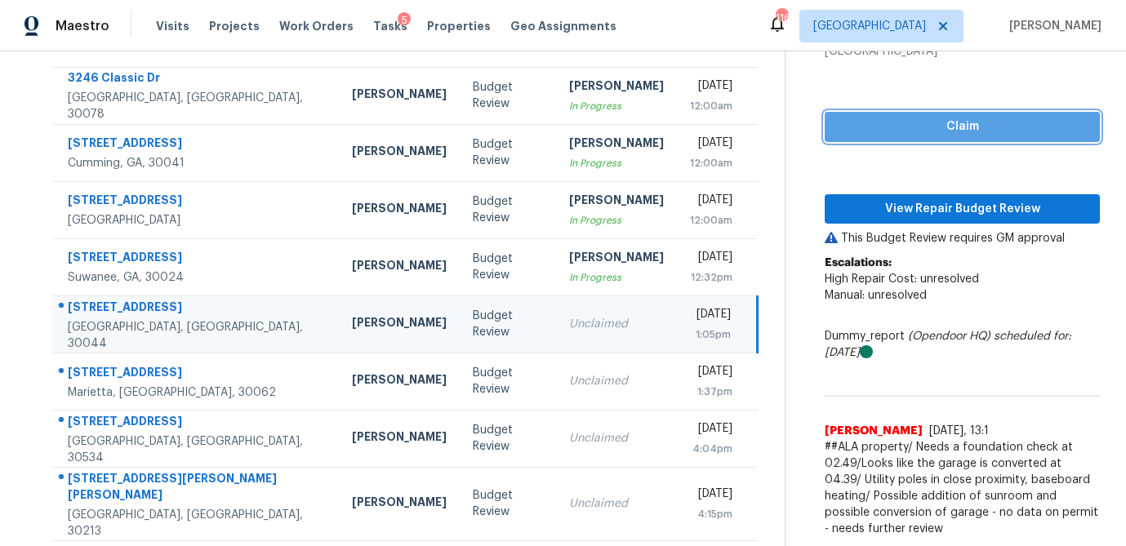
click at [1021, 126] on span "Claim" at bounding box center [962, 127] width 249 height 20
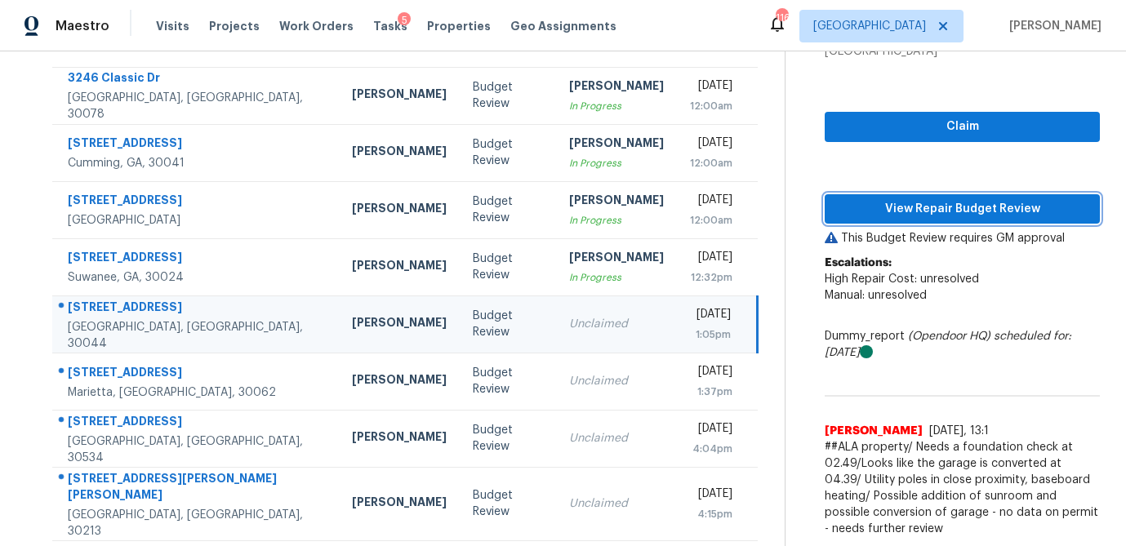
click at [965, 213] on span "View Repair Budget Review" at bounding box center [962, 209] width 249 height 20
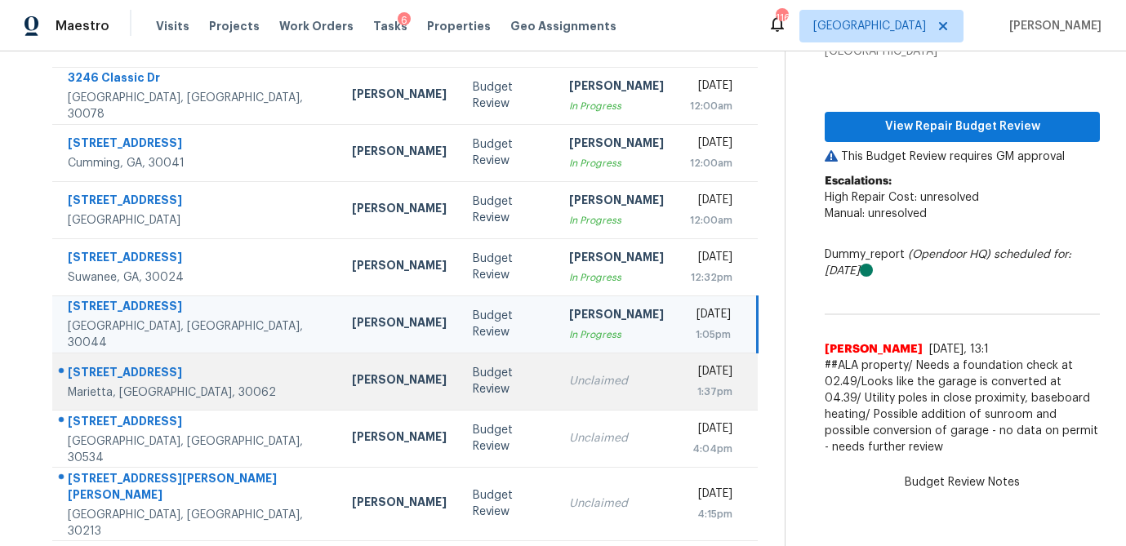
click at [569, 387] on div "Unclaimed" at bounding box center [616, 381] width 95 height 16
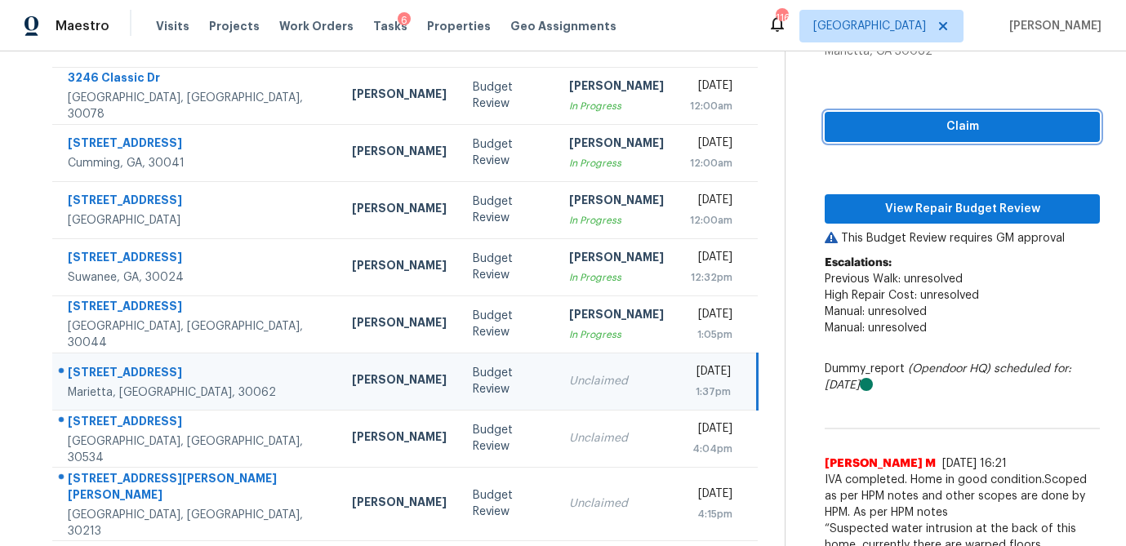
click at [909, 136] on button "Claim" at bounding box center [962, 127] width 275 height 30
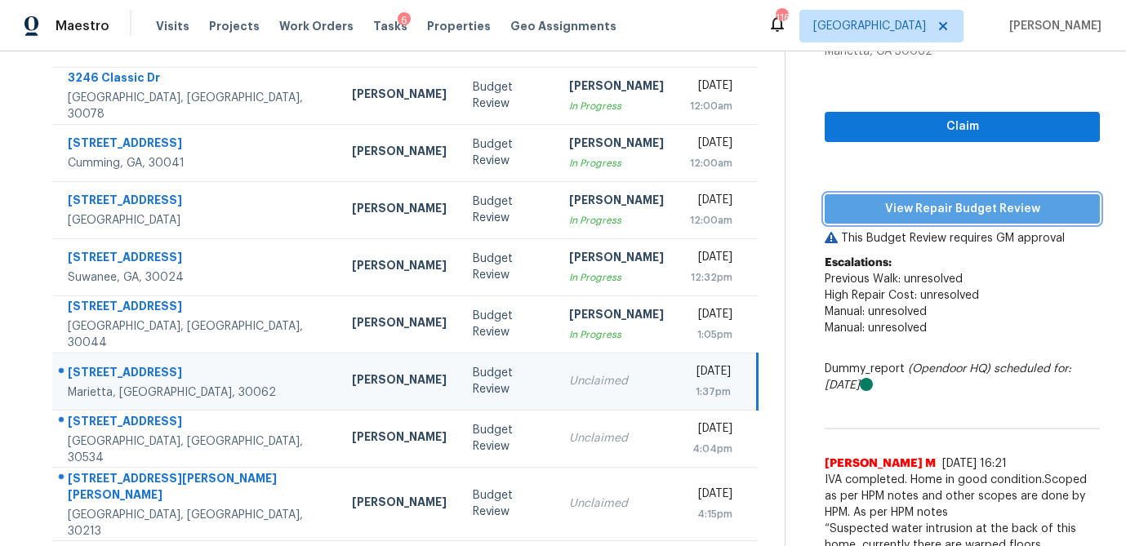
click at [882, 215] on span "View Repair Budget Review" at bounding box center [962, 209] width 249 height 20
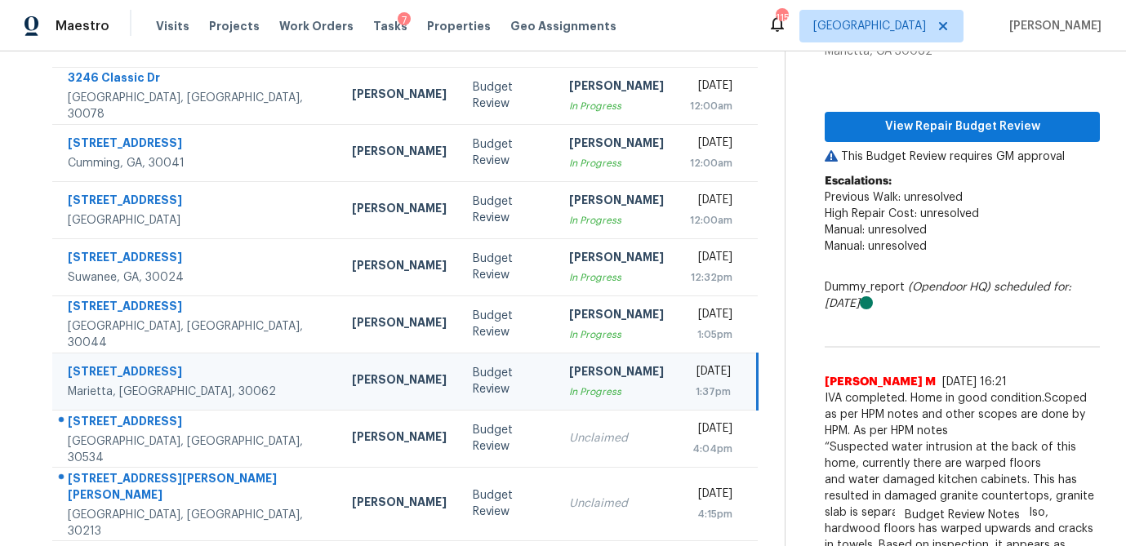
scroll to position [0, 0]
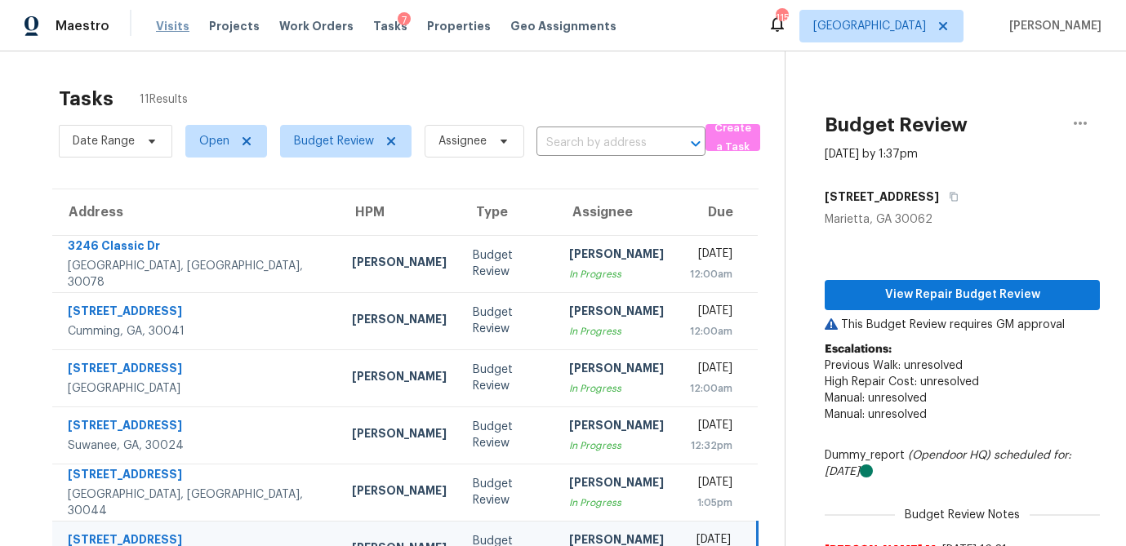
click at [162, 29] on span "Visits" at bounding box center [172, 26] width 33 height 16
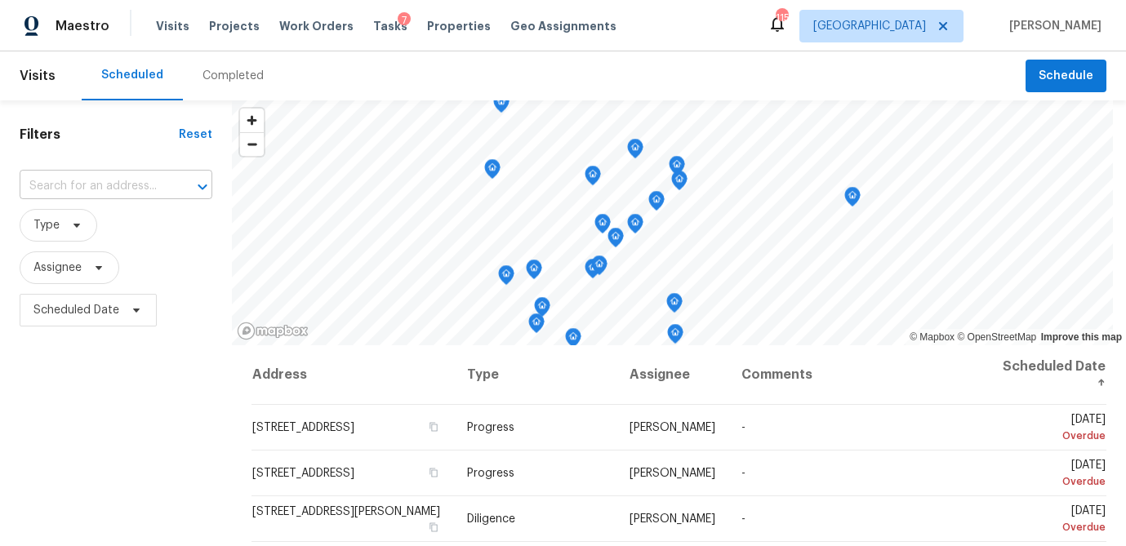
click at [97, 185] on input "text" at bounding box center [93, 186] width 147 height 25
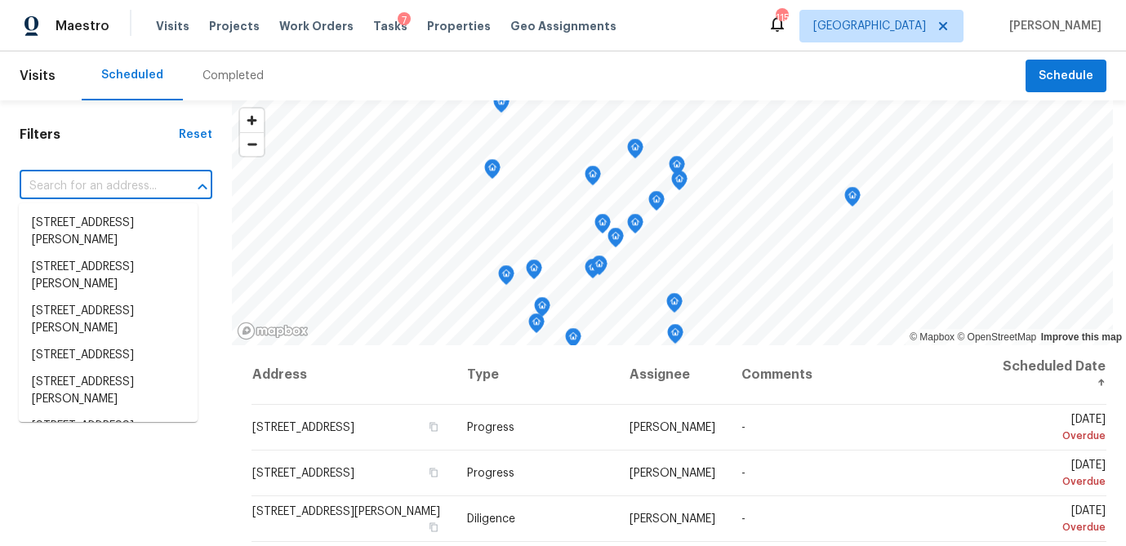
paste input "6100 Semaphore Rdg"
type input "6100 Semaphore Rdg"
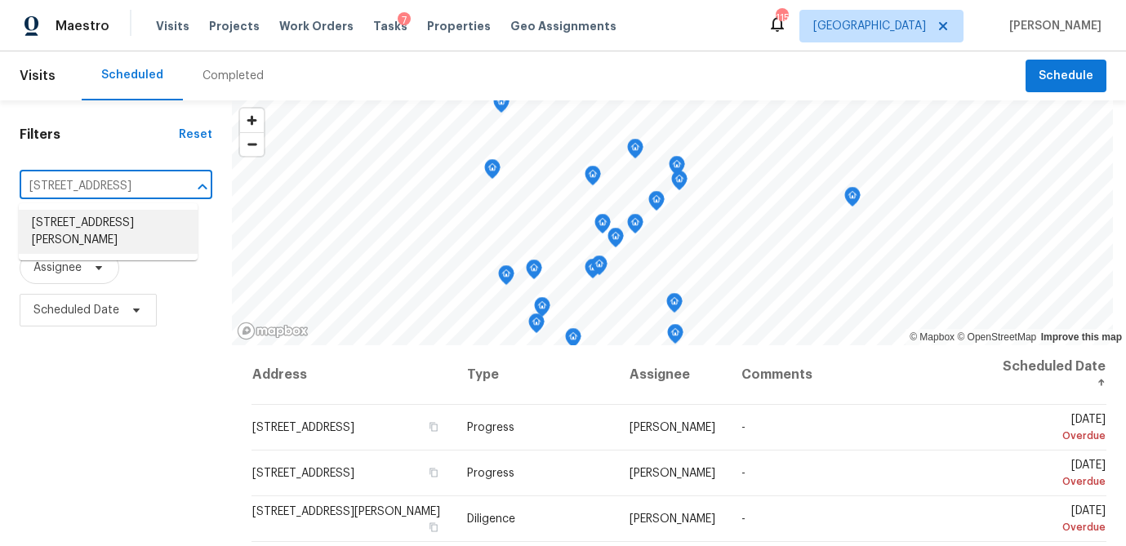
click at [87, 231] on li "[STREET_ADDRESS][PERSON_NAME]" at bounding box center [108, 232] width 179 height 44
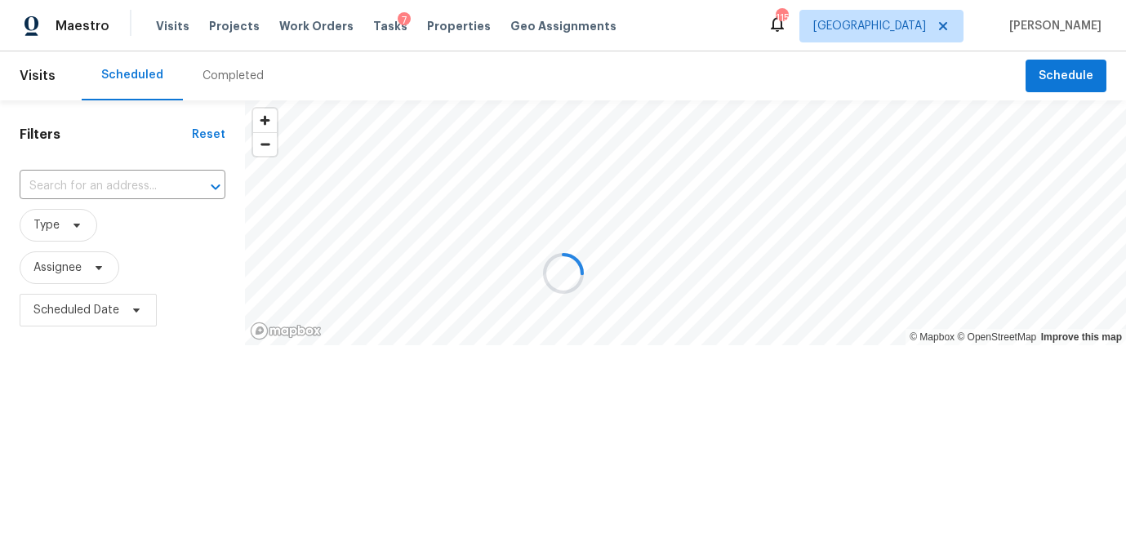
type input "[STREET_ADDRESS][PERSON_NAME]"
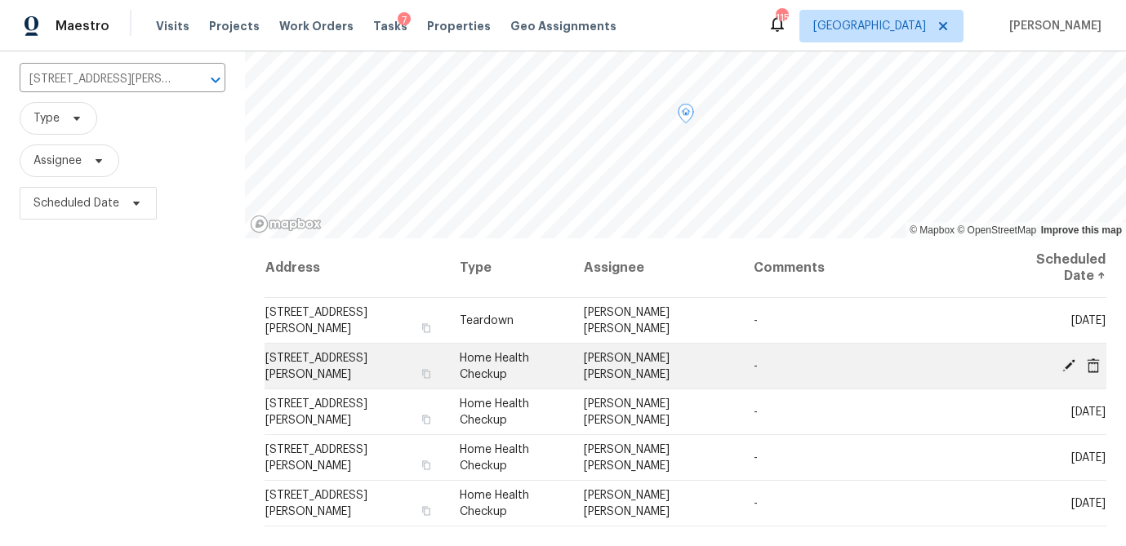
scroll to position [111, 0]
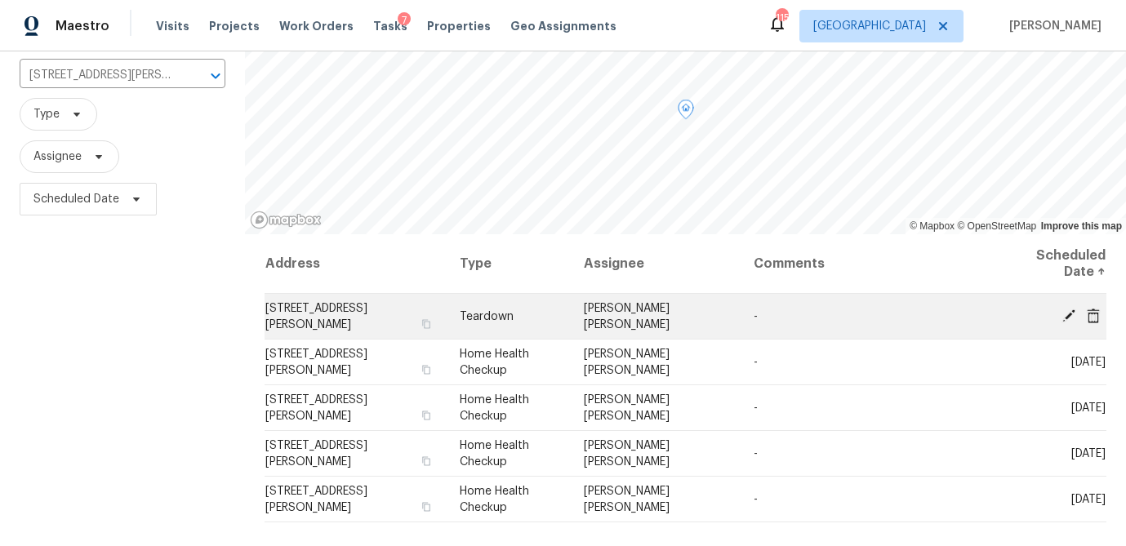
click at [1068, 316] on icon at bounding box center [1068, 315] width 13 height 13
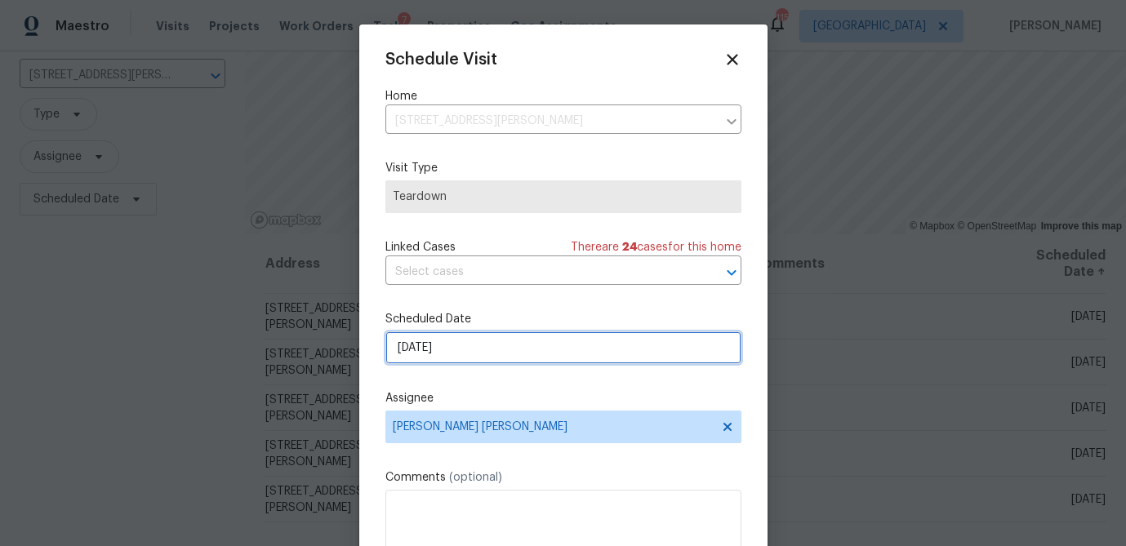
click at [448, 354] on input "8/28/2025" at bounding box center [563, 347] width 356 height 33
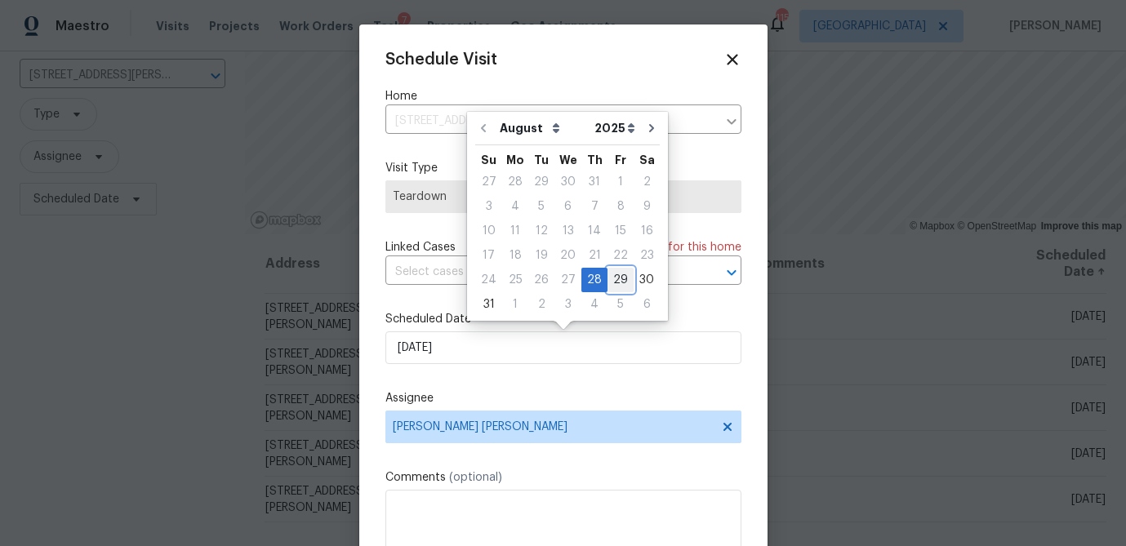
click at [607, 279] on div "29" at bounding box center [620, 280] width 26 height 23
type input "8/29/2025"
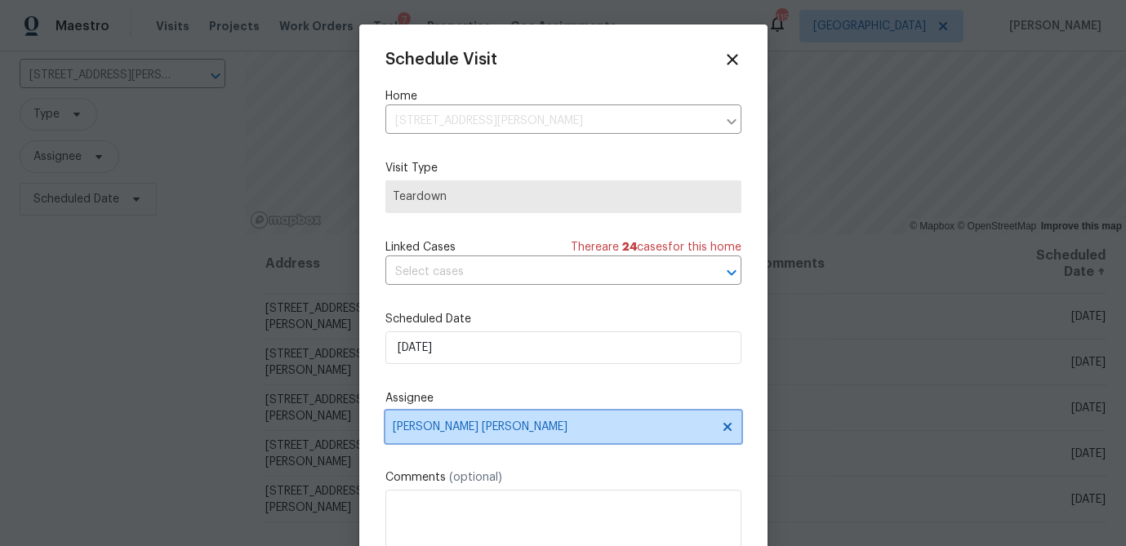
click at [519, 420] on span "Marcos Ricardo Resendiz" at bounding box center [563, 427] width 356 height 33
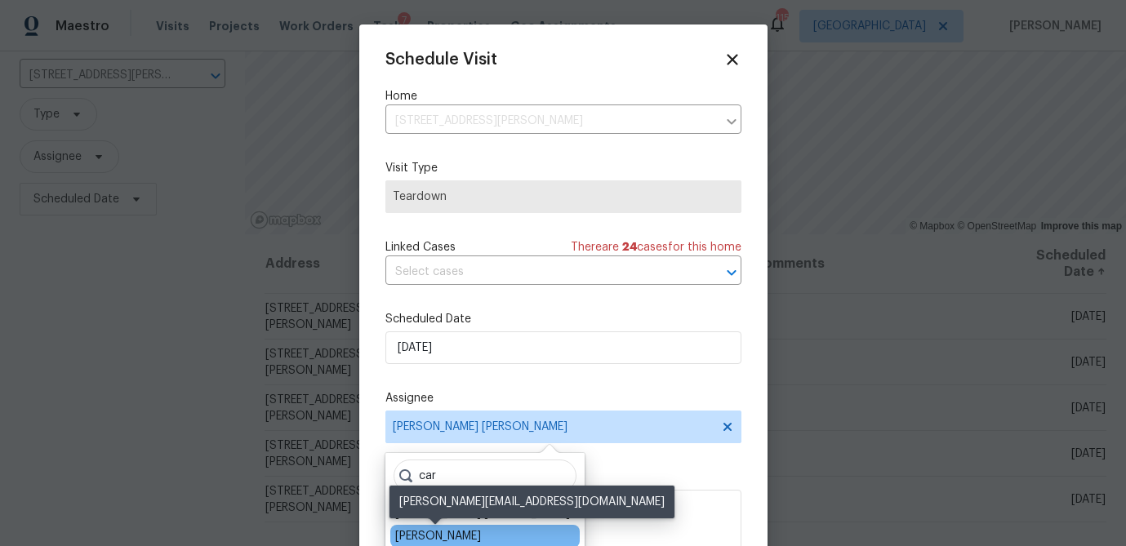
type input "car"
click at [458, 537] on div "[PERSON_NAME]" at bounding box center [438, 536] width 86 height 16
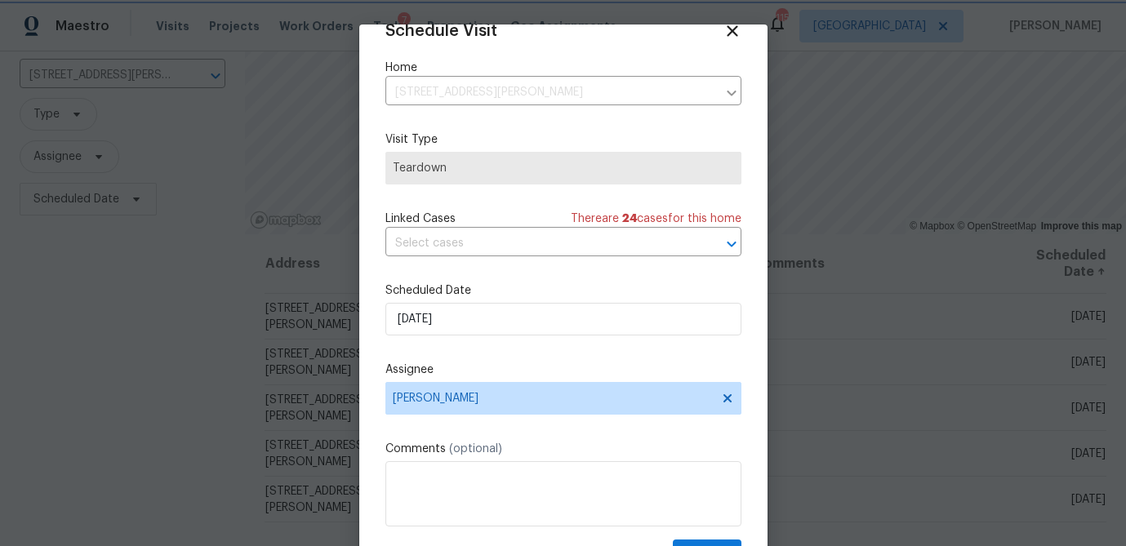
scroll to position [74, 0]
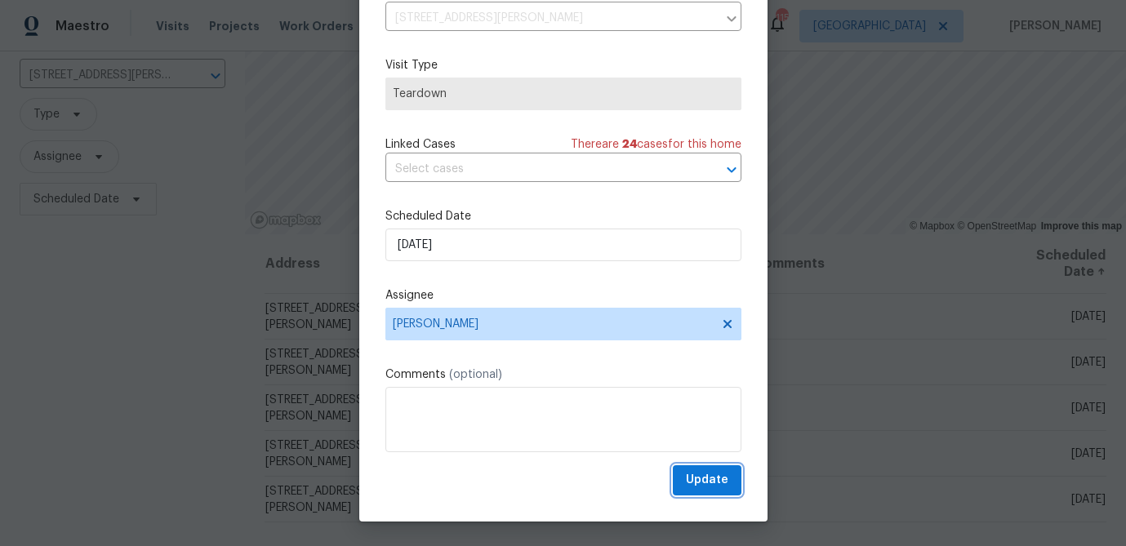
click at [703, 475] on span "Update" at bounding box center [707, 480] width 42 height 20
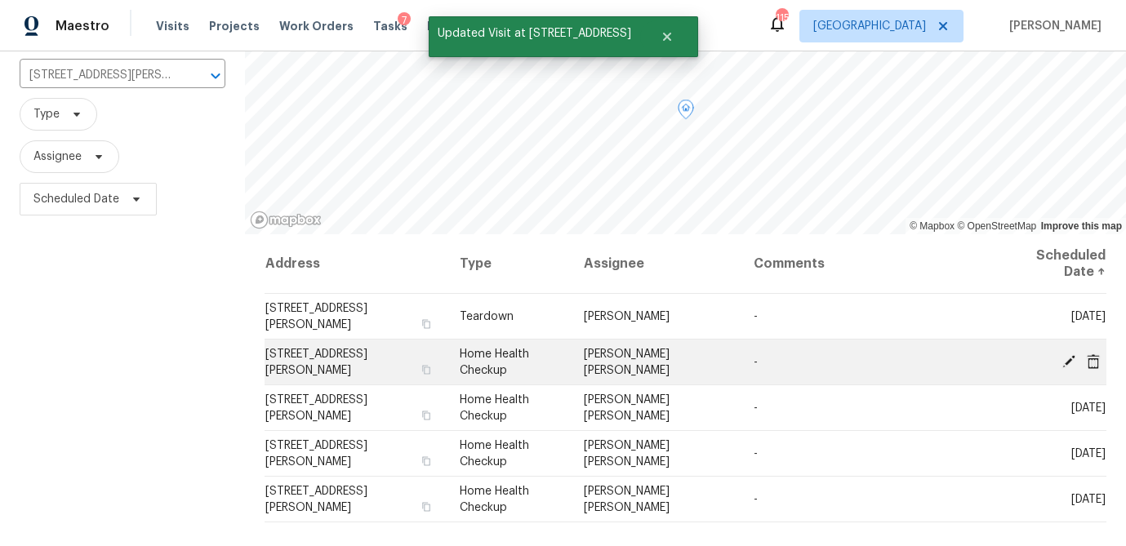
click at [1095, 358] on icon at bounding box center [1093, 361] width 13 height 15
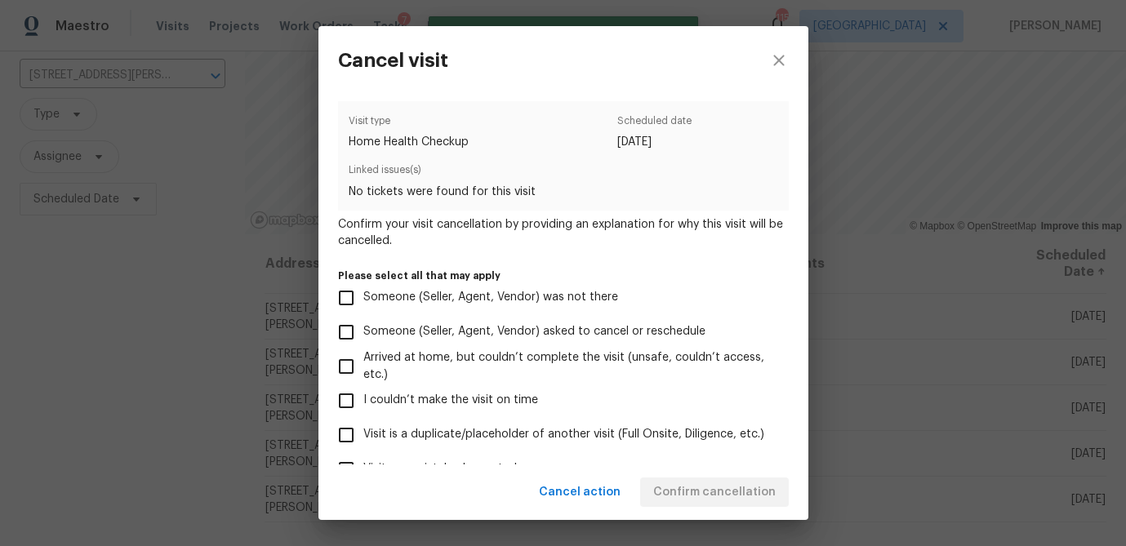
scroll to position [174, 0]
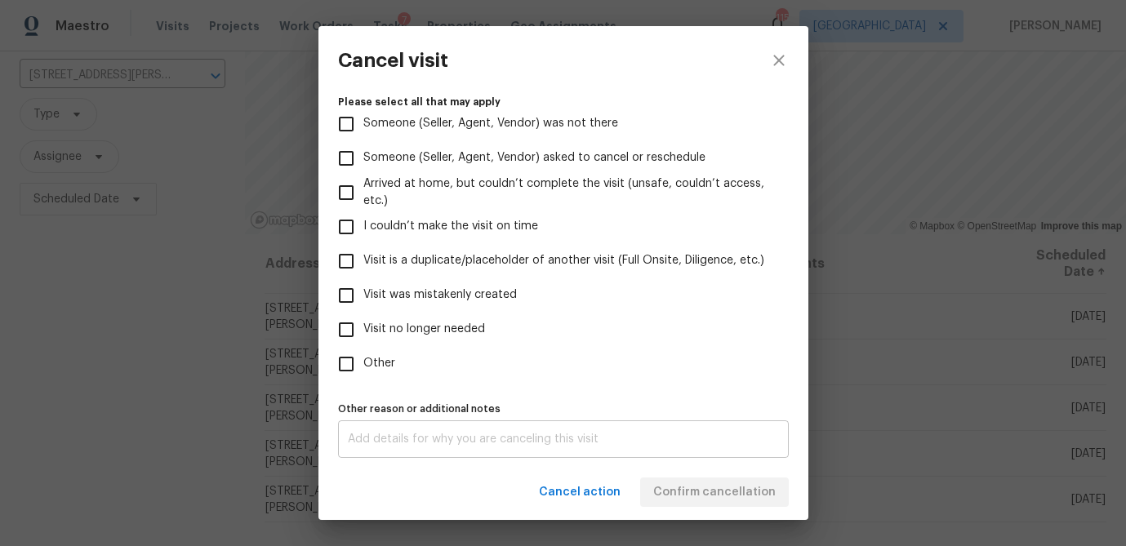
drag, startPoint x: 345, startPoint y: 364, endPoint x: 361, endPoint y: 434, distance: 71.9
click at [345, 364] on input "Other" at bounding box center [346, 364] width 34 height 34
checkbox input "true"
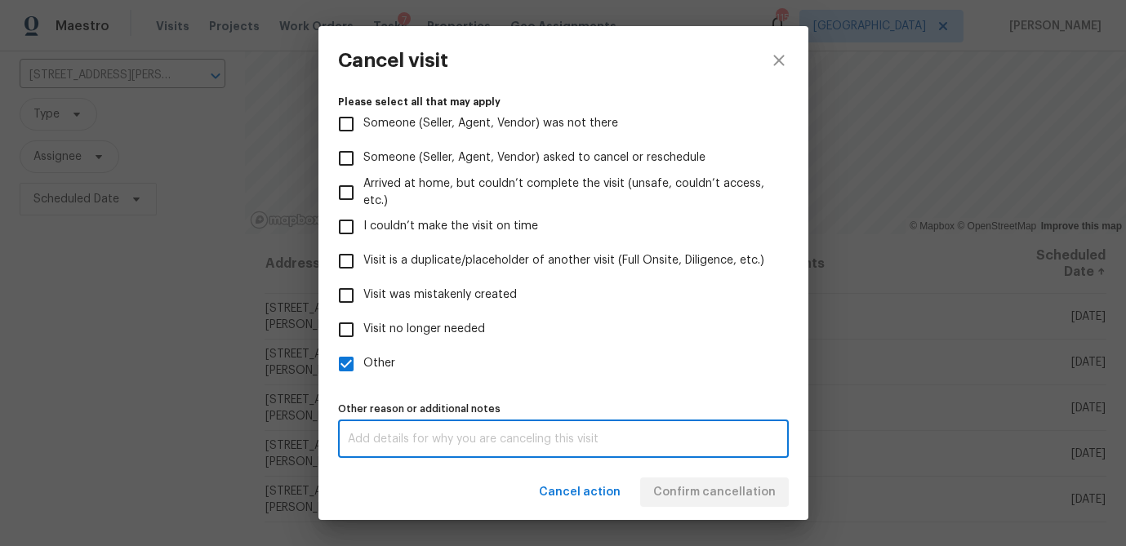
click at [362, 436] on textarea at bounding box center [563, 439] width 431 height 11
type textarea "d"
click at [529, 380] on label "Other" at bounding box center [552, 364] width 447 height 34
click at [363, 380] on input "Other" at bounding box center [346, 364] width 34 height 34
checkbox input "false"
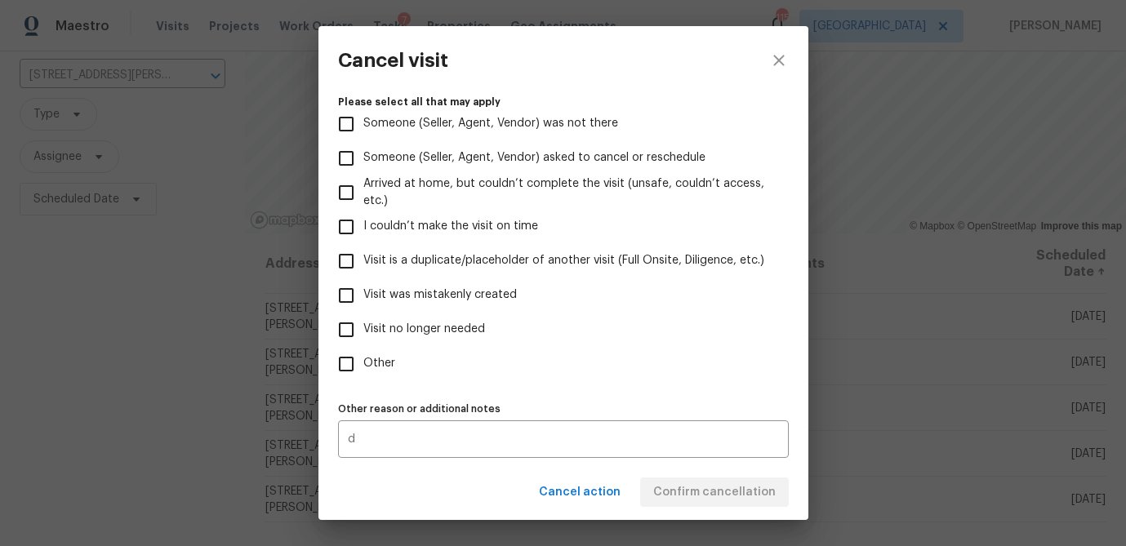
click at [641, 341] on label "Visit no longer needed" at bounding box center [552, 330] width 447 height 34
click at [363, 341] on input "Visit no longer needed" at bounding box center [346, 330] width 34 height 34
checkbox input "true"
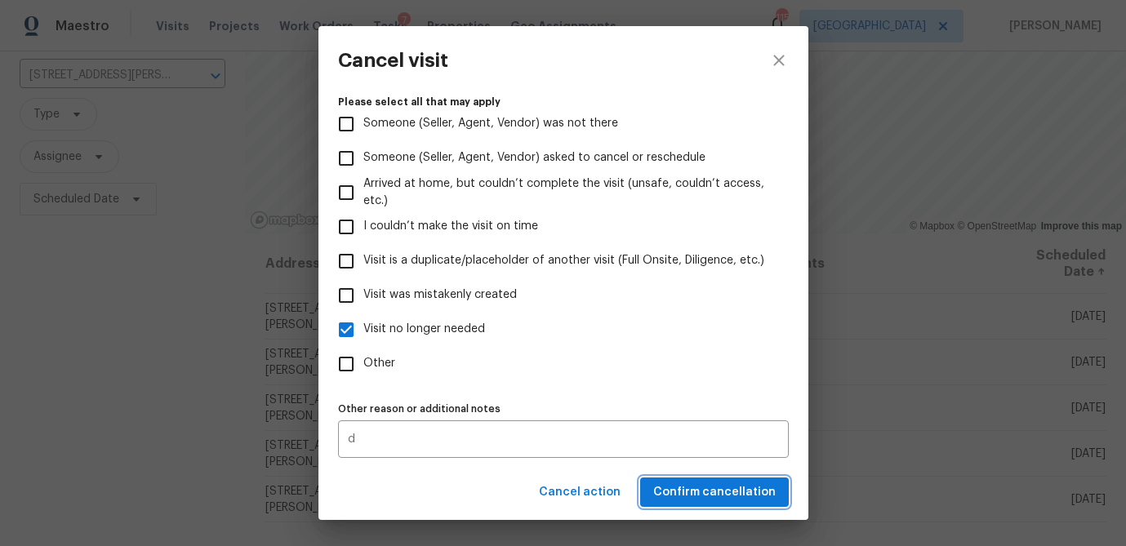
click at [689, 489] on span "Confirm cancellation" at bounding box center [714, 492] width 122 height 20
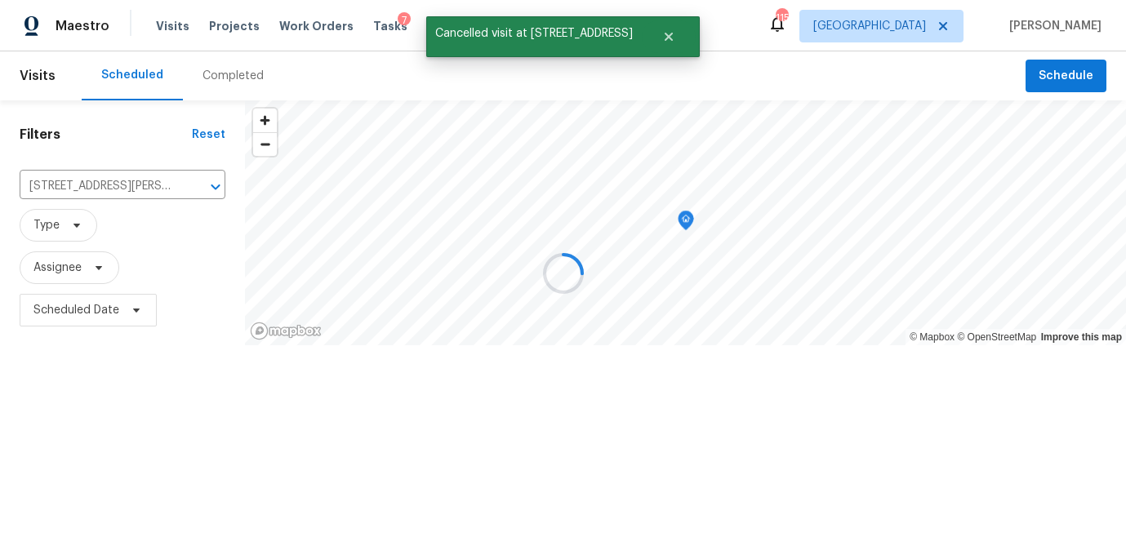
scroll to position [0, 0]
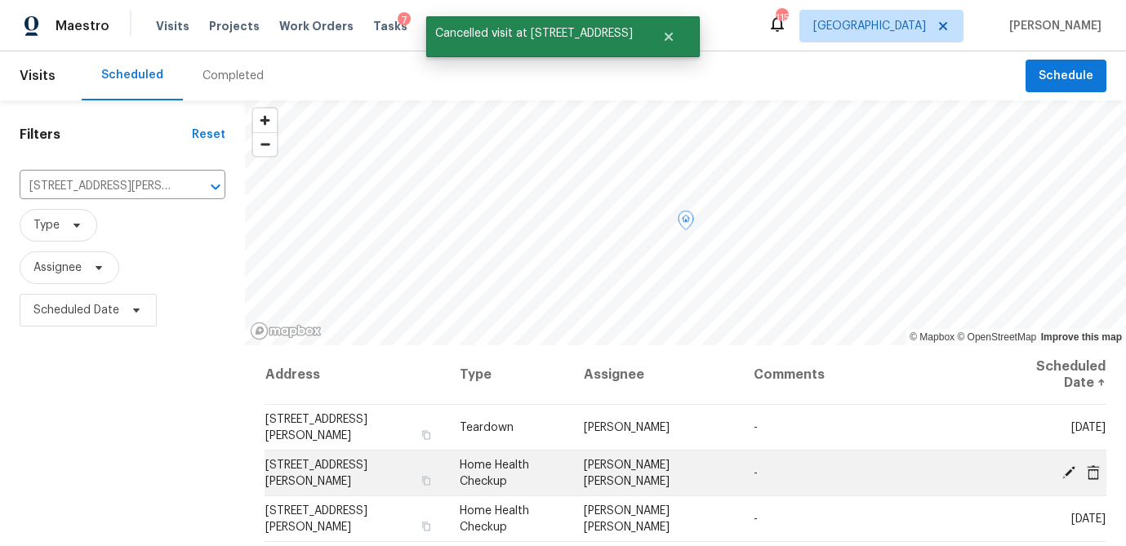
click at [1093, 473] on icon at bounding box center [1093, 472] width 15 height 15
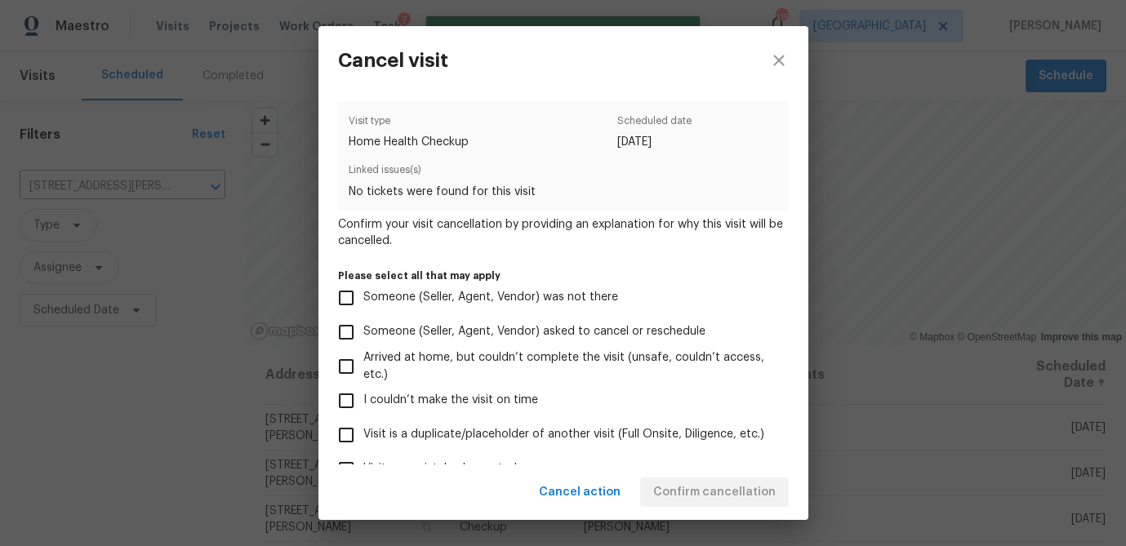
scroll to position [174, 0]
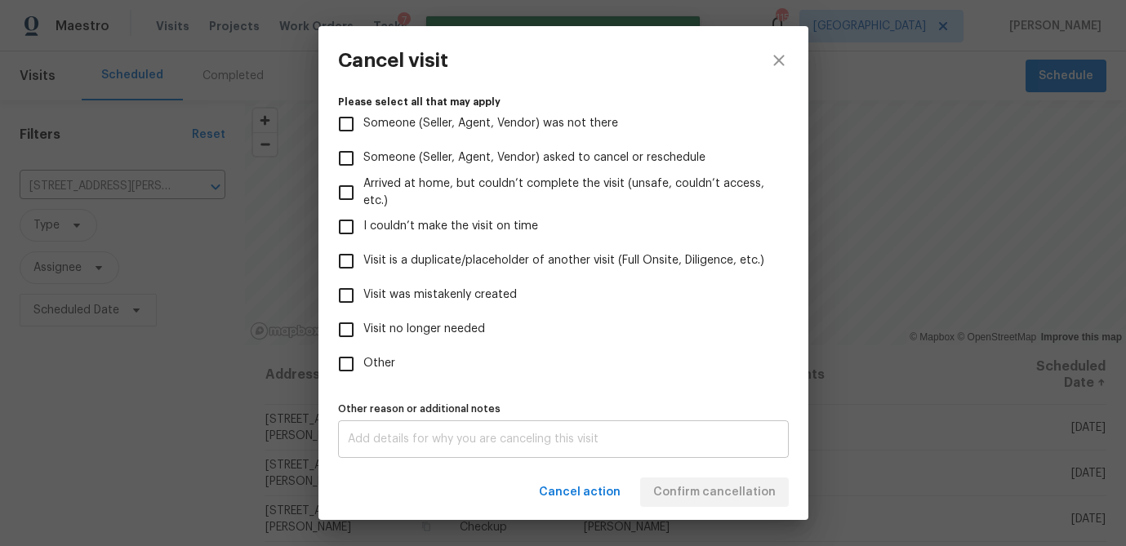
drag, startPoint x: 347, startPoint y: 367, endPoint x: 359, endPoint y: 432, distance: 65.6
click at [347, 368] on input "Other" at bounding box center [346, 364] width 34 height 34
checkbox input "true"
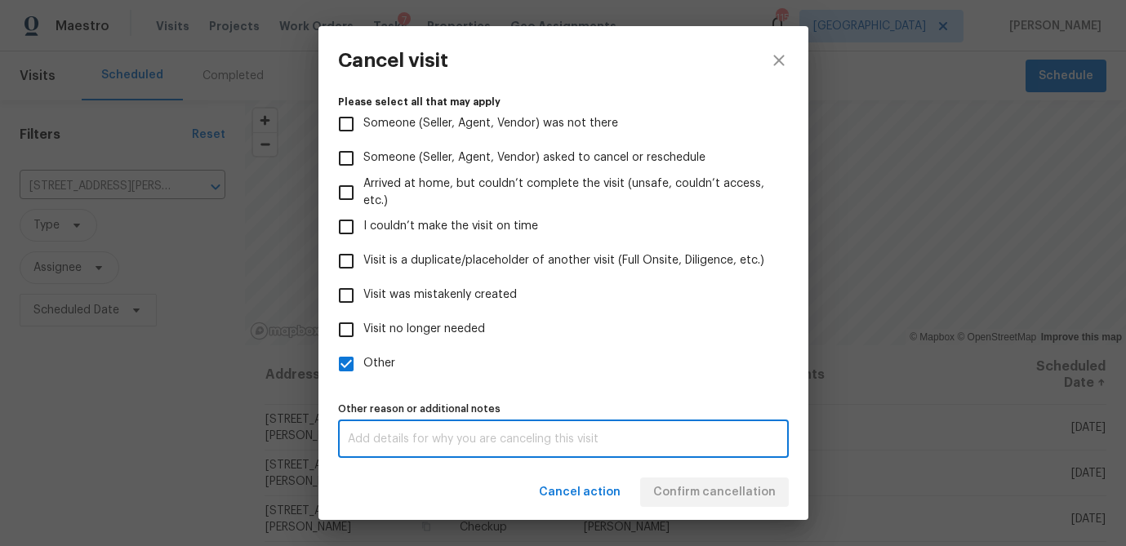
click at [362, 436] on textarea at bounding box center [563, 439] width 431 height 11
type textarea "d"
click at [650, 373] on label "Other" at bounding box center [552, 364] width 447 height 34
click at [363, 373] on input "Other" at bounding box center [346, 364] width 34 height 34
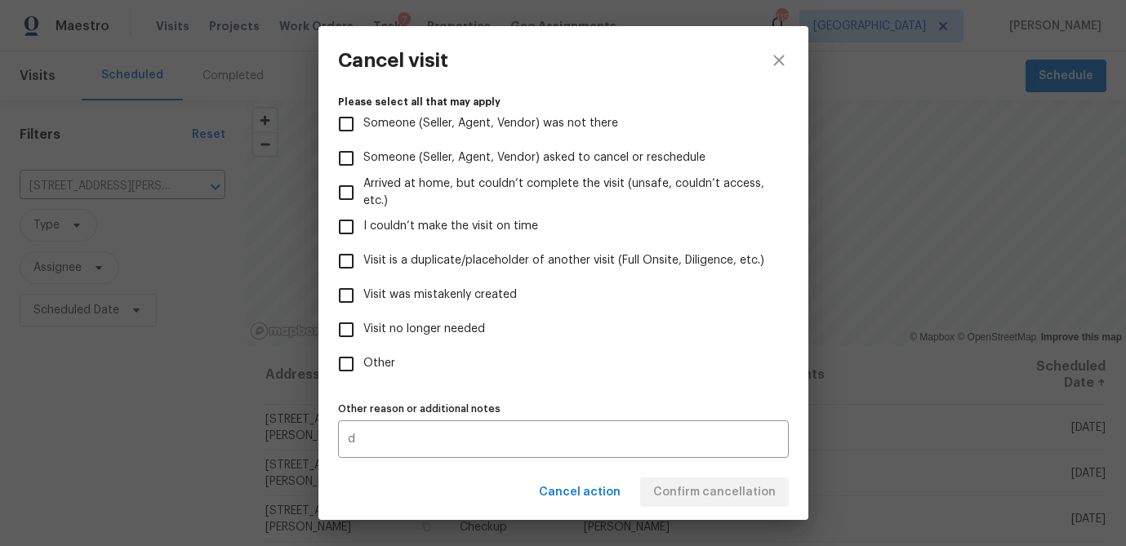
click at [329, 347] on input "Other" at bounding box center [346, 364] width 34 height 34
checkbox input "true"
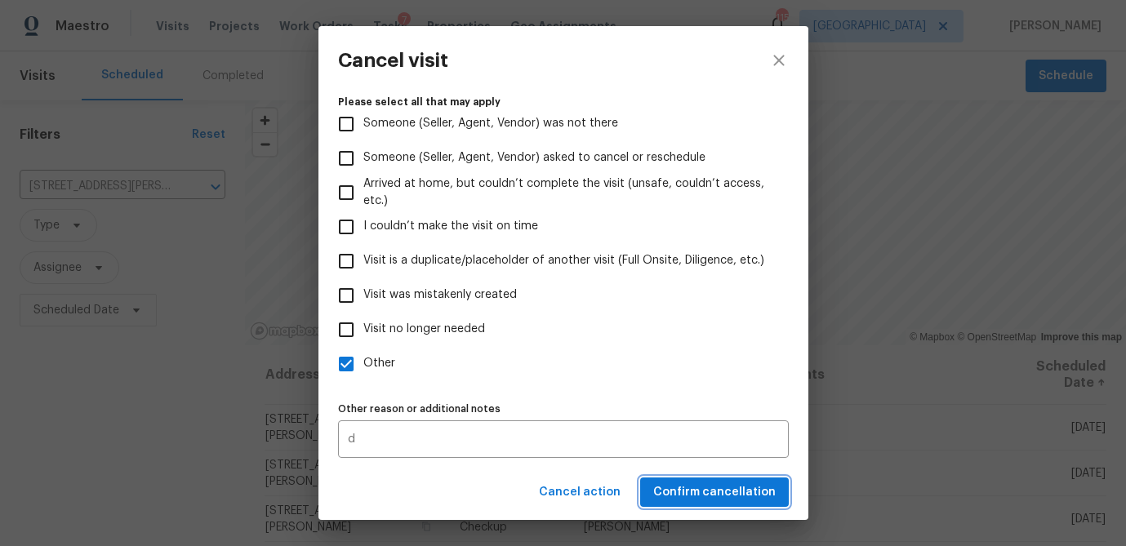
click at [695, 491] on span "Confirm cancellation" at bounding box center [714, 492] width 122 height 20
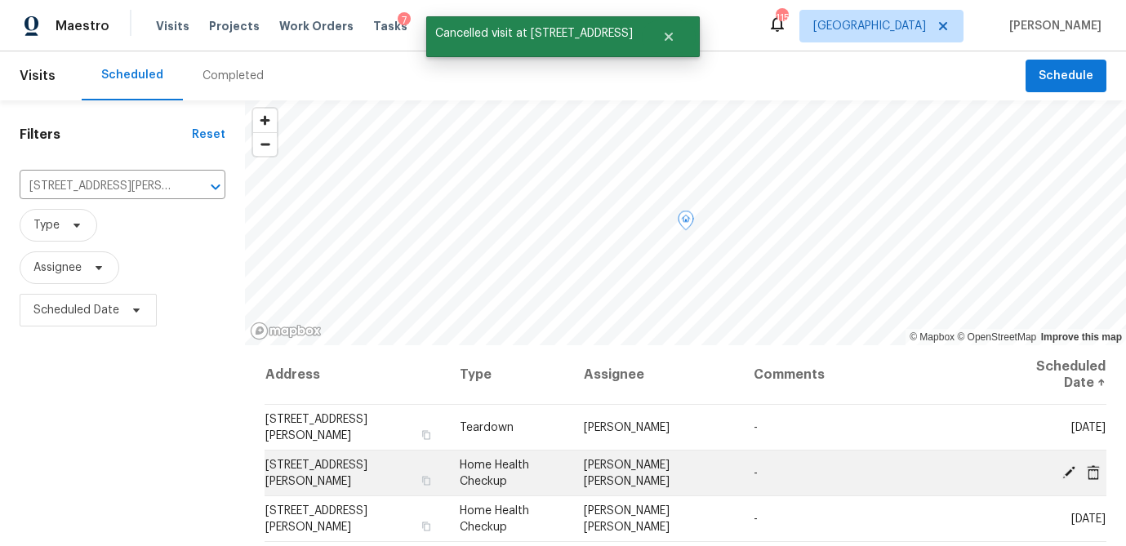
click at [1101, 470] on span at bounding box center [1093, 472] width 24 height 15
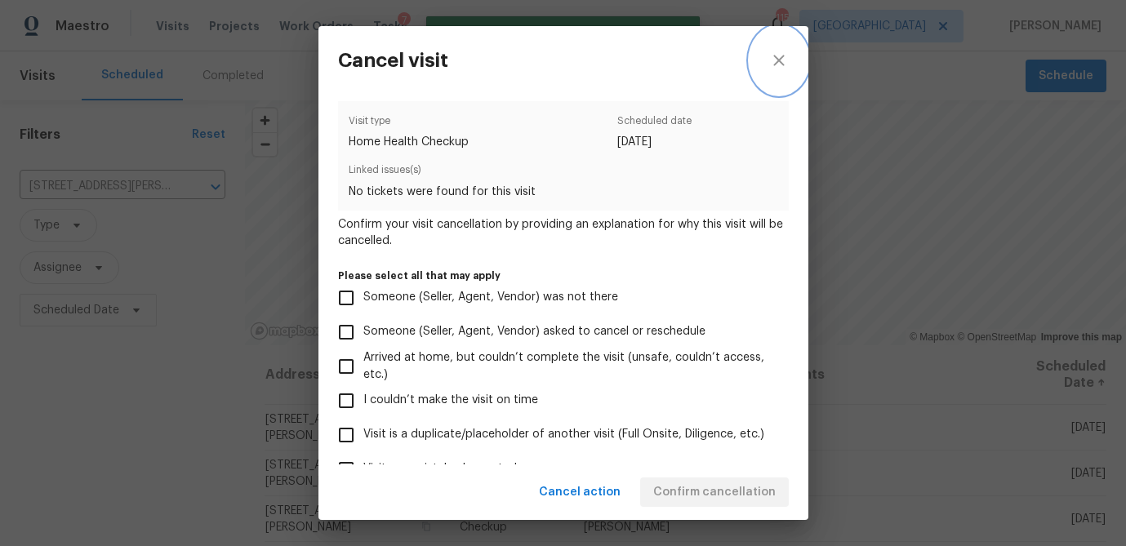
drag, startPoint x: 772, startPoint y: 61, endPoint x: 752, endPoint y: 99, distance: 42.4
click at [772, 61] on icon "close" at bounding box center [779, 61] width 20 height 20
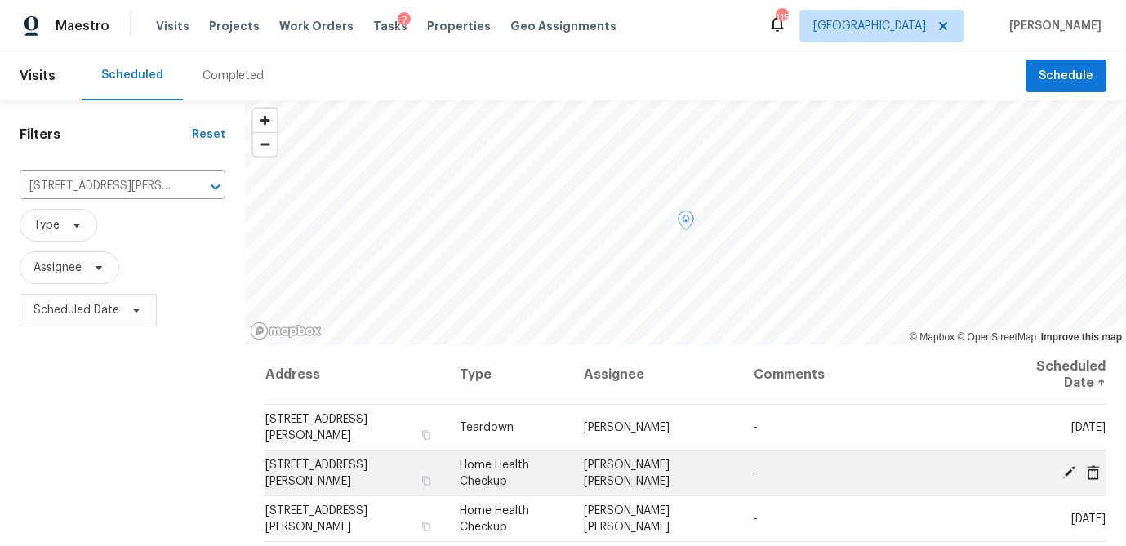
click at [1095, 469] on icon at bounding box center [1093, 472] width 13 height 15
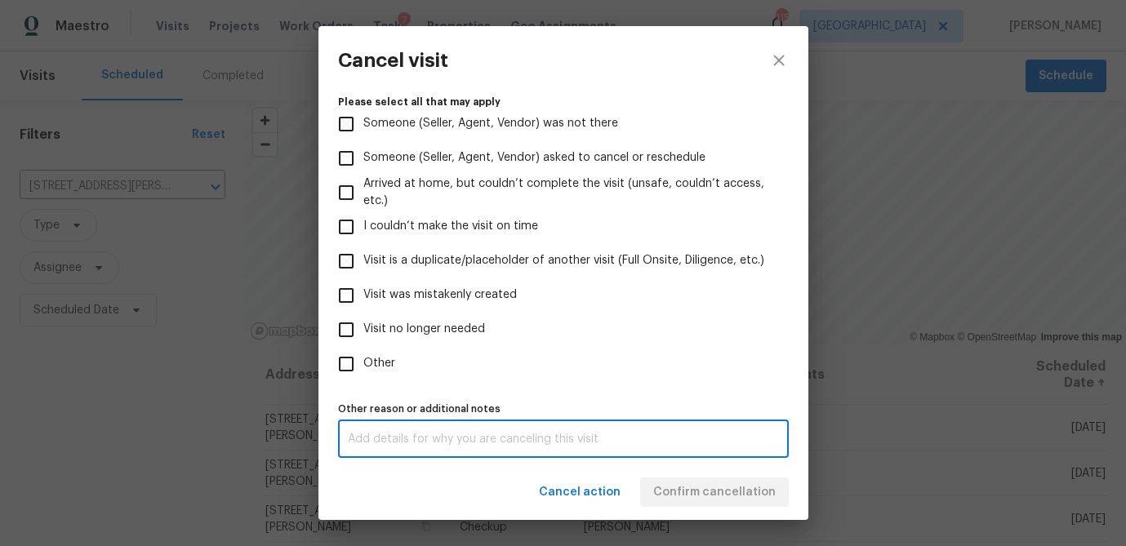
click at [476, 435] on textarea at bounding box center [563, 439] width 431 height 11
type textarea "d"
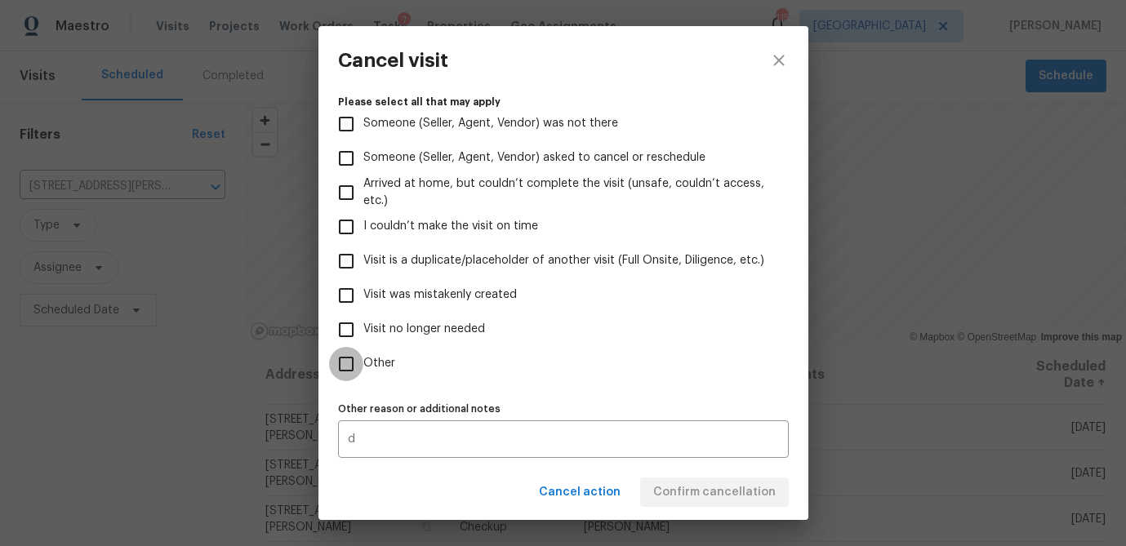
click at [348, 358] on input "Other" at bounding box center [346, 364] width 34 height 34
checkbox input "true"
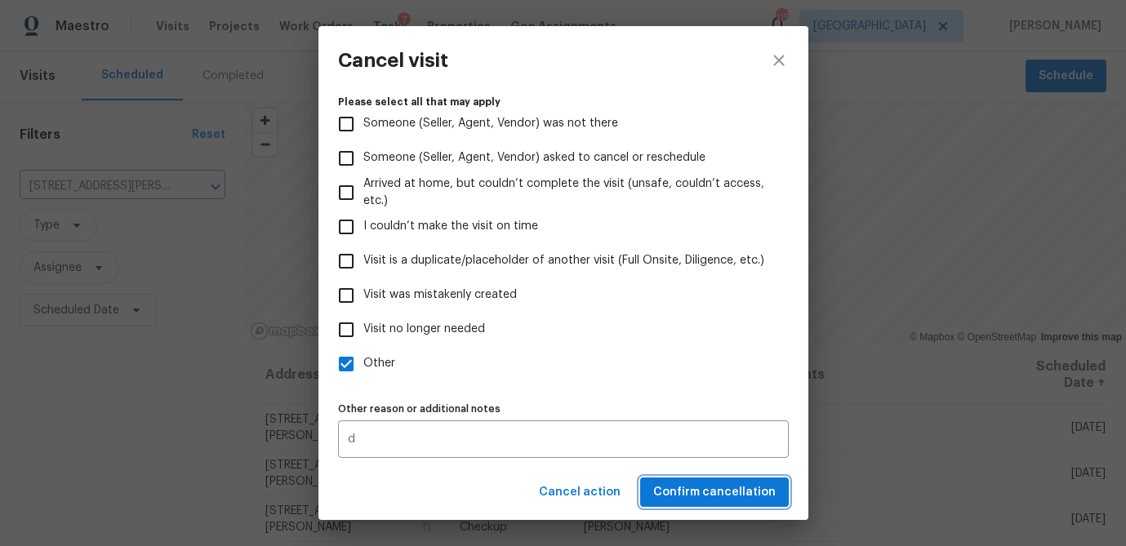
drag, startPoint x: 728, startPoint y: 495, endPoint x: 714, endPoint y: 492, distance: 14.1
click at [728, 495] on span "Confirm cancellation" at bounding box center [714, 492] width 122 height 20
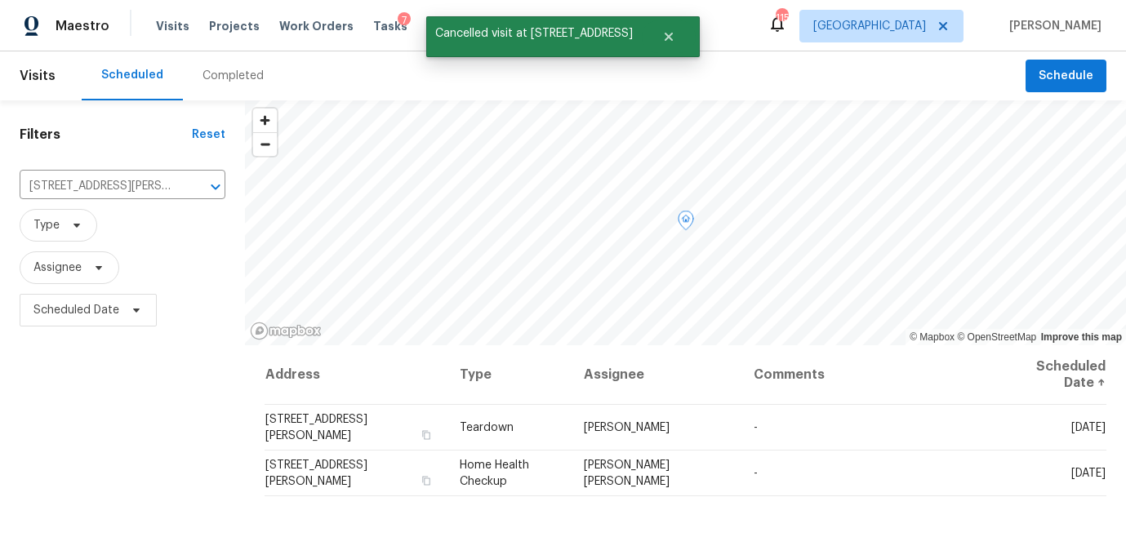
scroll to position [236, 0]
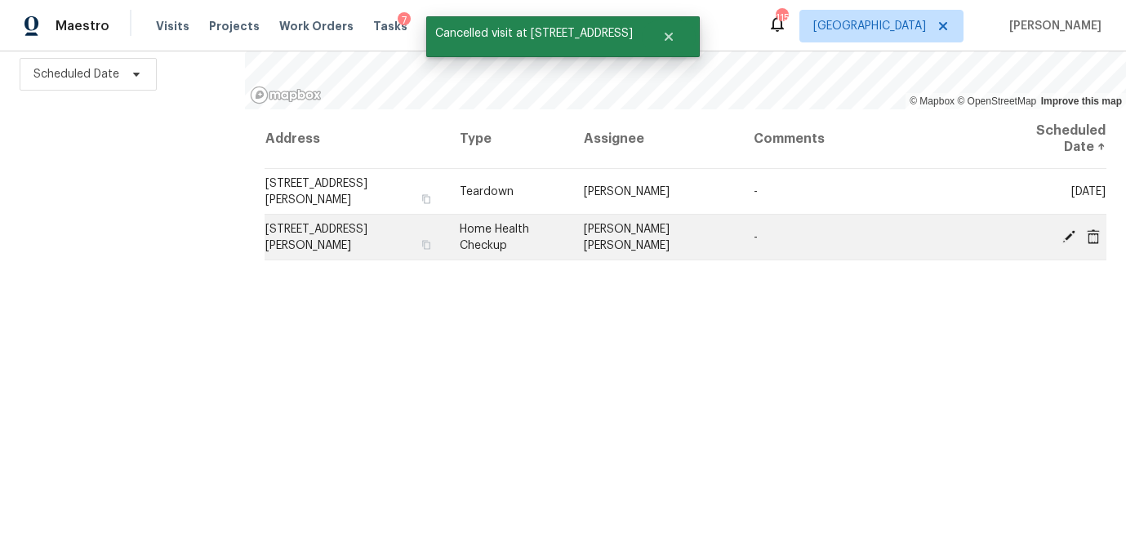
click at [1101, 233] on span at bounding box center [1093, 236] width 24 height 15
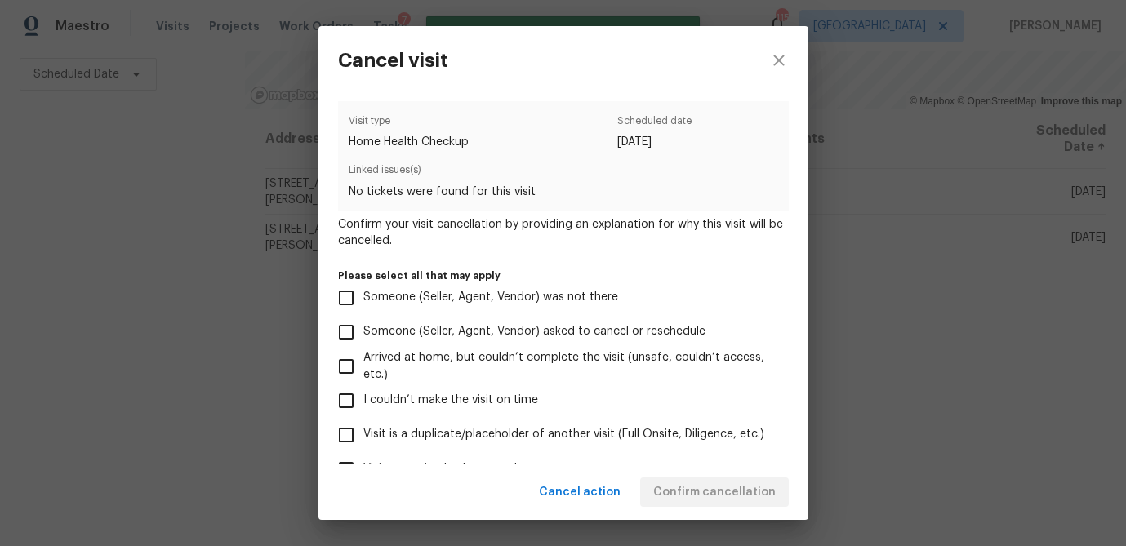
scroll to position [174, 0]
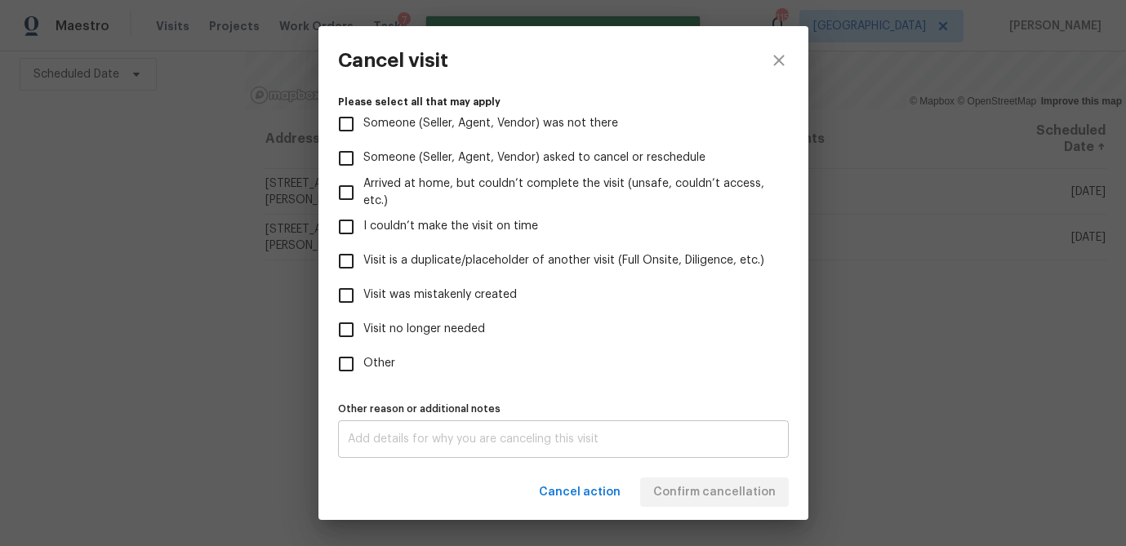
click at [507, 445] on div "x Other reason or additional notes" at bounding box center [563, 439] width 451 height 38
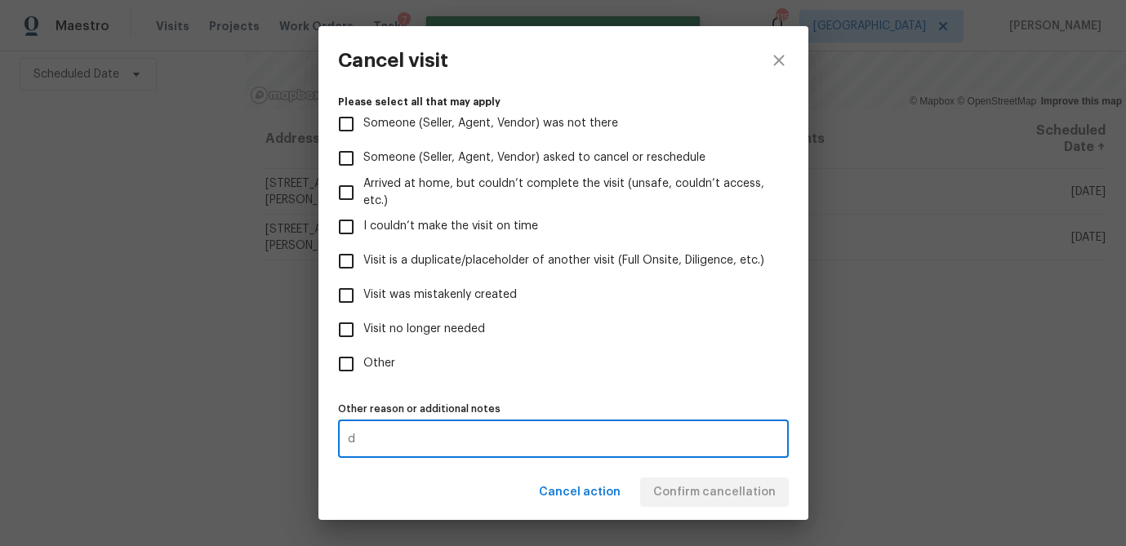
type textarea "d"
click at [350, 362] on input "Other" at bounding box center [346, 364] width 34 height 34
checkbox input "true"
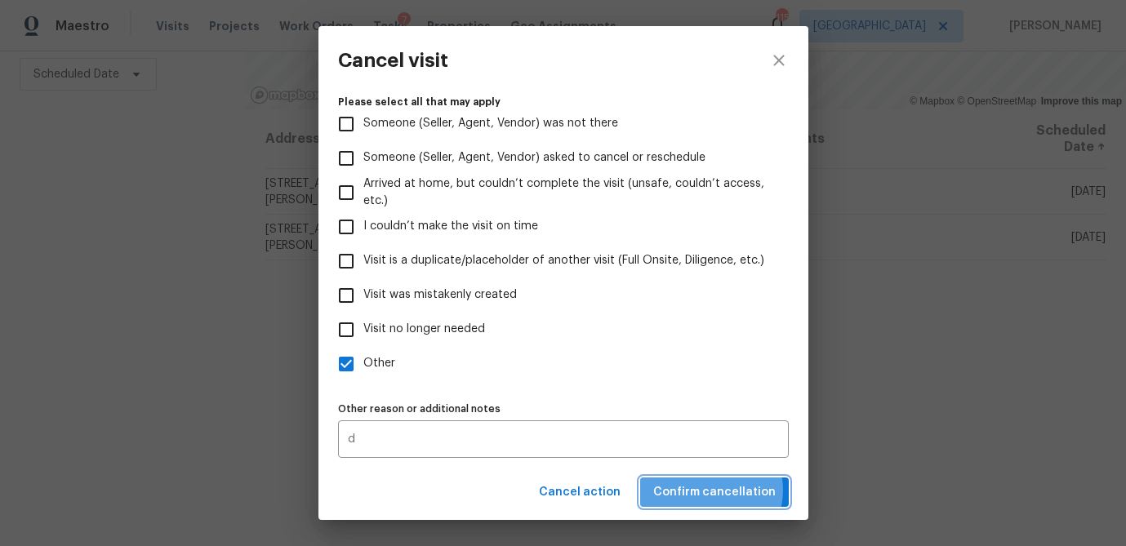
click at [718, 490] on span "Confirm cancellation" at bounding box center [714, 492] width 122 height 20
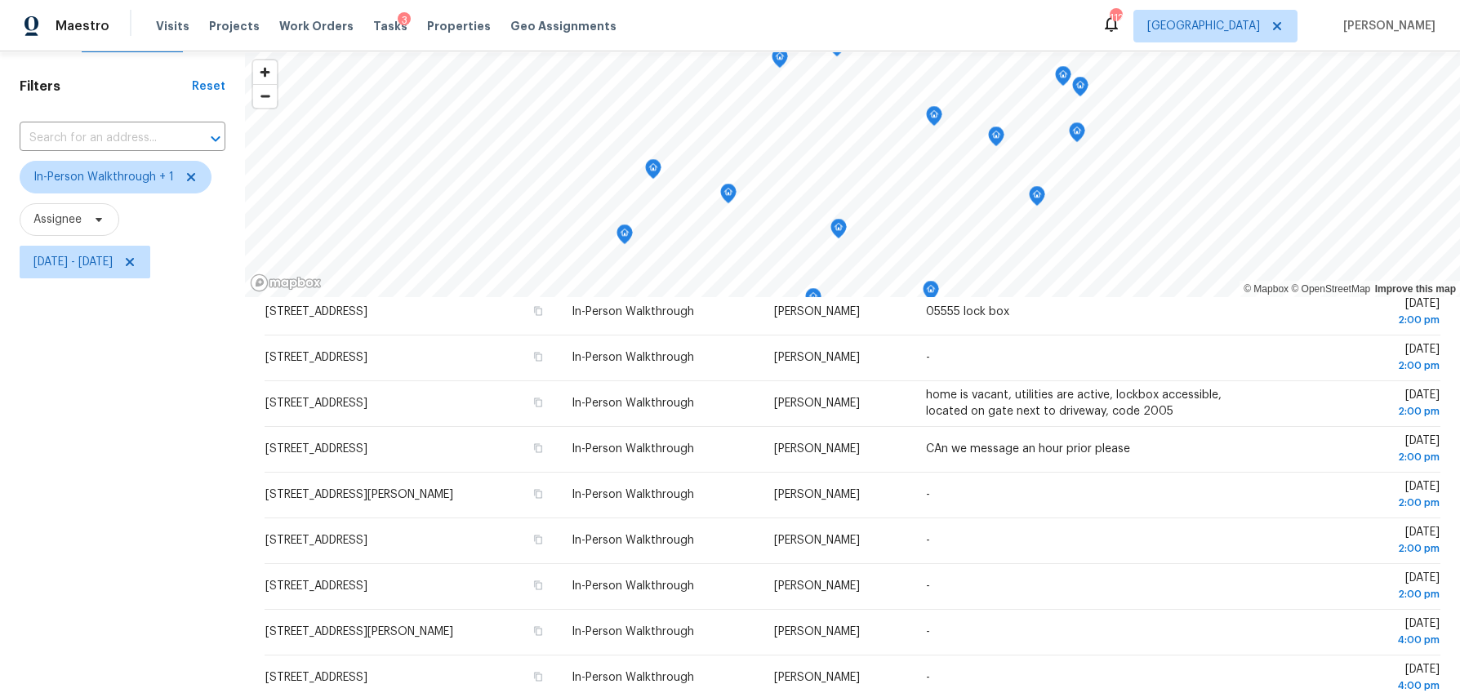
scroll to position [43, 0]
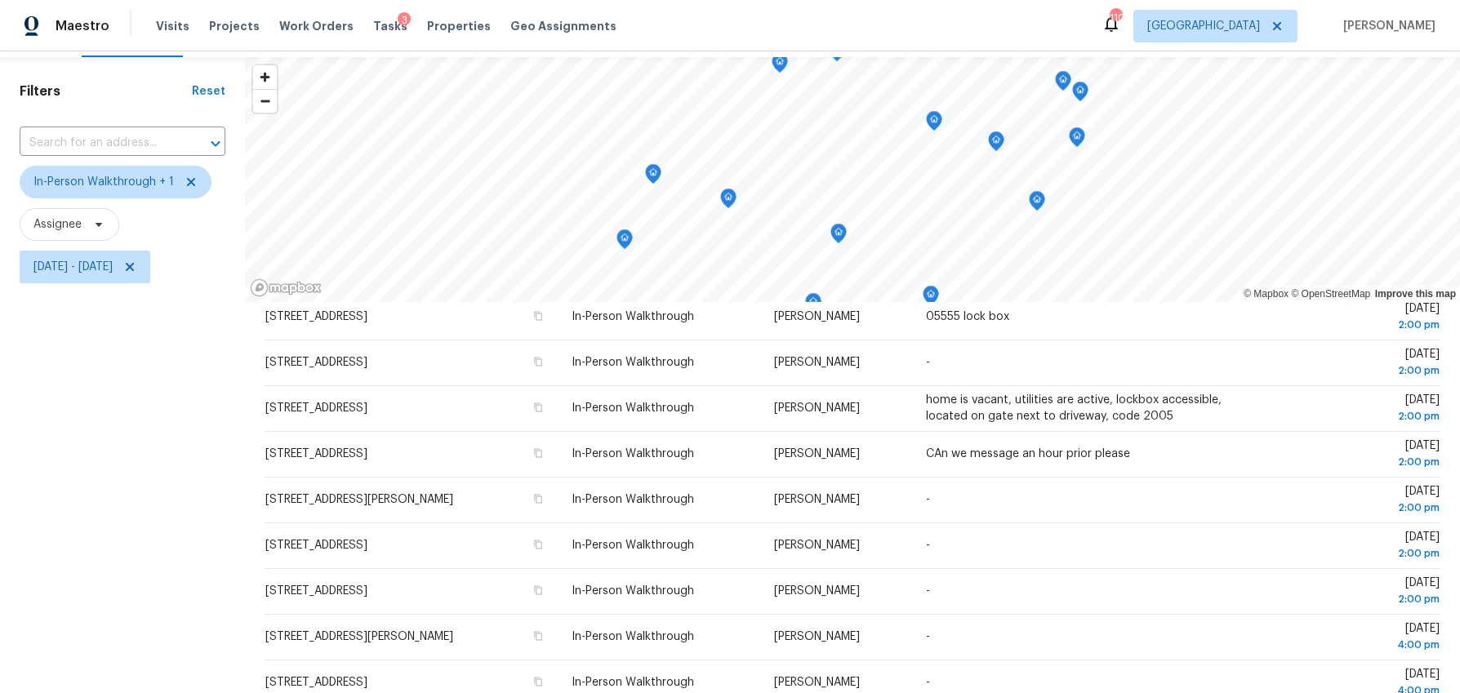
click at [142, 426] on div "Filters Reset ​ In-Person Walkthrough + 1 Assignee [DATE] - [DATE]" at bounding box center [122, 456] width 245 height 799
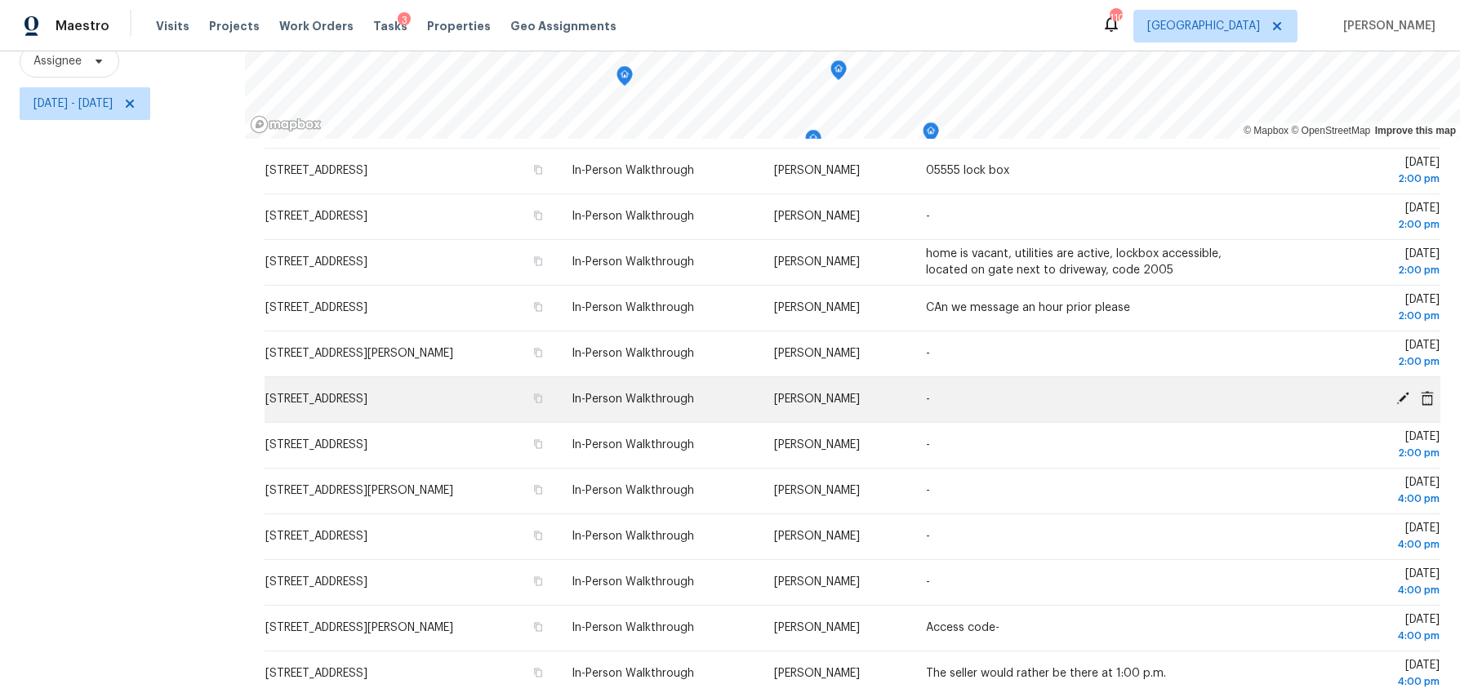
scroll to position [131, 0]
